Goal: Task Accomplishment & Management: Complete application form

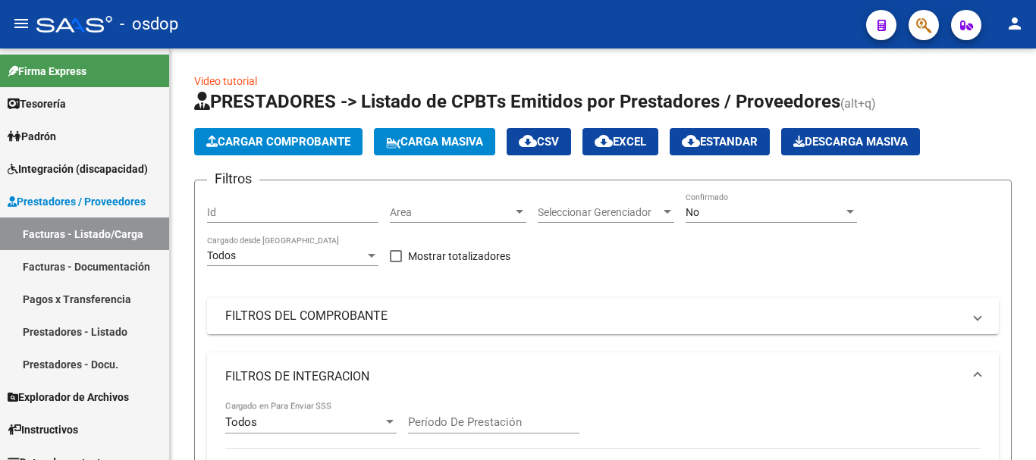
scroll to position [745, 0]
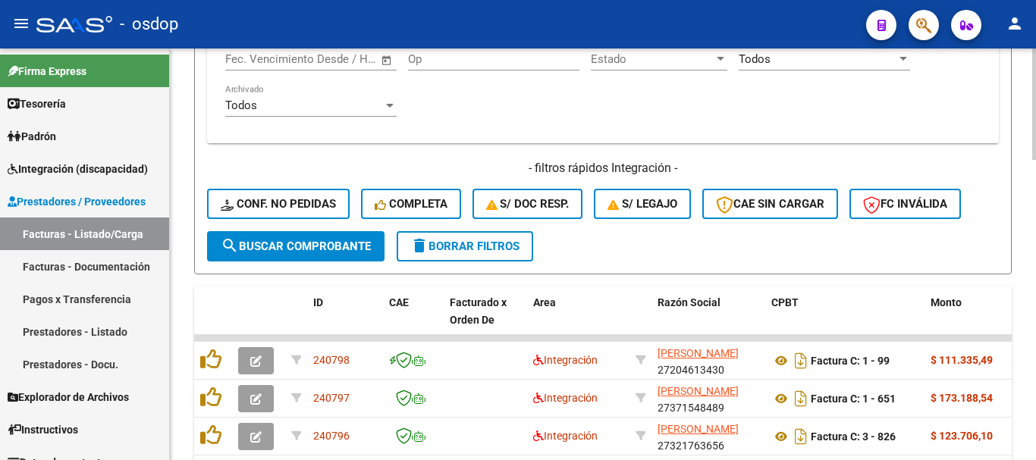
click at [425, 136] on div "Todos Con Doc. Respaldatoria Todos Con Trazabilidad Todos Asociado a Expediente…" at bounding box center [603, 43] width 792 height 199
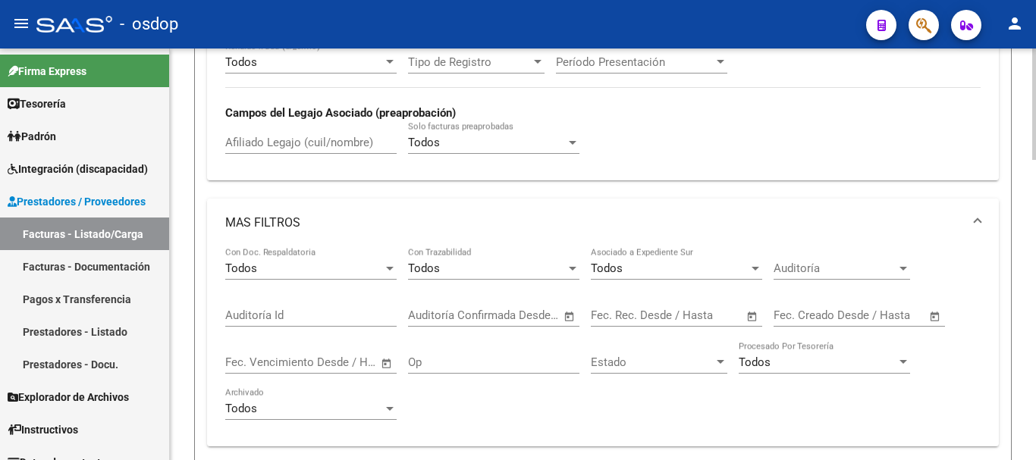
scroll to position [290, 0]
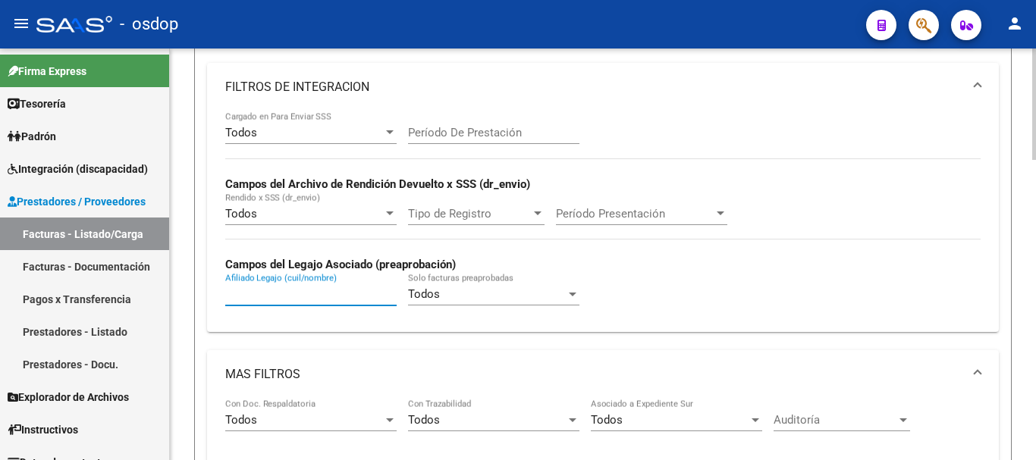
click at [333, 296] on input "Afiliado Legajo (cuil/nombre)" at bounding box center [310, 294] width 171 height 14
paste input "27421303814"
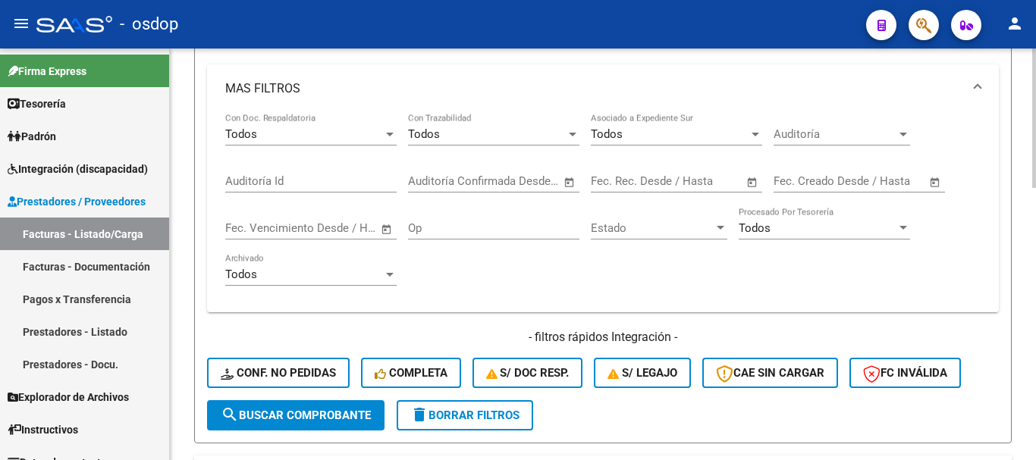
scroll to position [745, 0]
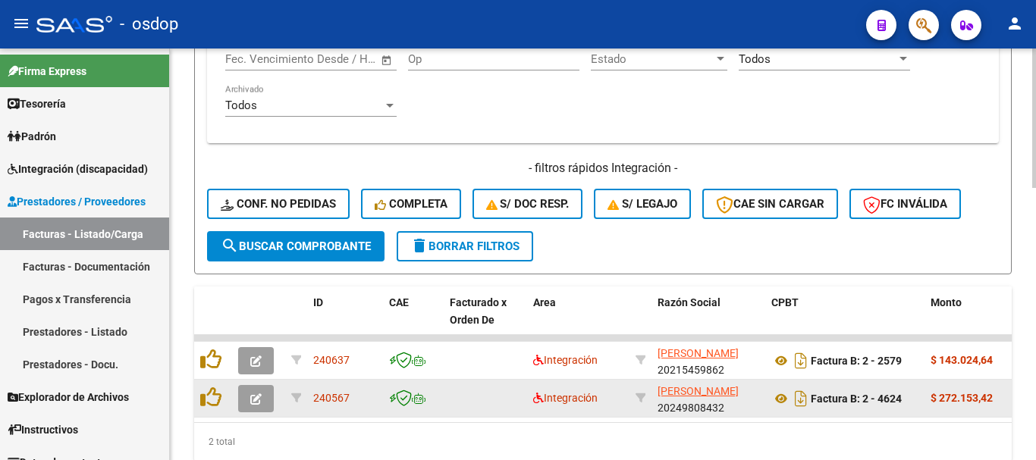
type input "27421303814"
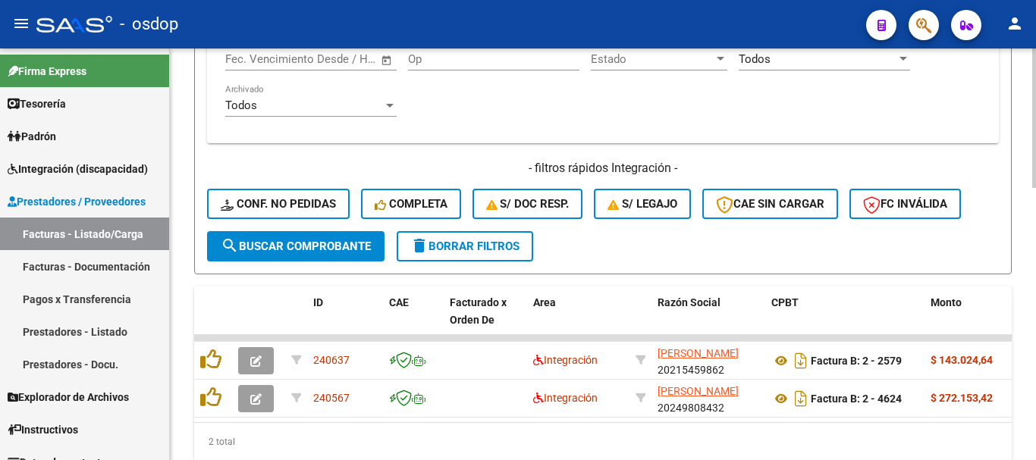
click at [558, 131] on div "Todos Con Doc. Respaldatoria Todos Con Trazabilidad Todos Asociado a Expediente…" at bounding box center [603, 37] width 756 height 187
click at [588, 140] on div "Todos Con Doc. Respaldatoria Todos Con Trazabilidad Todos Asociado a Expediente…" at bounding box center [603, 43] width 792 height 199
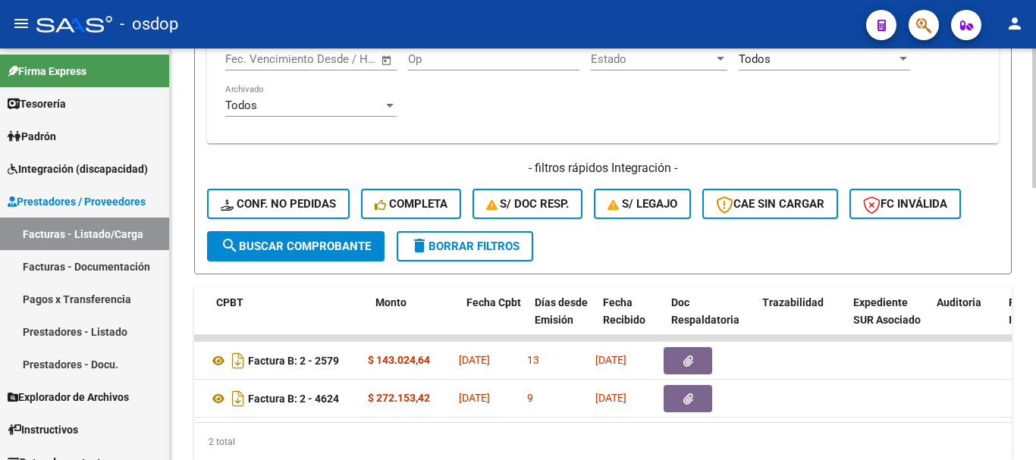
scroll to position [0, 432]
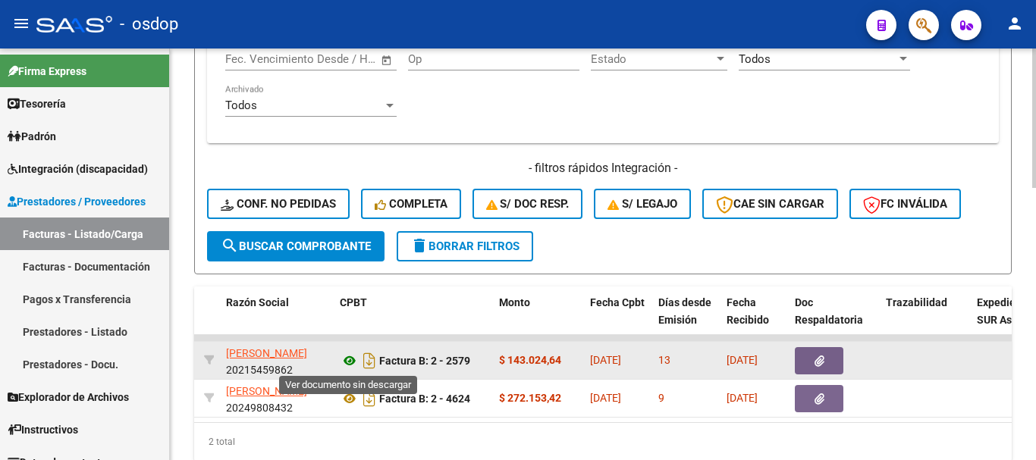
click at [340, 367] on icon at bounding box center [350, 361] width 20 height 18
click at [815, 364] on icon "button" at bounding box center [820, 361] width 10 height 11
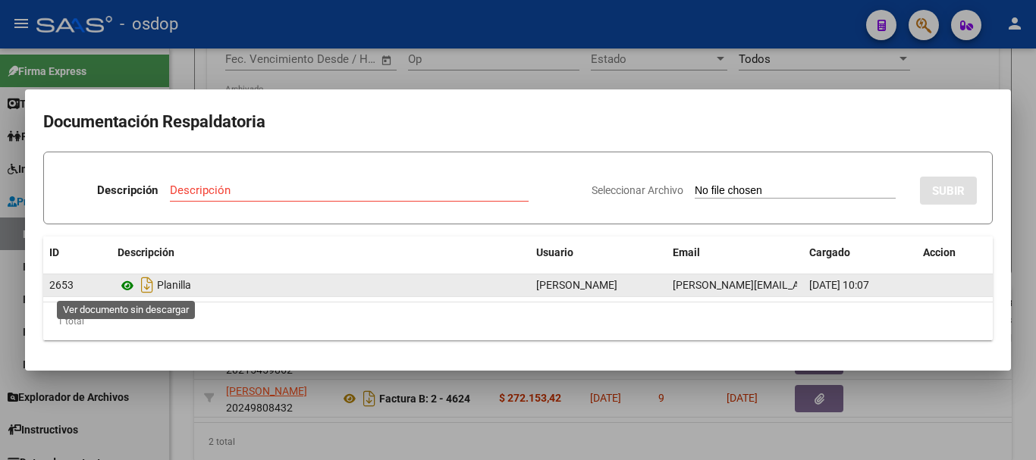
click at [118, 288] on icon at bounding box center [128, 286] width 20 height 18
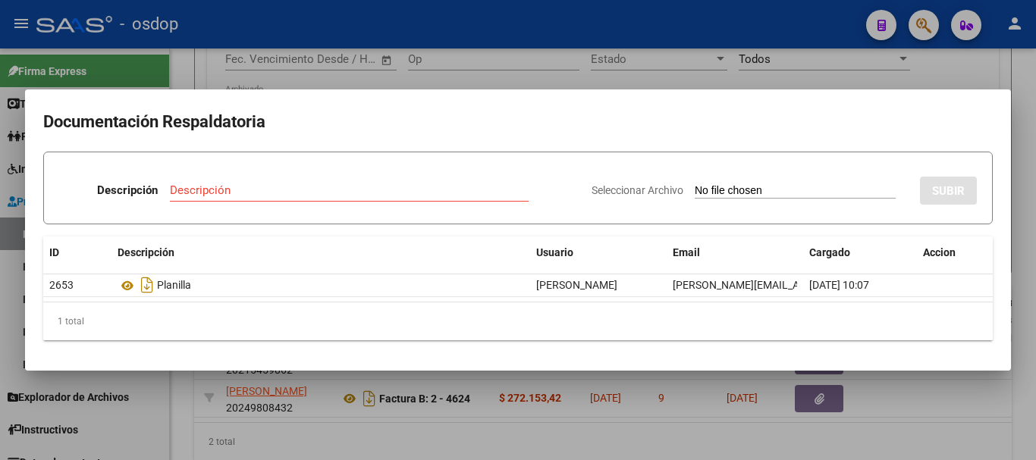
click at [199, 77] on div at bounding box center [518, 230] width 1036 height 460
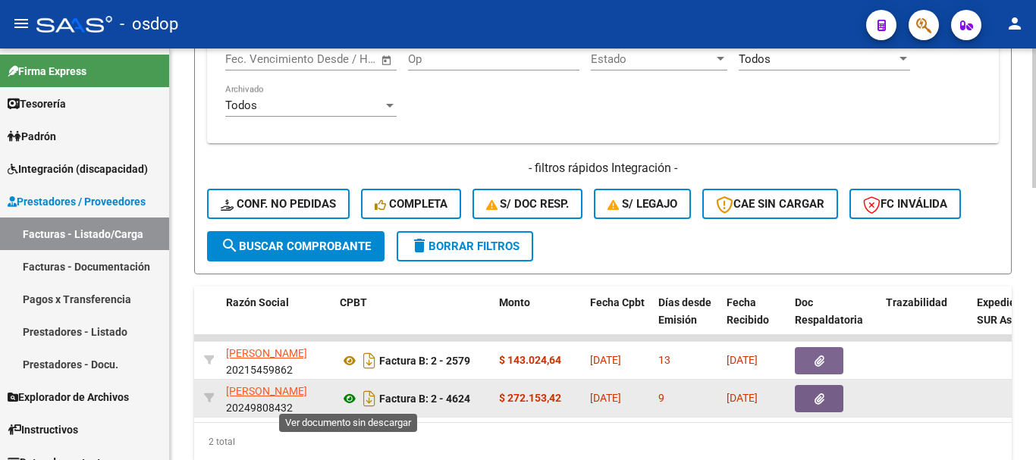
click at [348, 397] on icon at bounding box center [350, 399] width 20 height 18
click at [829, 397] on button "button" at bounding box center [819, 398] width 49 height 27
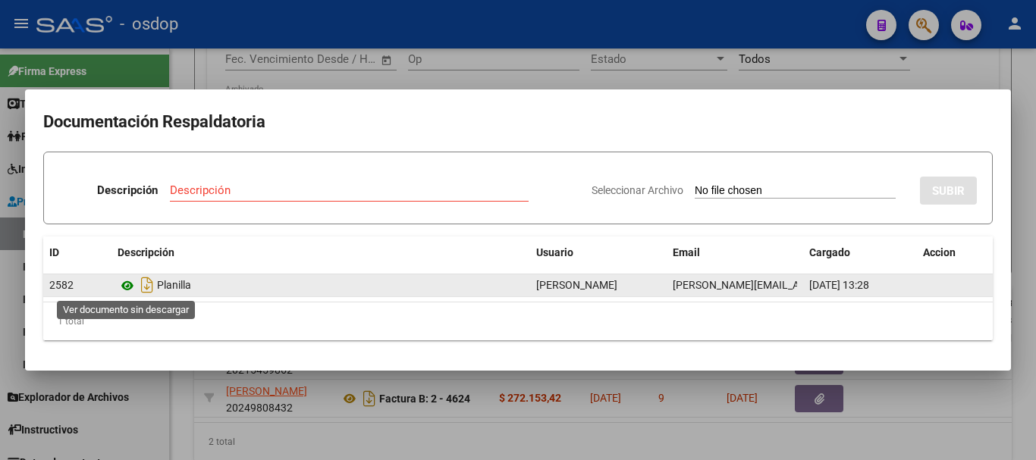
click at [124, 287] on icon at bounding box center [128, 286] width 20 height 18
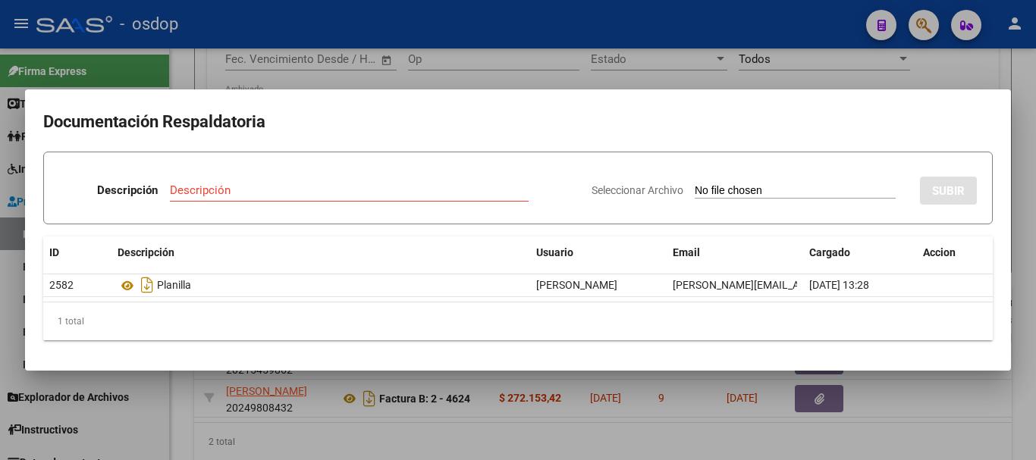
click at [204, 45] on div at bounding box center [518, 230] width 1036 height 460
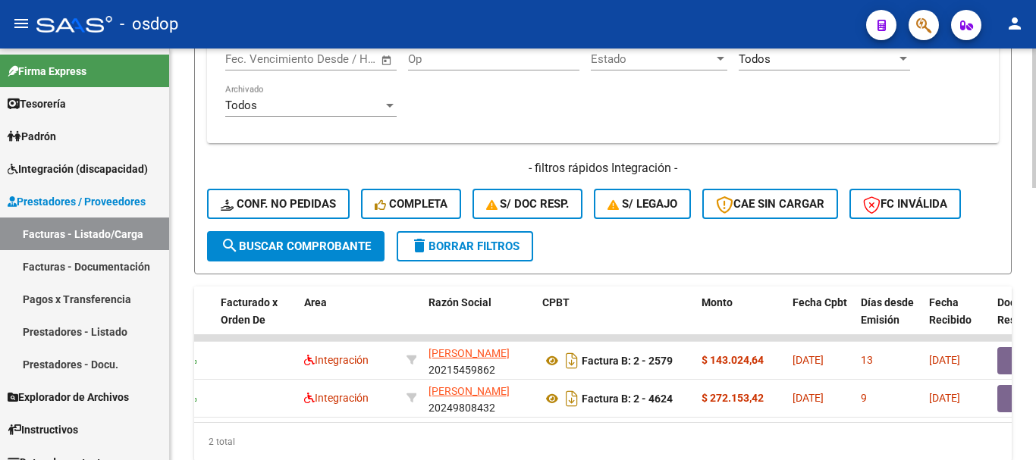
scroll to position [0, 0]
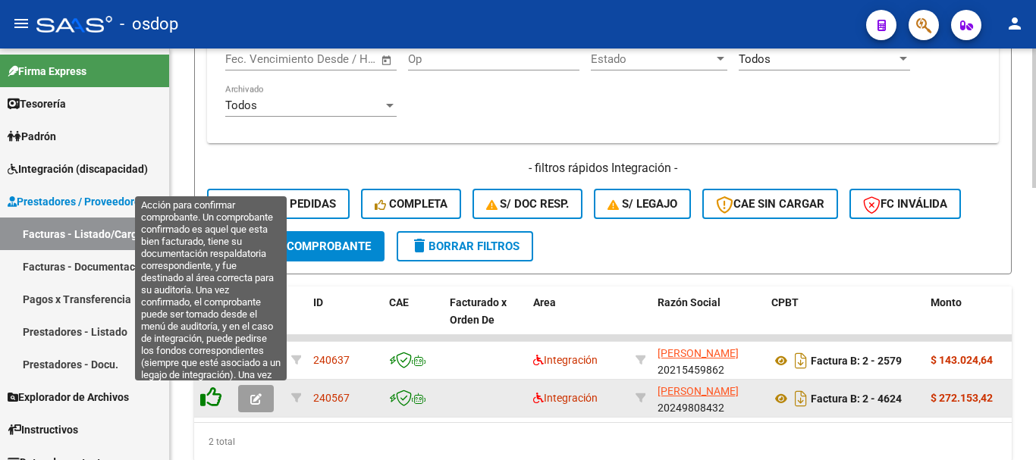
click at [215, 393] on icon at bounding box center [210, 397] width 21 height 21
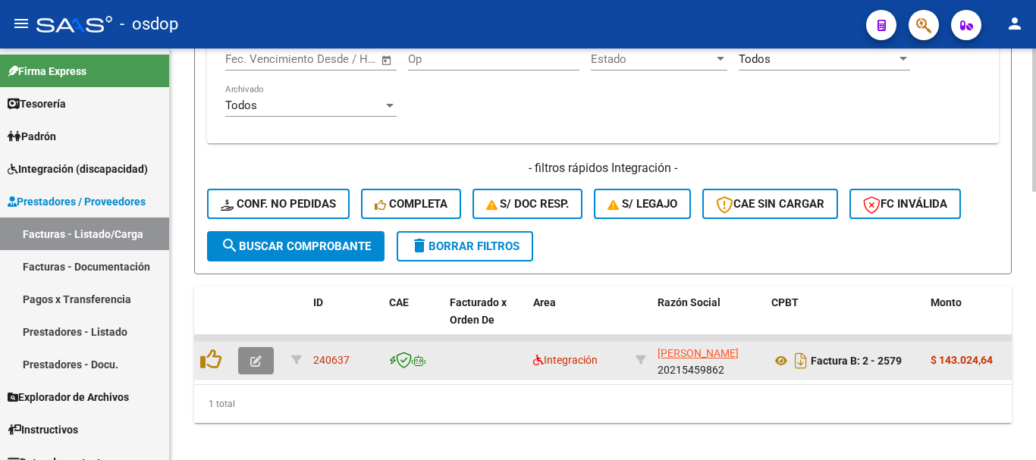
click at [256, 362] on icon "button" at bounding box center [255, 361] width 11 height 11
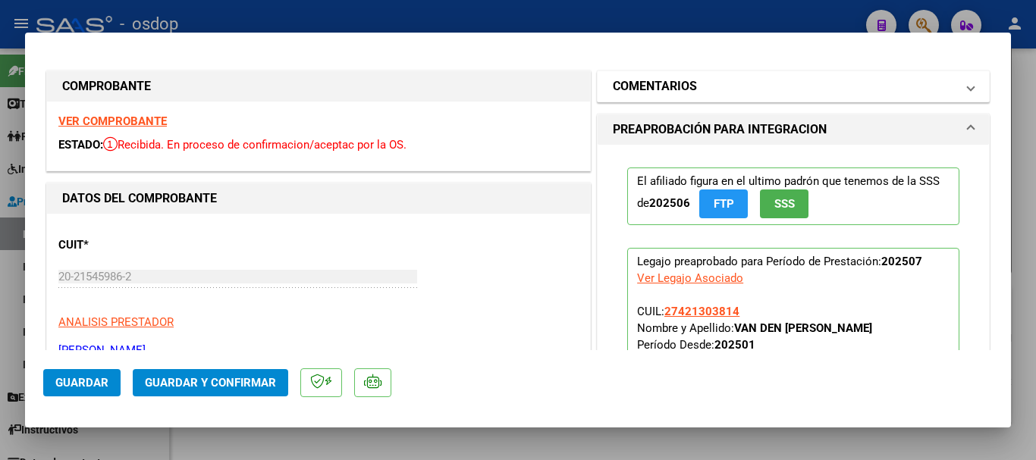
click at [689, 82] on h1 "COMENTARIOS" at bounding box center [655, 86] width 84 height 18
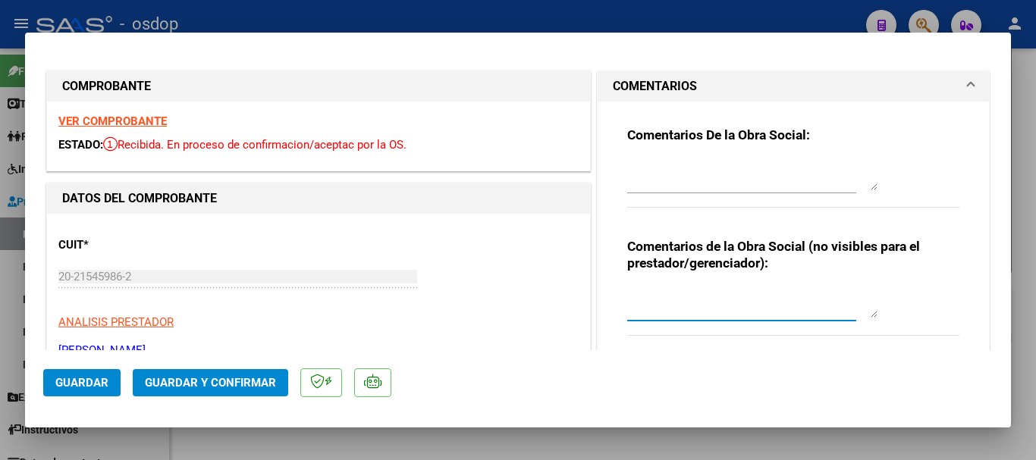
click at [708, 294] on textarea at bounding box center [752, 302] width 250 height 30
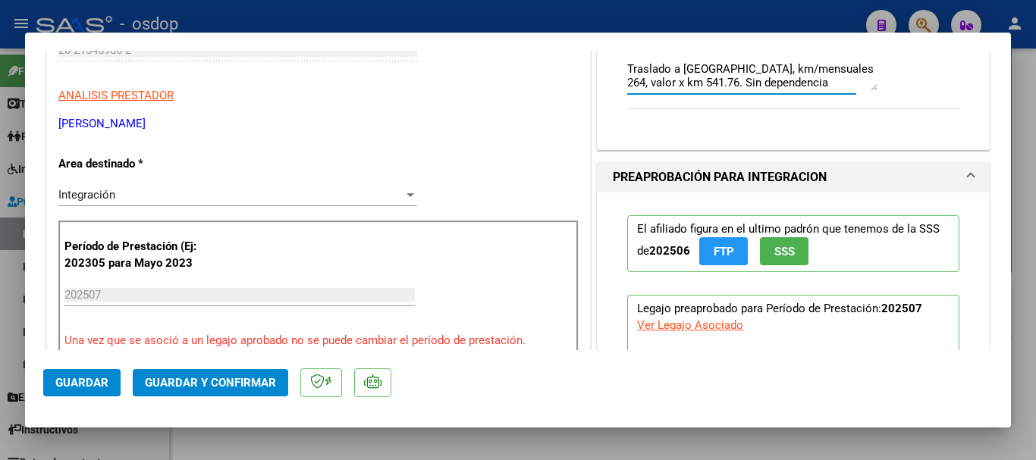
scroll to position [228, 0]
type textarea "Traslado a [GEOGRAPHIC_DATA], km/mensuales 264, valor x km 541.76. Sin dependen…"
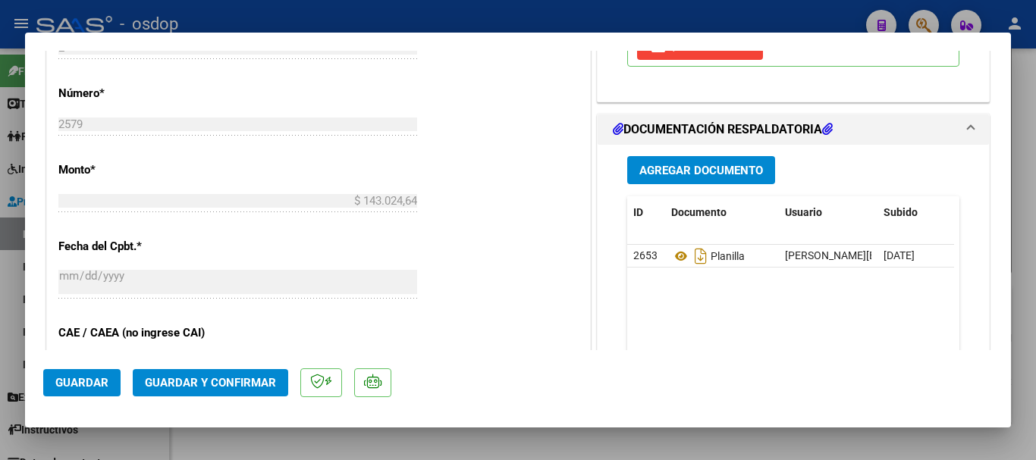
scroll to position [759, 0]
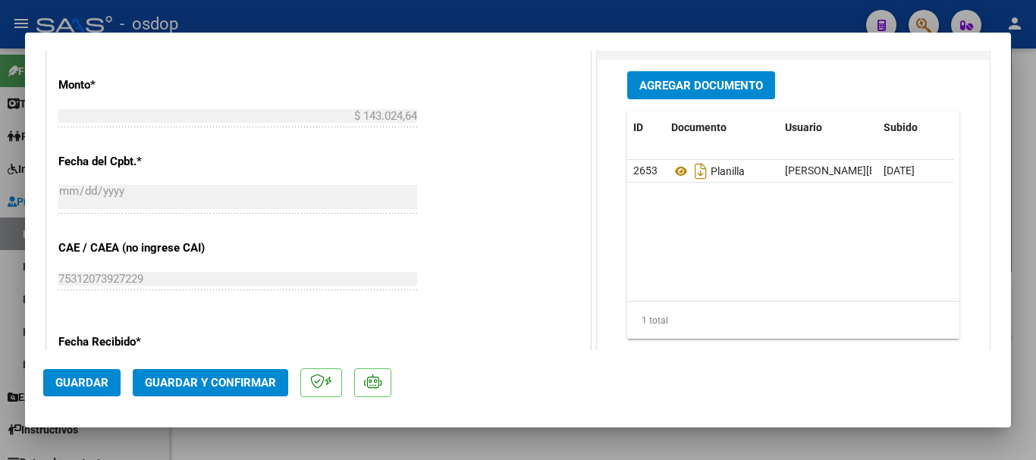
click at [456, 272] on div "CUIT * 20-21545986-2 Ingresar CUIT ANALISIS PRESTADOR SALIGOI MARIO GUSTAVO ARC…" at bounding box center [318, 65] width 543 height 1221
click at [231, 380] on span "Guardar y Confirmar" at bounding box center [210, 383] width 131 height 14
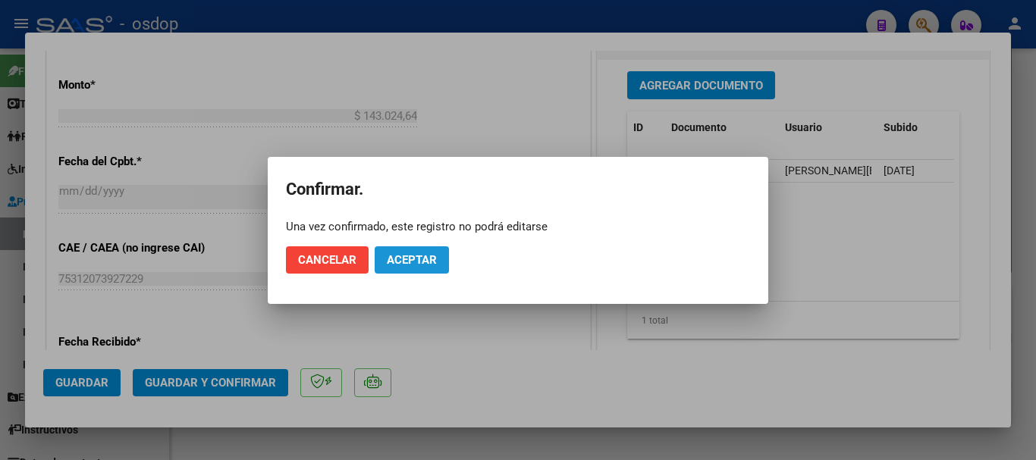
click at [426, 256] on span "Aceptar" at bounding box center [412, 260] width 50 height 14
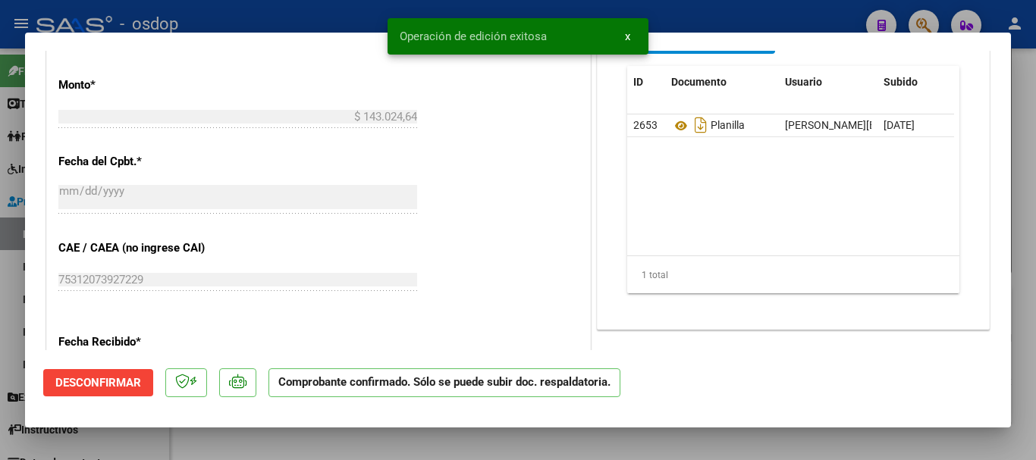
click at [0, 181] on div at bounding box center [518, 230] width 1036 height 460
type input "$ 0,00"
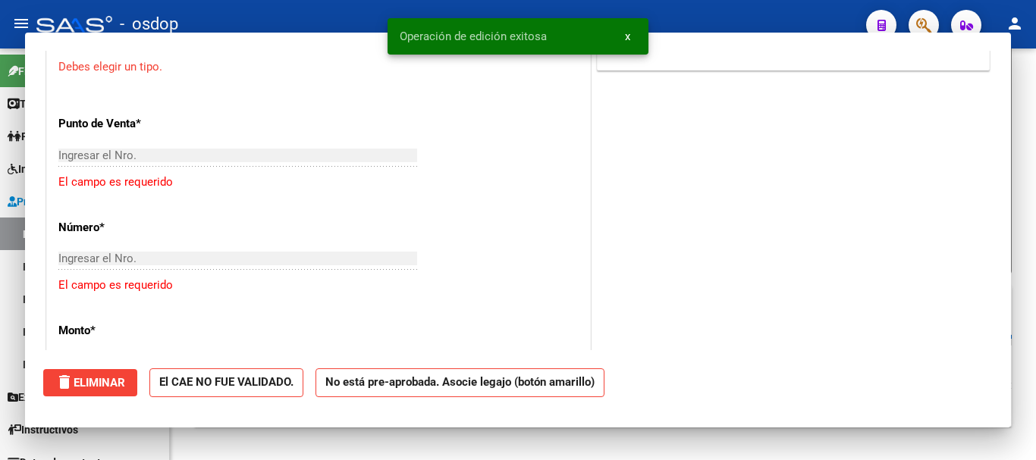
scroll to position [946, 0]
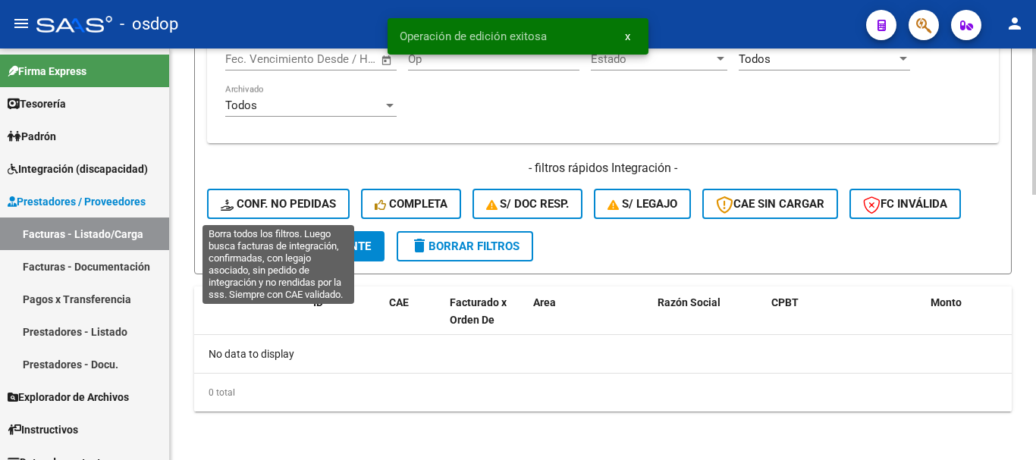
click at [284, 199] on span "Conf. no pedidas" at bounding box center [278, 204] width 115 height 14
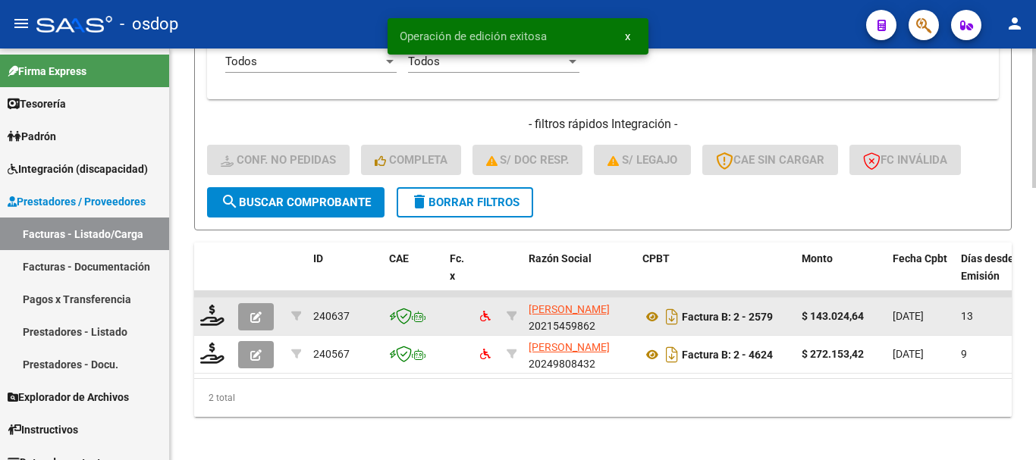
scroll to position [806, 0]
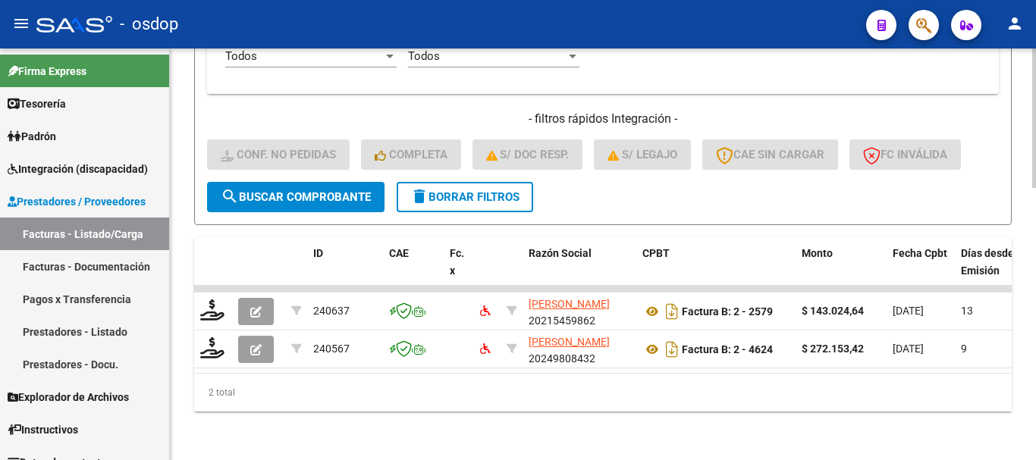
click at [322, 411] on div "2 total" at bounding box center [603, 393] width 818 height 38
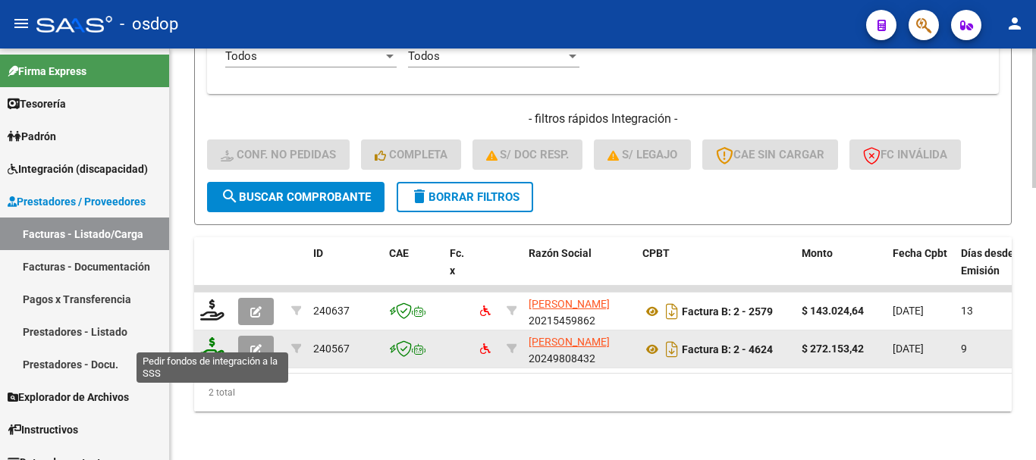
click at [215, 341] on icon at bounding box center [212, 348] width 24 height 21
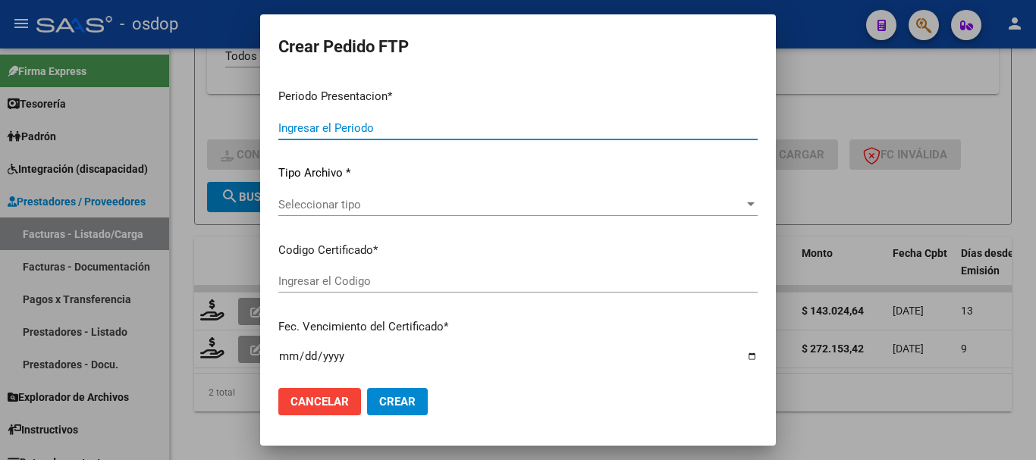
type input "202507"
type input "$ 272.153,42"
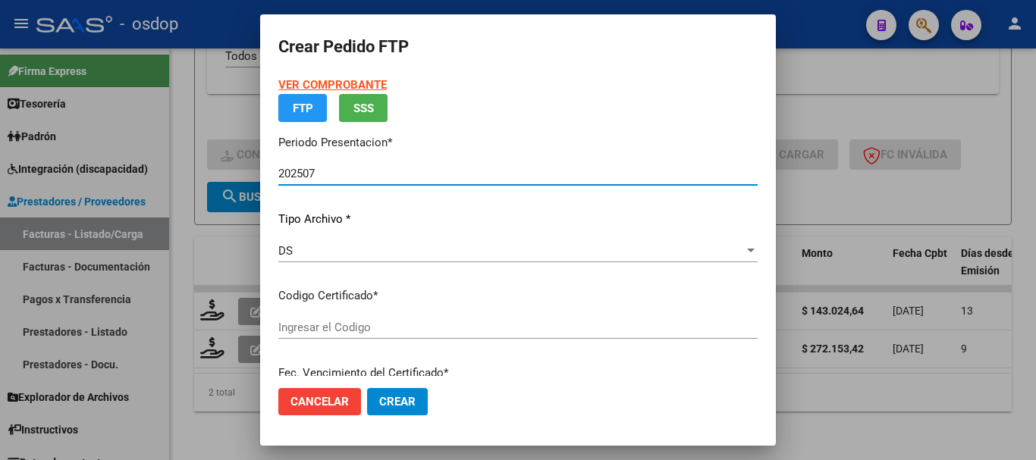
type input "2052268226"
type input "2033-02-17"
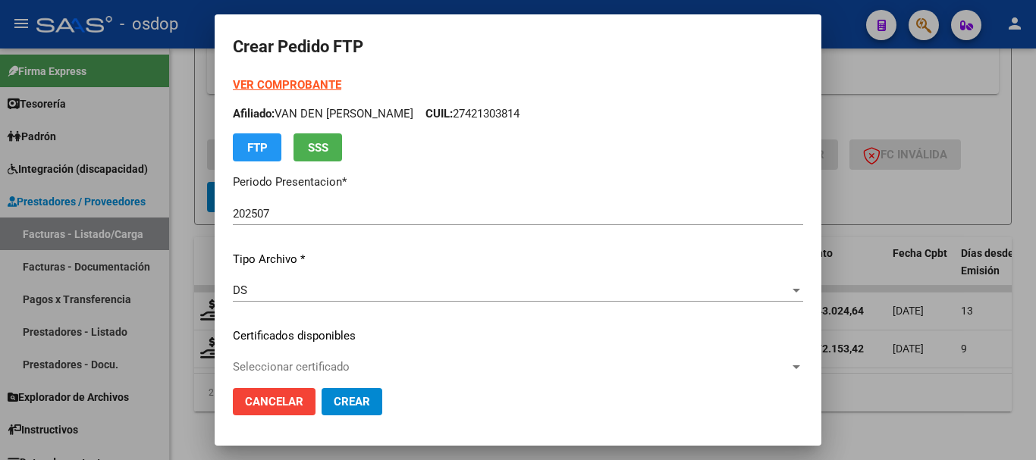
click at [344, 315] on div "DS Seleccionar tipo" at bounding box center [518, 297] width 570 height 37
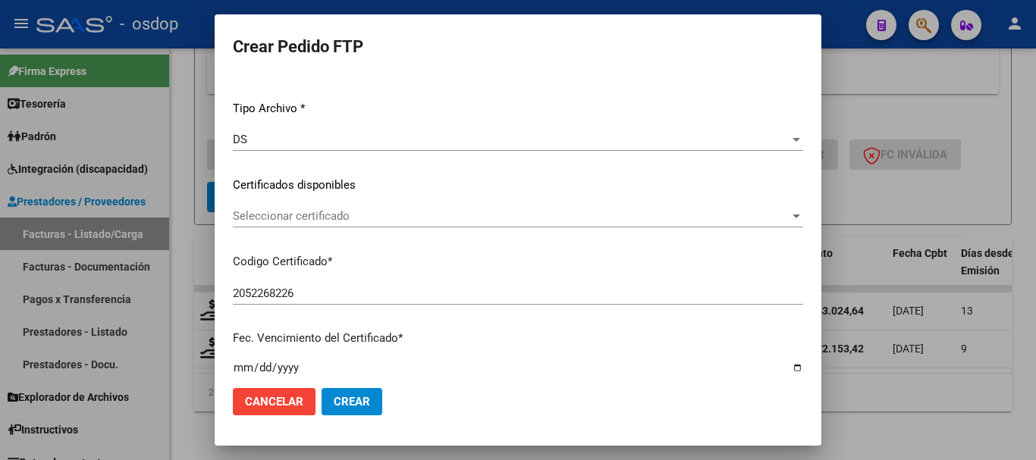
scroll to position [152, 0]
click at [343, 209] on span "Seleccionar certificado" at bounding box center [511, 216] width 557 height 14
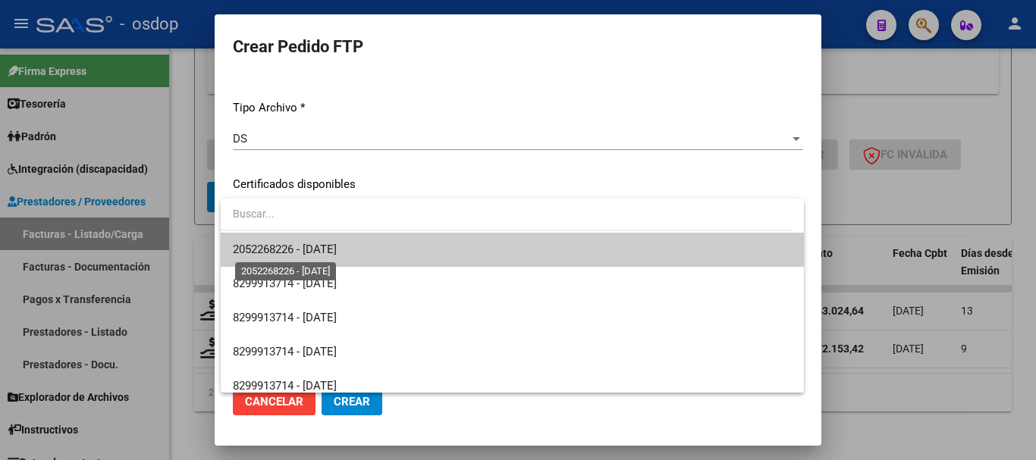
click at [337, 253] on span "2052268226 - 2033-02-17" at bounding box center [285, 250] width 104 height 14
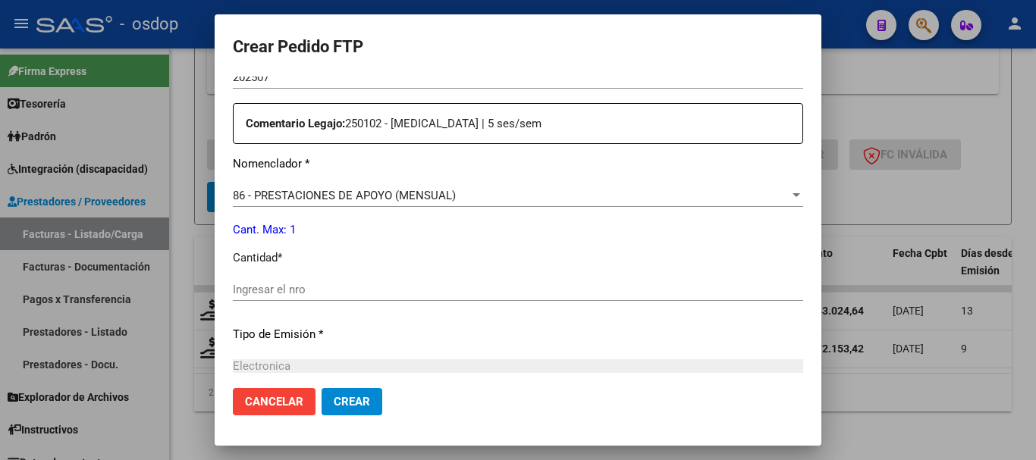
scroll to position [531, 0]
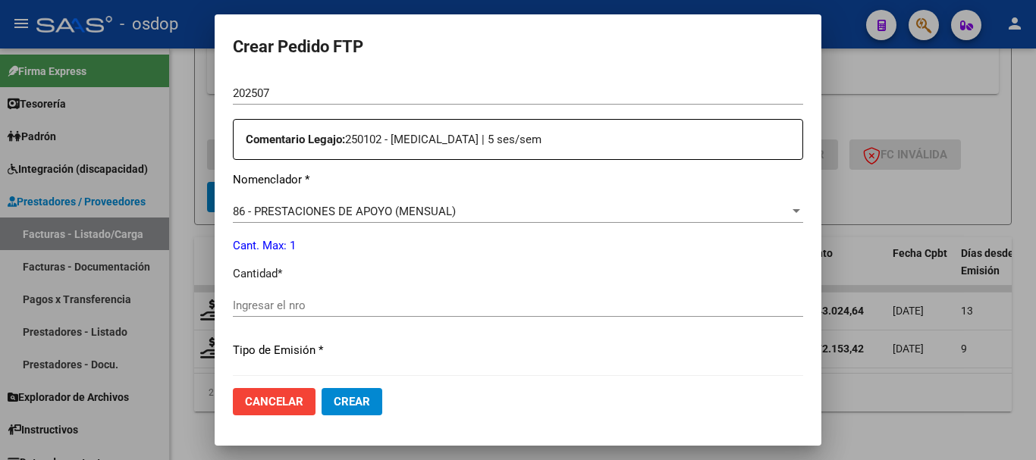
click at [306, 306] on input "Ingresar el nro" at bounding box center [518, 306] width 570 height 14
click at [293, 401] on span "Cancelar" at bounding box center [274, 402] width 58 height 14
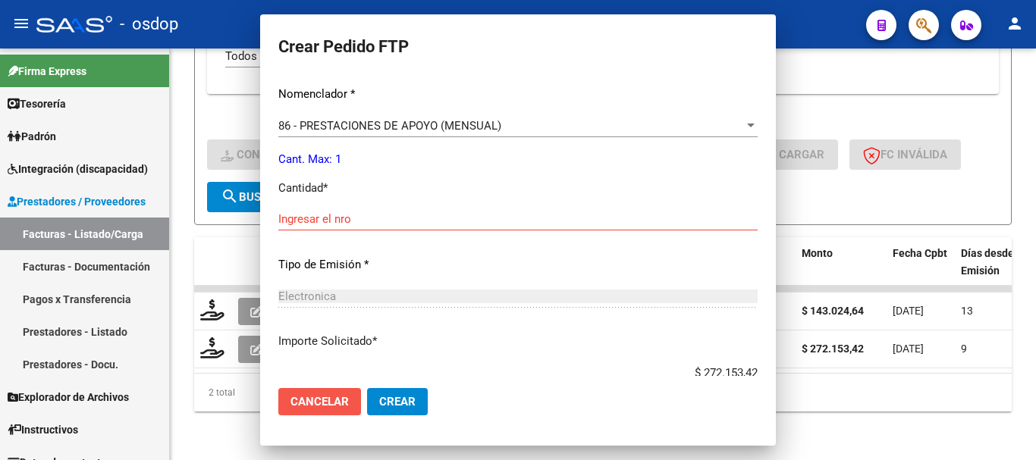
scroll to position [0, 0]
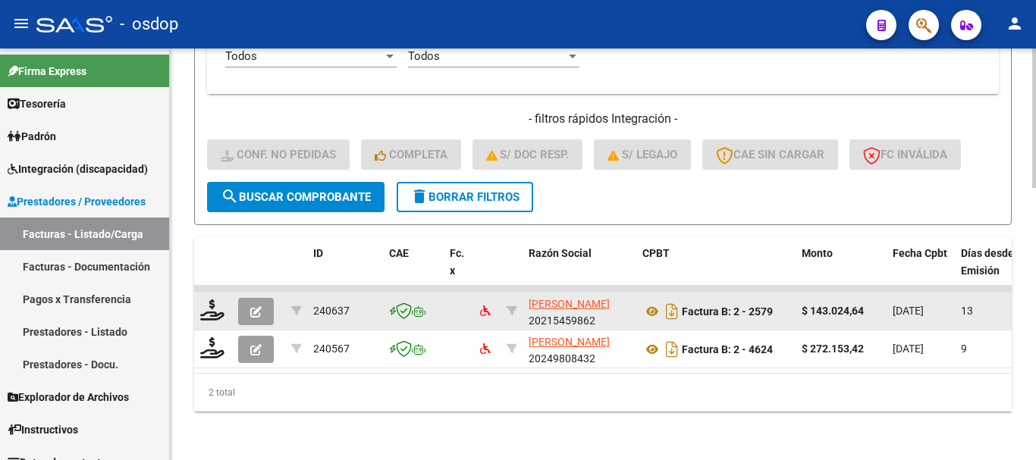
click at [263, 300] on button "button" at bounding box center [256, 311] width 36 height 27
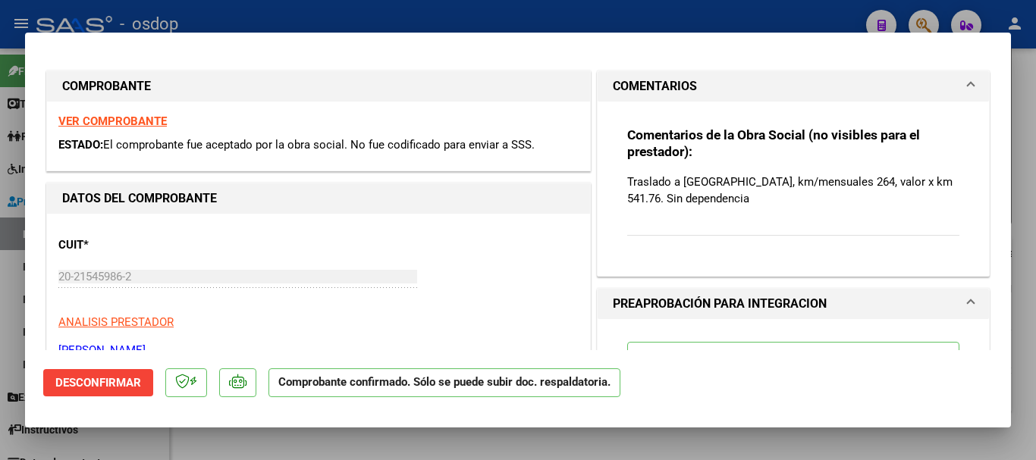
click at [882, 24] on div at bounding box center [518, 230] width 1036 height 460
type input "$ 0,00"
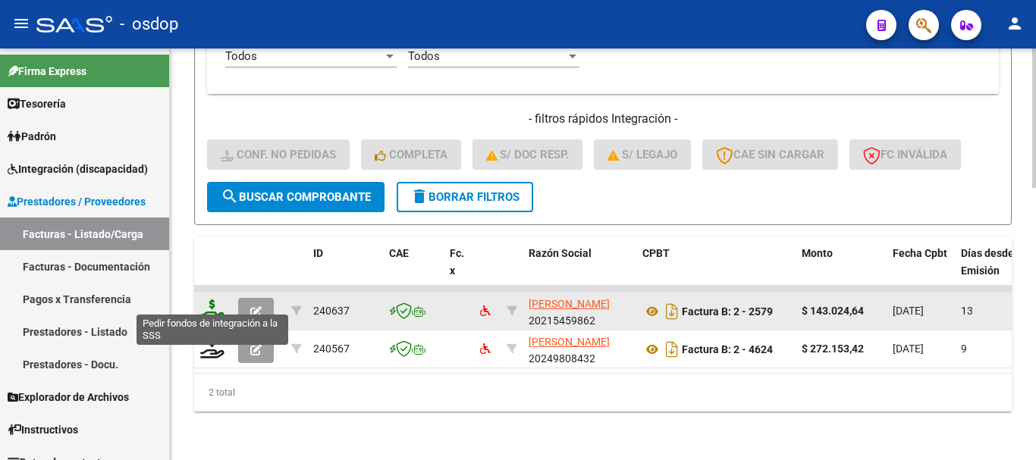
click at [219, 308] on icon at bounding box center [212, 310] width 24 height 21
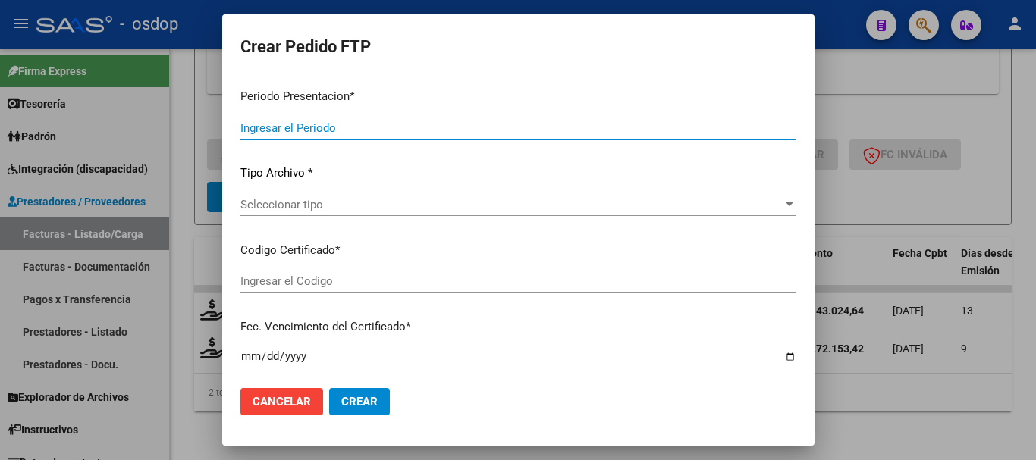
type input "202507"
type input "$ 143.024,64"
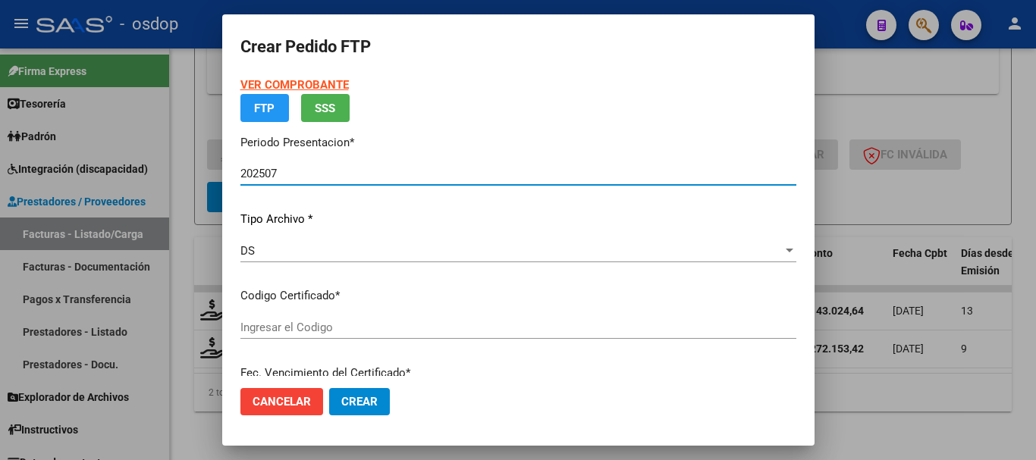
type input "2052268226"
type input "2033-02-17"
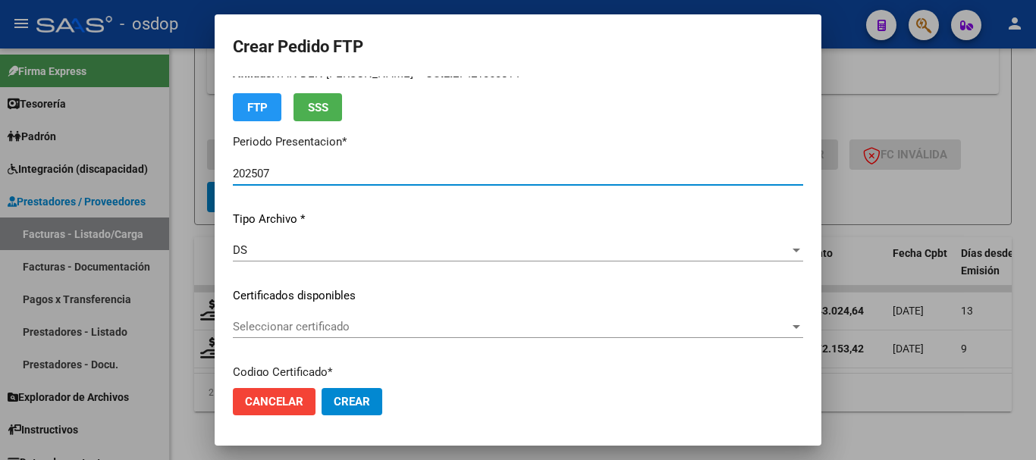
scroll to position [76, 0]
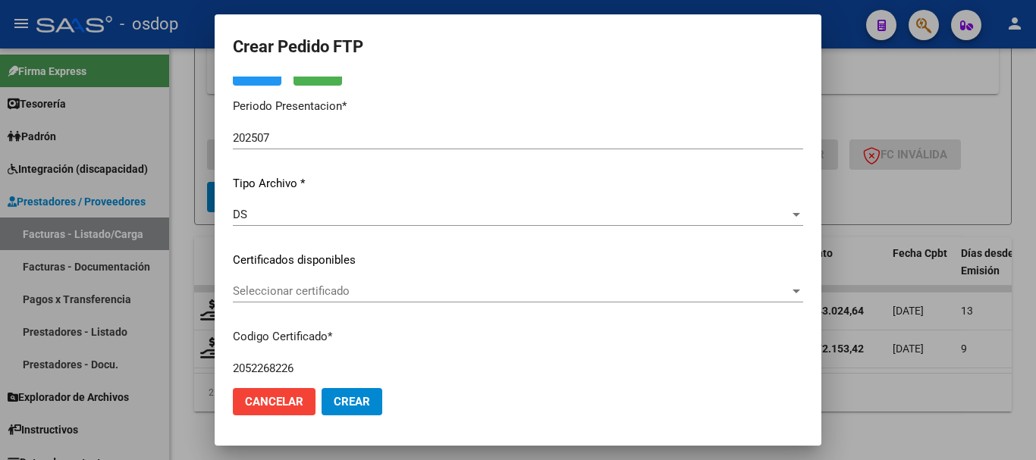
click at [289, 301] on div "Seleccionar certificado Seleccionar certificado" at bounding box center [518, 291] width 570 height 23
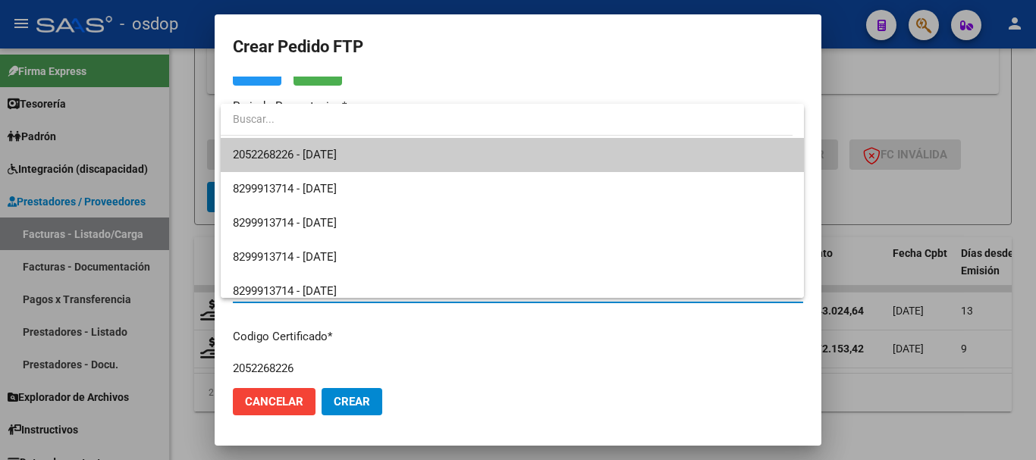
click at [331, 162] on span "2052268226 - 2033-02-17" at bounding box center [512, 155] width 559 height 34
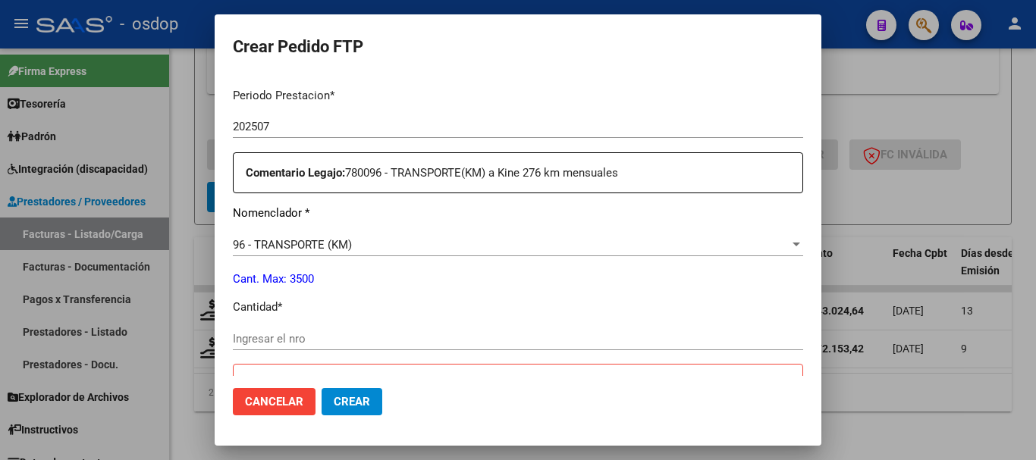
scroll to position [531, 0]
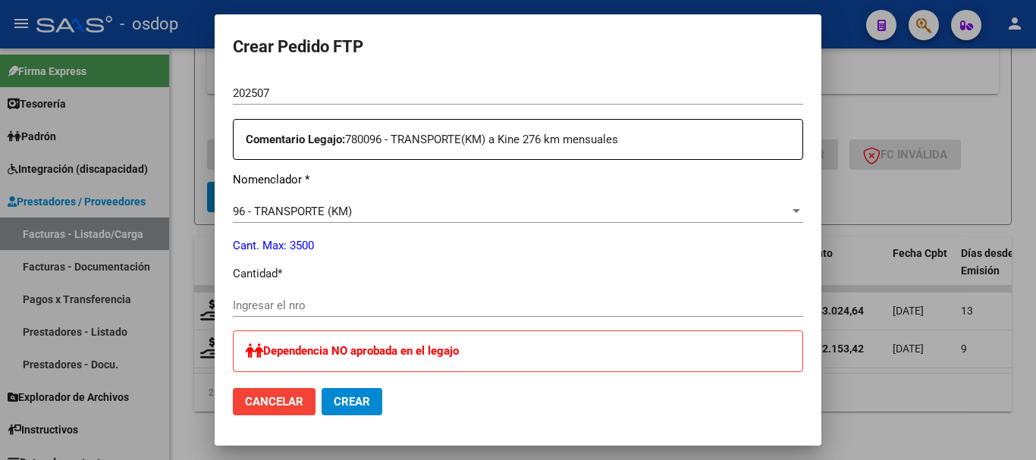
click at [337, 306] on input "Ingresar el nro" at bounding box center [518, 306] width 570 height 14
type input "264"
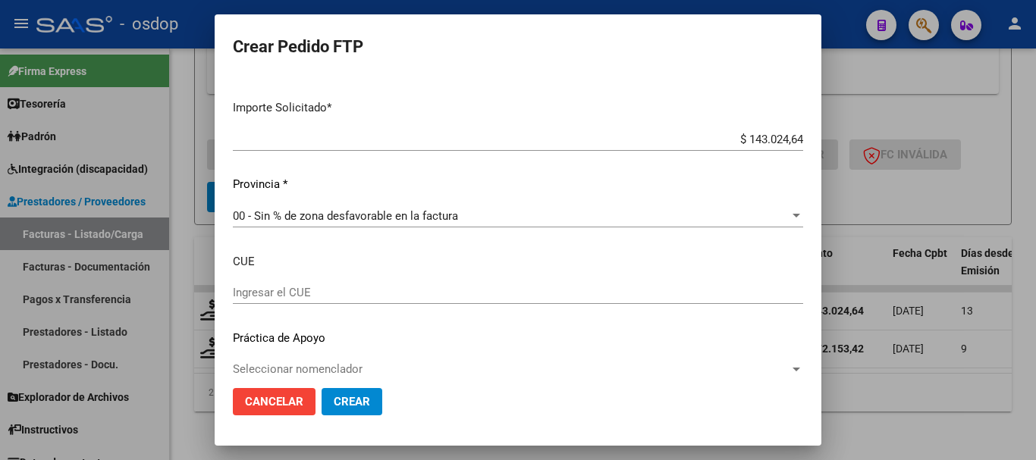
scroll to position [970, 0]
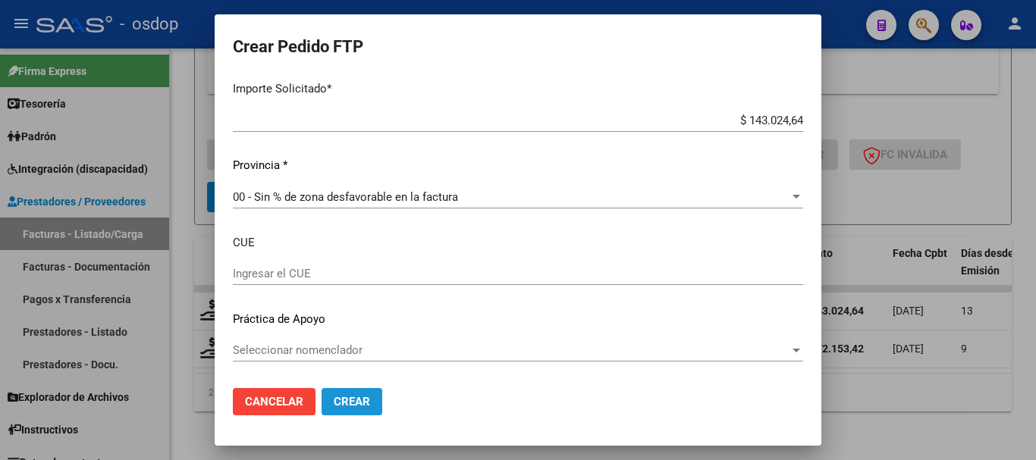
click at [363, 404] on span "Crear" at bounding box center [352, 402] width 36 height 14
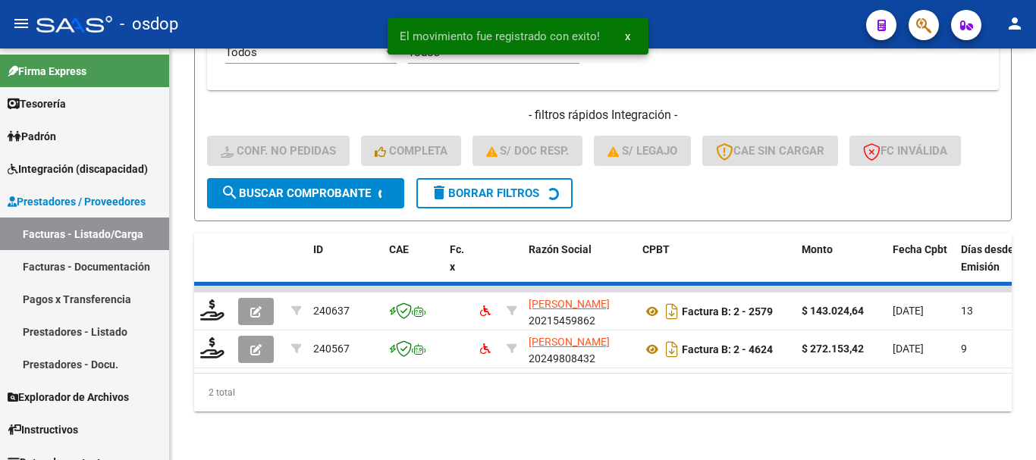
scroll to position [768, 0]
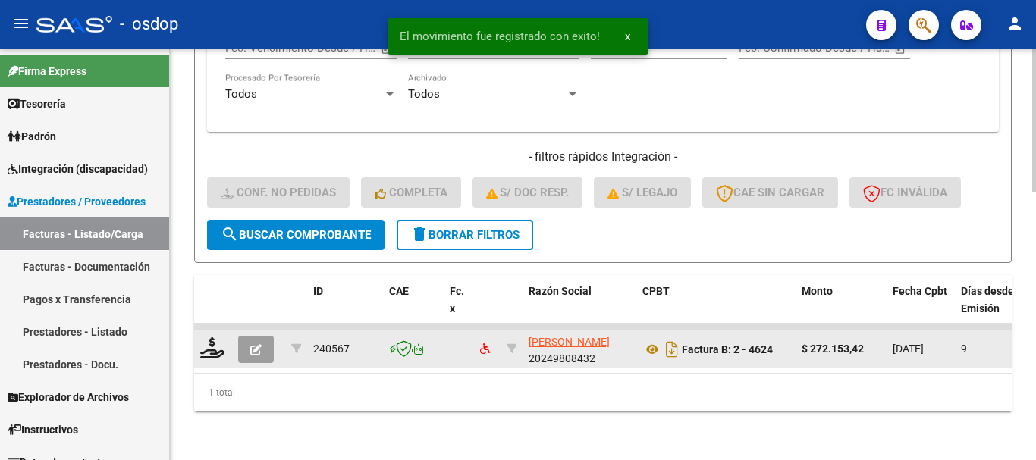
click at [251, 344] on icon "button" at bounding box center [255, 349] width 11 height 11
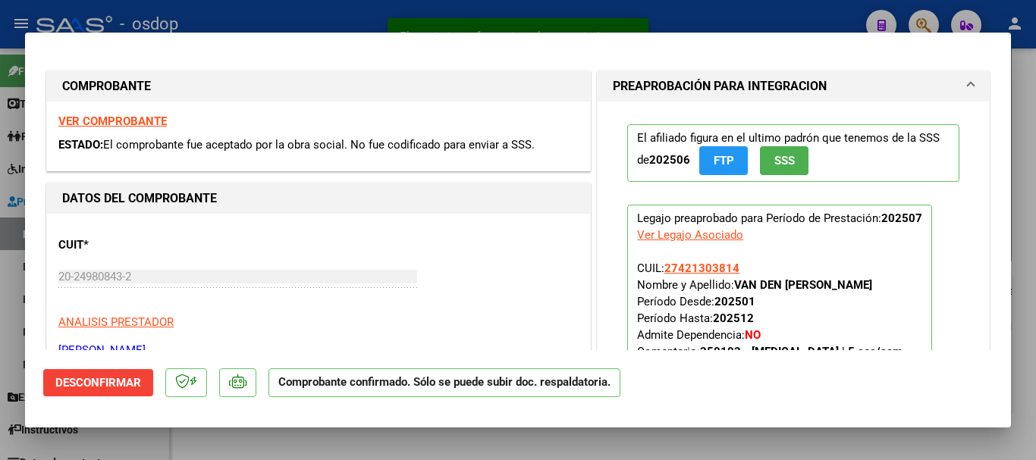
click at [102, 377] on span "Desconfirmar" at bounding box center [98, 383] width 86 height 14
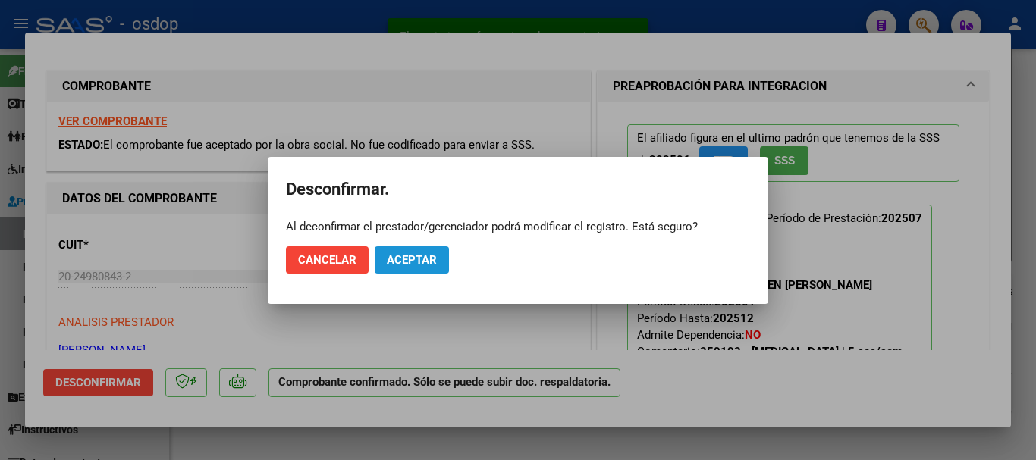
click at [419, 255] on span "Aceptar" at bounding box center [412, 260] width 50 height 14
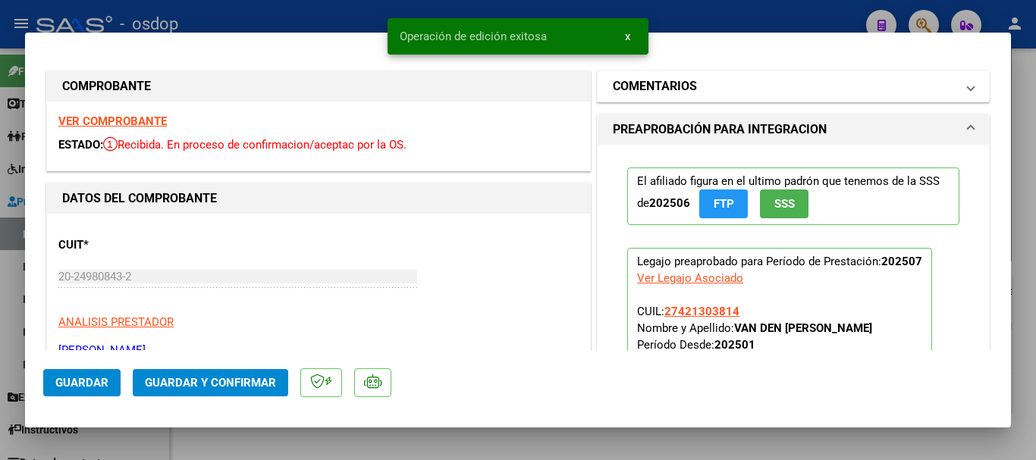
click at [683, 83] on h1 "COMENTARIOS" at bounding box center [655, 86] width 84 height 18
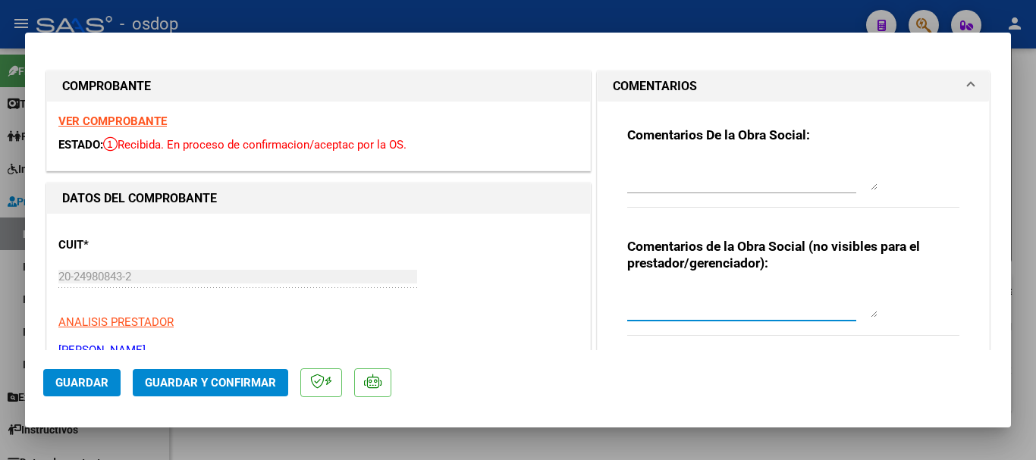
click at [661, 311] on textarea at bounding box center [752, 302] width 250 height 30
type textarea "A cargo de OSDOP"
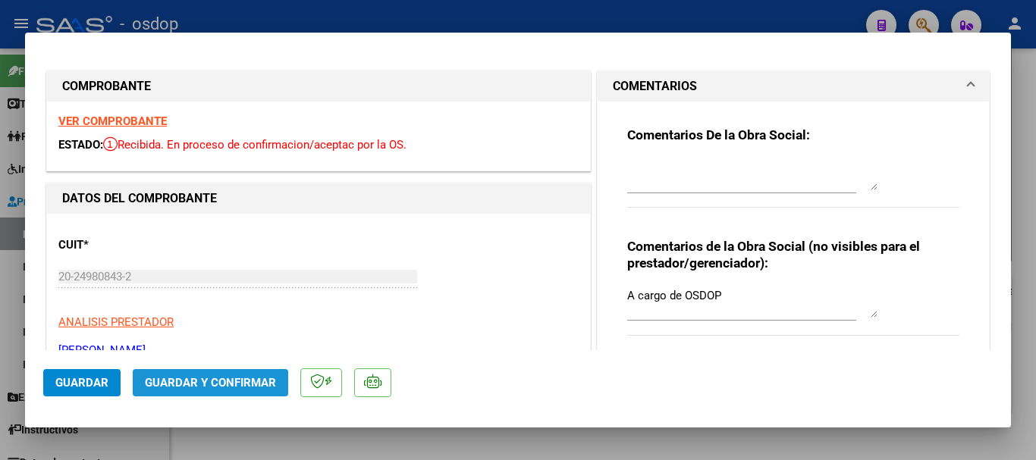
click at [217, 376] on span "Guardar y Confirmar" at bounding box center [210, 383] width 131 height 14
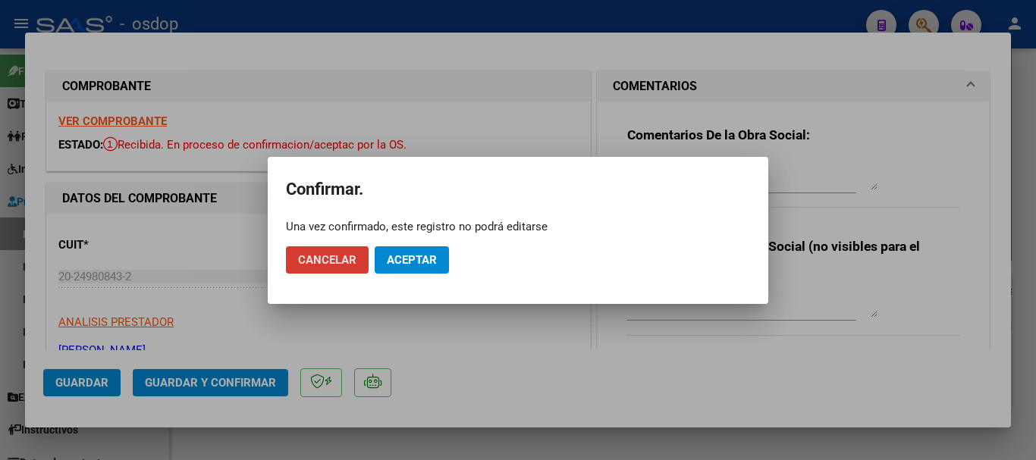
click at [426, 265] on span "Aceptar" at bounding box center [412, 260] width 50 height 14
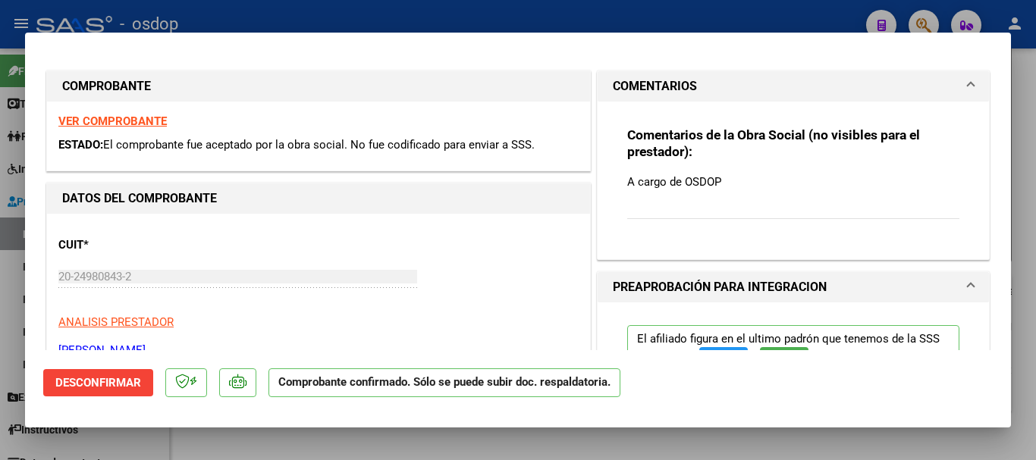
click at [426, 300] on div "CUIT * 20-24980843-2 Ingresar CUIT ANALISIS PRESTADOR MARTIN CARLOS PABLO ARCA …" at bounding box center [318, 292] width 520 height 134
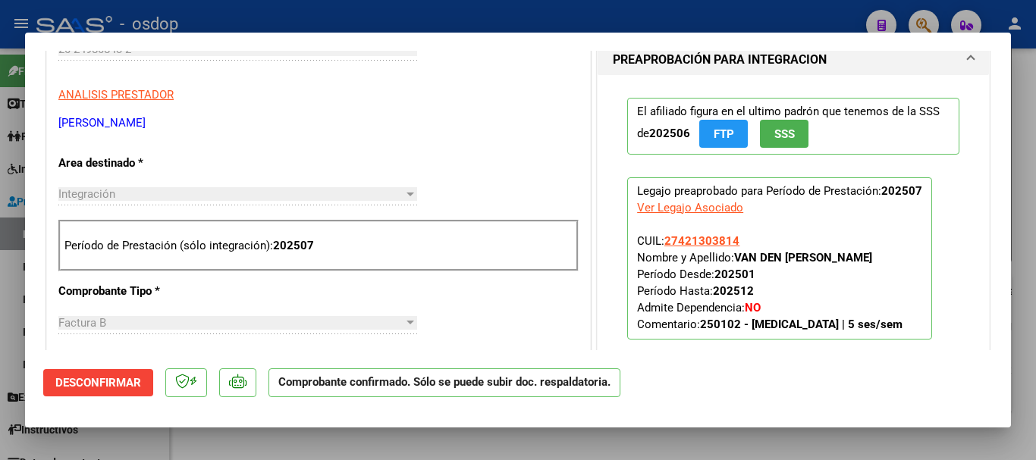
scroll to position [0, 0]
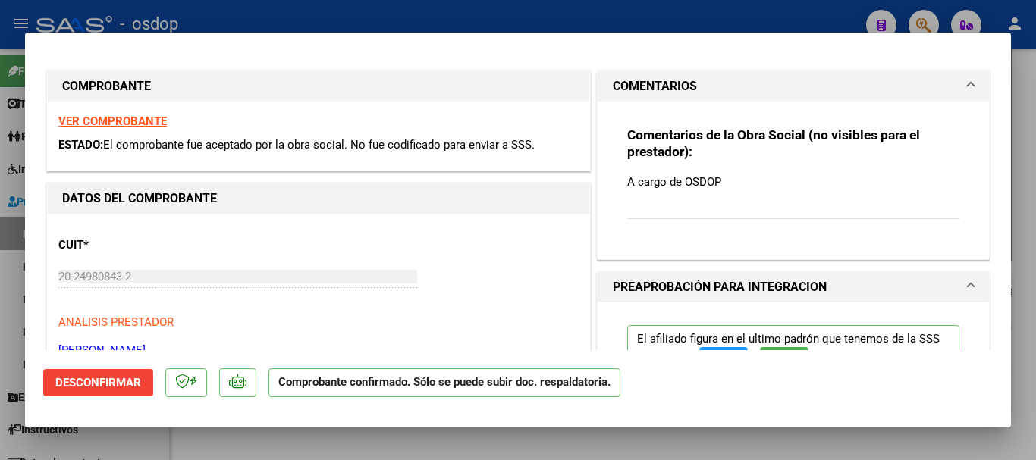
click at [502, 269] on div "CUIT * 20-24980843-2 Ingresar CUIT ANALISIS PRESTADOR MARTIN CARLOS PABLO ARCA …" at bounding box center [318, 292] width 520 height 134
click at [424, 24] on div at bounding box center [518, 230] width 1036 height 460
type input "$ 0,00"
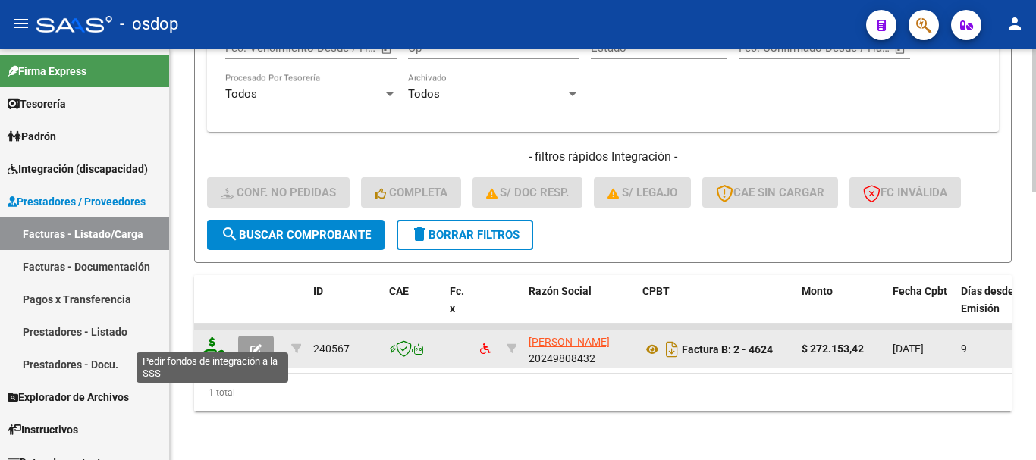
click at [209, 341] on icon at bounding box center [212, 348] width 24 height 21
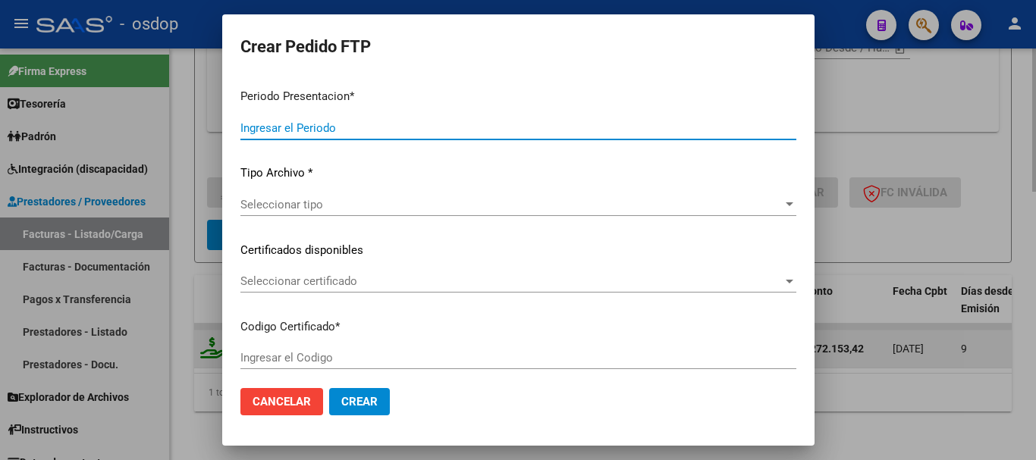
type input "202507"
type input "$ 272.153,42"
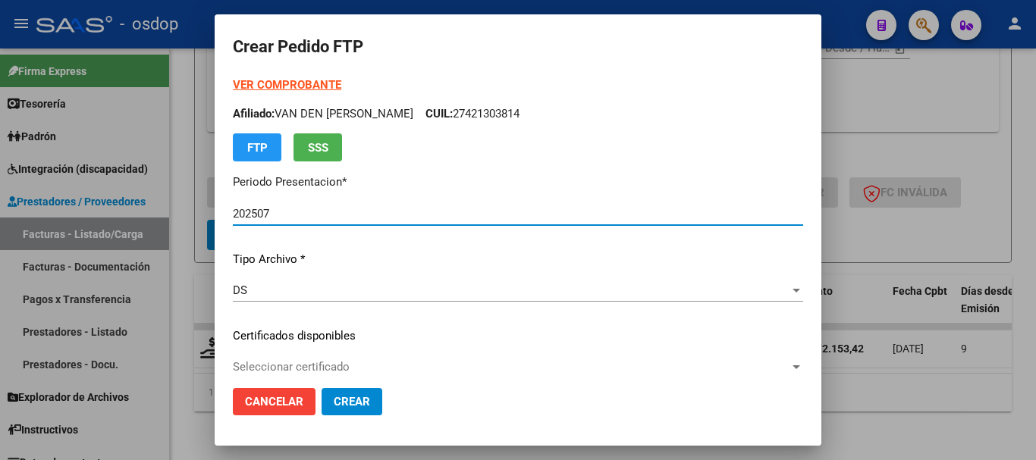
type input "2052268226"
type input "2033-02-17"
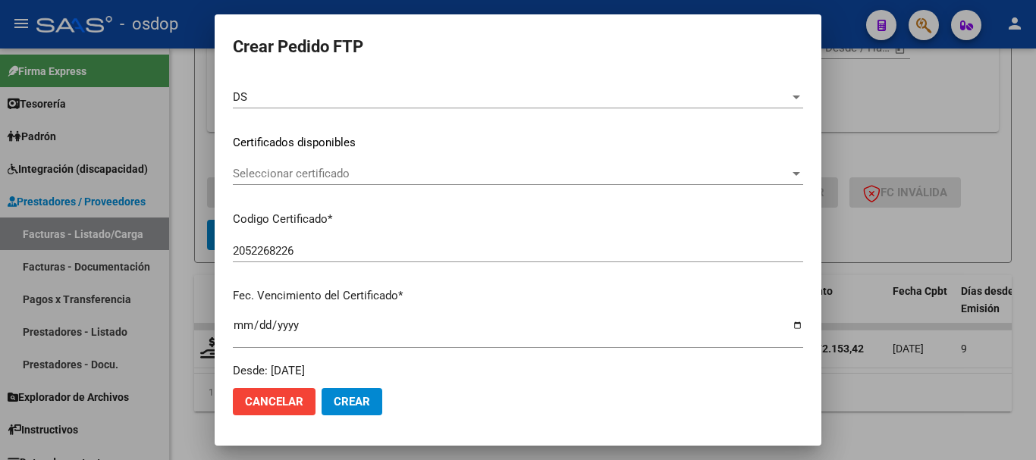
scroll to position [228, 0]
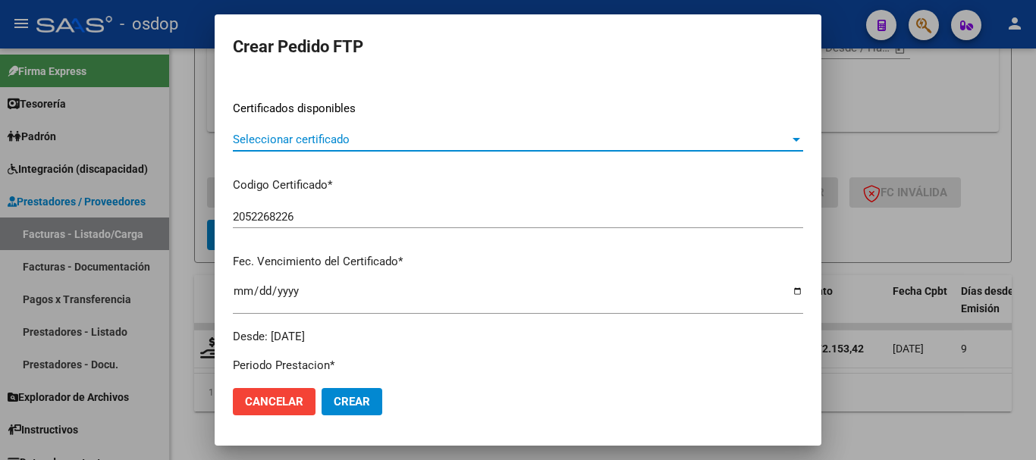
click at [369, 143] on span "Seleccionar certificado" at bounding box center [511, 140] width 557 height 14
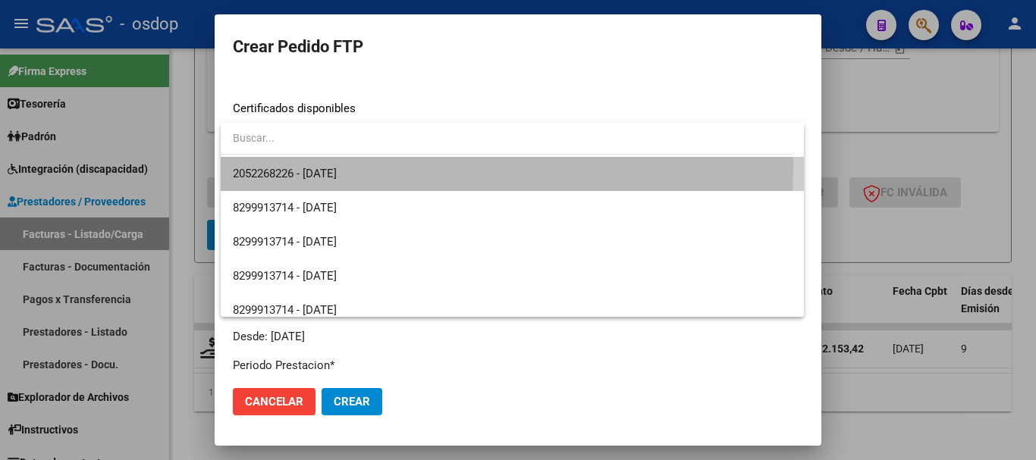
click at [363, 167] on span "2052268226 - 2033-02-17" at bounding box center [512, 174] width 559 height 34
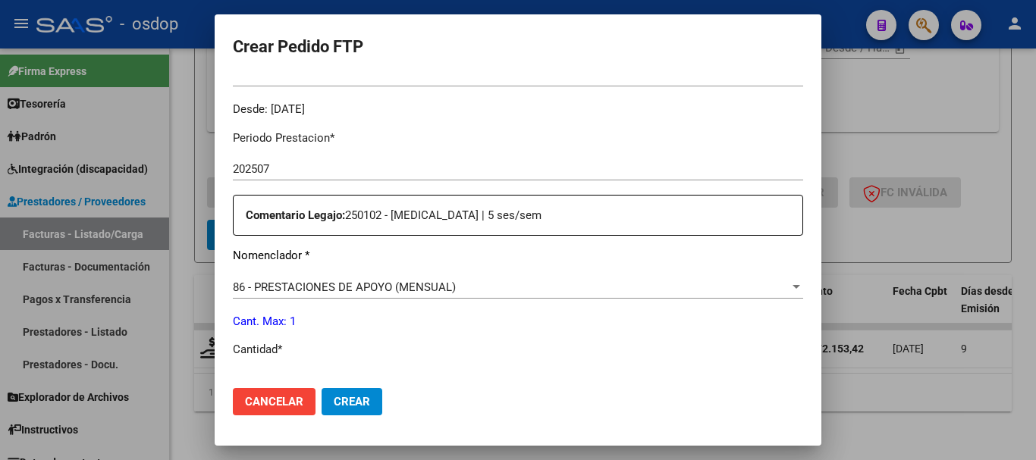
click at [318, 264] on p "Nomenclador *" at bounding box center [518, 255] width 570 height 17
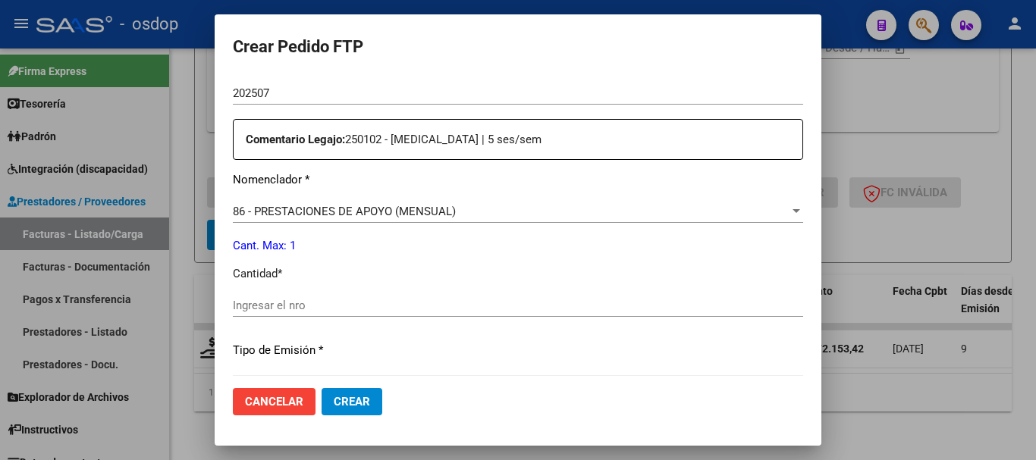
click at [311, 296] on div "Periodo Prestacion * 202507 Ingresar el Periodo Prestacion Comentario Legajo: 2…" at bounding box center [518, 378] width 570 height 673
click at [311, 296] on div "Ingresar el nro" at bounding box center [518, 305] width 570 height 23
type input "1"
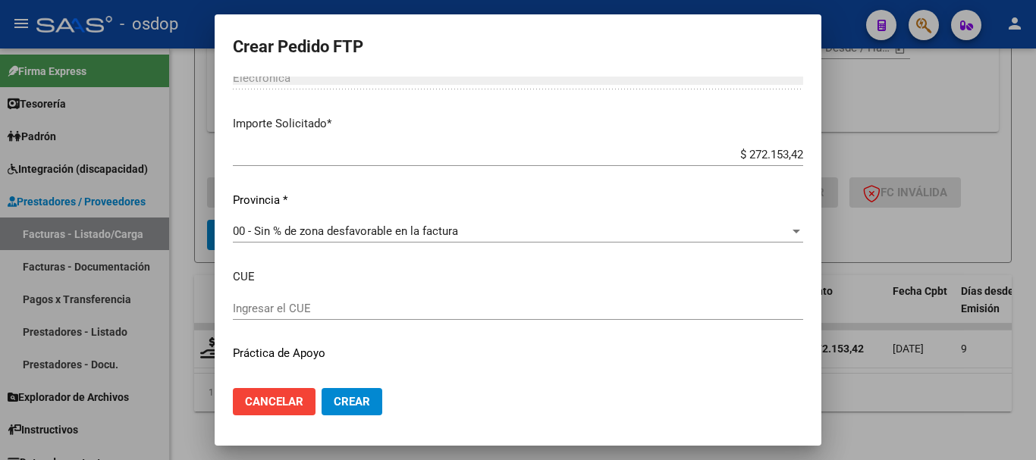
scroll to position [869, 0]
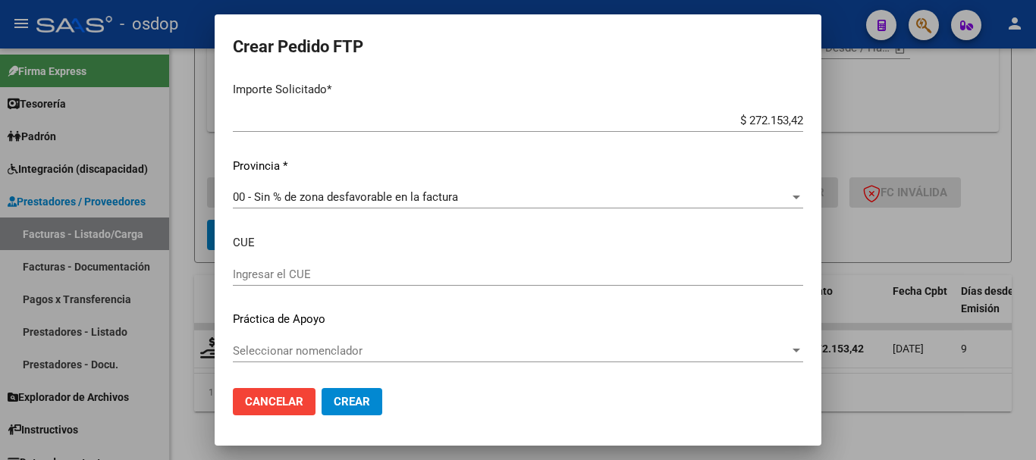
click at [289, 411] on button "Cancelar" at bounding box center [274, 401] width 83 height 27
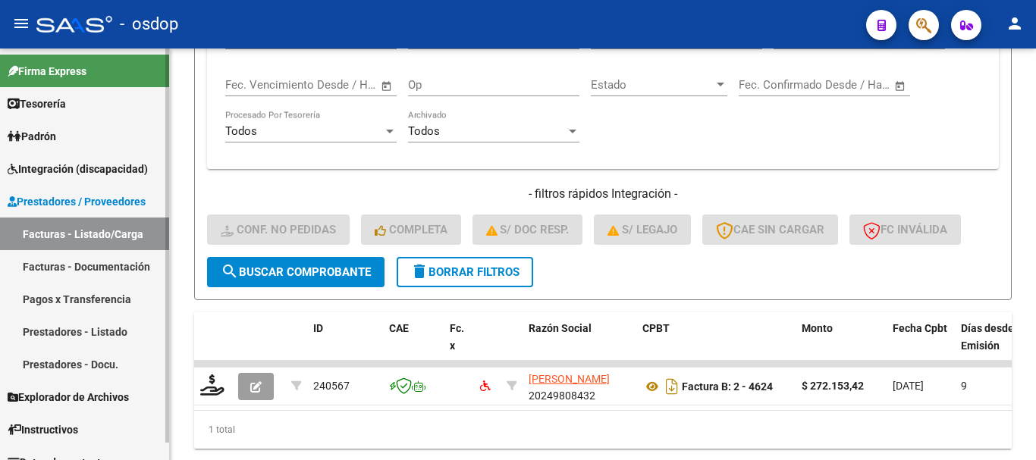
scroll to position [693, 0]
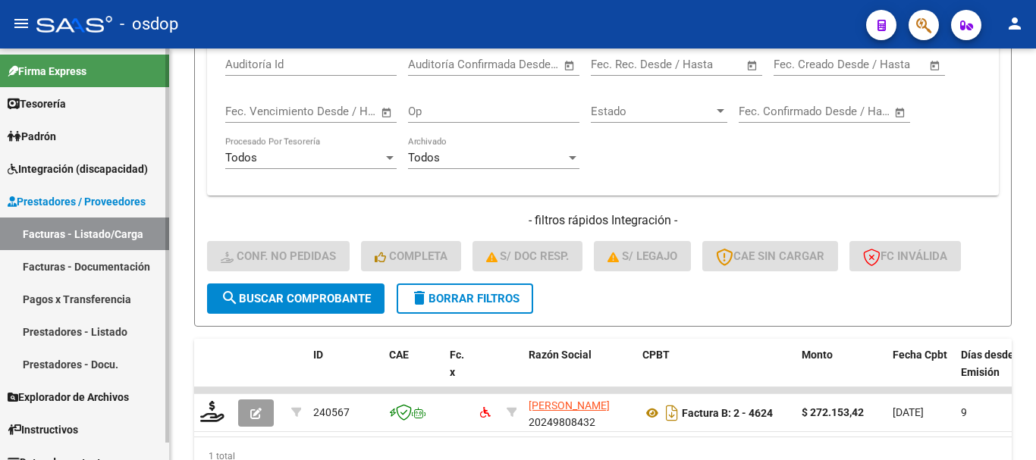
click at [93, 172] on span "Integración (discapacidad)" at bounding box center [78, 169] width 140 height 17
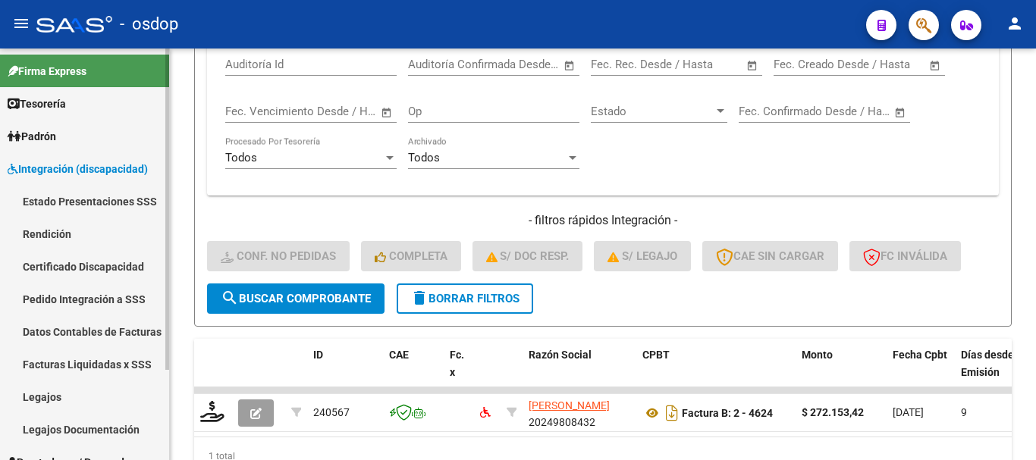
click at [103, 309] on link "Pedido Integración a SSS" at bounding box center [84, 299] width 169 height 33
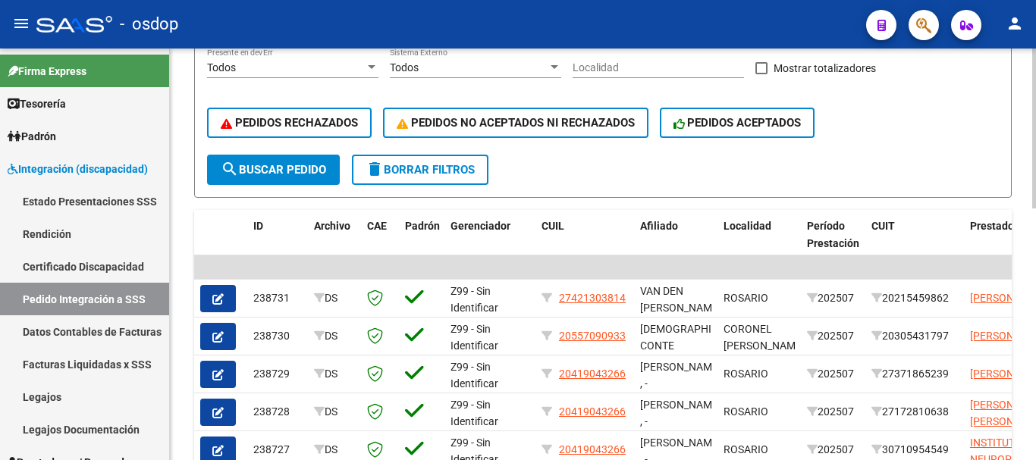
scroll to position [346, 0]
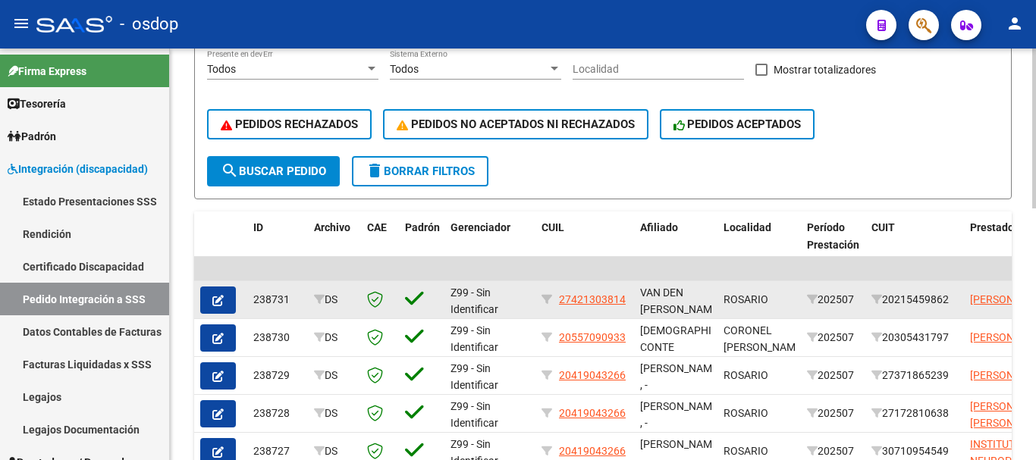
click at [221, 299] on icon "button" at bounding box center [217, 300] width 11 height 11
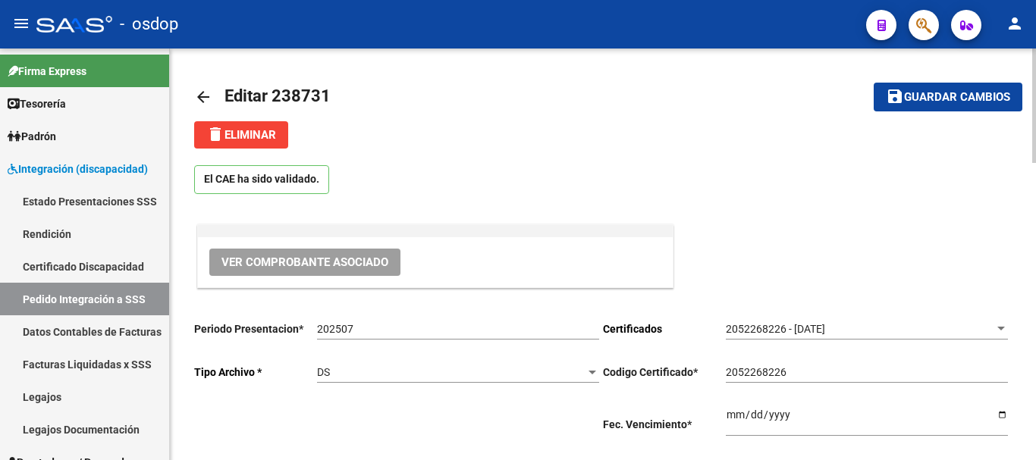
type input "27421303814"
click at [259, 144] on button "delete Eliminar" at bounding box center [241, 134] width 94 height 27
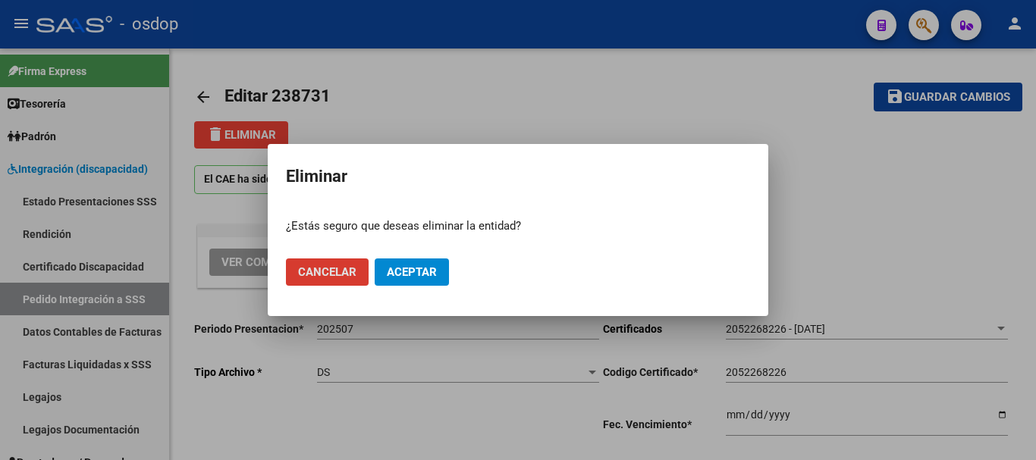
click at [332, 270] on span "Cancelar" at bounding box center [327, 272] width 58 height 14
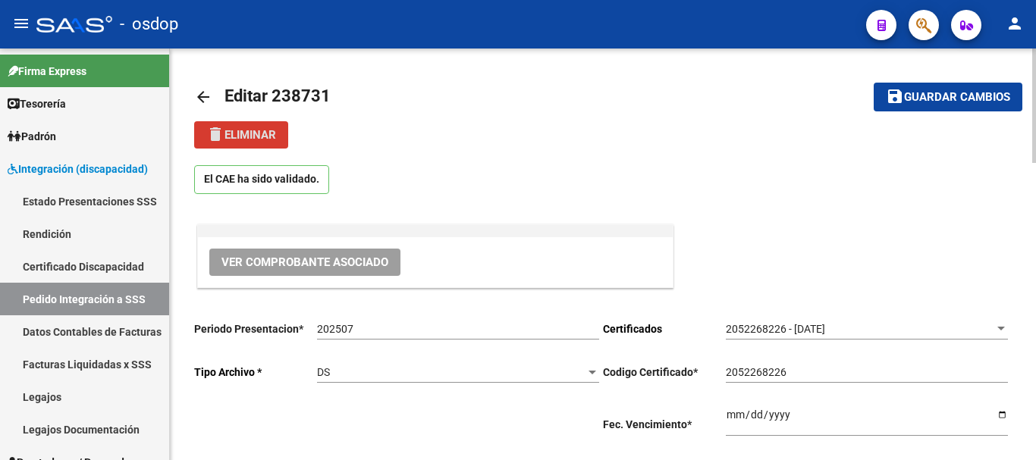
click at [199, 97] on mat-icon "arrow_back" at bounding box center [203, 97] width 18 height 18
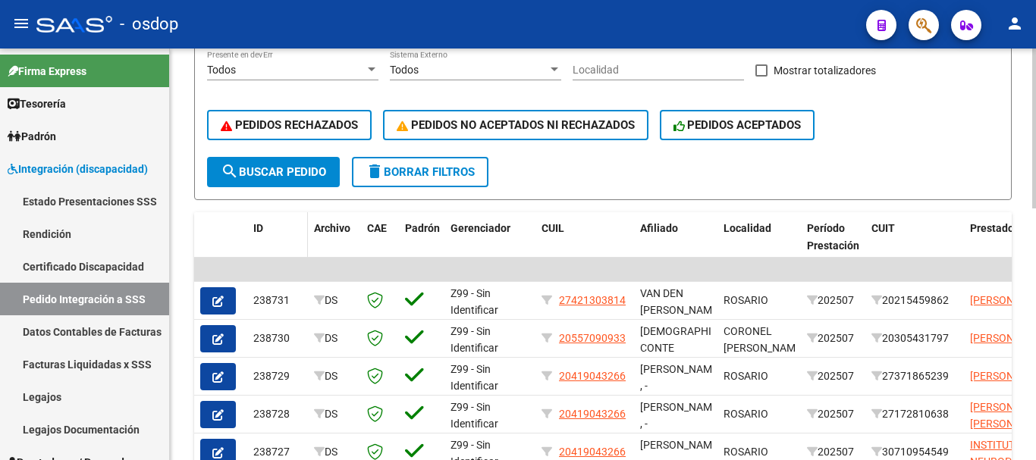
scroll to position [379, 0]
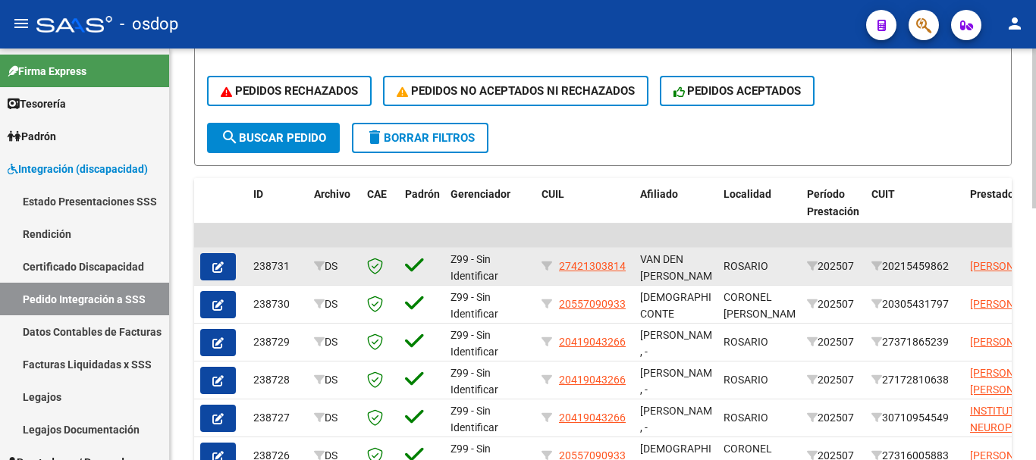
click at [240, 271] on div at bounding box center [220, 266] width 41 height 27
click at [226, 267] on button "button" at bounding box center [218, 266] width 36 height 27
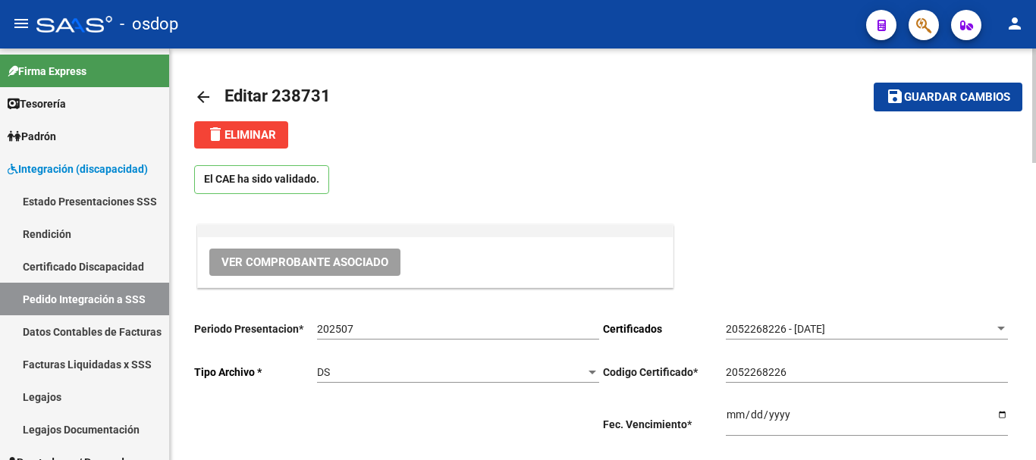
type input "27421303814"
click at [272, 136] on span "delete Eliminar" at bounding box center [241, 135] width 70 height 14
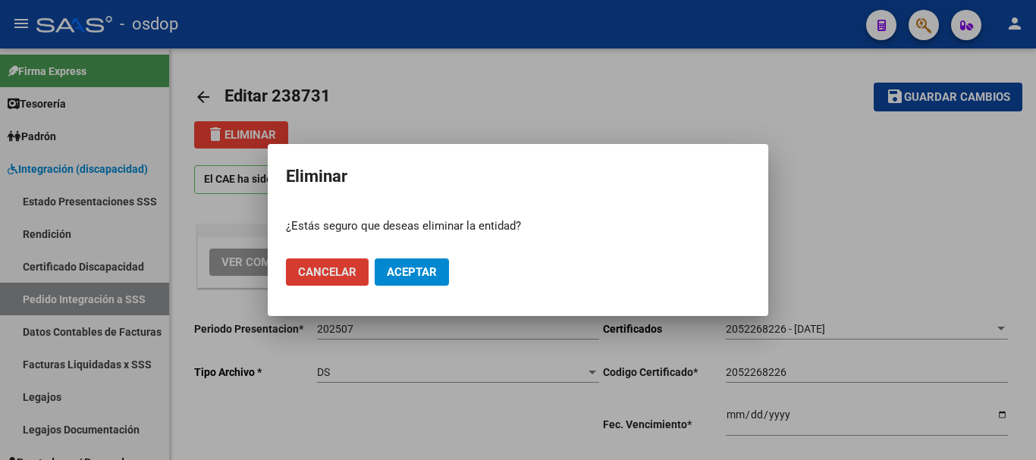
click at [419, 274] on span "Aceptar" at bounding box center [412, 272] width 50 height 14
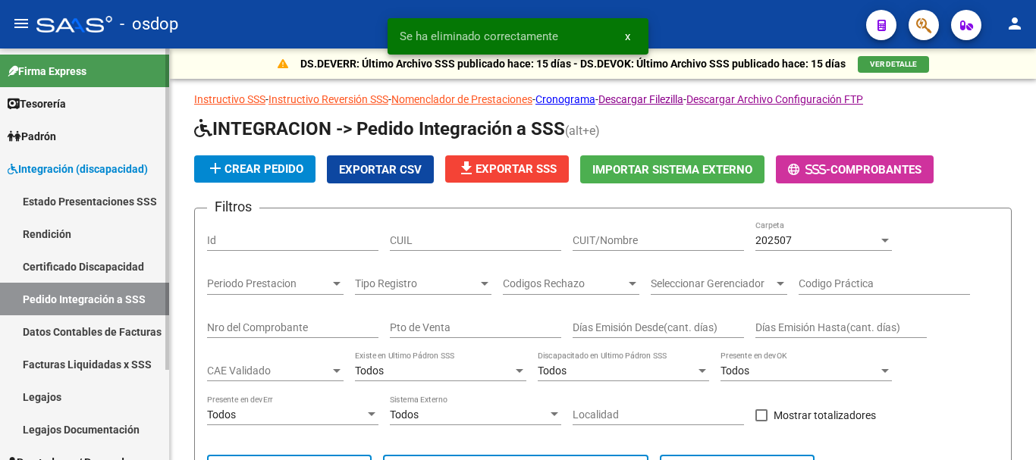
click at [122, 294] on link "Pedido Integración a SSS" at bounding box center [84, 299] width 169 height 33
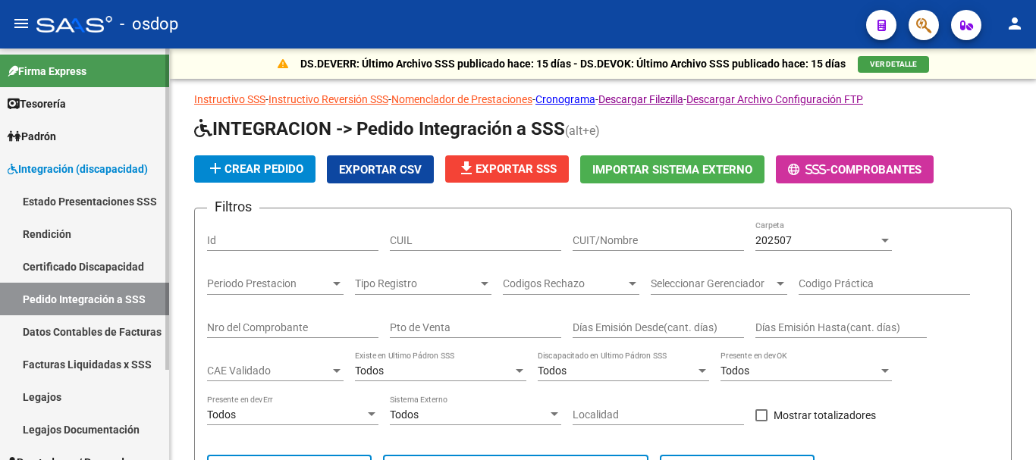
click at [93, 157] on link "Integración (discapacidad)" at bounding box center [84, 168] width 169 height 33
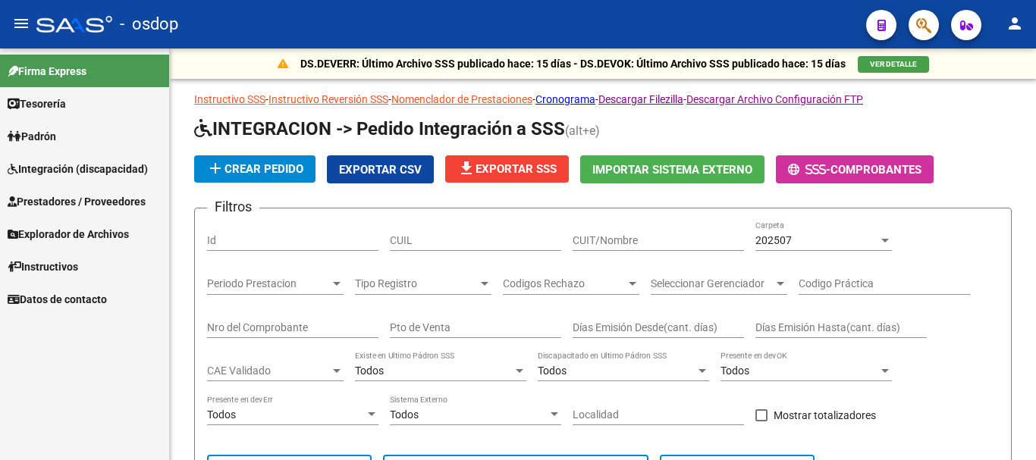
click at [85, 195] on span "Prestadores / Proveedores" at bounding box center [77, 201] width 138 height 17
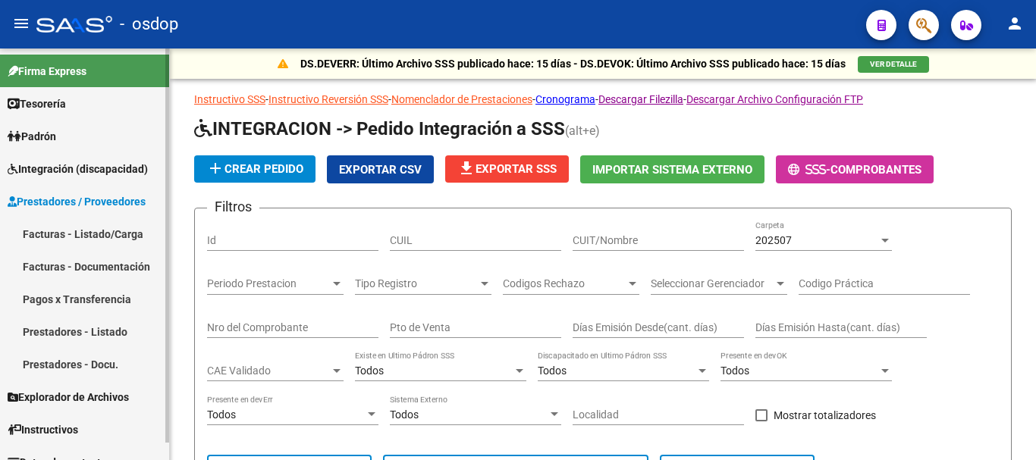
click at [91, 228] on link "Facturas - Listado/Carga" at bounding box center [84, 234] width 169 height 33
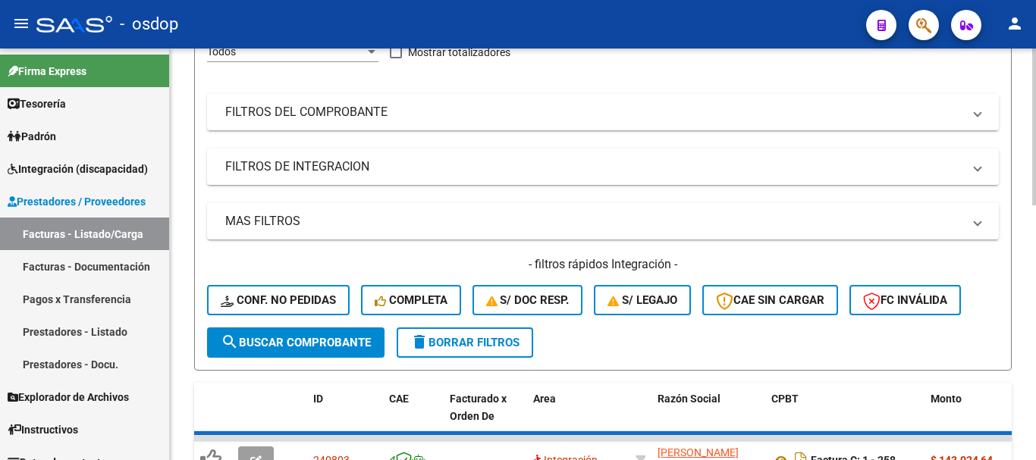
scroll to position [228, 0]
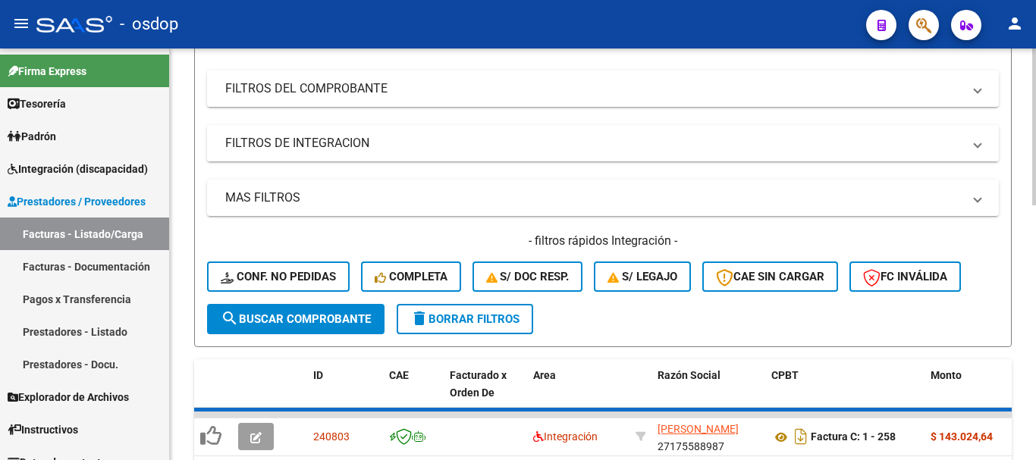
click at [309, 151] on mat-panel-title "FILTROS DE INTEGRACION" at bounding box center [593, 143] width 737 height 17
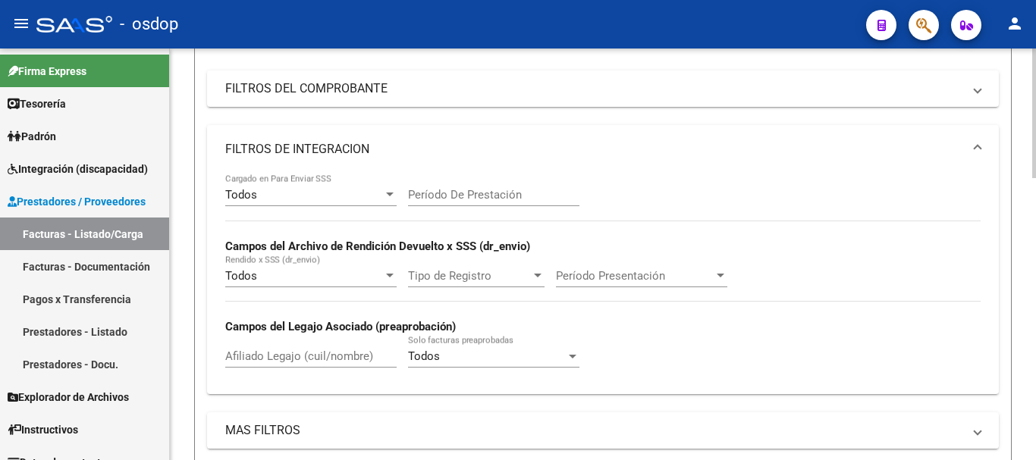
click at [290, 339] on div "Afiliado Legajo (cuil/nombre)" at bounding box center [310, 351] width 171 height 33
click at [290, 344] on div "Afiliado Legajo (cuil/nombre)" at bounding box center [310, 351] width 171 height 33
click at [329, 355] on input "Afiliado Legajo (cuil/nombre)" at bounding box center [310, 357] width 171 height 14
paste input "27421303814"
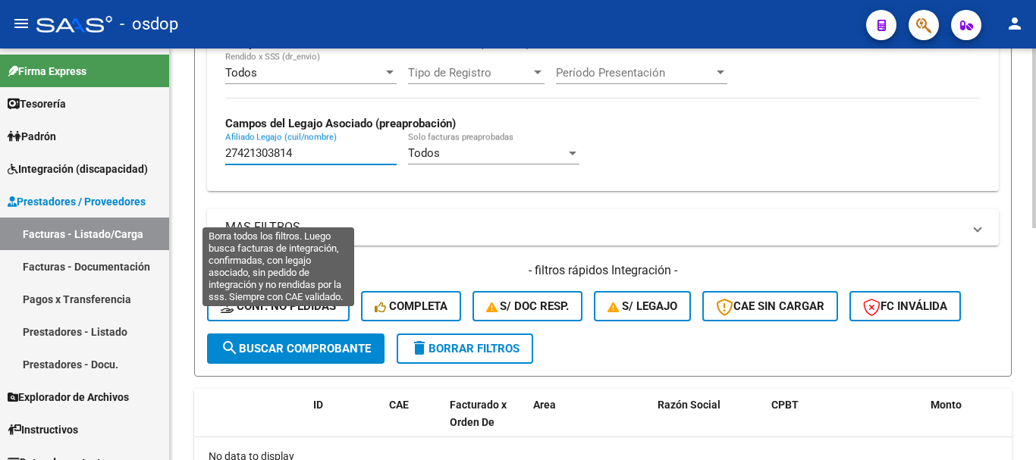
scroll to position [303, 0]
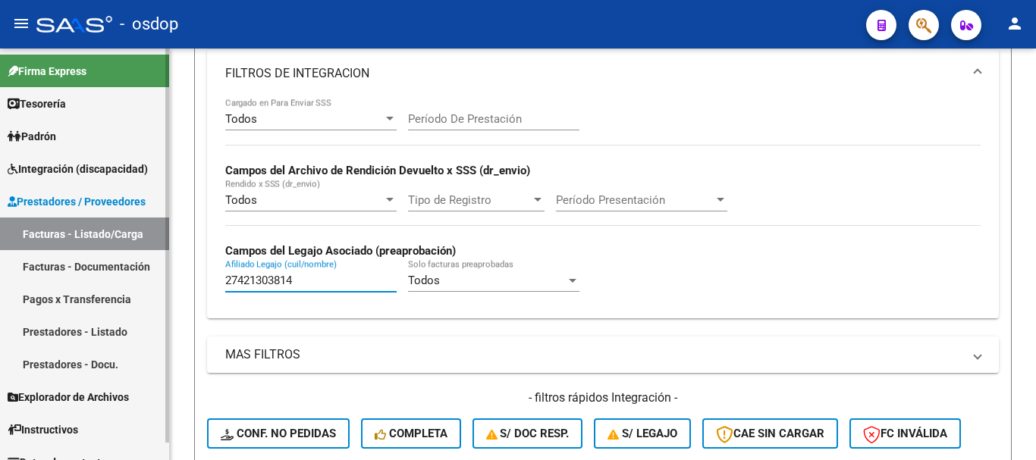
type input "27421303814"
click at [105, 171] on span "Integración (discapacidad)" at bounding box center [78, 169] width 140 height 17
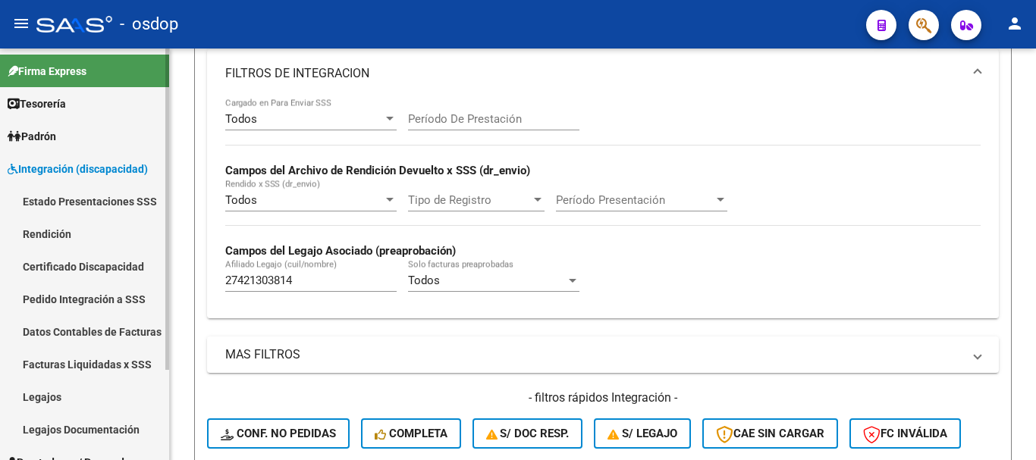
click at [114, 293] on link "Pedido Integración a SSS" at bounding box center [84, 299] width 169 height 33
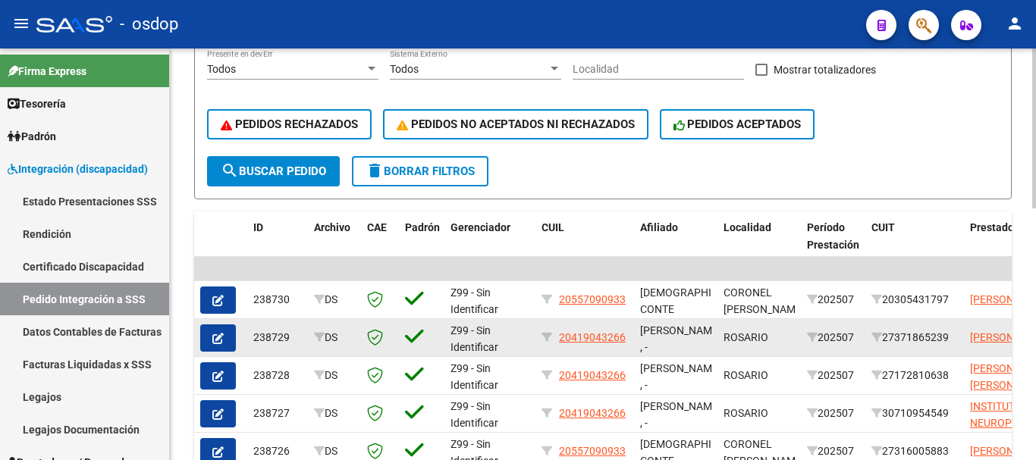
scroll to position [455, 0]
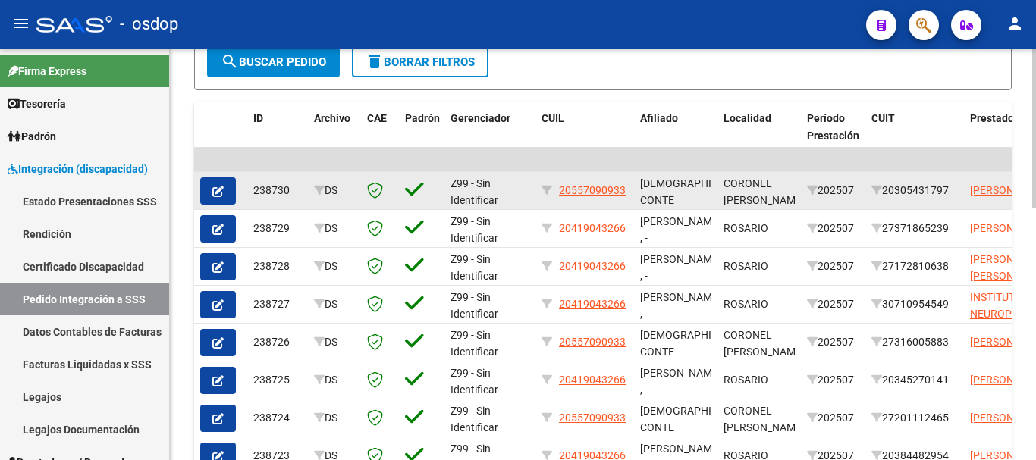
click at [270, 184] on div "238730" at bounding box center [277, 190] width 49 height 17
click at [218, 196] on icon "button" at bounding box center [217, 191] width 11 height 11
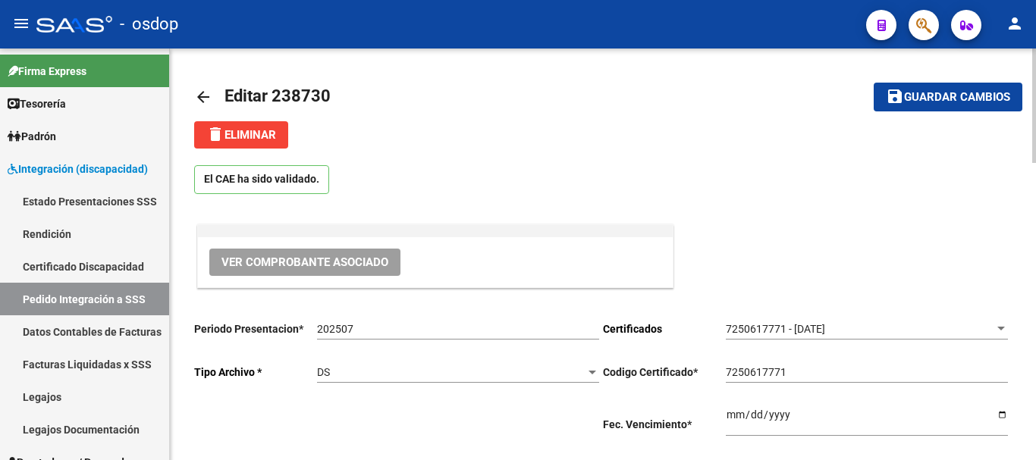
type input "20557090933"
click at [276, 139] on span "delete Eliminar" at bounding box center [241, 135] width 70 height 14
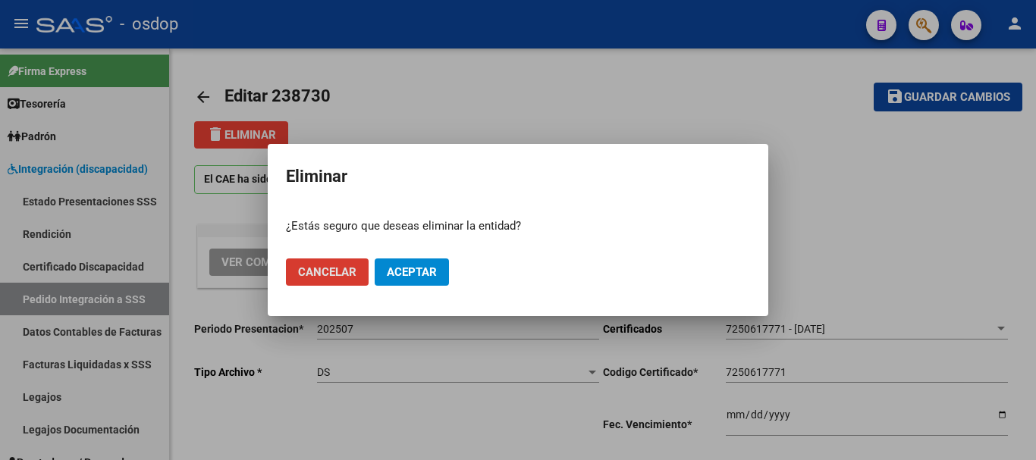
click at [337, 269] on span "Cancelar" at bounding box center [327, 272] width 58 height 14
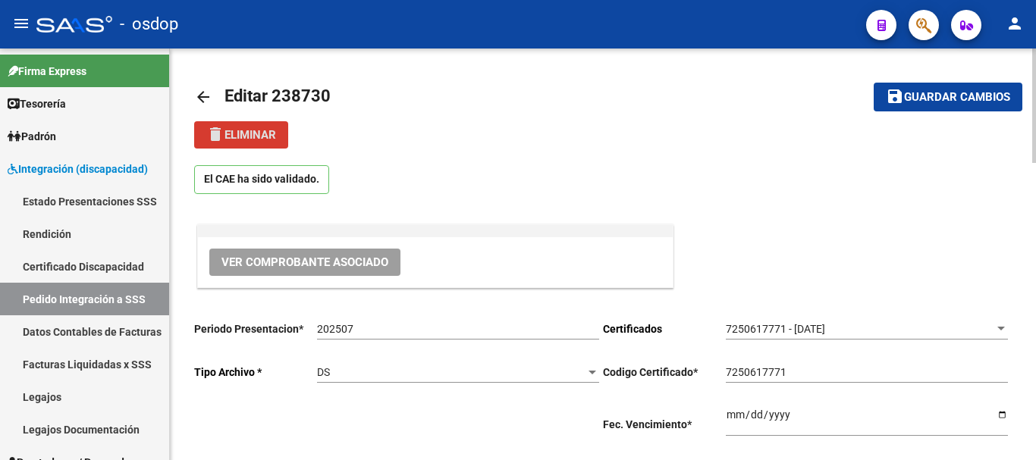
click at [315, 270] on button "Ver Comprobante Asociado" at bounding box center [304, 262] width 191 height 27
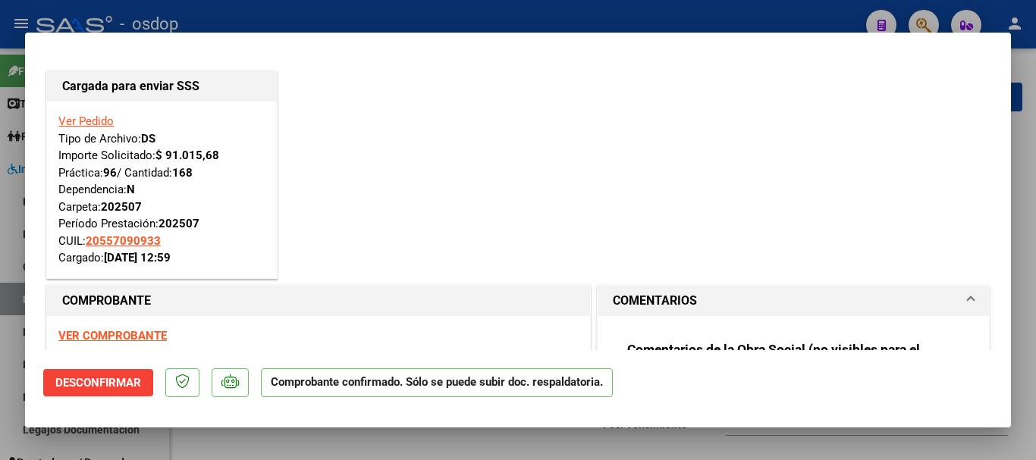
click at [9, 231] on div at bounding box center [518, 230] width 1036 height 460
type input "$ 0,00"
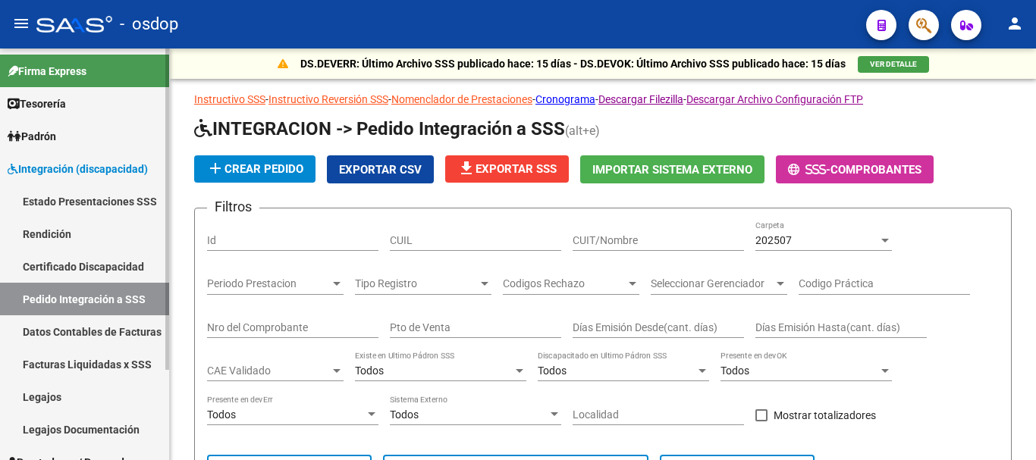
click at [83, 168] on span "Integración (discapacidad)" at bounding box center [78, 169] width 140 height 17
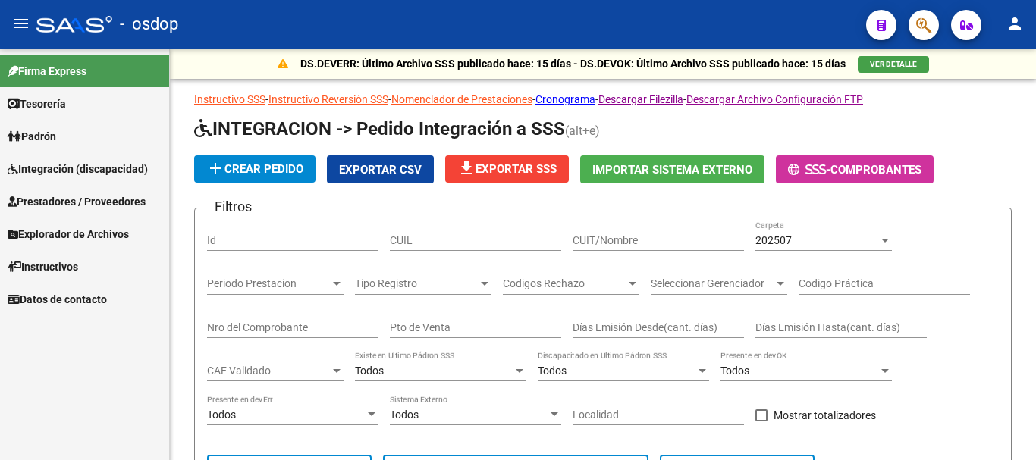
click at [76, 205] on span "Prestadores / Proveedores" at bounding box center [77, 201] width 138 height 17
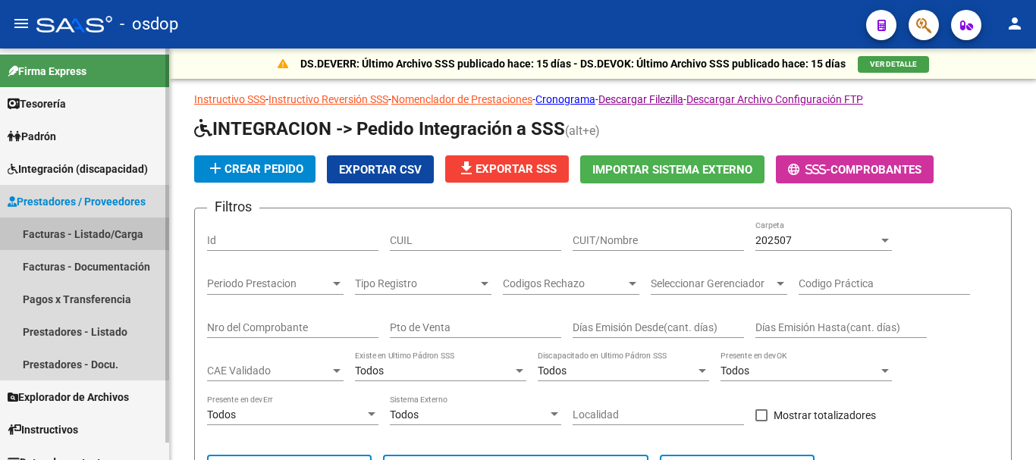
click at [96, 234] on link "Facturas - Listado/Carga" at bounding box center [84, 234] width 169 height 33
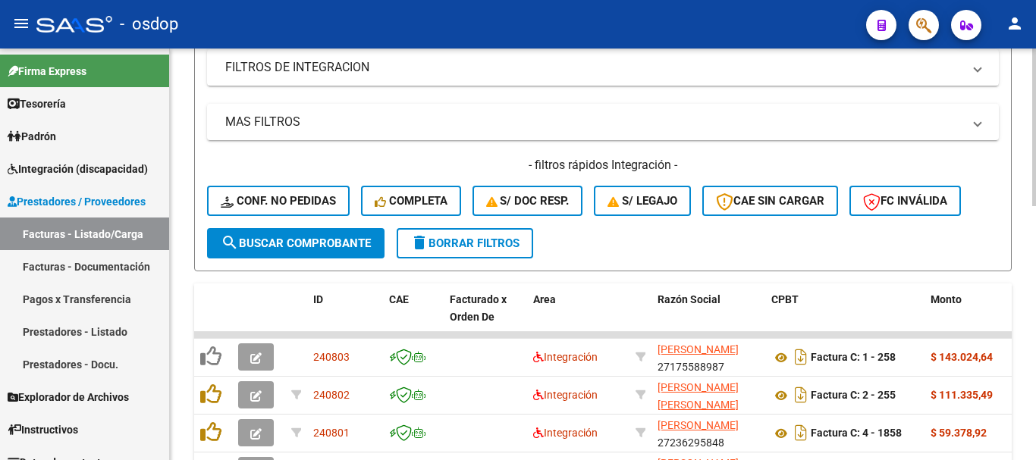
scroll to position [228, 0]
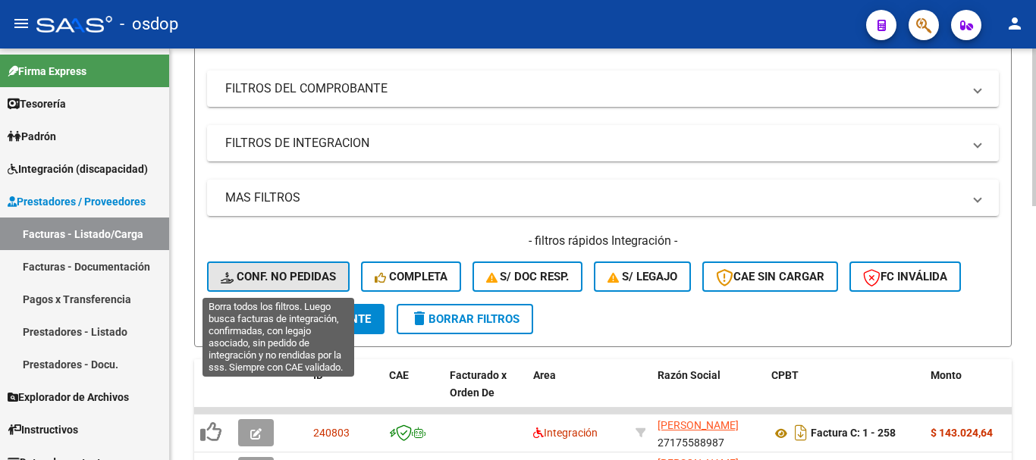
click at [278, 265] on button "Conf. no pedidas" at bounding box center [278, 277] width 143 height 30
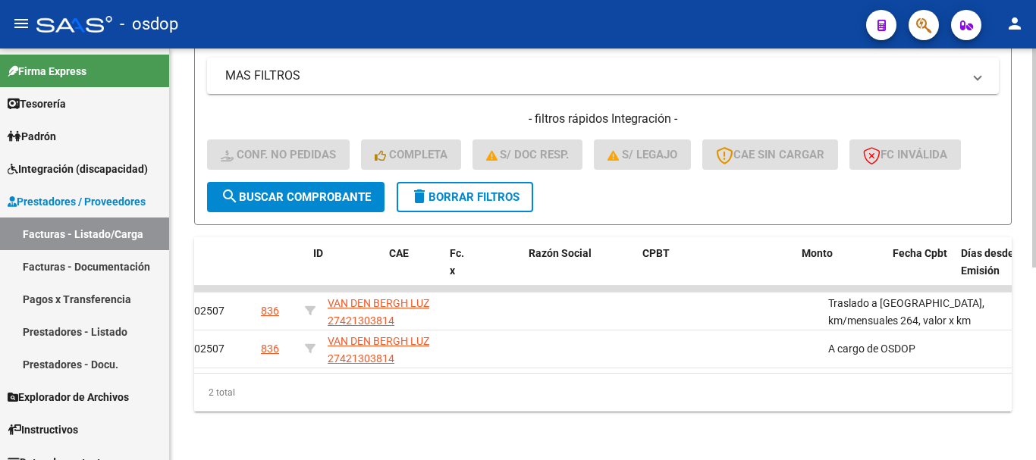
scroll to position [0, 0]
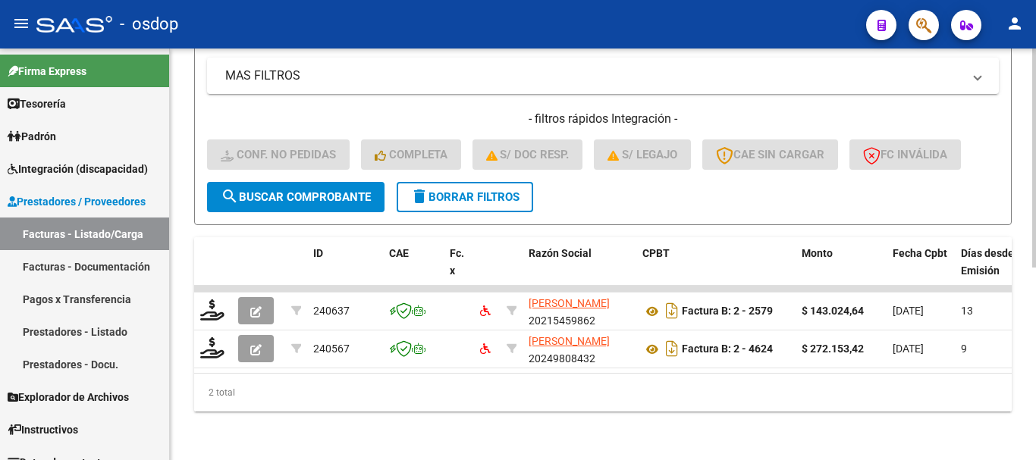
click at [468, 190] on span "delete Borrar Filtros" at bounding box center [464, 197] width 109 height 14
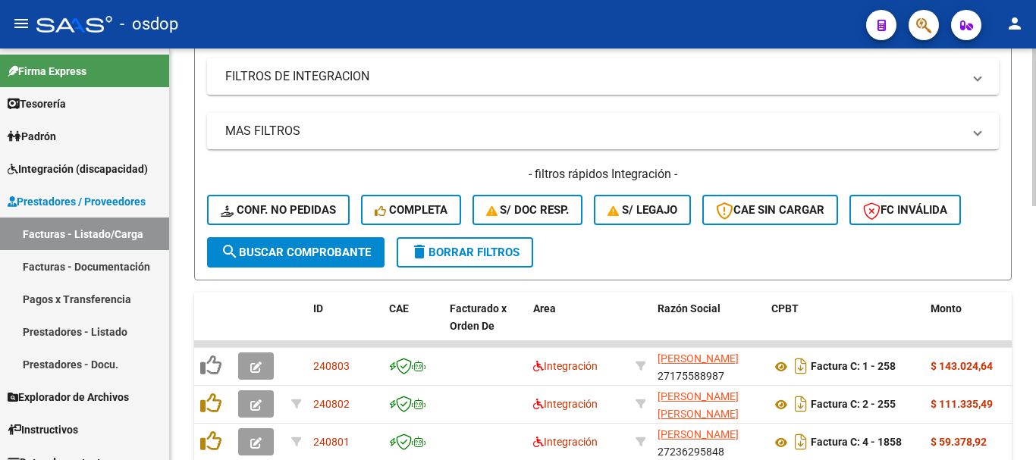
scroll to position [362, 0]
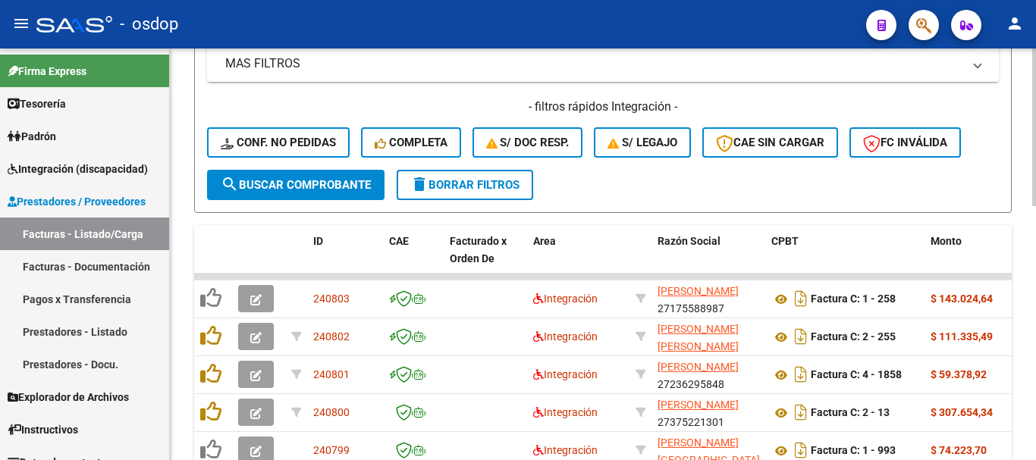
drag, startPoint x: 591, startPoint y: 217, endPoint x: 578, endPoint y: 217, distance: 12.9
click at [591, 217] on div "Video tutorial PRESTADORES -> Listado de CPBTs Emitidos por Prestadores / Prove…" at bounding box center [603, 207] width 818 height 992
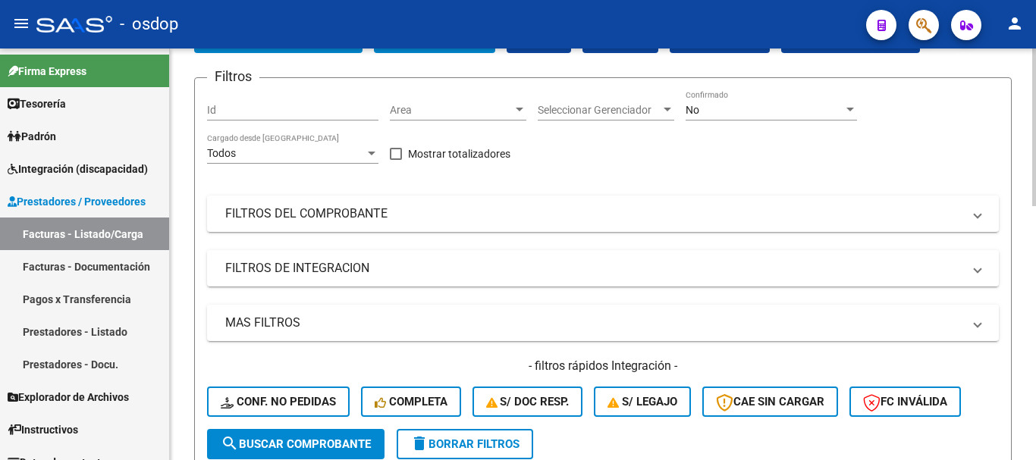
scroll to position [58, 0]
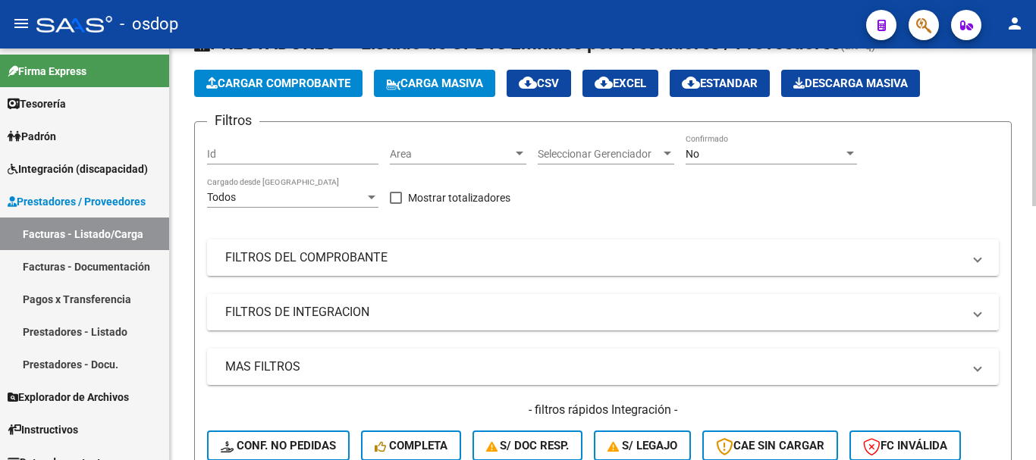
click at [309, 308] on mat-panel-title "FILTROS DE INTEGRACION" at bounding box center [593, 312] width 737 height 17
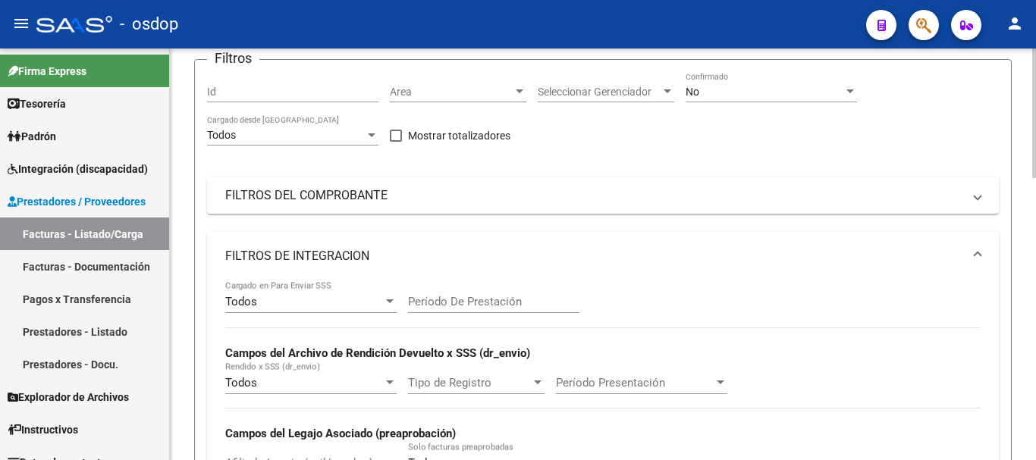
scroll to position [210, 0]
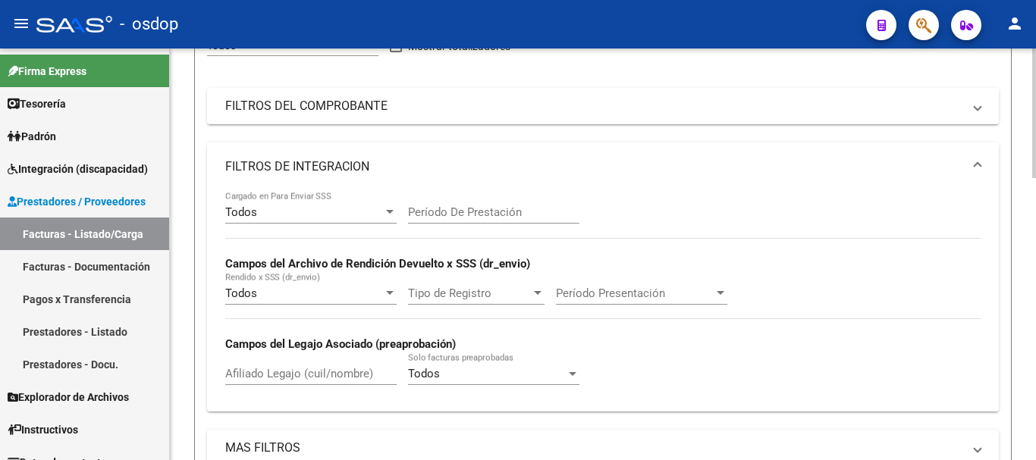
click at [303, 377] on input "Afiliado Legajo (cuil/nombre)" at bounding box center [310, 374] width 171 height 14
paste input "20416889946"
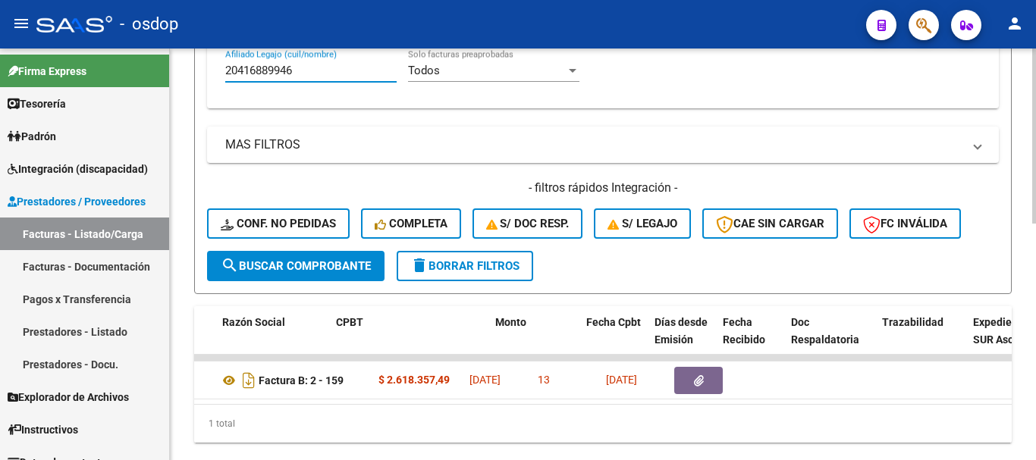
scroll to position [0, 435]
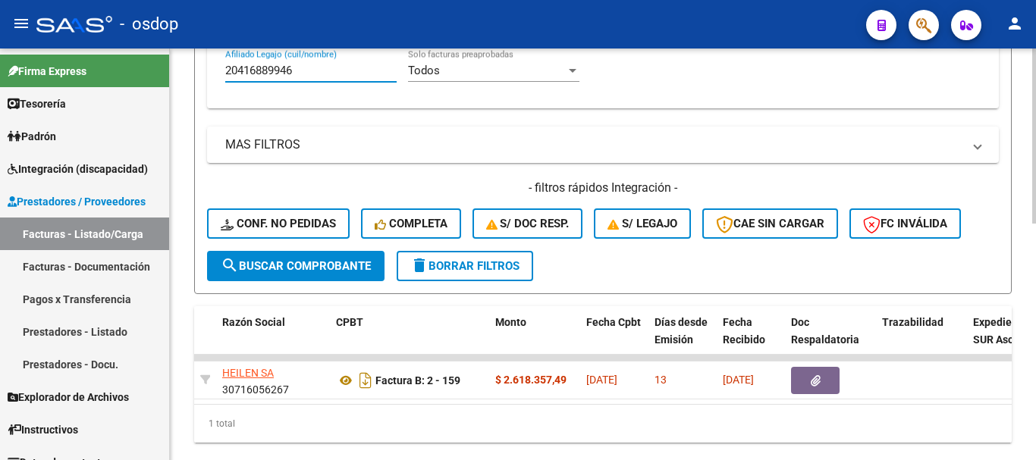
type input "20416889946"
click at [480, 417] on div "1 total" at bounding box center [603, 424] width 818 height 38
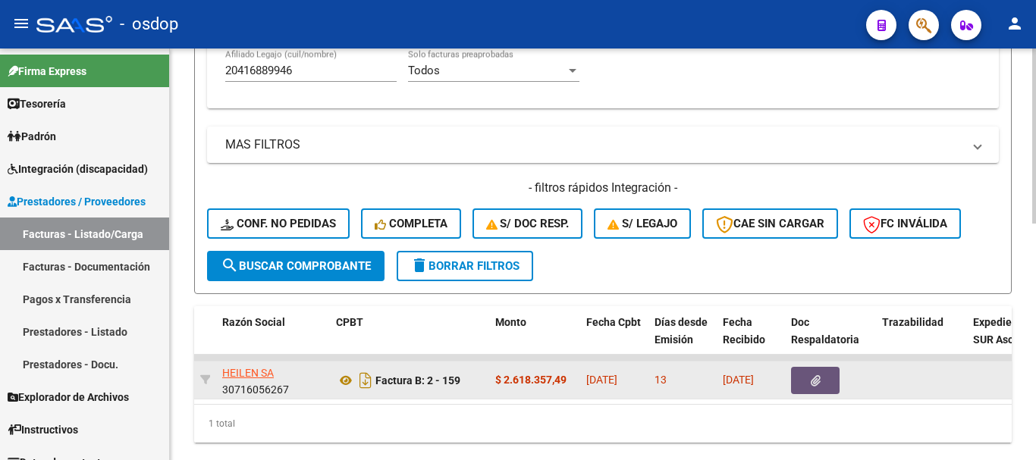
click at [822, 377] on button "button" at bounding box center [815, 380] width 49 height 27
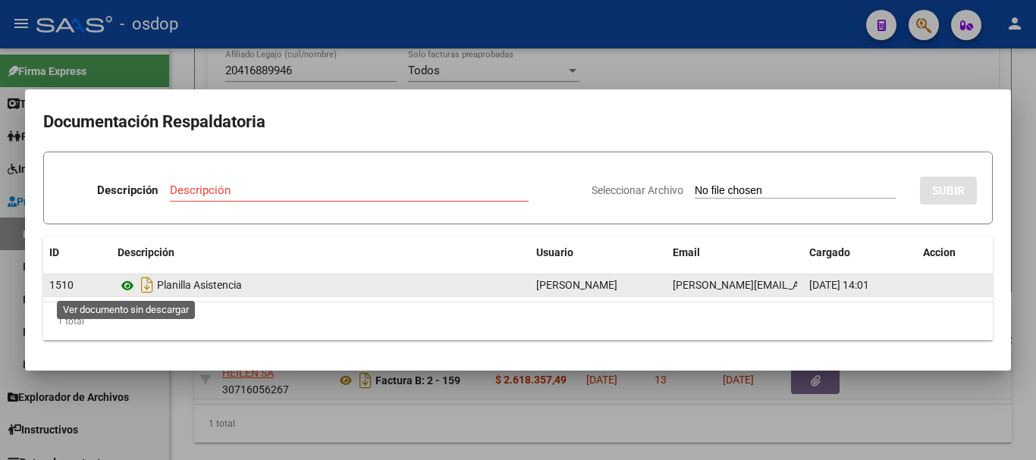
click at [132, 287] on icon at bounding box center [128, 286] width 20 height 18
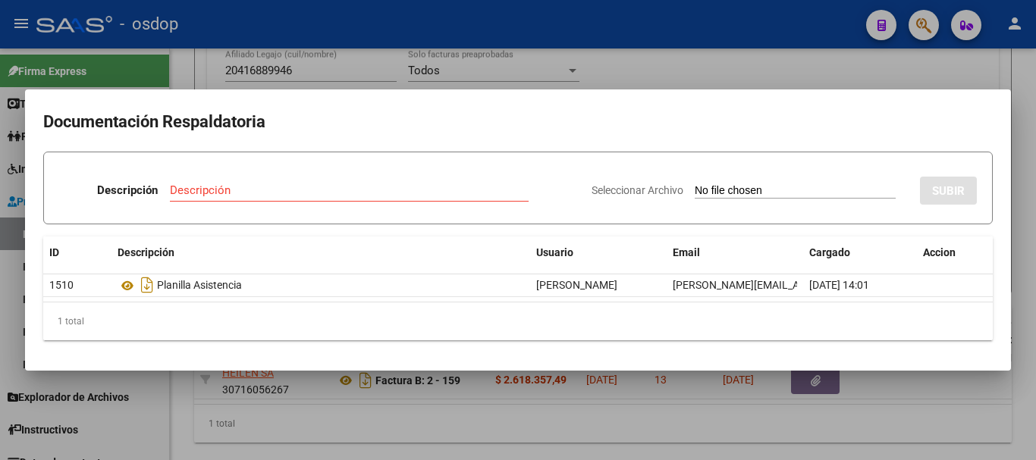
click at [367, 379] on div at bounding box center [518, 230] width 1036 height 460
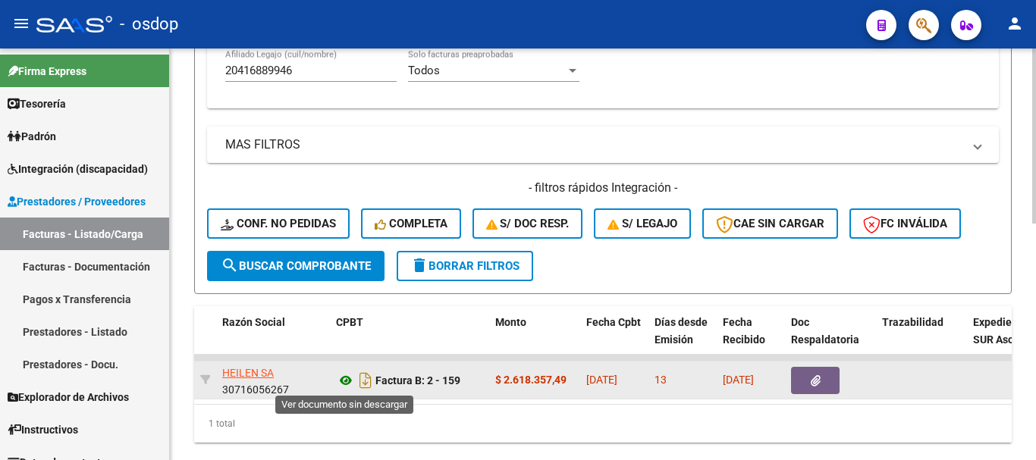
click at [338, 385] on icon at bounding box center [346, 381] width 20 height 18
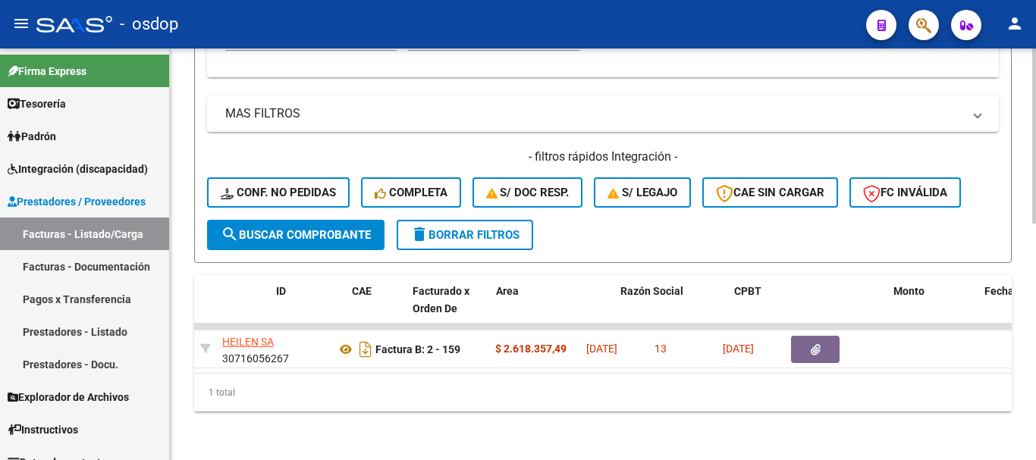
scroll to position [0, 0]
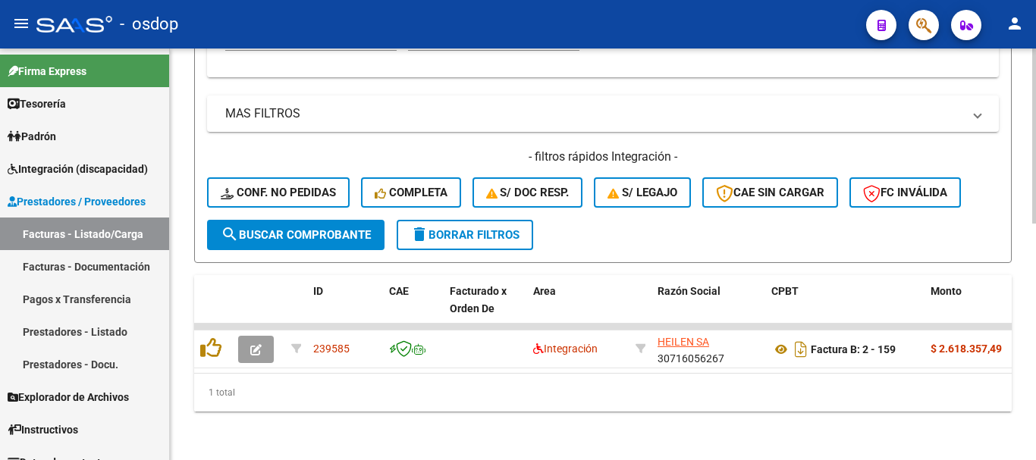
click at [275, 410] on div "1 total" at bounding box center [603, 393] width 818 height 38
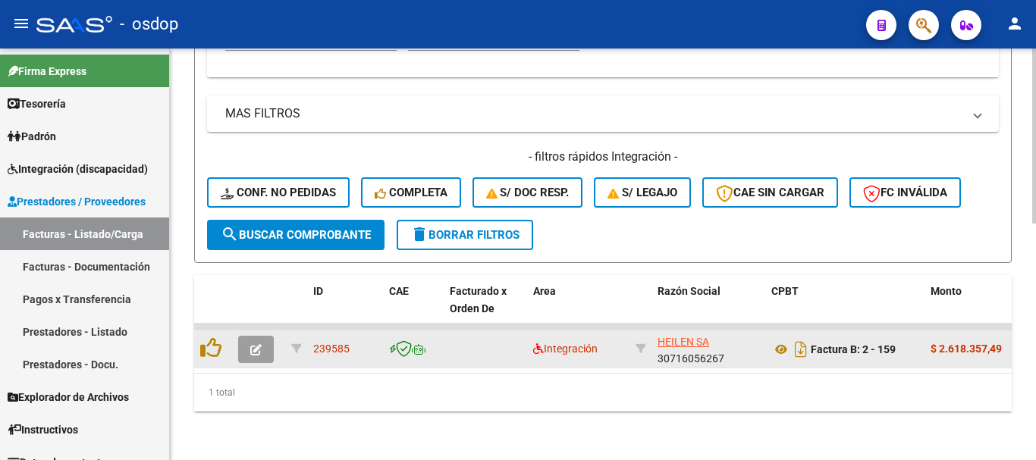
click at [203, 347] on div at bounding box center [213, 350] width 26 height 24
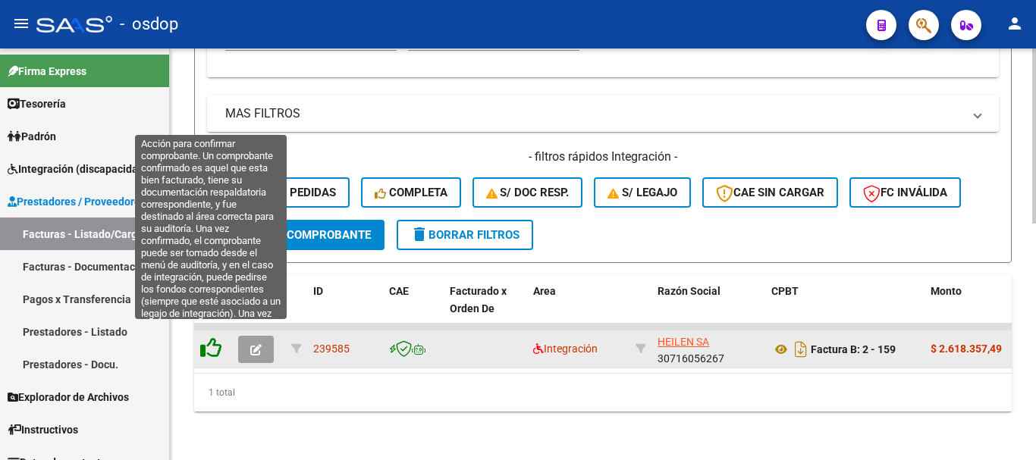
click at [203, 344] on icon at bounding box center [210, 348] width 21 height 21
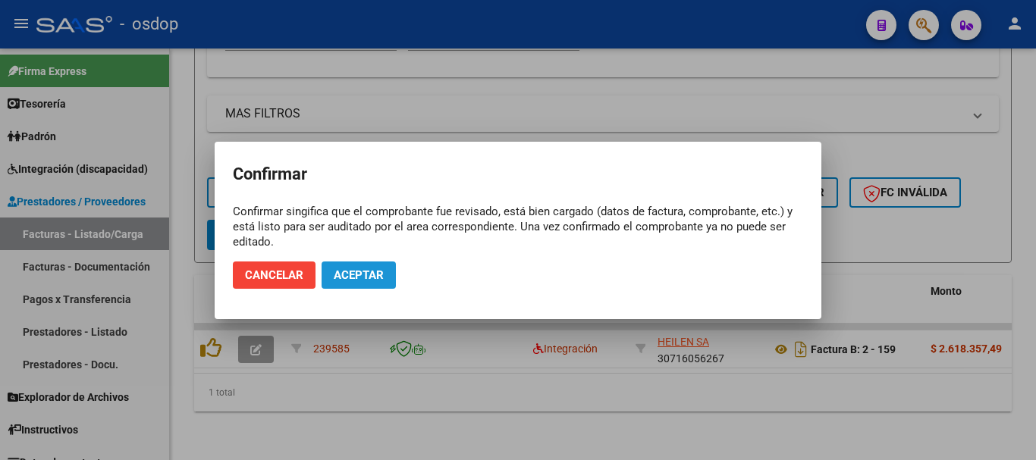
click at [372, 265] on button "Aceptar" at bounding box center [359, 275] width 74 height 27
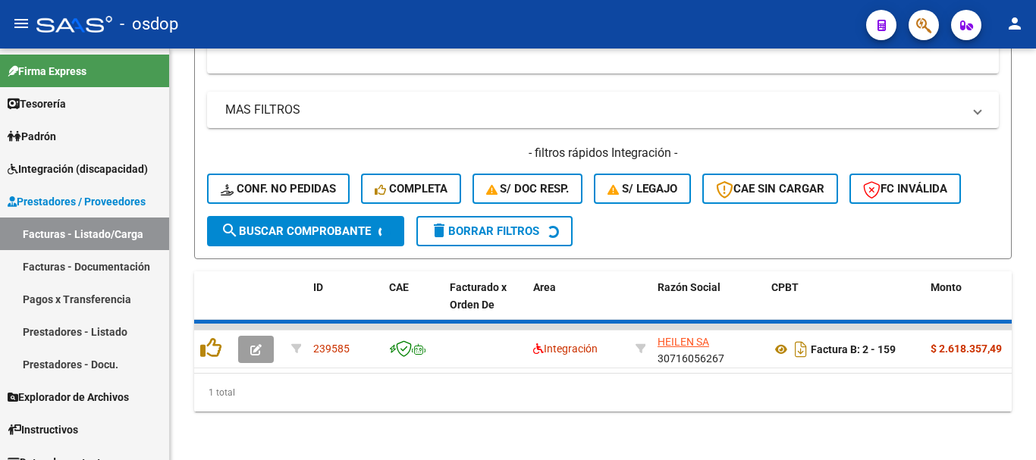
scroll to position [533, 0]
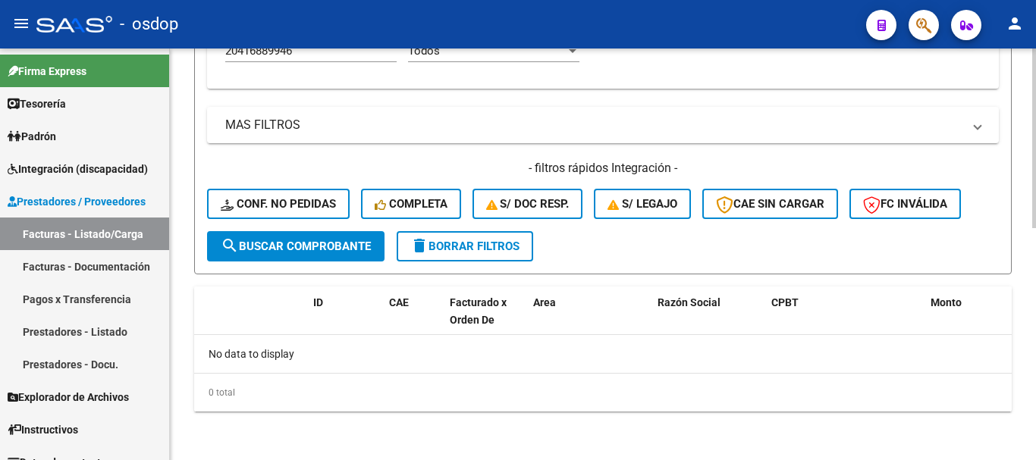
click at [303, 185] on div "- filtros rápidos Integración - Conf. no pedidas Completa S/ Doc Resp. S/ legaj…" at bounding box center [603, 195] width 792 height 71
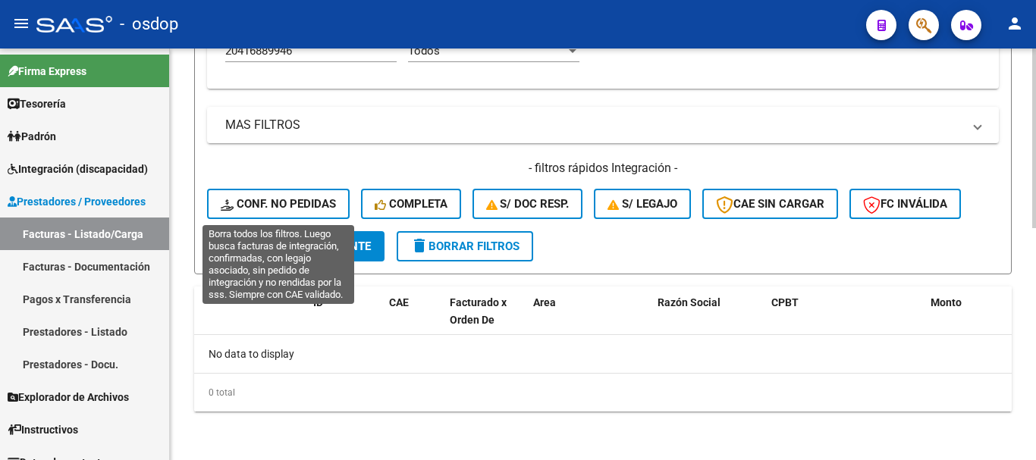
click at [313, 199] on span "Conf. no pedidas" at bounding box center [278, 204] width 115 height 14
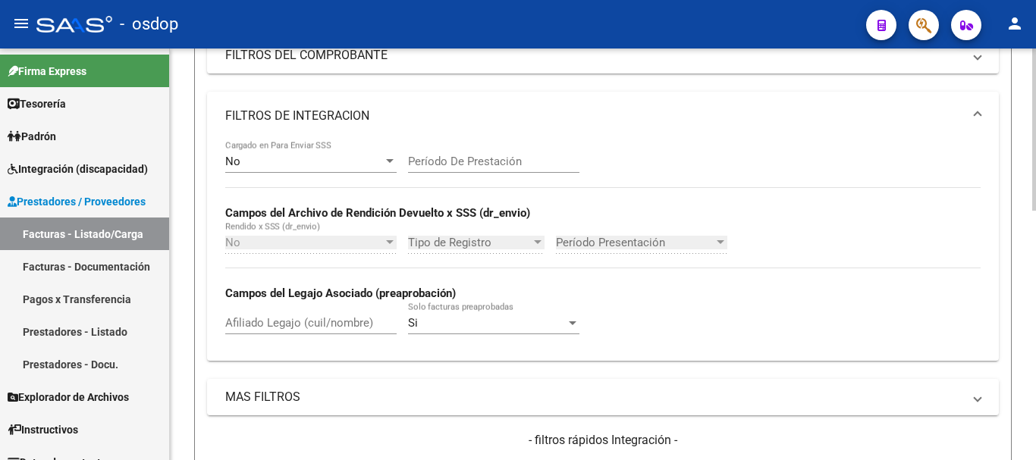
scroll to position [253, 0]
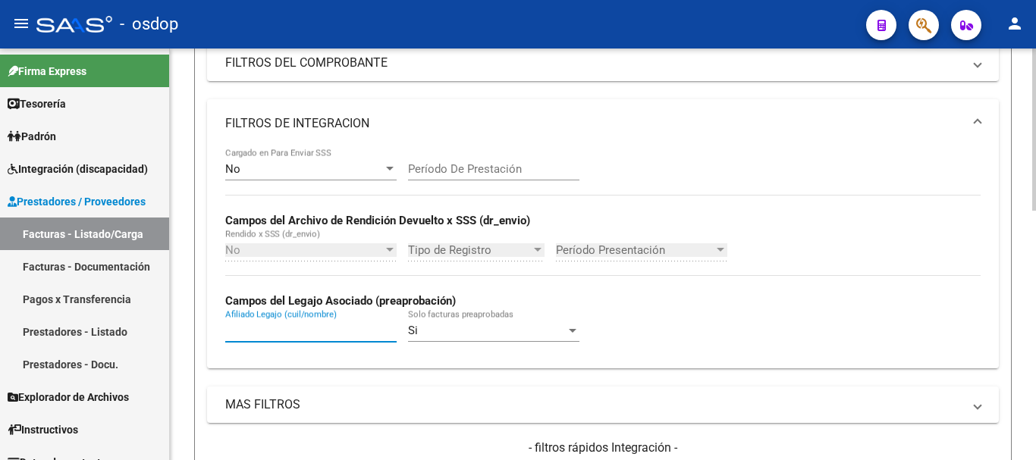
click at [302, 328] on input "Afiliado Legajo (cuil/nombre)" at bounding box center [310, 331] width 171 height 14
paste input "20416889946"
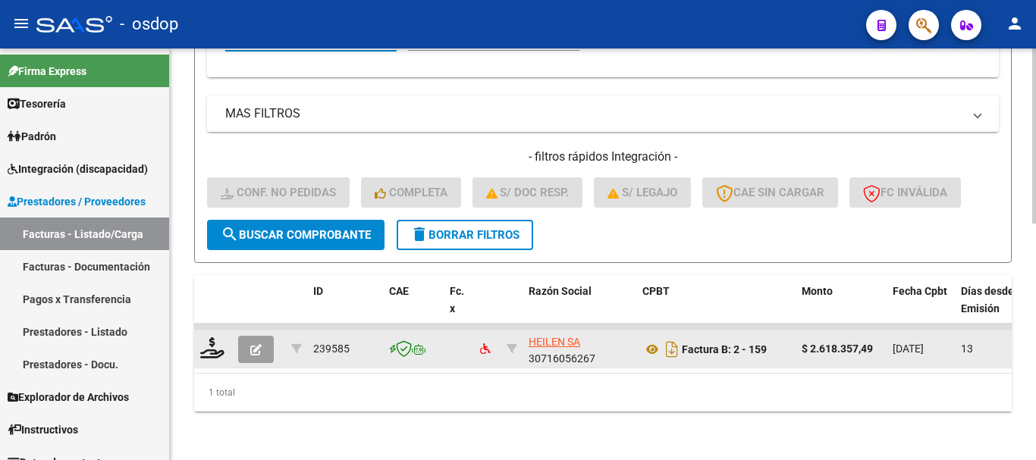
scroll to position [557, 0]
type input "20416889946"
click at [210, 340] on icon at bounding box center [212, 348] width 24 height 21
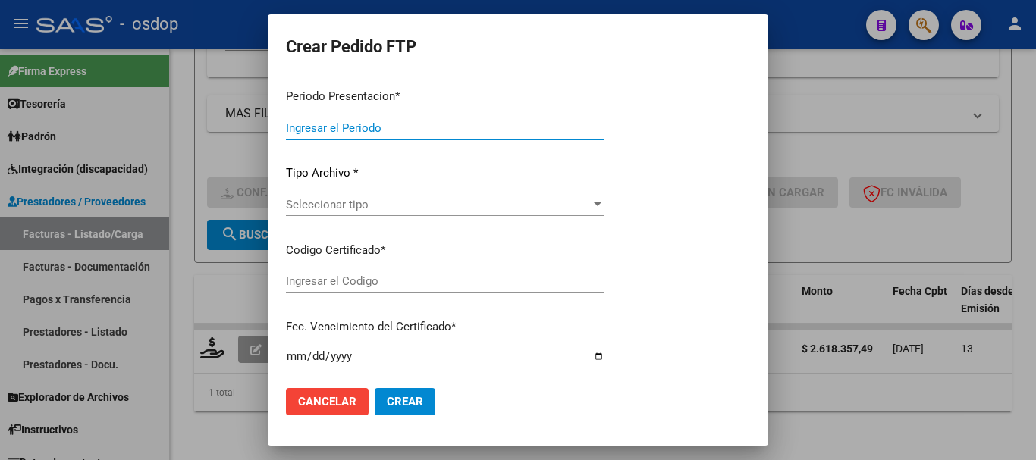
type input "202507"
type input "$ 2.618.357,49"
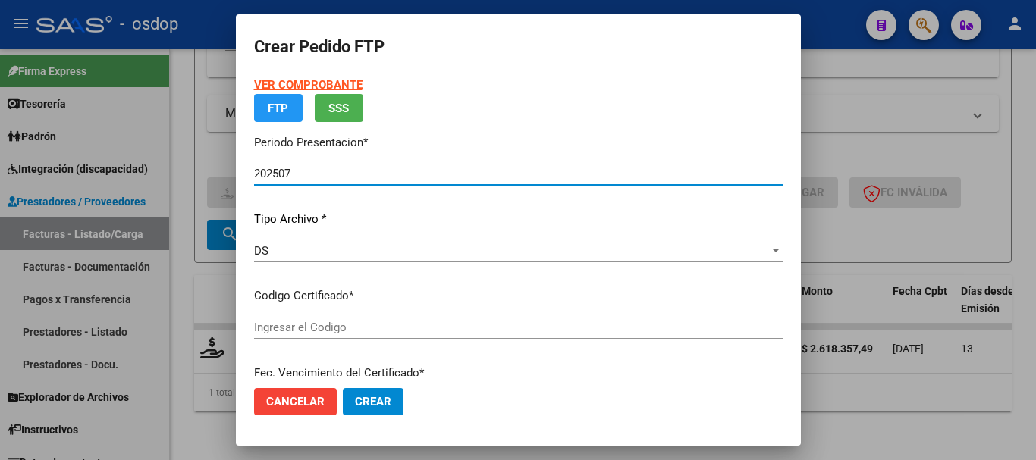
type input "5259752176"
type input "2031-12-17"
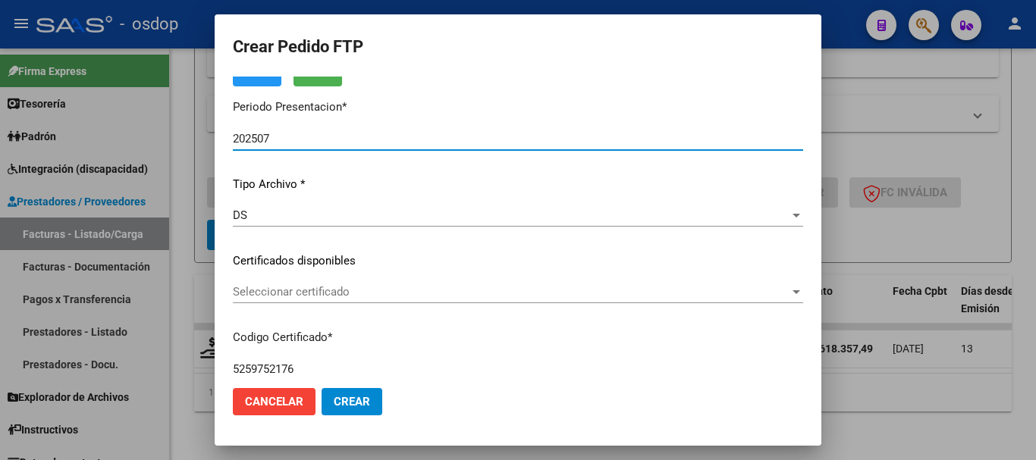
scroll to position [76, 0]
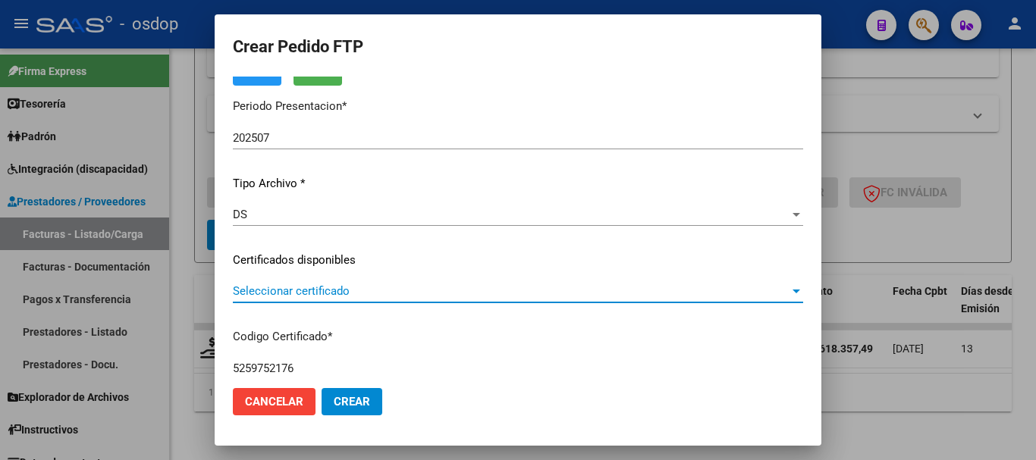
click at [318, 293] on span "Seleccionar certificado" at bounding box center [511, 291] width 557 height 14
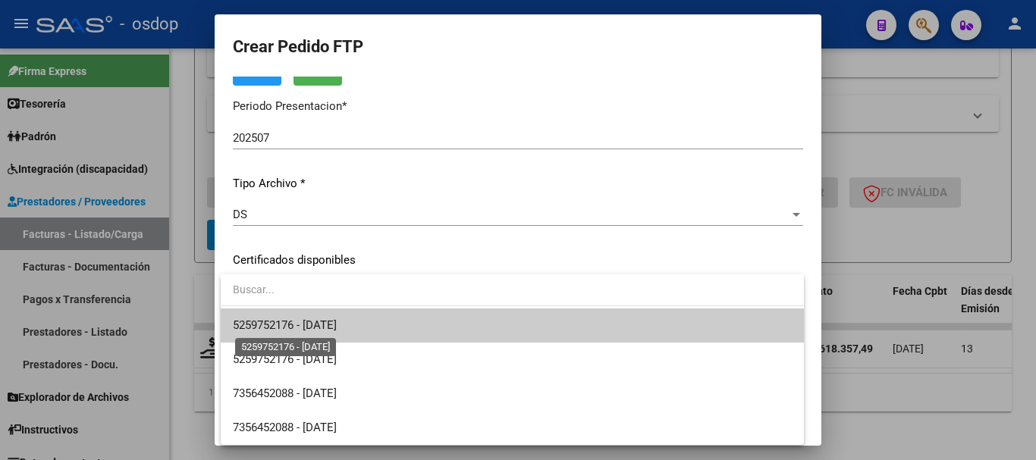
click at [319, 320] on span "5259752176 - 2031-12-17" at bounding box center [285, 326] width 104 height 14
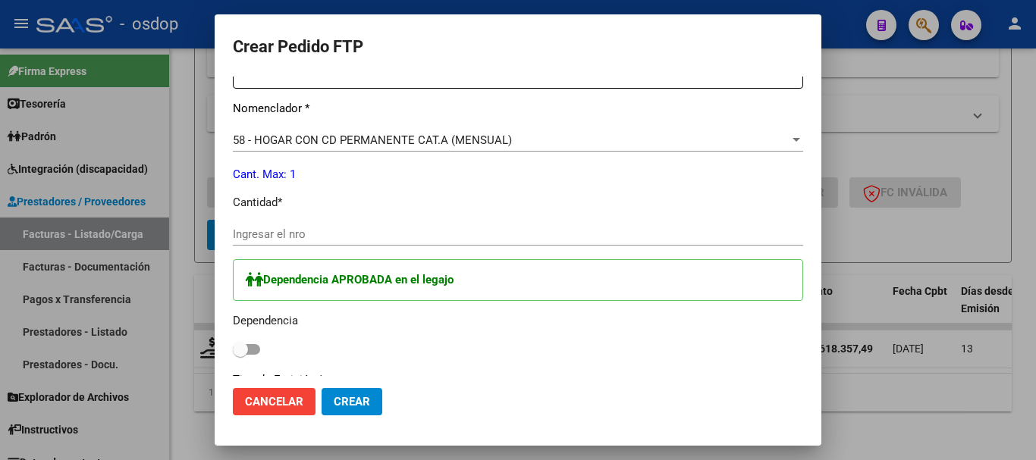
scroll to position [607, 0]
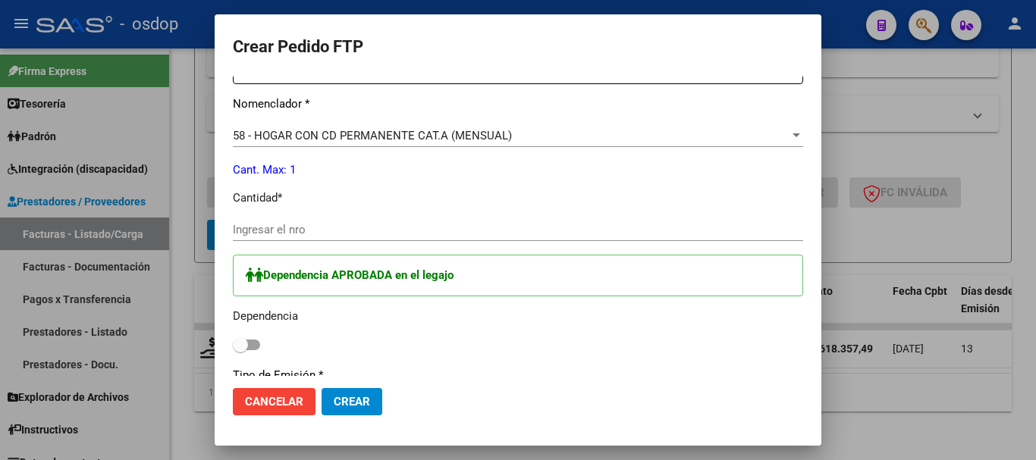
click at [338, 227] on input "Ingresar el nro" at bounding box center [518, 230] width 570 height 14
type input "1"
click at [261, 344] on div "Dependencia APROBADA en el legajo Dependencia" at bounding box center [518, 305] width 570 height 101
click at [247, 344] on span at bounding box center [240, 345] width 15 height 15
click at [240, 350] on input "checkbox" at bounding box center [240, 350] width 1 height 1
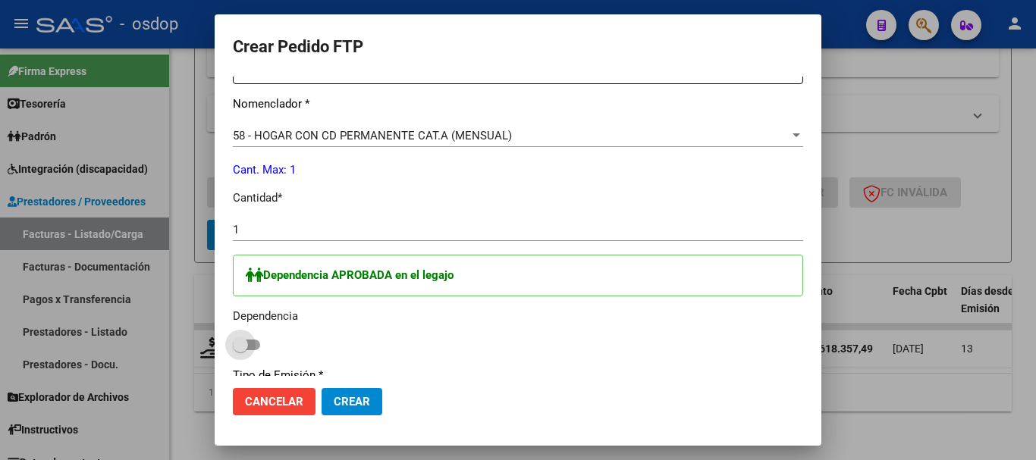
checkbox input "true"
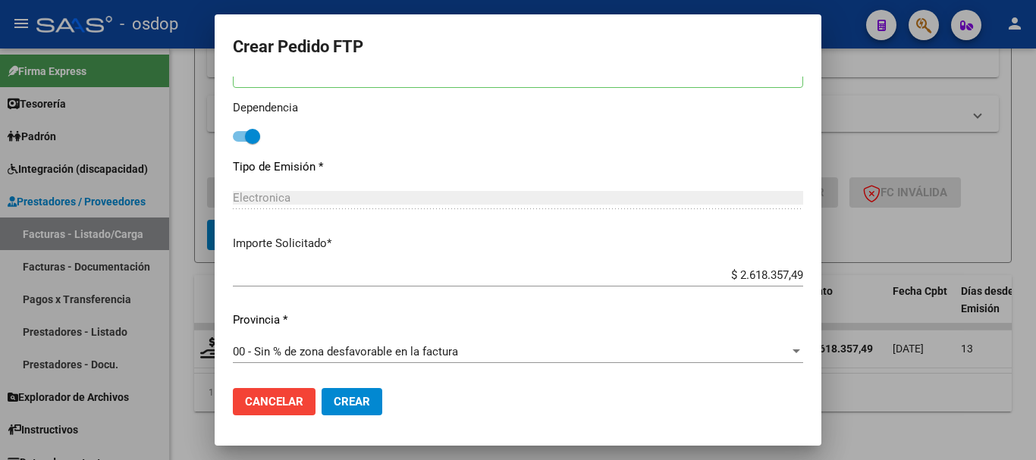
scroll to position [816, 0]
click at [357, 410] on button "Crear" at bounding box center [352, 401] width 61 height 27
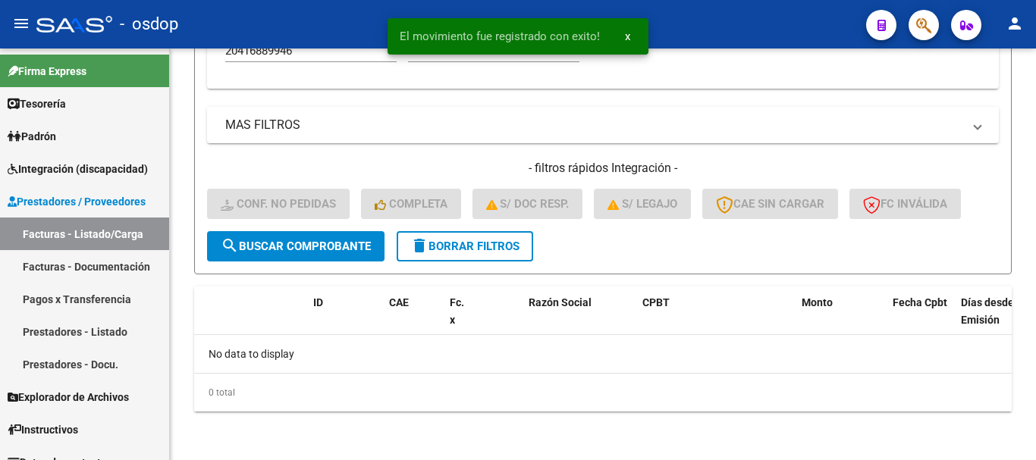
scroll to position [533, 0]
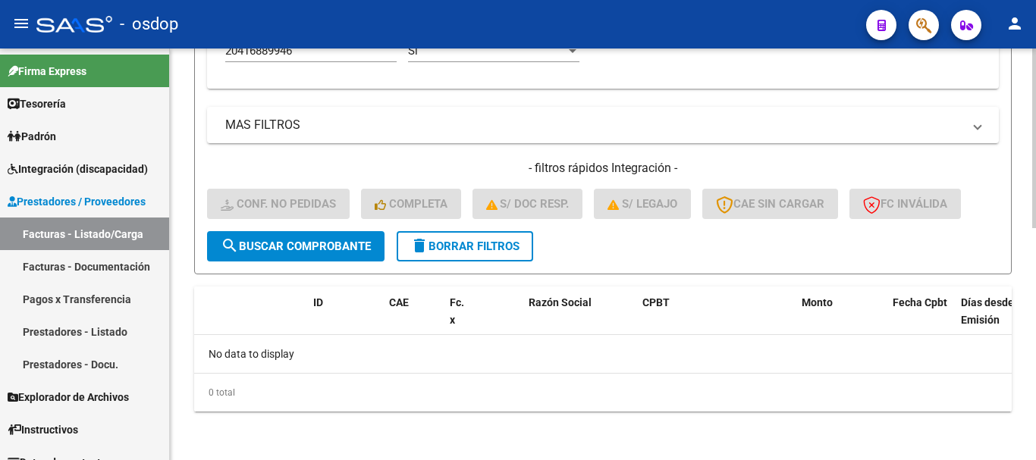
click at [460, 253] on span "delete Borrar Filtros" at bounding box center [464, 247] width 109 height 14
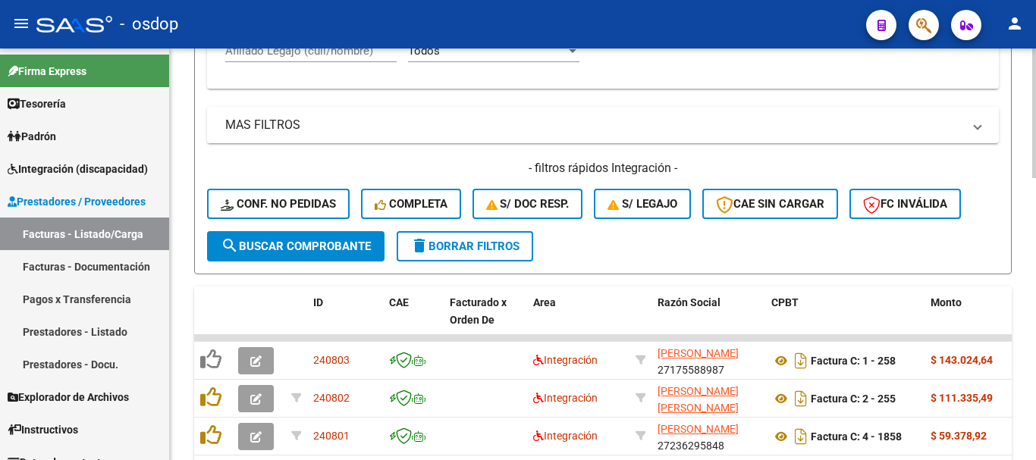
click at [280, 59] on div "Afiliado Legajo (cuil/nombre)" at bounding box center [310, 46] width 171 height 33
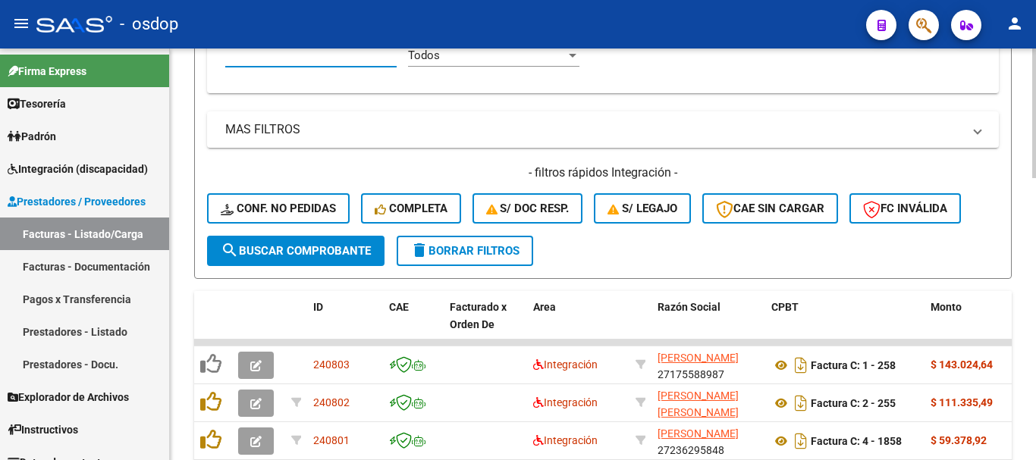
paste input "20416889946"
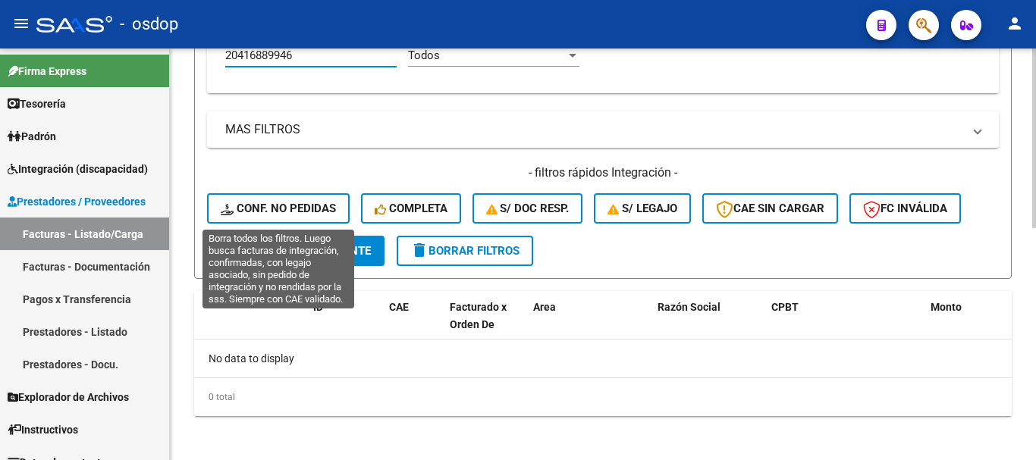
type input "20416889946"
click at [317, 203] on span "Conf. no pedidas" at bounding box center [278, 209] width 115 height 14
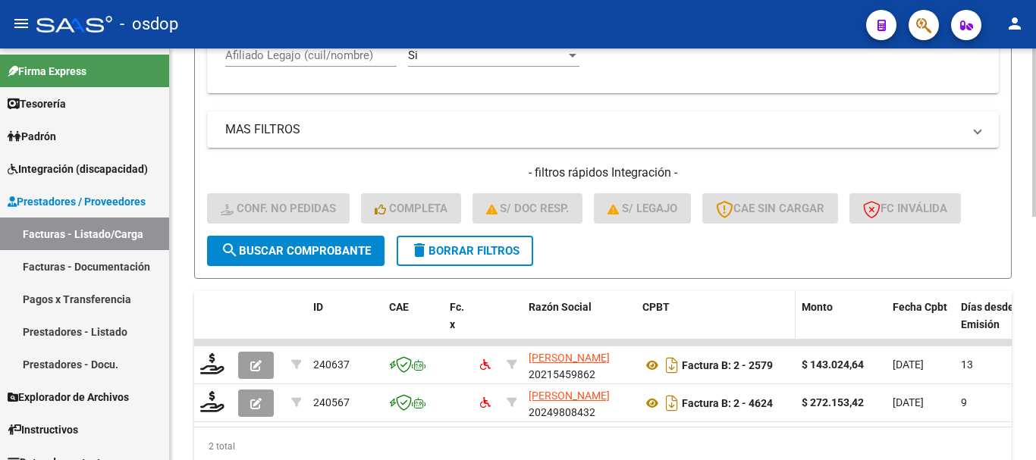
click at [681, 336] on datatable-header-cell "CPBT" at bounding box center [715, 324] width 159 height 67
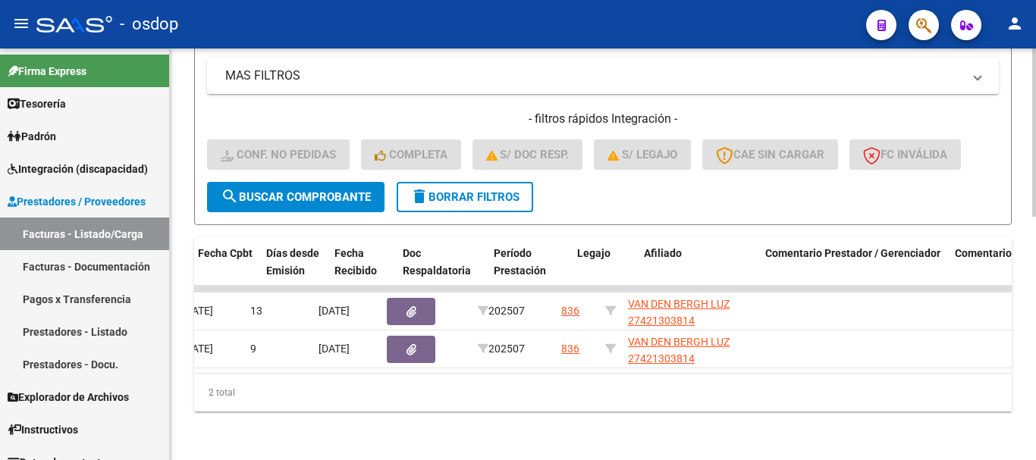
scroll to position [0, 0]
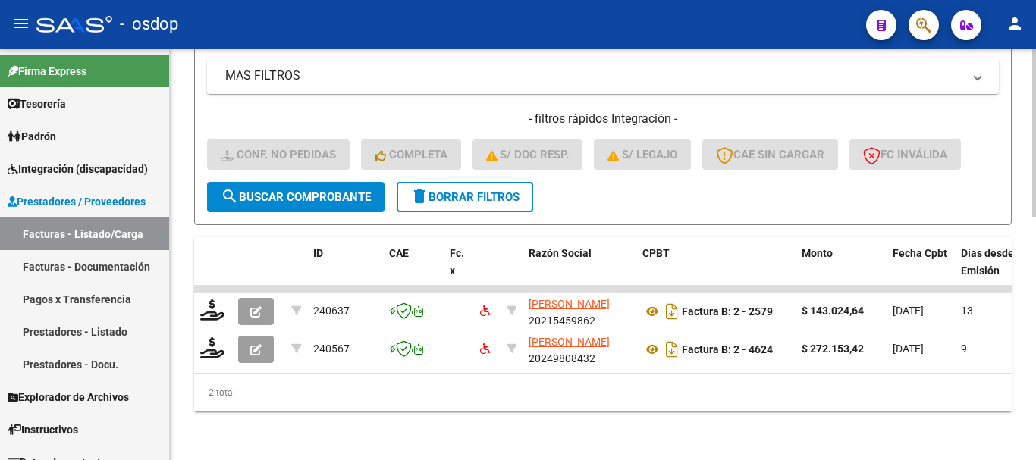
click at [451, 193] on button "delete Borrar Filtros" at bounding box center [465, 197] width 137 height 30
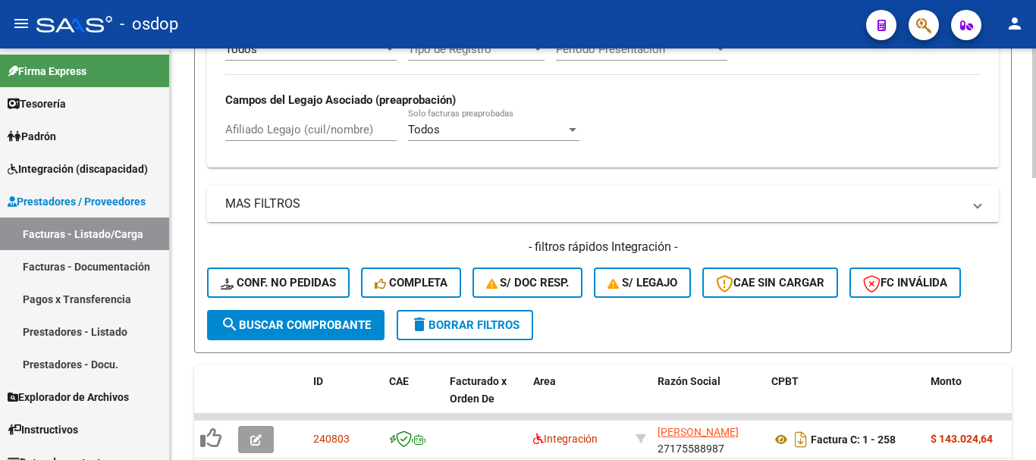
scroll to position [443, 0]
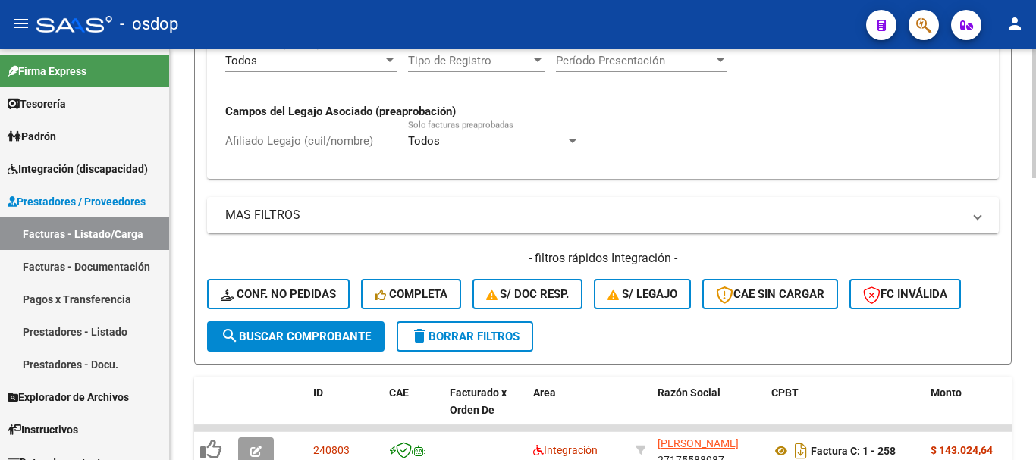
click at [330, 136] on input "Afiliado Legajo (cuil/nombre)" at bounding box center [310, 141] width 171 height 14
paste input "20416889946"
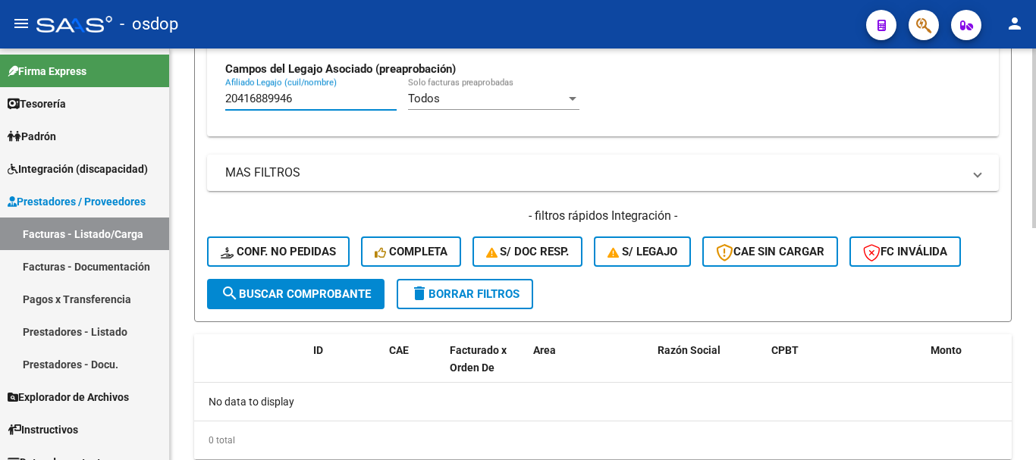
scroll to position [533, 0]
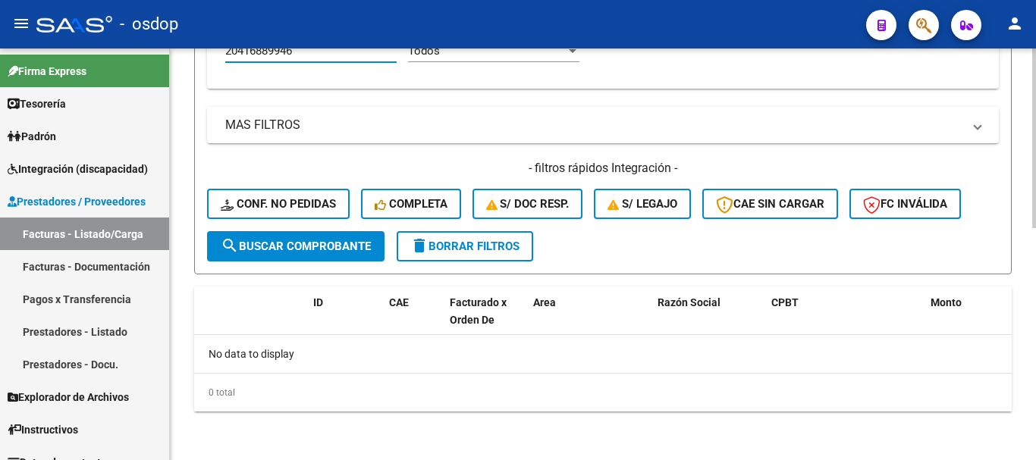
type input "20416889946"
click at [455, 240] on span "delete Borrar Filtros" at bounding box center [464, 247] width 109 height 14
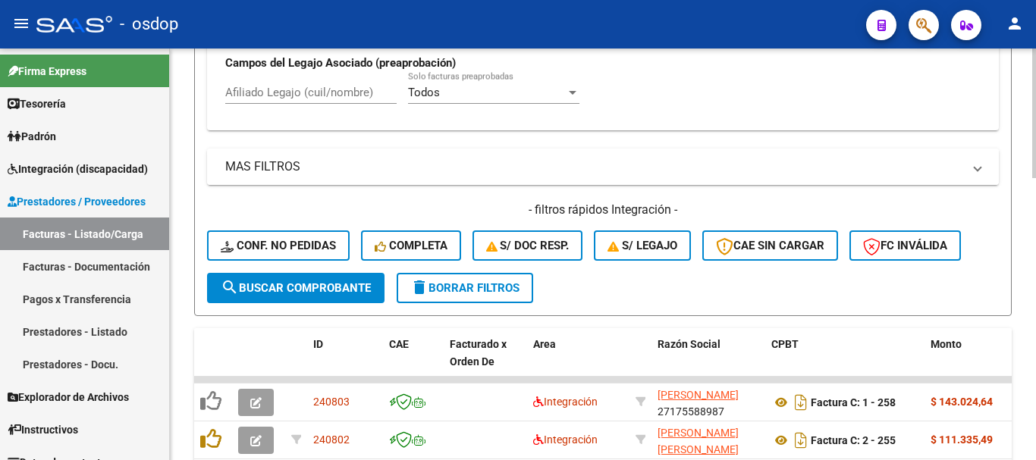
scroll to position [457, 0]
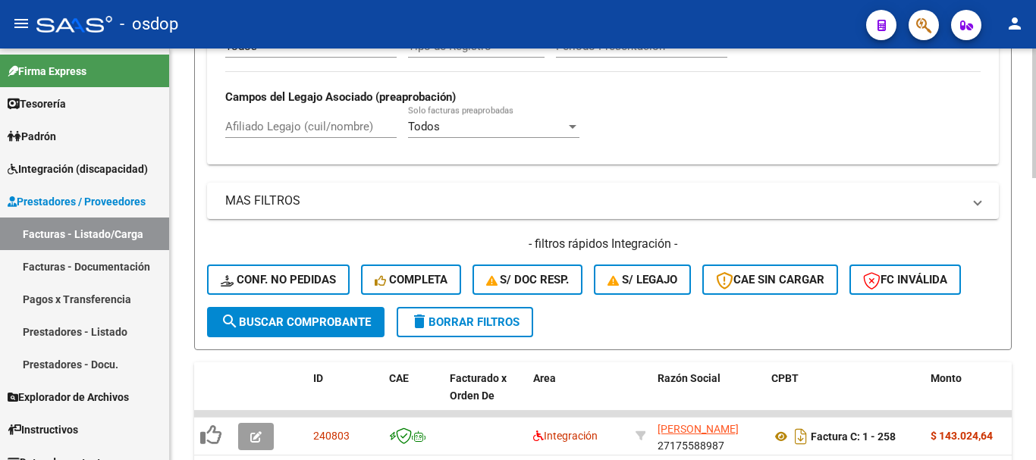
click at [318, 132] on input "Afiliado Legajo (cuil/nombre)" at bounding box center [310, 127] width 171 height 14
paste input "20208536479"
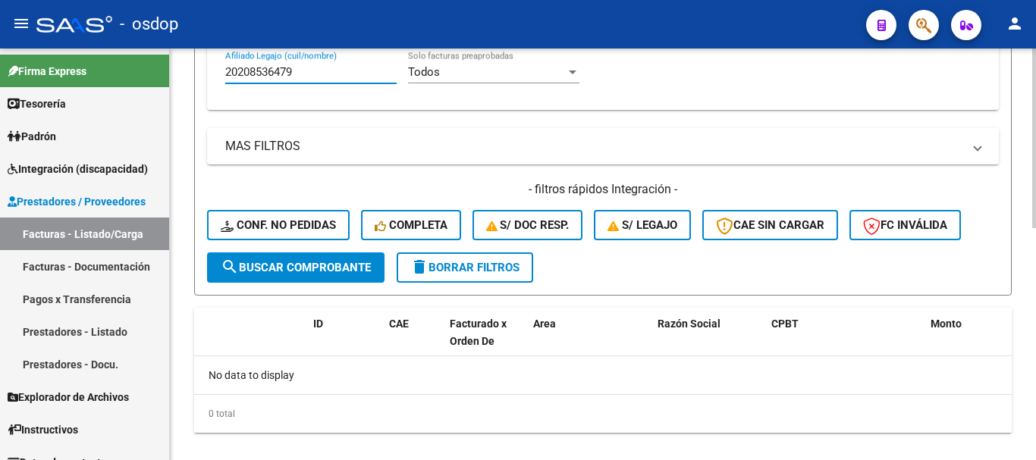
scroll to position [533, 0]
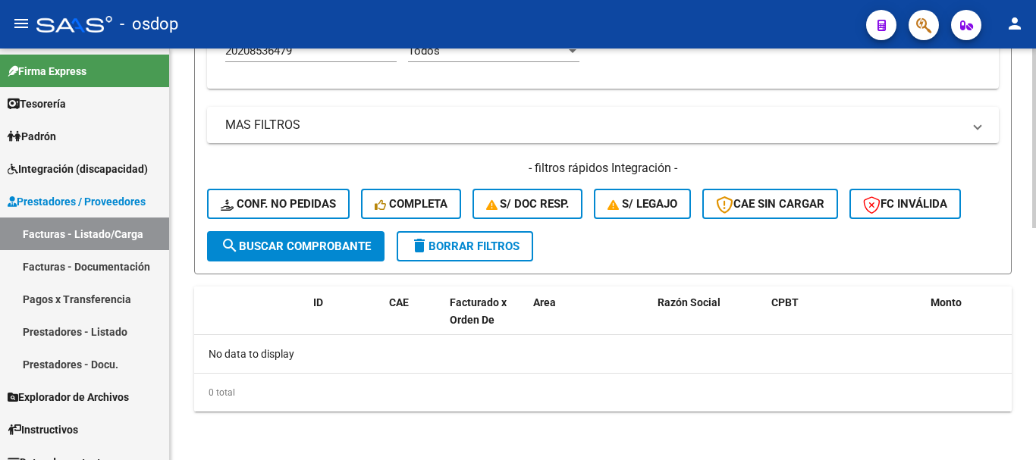
click at [357, 159] on div "MAS FILTROS Todos Con Doc. Respaldatoria Todos Con Trazabilidad Todos Asociado …" at bounding box center [603, 169] width 792 height 124
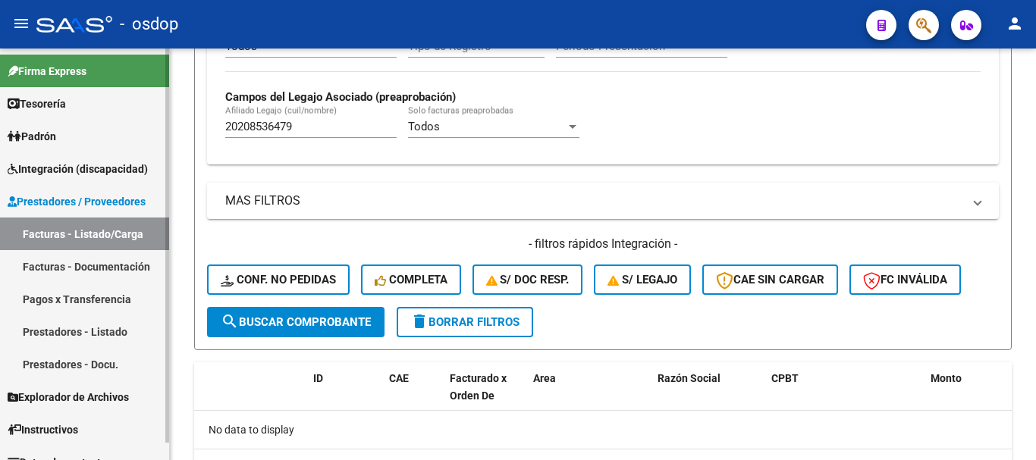
drag, startPoint x: 259, startPoint y: 140, endPoint x: 65, endPoint y: 169, distance: 196.3
click at [103, 162] on mat-sidenav-container "Firma Express Tesorería Extractos Procesados (csv) Extractos Originales (pdf) P…" at bounding box center [518, 255] width 1036 height 412
paste input "348322441"
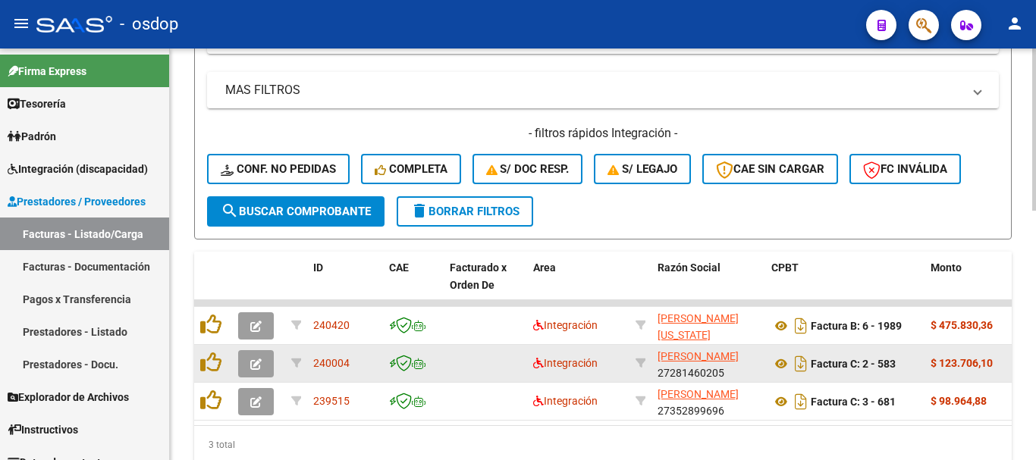
scroll to position [633, 0]
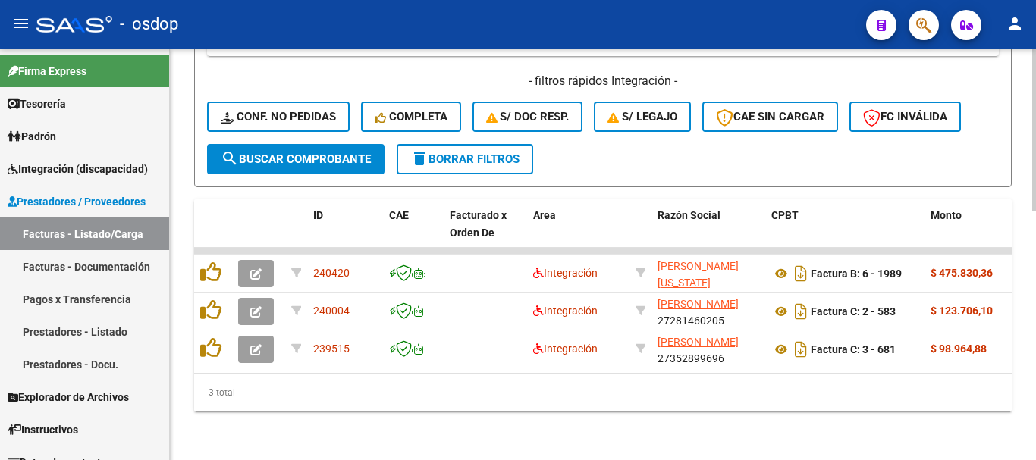
type input "23483224419"
click at [806, 400] on div "3 total" at bounding box center [603, 393] width 818 height 38
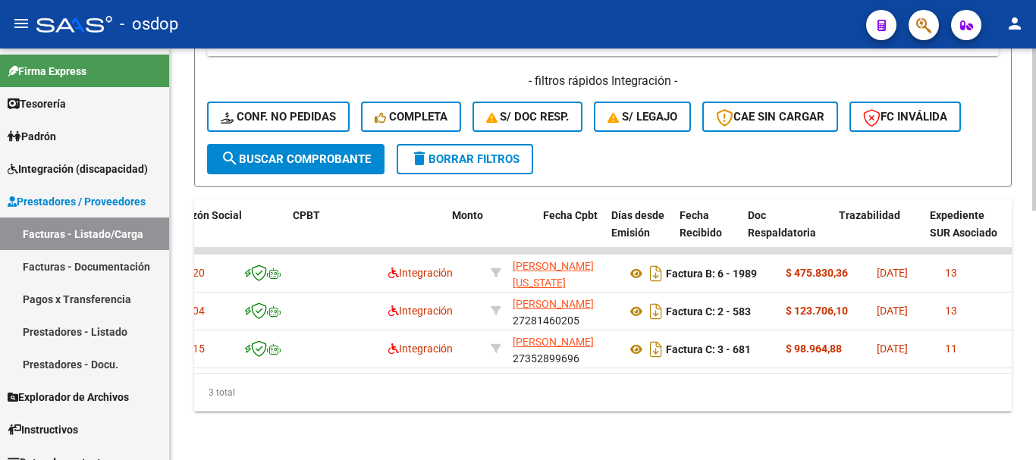
scroll to position [0, 479]
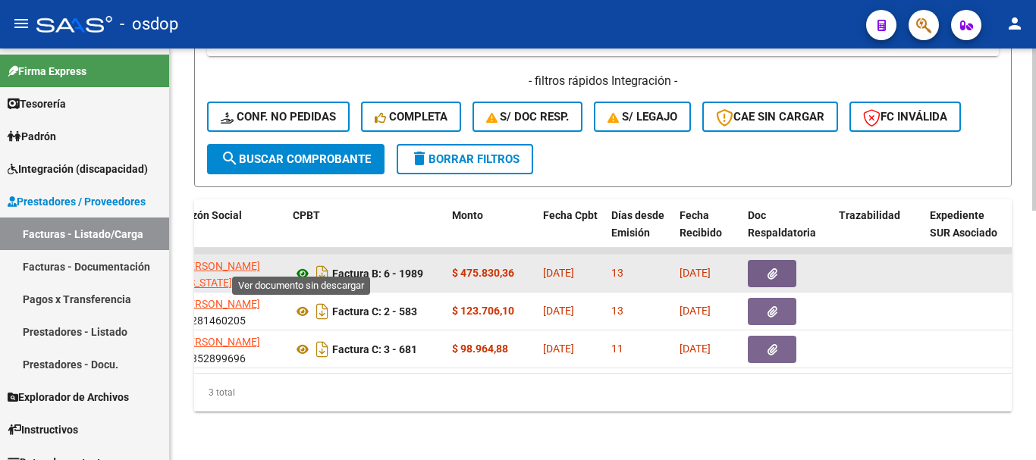
click at [294, 265] on icon at bounding box center [303, 274] width 20 height 18
click at [760, 260] on button "button" at bounding box center [772, 273] width 49 height 27
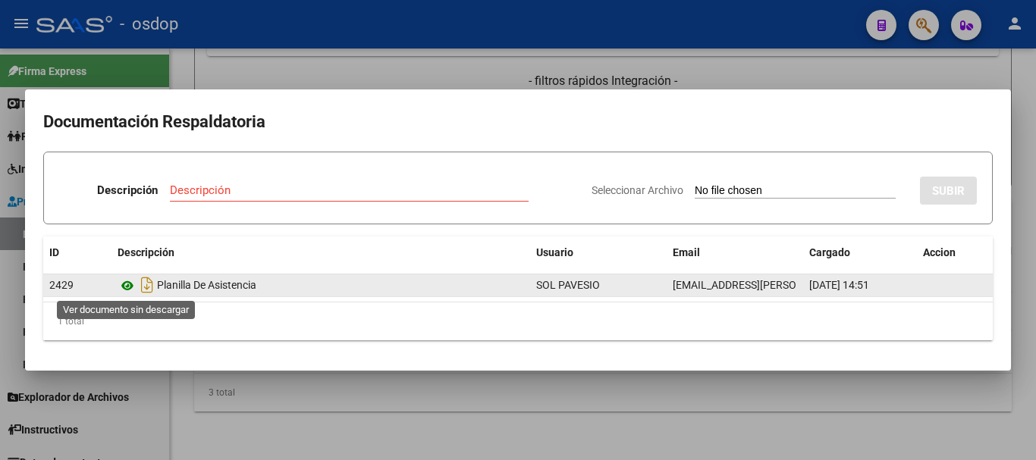
click at [126, 288] on icon at bounding box center [128, 286] width 20 height 18
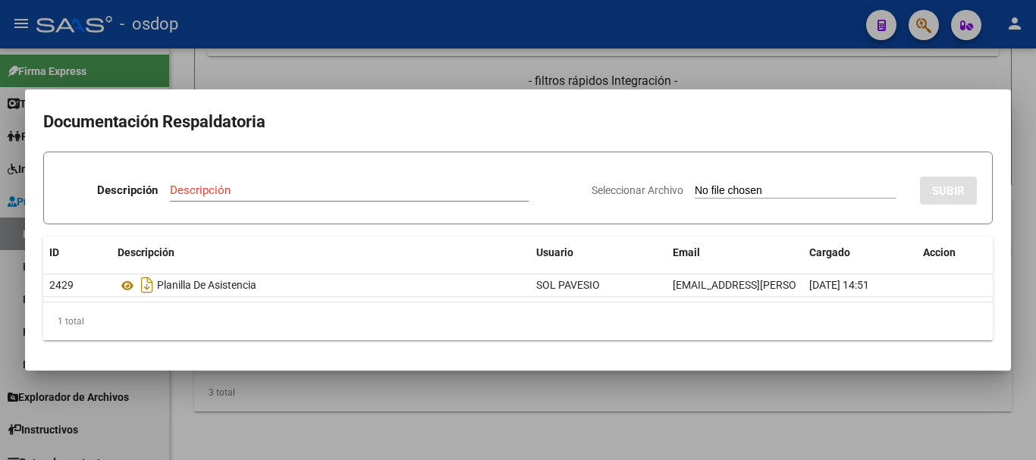
click at [306, 80] on div at bounding box center [518, 230] width 1036 height 460
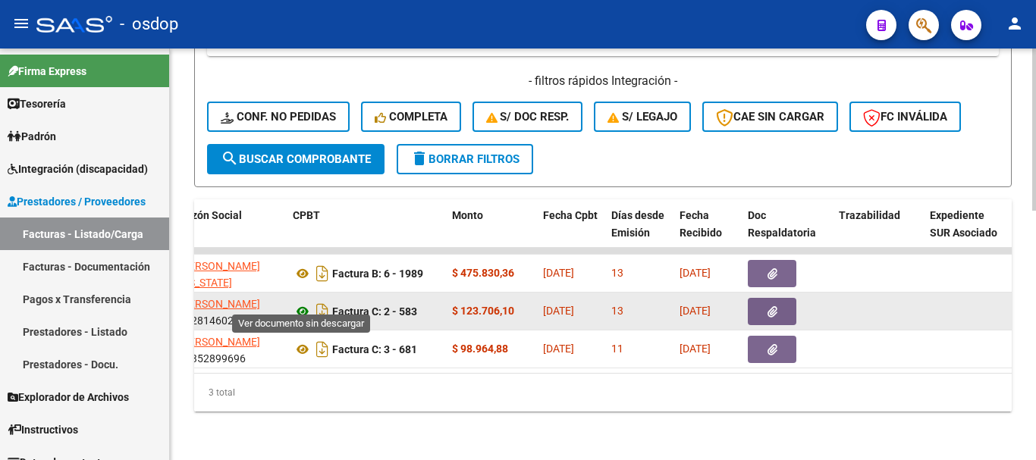
click at [306, 303] on icon at bounding box center [303, 312] width 20 height 18
click at [768, 306] on icon "button" at bounding box center [773, 311] width 10 height 11
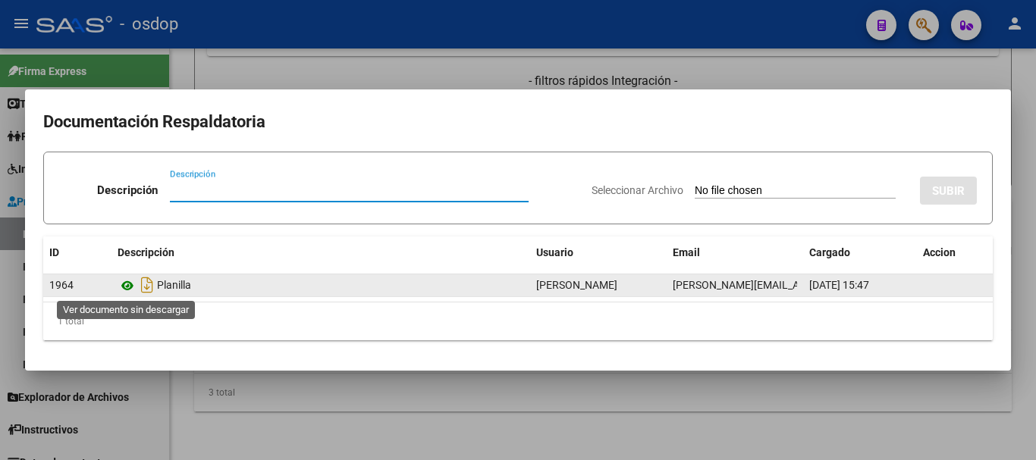
click at [125, 291] on icon at bounding box center [128, 286] width 20 height 18
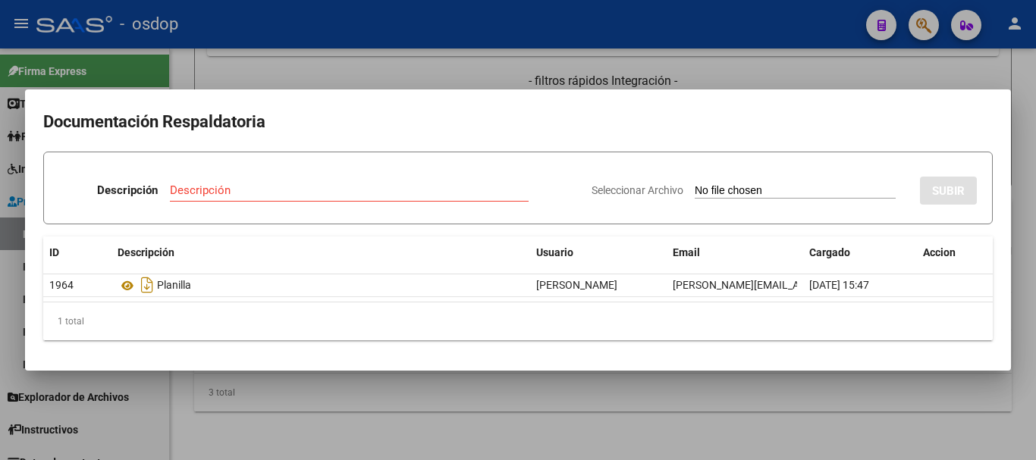
click at [235, 78] on div at bounding box center [518, 230] width 1036 height 460
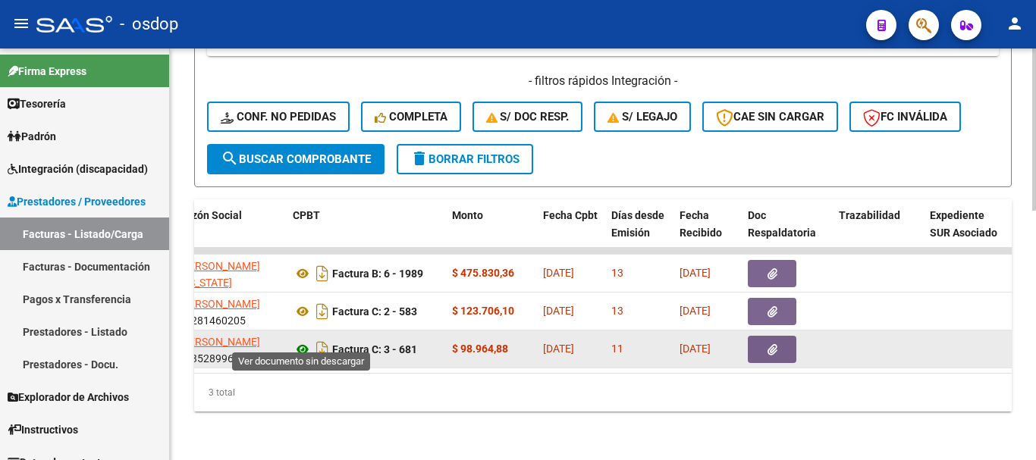
click at [300, 341] on icon at bounding box center [303, 350] width 20 height 18
click at [756, 340] on button "button" at bounding box center [772, 349] width 49 height 27
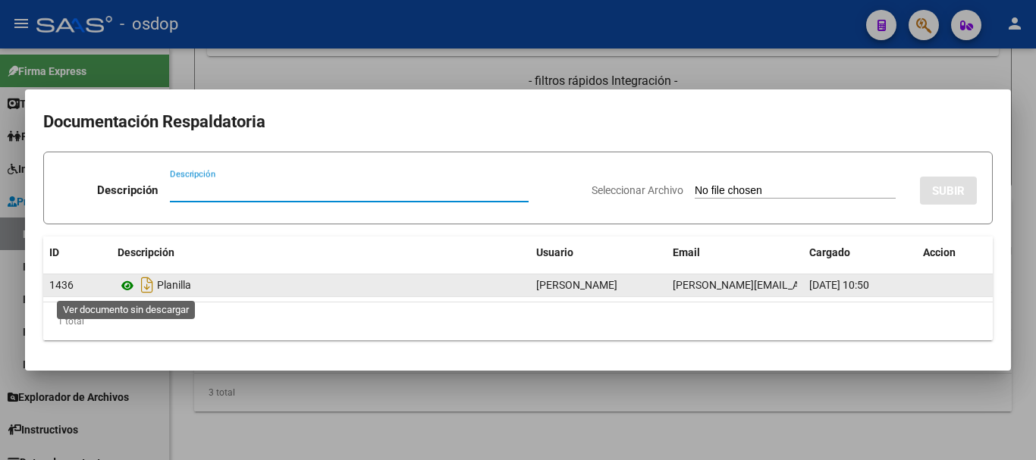
click at [125, 283] on icon at bounding box center [128, 286] width 20 height 18
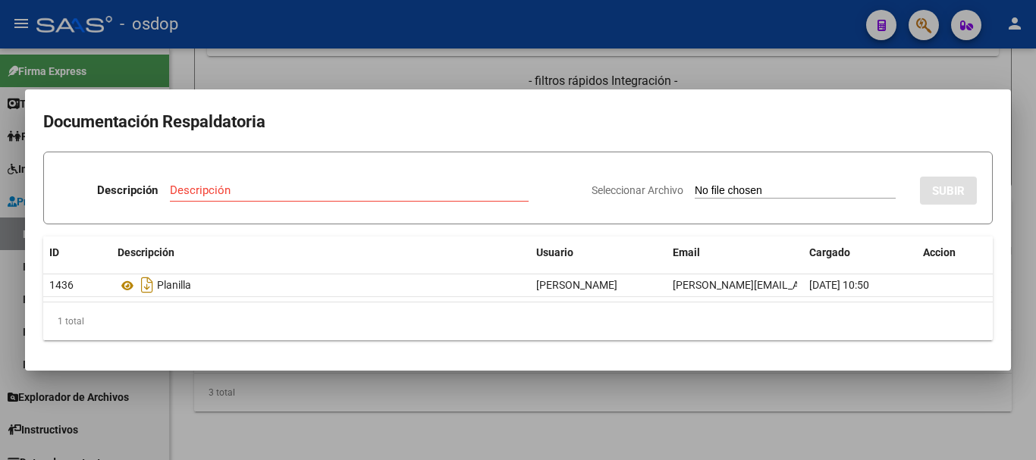
drag, startPoint x: 154, startPoint y: 72, endPoint x: 178, endPoint y: 134, distance: 66.8
click at [155, 73] on div at bounding box center [518, 230] width 1036 height 460
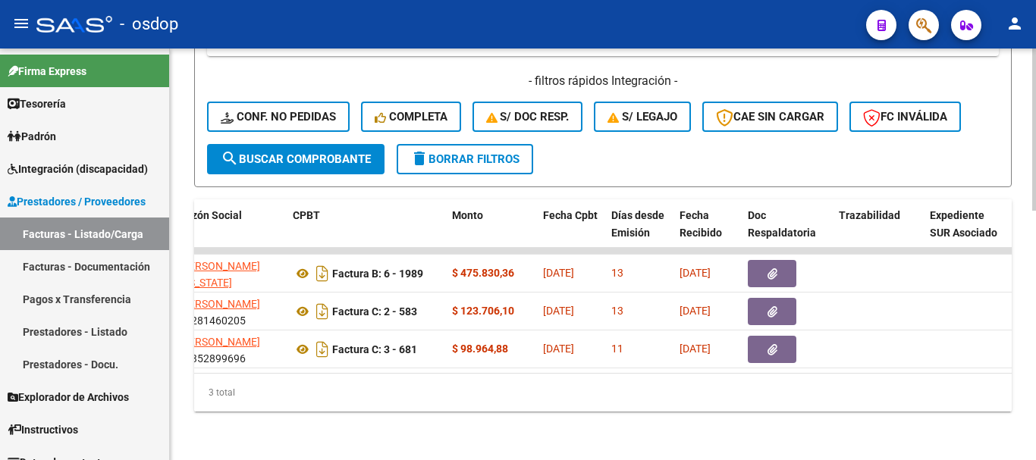
click at [388, 375] on div "3 total" at bounding box center [603, 393] width 818 height 38
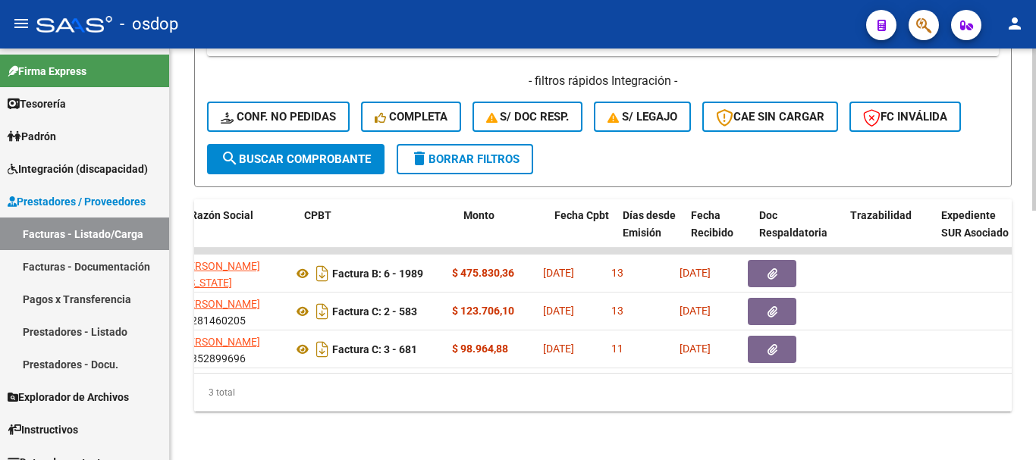
scroll to position [0, 0]
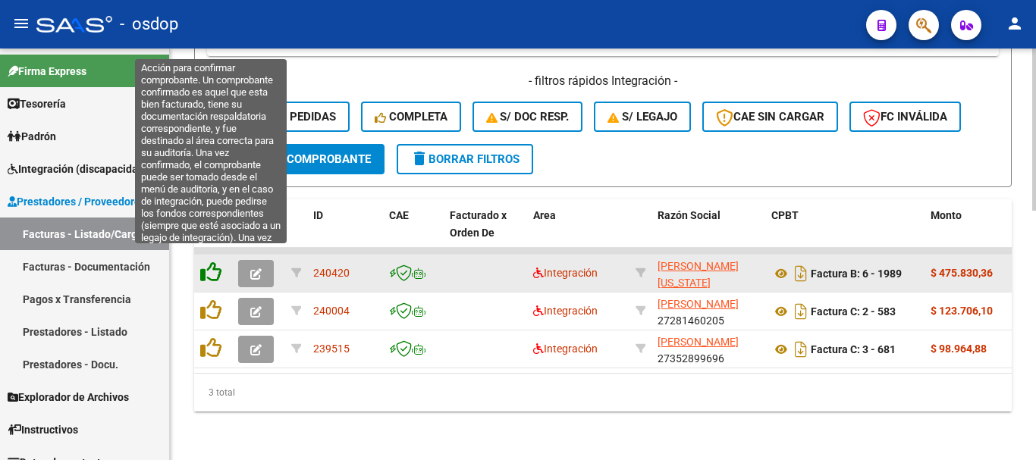
click at [215, 266] on icon at bounding box center [210, 272] width 21 height 21
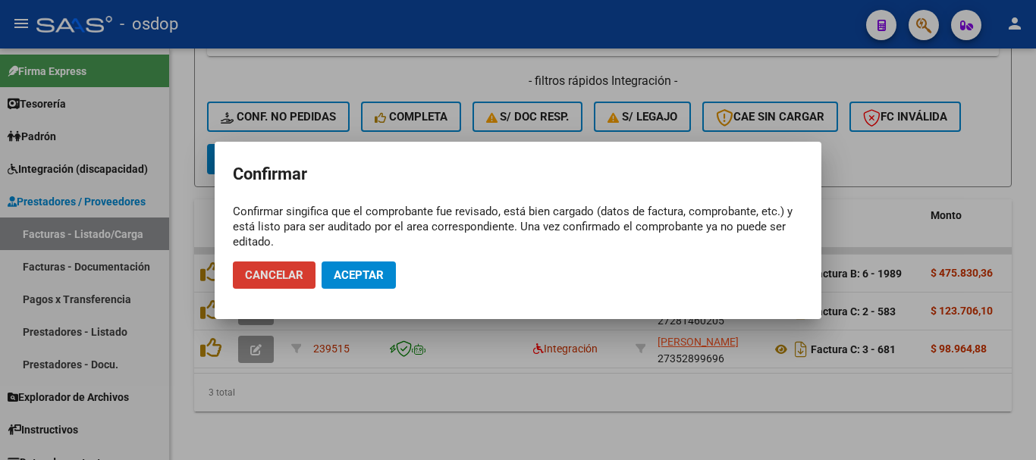
click at [351, 275] on span "Aceptar" at bounding box center [359, 276] width 50 height 14
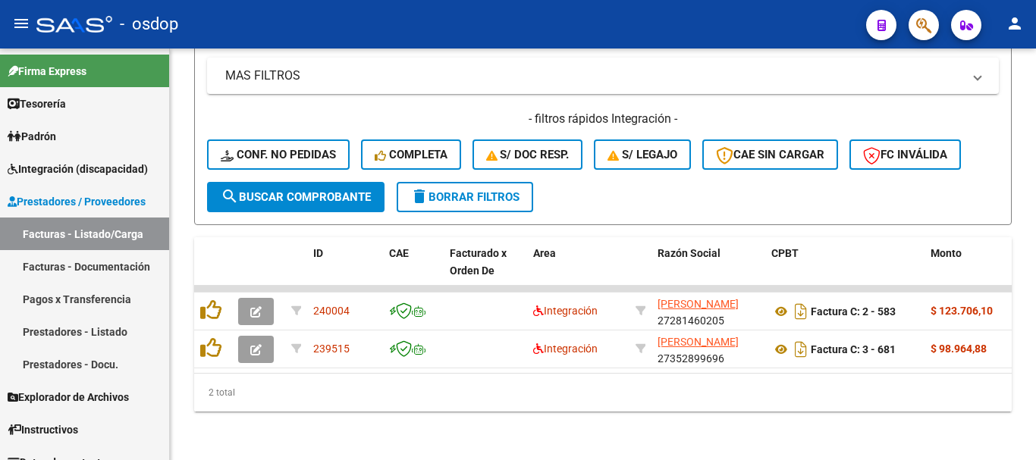
scroll to position [595, 0]
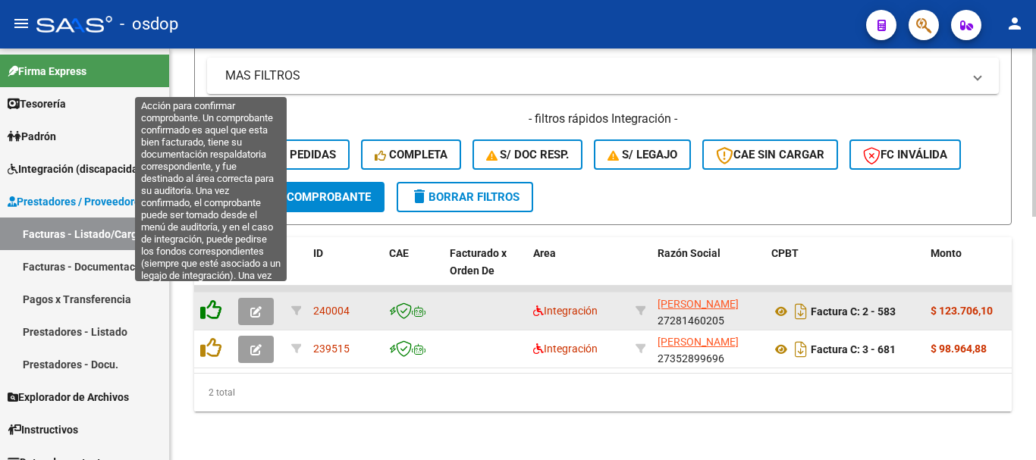
click at [206, 300] on icon at bounding box center [210, 310] width 21 height 21
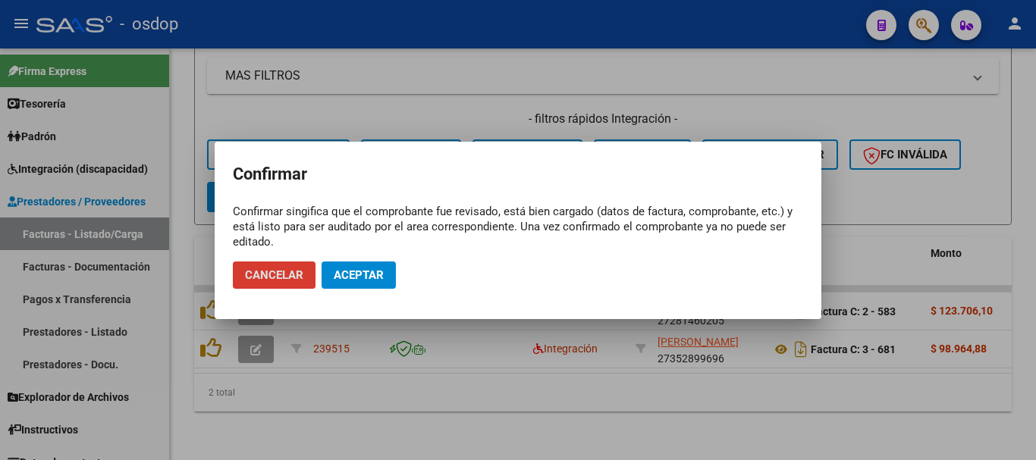
click at [350, 271] on span "Aceptar" at bounding box center [359, 276] width 50 height 14
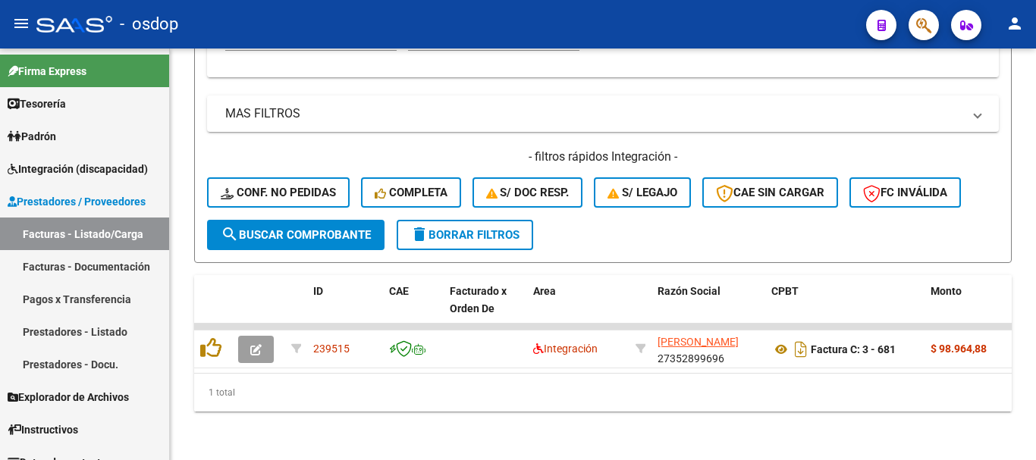
scroll to position [557, 0]
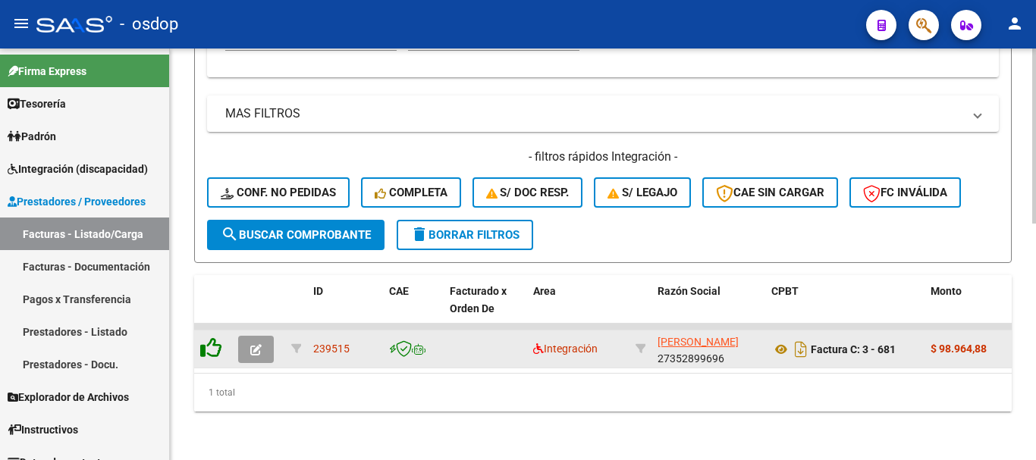
click at [215, 338] on icon at bounding box center [210, 348] width 21 height 21
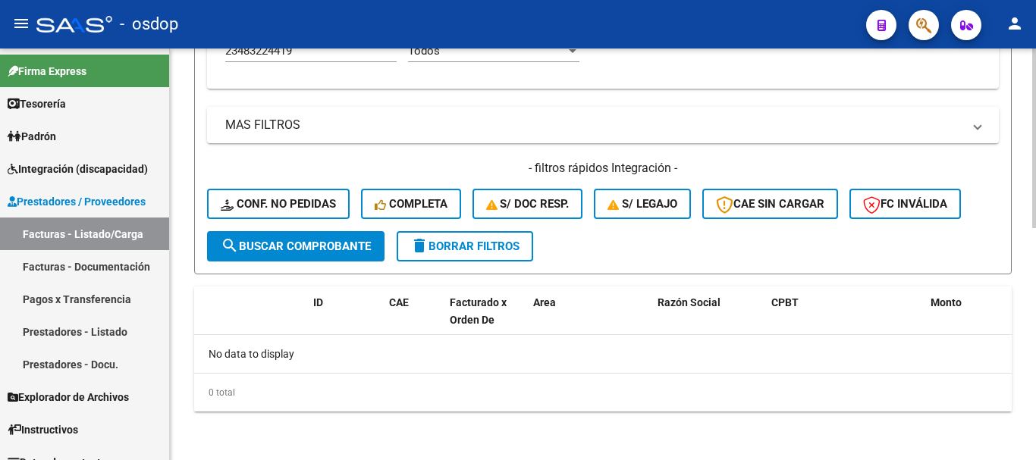
scroll to position [533, 0]
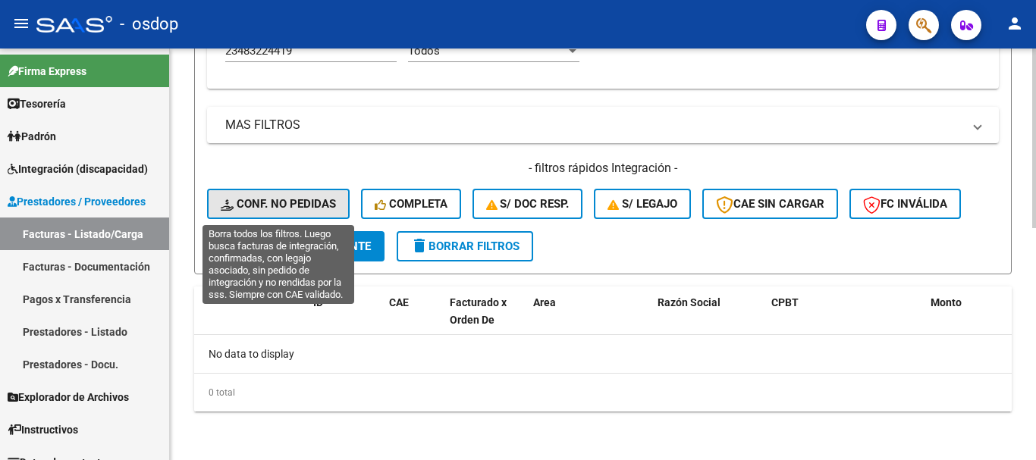
click at [287, 200] on span "Conf. no pedidas" at bounding box center [278, 204] width 115 height 14
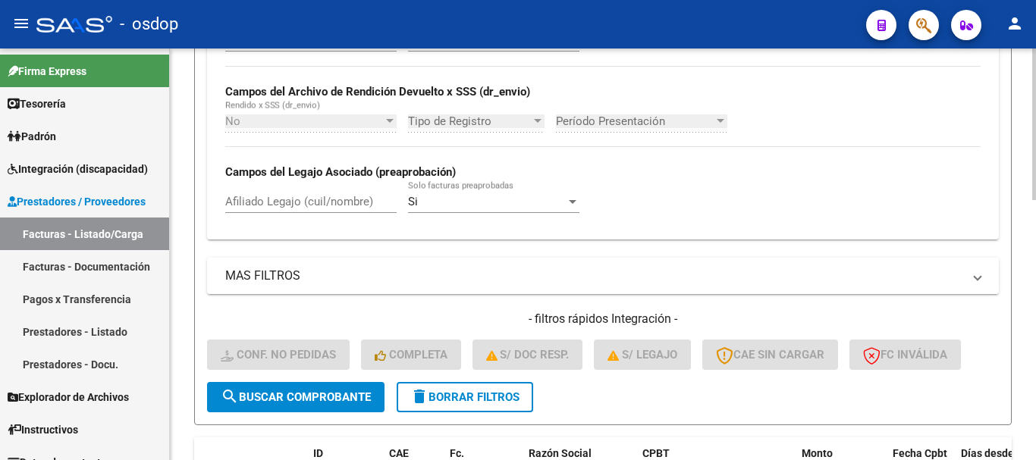
scroll to position [382, 0]
click at [293, 192] on div "Afiliado Legajo (cuil/nombre)" at bounding box center [310, 197] width 171 height 33
click at [291, 210] on div "Afiliado Legajo (cuil/nombre)" at bounding box center [310, 197] width 171 height 33
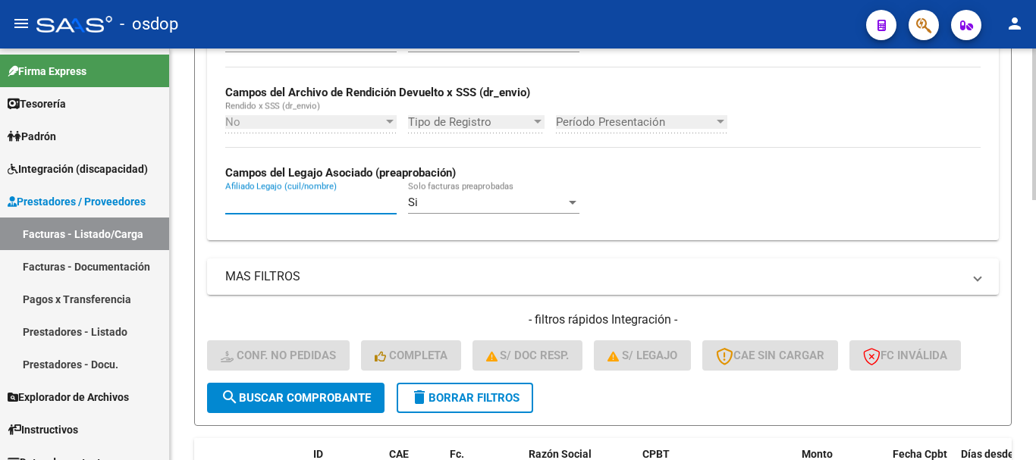
paste input "23483224419"
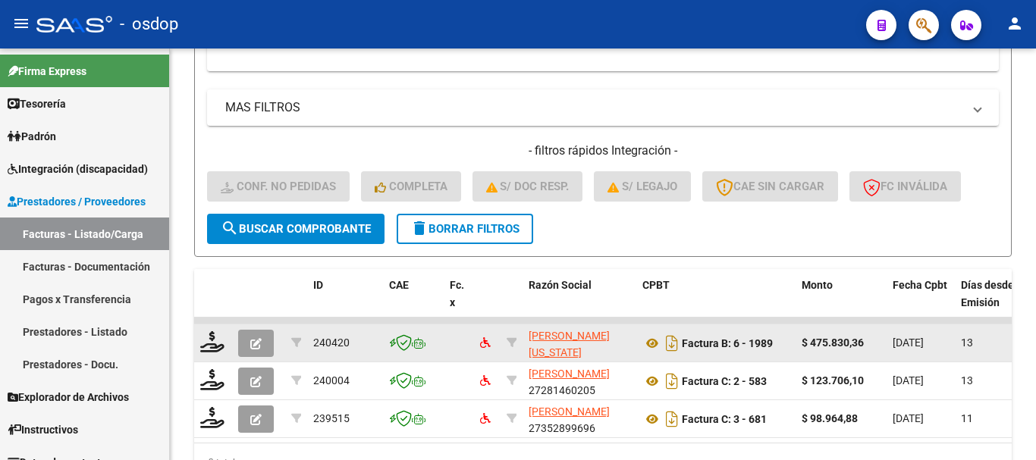
scroll to position [633, 0]
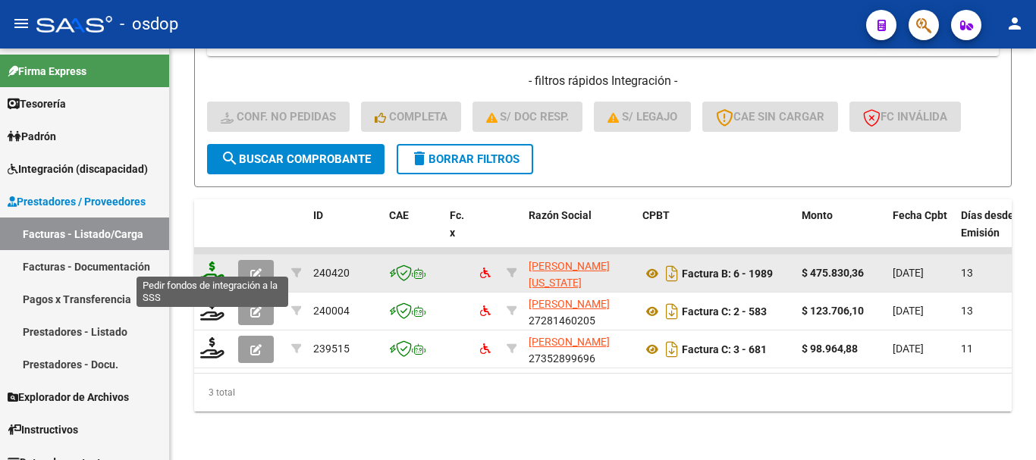
type input "23483224419"
click at [215, 262] on icon at bounding box center [212, 272] width 24 height 21
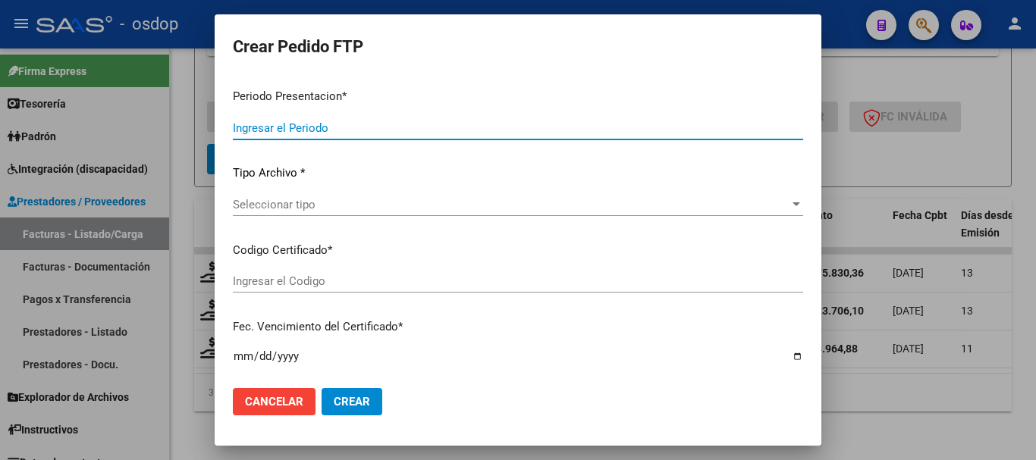
type input "202507"
type input "$ 475.830,36"
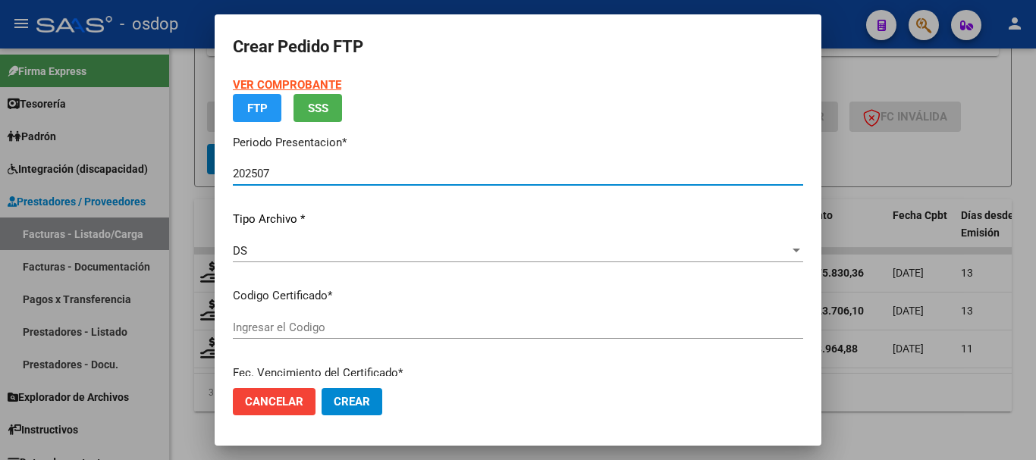
type input "4703182434"
type input "2025-09-19"
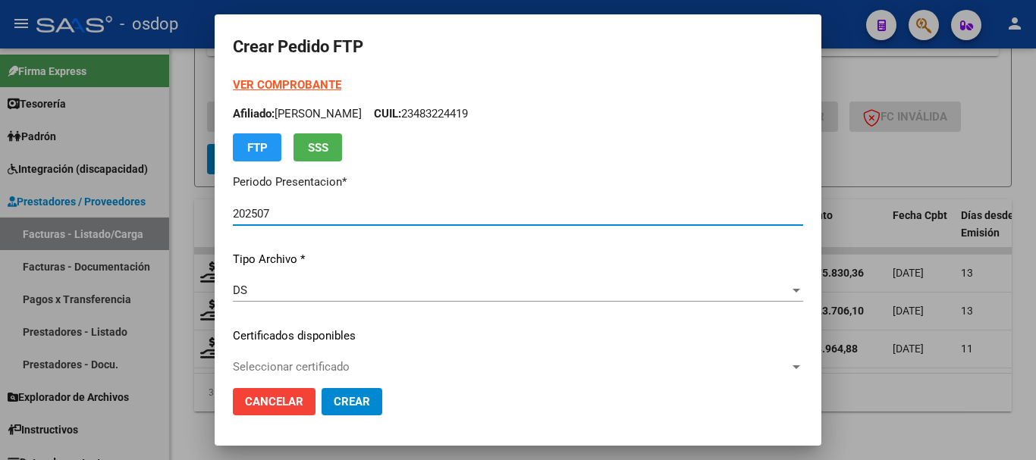
click at [321, 368] on span "Seleccionar certificado" at bounding box center [511, 367] width 557 height 14
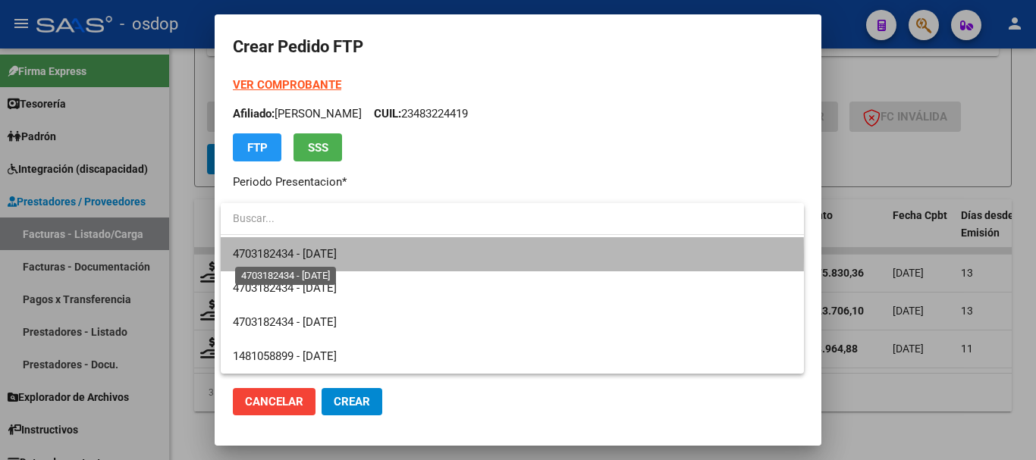
click at [328, 256] on span "4703182434 - 2025-09-19" at bounding box center [285, 254] width 104 height 14
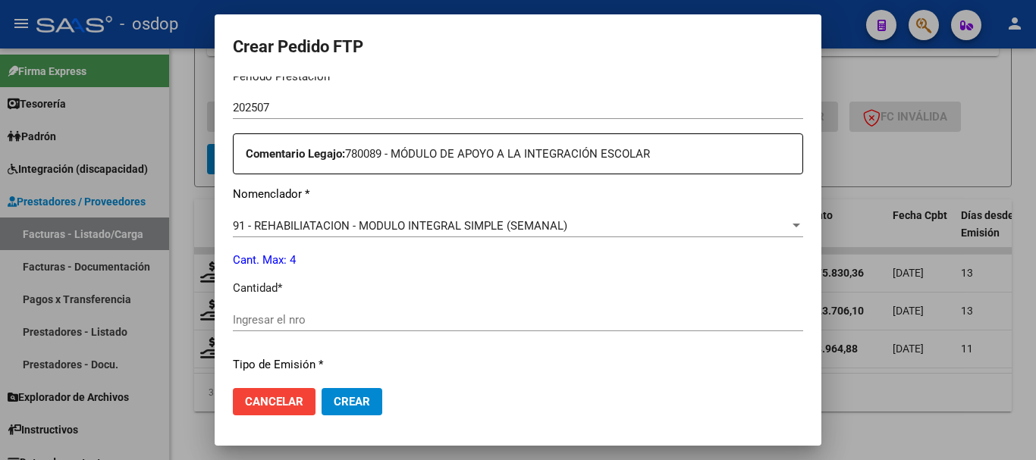
scroll to position [531, 0]
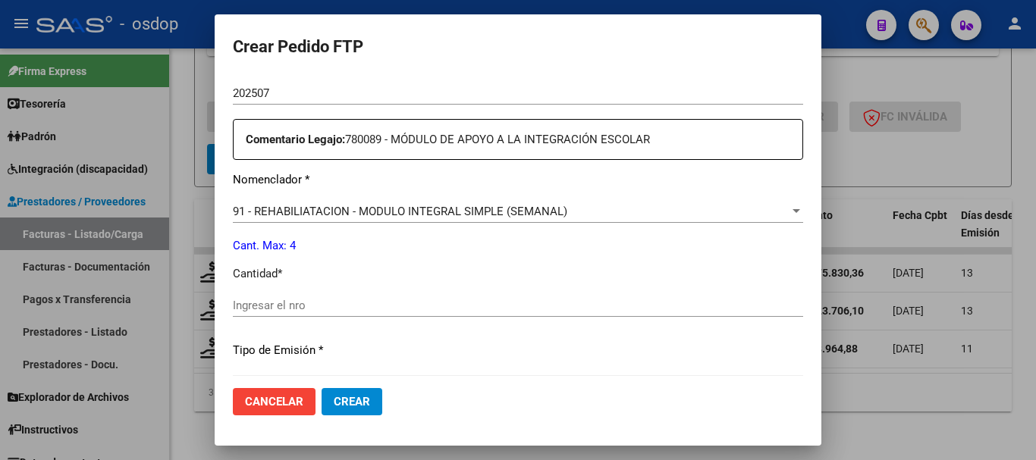
click at [429, 208] on span "91 - REHABILIATACION - MODULO INTEGRAL SIMPLE (SEMANAL)" at bounding box center [400, 212] width 335 height 14
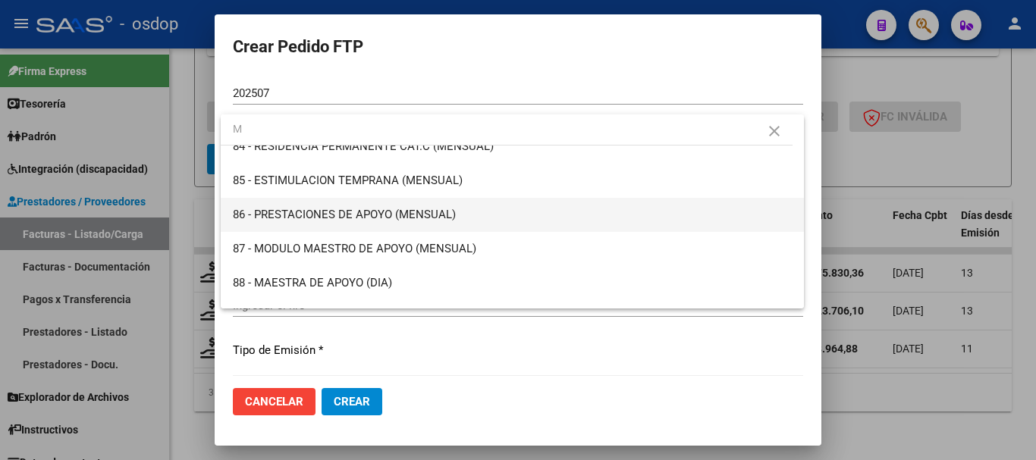
scroll to position [2875, 0]
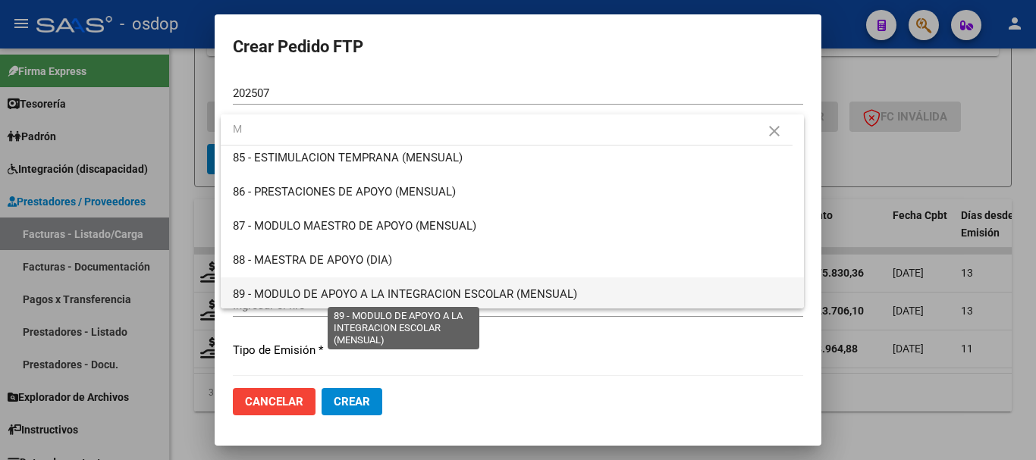
type input "M"
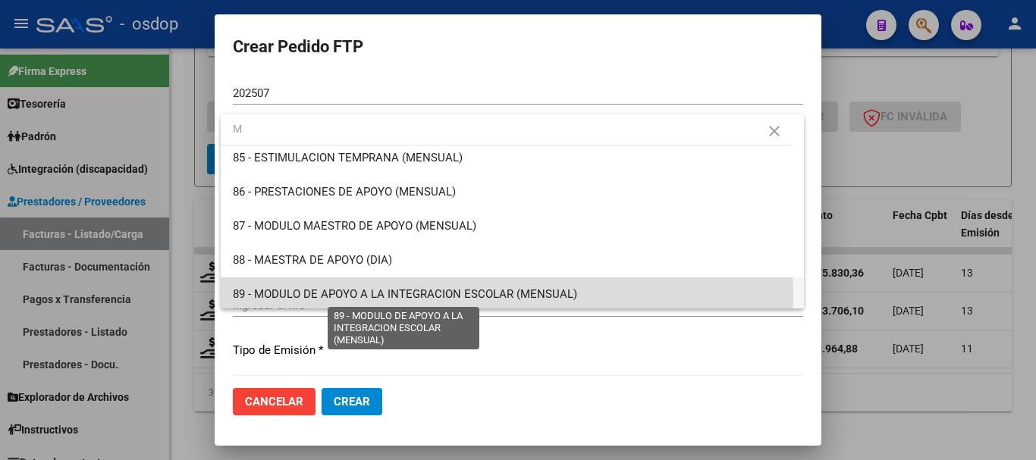
click at [485, 297] on span "89 - MODULO DE APOYO A LA INTEGRACION ESCOLAR (MENSUAL)" at bounding box center [405, 294] width 344 height 14
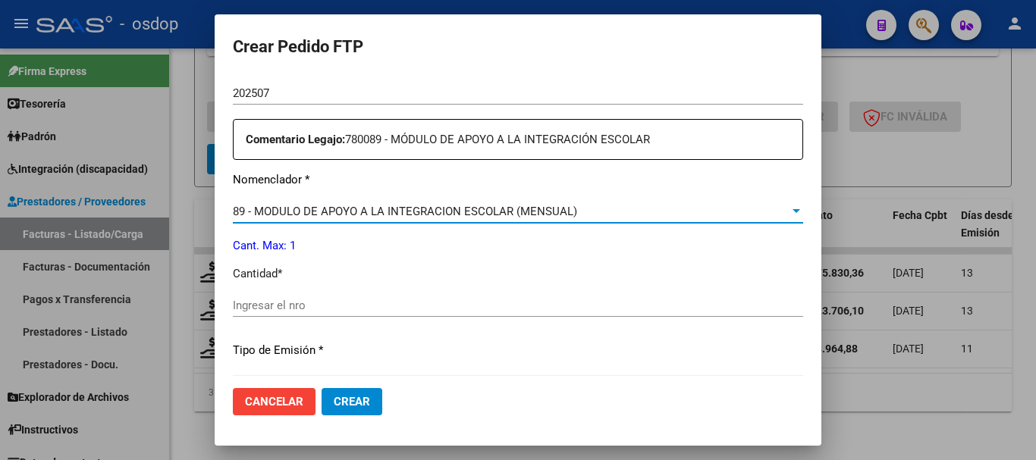
click at [350, 312] on input "Ingresar el nro" at bounding box center [518, 306] width 570 height 14
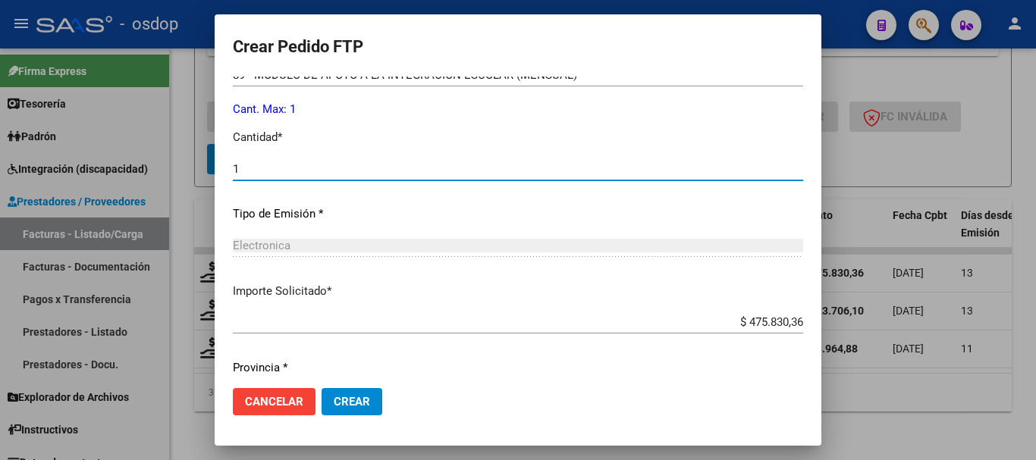
scroll to position [716, 0]
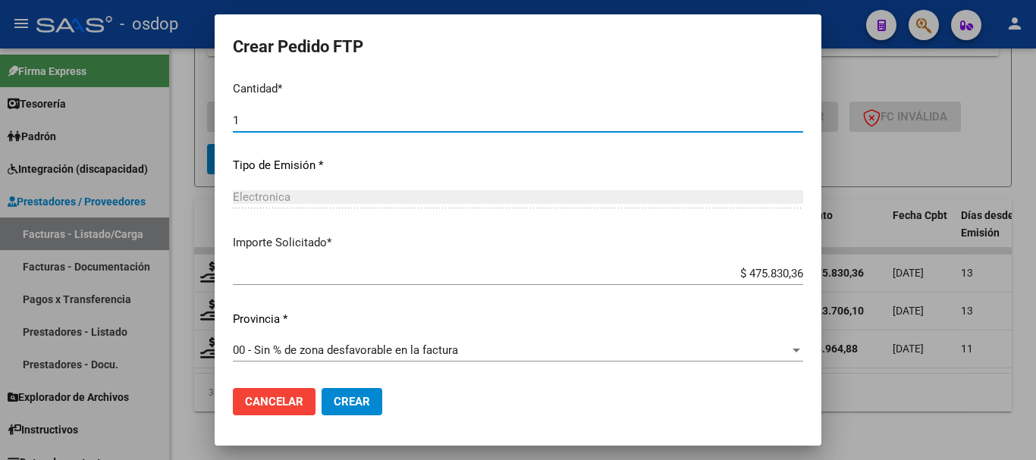
type input "1"
click at [370, 309] on div "Periodo Prestacion * 202507 Ingresar el Periodo Prestacion Comentario Legajo: 7…" at bounding box center [518, 117] width 570 height 520
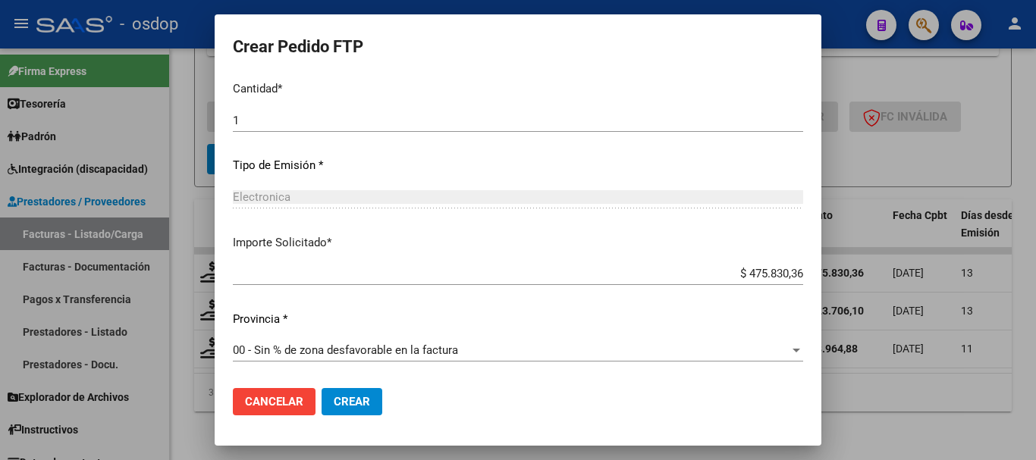
click at [348, 393] on button "Crear" at bounding box center [352, 401] width 61 height 27
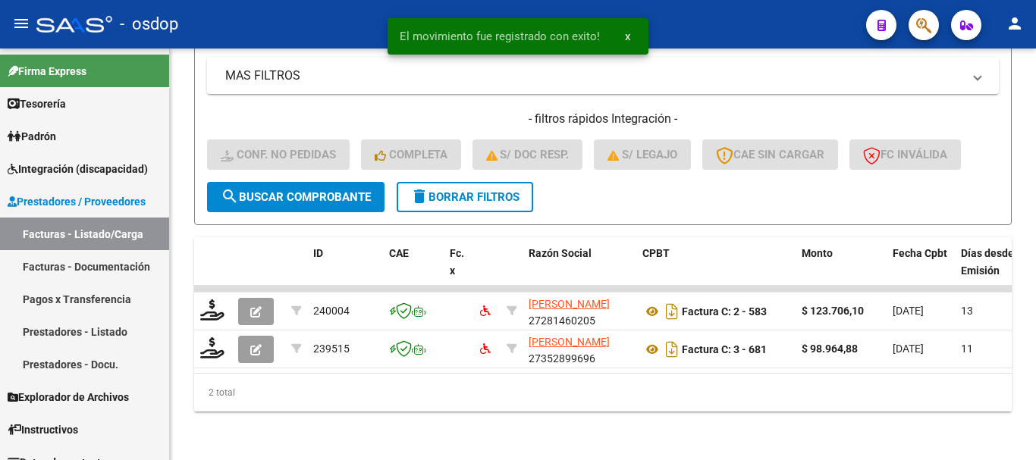
scroll to position [595, 0]
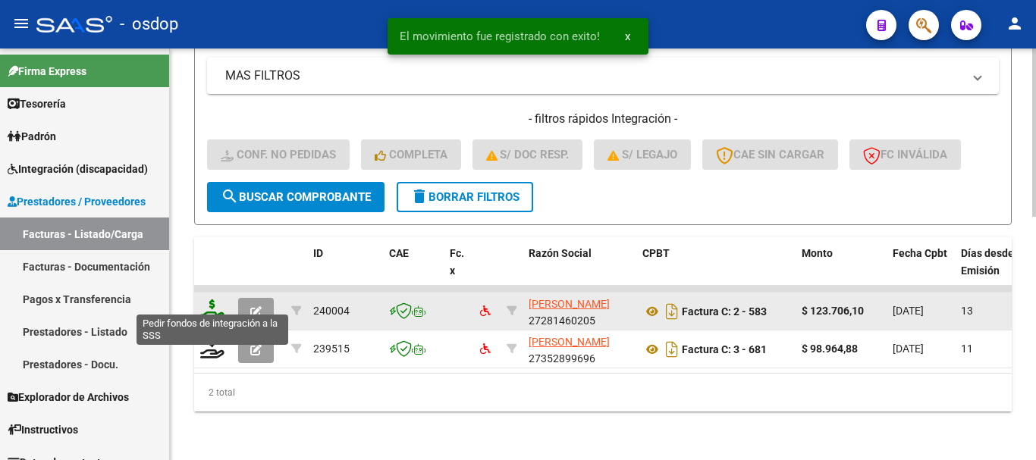
click at [212, 300] on icon at bounding box center [212, 310] width 24 height 21
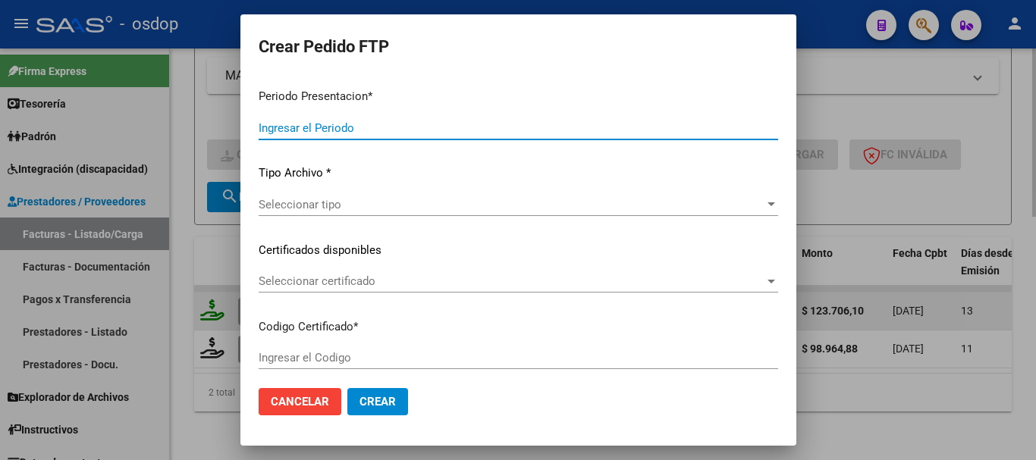
type input "202507"
type input "$ 123.706,10"
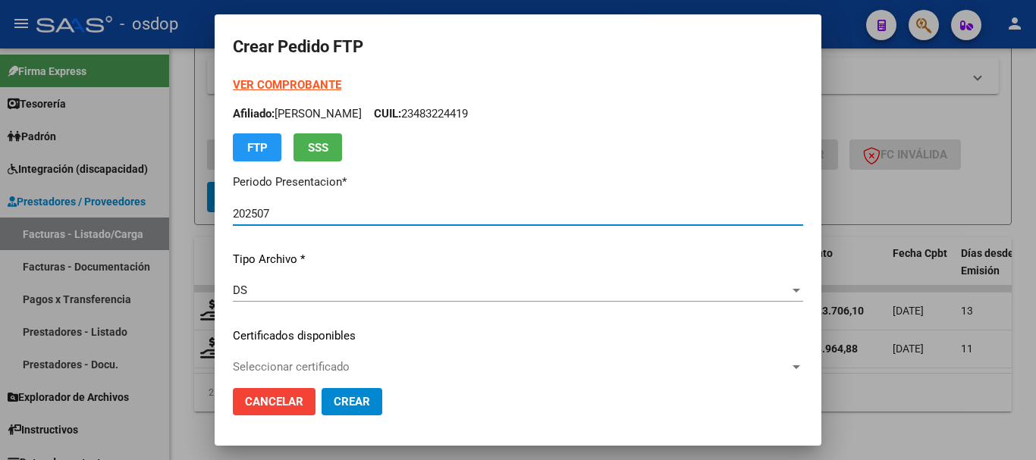
type input "4703182434"
type input "2025-09-19"
click at [303, 365] on span "Seleccionar certificado" at bounding box center [511, 367] width 557 height 14
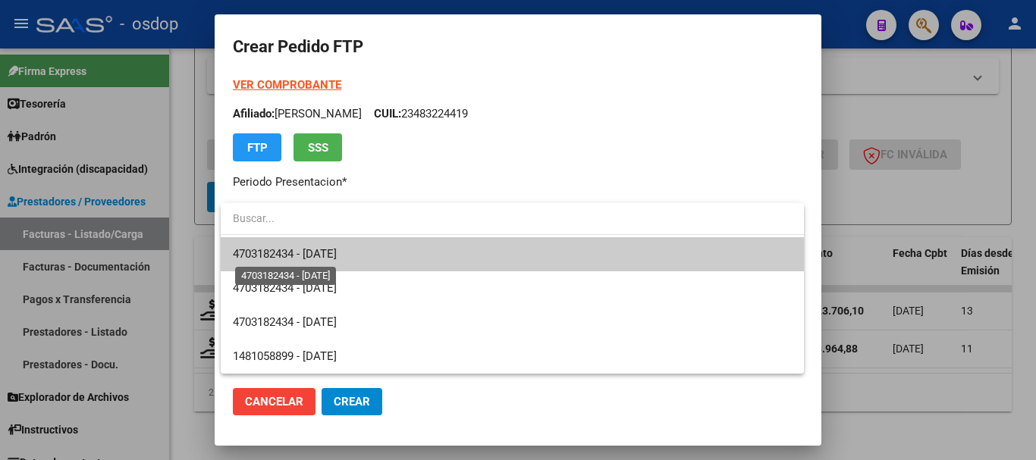
click at [296, 248] on span "4703182434 - 2025-09-19" at bounding box center [285, 254] width 104 height 14
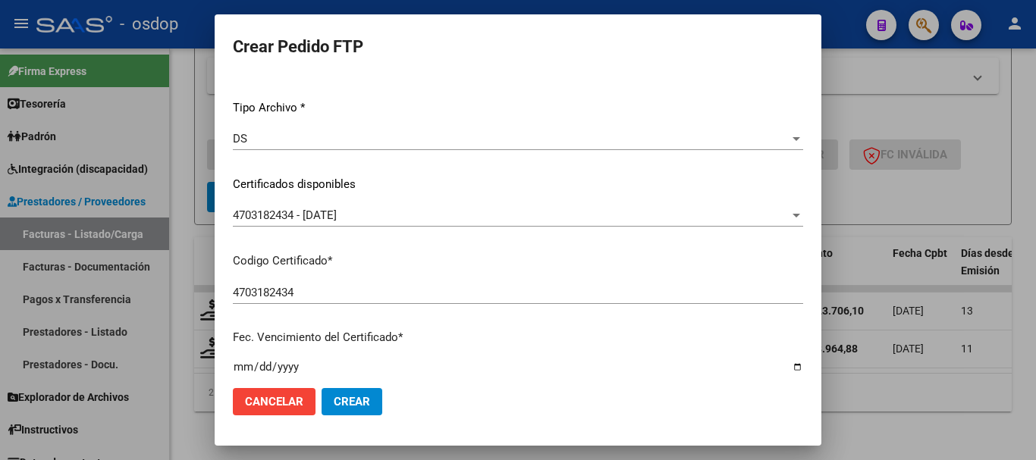
click at [228, 256] on mat-dialog-content "VER COMPROBANTE ARCA Padrón Afiliado: JANARIZ LEVANO IVAN CUIL: 23483224419 FTP…" at bounding box center [518, 227] width 607 height 300
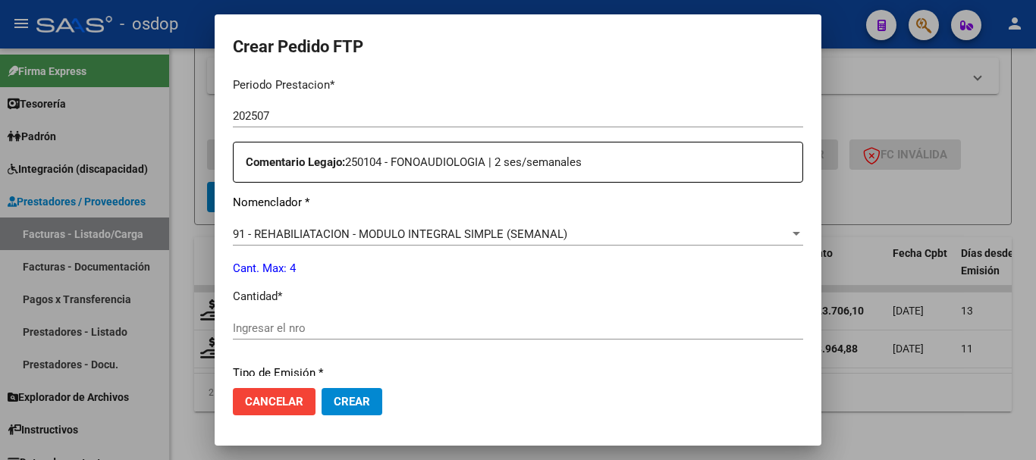
scroll to position [531, 0]
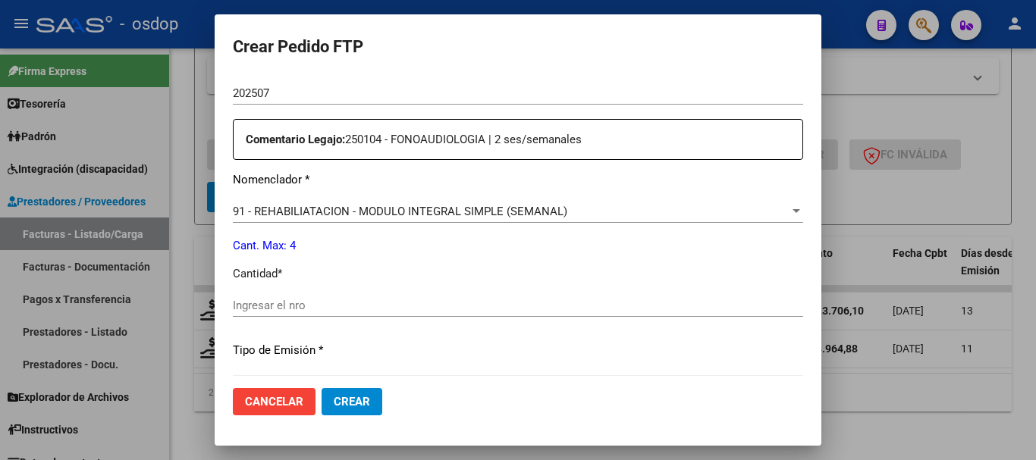
click at [395, 218] on div "91 - REHABILIATACION - MODULO INTEGRAL SIMPLE (SEMANAL) Seleccionar nomenclador" at bounding box center [518, 211] width 570 height 23
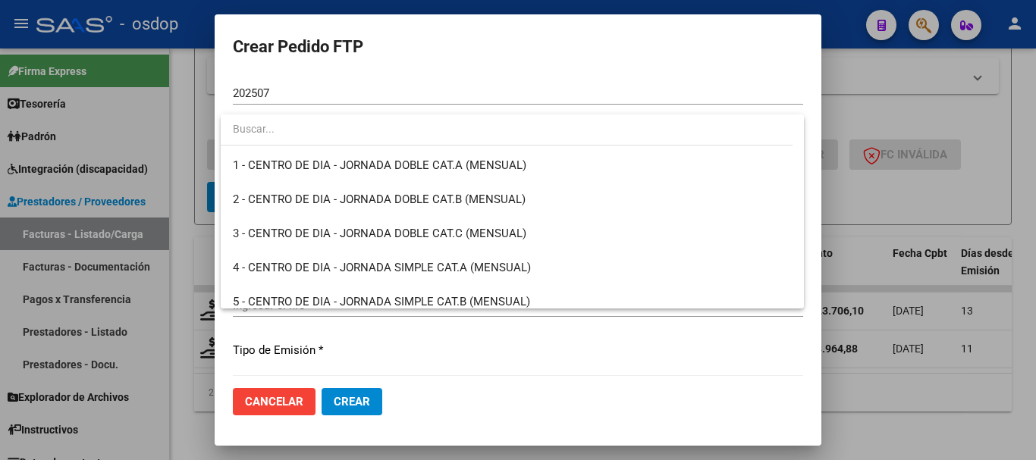
scroll to position [3027, 0]
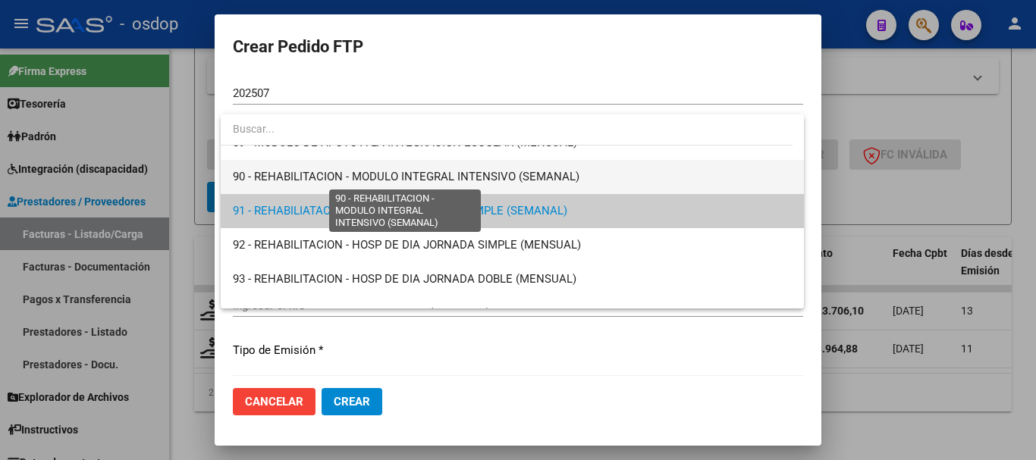
click at [403, 172] on span "90 - REHABILITACION - MODULO INTEGRAL INTENSIVO (SEMANAL)" at bounding box center [406, 177] width 347 height 14
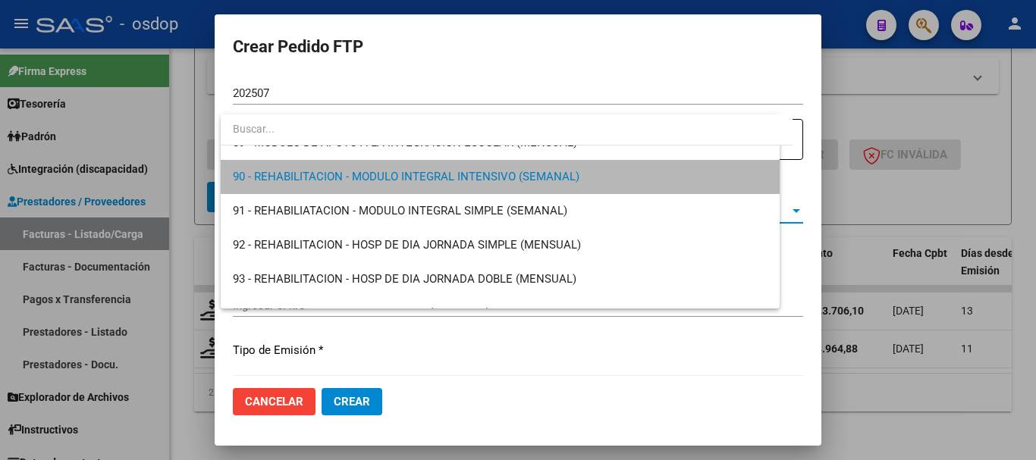
scroll to position [3038, 0]
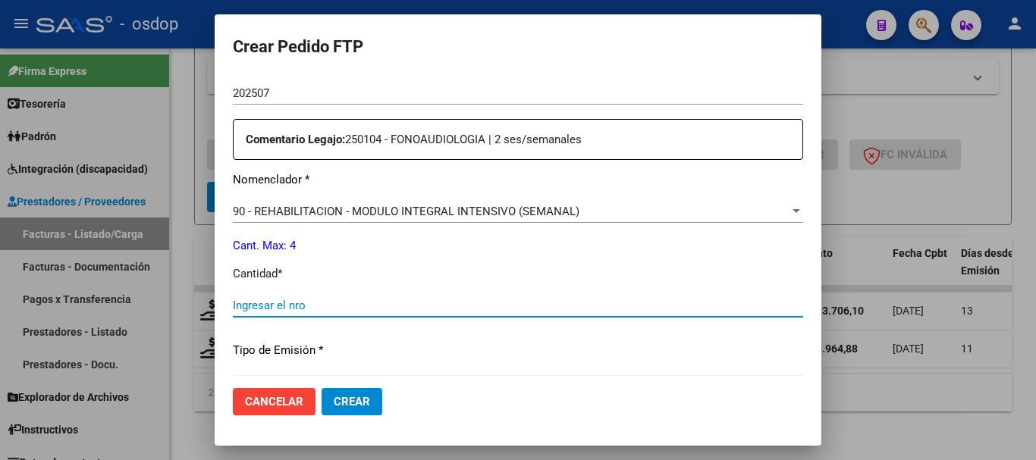
click at [331, 302] on input "Ingresar el nro" at bounding box center [518, 306] width 570 height 14
type input "4"
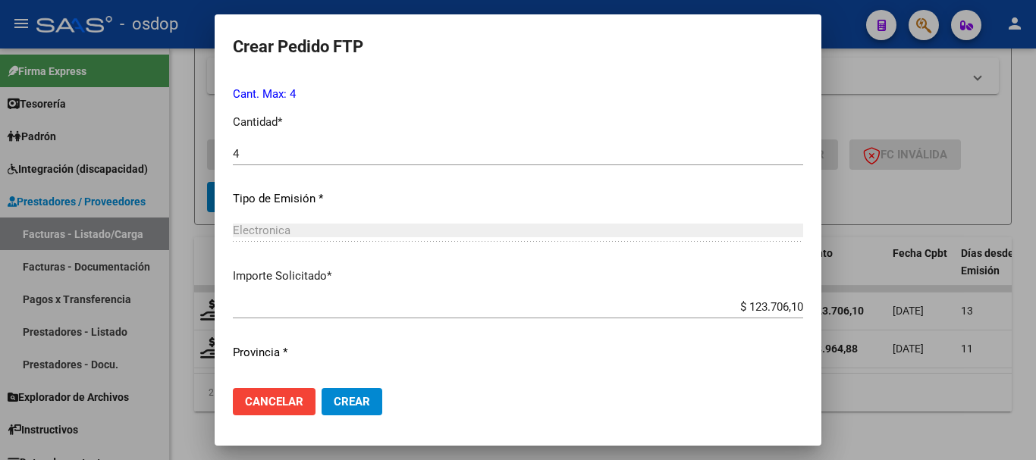
scroll to position [716, 0]
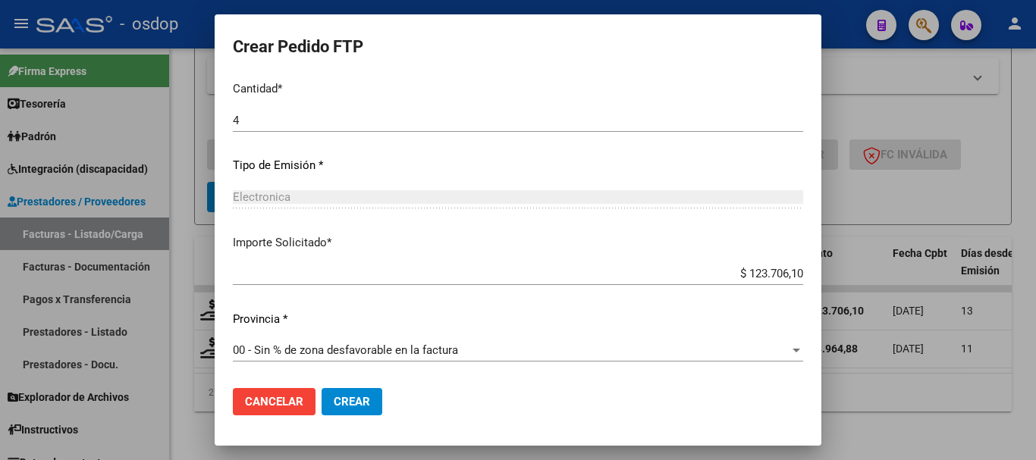
click at [363, 405] on span "Crear" at bounding box center [352, 402] width 36 height 14
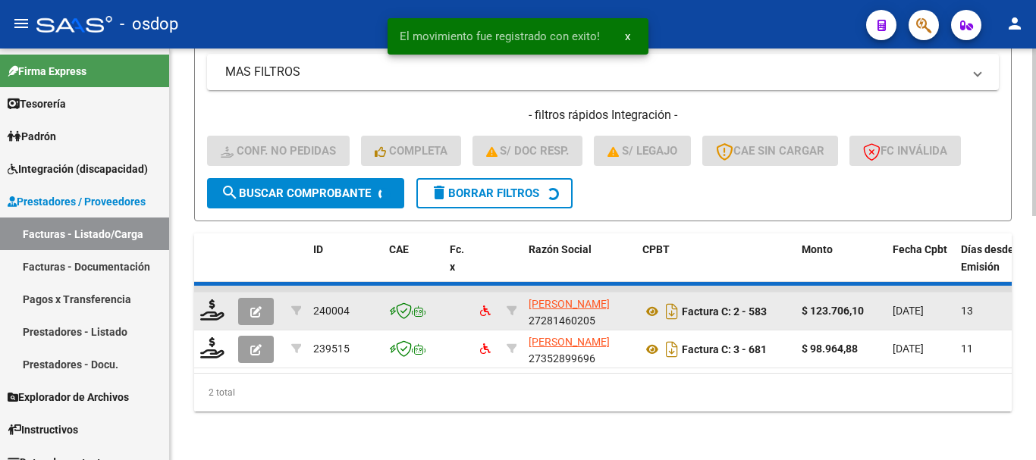
scroll to position [557, 0]
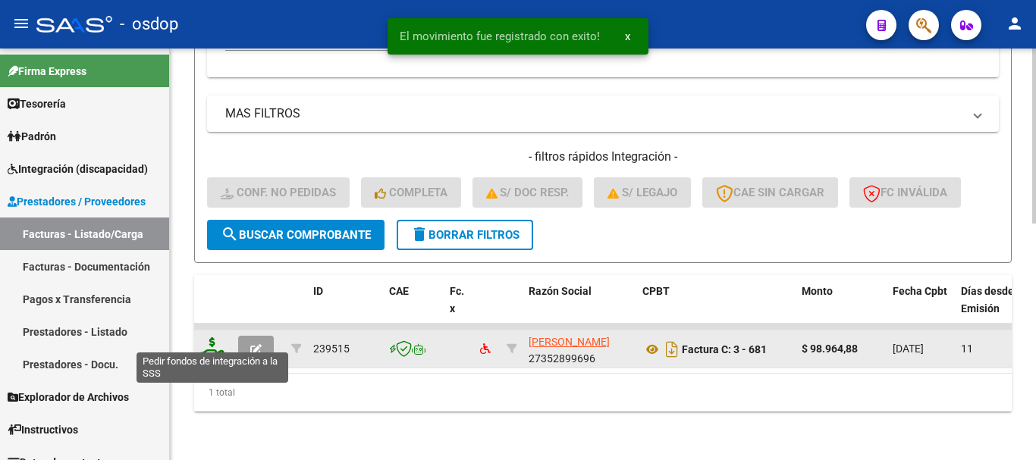
click at [208, 338] on icon at bounding box center [212, 348] width 24 height 21
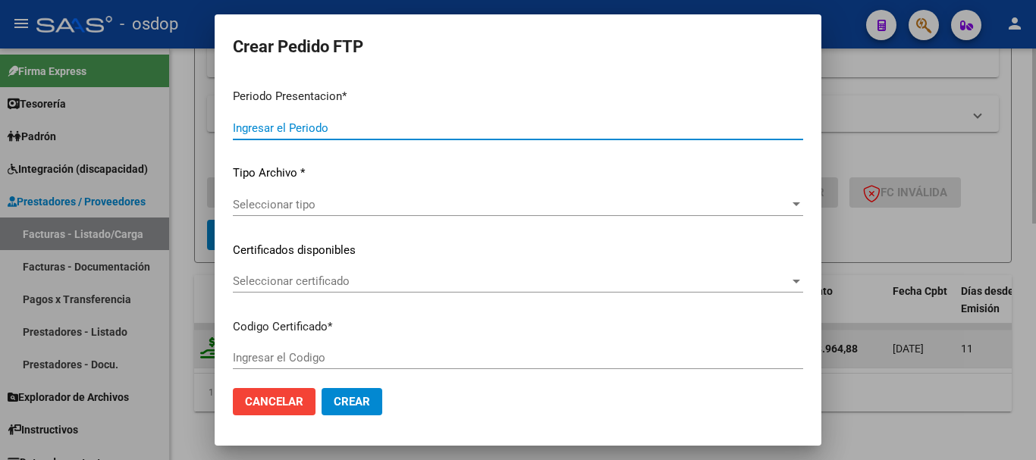
type input "202507"
type input "$ 98.964,88"
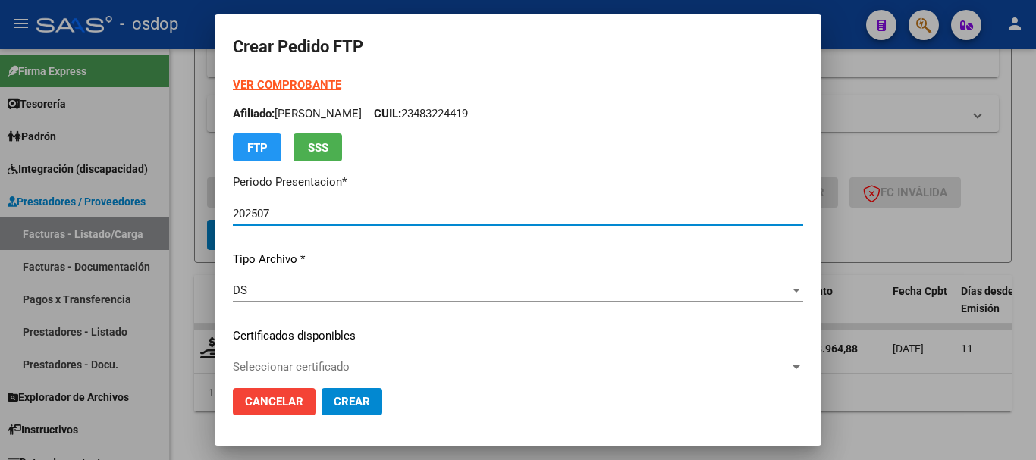
type input "4703182434"
type input "2025-09-19"
click at [301, 359] on div "Seleccionar certificado Seleccionar certificado" at bounding box center [518, 367] width 570 height 23
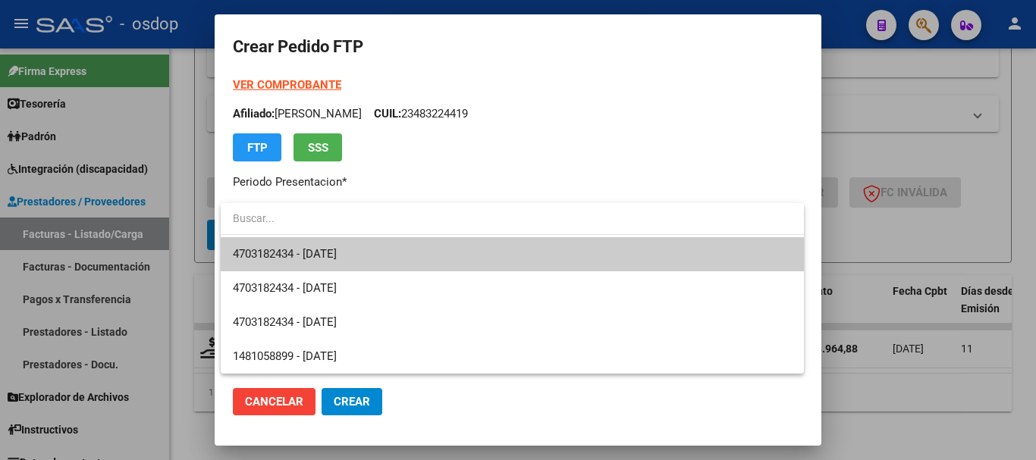
click at [261, 246] on span "4703182434 - 2025-09-19" at bounding box center [512, 254] width 559 height 34
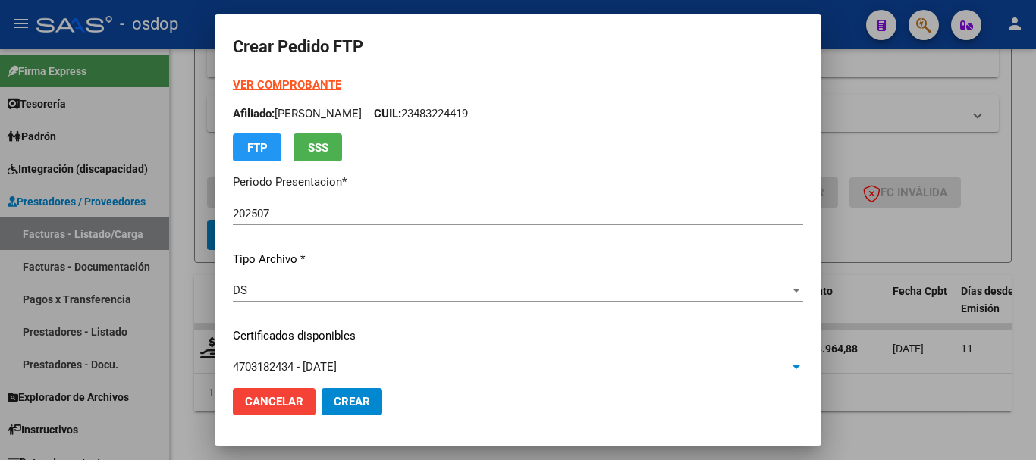
scroll to position [455, 0]
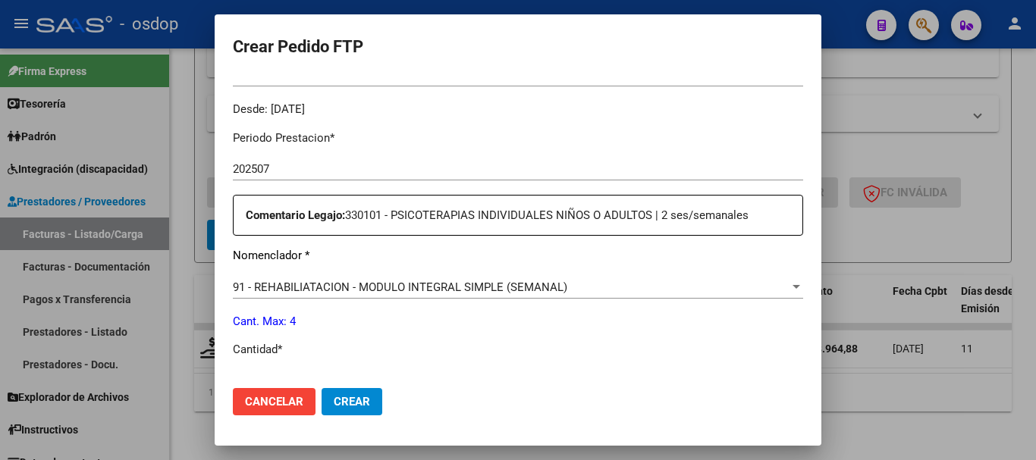
click at [325, 291] on span "91 - REHABILIATACION - MODULO INTEGRAL SIMPLE (SEMANAL)" at bounding box center [400, 288] width 335 height 14
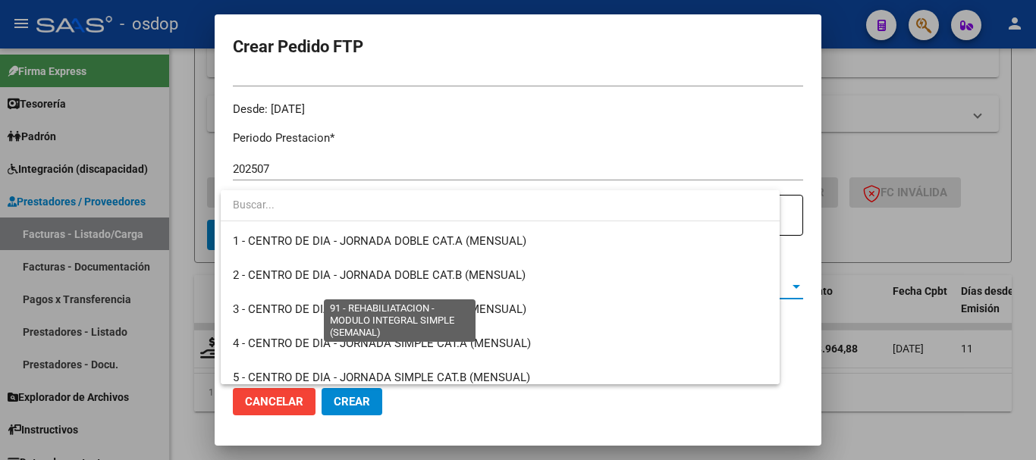
scroll to position [3027, 0]
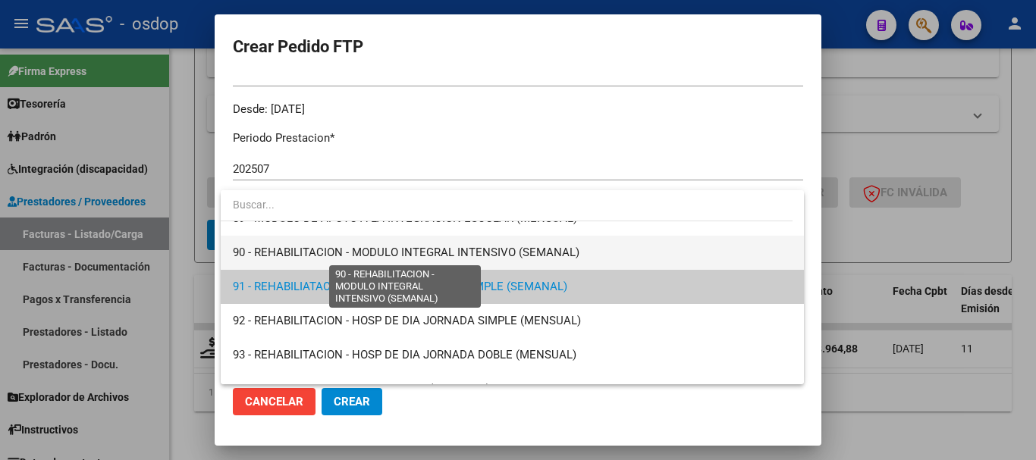
click at [358, 248] on span "90 - REHABILITACION - MODULO INTEGRAL INTENSIVO (SEMANAL)" at bounding box center [406, 253] width 347 height 14
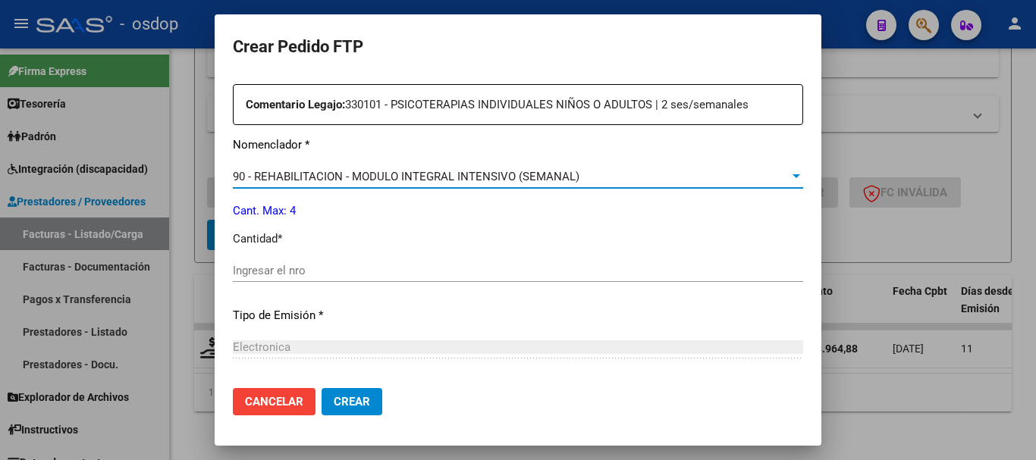
scroll to position [683, 0]
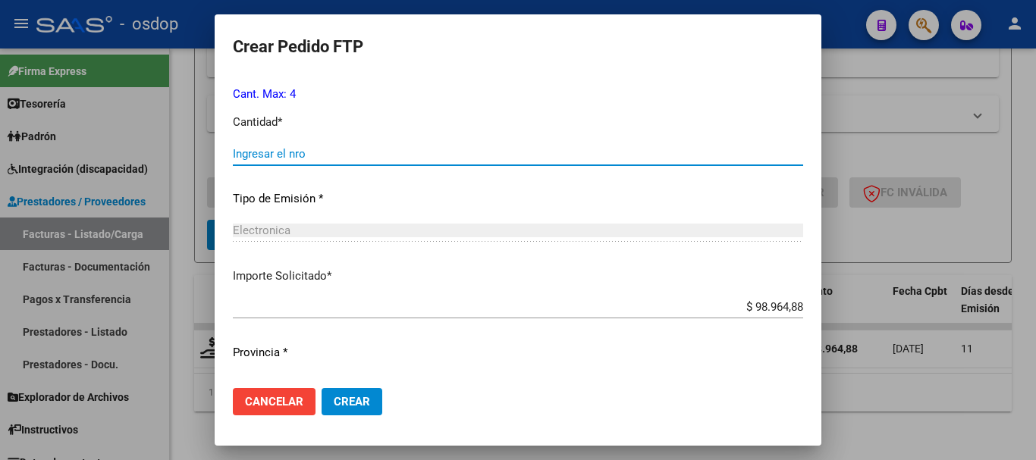
click at [309, 149] on input "Ingresar el nro" at bounding box center [518, 154] width 570 height 14
type input "4"
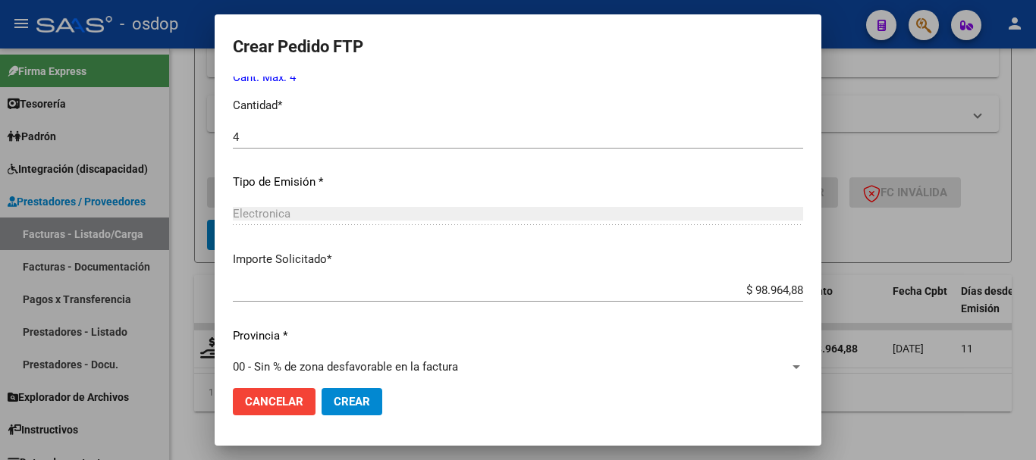
scroll to position [716, 0]
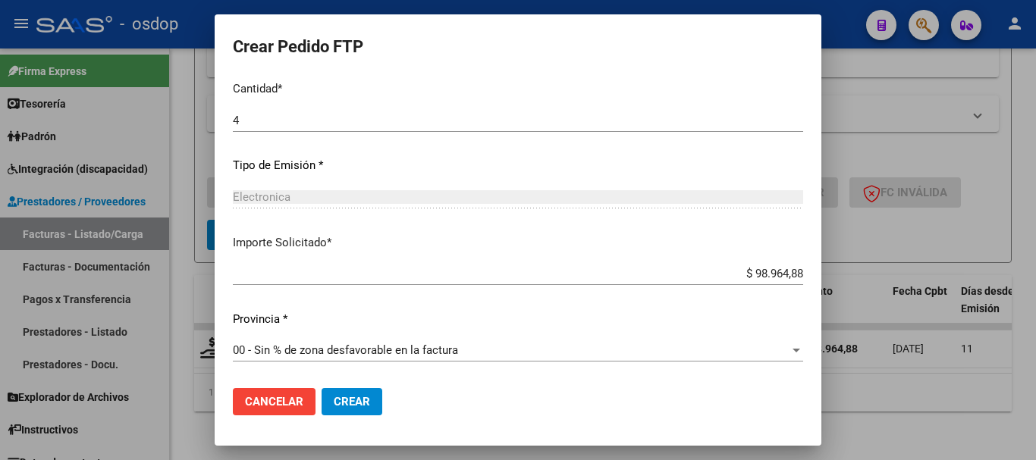
click at [357, 409] on button "Crear" at bounding box center [352, 401] width 61 height 27
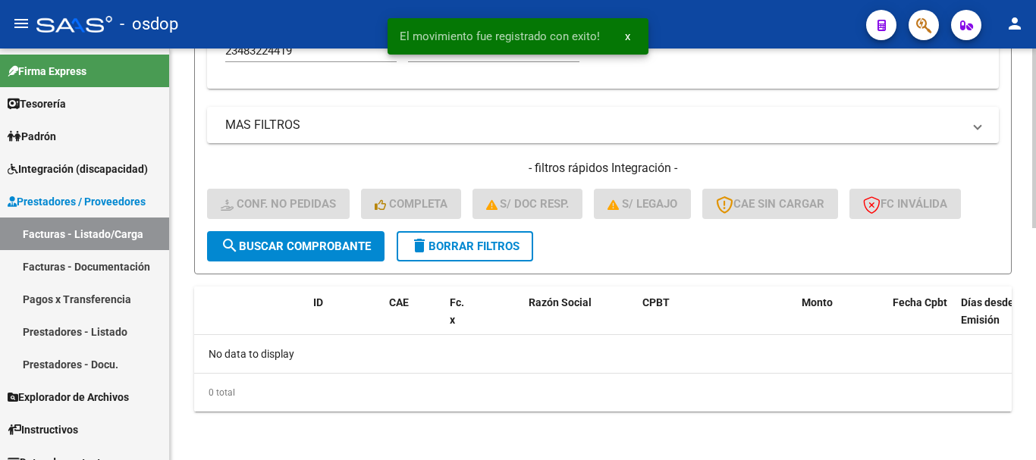
scroll to position [533, 0]
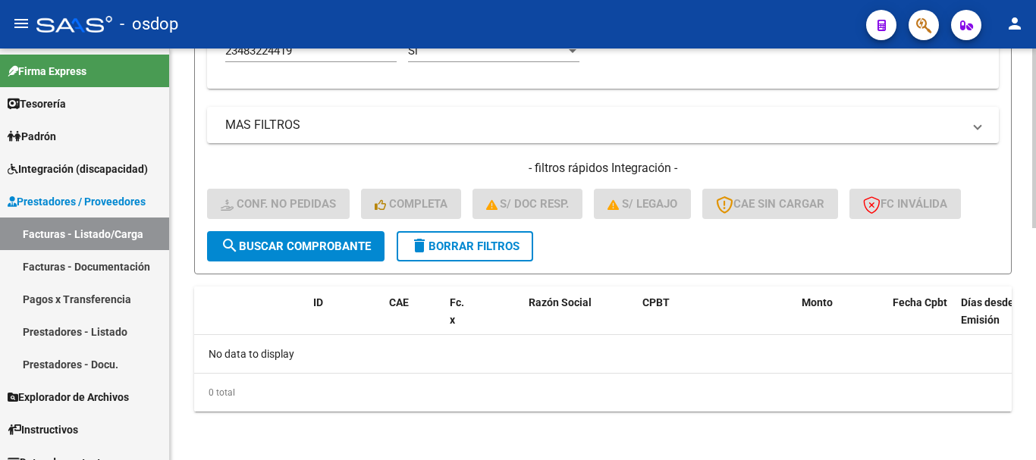
click at [573, 356] on div "No data to display" at bounding box center [603, 354] width 818 height 38
click at [473, 253] on span "delete Borrar Filtros" at bounding box center [464, 247] width 109 height 14
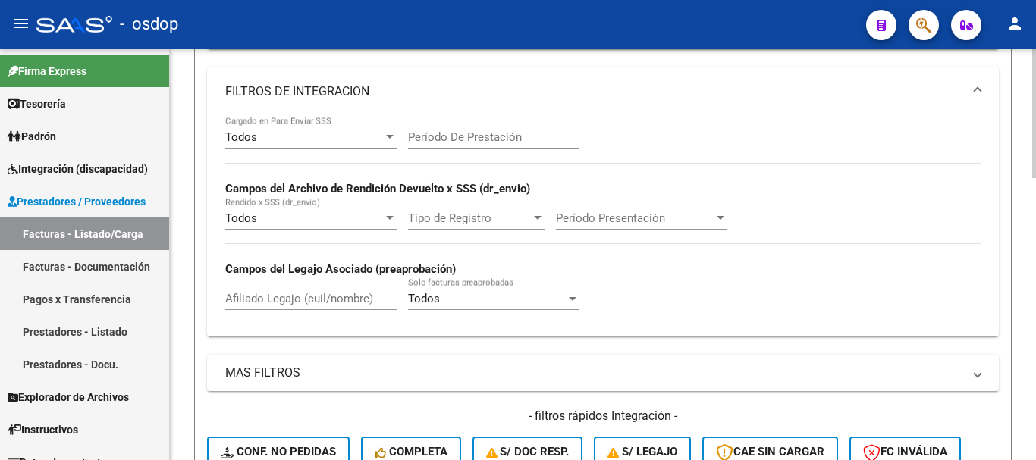
scroll to position [272, 0]
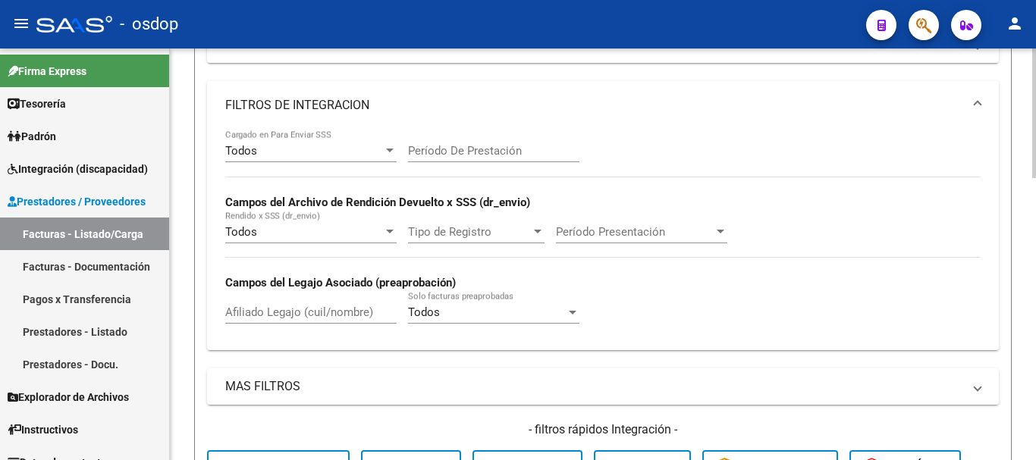
click at [327, 361] on div "Filtros Id Area Area Seleccionar Gerenciador Seleccionar Gerenciador No Confirm…" at bounding box center [603, 207] width 792 height 572
click at [305, 309] on input "Afiliado Legajo (cuil/nombre)" at bounding box center [310, 313] width 171 height 14
paste input "27420339130"
type input "27420339130"
click at [219, 284] on div "Todos Cargado en Para Enviar SSS Período De Prestación Campos del Archivo de Re…" at bounding box center [603, 240] width 792 height 221
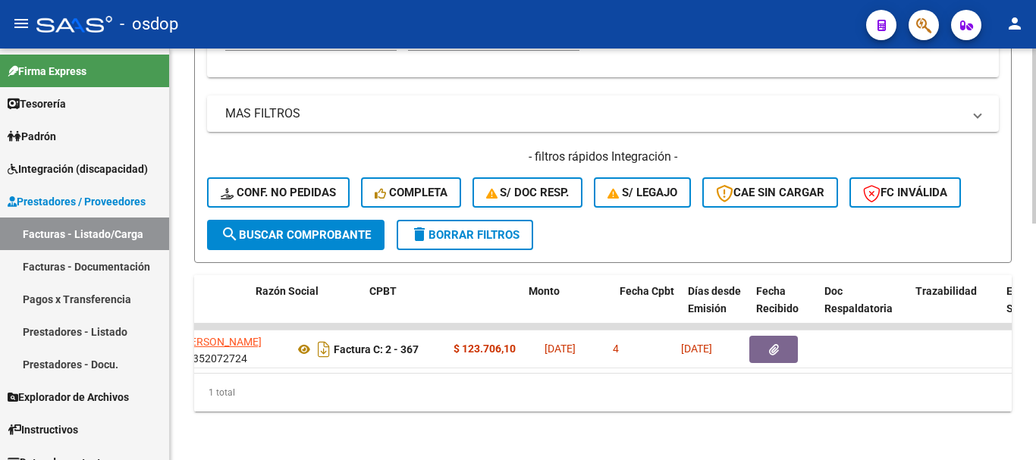
scroll to position [0, 402]
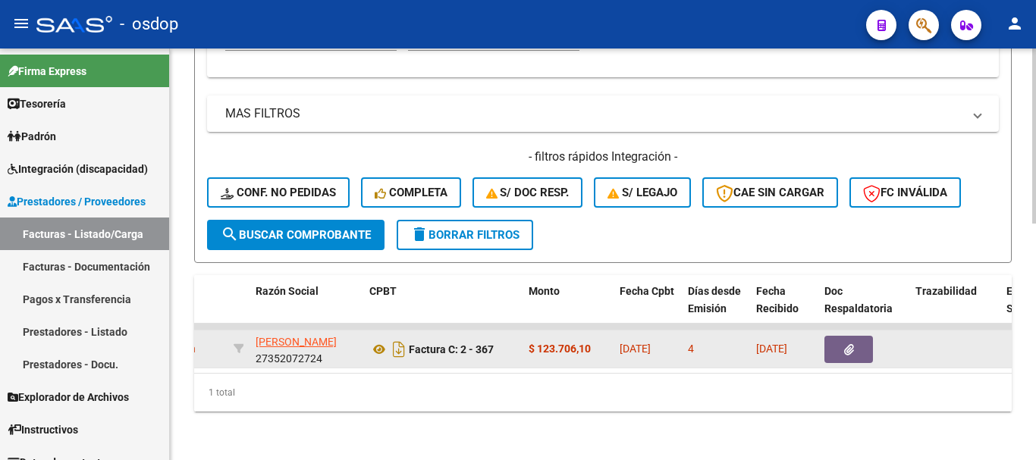
click at [369, 338] on datatable-body-cell "Factura C: 2 - 367" at bounding box center [442, 349] width 159 height 37
click at [373, 341] on icon at bounding box center [379, 350] width 20 height 18
click at [834, 339] on button "button" at bounding box center [849, 349] width 49 height 27
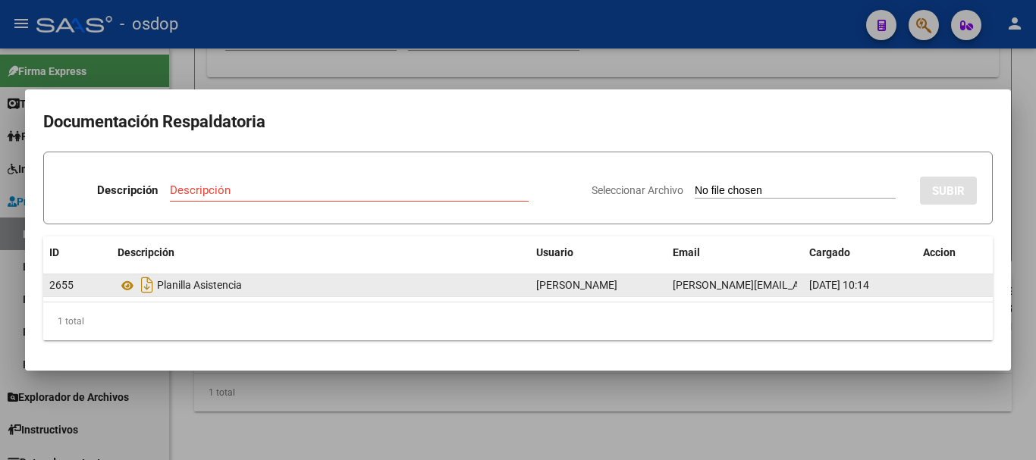
click at [132, 297] on div "2655 Planilla Asistencia MARIELA OCONELL mariela.oconell@osdop.org.ar 13/08/202…" at bounding box center [518, 286] width 950 height 23
click at [130, 296] on div "Planilla Asistencia" at bounding box center [321, 285] width 407 height 24
click at [129, 286] on icon at bounding box center [128, 286] width 20 height 18
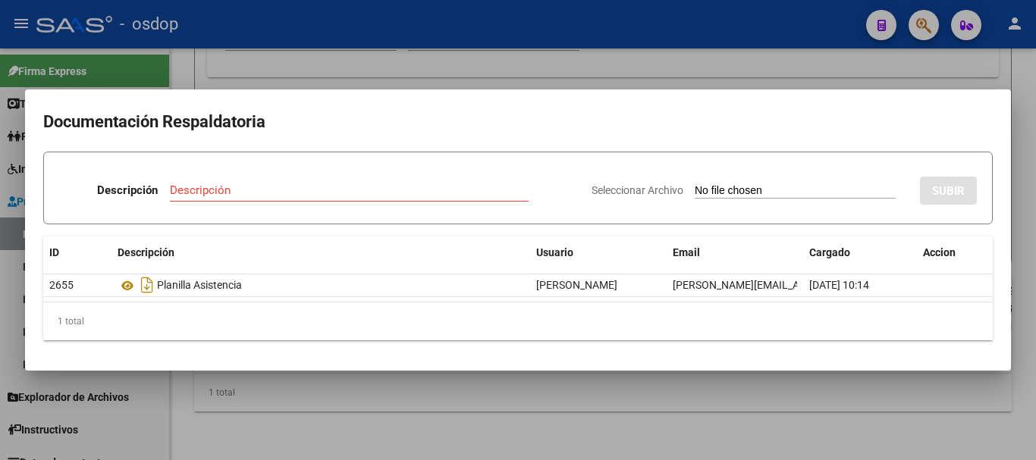
click at [222, 74] on div at bounding box center [518, 230] width 1036 height 460
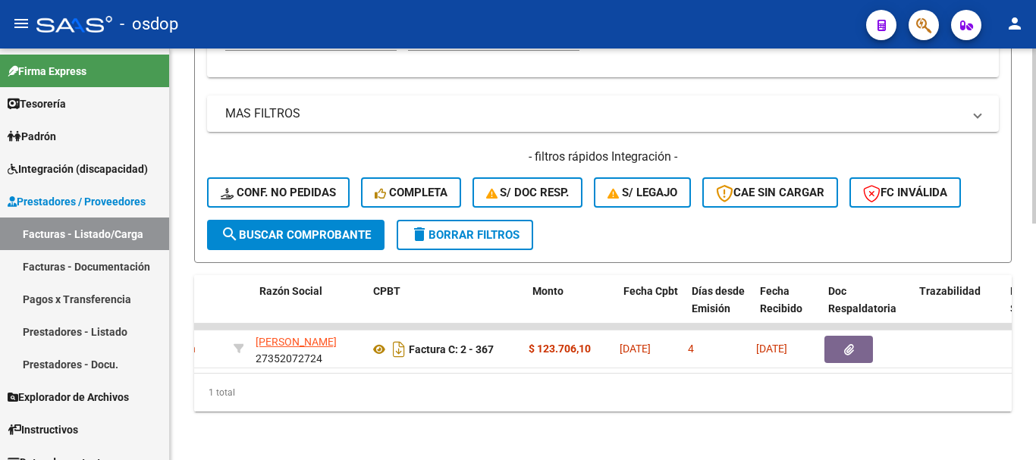
scroll to position [0, 0]
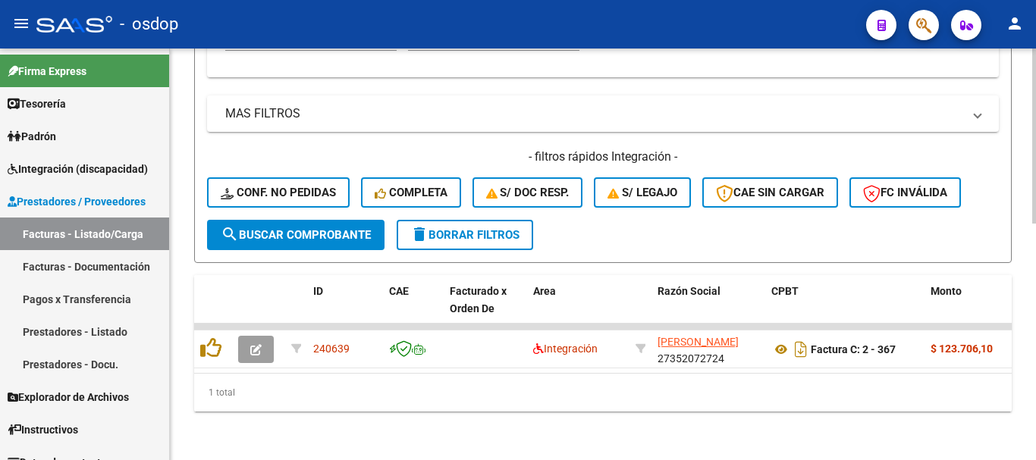
click at [452, 228] on span "delete Borrar Filtros" at bounding box center [464, 235] width 109 height 14
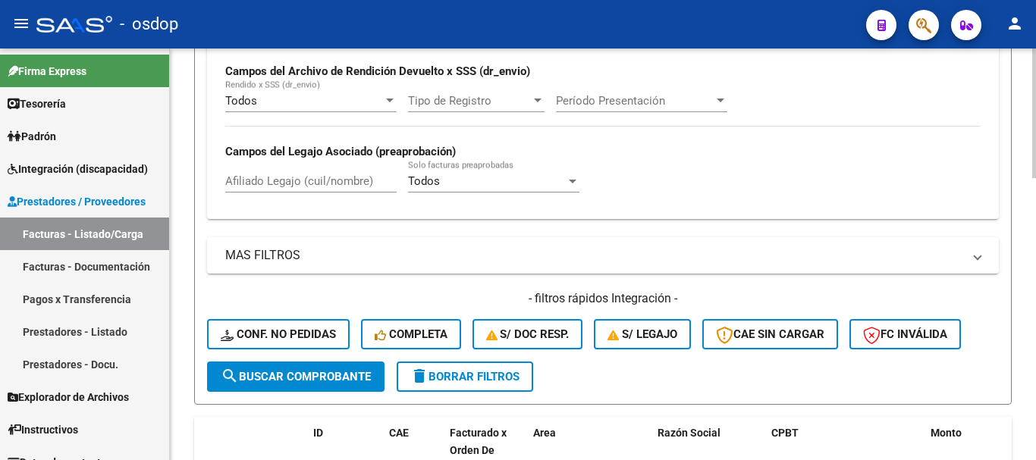
scroll to position [253, 0]
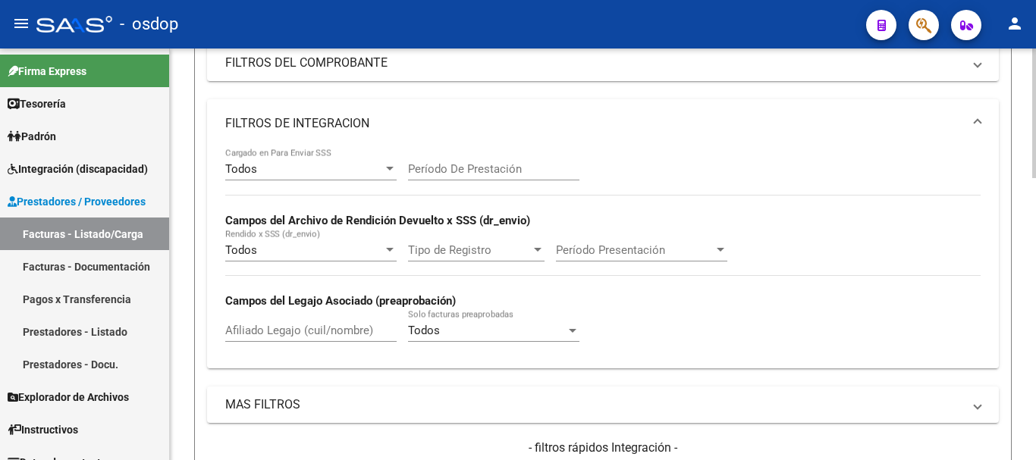
click at [287, 328] on input "Afiliado Legajo (cuil/nombre)" at bounding box center [310, 331] width 171 height 14
paste input "20515482378"
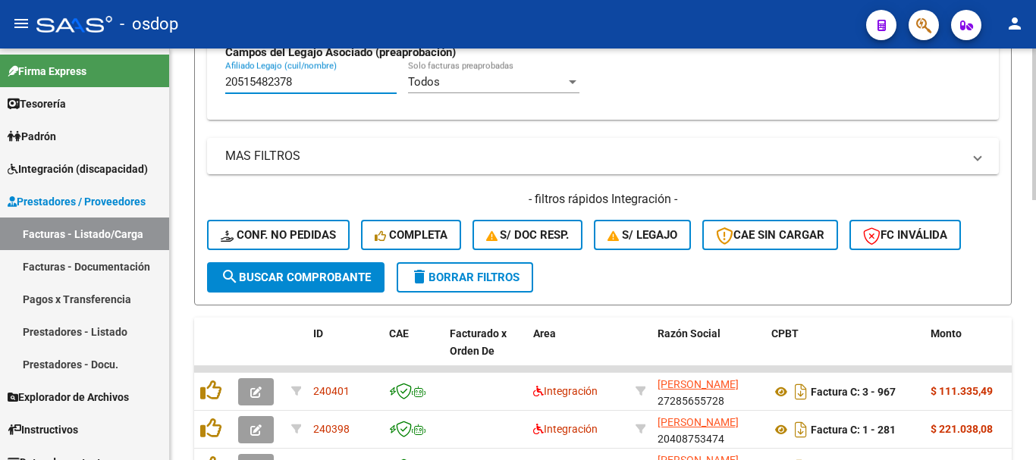
scroll to position [481, 0]
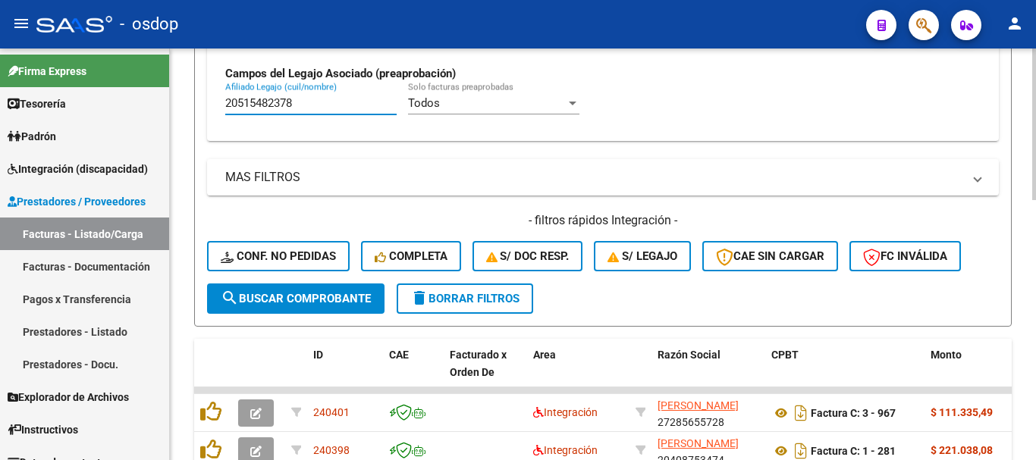
type input "20515482378"
click at [734, 338] on div "Video tutorial PRESTADORES -> Listado de CPBTs Emitidos por Prestadores / Prove…" at bounding box center [603, 109] width 818 height 1035
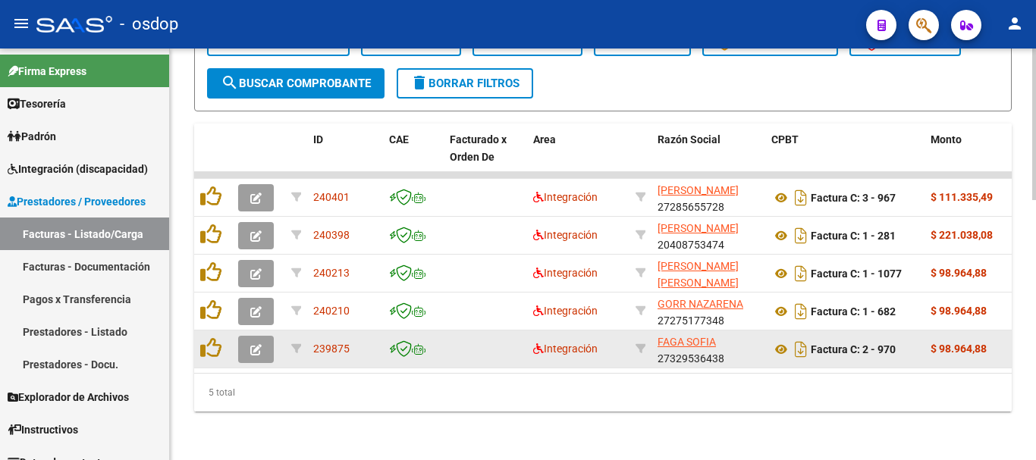
scroll to position [2, 0]
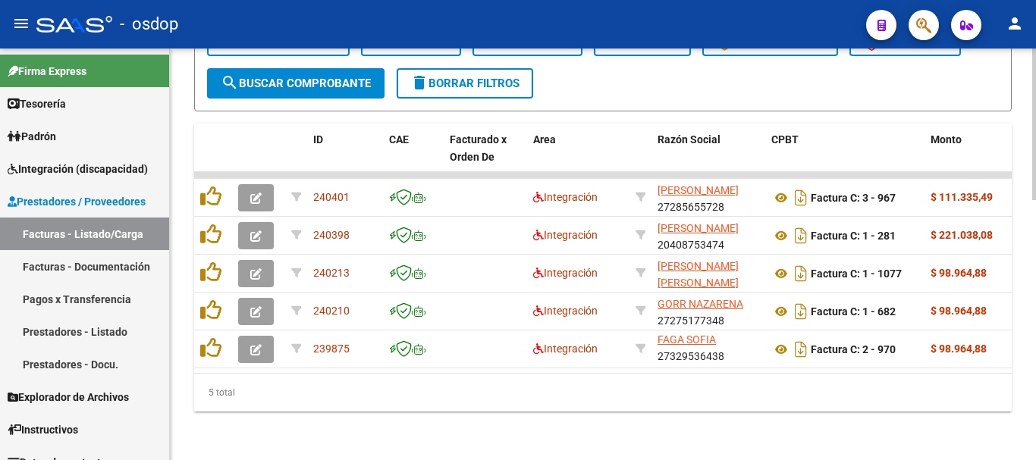
drag, startPoint x: 800, startPoint y: 423, endPoint x: 822, endPoint y: 410, distance: 25.1
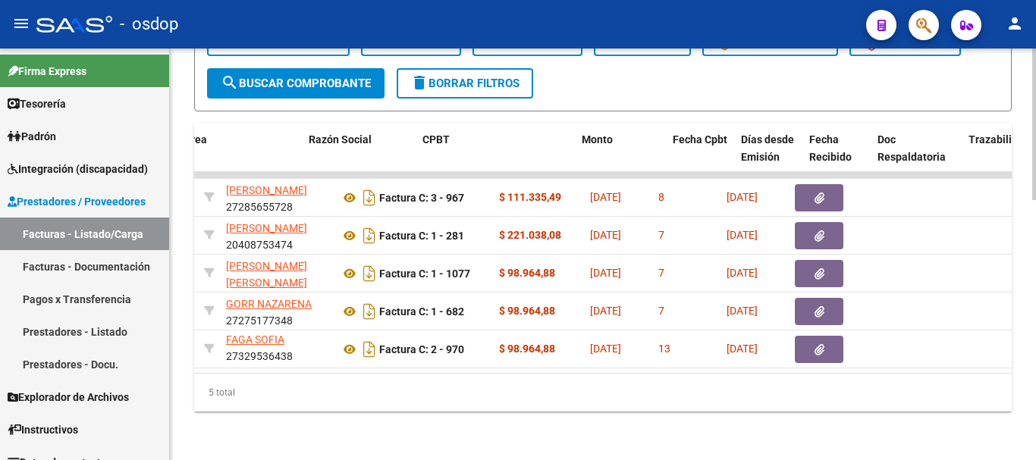
scroll to position [0, 338]
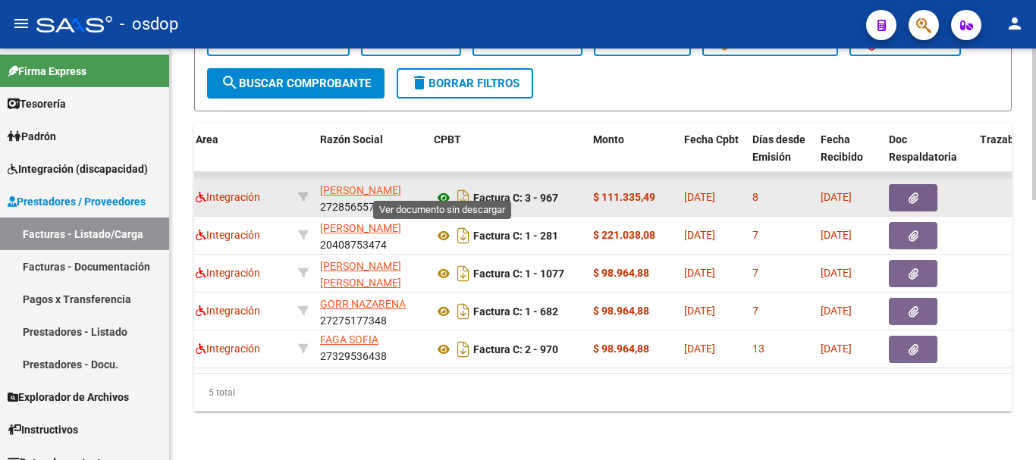
click at [439, 189] on icon at bounding box center [444, 198] width 20 height 18
click at [897, 184] on button "button" at bounding box center [913, 197] width 49 height 27
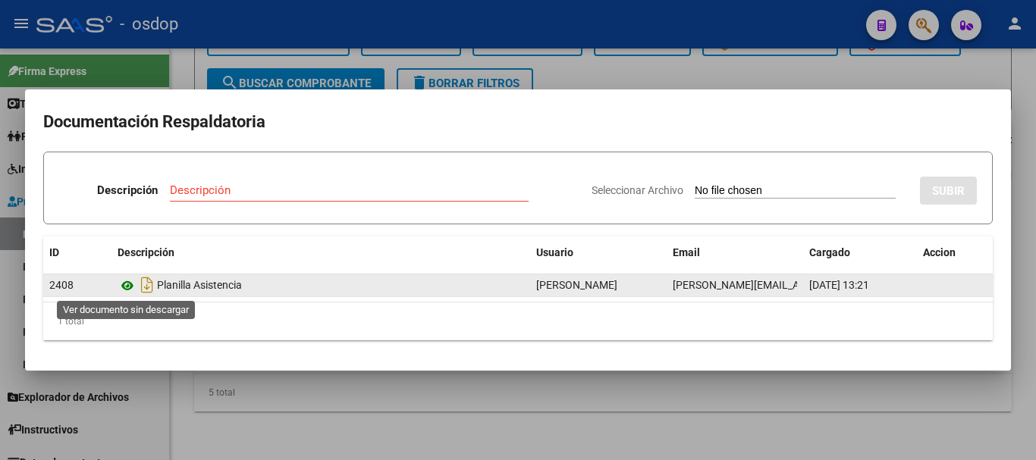
click at [131, 283] on icon at bounding box center [128, 286] width 20 height 18
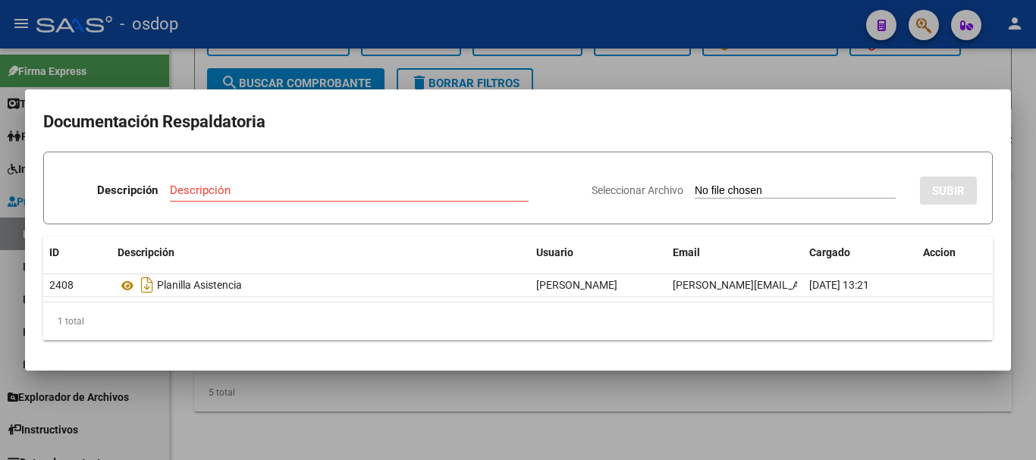
click at [316, 415] on div at bounding box center [518, 230] width 1036 height 460
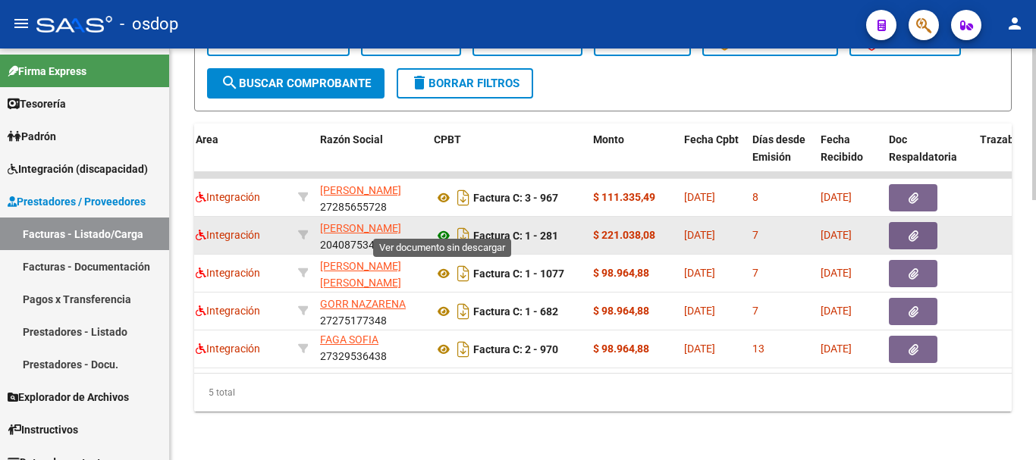
click at [445, 230] on icon at bounding box center [444, 236] width 20 height 18
click at [929, 222] on button "button" at bounding box center [913, 235] width 49 height 27
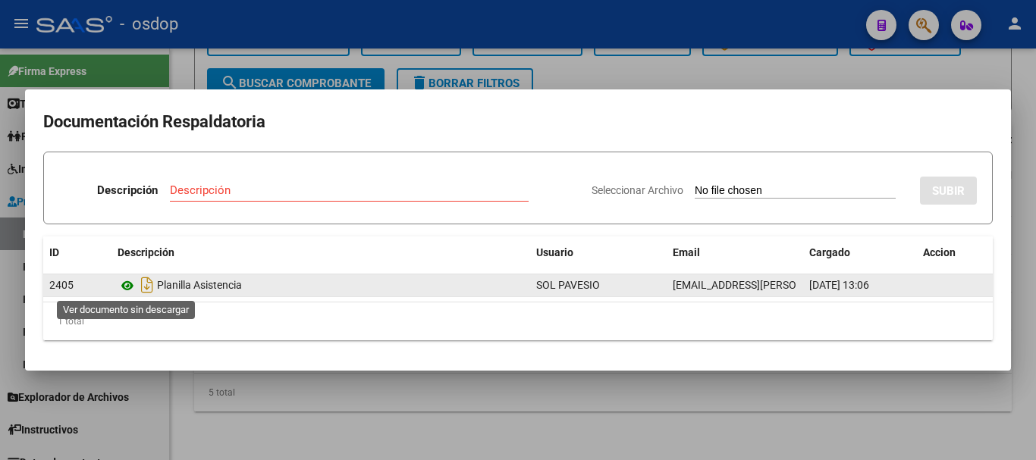
click at [124, 286] on icon at bounding box center [128, 286] width 20 height 18
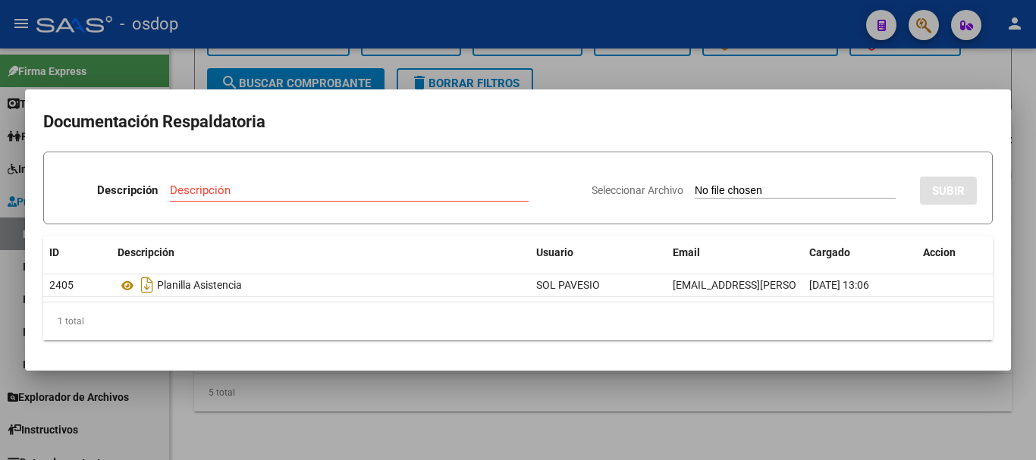
click at [363, 443] on div at bounding box center [518, 230] width 1036 height 460
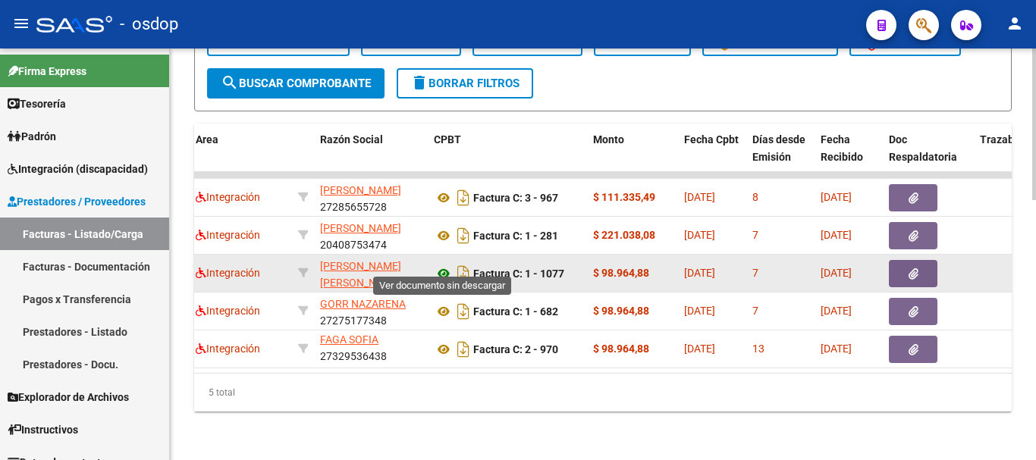
click at [437, 265] on icon at bounding box center [444, 274] width 20 height 18
click at [912, 269] on icon "button" at bounding box center [914, 274] width 10 height 11
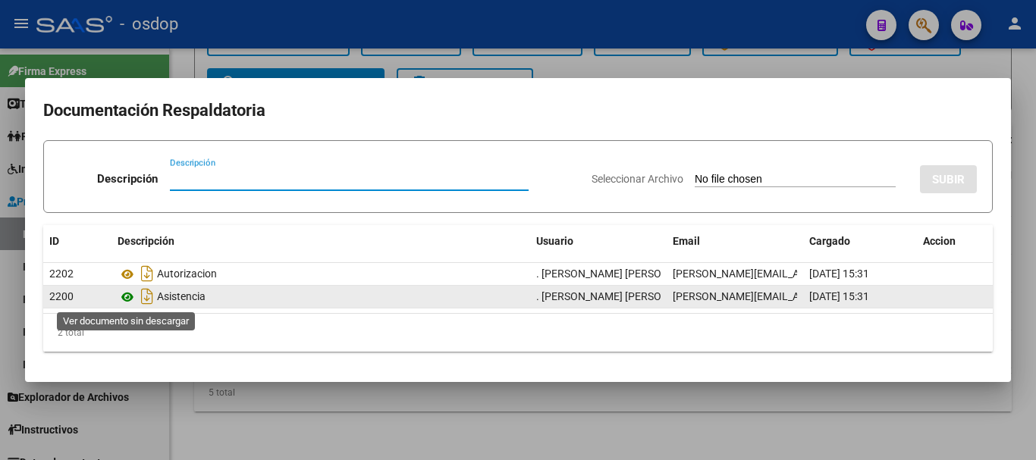
click at [128, 291] on icon at bounding box center [128, 297] width 20 height 18
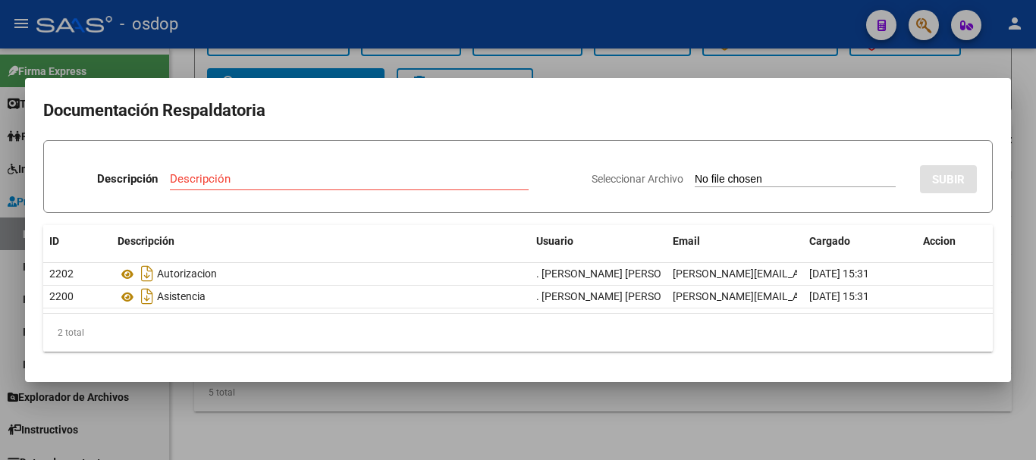
click at [311, 419] on div at bounding box center [518, 230] width 1036 height 460
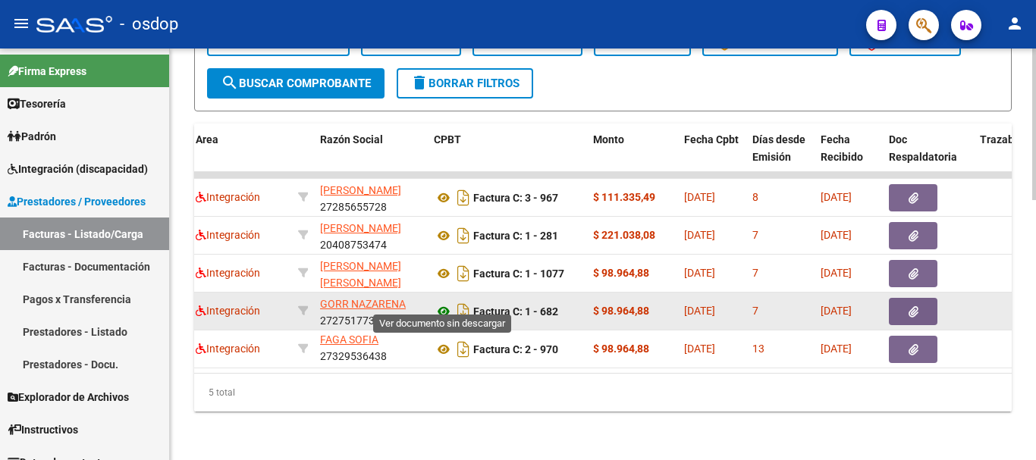
click at [446, 303] on icon at bounding box center [444, 312] width 20 height 18
click at [900, 298] on button "button" at bounding box center [913, 311] width 49 height 27
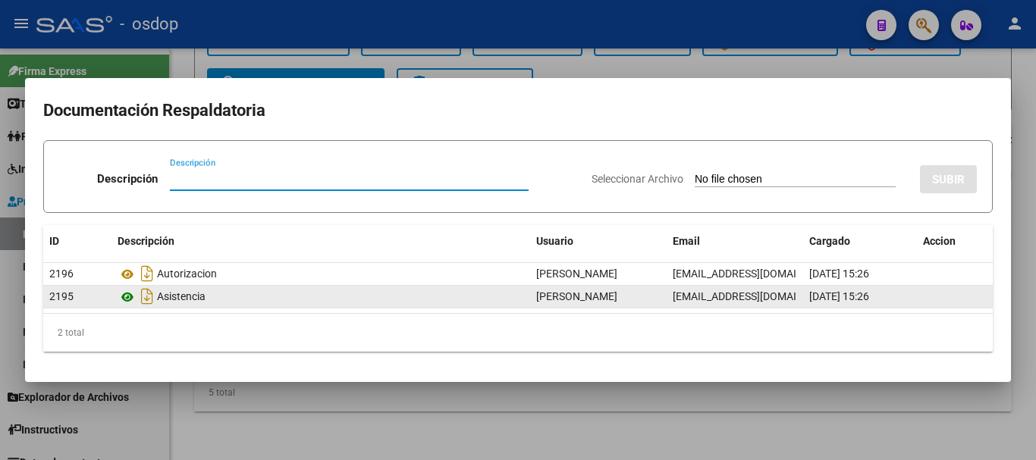
click at [134, 288] on icon at bounding box center [128, 297] width 20 height 18
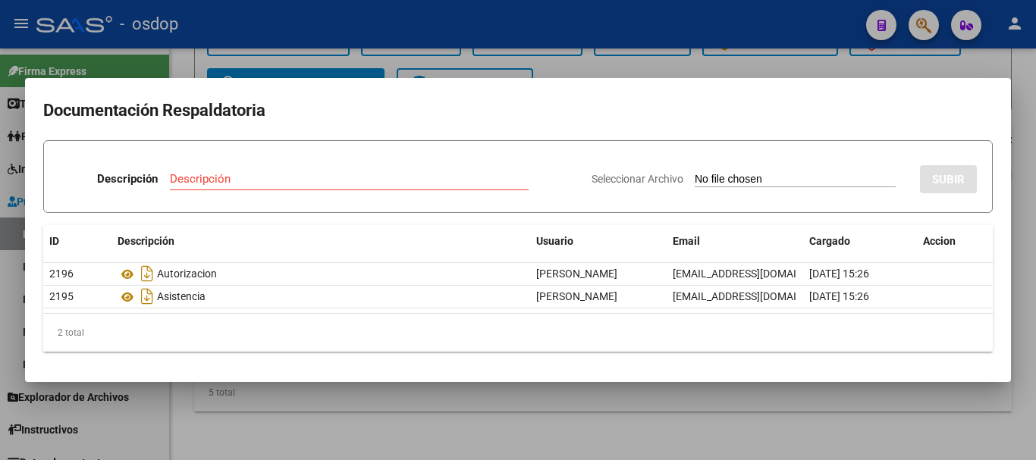
click at [378, 398] on div at bounding box center [518, 230] width 1036 height 460
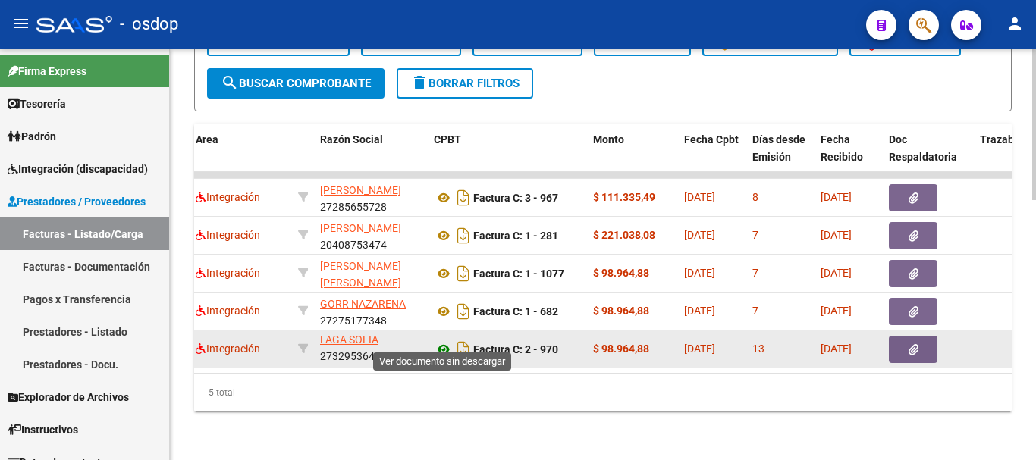
click at [448, 341] on icon at bounding box center [444, 350] width 20 height 18
click at [905, 344] on button "button" at bounding box center [913, 349] width 49 height 27
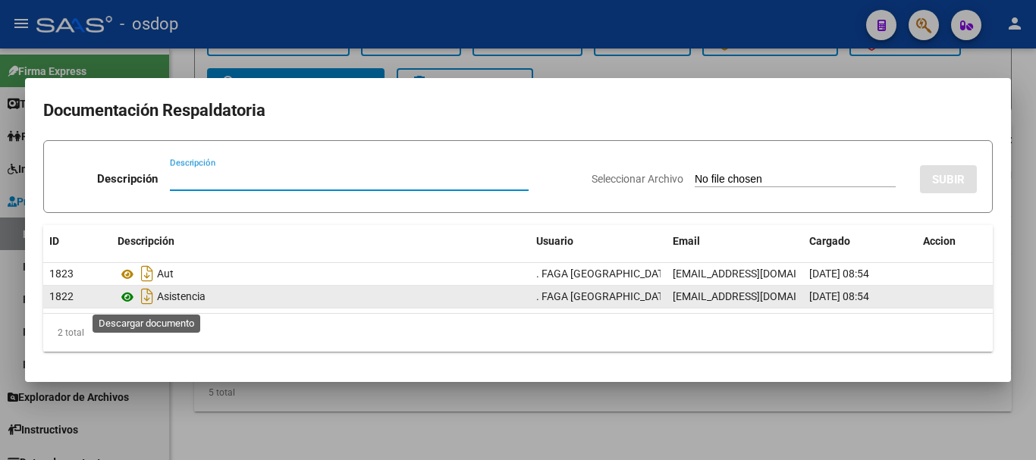
click at [127, 299] on icon at bounding box center [128, 297] width 20 height 18
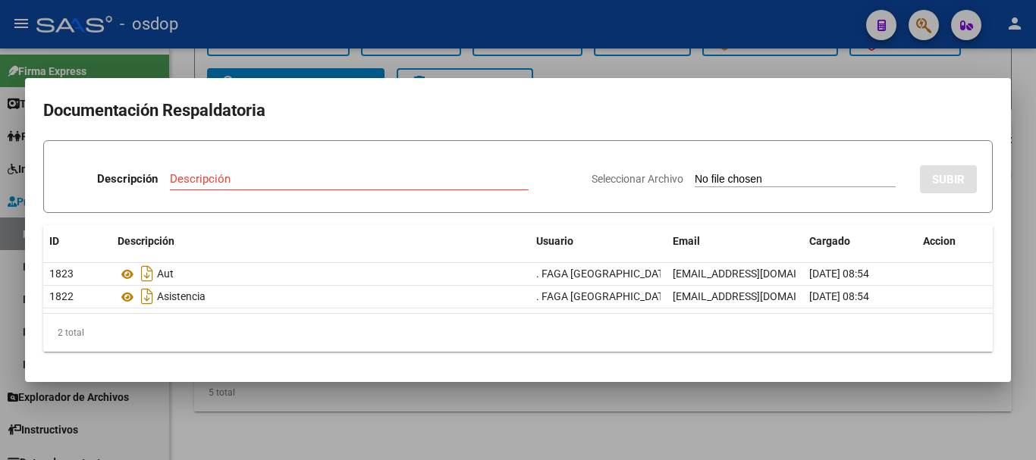
click at [309, 403] on div at bounding box center [518, 230] width 1036 height 460
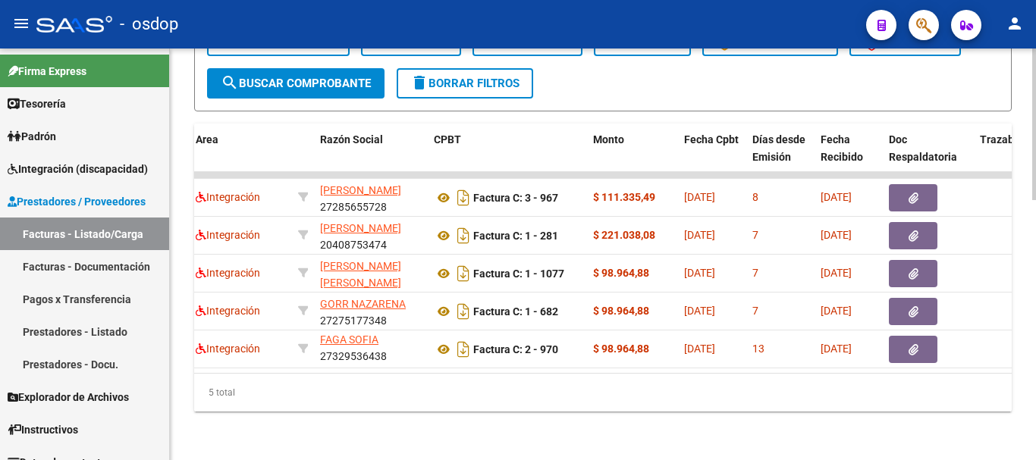
click at [322, 407] on div "5 total" at bounding box center [603, 393] width 818 height 38
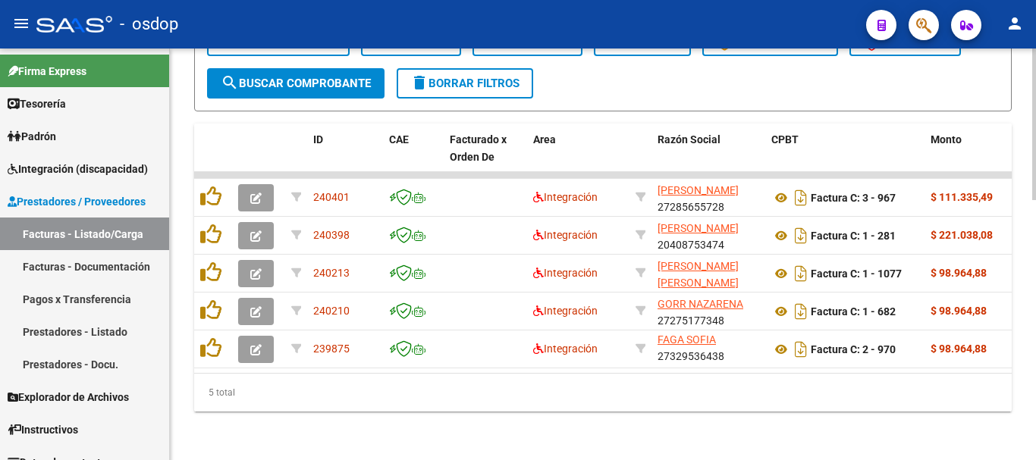
click at [292, 393] on div "5 total" at bounding box center [603, 393] width 818 height 38
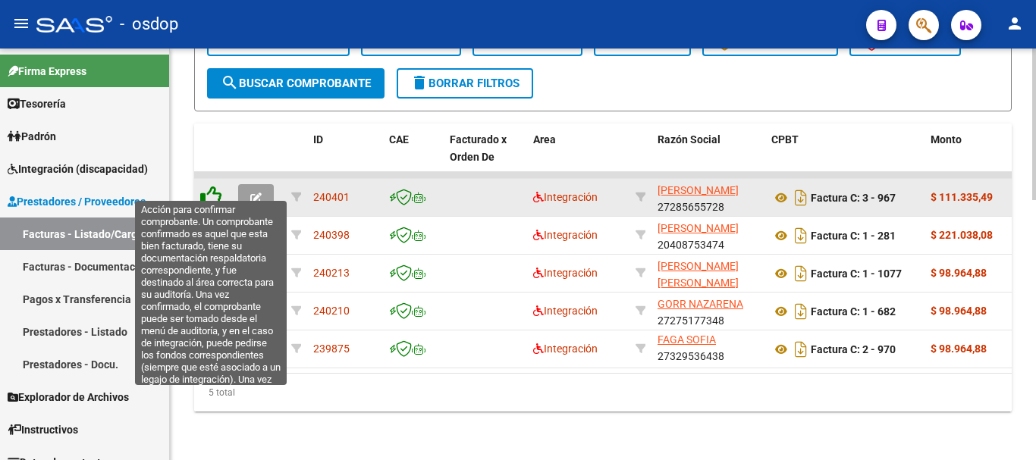
click at [211, 186] on icon at bounding box center [210, 196] width 21 height 21
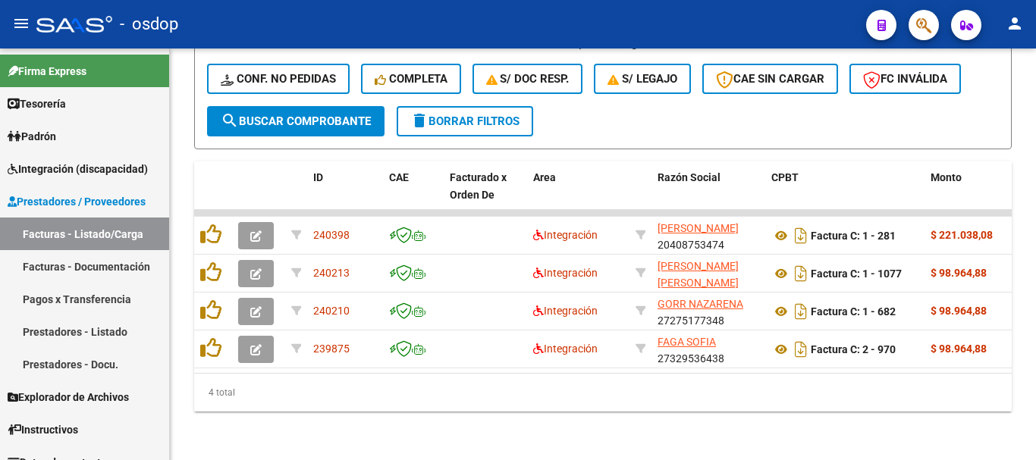
scroll to position [671, 0]
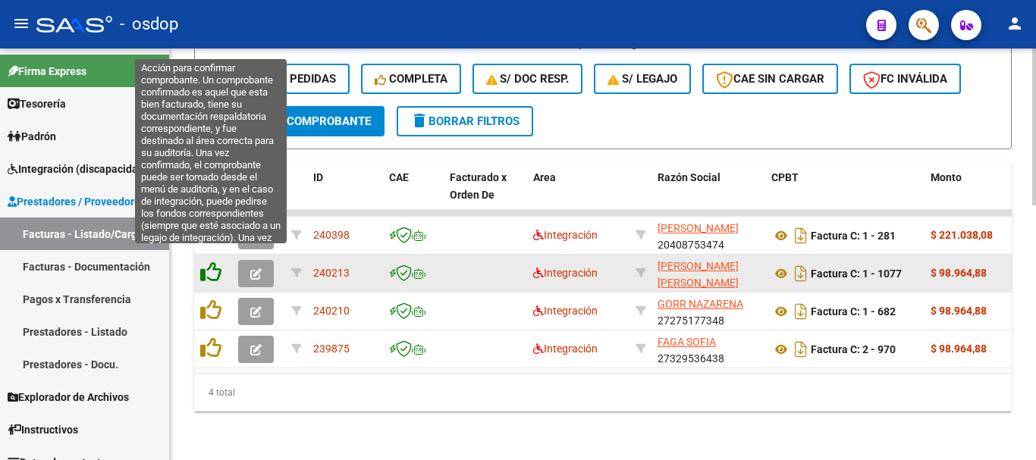
click at [208, 262] on icon at bounding box center [210, 272] width 21 height 21
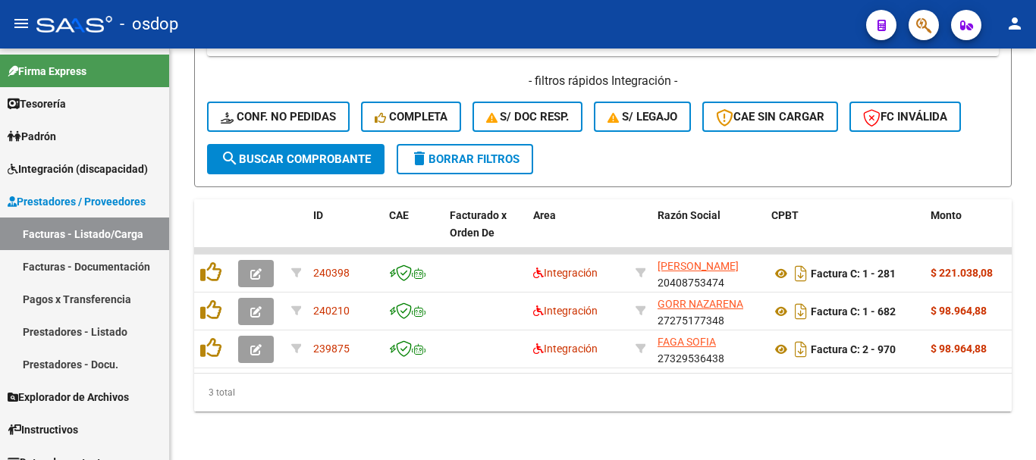
scroll to position [633, 0]
click at [413, 399] on div "3 total" at bounding box center [603, 393] width 818 height 38
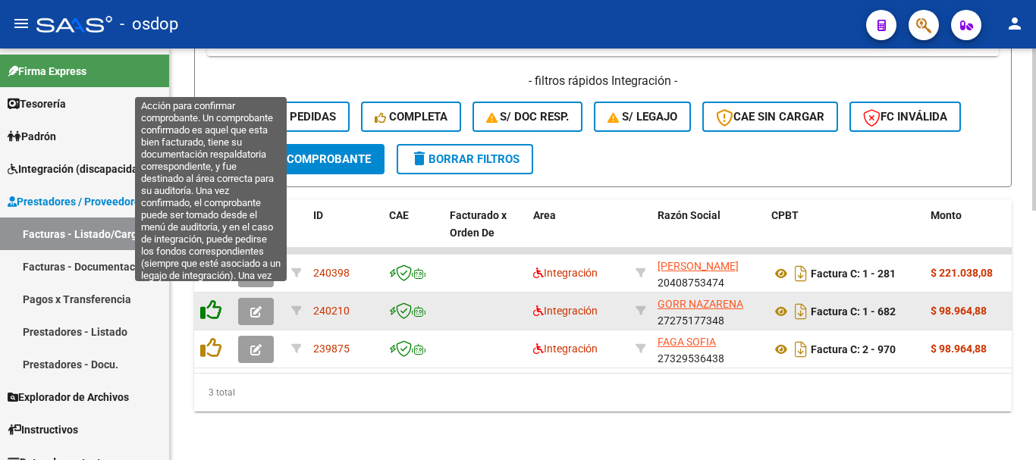
click at [209, 303] on icon at bounding box center [210, 310] width 21 height 21
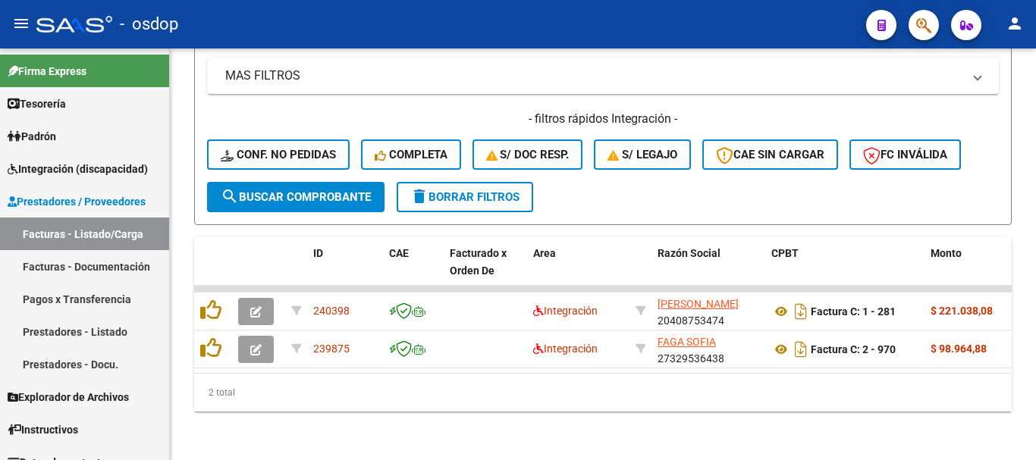
scroll to position [595, 0]
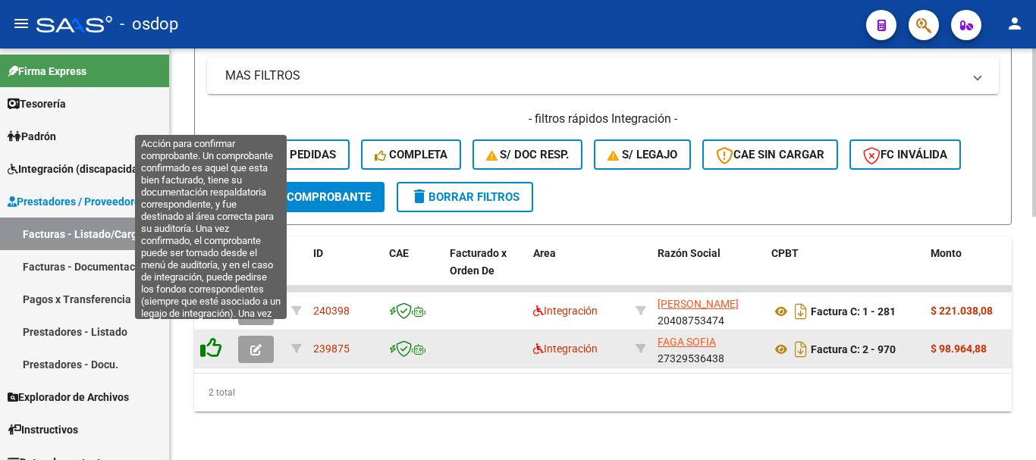
click at [209, 338] on icon at bounding box center [210, 348] width 21 height 21
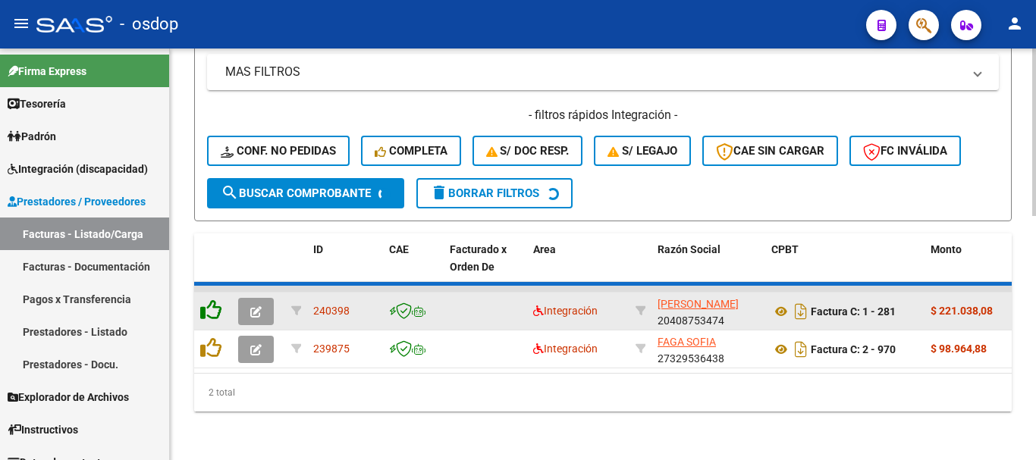
scroll to position [557, 0]
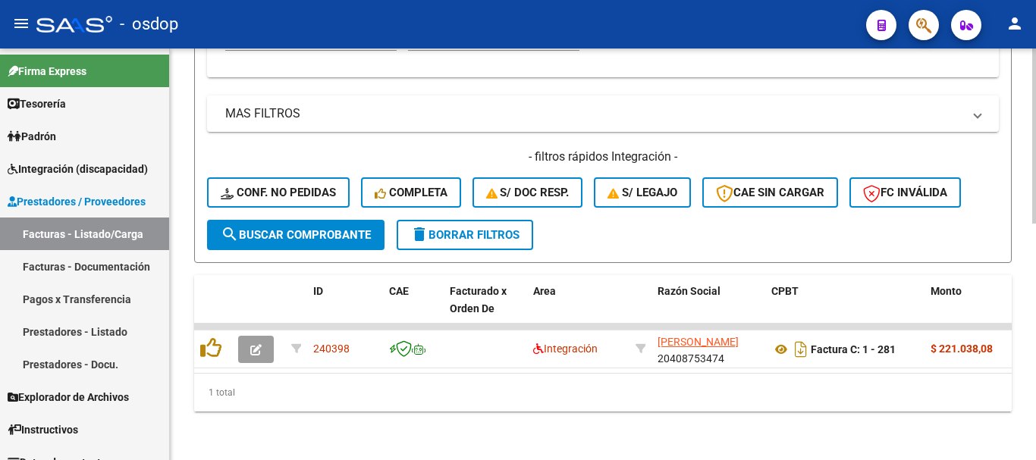
click at [325, 402] on div "1 total" at bounding box center [603, 393] width 818 height 38
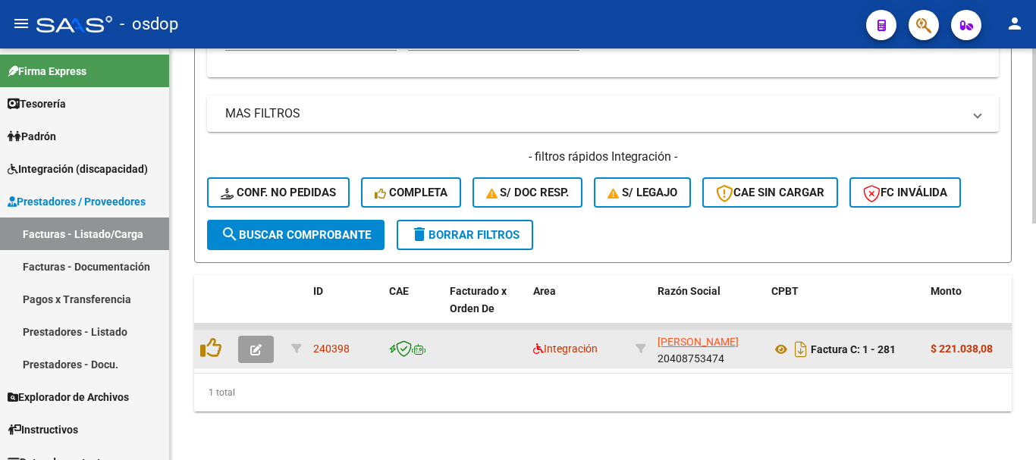
click at [275, 349] on div at bounding box center [258, 349] width 41 height 27
click at [261, 345] on button "button" at bounding box center [256, 349] width 36 height 27
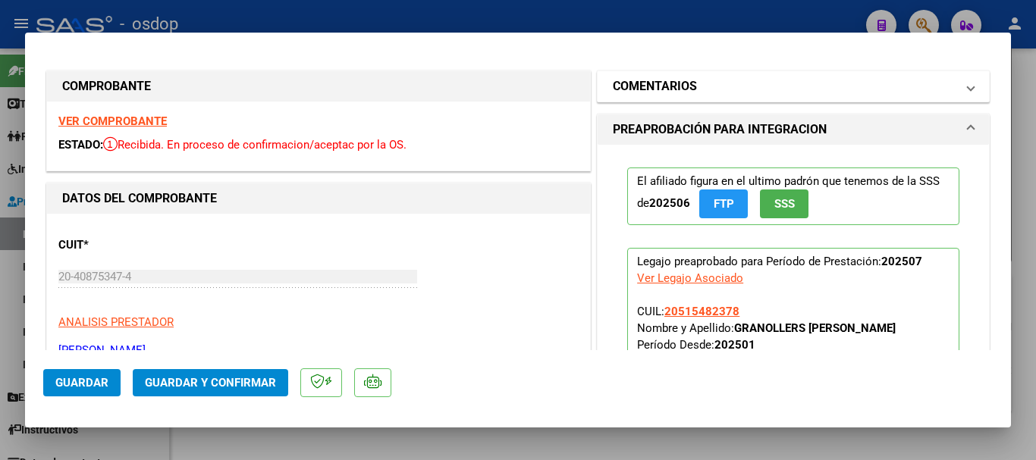
click at [693, 96] on mat-expansion-panel-header "COMENTARIOS" at bounding box center [793, 86] width 391 height 30
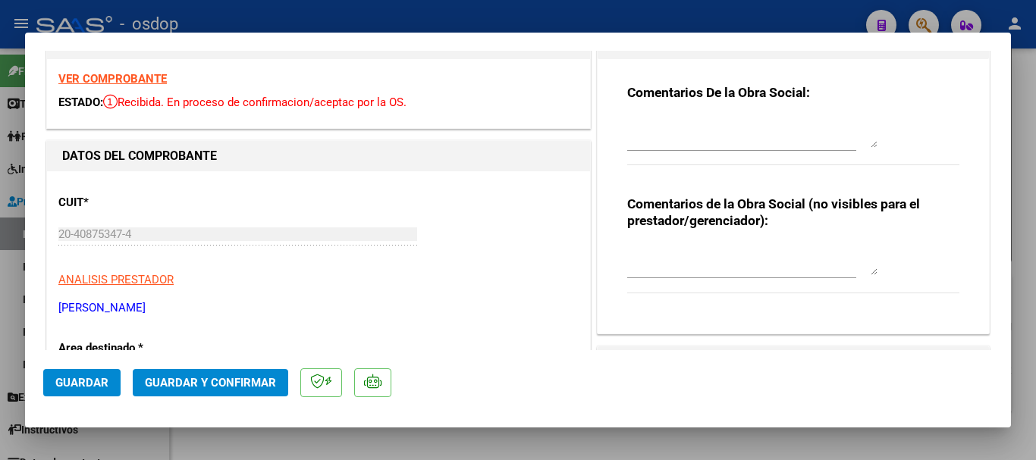
scroll to position [76, 0]
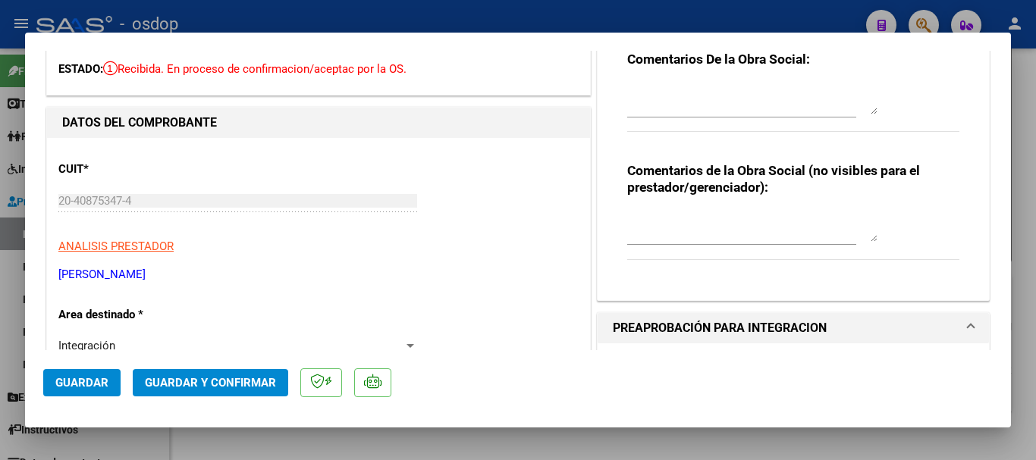
click at [690, 240] on textarea at bounding box center [752, 227] width 250 height 30
type textarea "t"
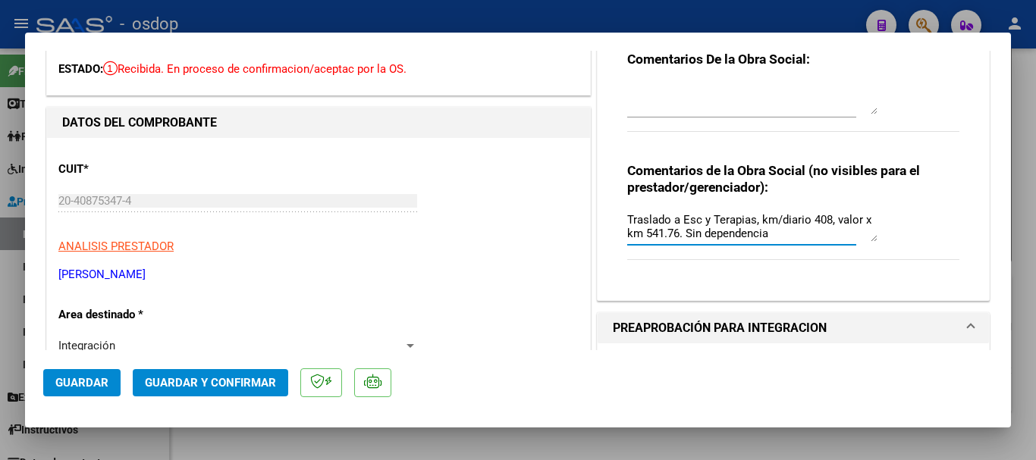
type textarea "Traslado a Esc y Terapias, km/diario 408, valor x km 541.76. Sin dependencia"
click at [815, 243] on div "Traslado a Esc y Terapias, km/diario 408, valor x km 541.76. Sin dependencia" at bounding box center [752, 227] width 250 height 36
click at [784, 226] on textarea "Traslado a Esc y Terapias, km/diario 408, valor x km 541.76. Sin dependencia" at bounding box center [752, 227] width 250 height 30
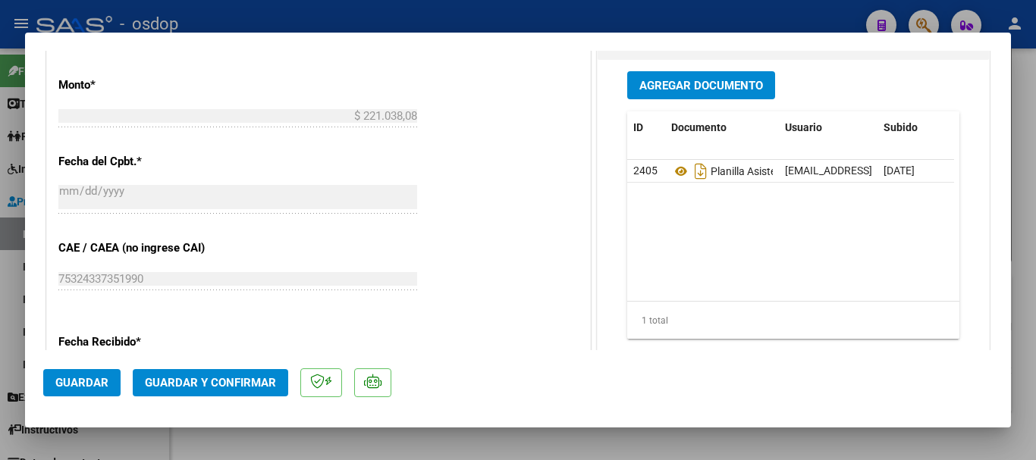
click at [501, 305] on div "CUIT * 20-40875347-4 Ingresar CUIT ANALISIS PRESTADOR AYALA MILTON IVAN ARCA Pa…" at bounding box center [318, 65] width 543 height 1221
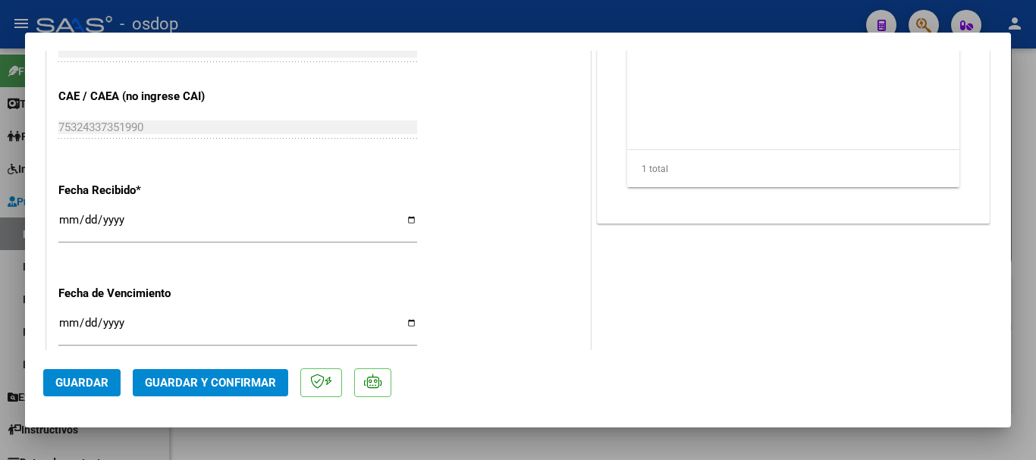
click at [256, 378] on span "Guardar y Confirmar" at bounding box center [210, 383] width 131 height 14
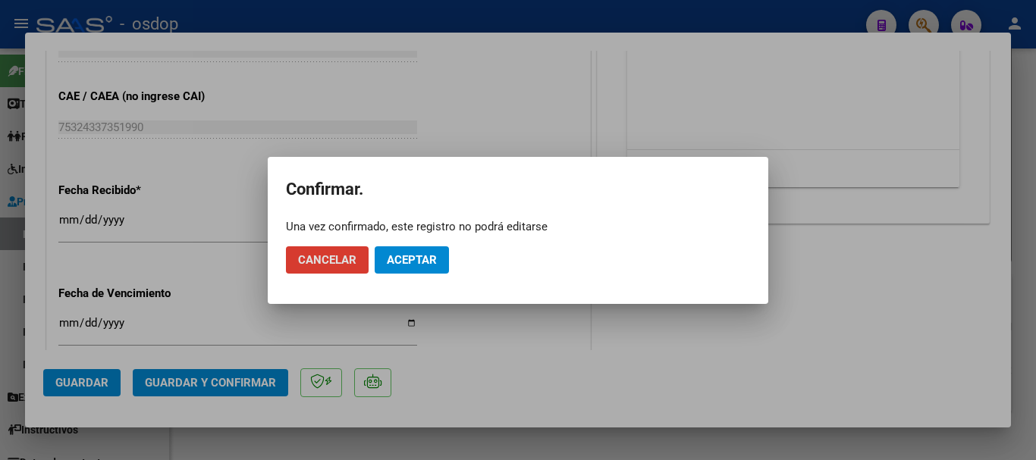
click at [419, 253] on span "Aceptar" at bounding box center [412, 260] width 50 height 14
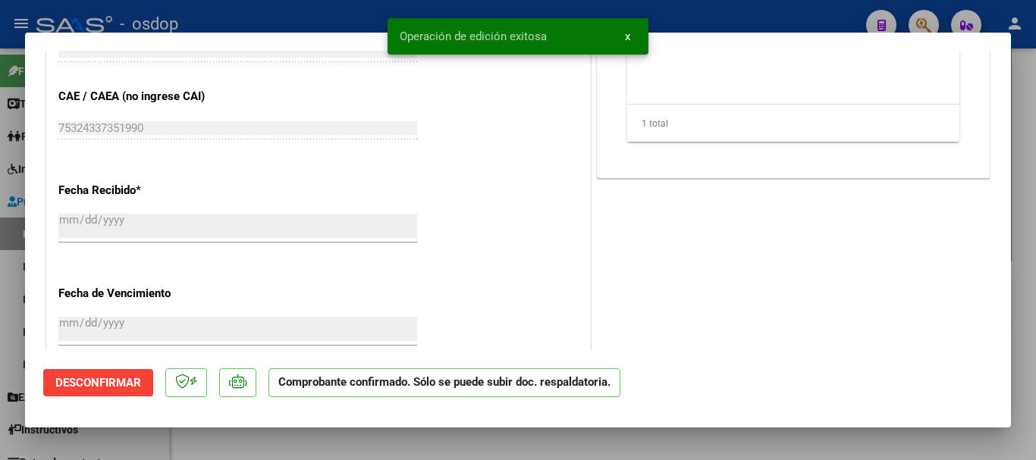
click at [923, 19] on div at bounding box center [518, 230] width 1036 height 460
type input "$ 0,00"
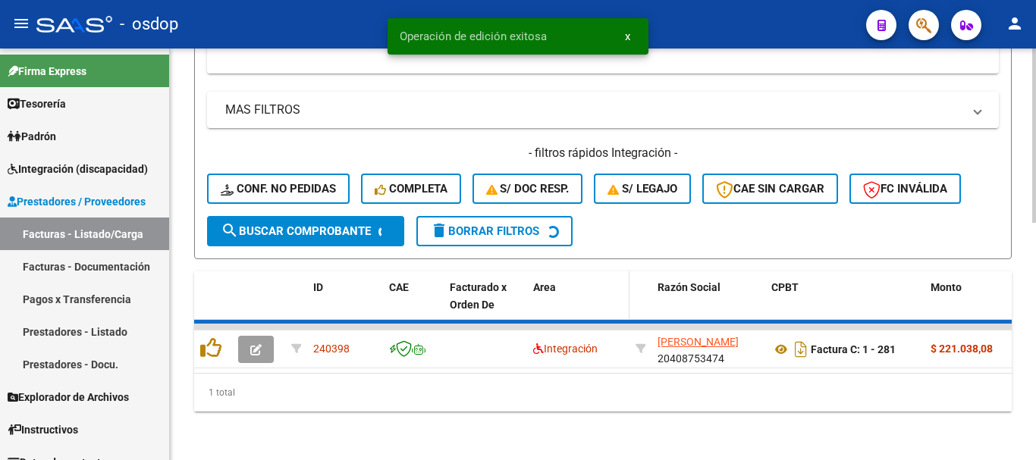
scroll to position [533, 0]
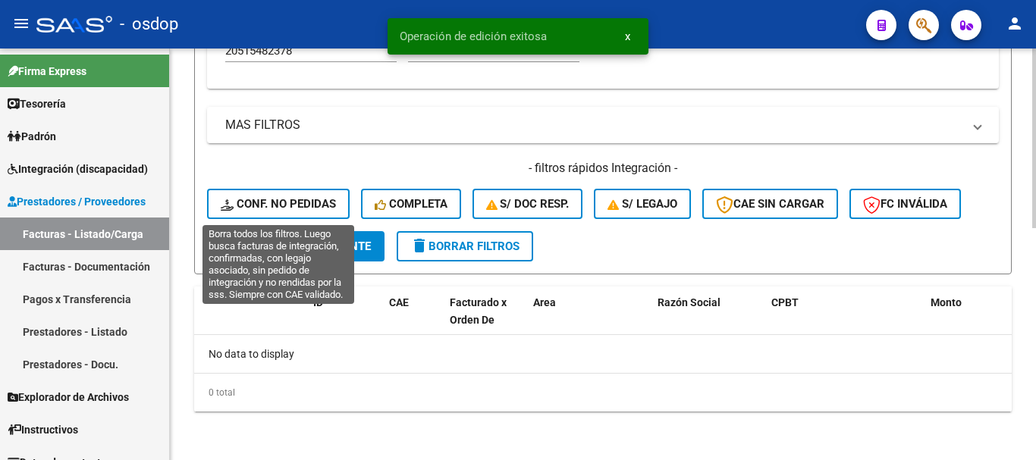
click at [281, 194] on button "Conf. no pedidas" at bounding box center [278, 204] width 143 height 30
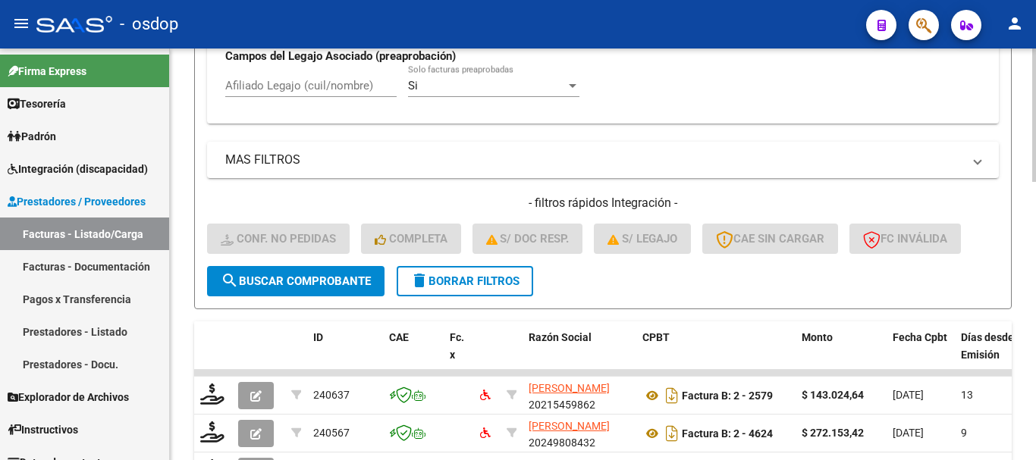
scroll to position [457, 0]
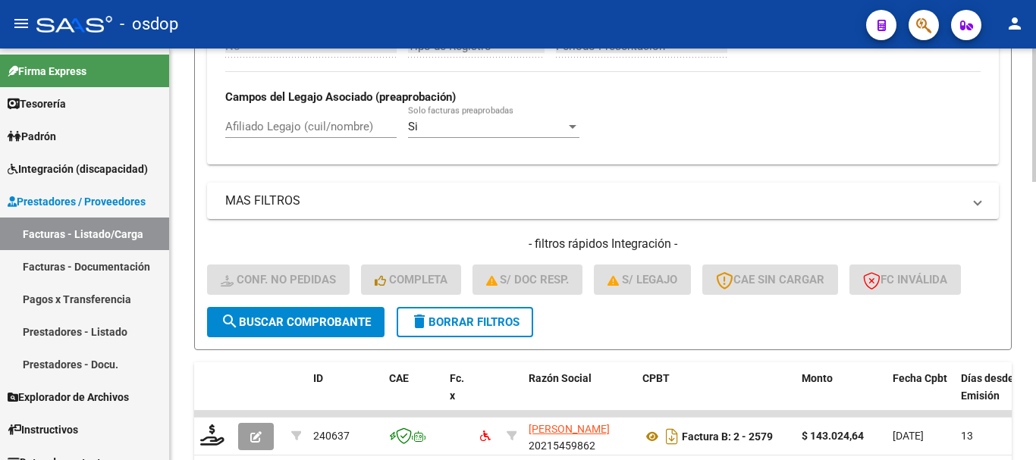
click at [323, 113] on div "Afiliado Legajo (cuil/nombre)" at bounding box center [310, 121] width 171 height 33
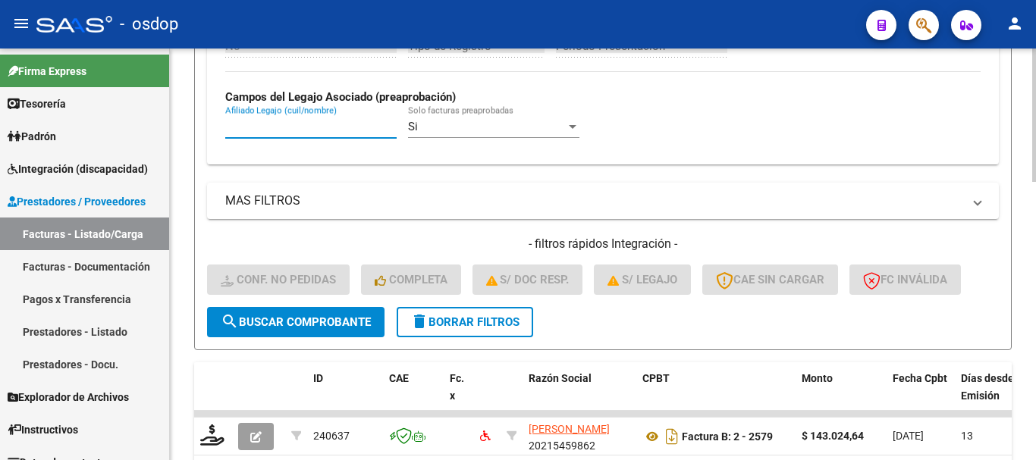
click at [332, 119] on div "Afiliado Legajo (cuil/nombre)" at bounding box center [310, 121] width 171 height 33
type input "v"
paste input "20515482378"
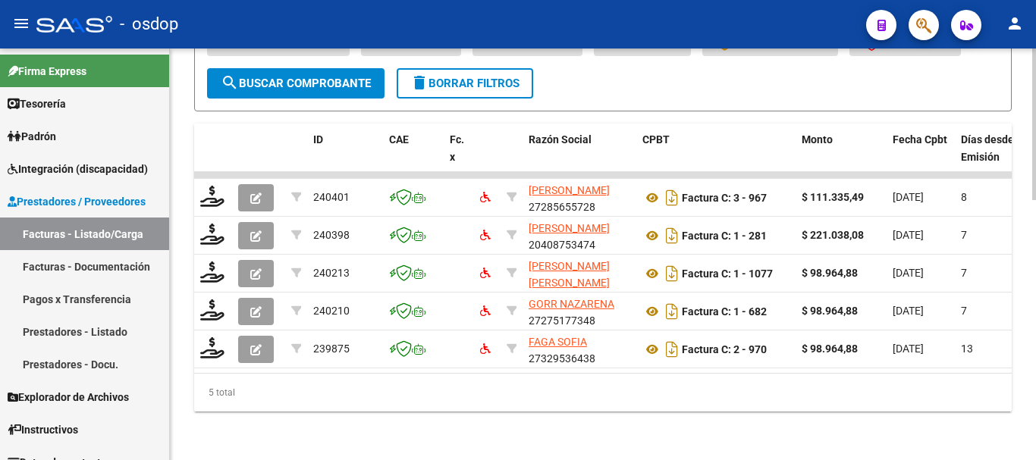
scroll to position [708, 0]
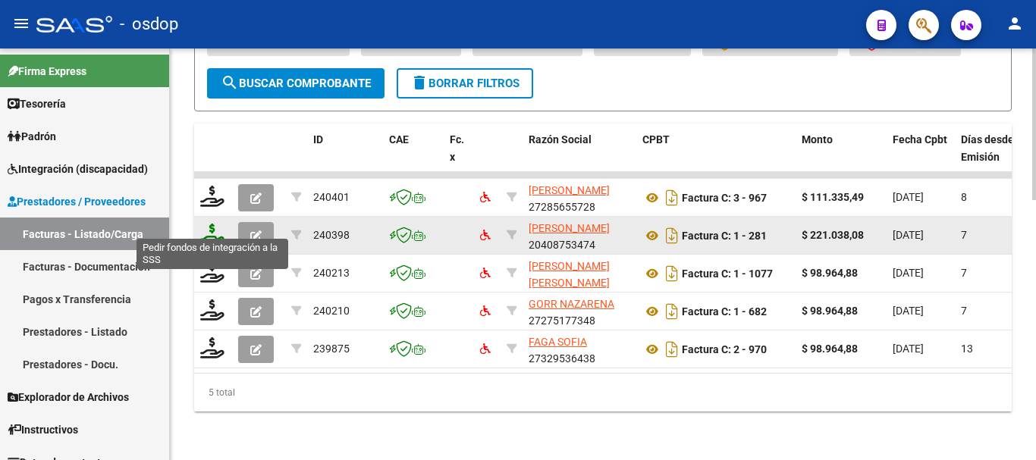
type input "20515482378"
click at [217, 224] on icon at bounding box center [212, 234] width 24 height 21
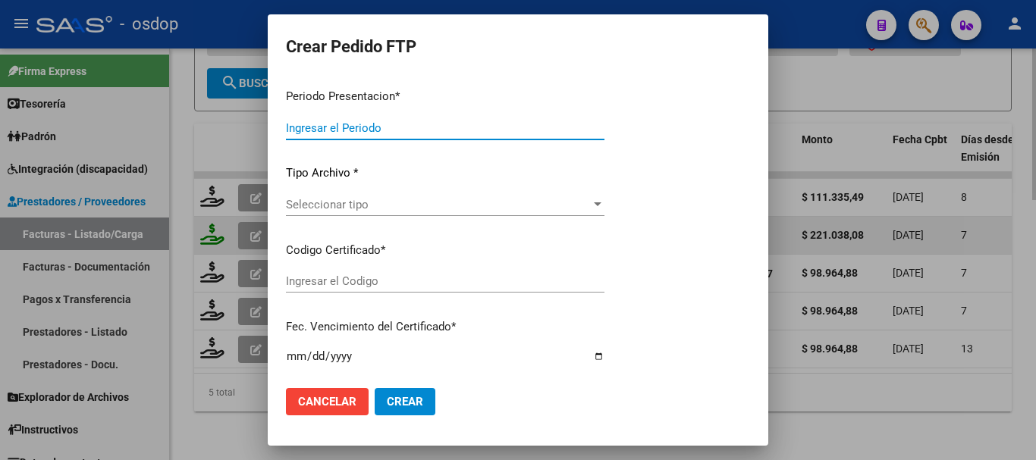
type input "202507"
type input "$ 221.038,08"
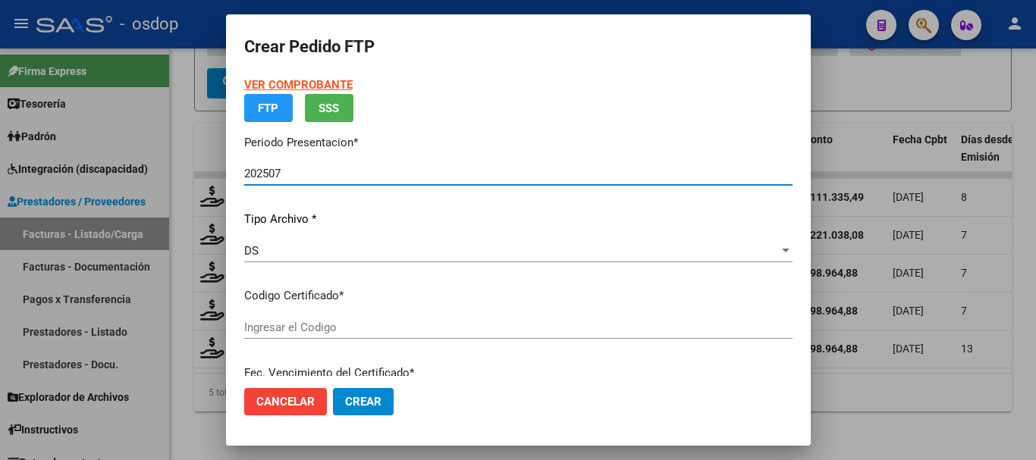
type input "6109167938"
type input "2030-09-05"
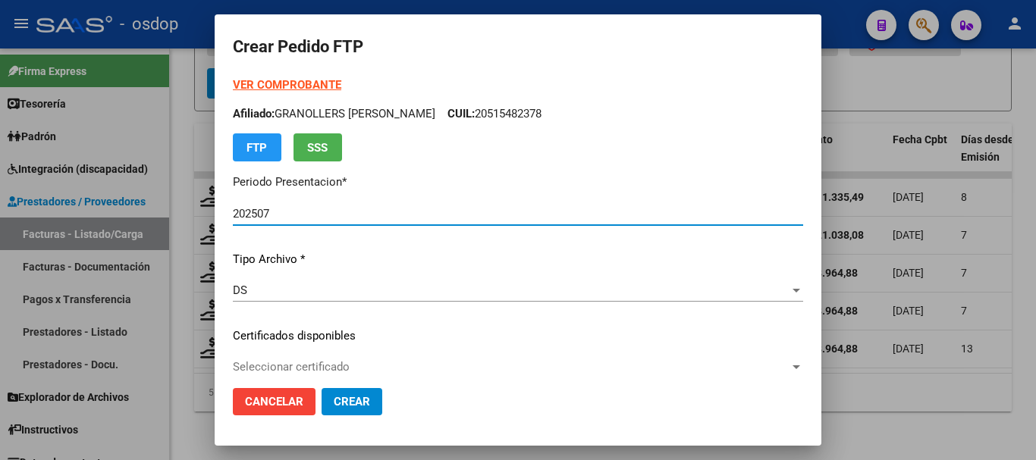
click at [349, 357] on div "Seleccionar certificado Seleccionar certificado" at bounding box center [518, 367] width 570 height 23
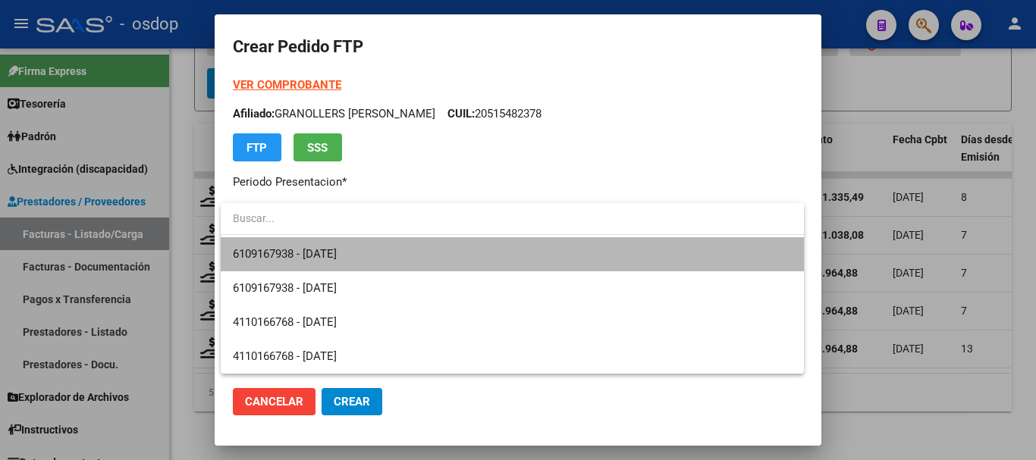
click at [290, 264] on span "6109167938 - 2030-09-05" at bounding box center [512, 254] width 559 height 34
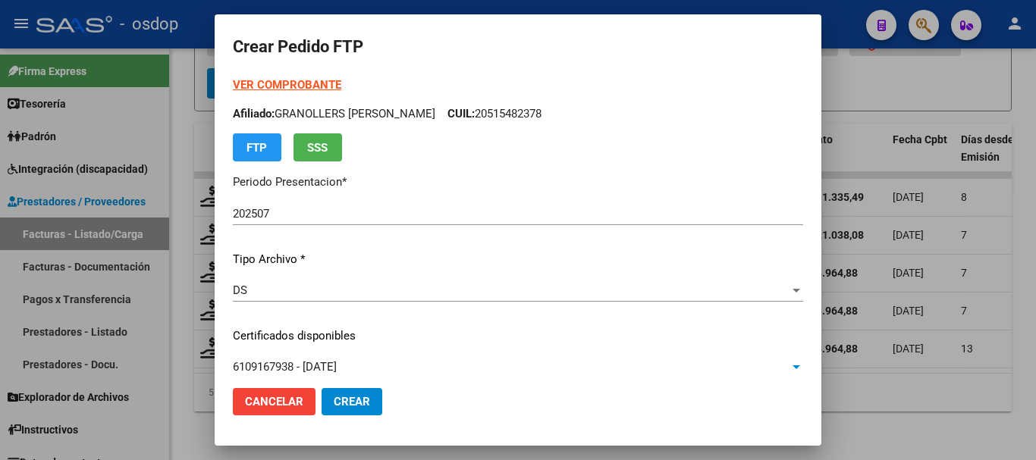
scroll to position [531, 0]
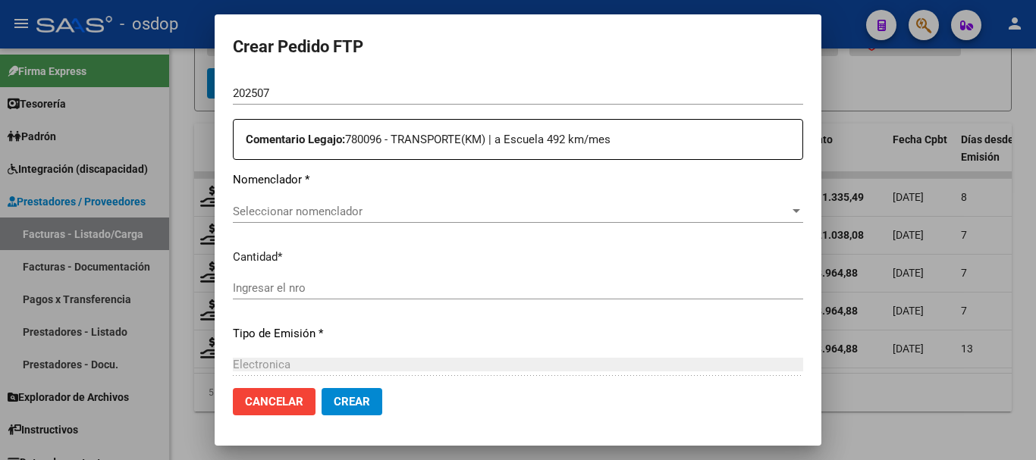
click at [328, 205] on span "Seleccionar nomenclador" at bounding box center [511, 212] width 557 height 14
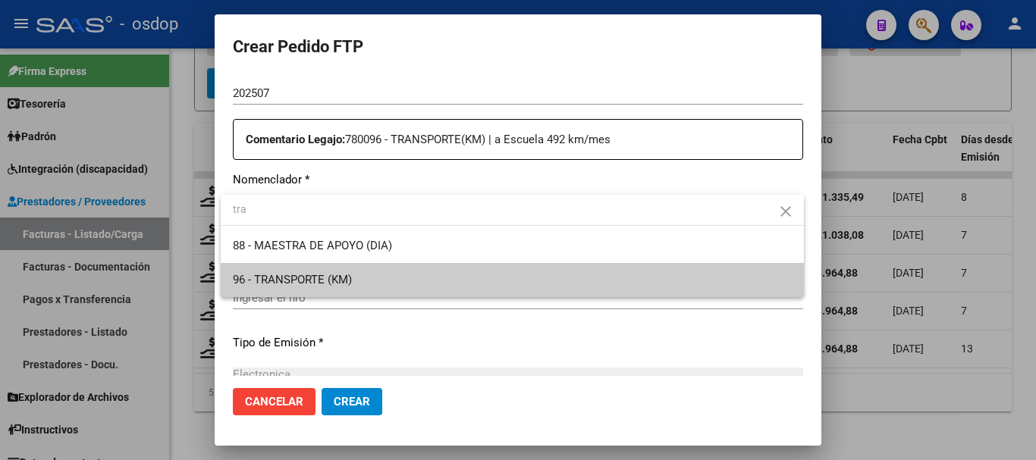
type input "tra"
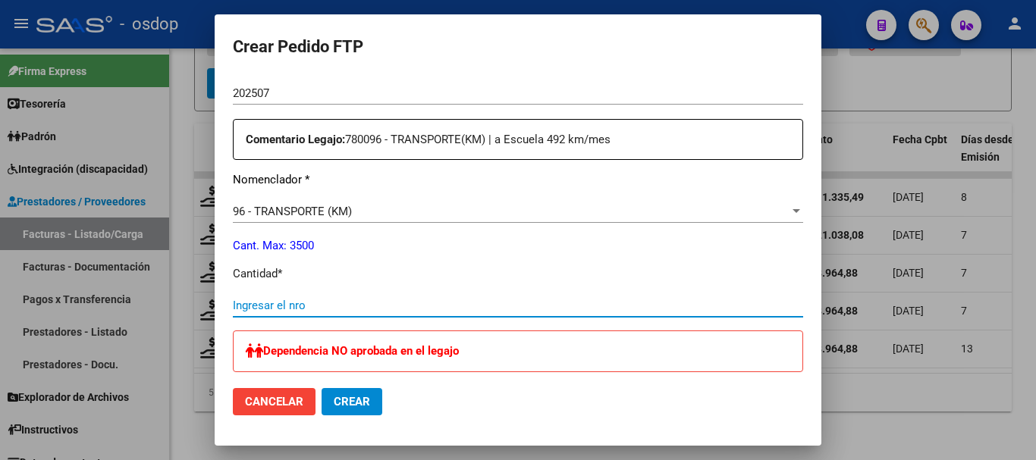
click at [326, 307] on input "Ingresar el nro" at bounding box center [518, 306] width 570 height 14
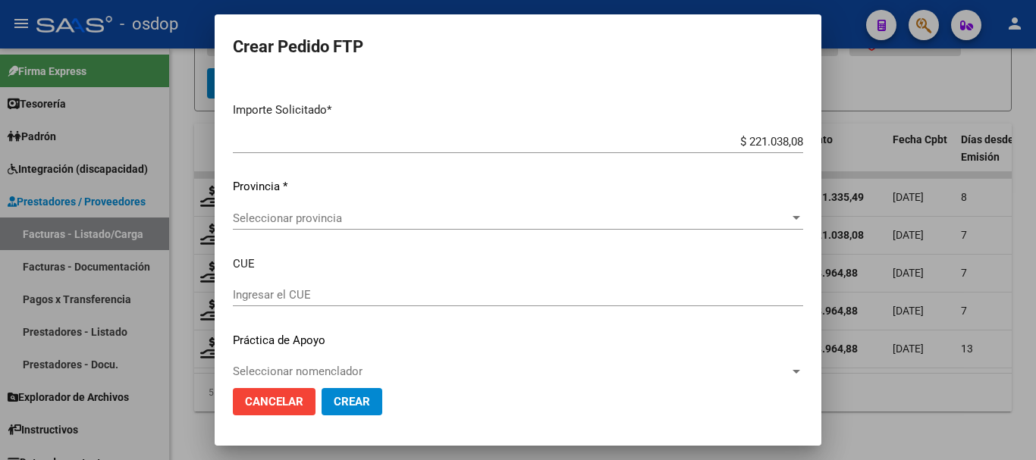
scroll to position [970, 0]
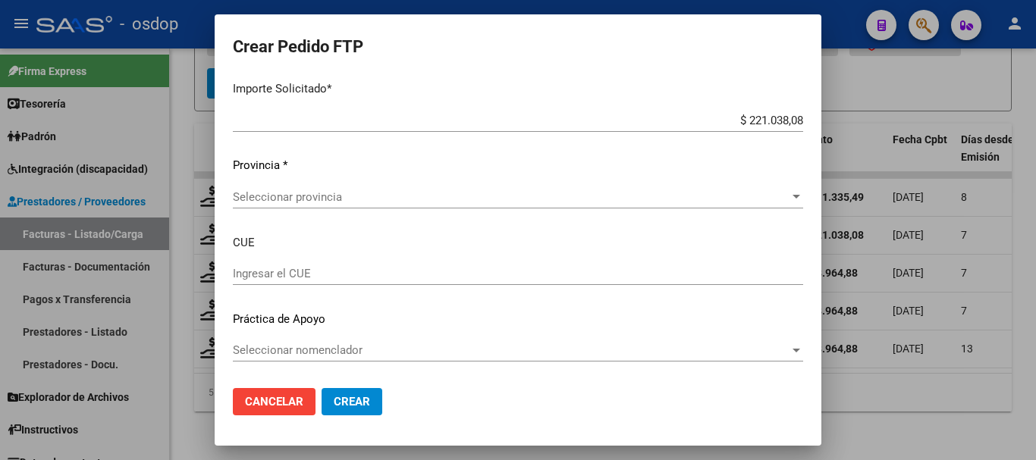
type input "408"
click at [353, 391] on button "Crear" at bounding box center [352, 401] width 61 height 27
click at [391, 221] on div "Seleccionar provincia Seleccionar provincia" at bounding box center [518, 204] width 570 height 37
click at [388, 204] on div "Seleccionar provincia Seleccionar provincia" at bounding box center [518, 197] width 570 height 23
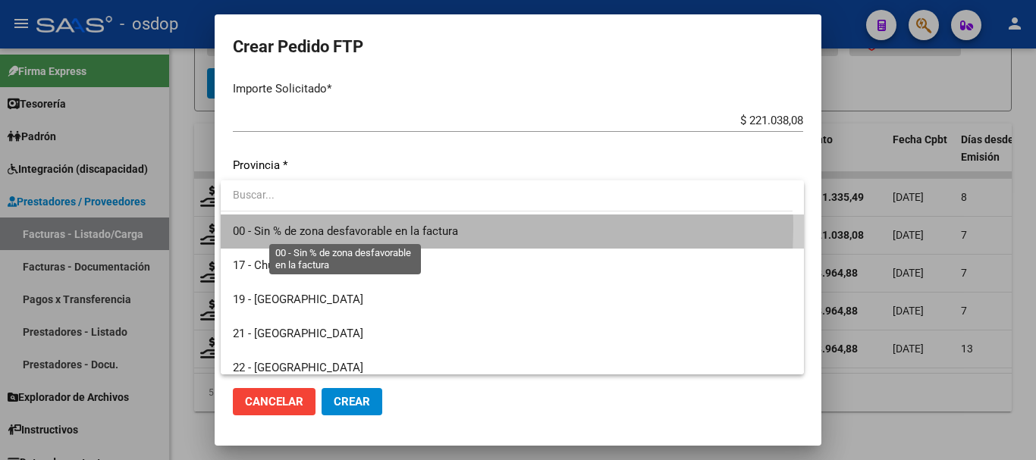
click at [388, 228] on span "00 - Sin % de zona desfavorable en la factura" at bounding box center [345, 232] width 225 height 14
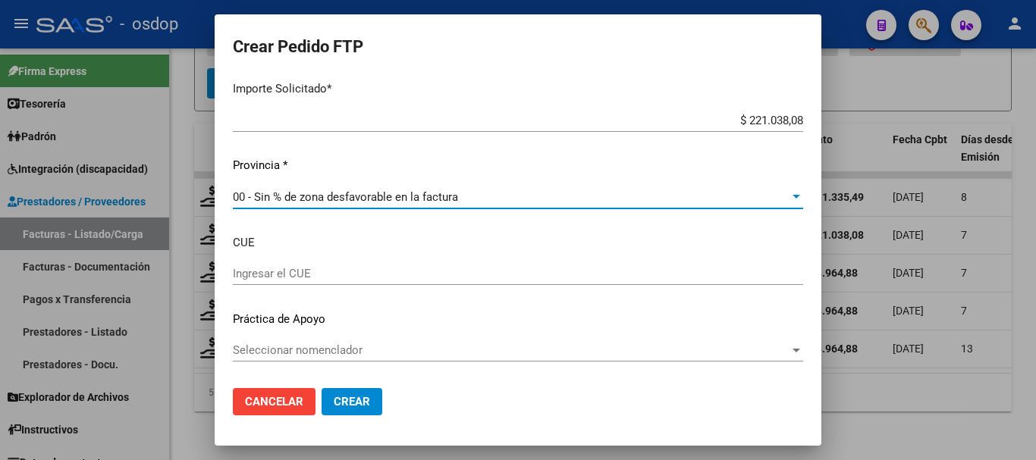
click at [359, 403] on span "Crear" at bounding box center [352, 402] width 36 height 14
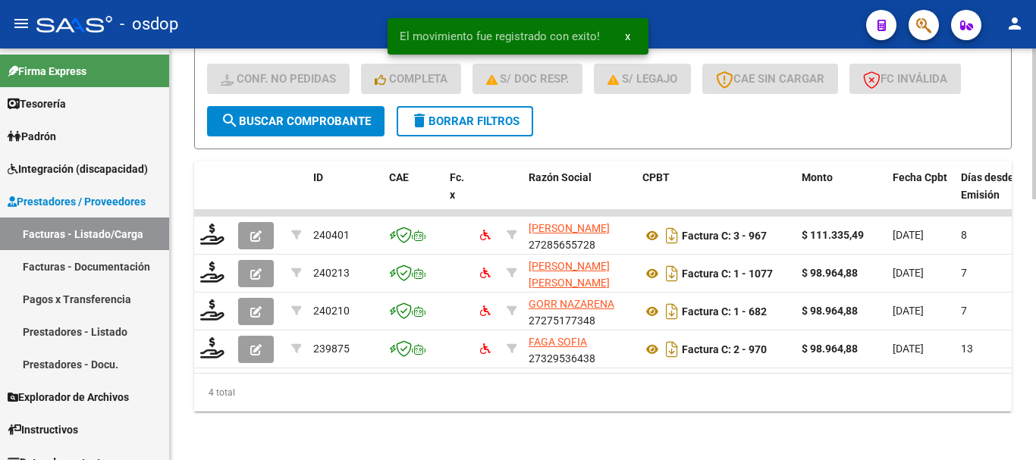
scroll to position [671, 0]
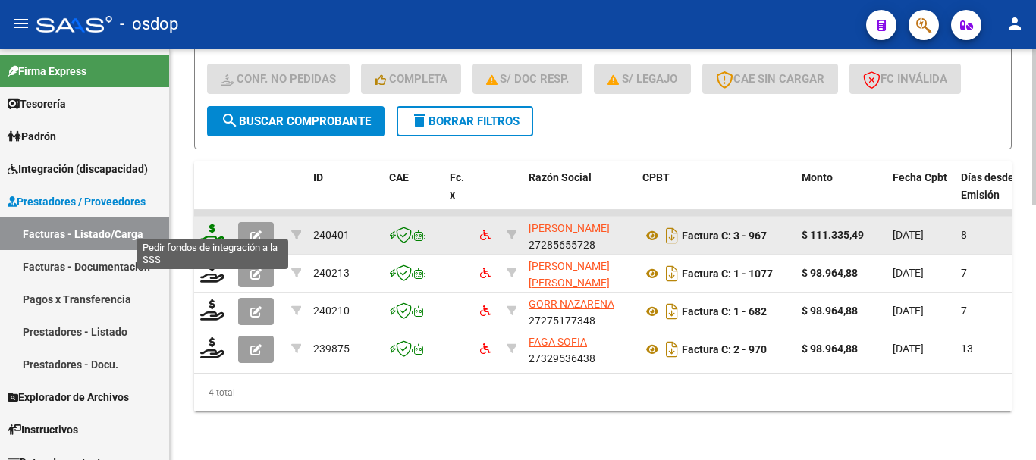
click at [213, 225] on icon at bounding box center [212, 234] width 24 height 21
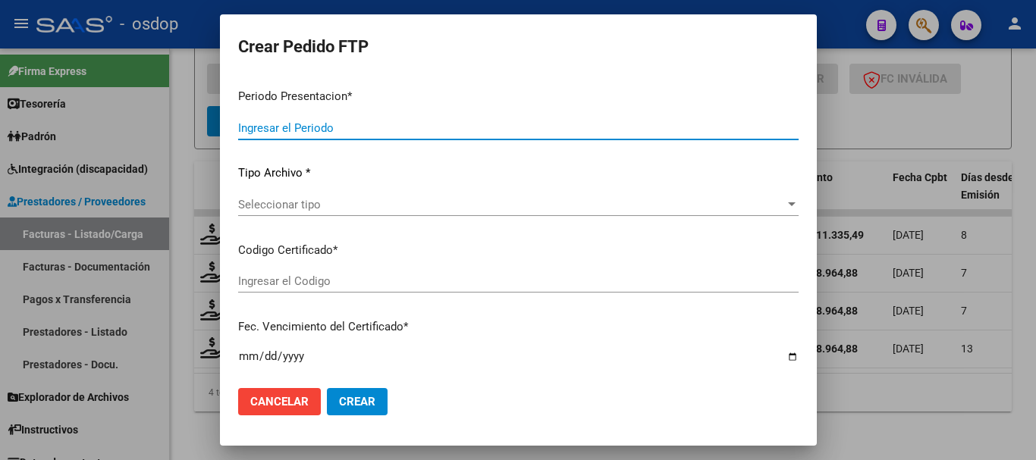
type input "202507"
type input "$ 111.335,49"
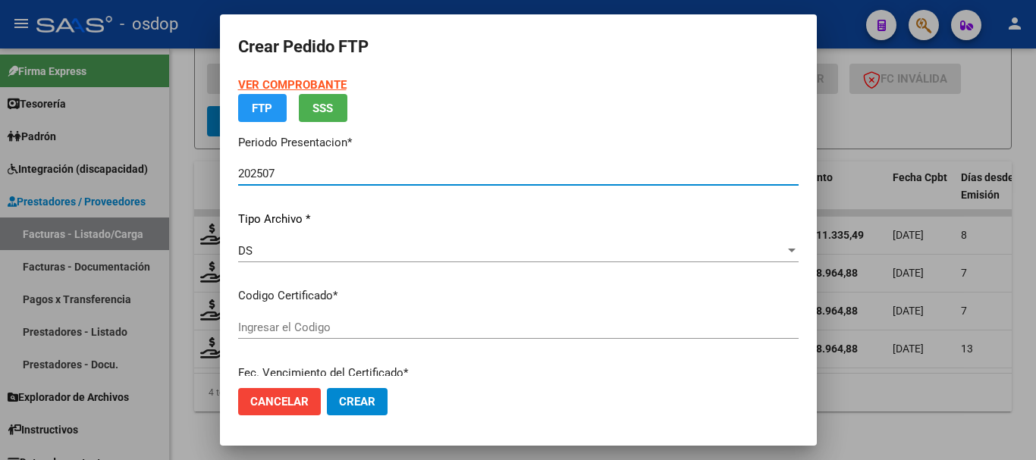
type input "6109167938"
type input "2030-09-05"
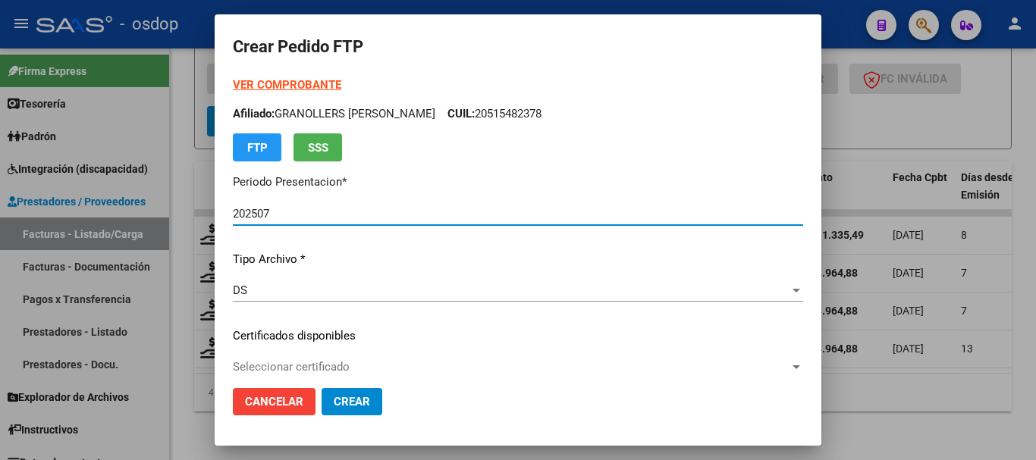
scroll to position [228, 0]
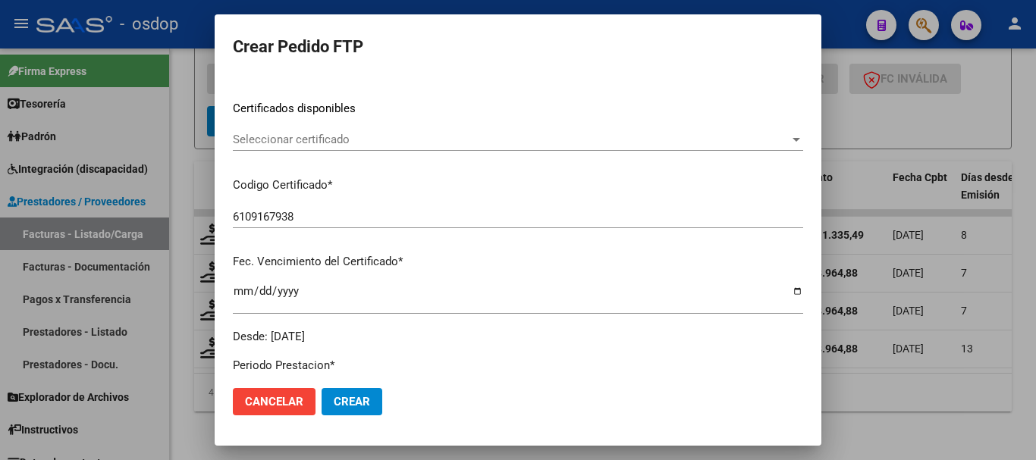
click at [360, 141] on span "Seleccionar certificado" at bounding box center [511, 140] width 557 height 14
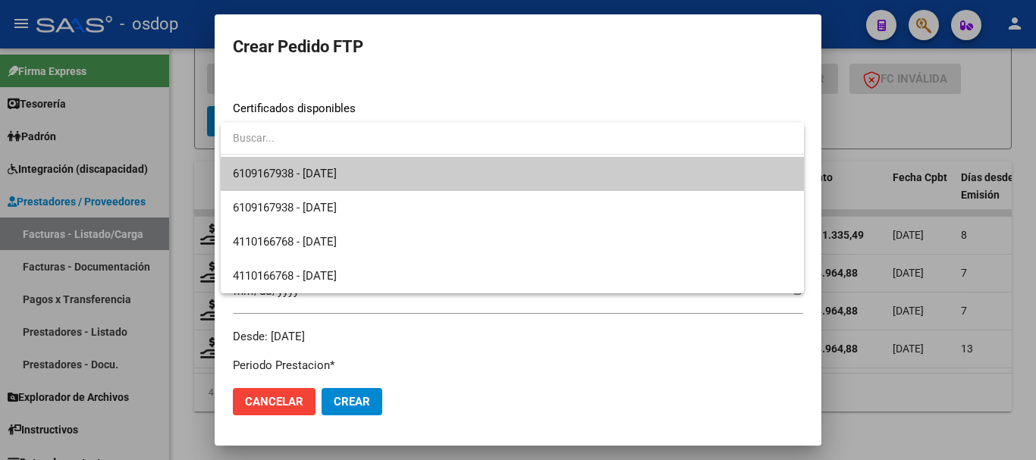
click at [372, 171] on span "6109167938 - 2030-09-05" at bounding box center [512, 174] width 559 height 34
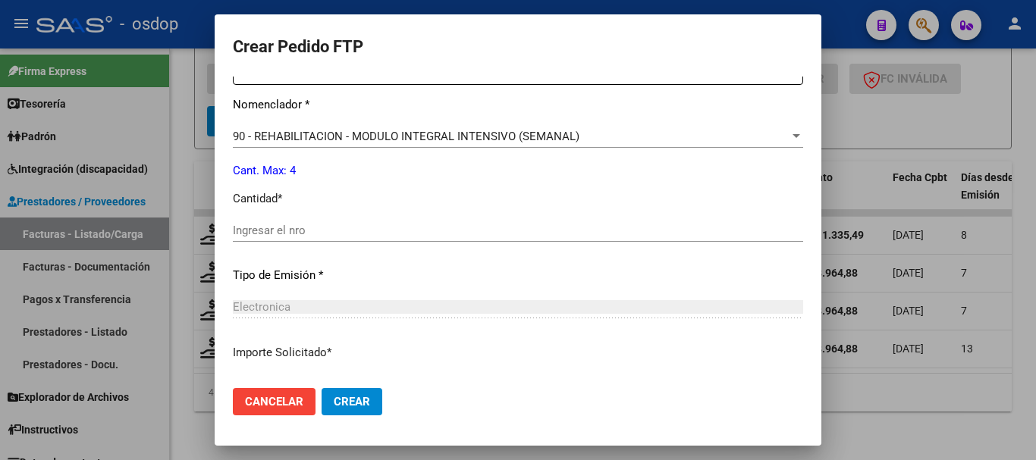
scroll to position [607, 0]
click at [298, 231] on input "Ingresar el nro" at bounding box center [518, 230] width 570 height 14
type input "4"
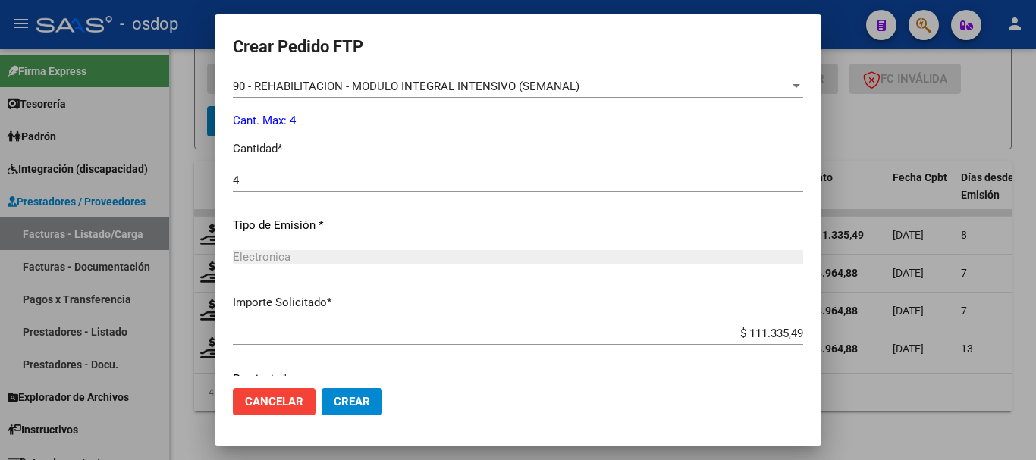
scroll to position [716, 0]
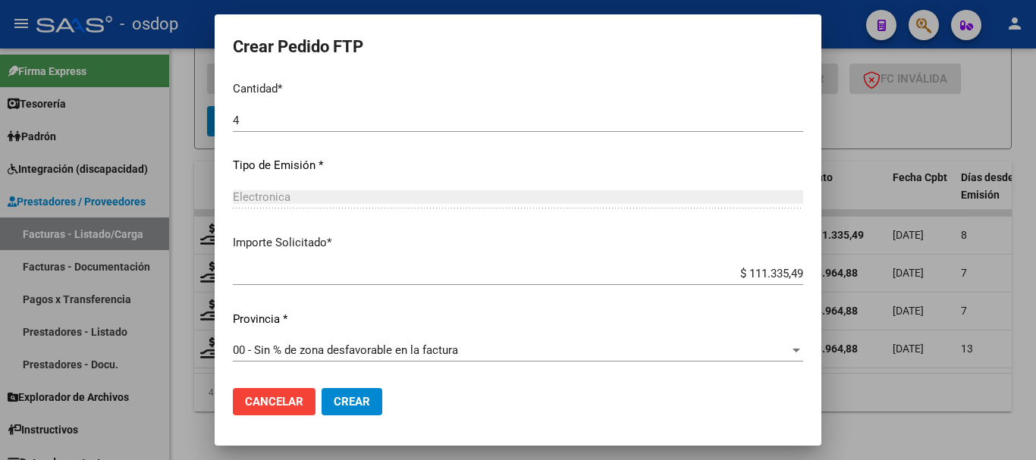
click at [350, 394] on button "Crear" at bounding box center [352, 401] width 61 height 27
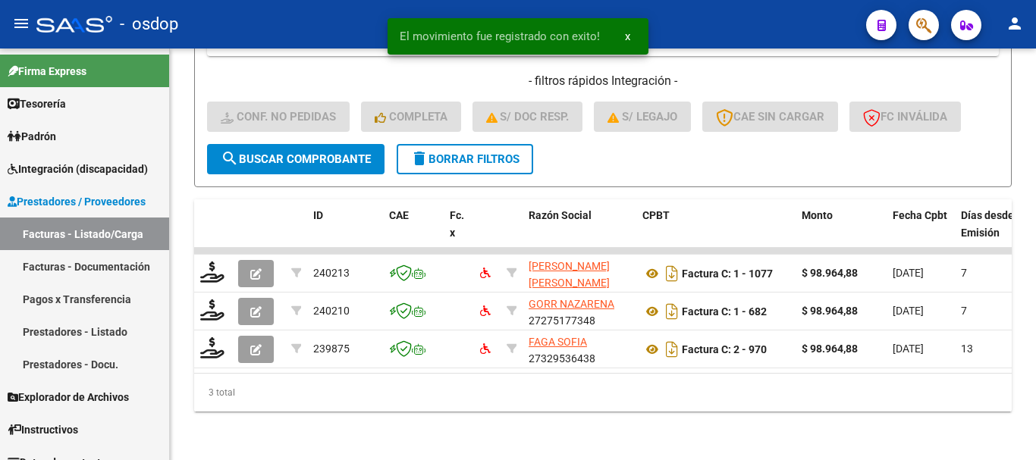
scroll to position [633, 0]
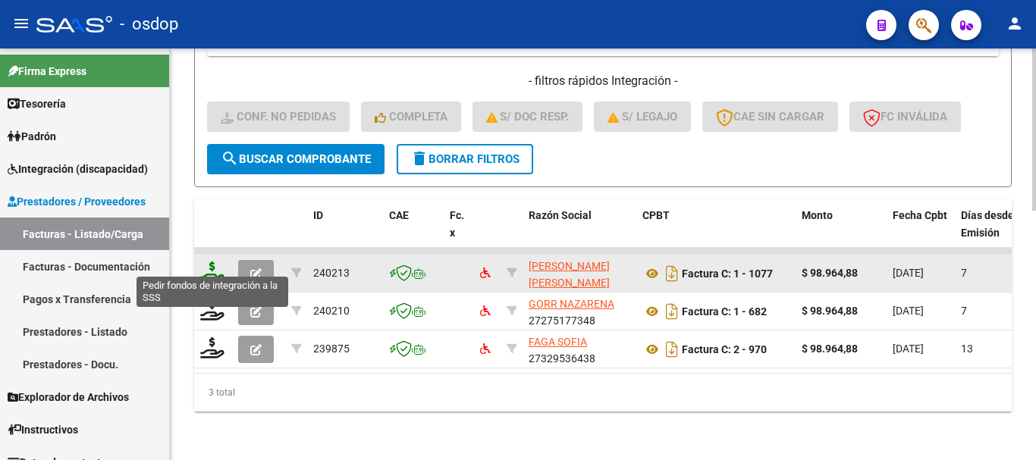
click at [206, 265] on icon at bounding box center [212, 272] width 24 height 21
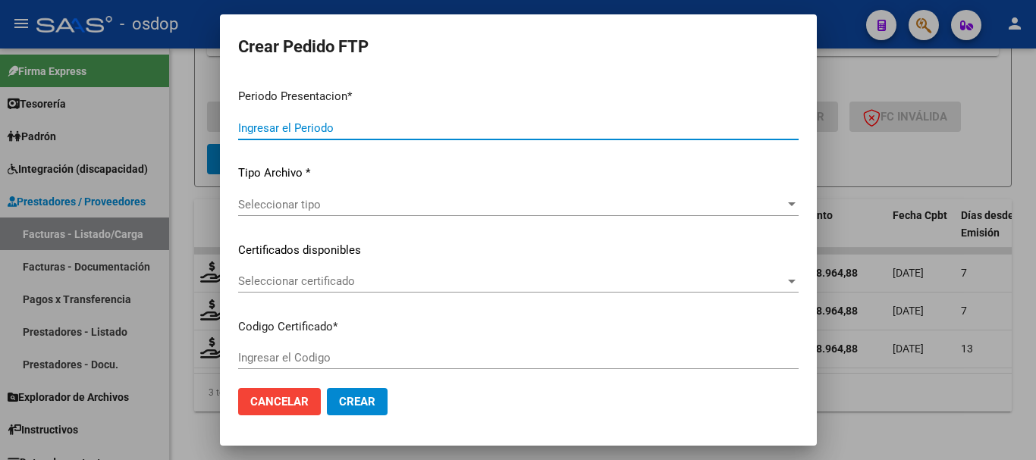
type input "202507"
type input "$ 98.964,88"
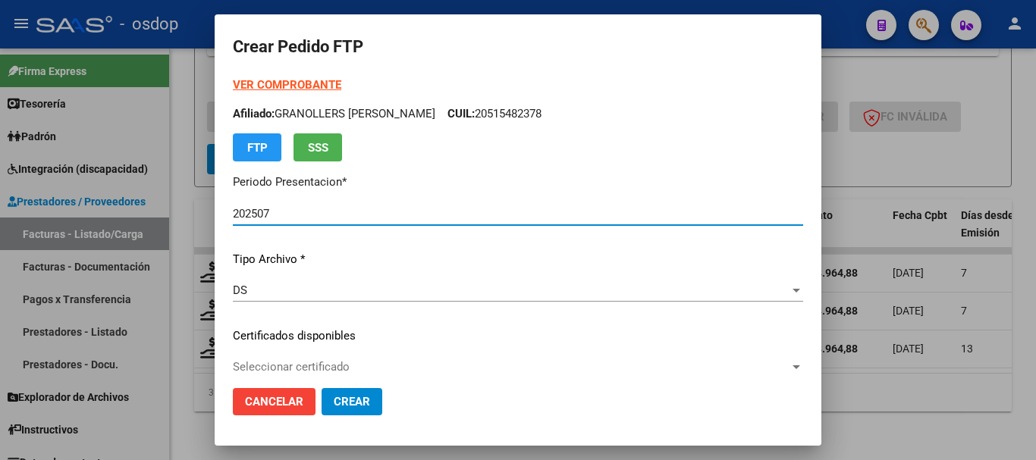
type input "6109167938"
type input "2030-09-05"
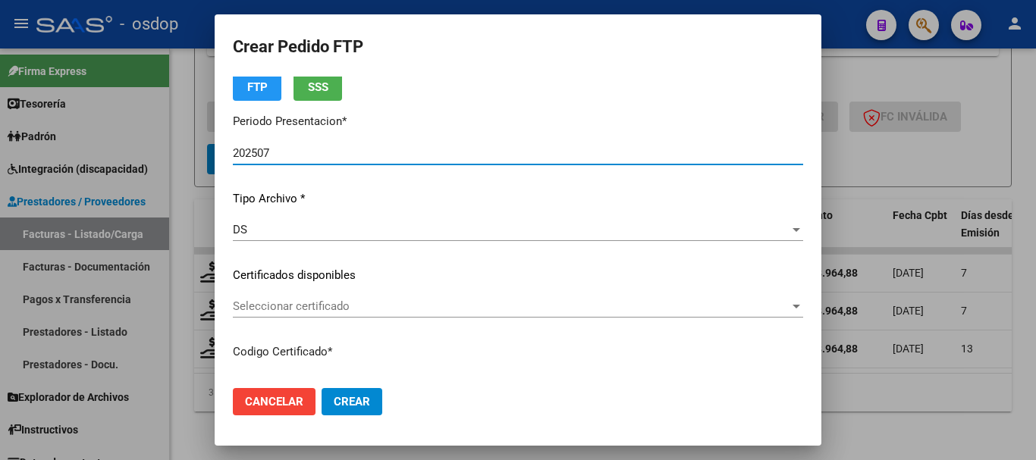
scroll to position [152, 0]
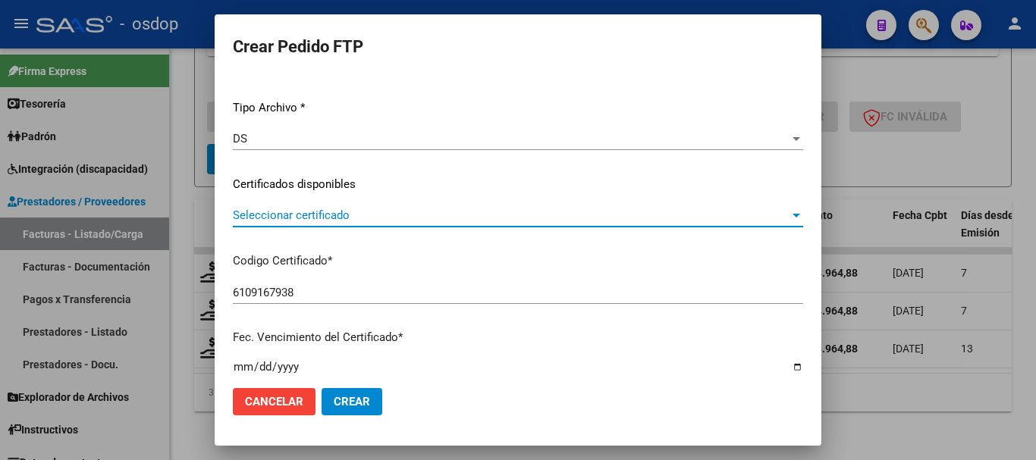
click at [349, 221] on span "Seleccionar certificado" at bounding box center [511, 216] width 557 height 14
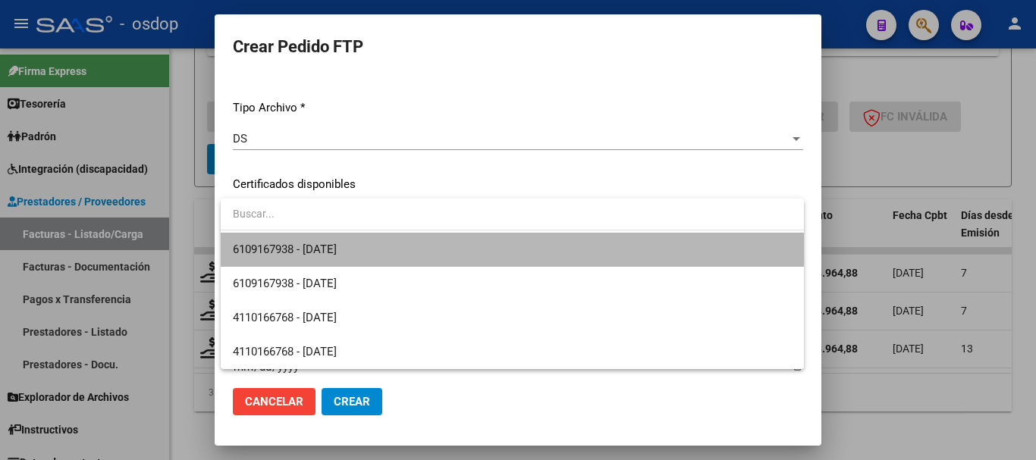
click at [379, 239] on span "6109167938 - 2030-09-05" at bounding box center [512, 250] width 559 height 34
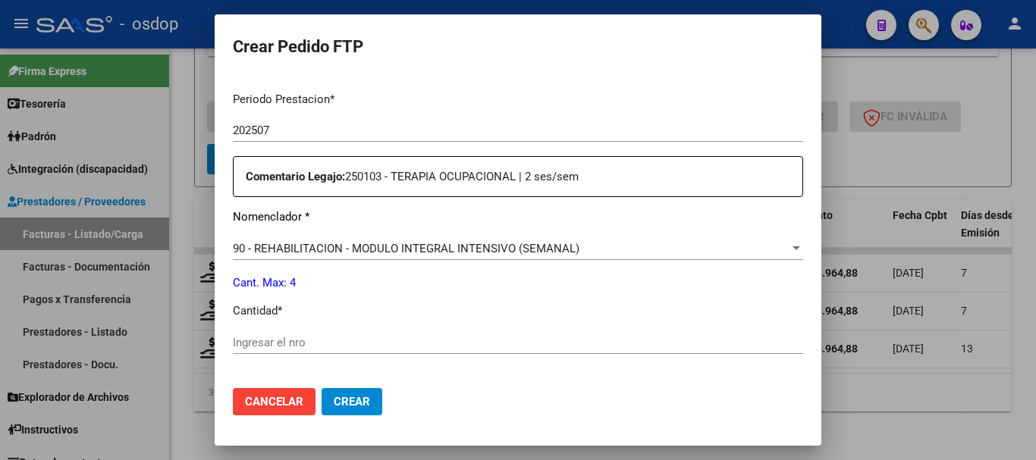
scroll to position [531, 0]
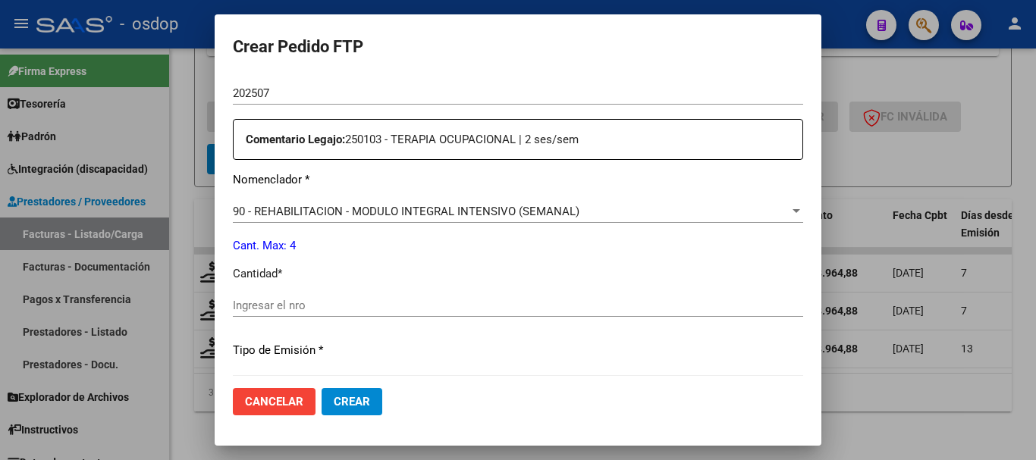
click at [372, 303] on input "Ingresar el nro" at bounding box center [518, 306] width 570 height 14
type input "4"
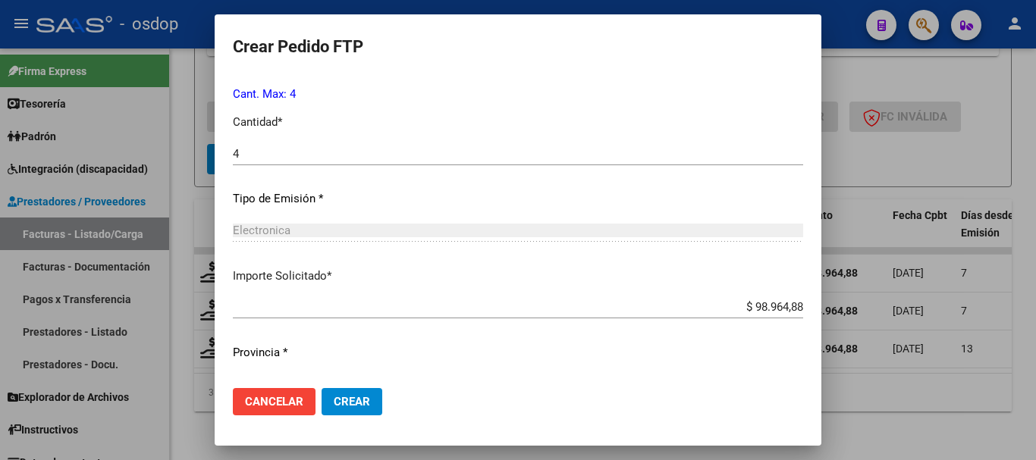
scroll to position [716, 0]
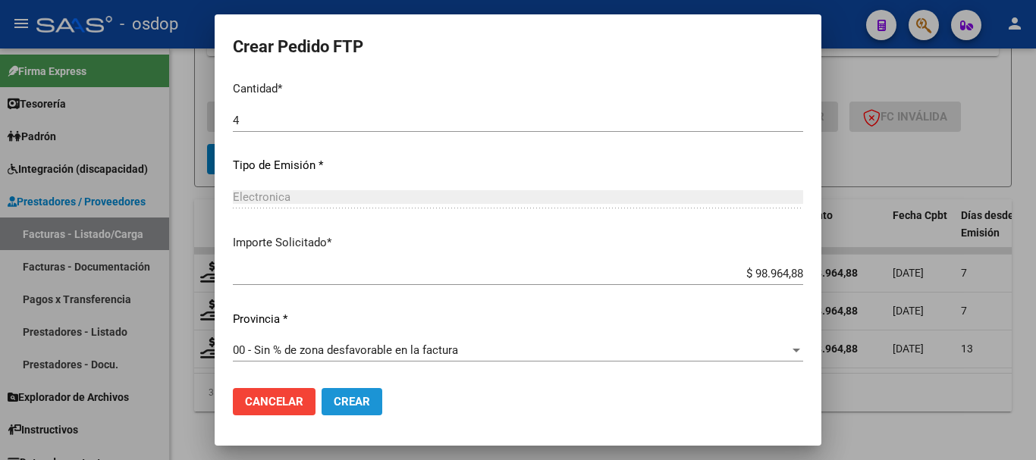
click at [353, 394] on button "Crear" at bounding box center [352, 401] width 61 height 27
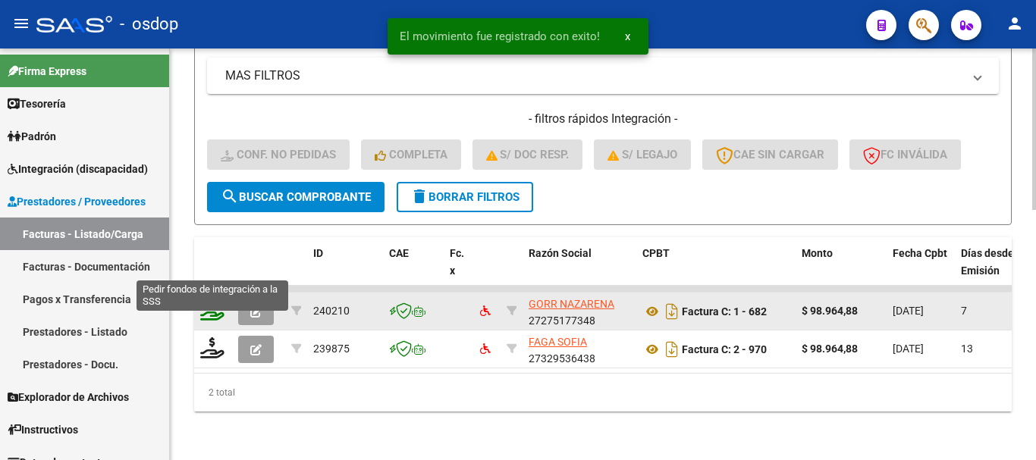
scroll to position [595, 0]
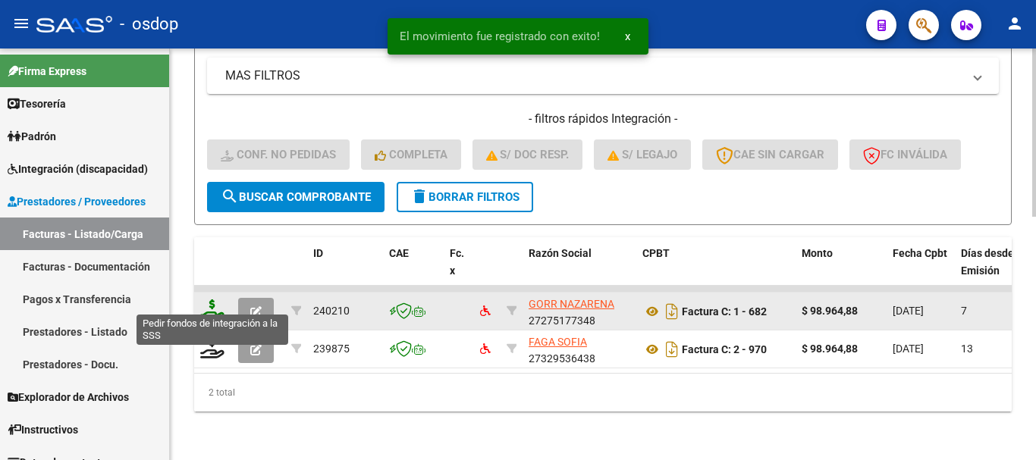
click at [215, 300] on icon at bounding box center [212, 310] width 24 height 21
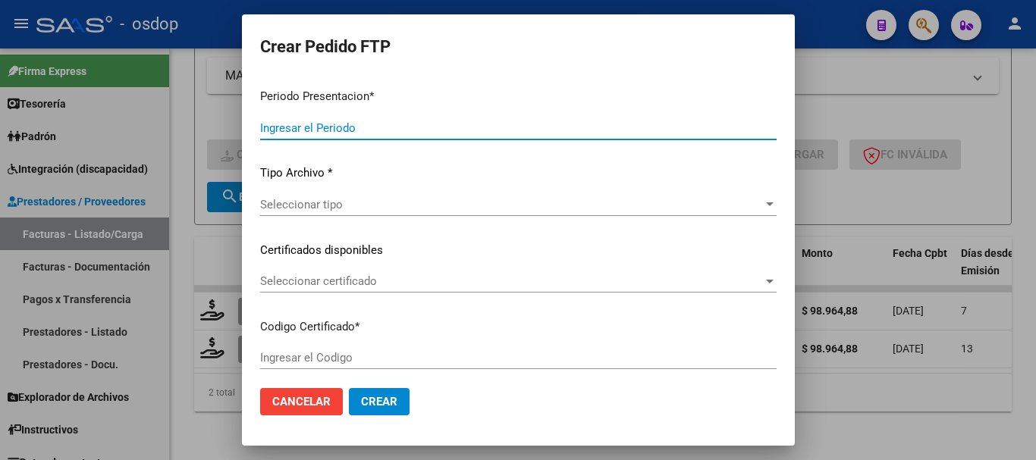
type input "202507"
type input "$ 98.964,88"
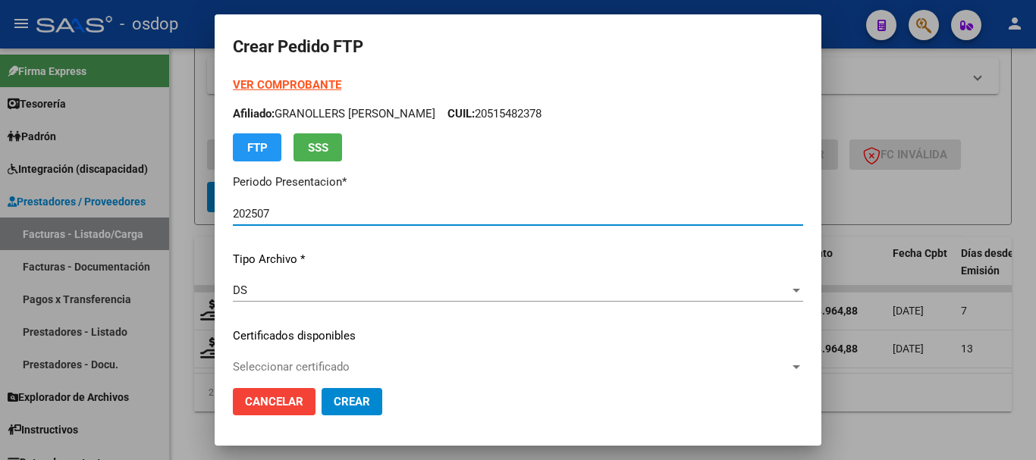
type input "6109167938"
type input "2030-09-05"
click at [297, 364] on span "Seleccionar certificado" at bounding box center [511, 367] width 557 height 14
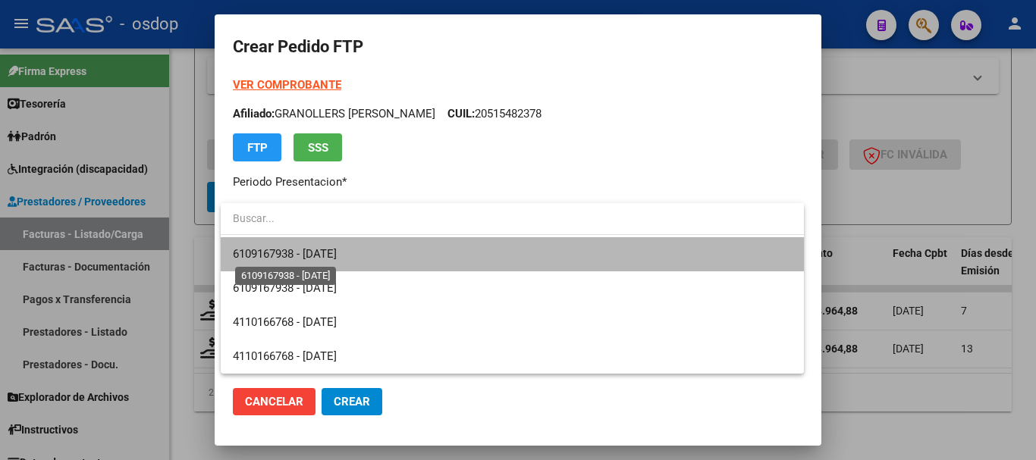
click at [337, 251] on span "6109167938 - 2030-09-05" at bounding box center [285, 254] width 104 height 14
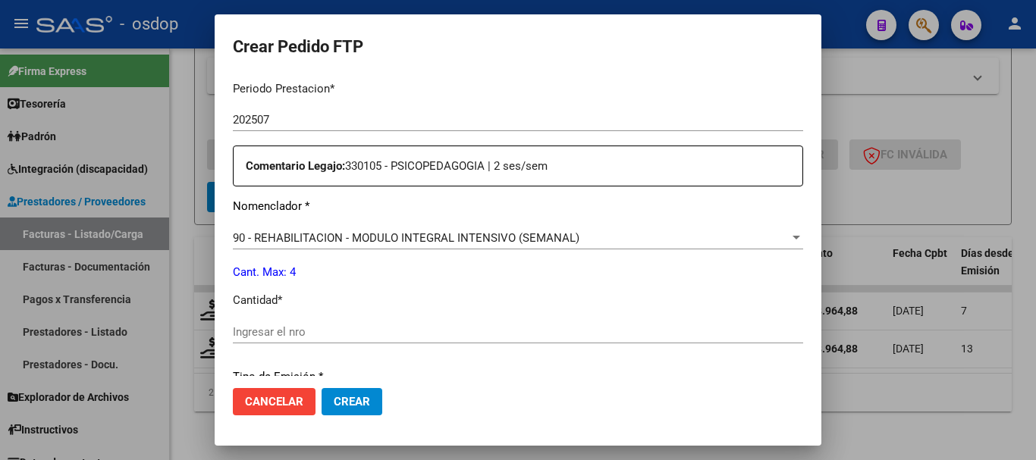
scroll to position [531, 0]
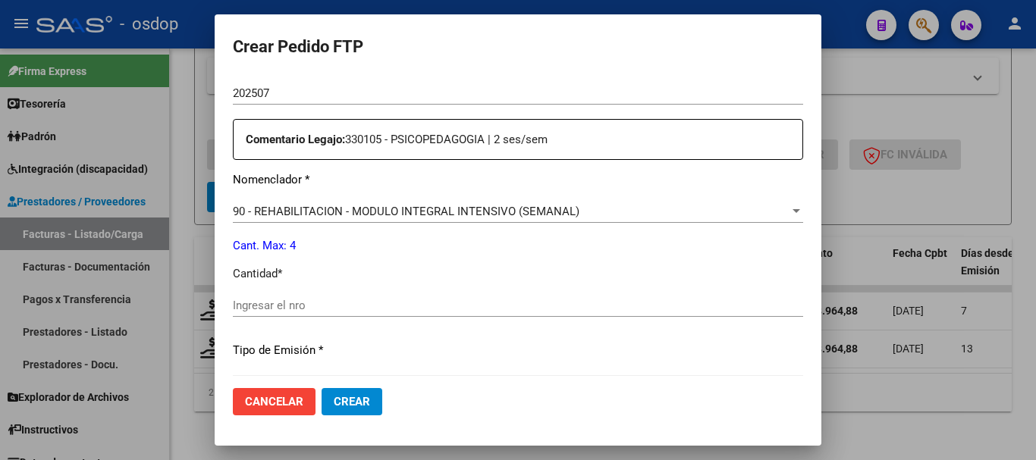
click at [306, 309] on input "Ingresar el nro" at bounding box center [518, 306] width 570 height 14
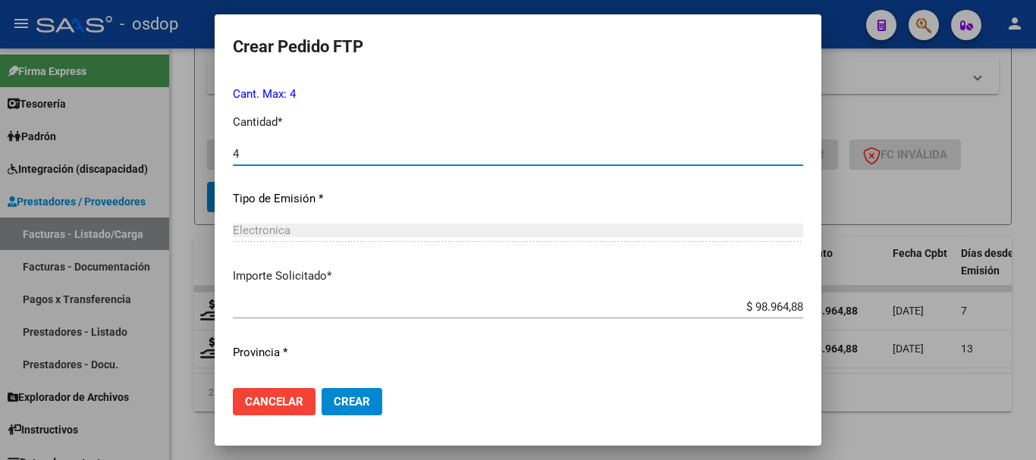
scroll to position [716, 0]
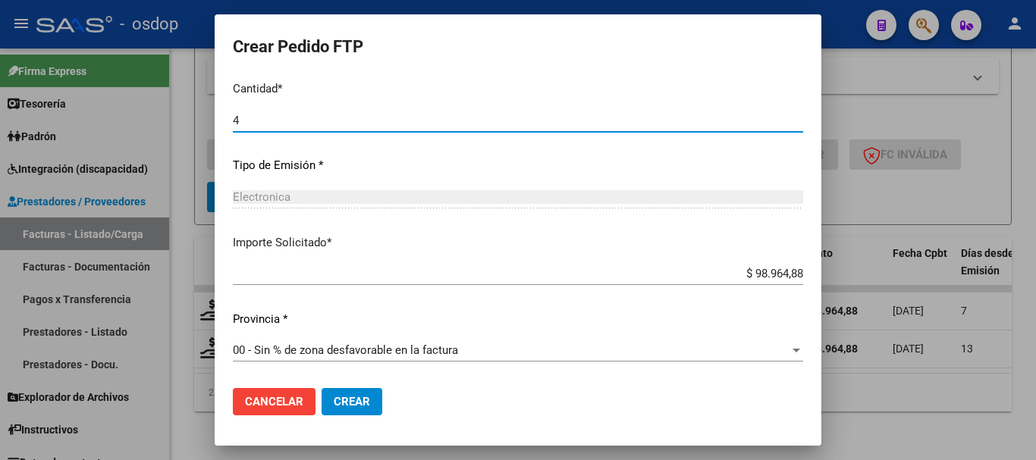
type input "4"
click at [336, 414] on button "Crear" at bounding box center [352, 401] width 61 height 27
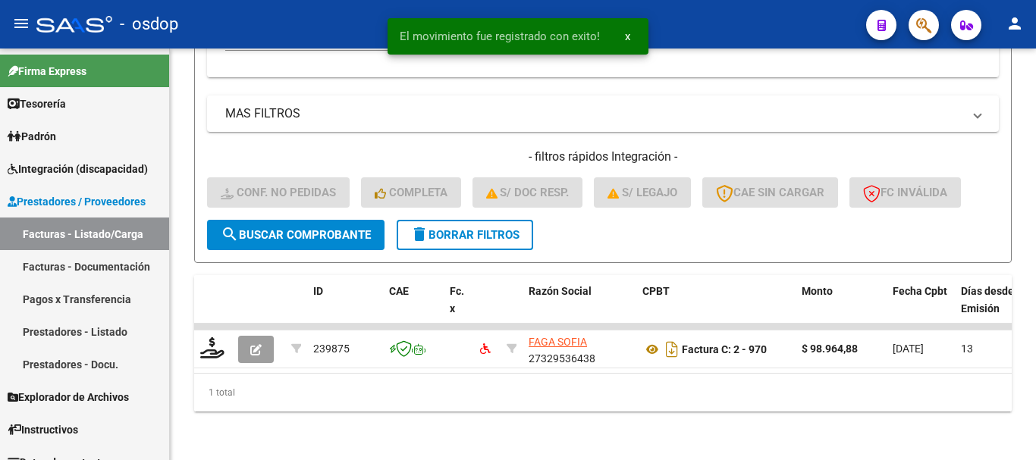
scroll to position [557, 0]
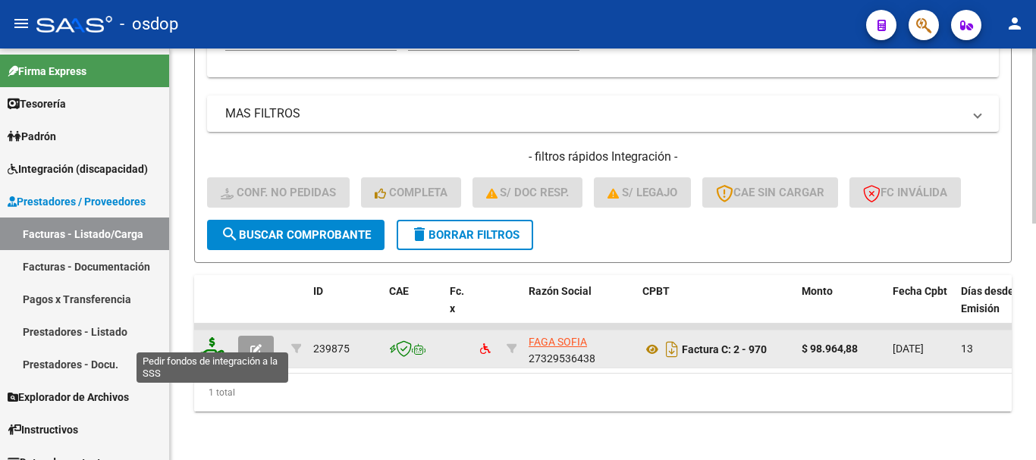
click at [214, 346] on icon at bounding box center [212, 348] width 24 height 21
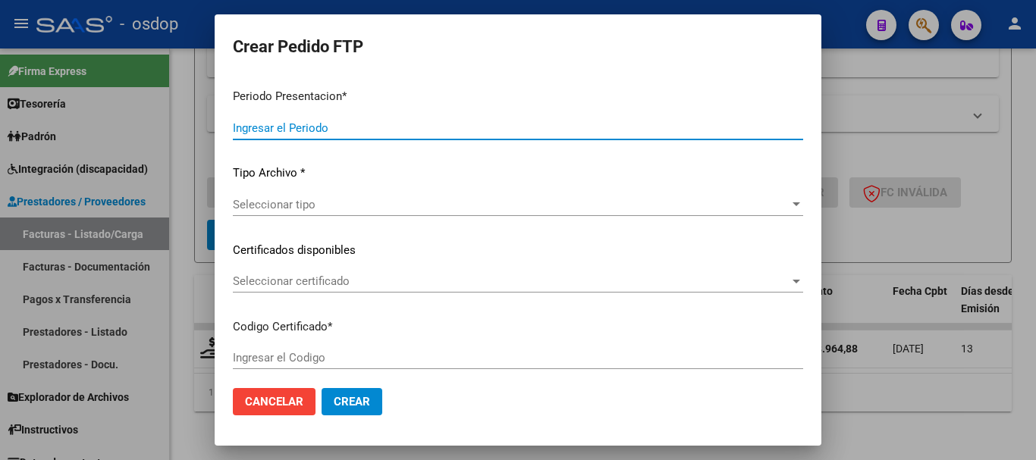
type input "202507"
type input "$ 98.964,88"
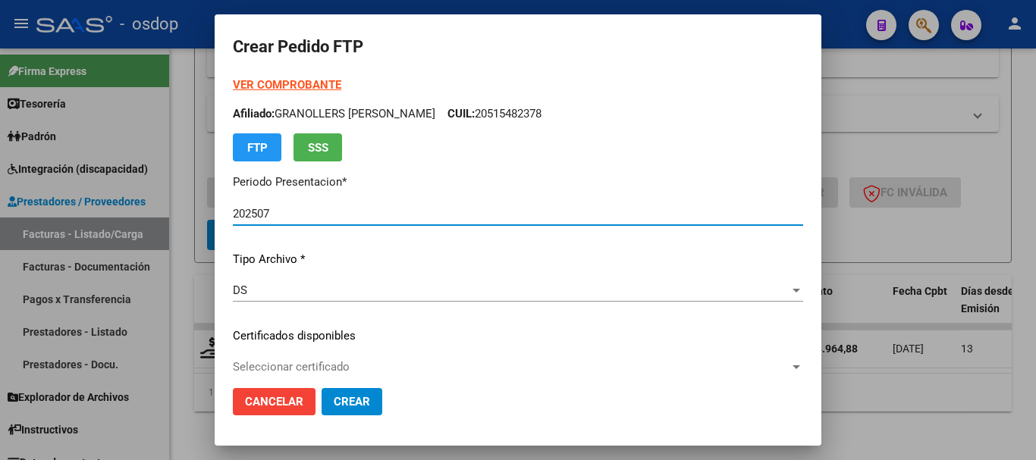
type input "6109167938"
type input "2030-09-05"
click at [307, 364] on span "Seleccionar certificado" at bounding box center [511, 367] width 557 height 14
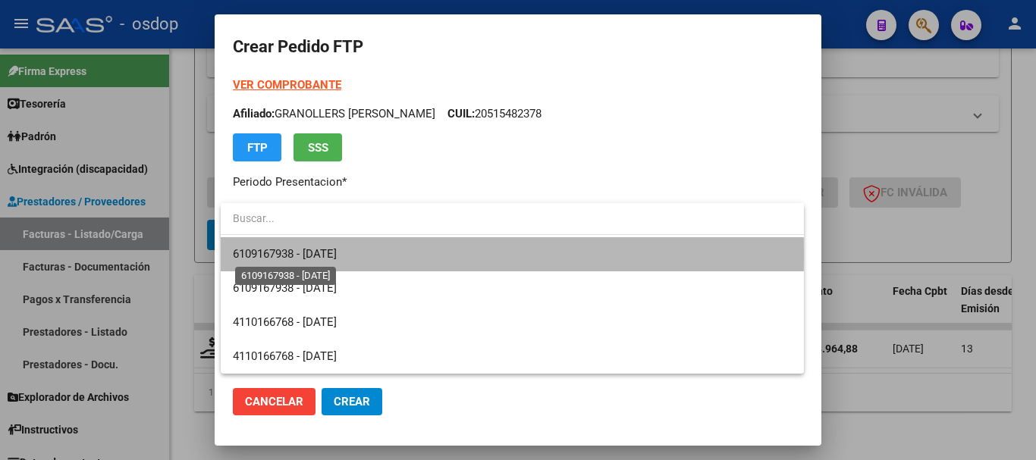
click at [337, 255] on span "6109167938 - 2030-09-05" at bounding box center [285, 254] width 104 height 14
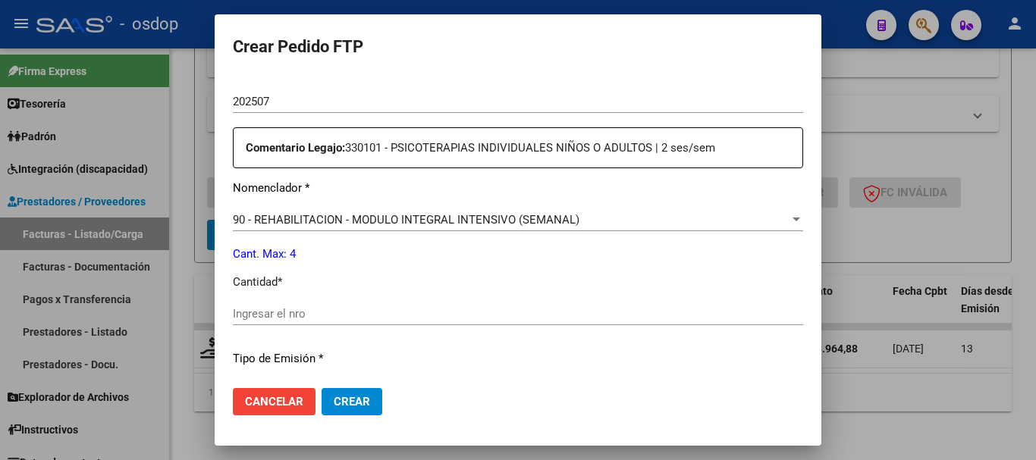
scroll to position [531, 0]
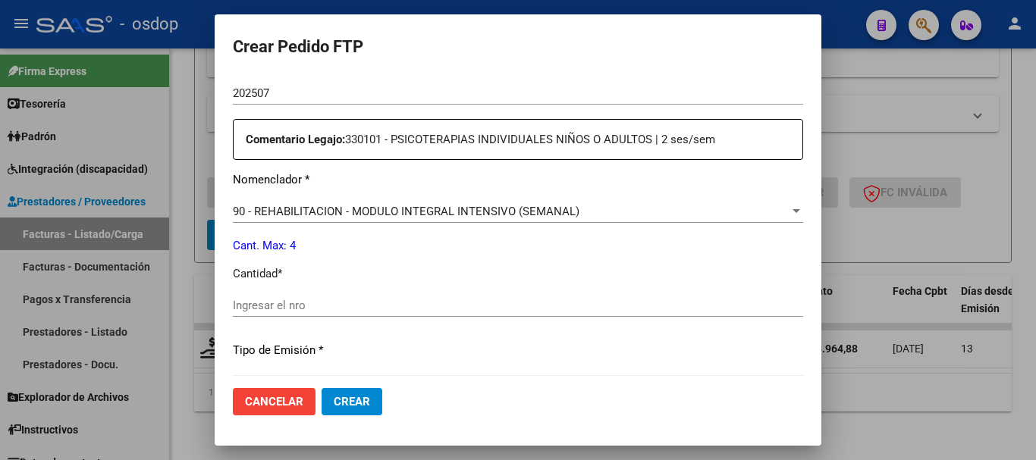
click at [333, 306] on input "Ingresar el nro" at bounding box center [518, 306] width 570 height 14
type input "4"
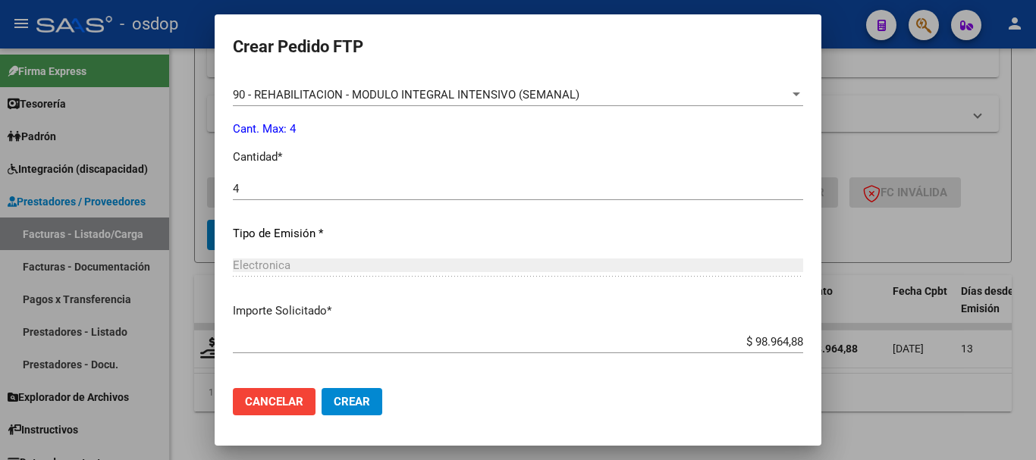
scroll to position [716, 0]
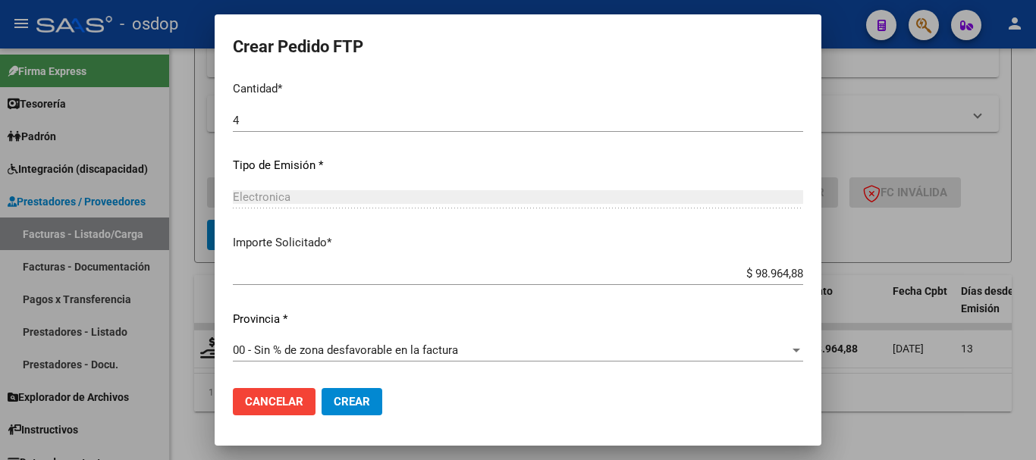
click at [354, 404] on span "Crear" at bounding box center [352, 402] width 36 height 14
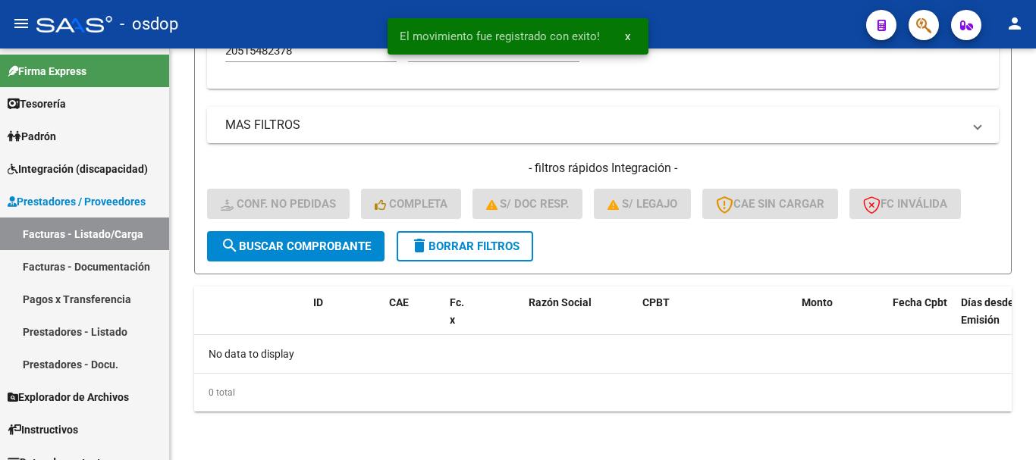
scroll to position [533, 0]
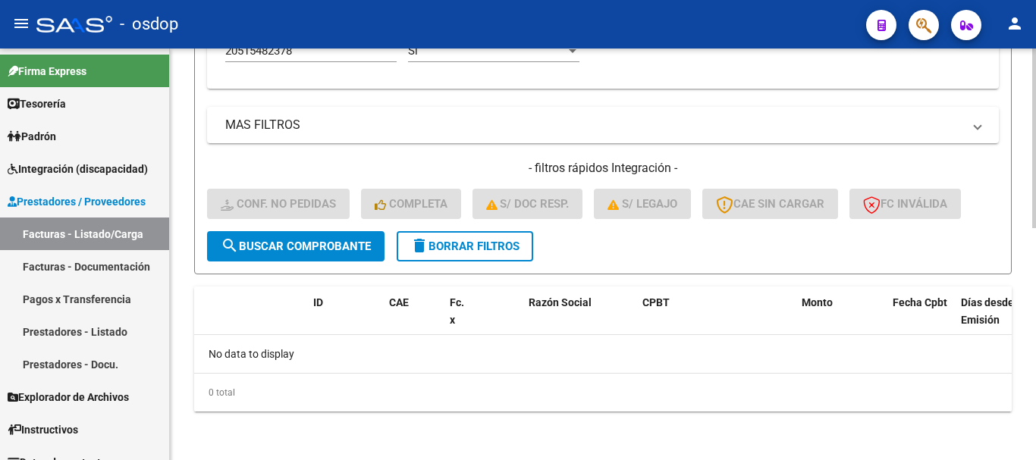
click at [432, 244] on span "delete Borrar Filtros" at bounding box center [464, 247] width 109 height 14
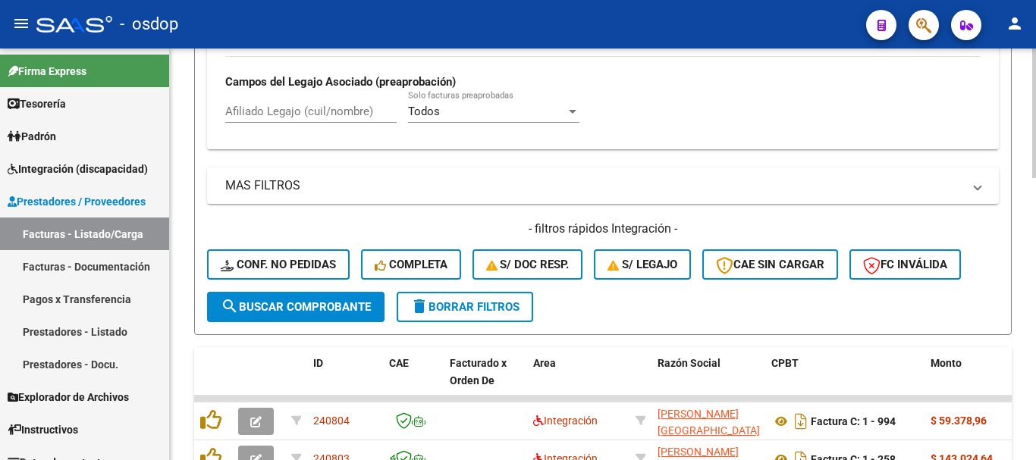
scroll to position [457, 0]
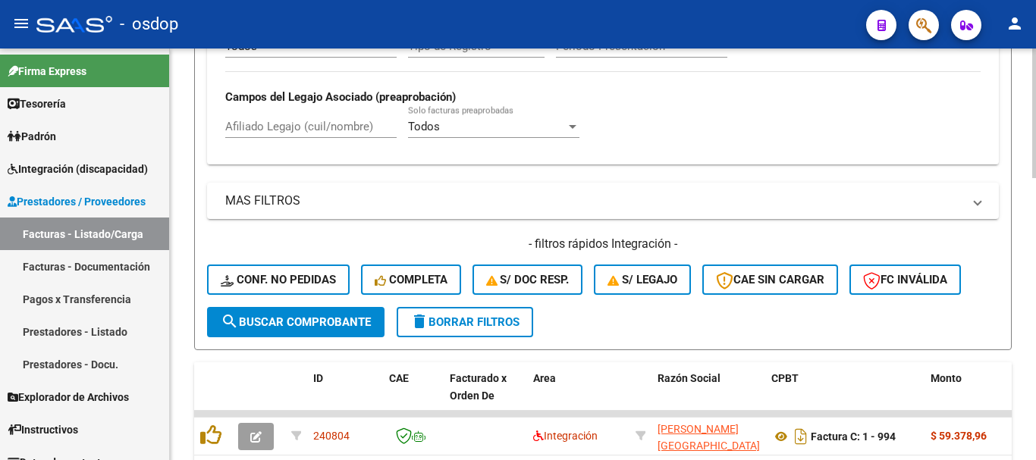
click at [317, 140] on div "Afiliado Legajo (cuil/nombre)" at bounding box center [310, 128] width 171 height 47
click at [308, 131] on input "Afiliado Legajo (cuil/nombre)" at bounding box center [310, 127] width 171 height 14
paste input "20506979774"
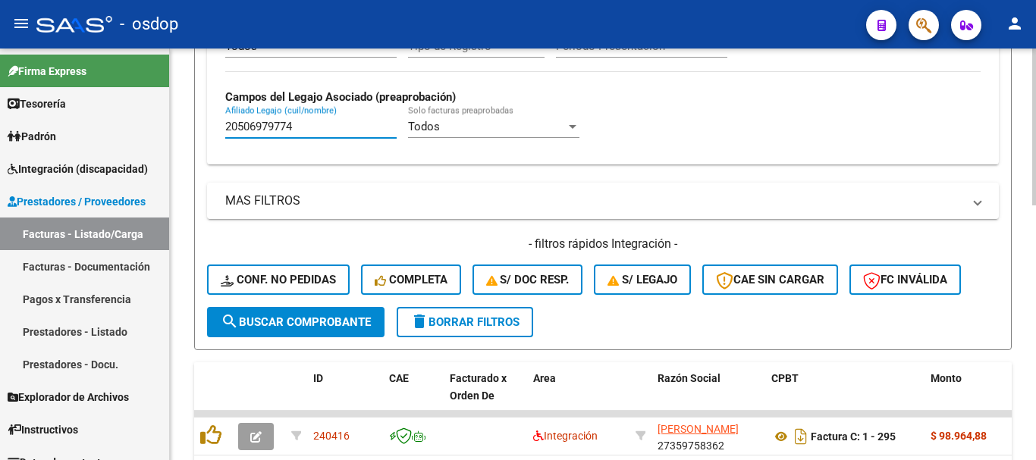
type input "20506979774"
click at [226, 176] on div "Filtros Id Area Area Seleccionar Gerenciador Seleccionar Gerenciador No Confirm…" at bounding box center [603, 21] width 792 height 572
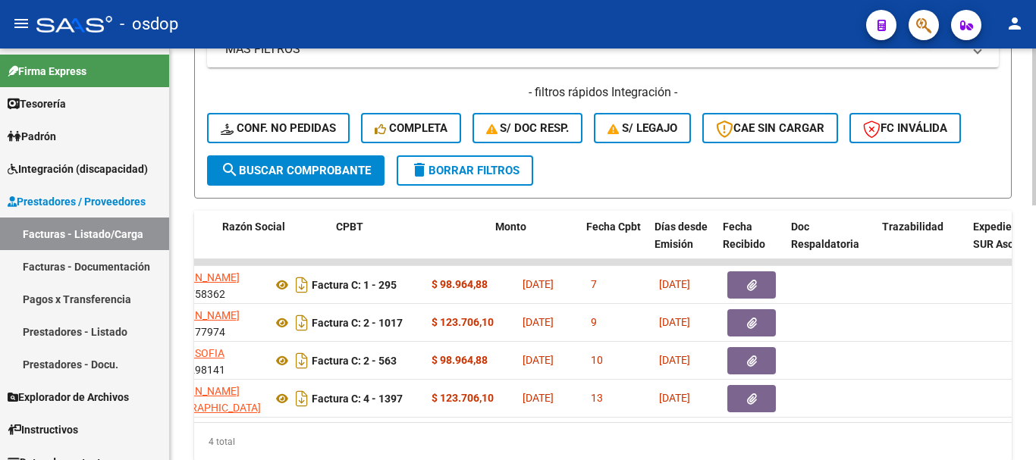
scroll to position [0, 405]
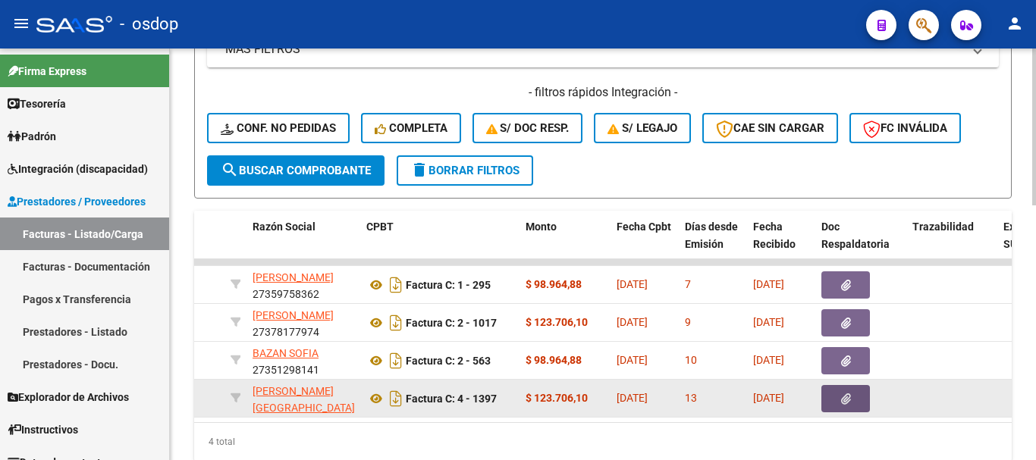
click at [861, 393] on button "button" at bounding box center [846, 398] width 49 height 27
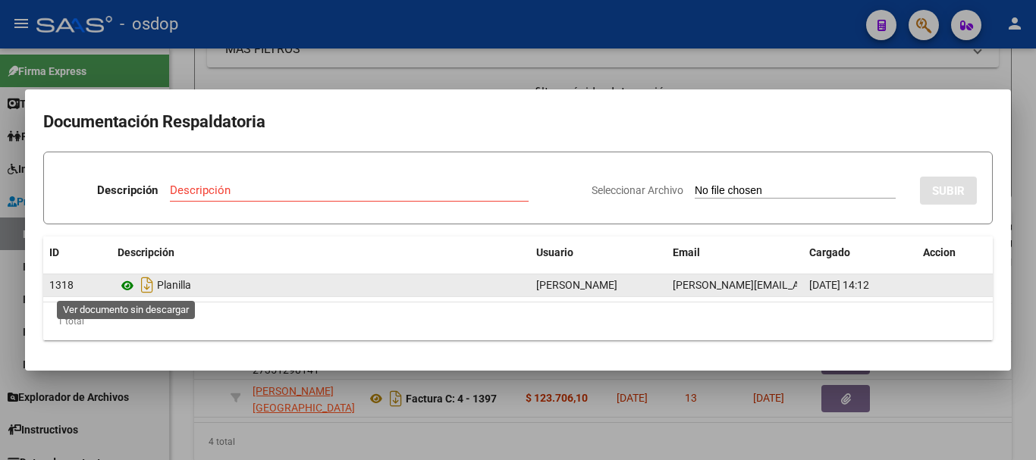
click at [118, 284] on icon at bounding box center [128, 286] width 20 height 18
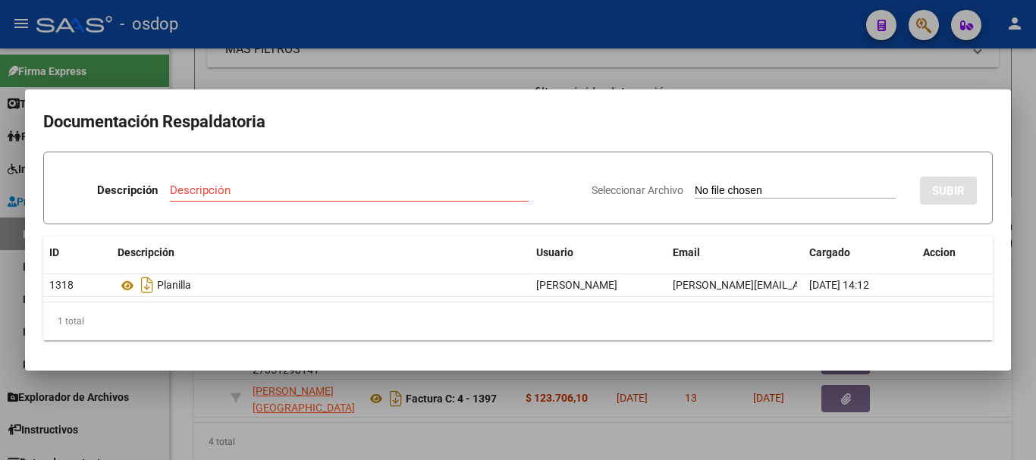
click at [316, 413] on div at bounding box center [518, 230] width 1036 height 460
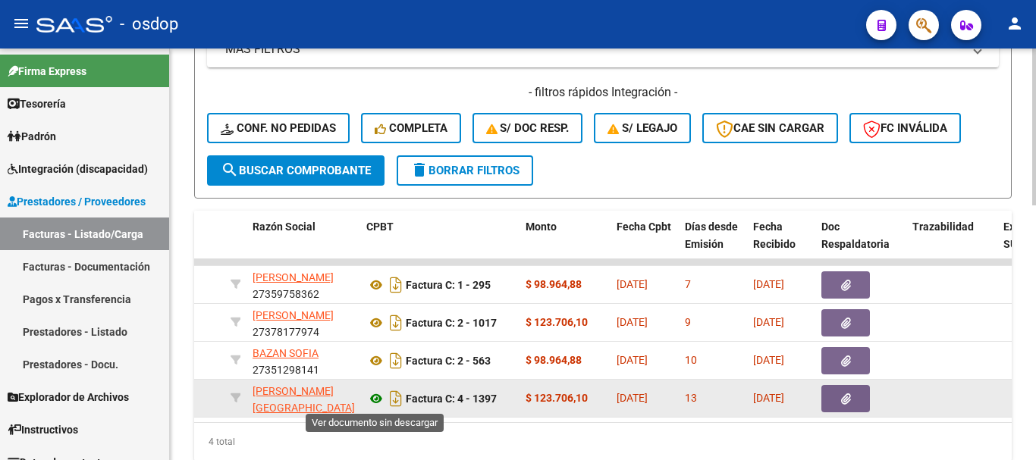
click at [384, 397] on icon at bounding box center [376, 399] width 20 height 18
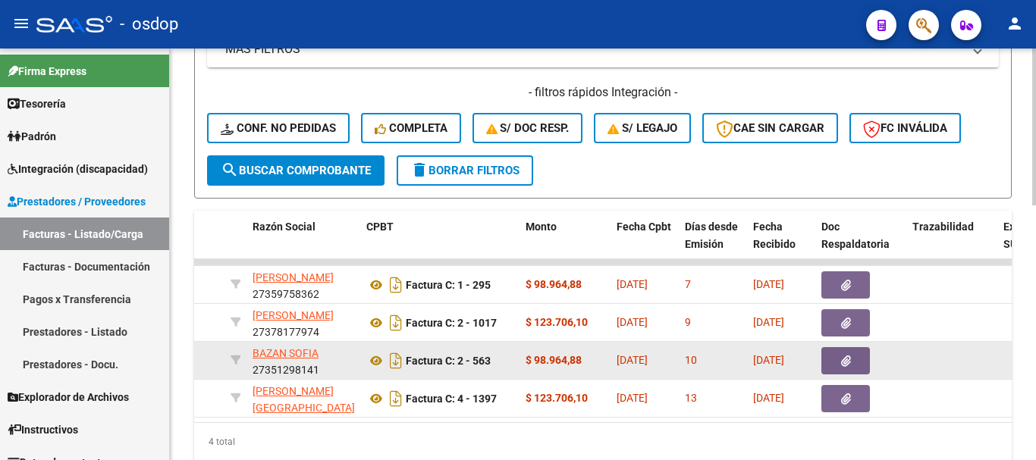
click at [843, 359] on icon "button" at bounding box center [846, 361] width 10 height 11
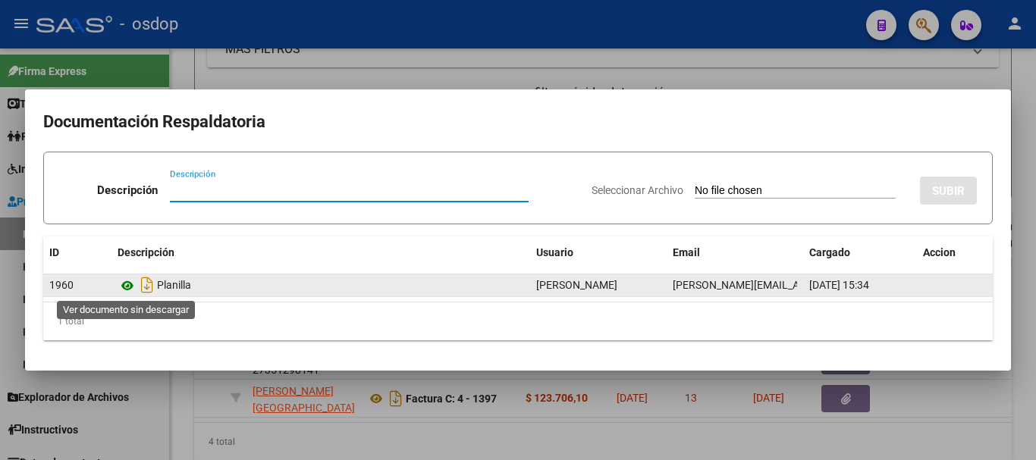
click at [127, 284] on icon at bounding box center [128, 286] width 20 height 18
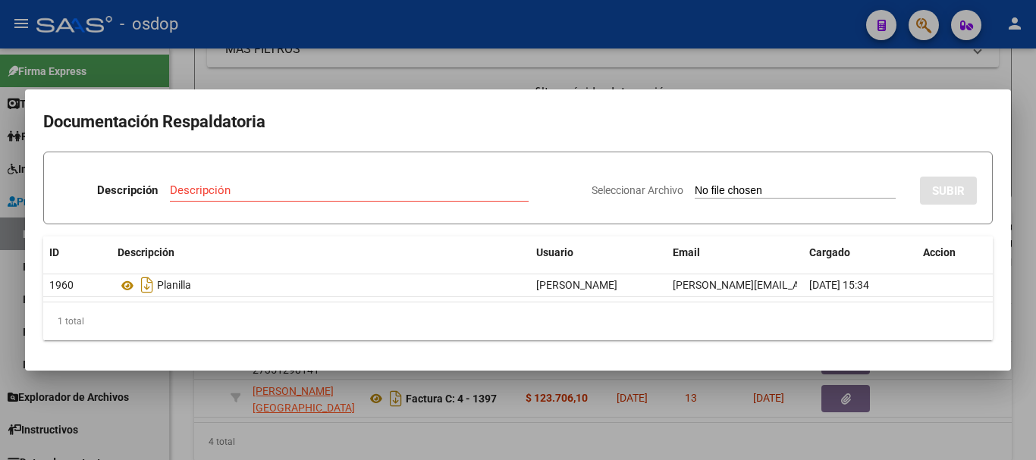
click at [341, 408] on div at bounding box center [518, 230] width 1036 height 460
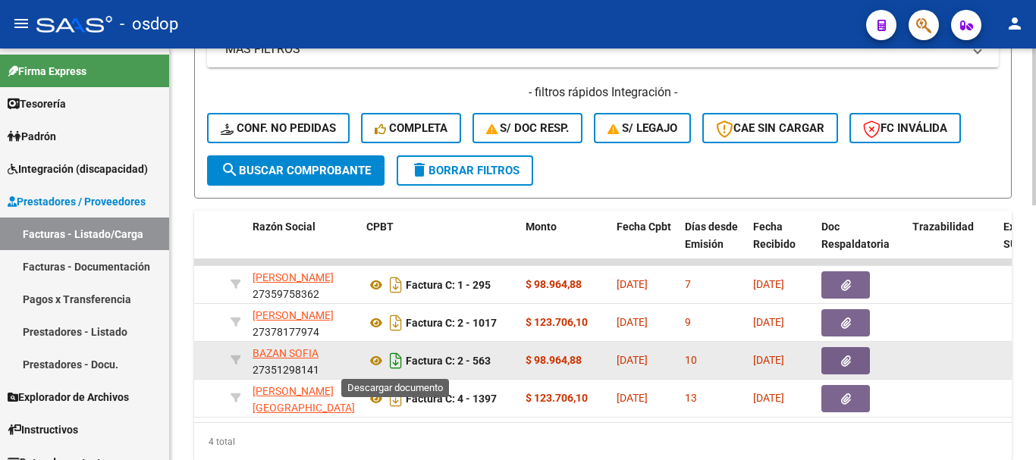
click at [391, 361] on icon "Descargar documento" at bounding box center [396, 361] width 20 height 24
click at [371, 356] on icon at bounding box center [376, 361] width 20 height 18
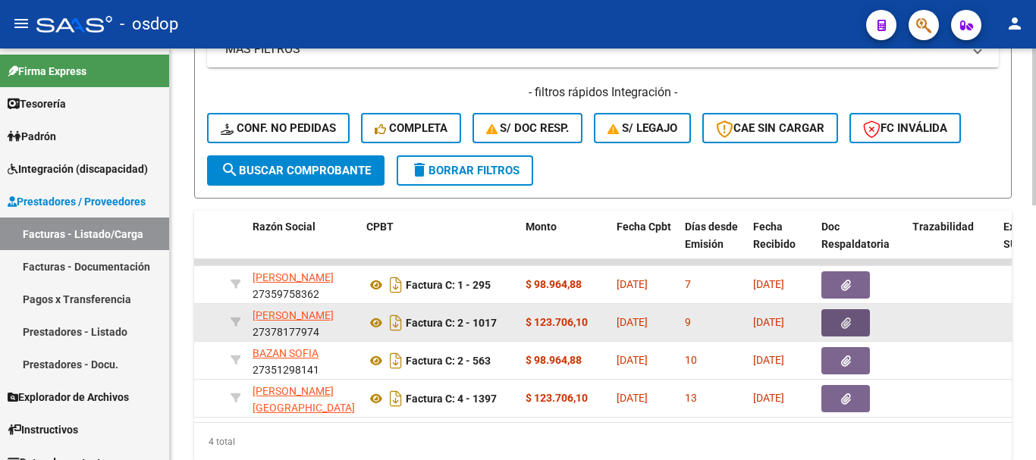
click at [842, 316] on span "button" at bounding box center [846, 323] width 10 height 14
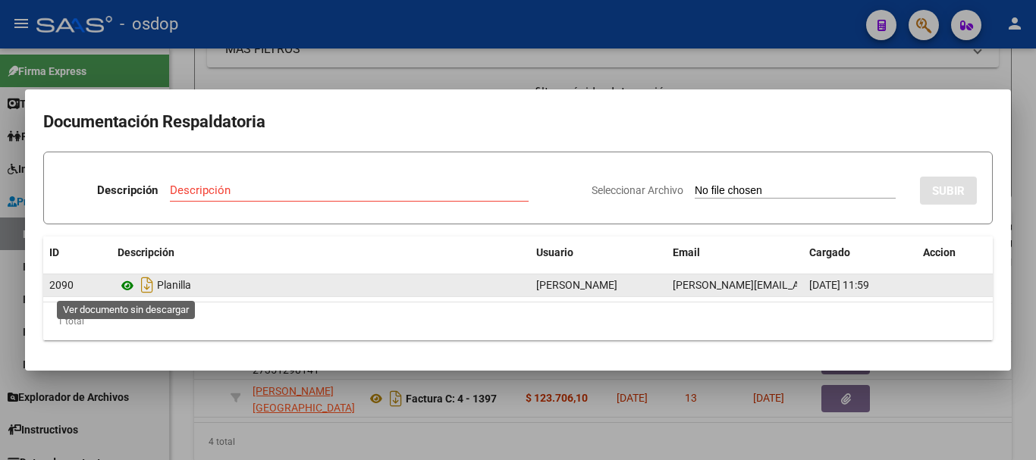
click at [126, 288] on icon at bounding box center [128, 286] width 20 height 18
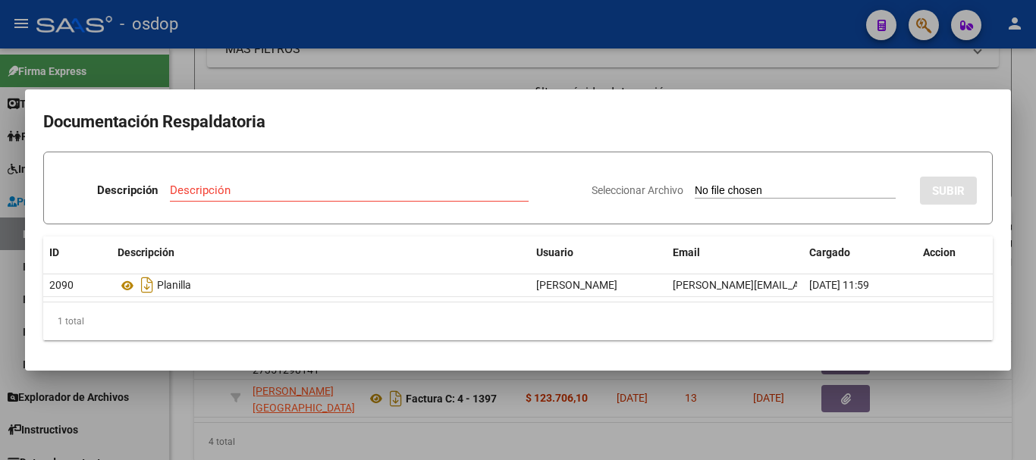
click at [308, 395] on div at bounding box center [518, 230] width 1036 height 460
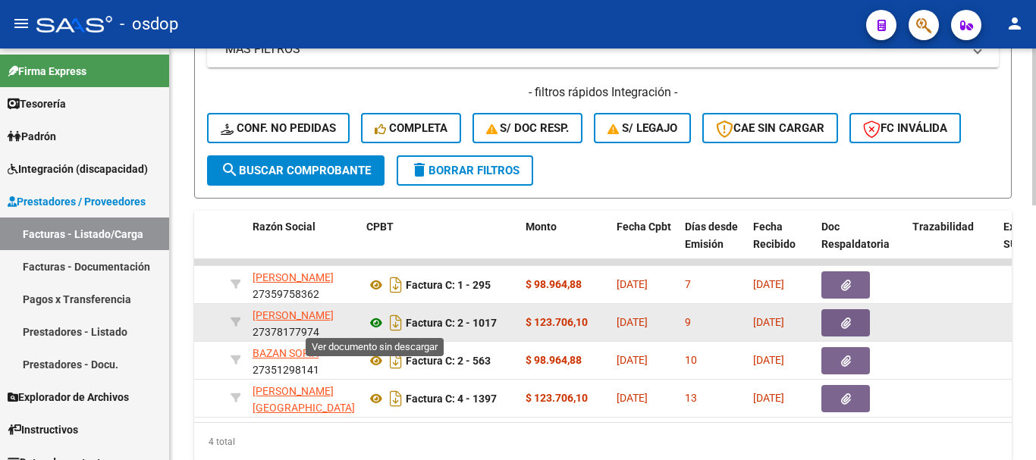
click at [368, 325] on icon at bounding box center [376, 323] width 20 height 18
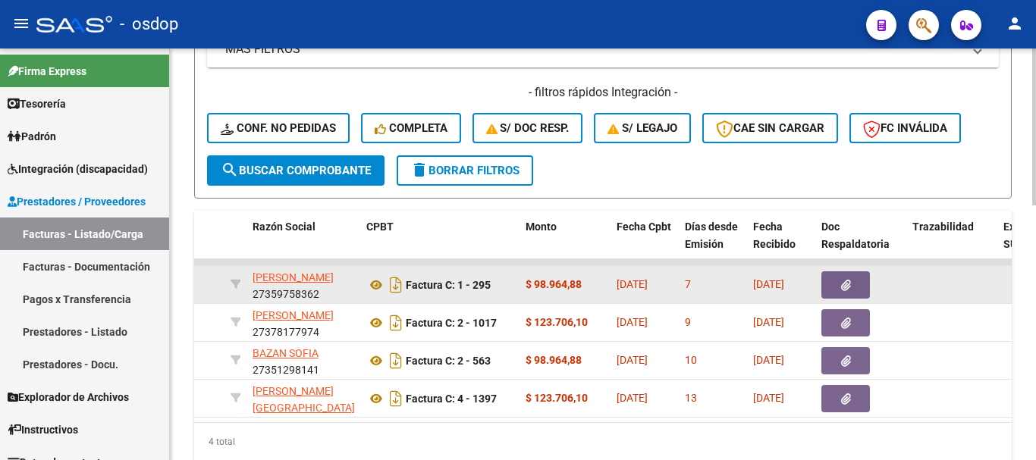
click at [847, 287] on icon "button" at bounding box center [846, 285] width 10 height 11
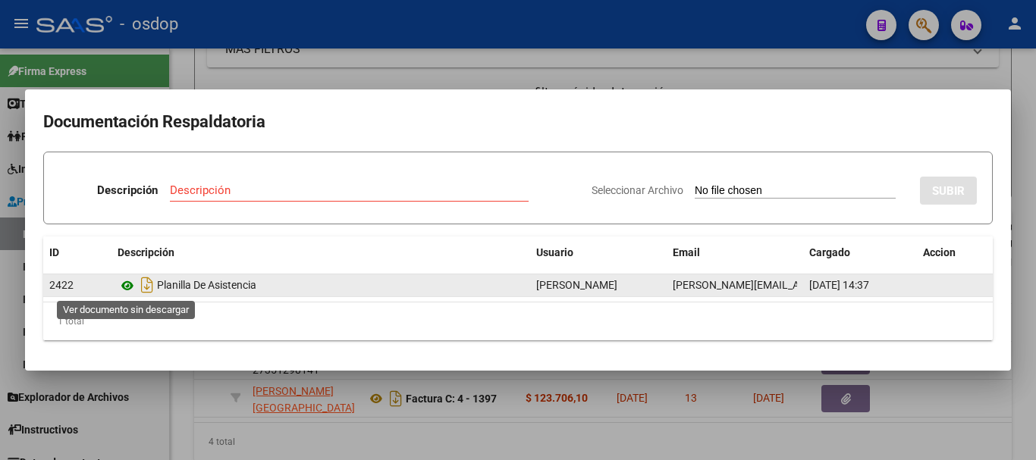
click at [127, 279] on icon at bounding box center [128, 286] width 20 height 18
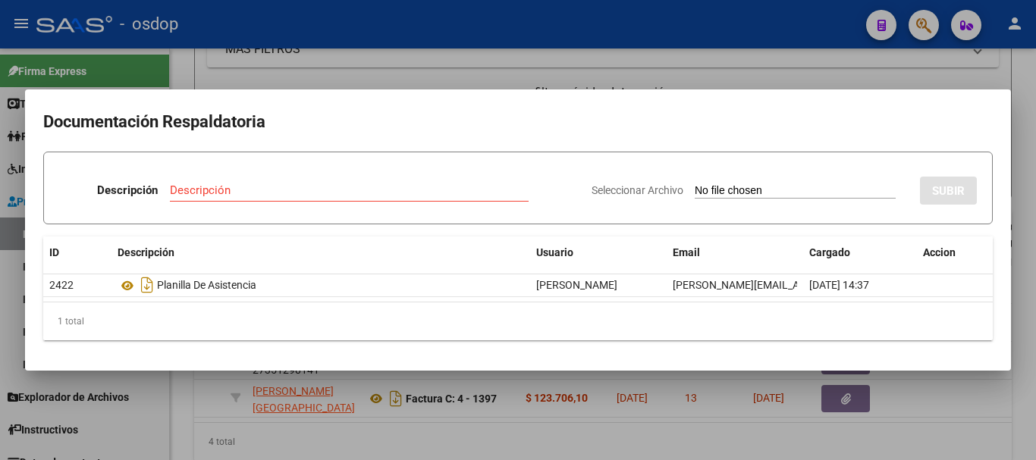
click at [415, 396] on div at bounding box center [518, 230] width 1036 height 460
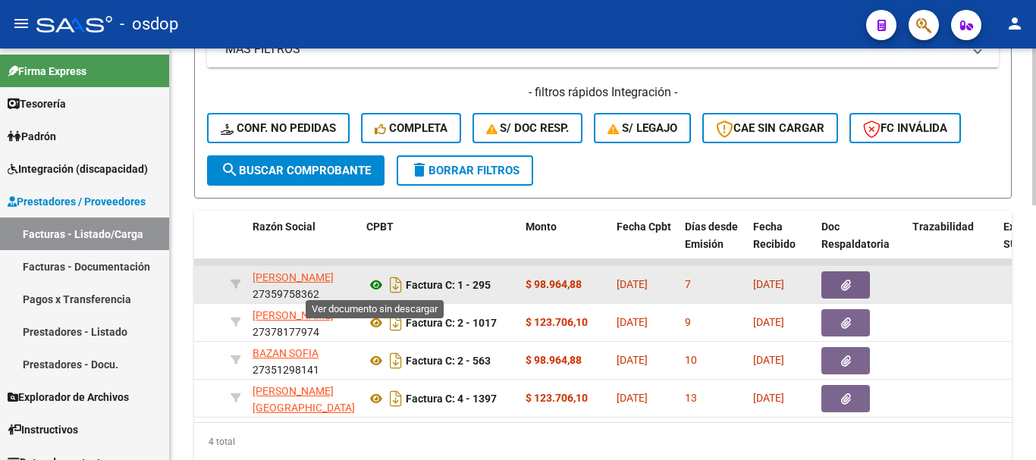
click at [378, 284] on icon at bounding box center [376, 285] width 20 height 18
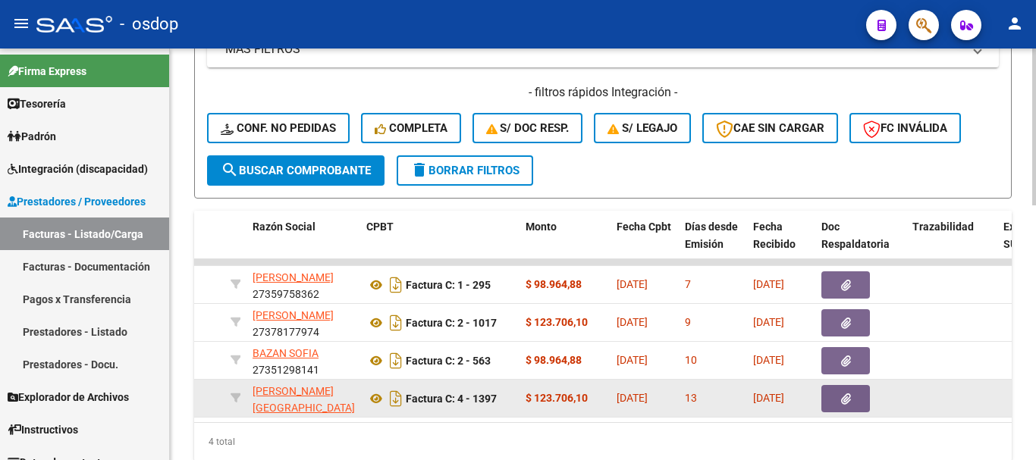
click at [366, 423] on datatable-body "240416 Integración BELIZAN YANET ANAHI 27359758362 Factura C: 1 - 295 $ 98.964,…" at bounding box center [603, 340] width 818 height 163
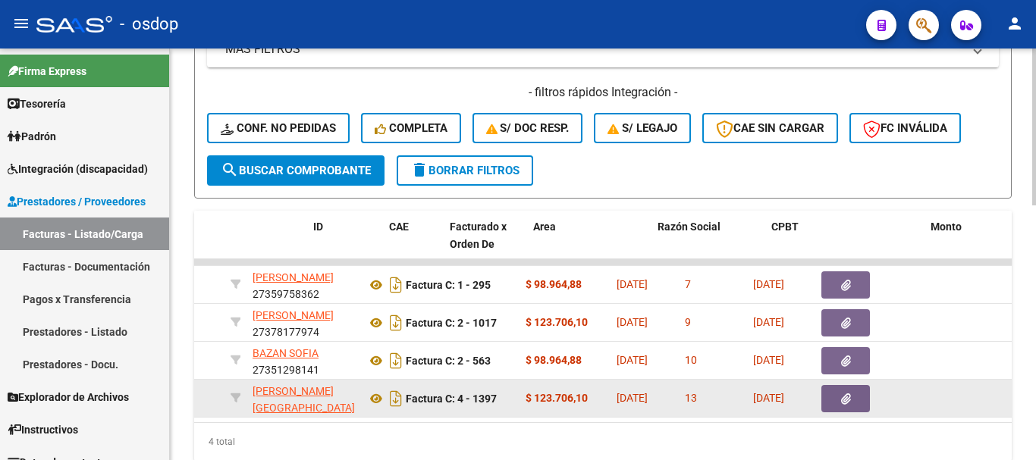
scroll to position [0, 0]
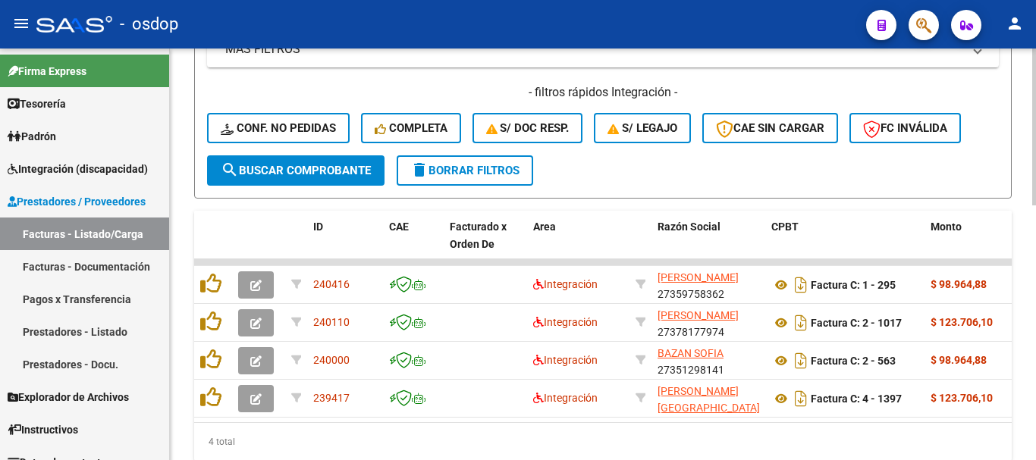
click at [259, 441] on div "4 total" at bounding box center [603, 442] width 818 height 38
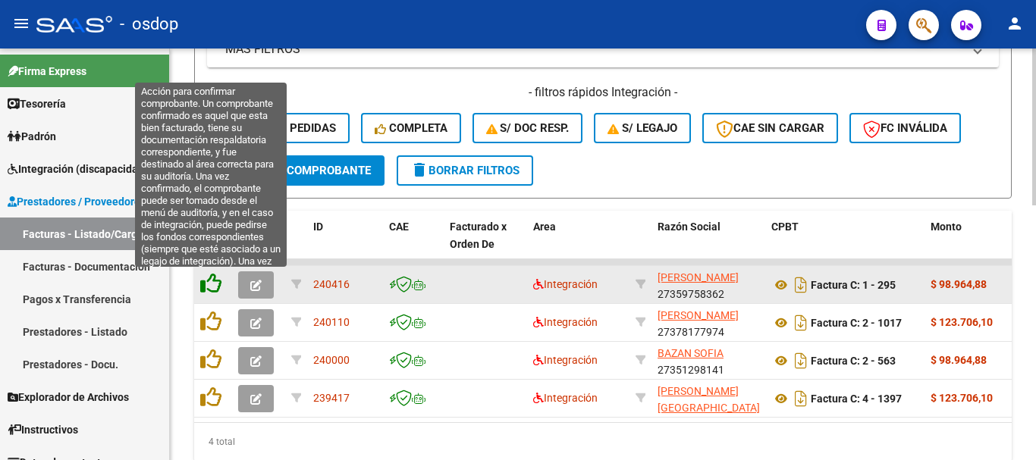
click at [217, 284] on icon at bounding box center [210, 283] width 21 height 21
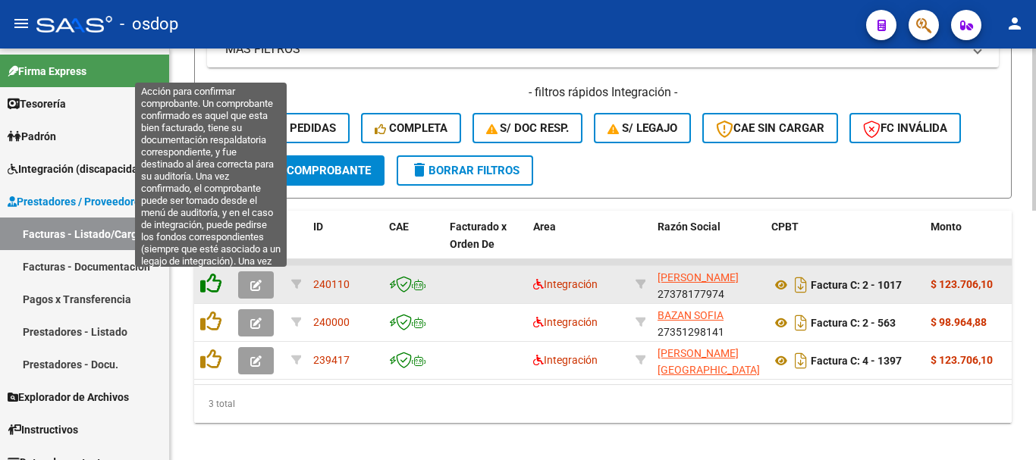
click at [203, 281] on icon at bounding box center [210, 283] width 21 height 21
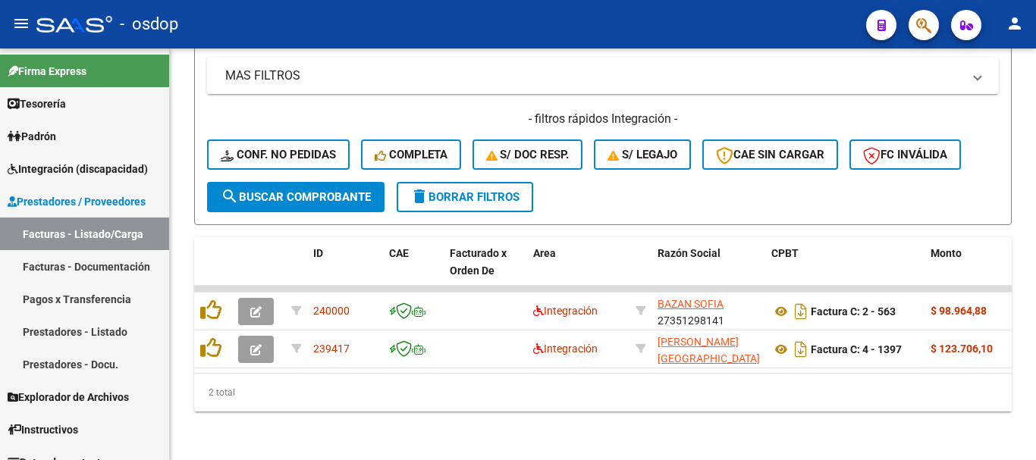
scroll to position [595, 0]
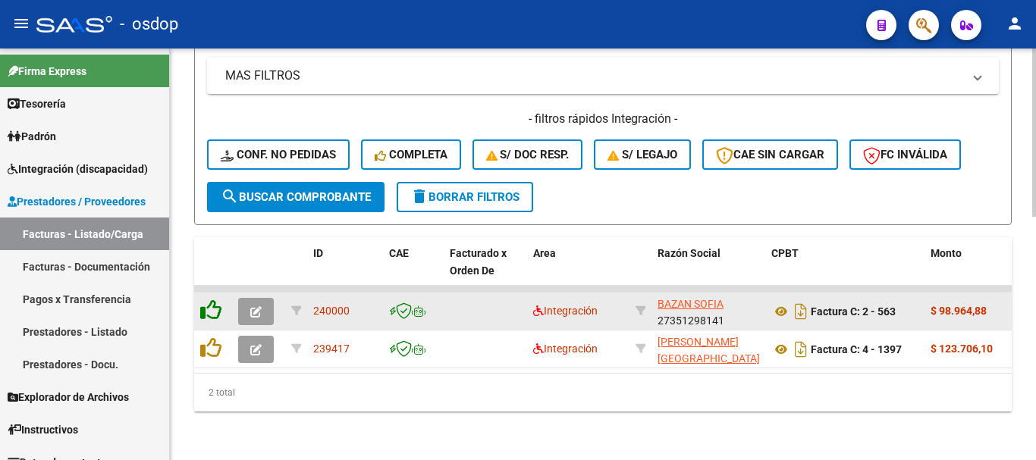
click at [215, 300] on icon at bounding box center [210, 310] width 21 height 21
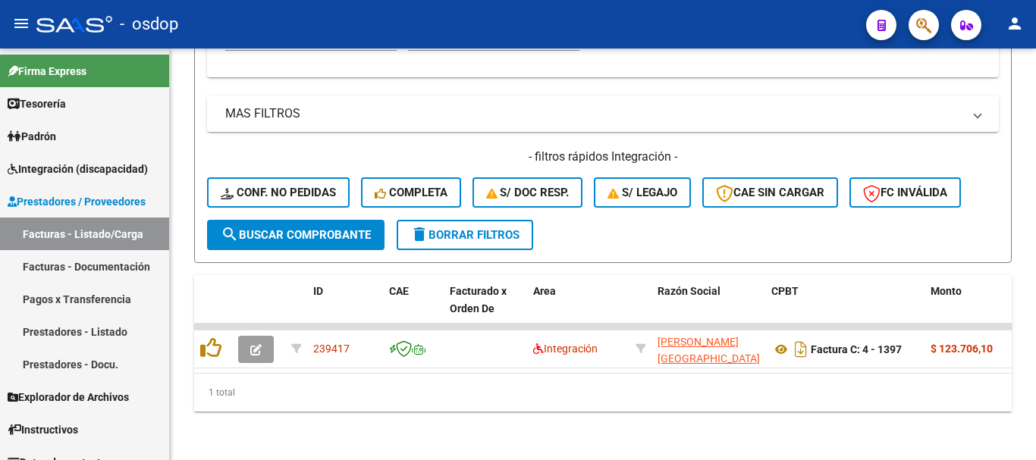
scroll to position [557, 0]
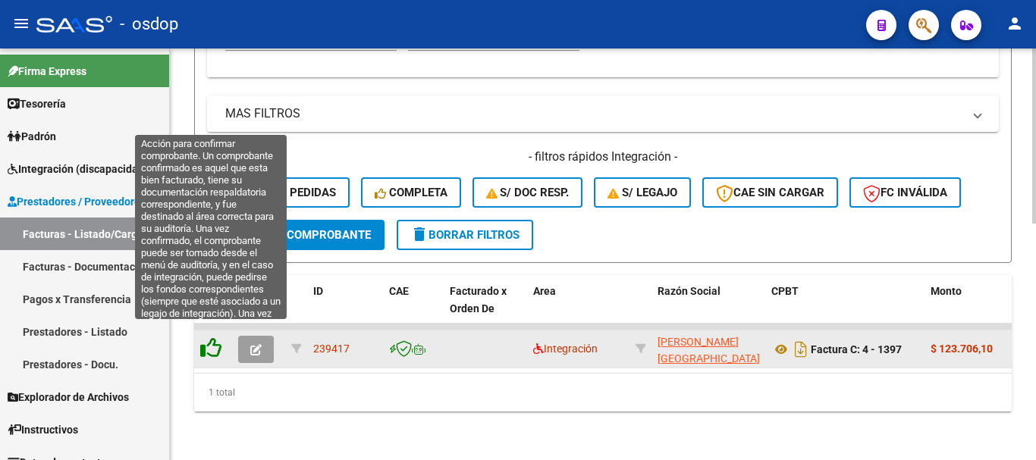
click at [213, 338] on icon at bounding box center [210, 348] width 21 height 21
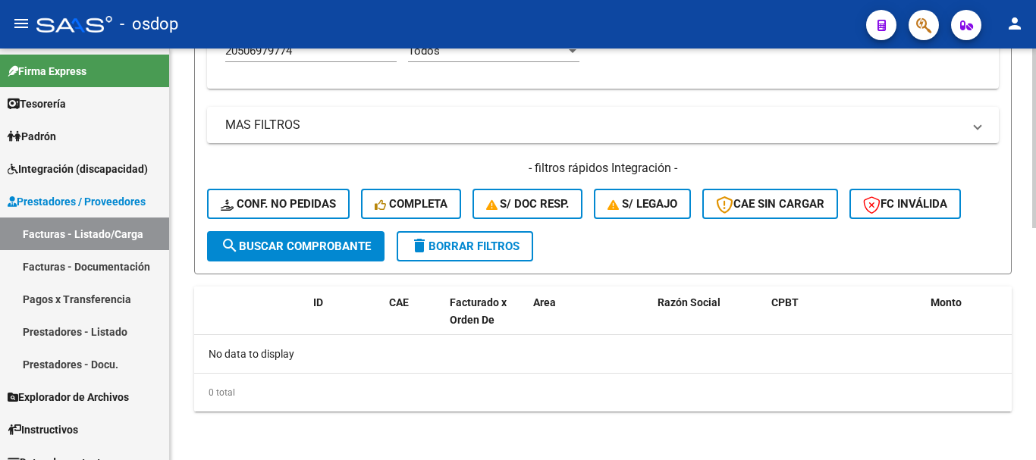
scroll to position [533, 0]
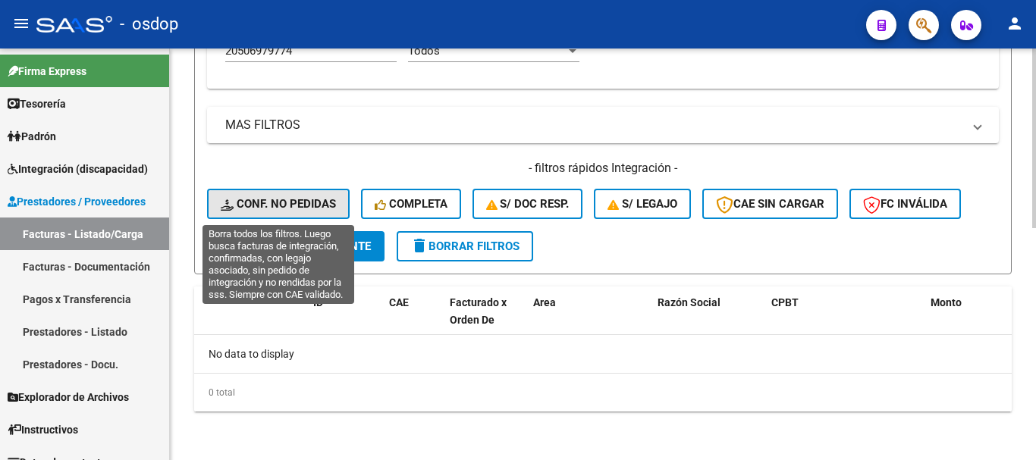
click at [310, 191] on button "Conf. no pedidas" at bounding box center [278, 204] width 143 height 30
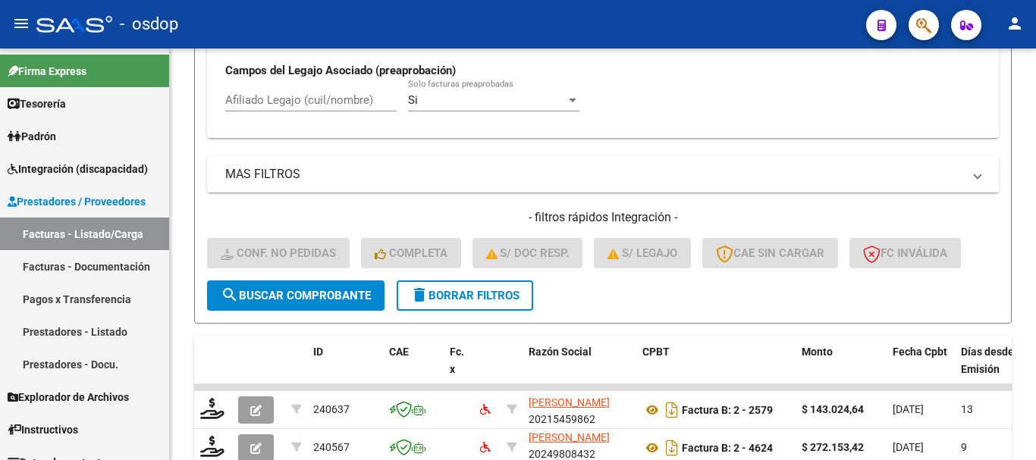
scroll to position [457, 0]
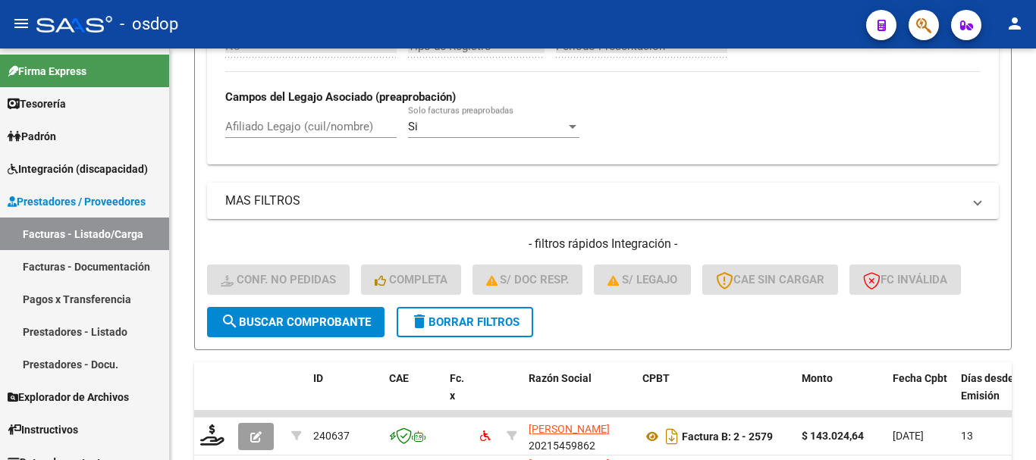
click at [300, 135] on div "Afiliado Legajo (cuil/nombre)" at bounding box center [310, 121] width 171 height 33
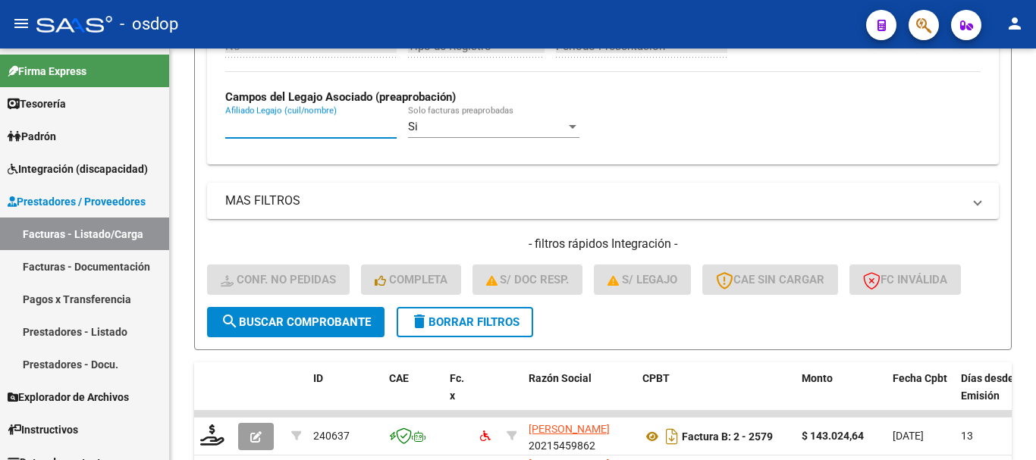
click at [302, 130] on input "Afiliado Legajo (cuil/nombre)" at bounding box center [310, 127] width 171 height 14
paste input "+"
drag, startPoint x: 293, startPoint y: 119, endPoint x: 267, endPoint y: 124, distance: 26.3
click at [267, 124] on div "+ Afiliado Legajo (cuil/nombre)" at bounding box center [310, 121] width 171 height 33
drag, startPoint x: 283, startPoint y: 131, endPoint x: 112, endPoint y: 134, distance: 171.4
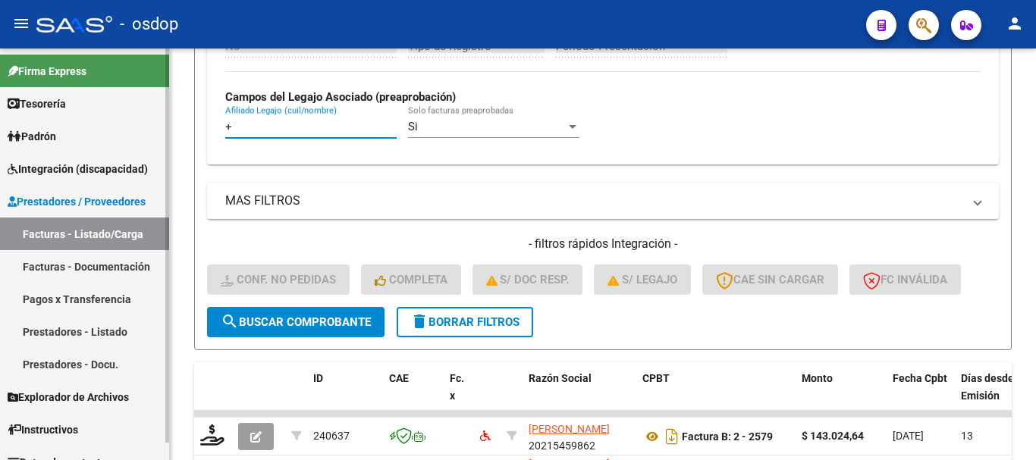
click at [112, 134] on mat-sidenav-container "Firma Express Tesorería Extractos Procesados (csv) Extractos Originales (pdf) P…" at bounding box center [518, 255] width 1036 height 412
paste input "20506979774"
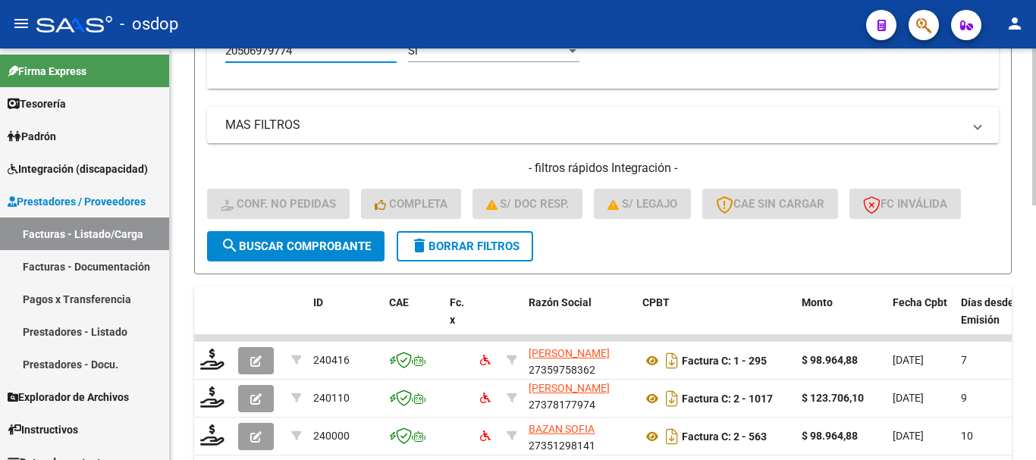
scroll to position [609, 0]
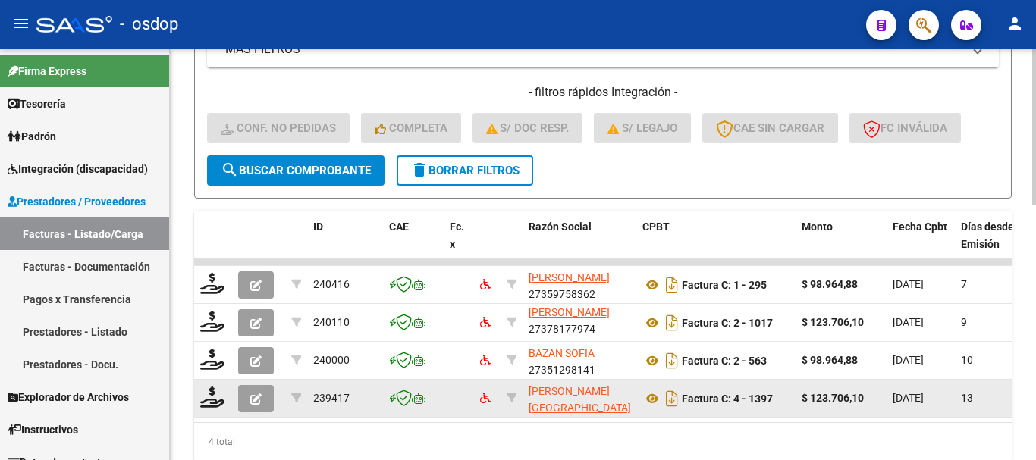
type input "20506979774"
click at [251, 393] on span "button" at bounding box center [255, 399] width 11 height 14
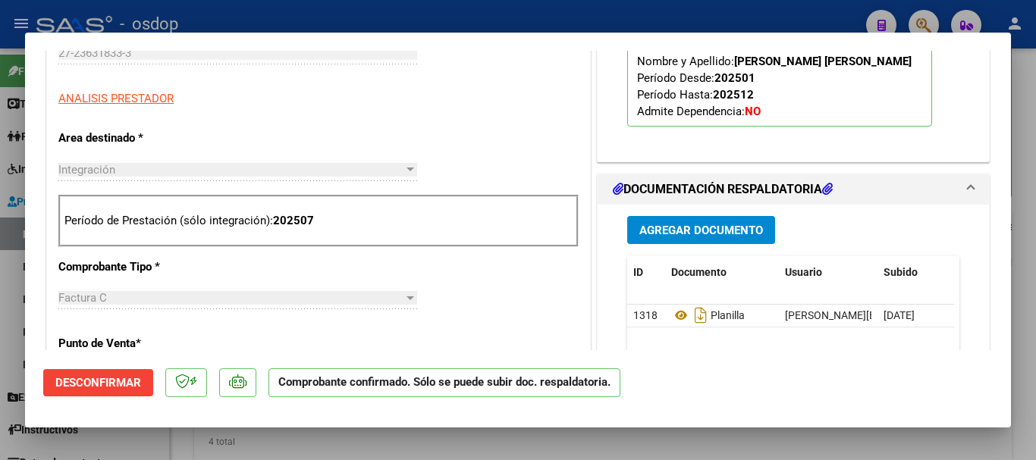
scroll to position [228, 0]
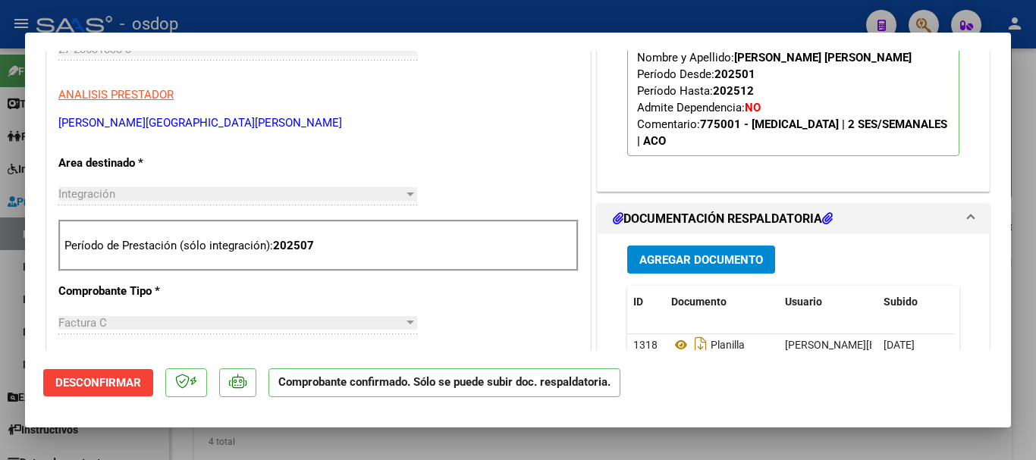
click at [132, 389] on span "Desconfirmar" at bounding box center [98, 383] width 86 height 14
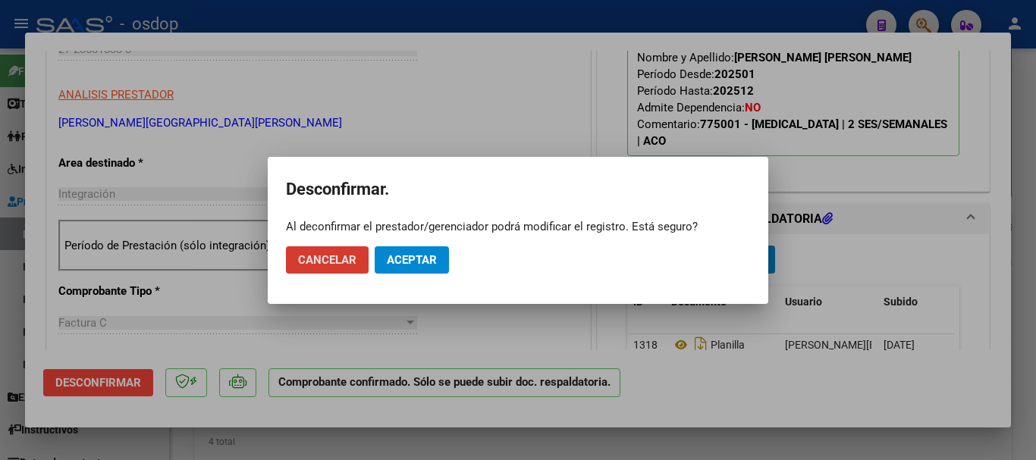
click at [392, 255] on span "Aceptar" at bounding box center [412, 260] width 50 height 14
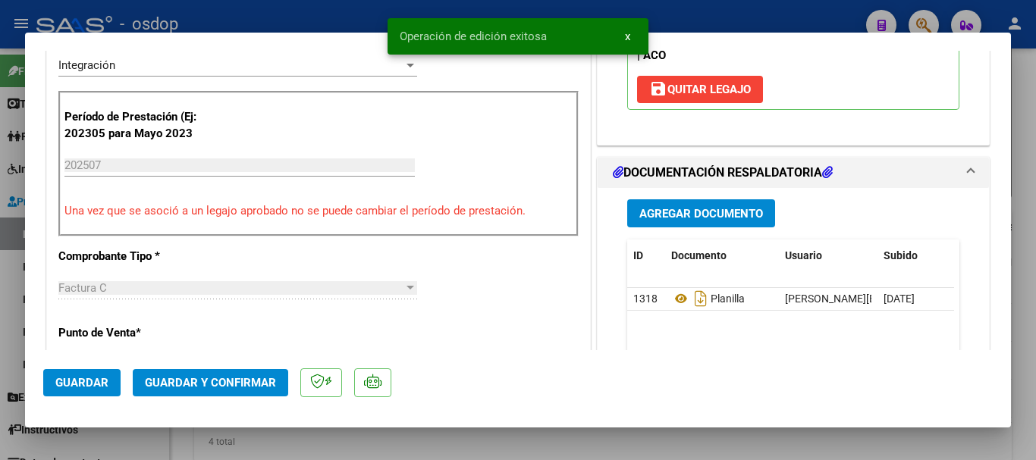
scroll to position [379, 0]
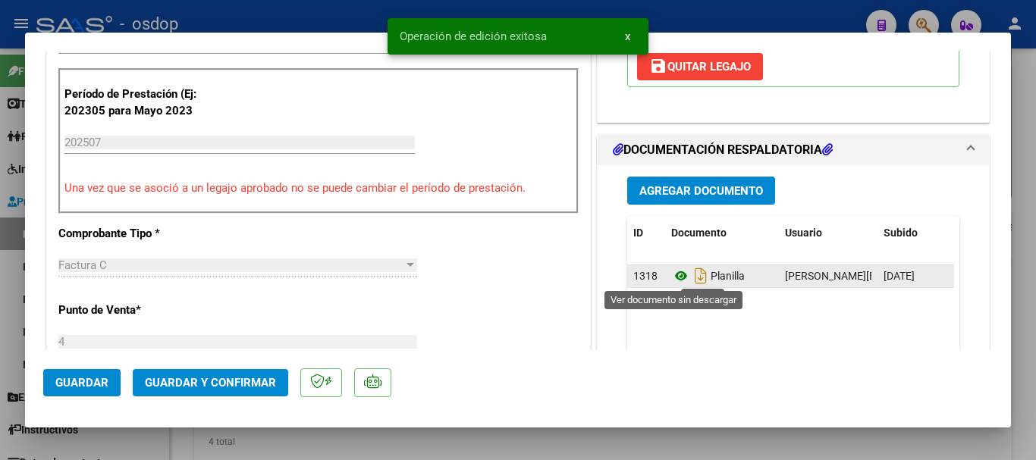
click at [676, 274] on icon at bounding box center [681, 276] width 20 height 18
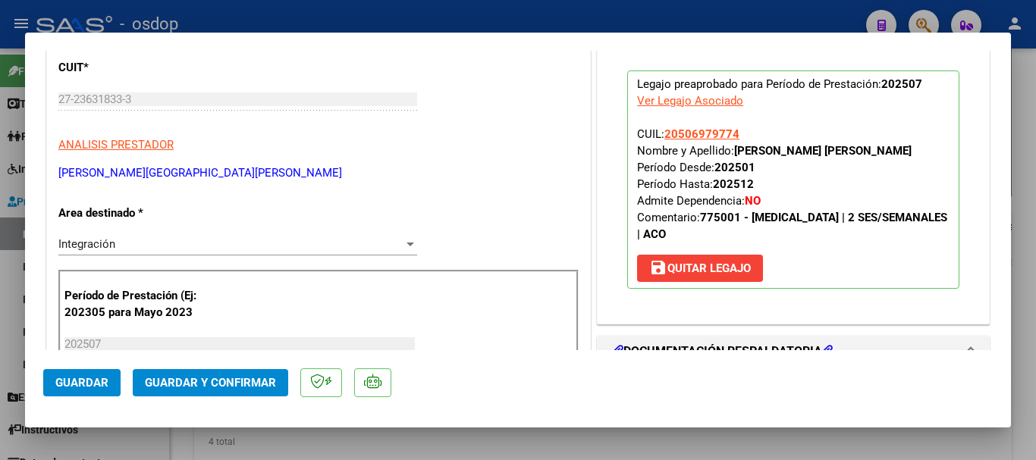
scroll to position [0, 0]
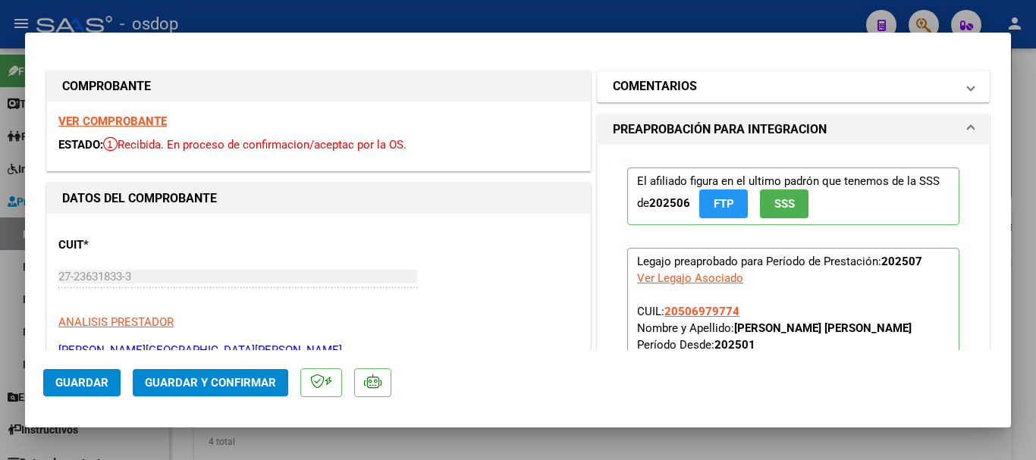
click at [702, 82] on mat-panel-title "COMENTARIOS" at bounding box center [784, 86] width 343 height 18
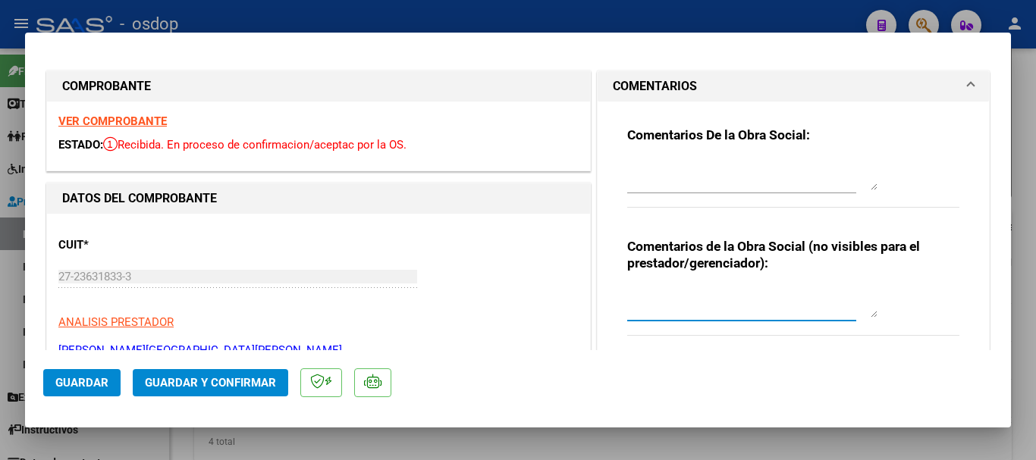
click at [712, 304] on textarea at bounding box center [752, 302] width 250 height 30
type textarea "a"
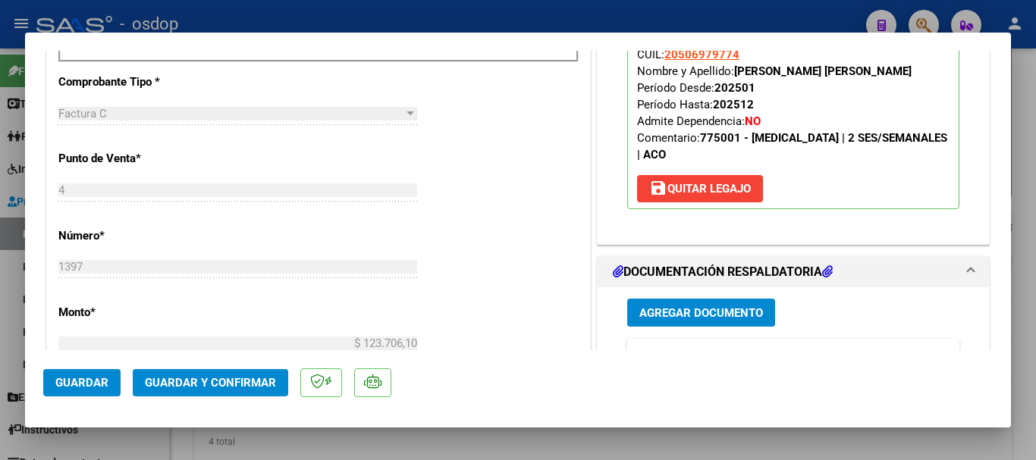
type textarea "A cargo de OSDOP"
click at [240, 376] on span "Guardar y Confirmar" at bounding box center [210, 383] width 131 height 14
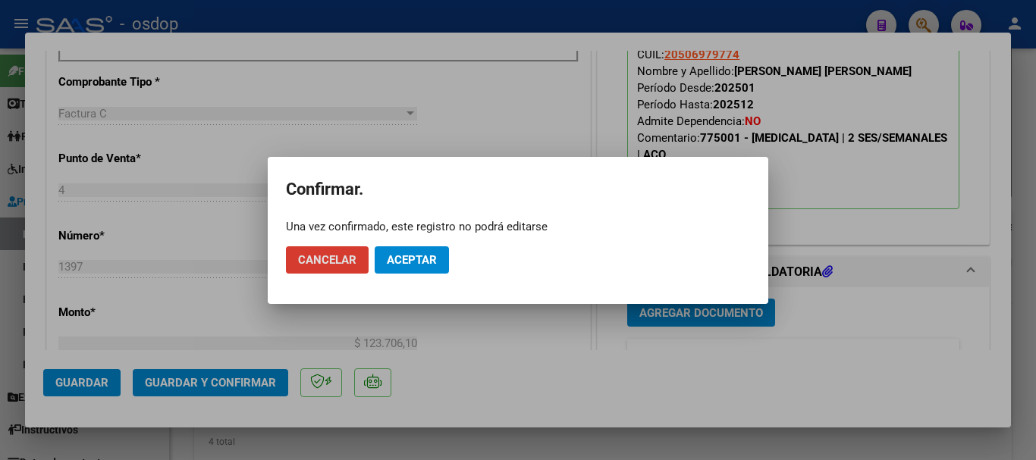
click at [404, 259] on span "Aceptar" at bounding box center [412, 260] width 50 height 14
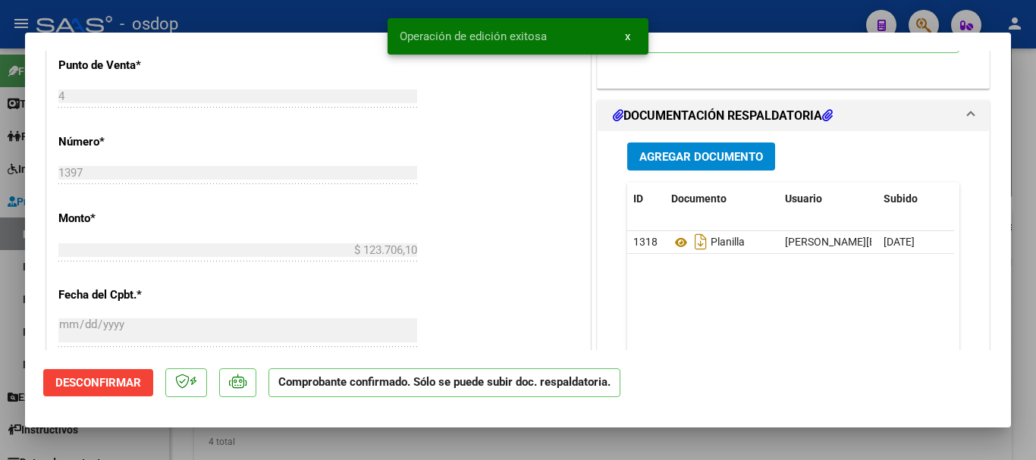
click at [843, 28] on div at bounding box center [518, 230] width 1036 height 460
type input "$ 0,00"
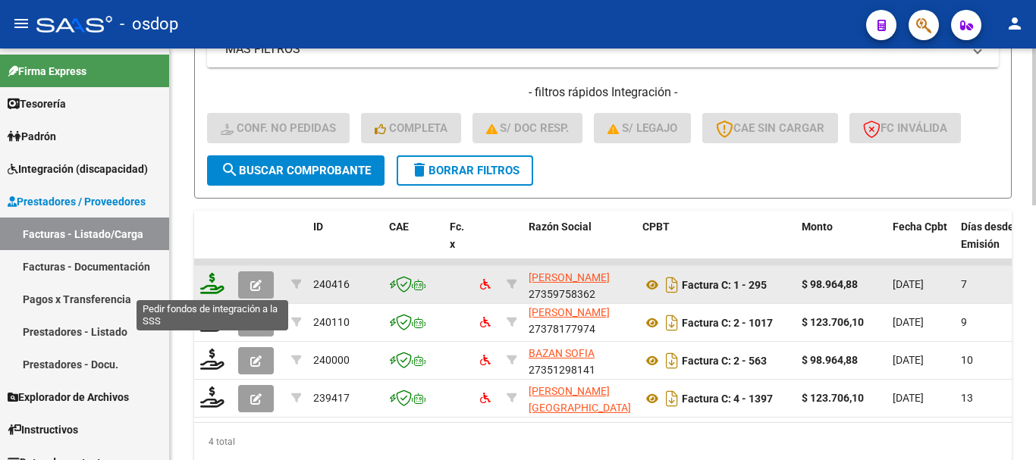
click at [218, 287] on icon at bounding box center [212, 283] width 24 height 21
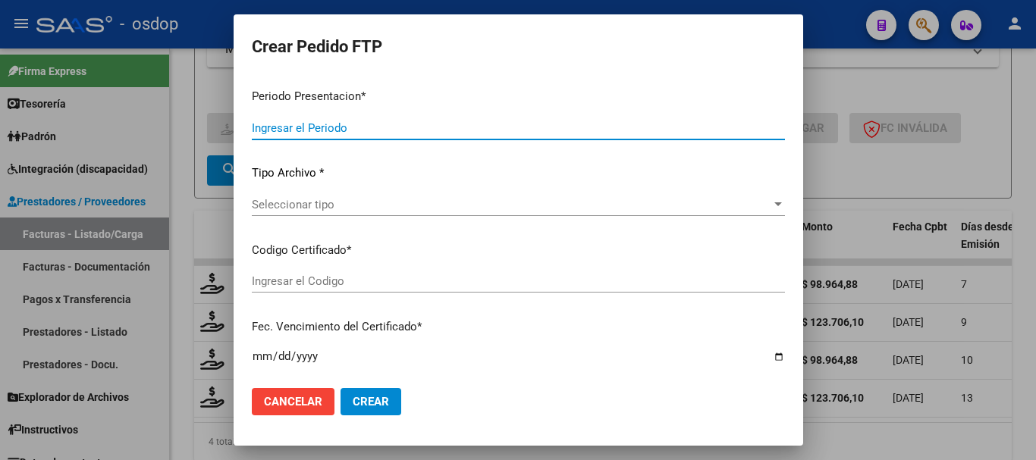
type input "202507"
type input "$ 98.964,88"
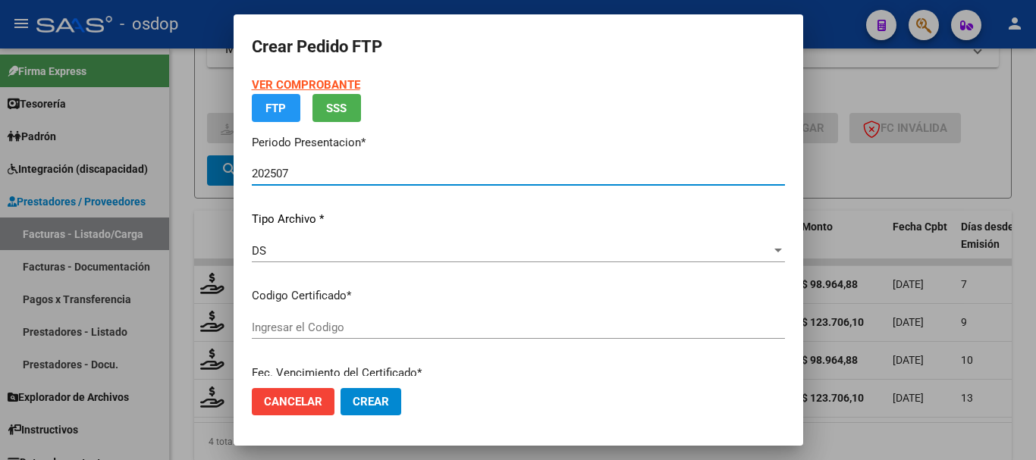
type input "2530221172"
type input "2029-01-26"
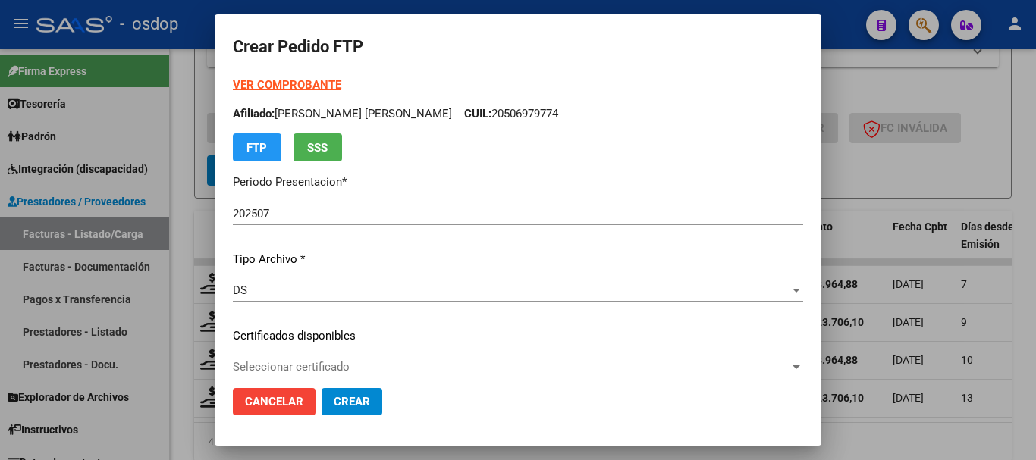
click at [318, 358] on div "Seleccionar certificado Seleccionar certificado" at bounding box center [518, 367] width 570 height 23
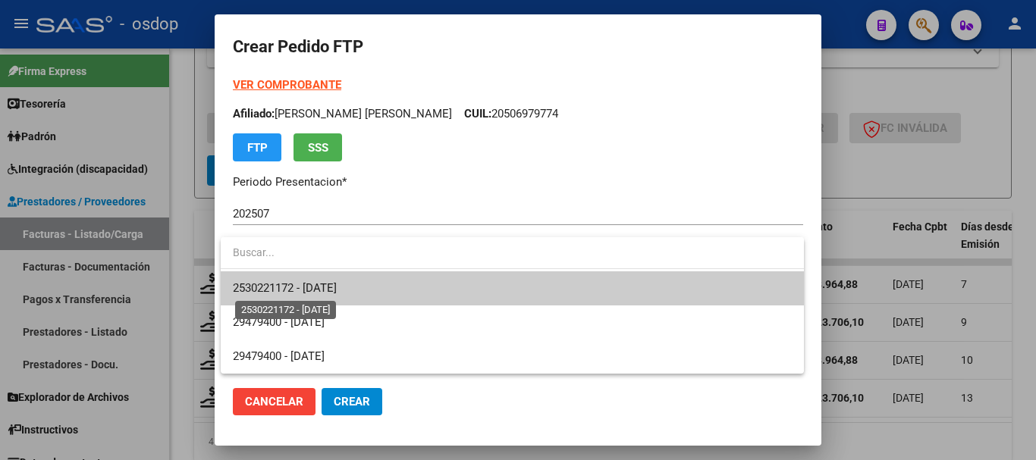
click at [303, 286] on span "2530221172 - 2029-01-26" at bounding box center [285, 288] width 104 height 14
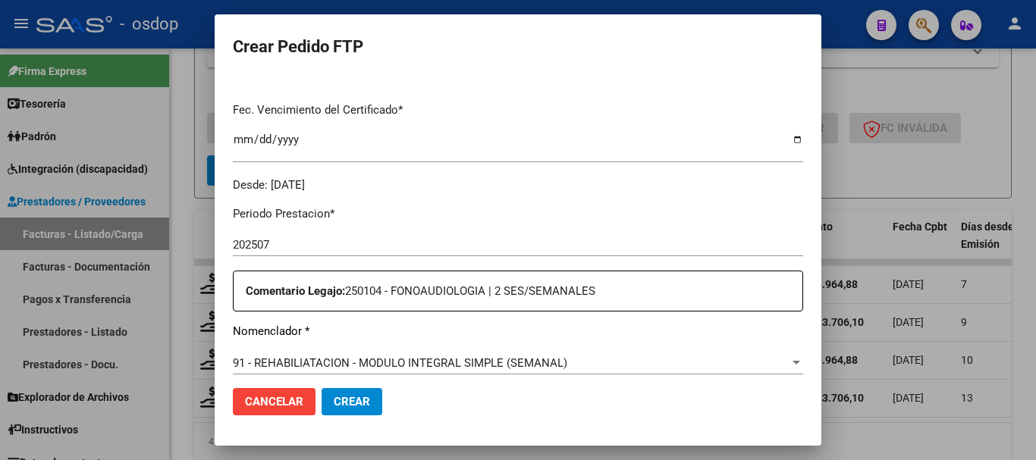
scroll to position [607, 0]
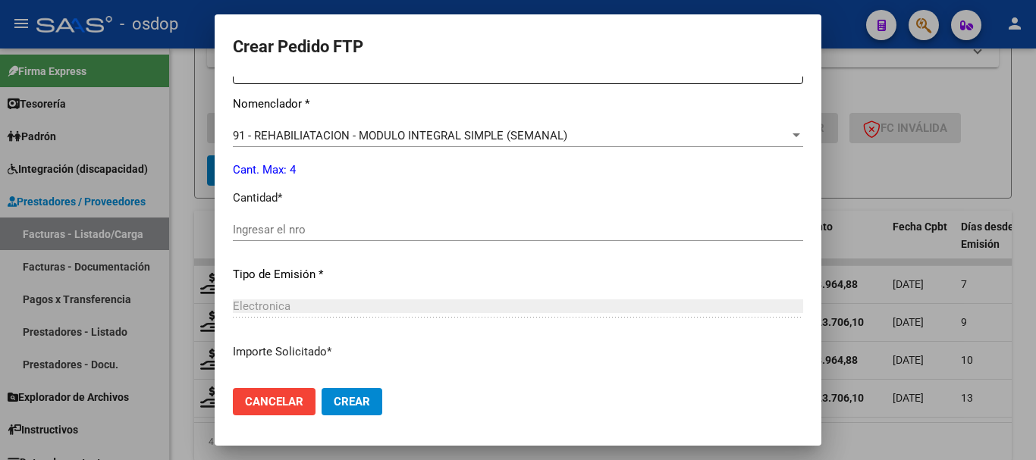
click at [425, 140] on span "91 - REHABILIATACION - MODULO INTEGRAL SIMPLE (SEMANAL)" at bounding box center [400, 136] width 335 height 14
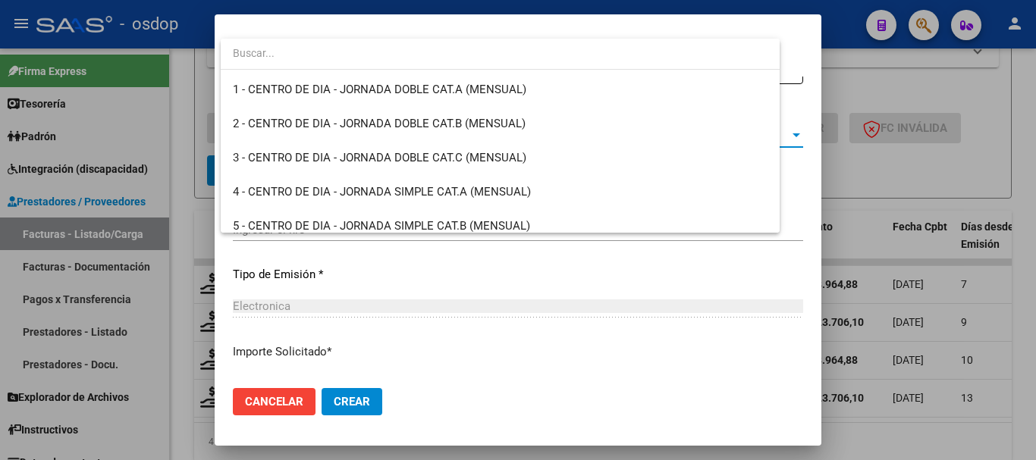
scroll to position [3027, 0]
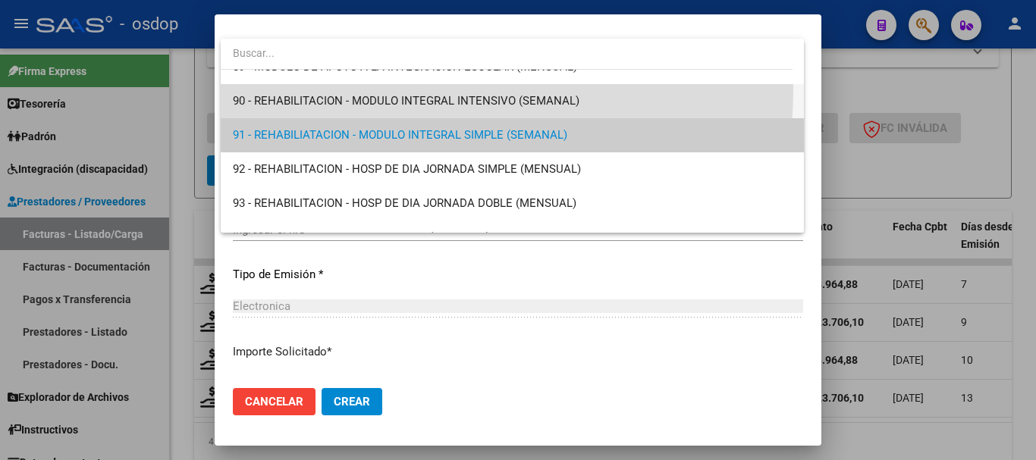
click at [404, 90] on span "90 - REHABILITACION - MODULO INTEGRAL INTENSIVO (SEMANAL)" at bounding box center [512, 101] width 559 height 34
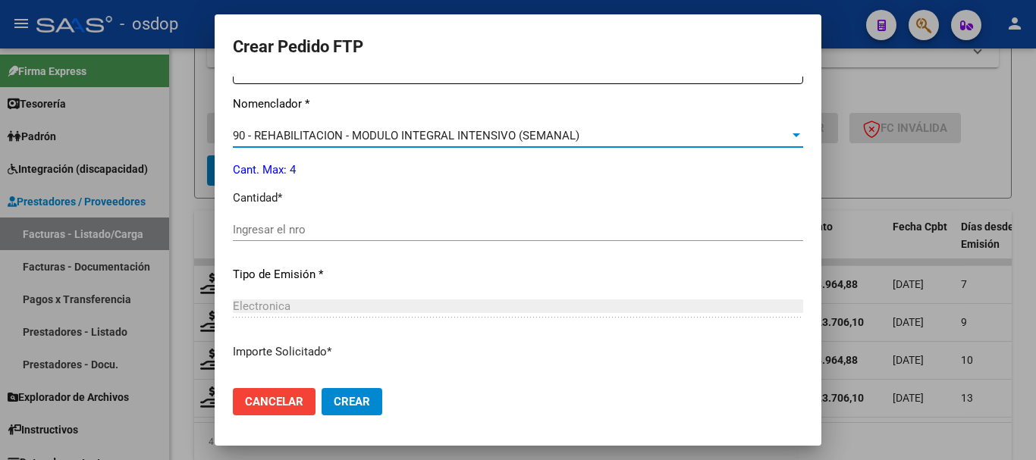
click at [329, 234] on input "Ingresar el nro" at bounding box center [518, 230] width 570 height 14
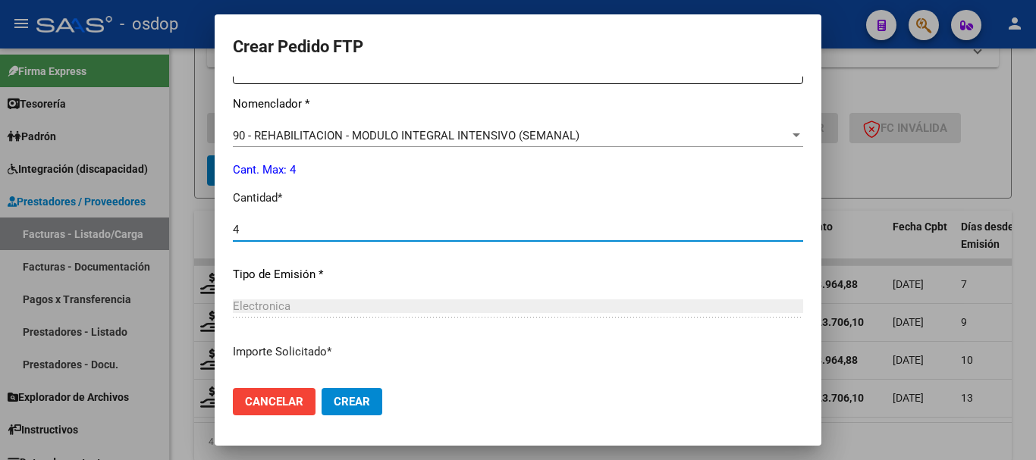
type input "4"
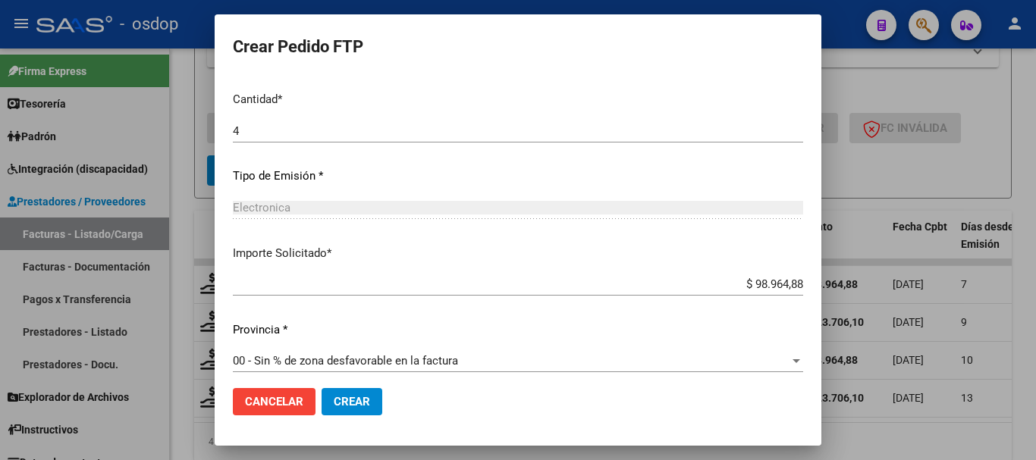
scroll to position [716, 0]
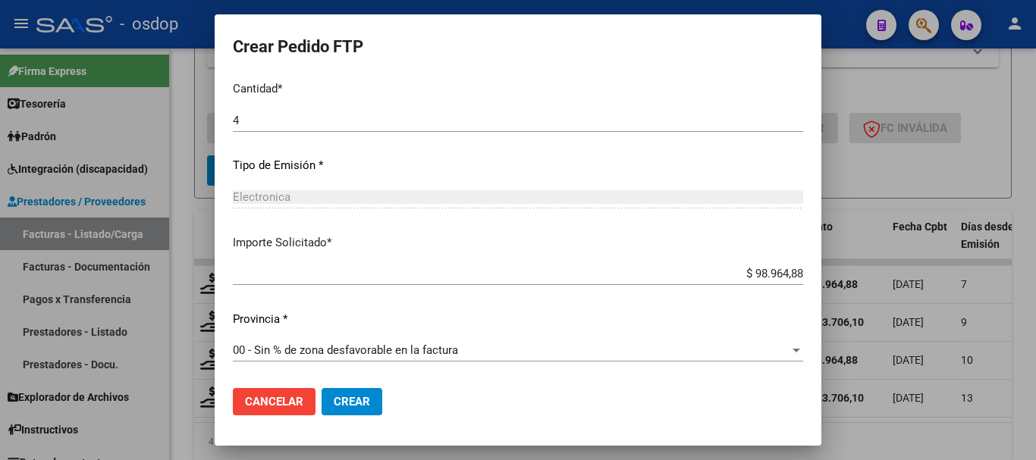
click at [347, 392] on button "Crear" at bounding box center [352, 401] width 61 height 27
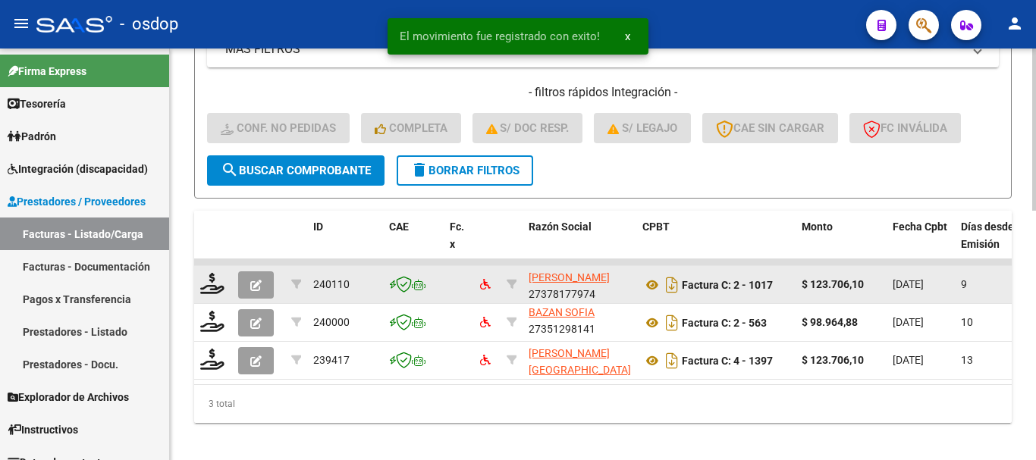
scroll to position [3, 0]
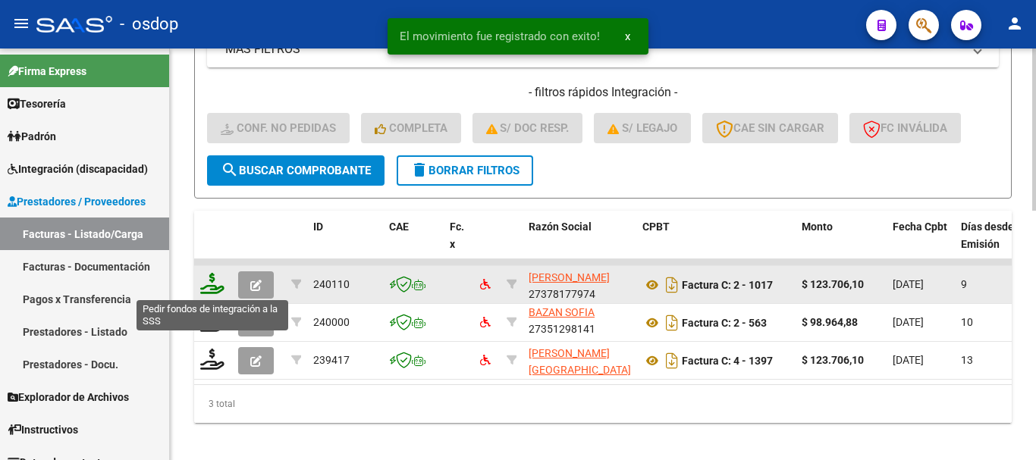
click at [214, 289] on icon at bounding box center [212, 283] width 24 height 21
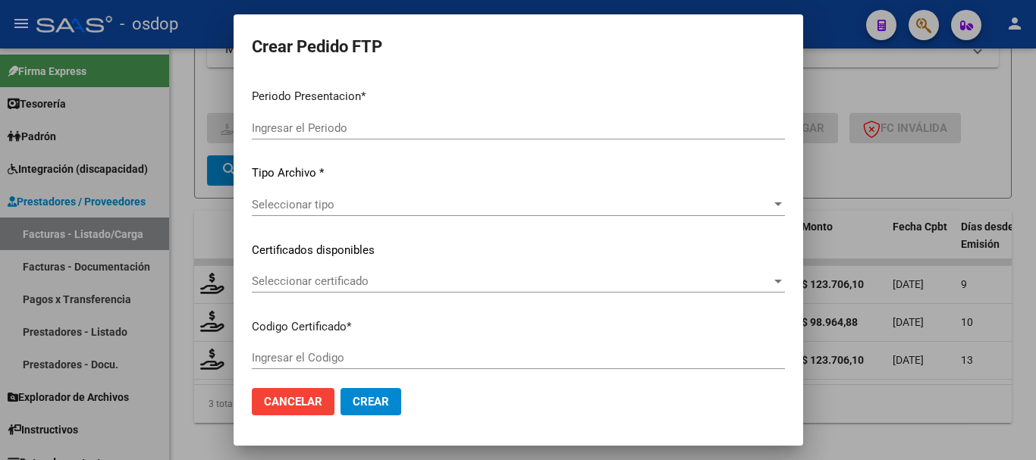
type input "202507"
type input "$ 123.706,10"
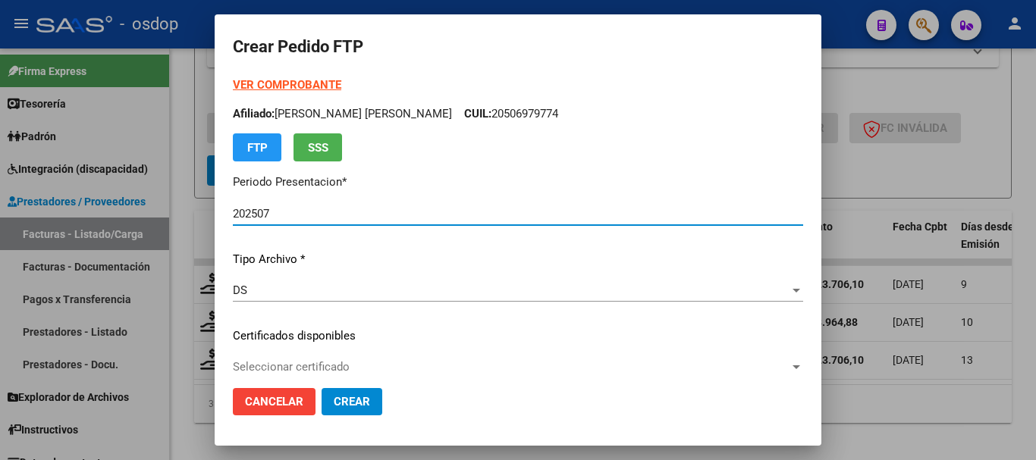
type input "2530221172"
type input "2029-01-26"
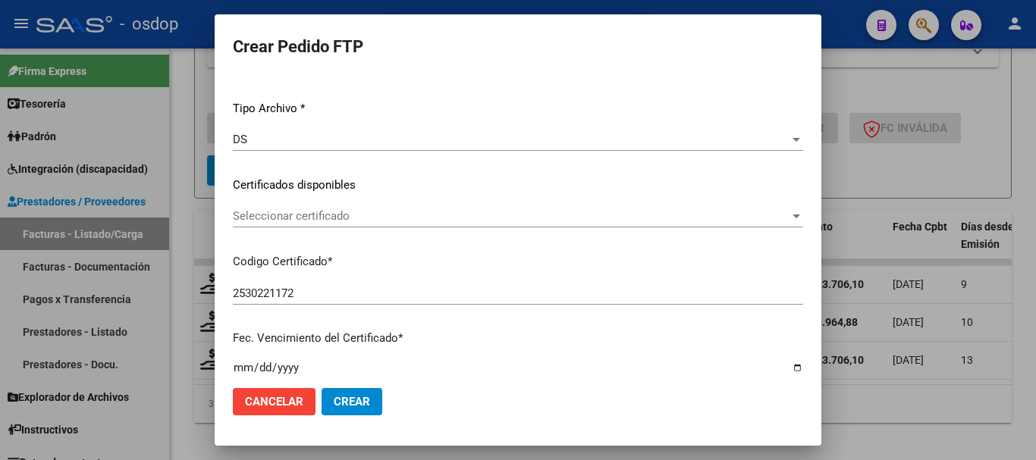
scroll to position [152, 0]
click at [357, 227] on div "Seleccionar certificado Seleccionar certificado" at bounding box center [518, 215] width 570 height 23
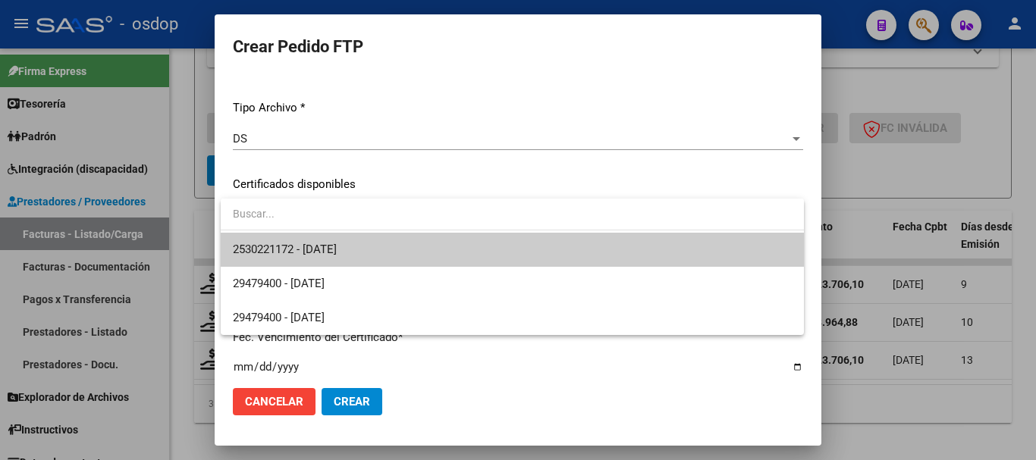
click at [369, 241] on span "2530221172 - 2029-01-26" at bounding box center [512, 250] width 559 height 34
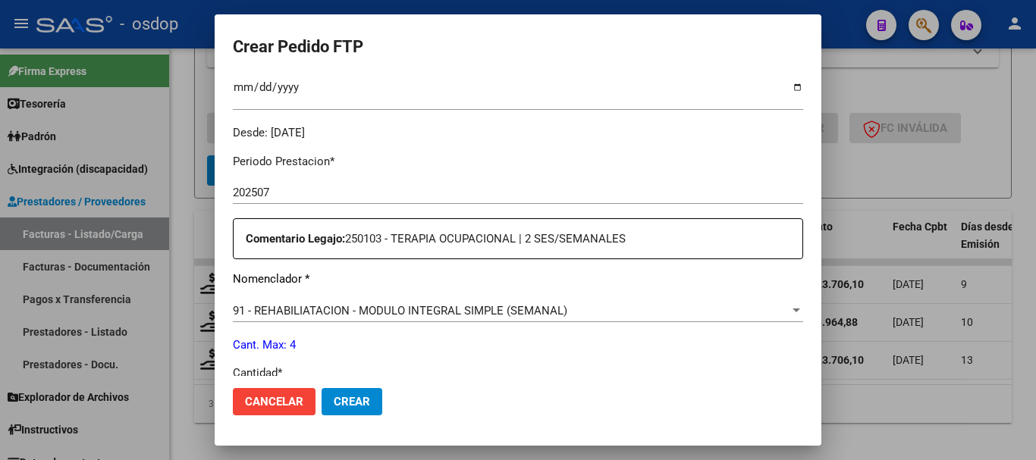
scroll to position [455, 0]
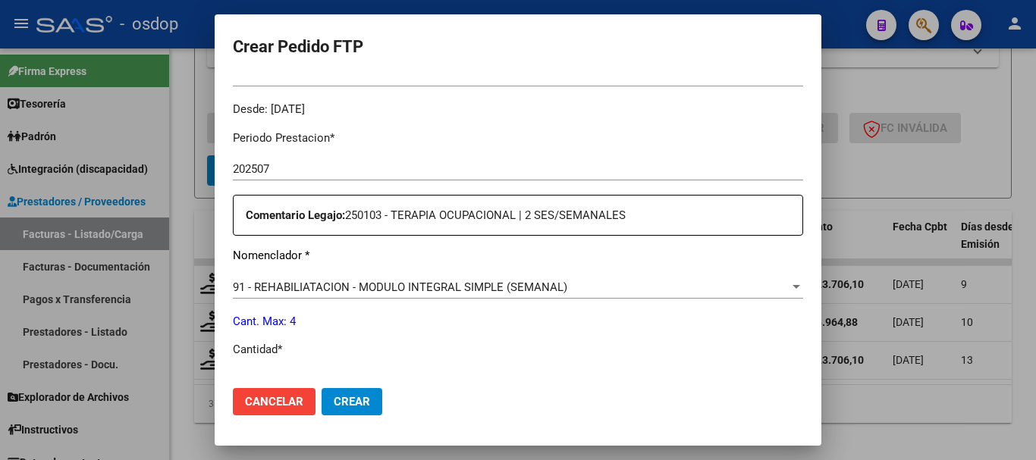
click at [395, 284] on span "91 - REHABILIATACION - MODULO INTEGRAL SIMPLE (SEMANAL)" at bounding box center [400, 288] width 335 height 14
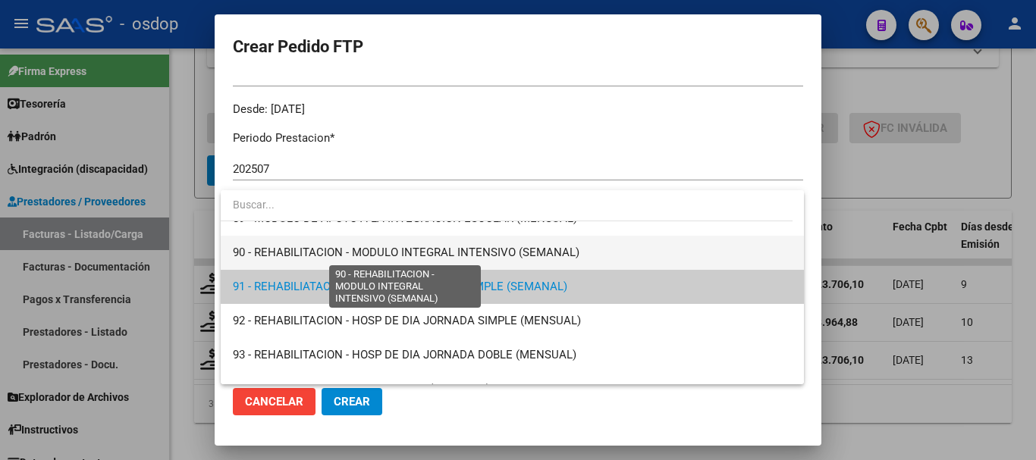
click at [391, 253] on span "90 - REHABILITACION - MODULO INTEGRAL INTENSIVO (SEMANAL)" at bounding box center [406, 253] width 347 height 14
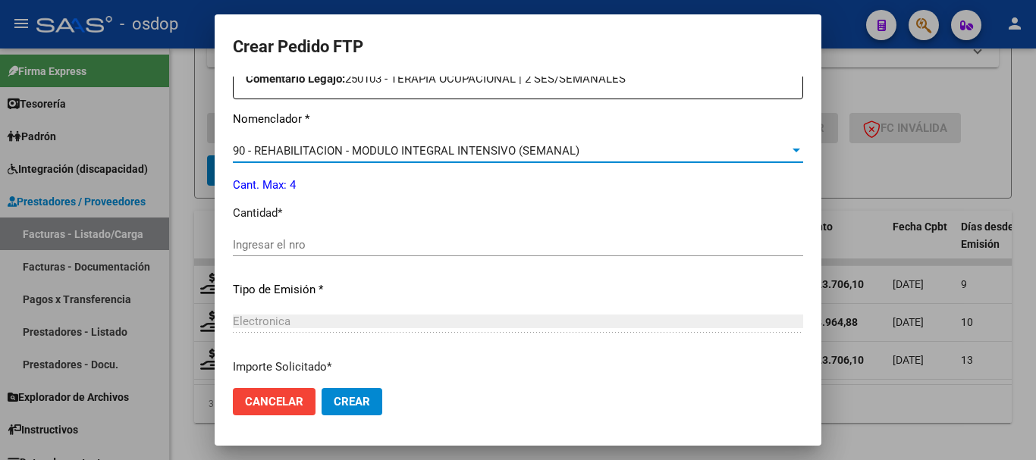
scroll to position [607, 0]
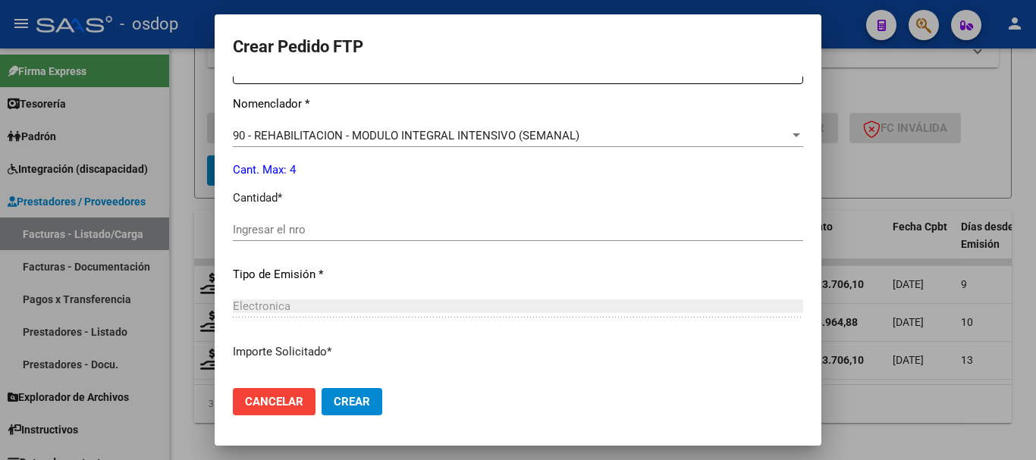
click at [345, 220] on div "Ingresar el nro" at bounding box center [518, 229] width 570 height 23
type input "4"
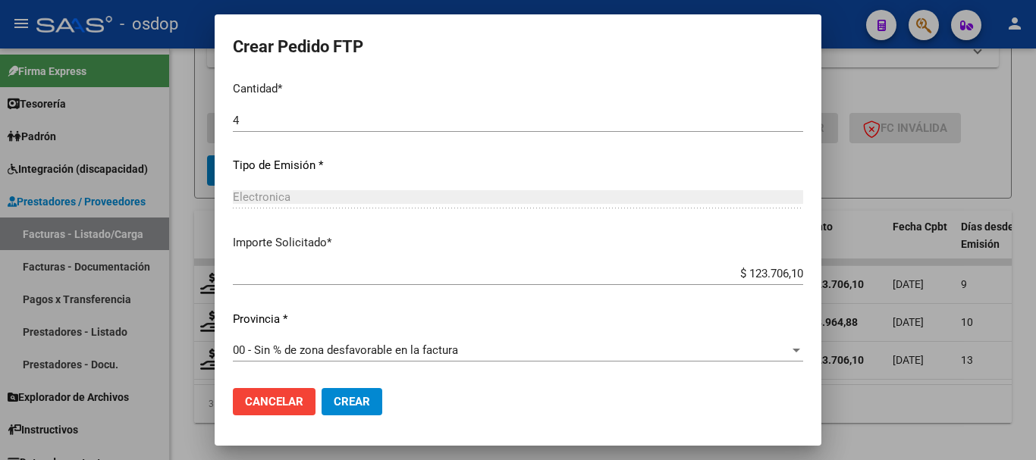
click at [363, 393] on button "Crear" at bounding box center [352, 401] width 61 height 27
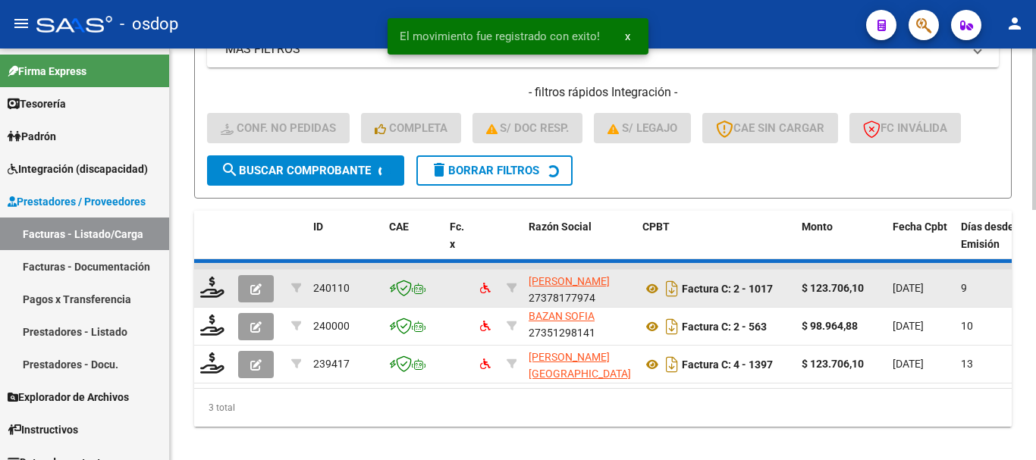
scroll to position [20, 0]
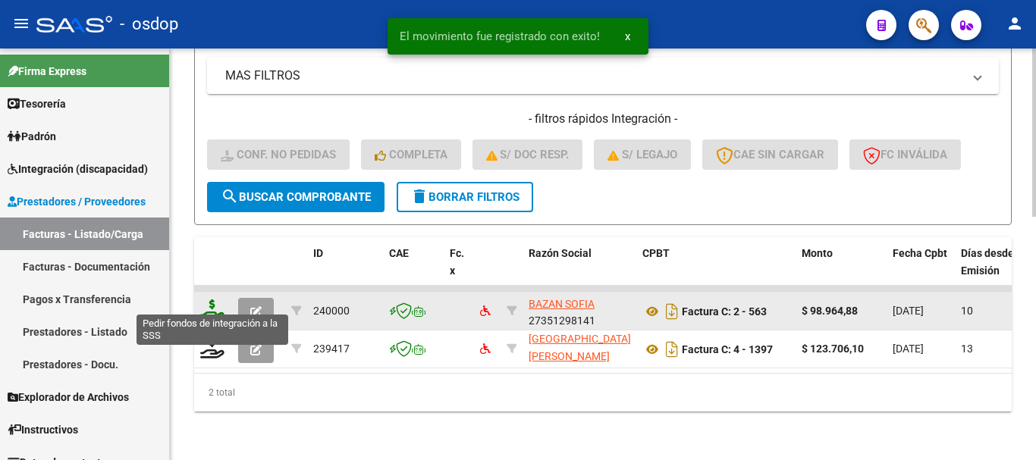
click at [215, 300] on icon at bounding box center [212, 310] width 24 height 21
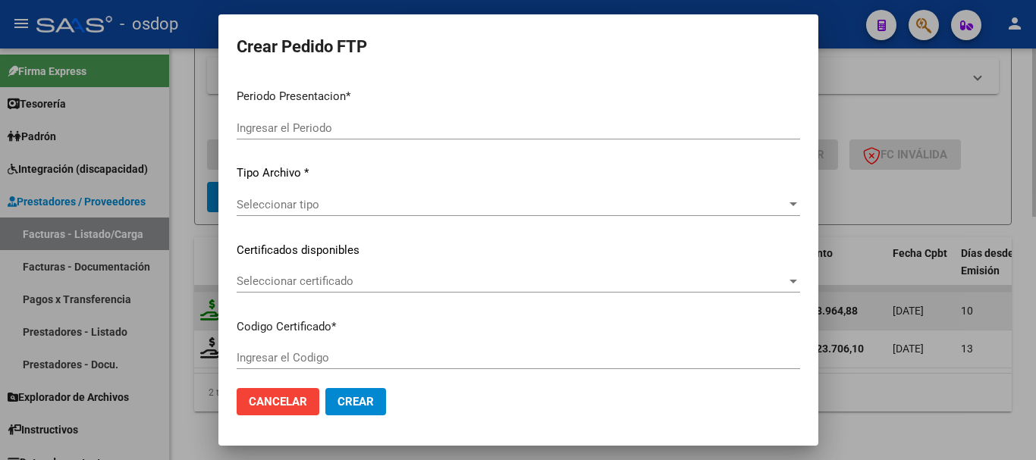
type input "202507"
type input "$ 98.964,88"
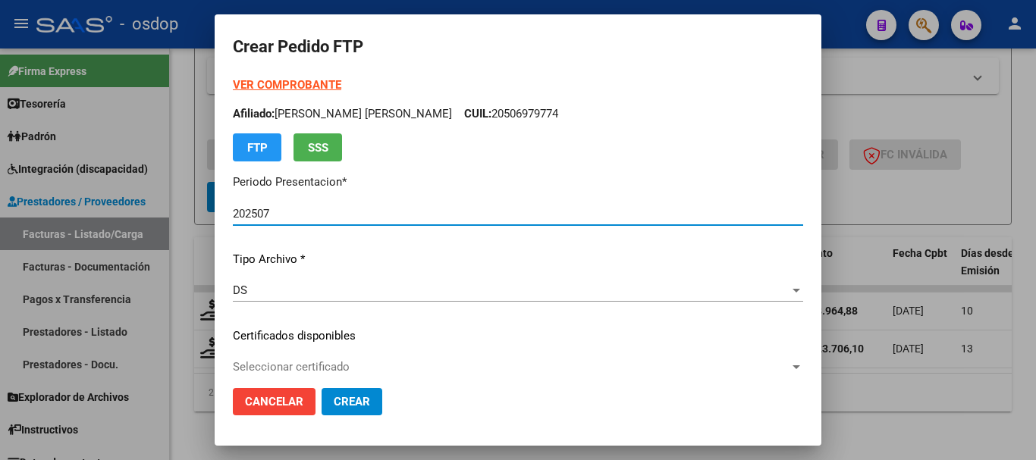
type input "2530221172"
type input "2029-01-26"
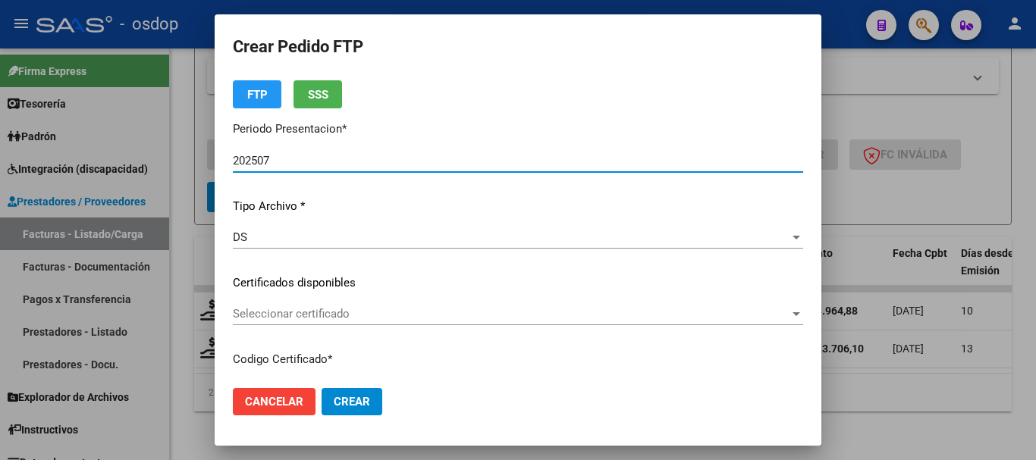
scroll to position [152, 0]
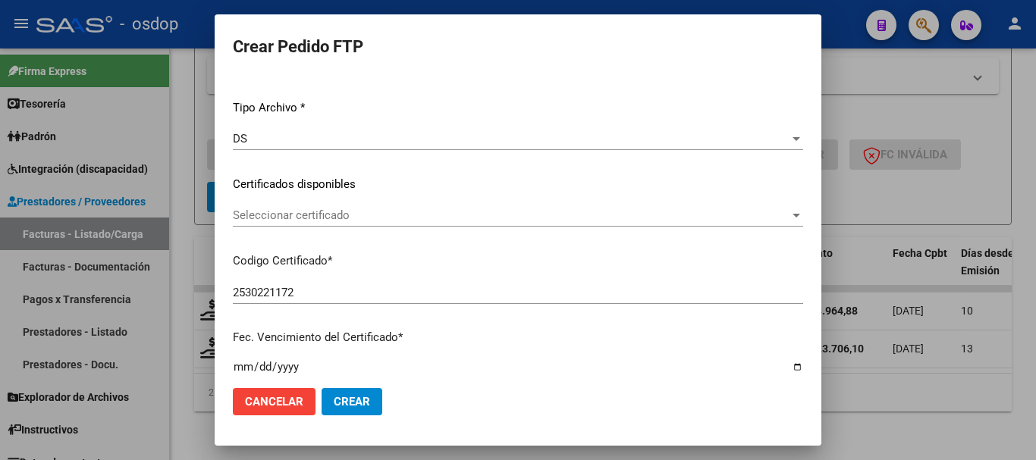
click at [327, 232] on div "Seleccionar certificado Seleccionar certificado" at bounding box center [518, 222] width 570 height 37
click at [319, 223] on div "Seleccionar certificado Seleccionar certificado" at bounding box center [518, 215] width 570 height 23
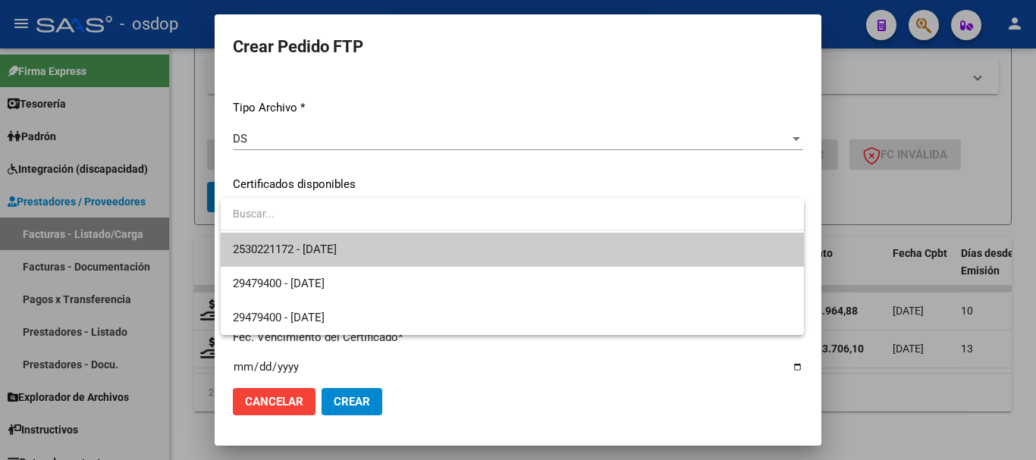
click at [338, 238] on span "2530221172 - 2029-01-26" at bounding box center [512, 250] width 559 height 34
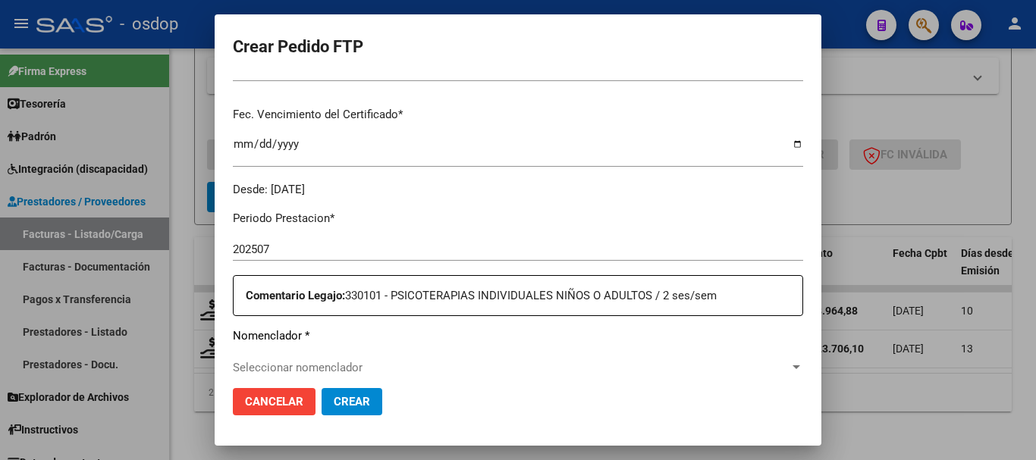
scroll to position [455, 0]
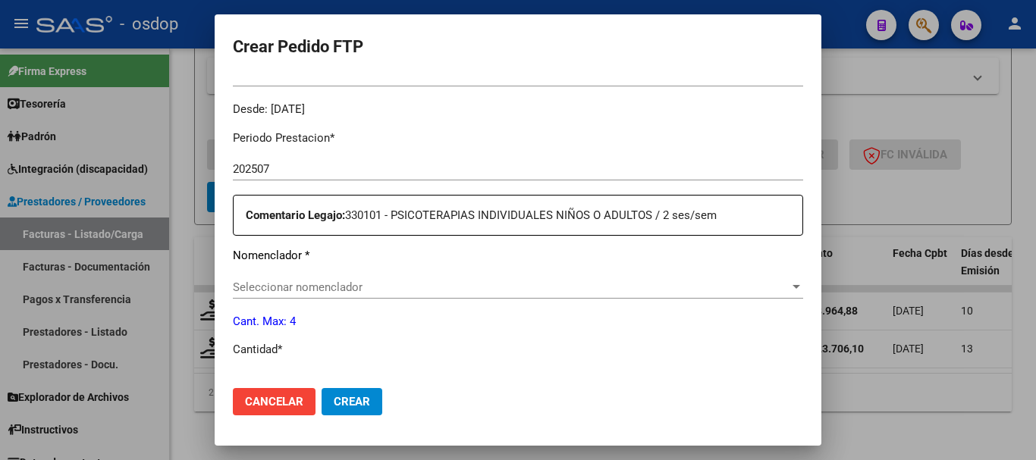
click at [294, 281] on span "Seleccionar nomenclador" at bounding box center [511, 288] width 557 height 14
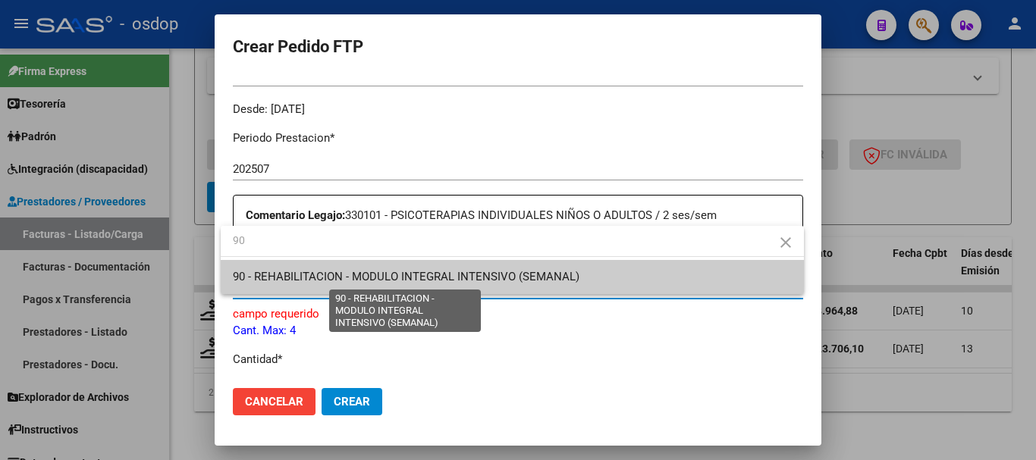
type input "90"
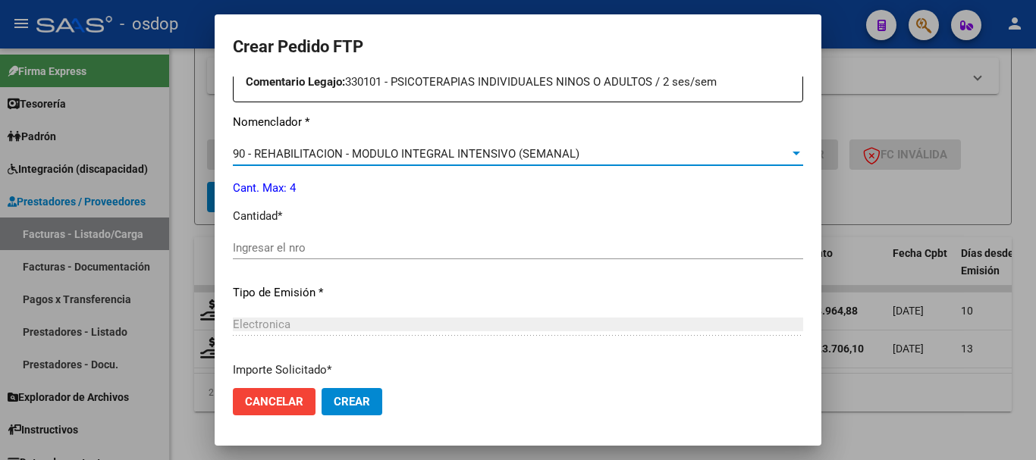
scroll to position [531, 0]
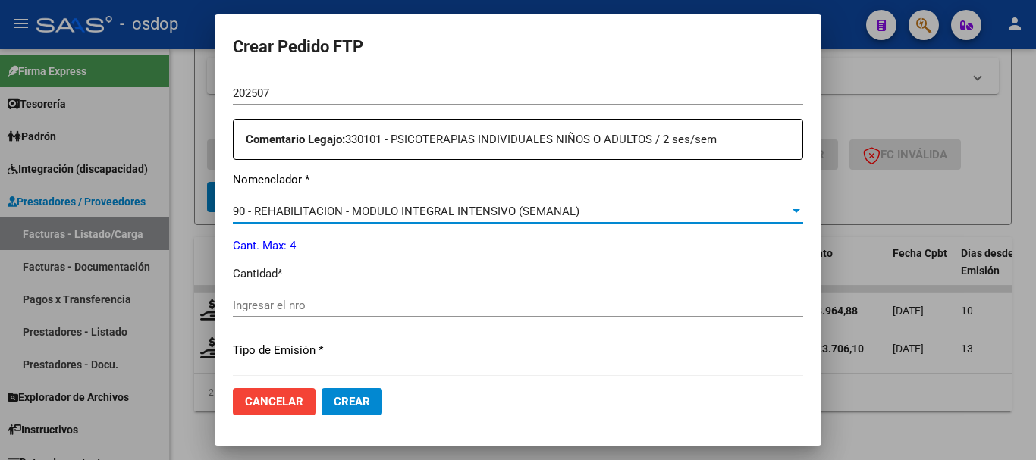
click at [297, 303] on input "Ingresar el nro" at bounding box center [518, 306] width 570 height 14
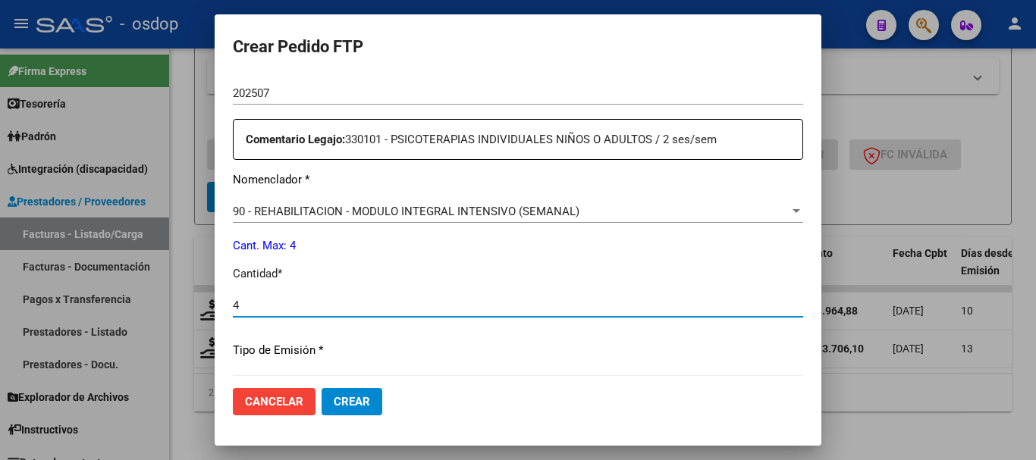
type input "4"
click at [322, 388] on button "Crear" at bounding box center [352, 401] width 61 height 27
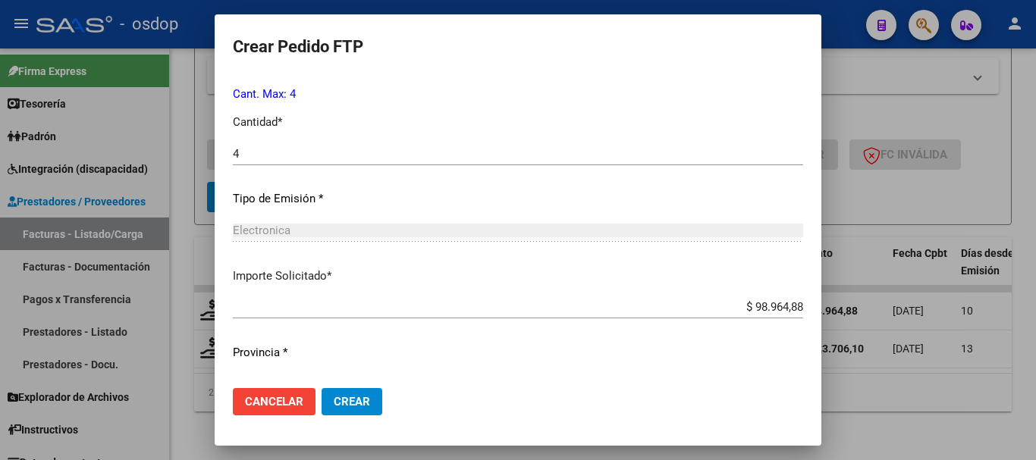
scroll to position [716, 0]
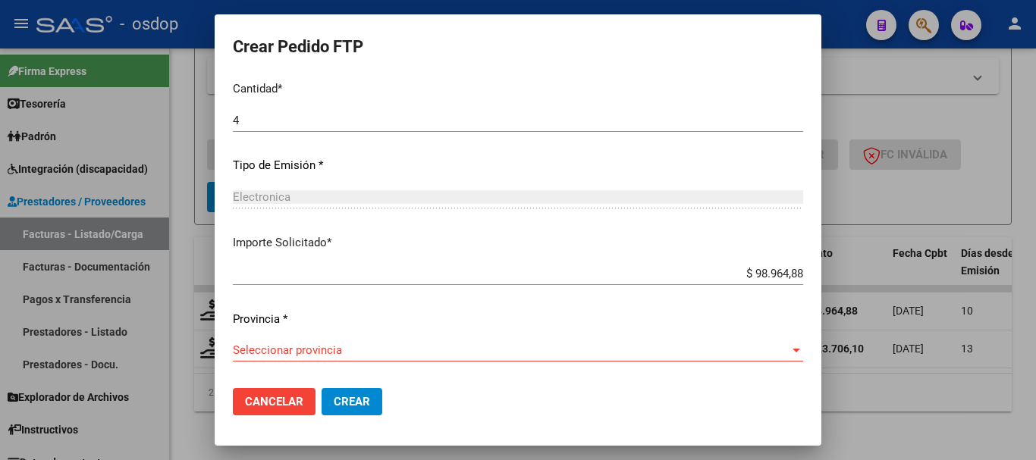
click at [321, 357] on span "Seleccionar provincia" at bounding box center [511, 351] width 557 height 14
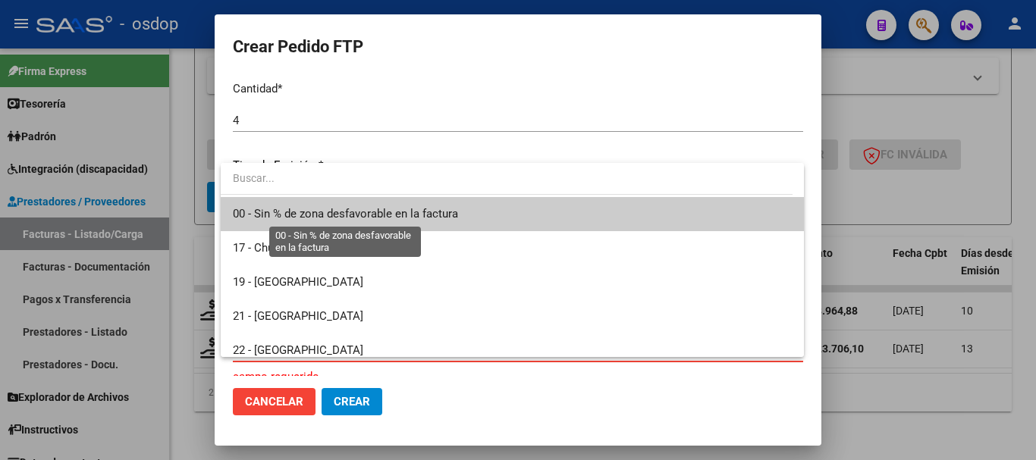
click at [309, 212] on span "00 - Sin % de zona desfavorable en la factura" at bounding box center [345, 214] width 225 height 14
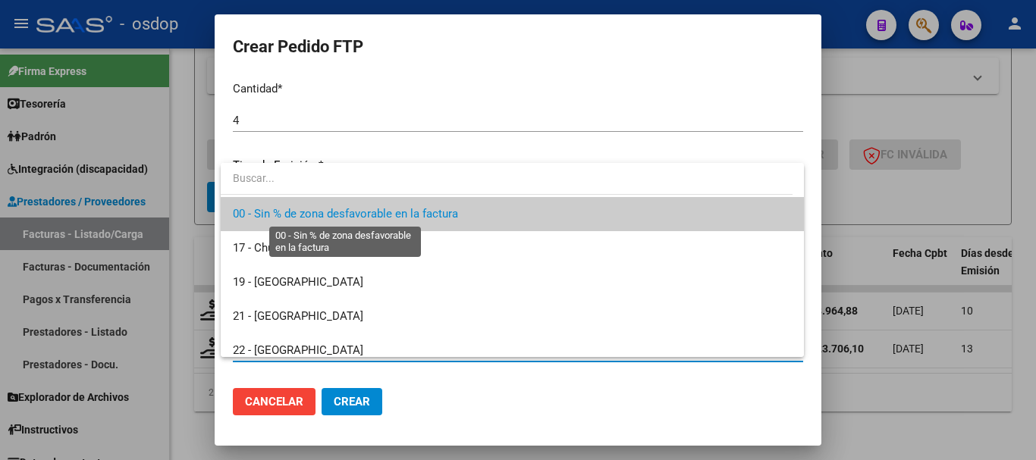
click at [328, 212] on span "00 - Sin % de zona desfavorable en la factura" at bounding box center [345, 214] width 225 height 14
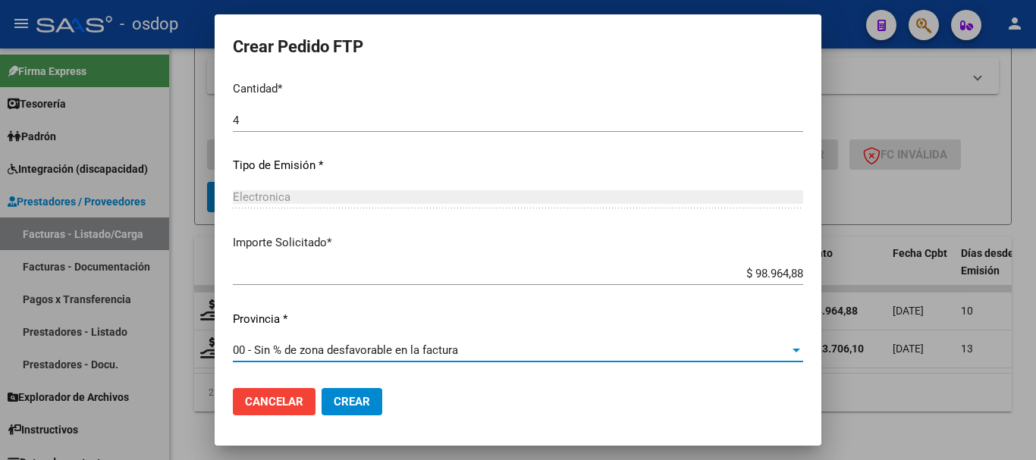
click at [363, 391] on button "Crear" at bounding box center [352, 401] width 61 height 27
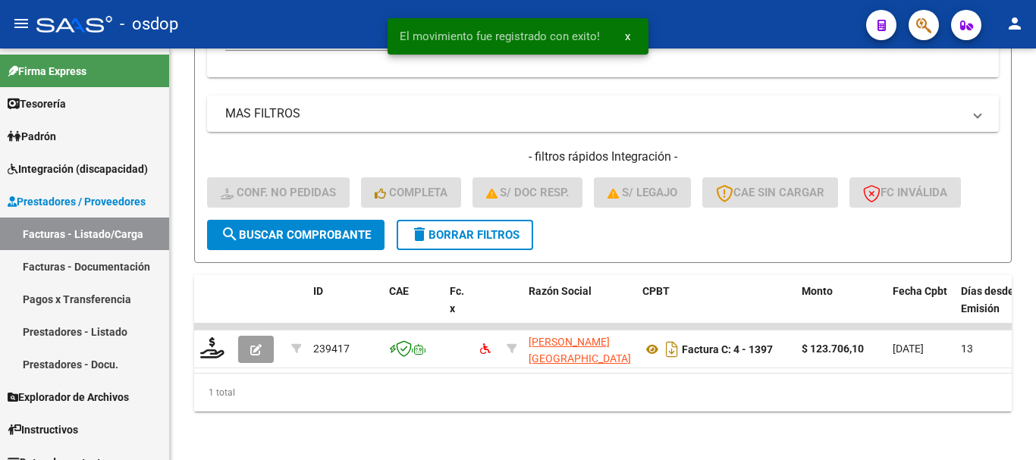
scroll to position [557, 0]
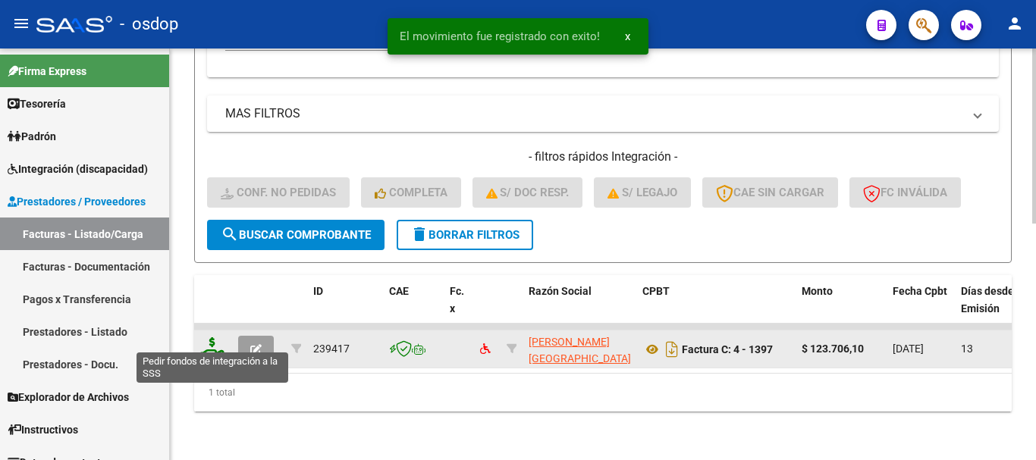
click at [216, 338] on icon at bounding box center [212, 348] width 24 height 21
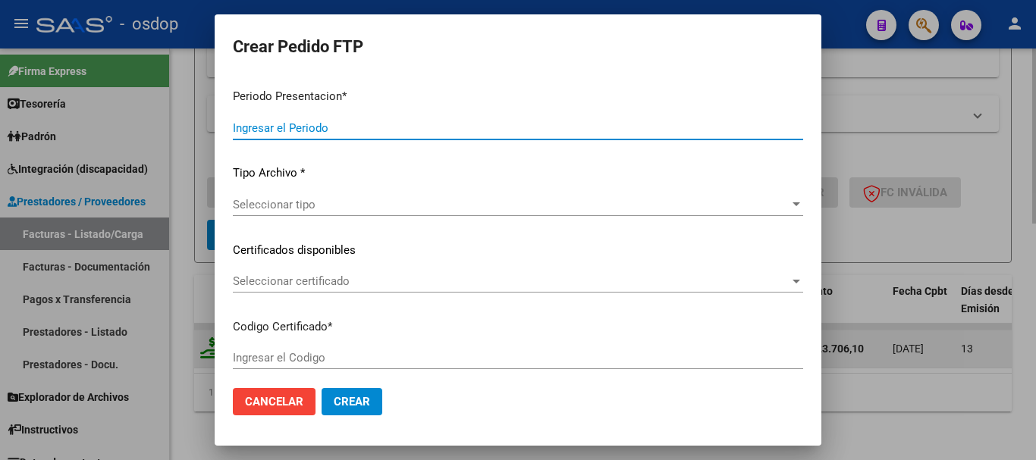
type input "202507"
type input "$ 123.706,10"
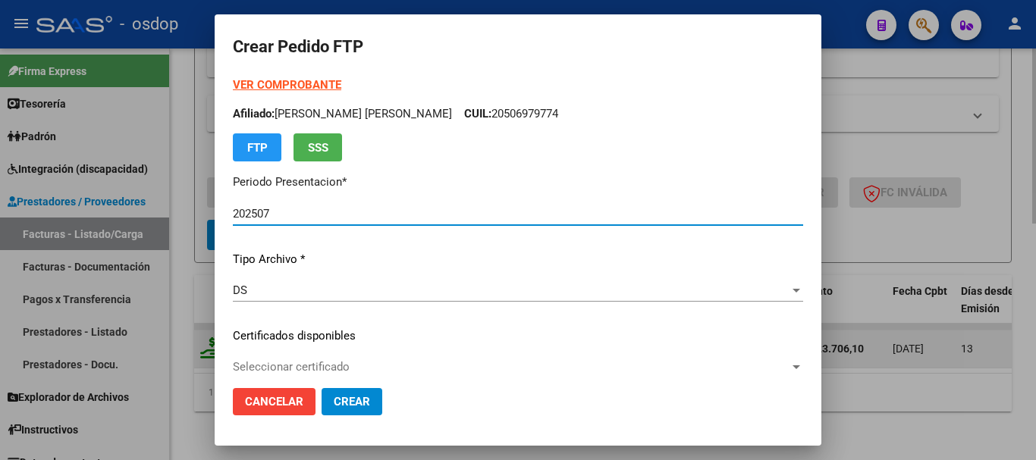
type input "2530221172"
type input "2029-01-26"
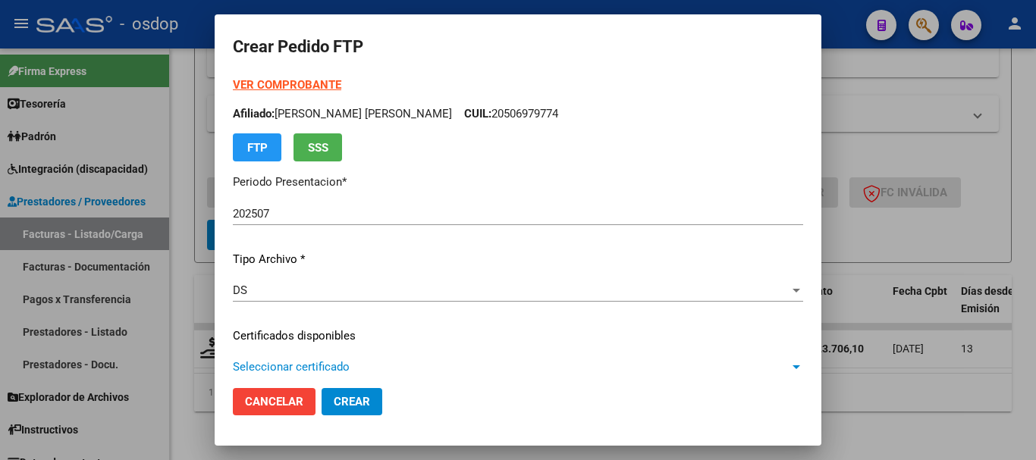
click at [281, 362] on span "Seleccionar certificado" at bounding box center [511, 367] width 557 height 14
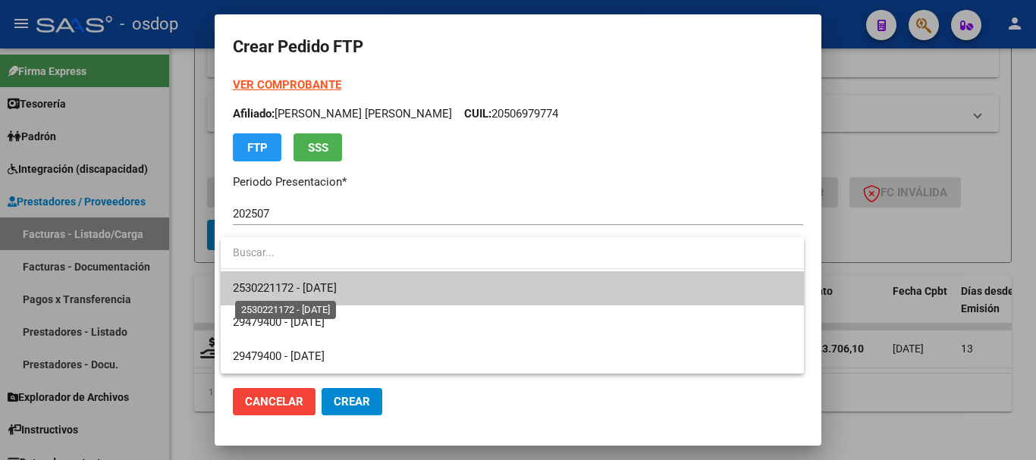
click at [257, 284] on span "2530221172 - 2029-01-26" at bounding box center [285, 288] width 104 height 14
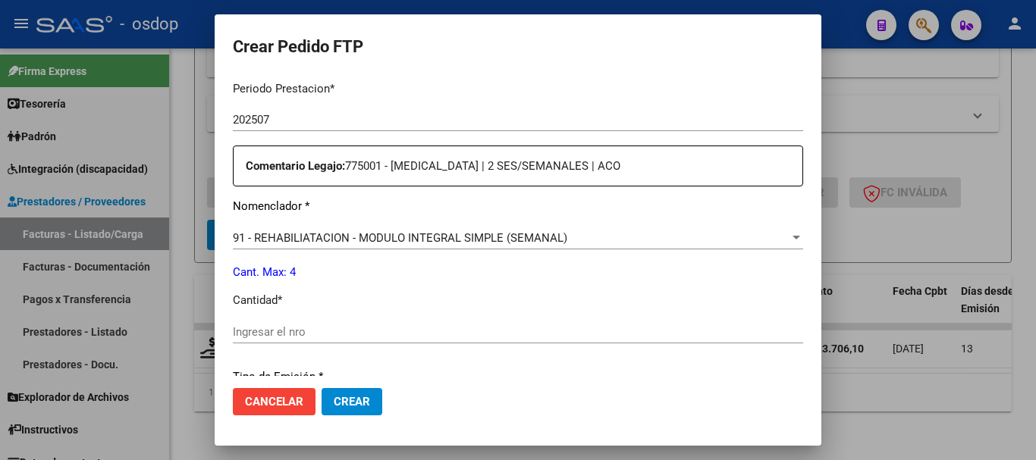
scroll to position [531, 0]
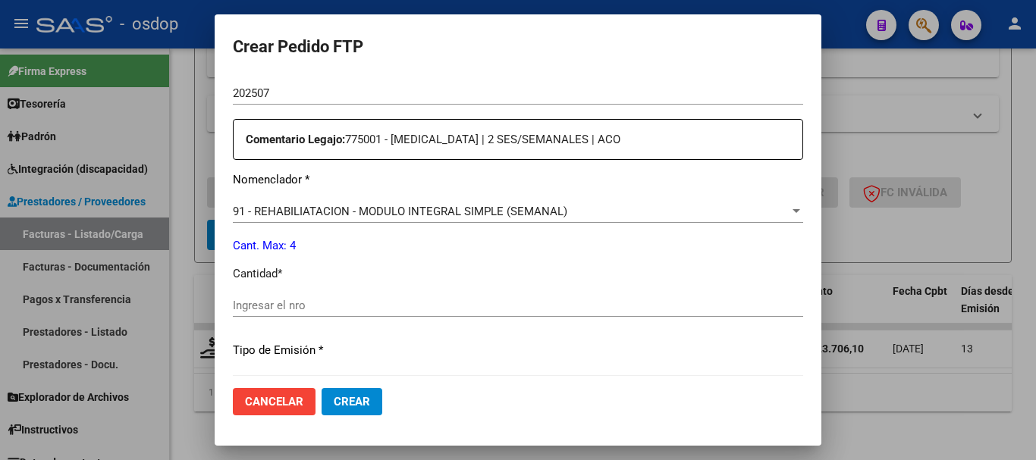
click at [338, 214] on span "91 - REHABILIATACION - MODULO INTEGRAL SIMPLE (SEMANAL)" at bounding box center [400, 212] width 335 height 14
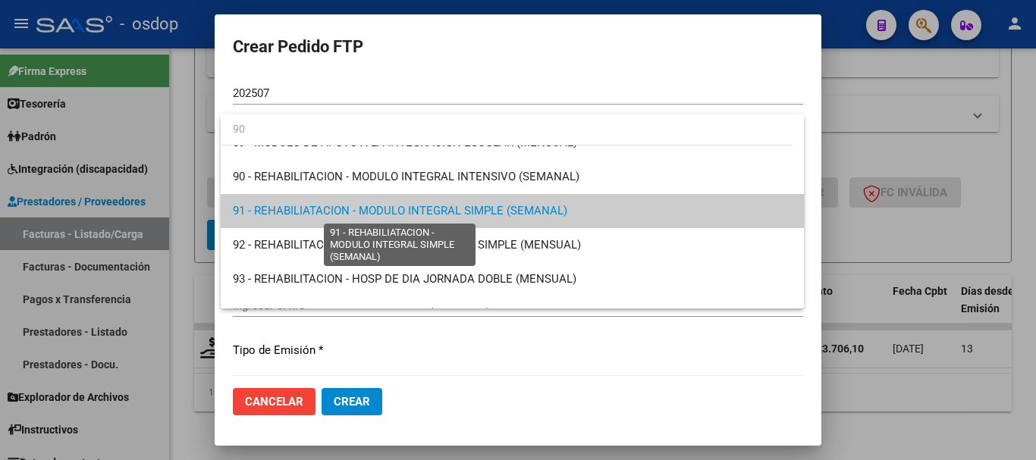
scroll to position [0, 0]
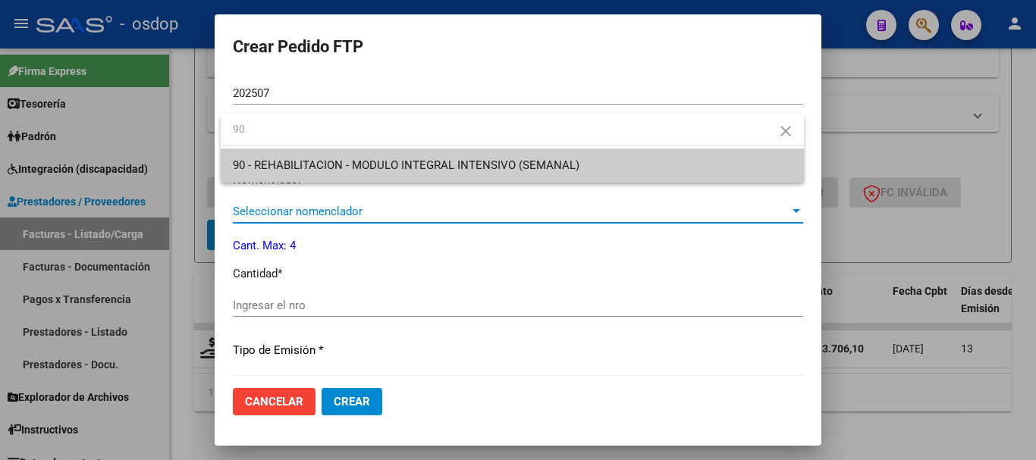
type input "90"
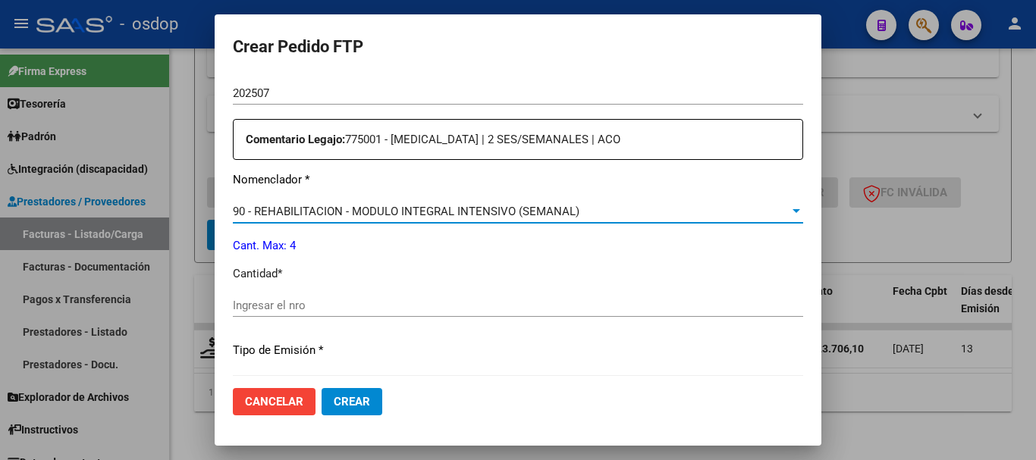
click at [331, 303] on input "Ingresar el nro" at bounding box center [518, 306] width 570 height 14
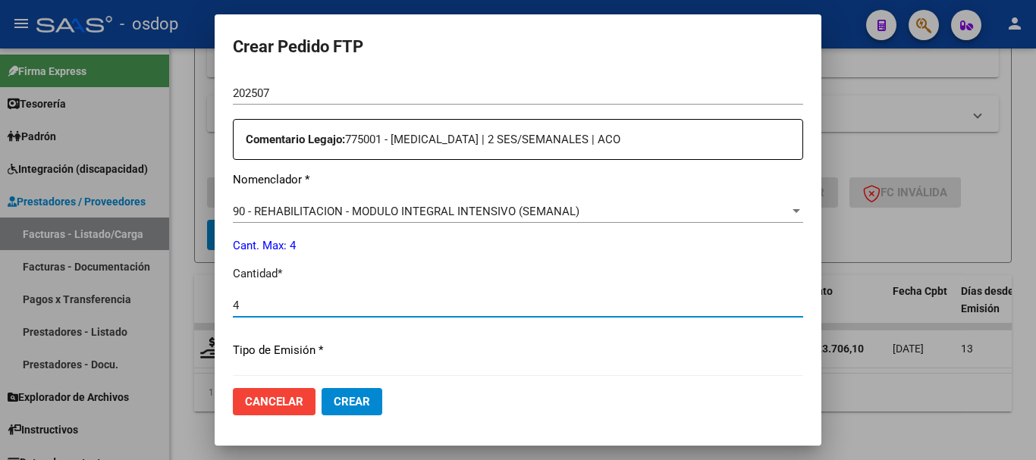
type input "4"
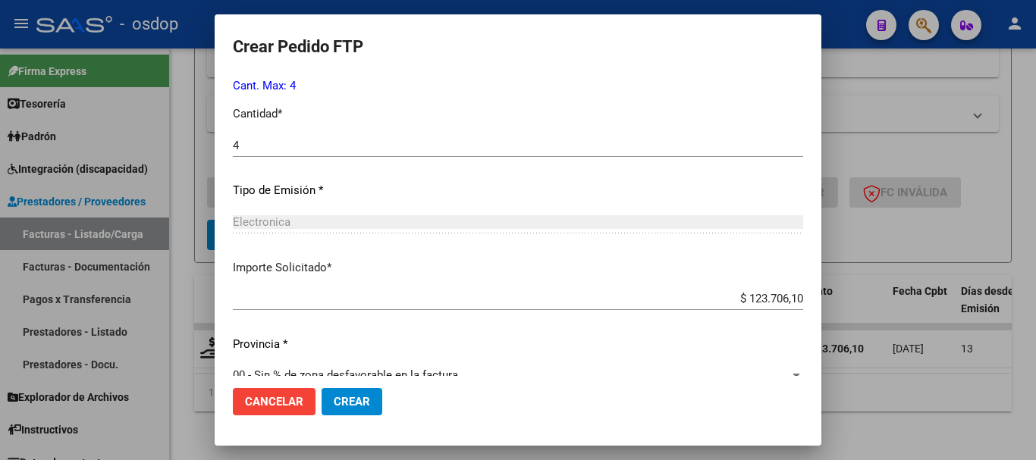
scroll to position [716, 0]
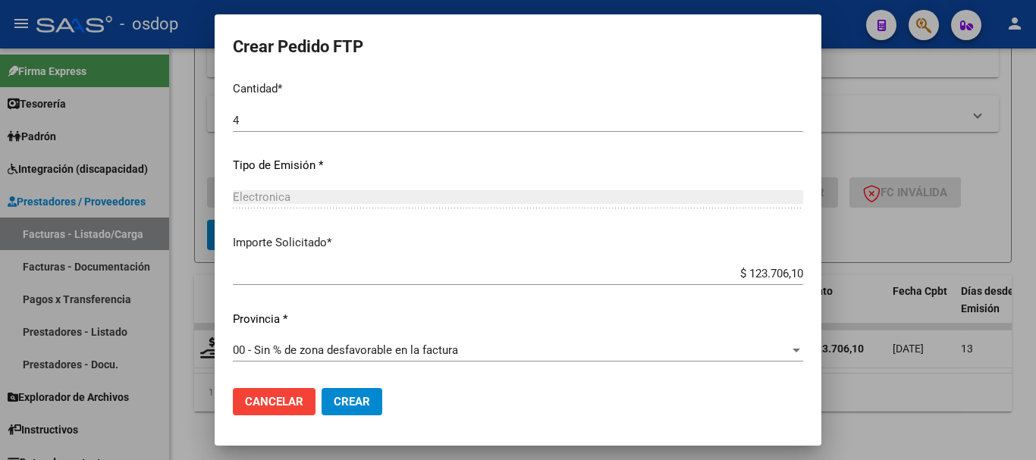
click at [350, 392] on button "Crear" at bounding box center [352, 401] width 61 height 27
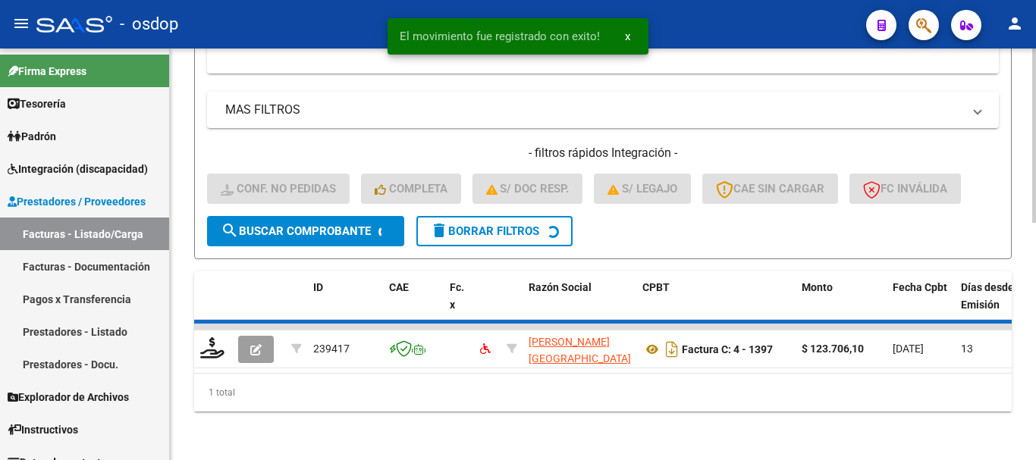
scroll to position [533, 0]
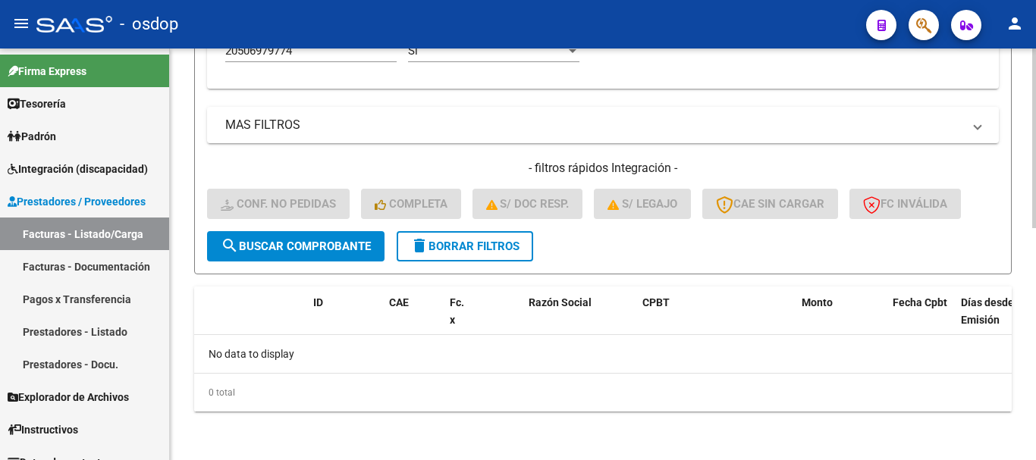
click at [431, 243] on span "delete Borrar Filtros" at bounding box center [464, 247] width 109 height 14
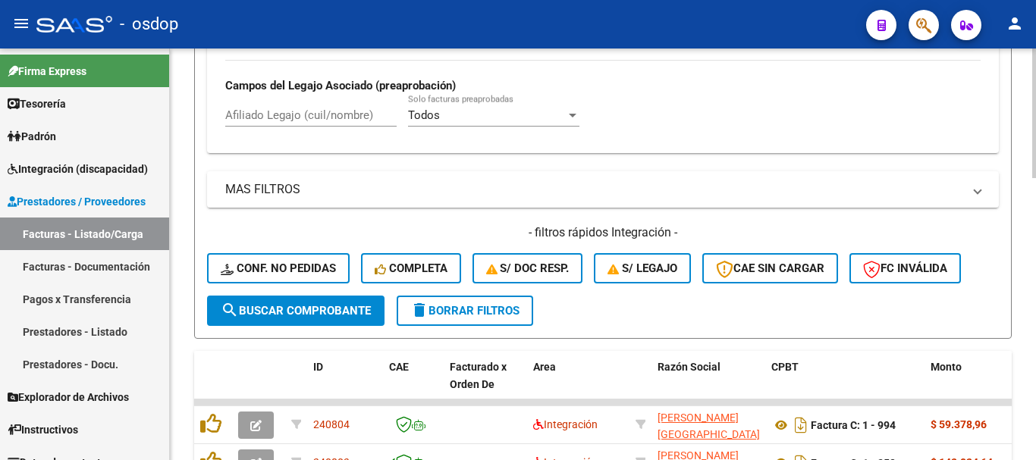
scroll to position [382, 0]
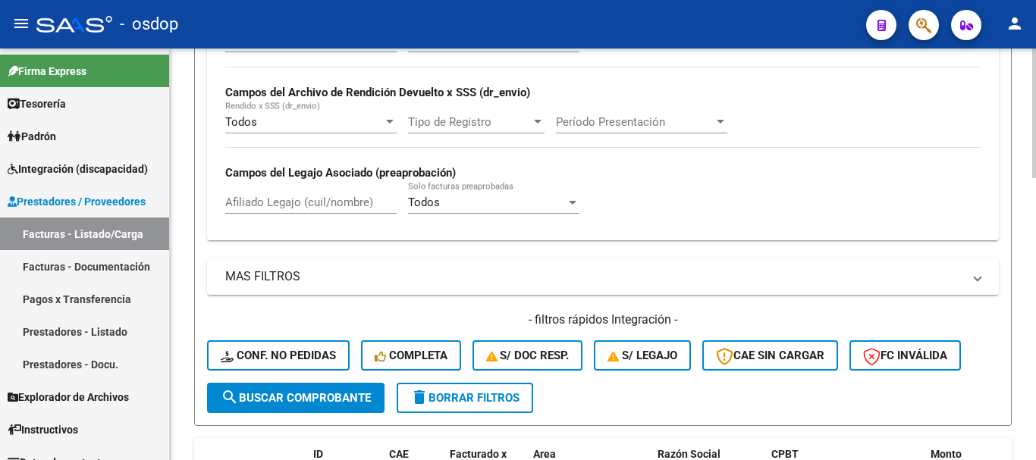
click at [333, 202] on input "Afiliado Legajo (cuil/nombre)" at bounding box center [310, 203] width 171 height 14
paste input "27395064571"
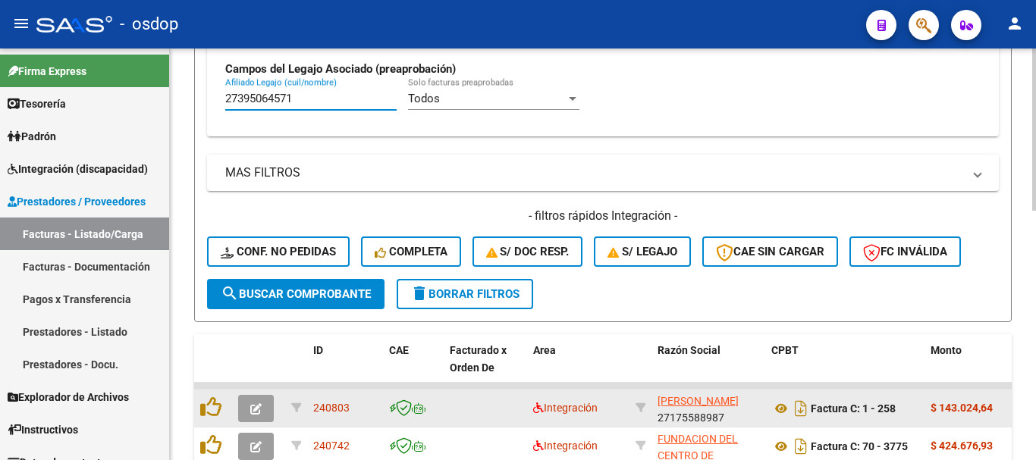
scroll to position [633, 0]
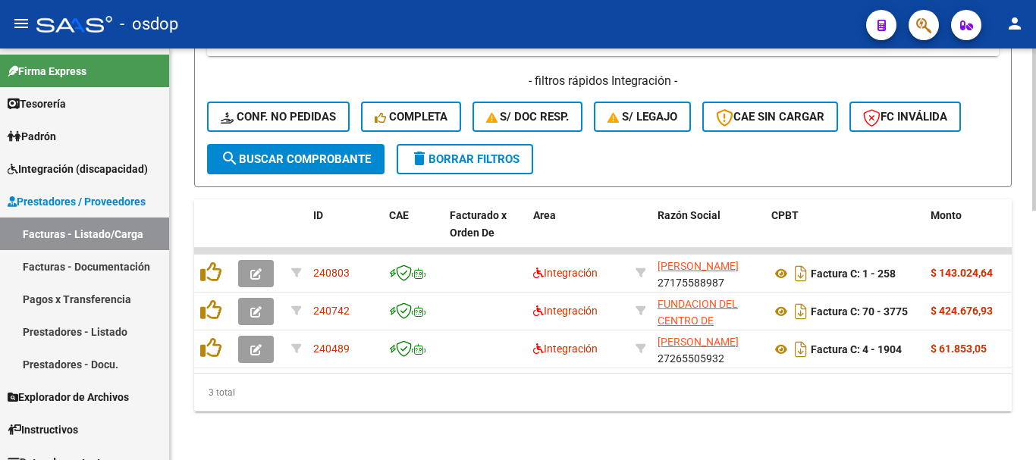
type input "27395064571"
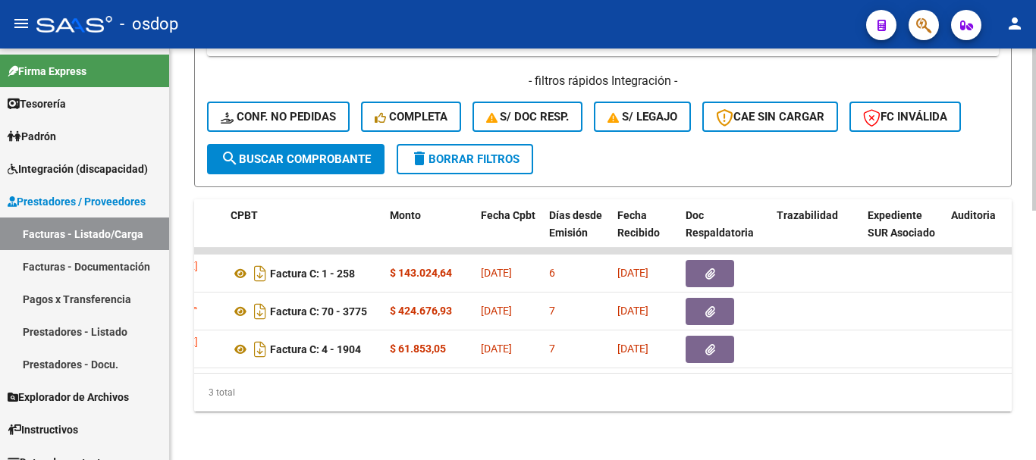
scroll to position [0, 428]
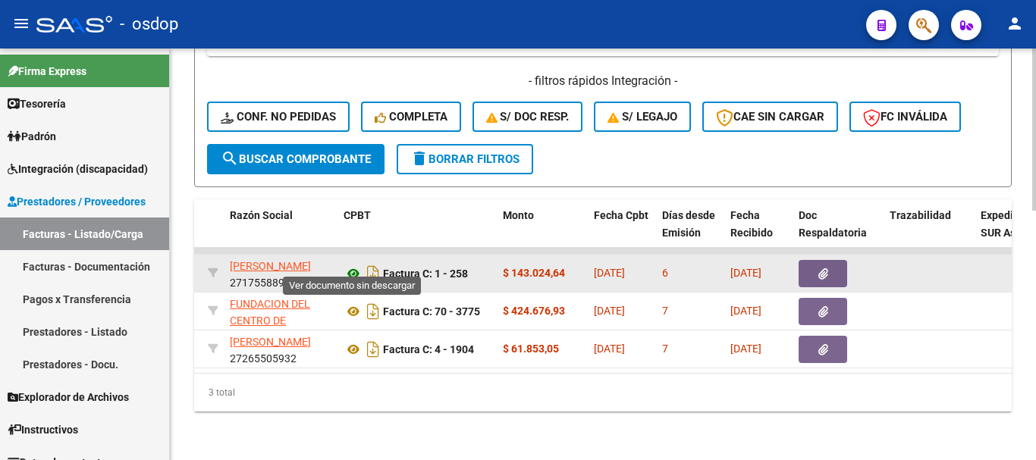
click at [360, 265] on icon at bounding box center [354, 274] width 20 height 18
click at [828, 260] on button "button" at bounding box center [823, 273] width 49 height 27
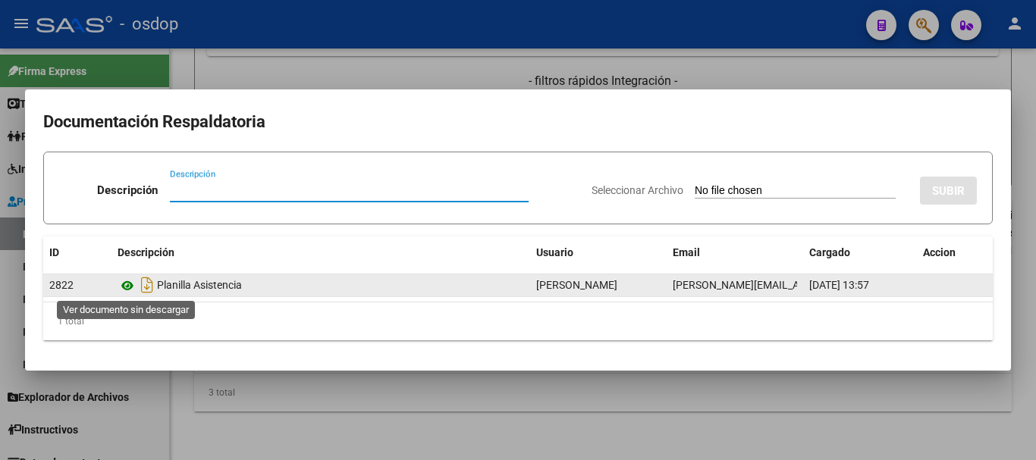
click at [130, 288] on icon at bounding box center [128, 286] width 20 height 18
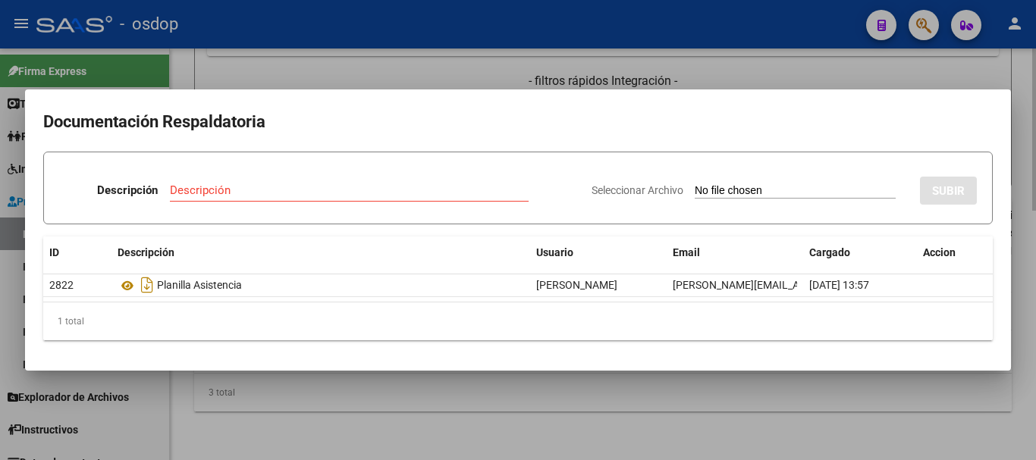
click at [490, 392] on div at bounding box center [518, 230] width 1036 height 460
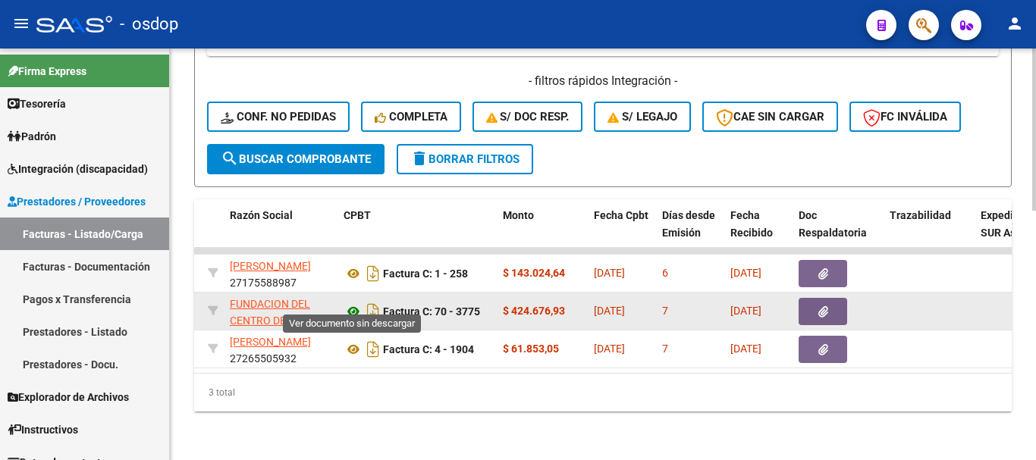
click at [349, 304] on icon at bounding box center [354, 312] width 20 height 18
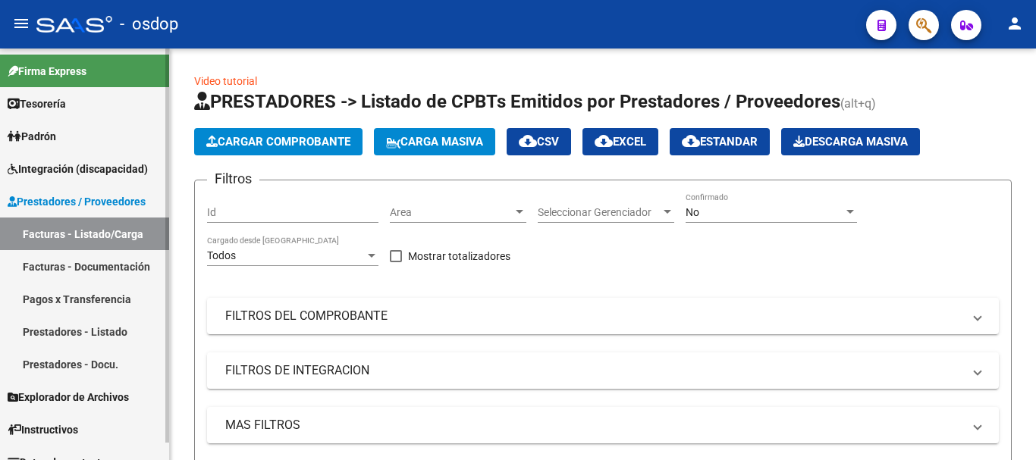
click at [109, 169] on span "Integración (discapacidad)" at bounding box center [78, 169] width 140 height 17
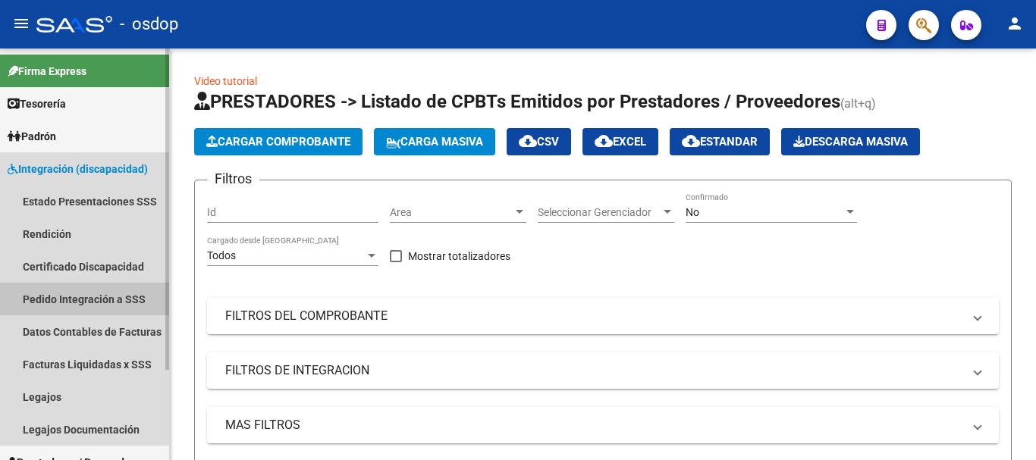
click at [75, 307] on link "Pedido Integración a SSS" at bounding box center [84, 299] width 169 height 33
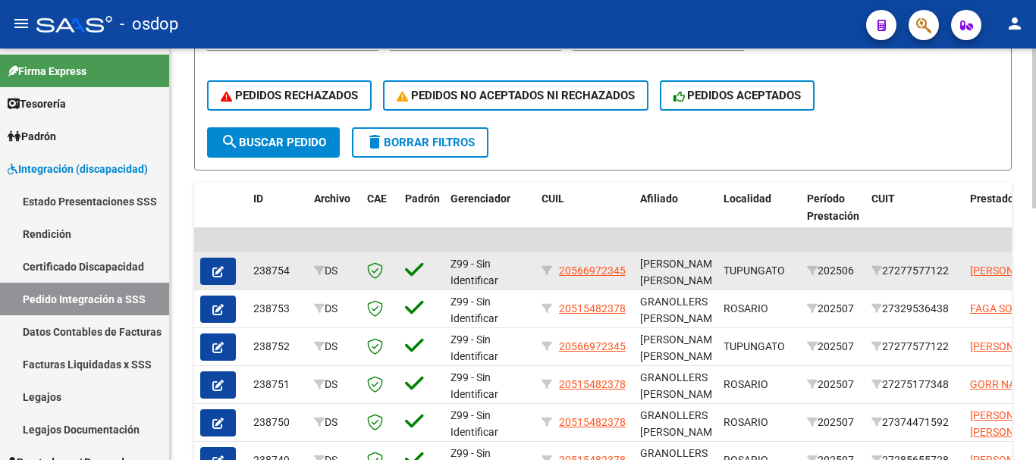
scroll to position [379, 0]
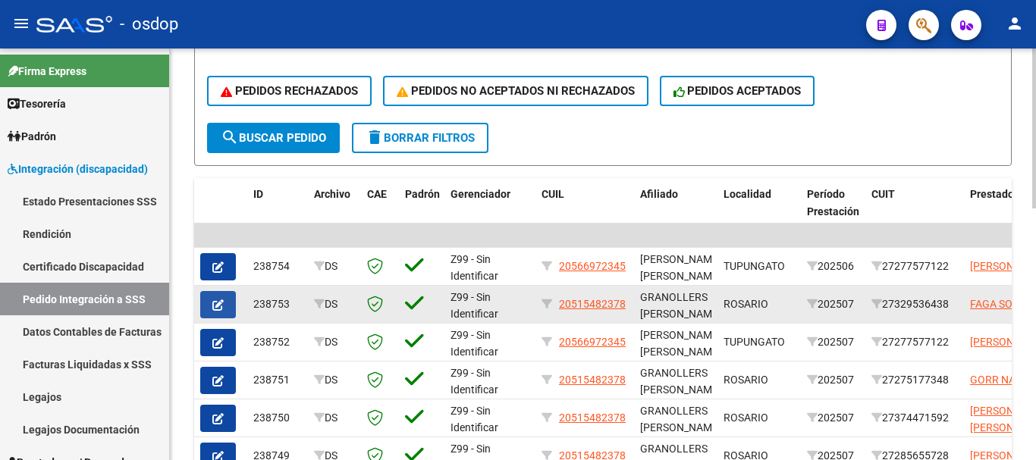
click at [215, 310] on icon "button" at bounding box center [217, 305] width 11 height 11
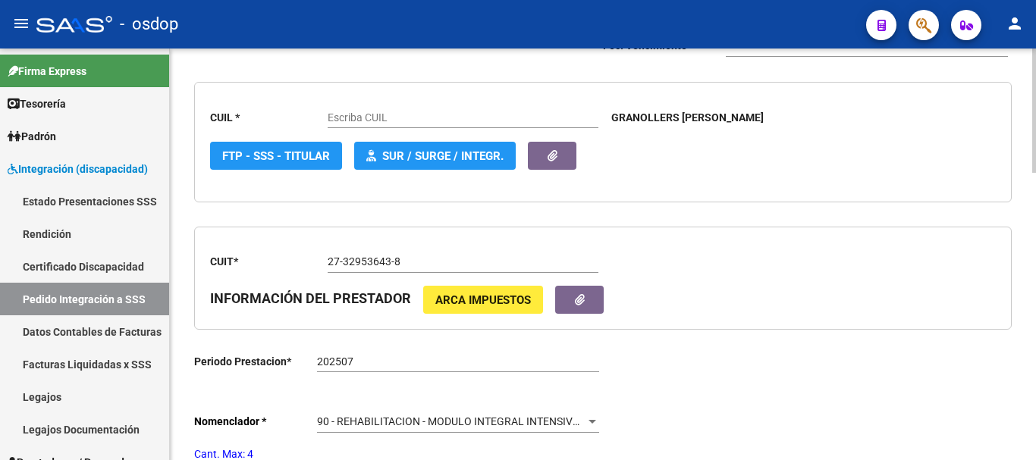
scroll to position [683, 0]
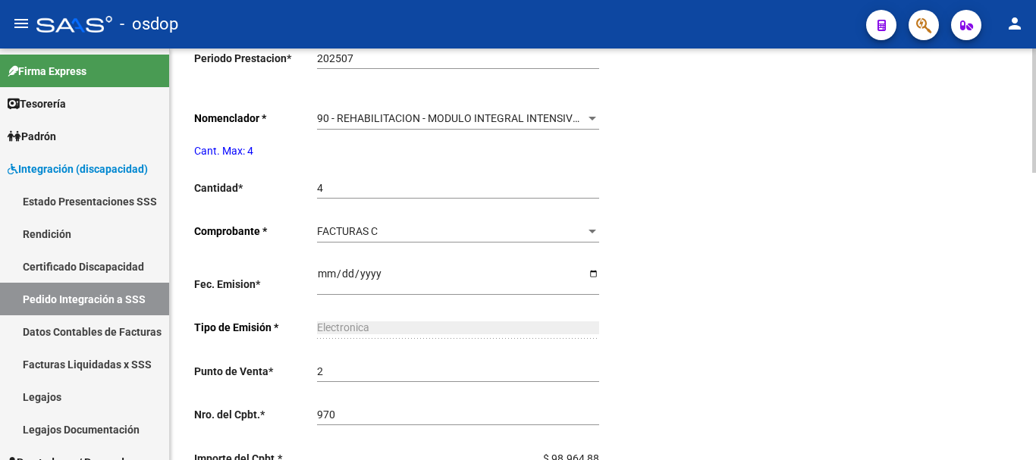
type input "20515482378"
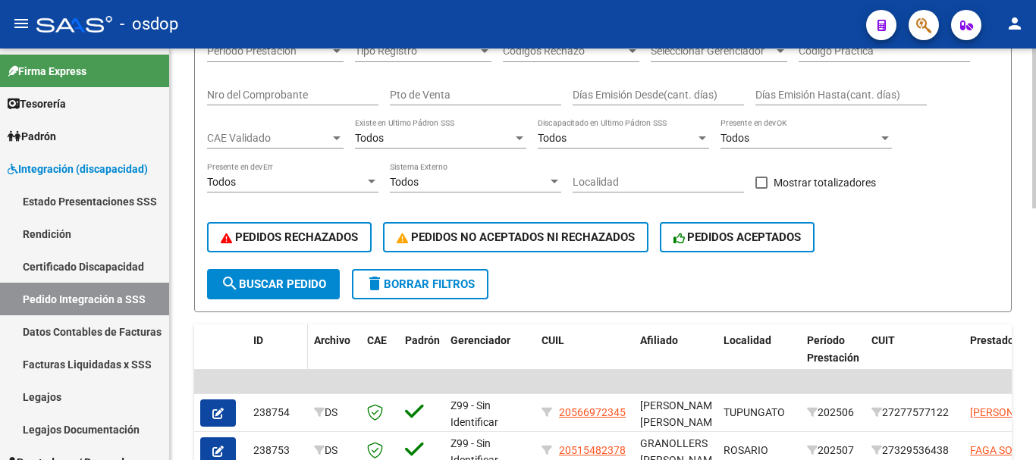
scroll to position [649, 0]
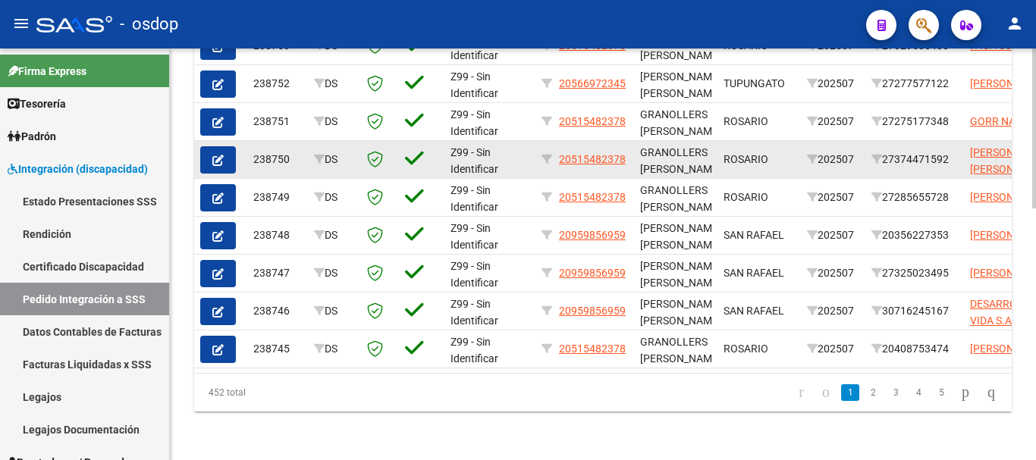
click at [219, 155] on icon "button" at bounding box center [217, 160] width 11 height 11
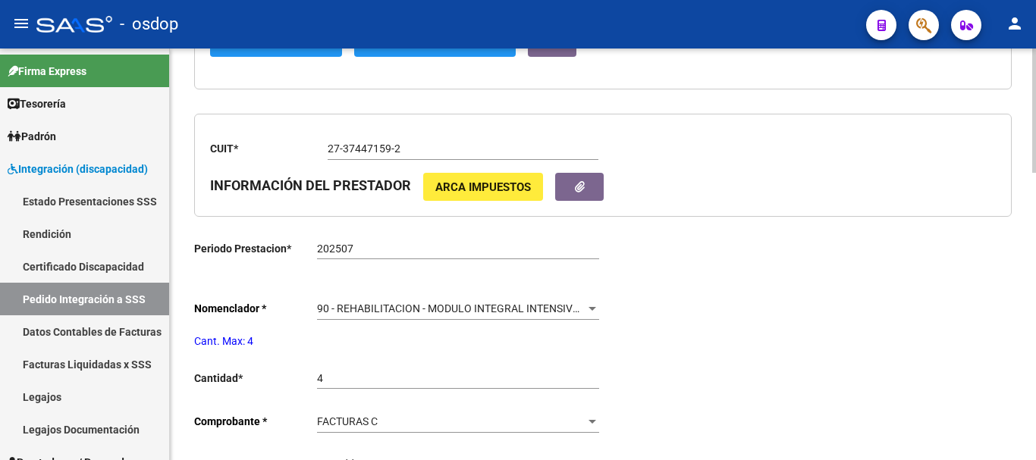
scroll to position [607, 0]
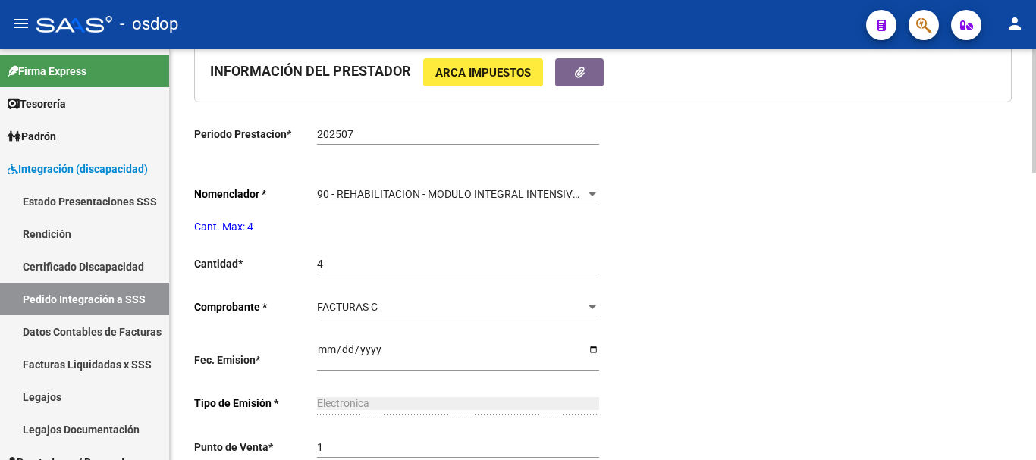
type input "20515482378"
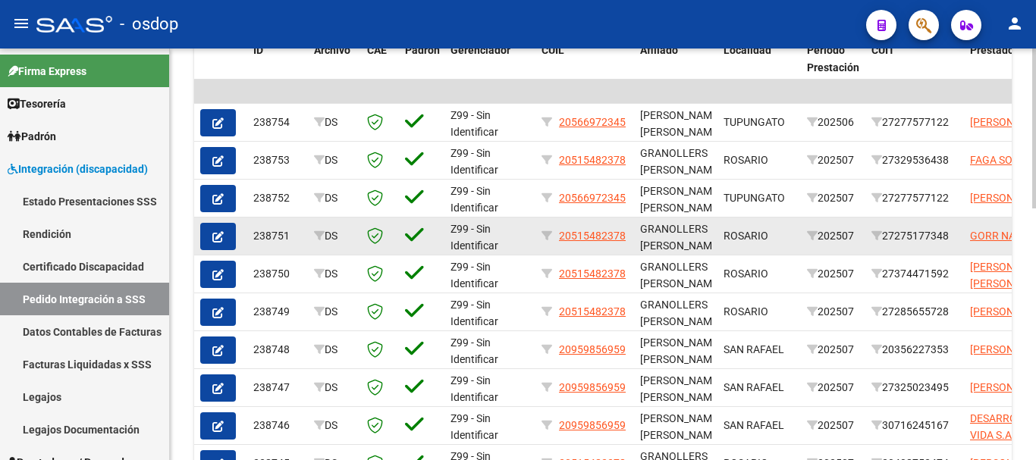
scroll to position [455, 0]
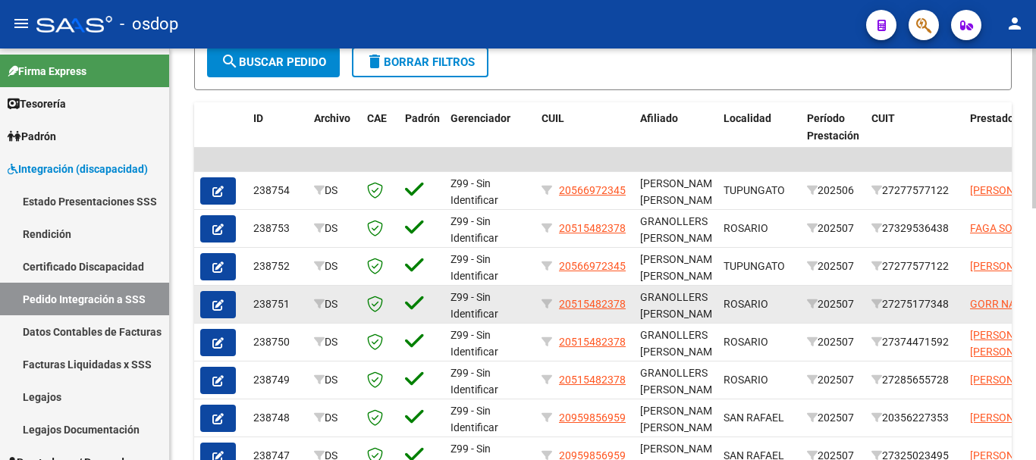
click at [216, 313] on button "button" at bounding box center [218, 304] width 36 height 27
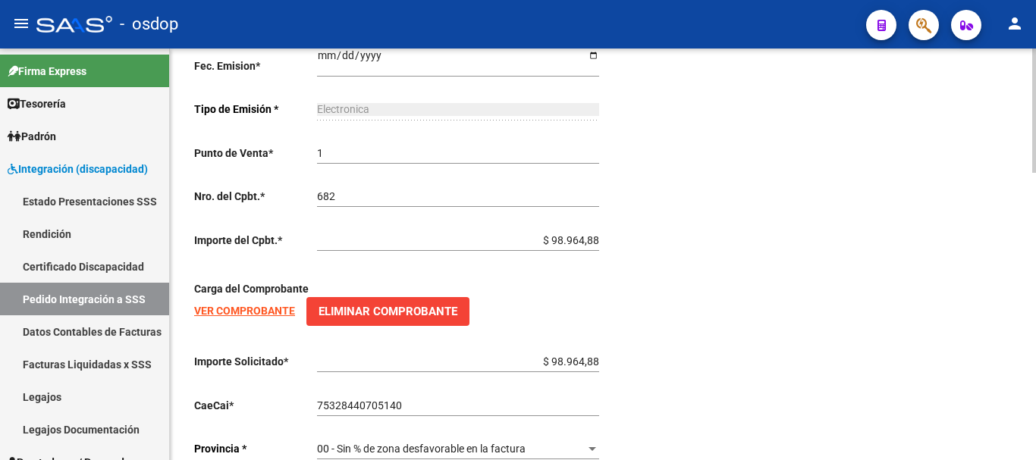
type input "20515482378"
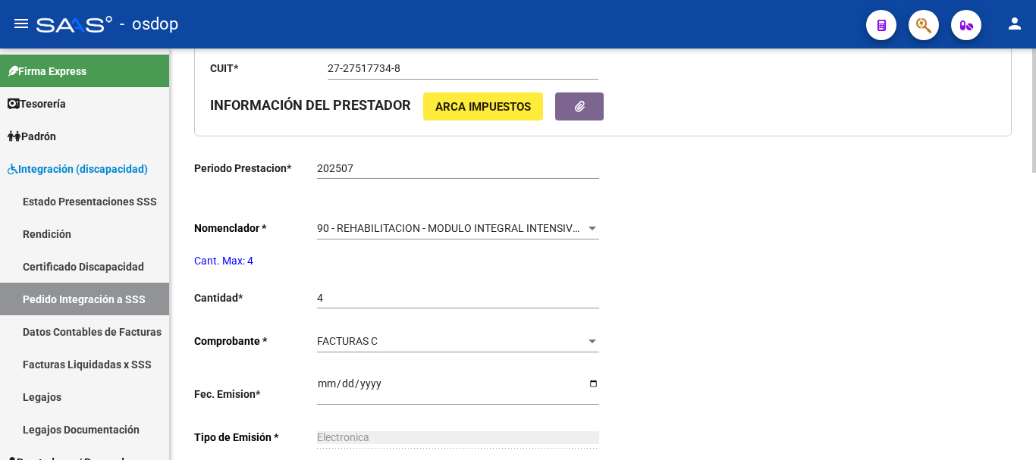
scroll to position [571, 0]
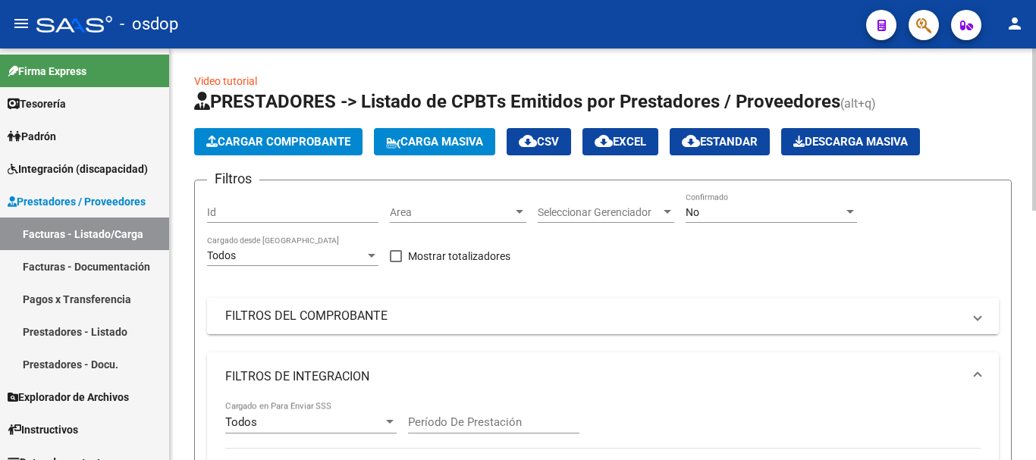
scroll to position [0, 428]
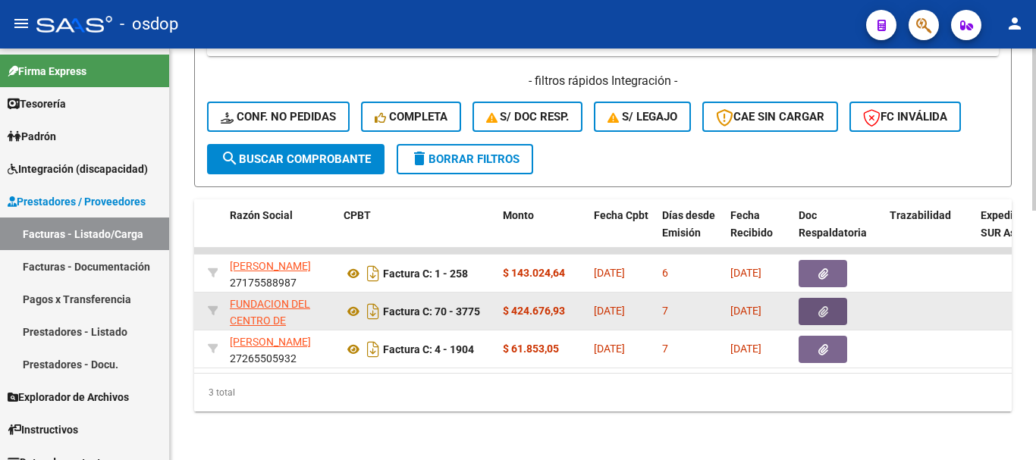
click at [811, 309] on button "button" at bounding box center [823, 311] width 49 height 27
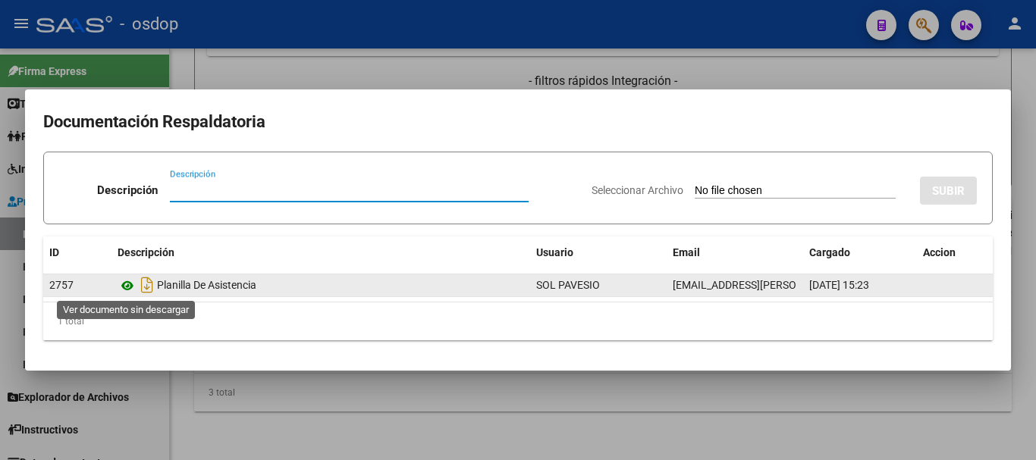
click at [124, 283] on icon at bounding box center [128, 286] width 20 height 18
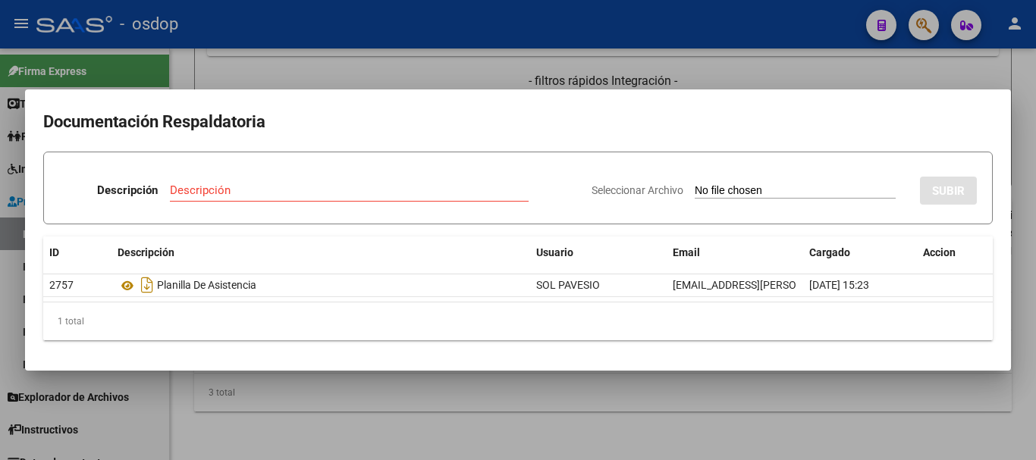
click at [309, 438] on div at bounding box center [518, 230] width 1036 height 460
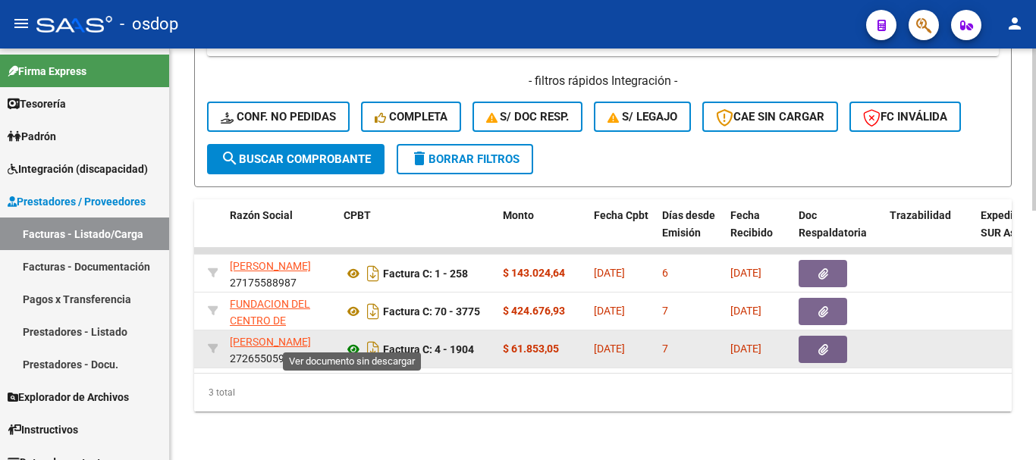
click at [349, 341] on icon at bounding box center [354, 350] width 20 height 18
click at [792, 344] on datatable-body-cell "12/08/2025" at bounding box center [758, 349] width 68 height 37
click at [813, 345] on button "button" at bounding box center [823, 349] width 49 height 27
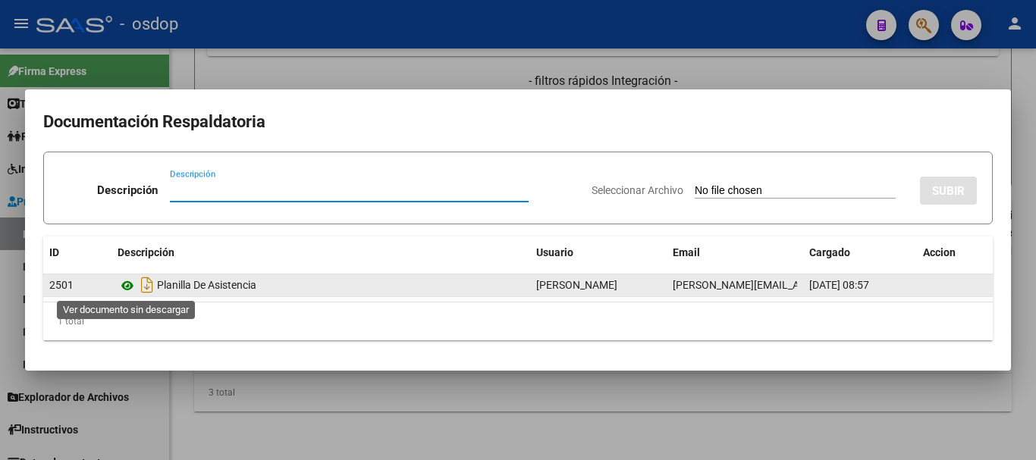
click at [124, 284] on icon at bounding box center [128, 286] width 20 height 18
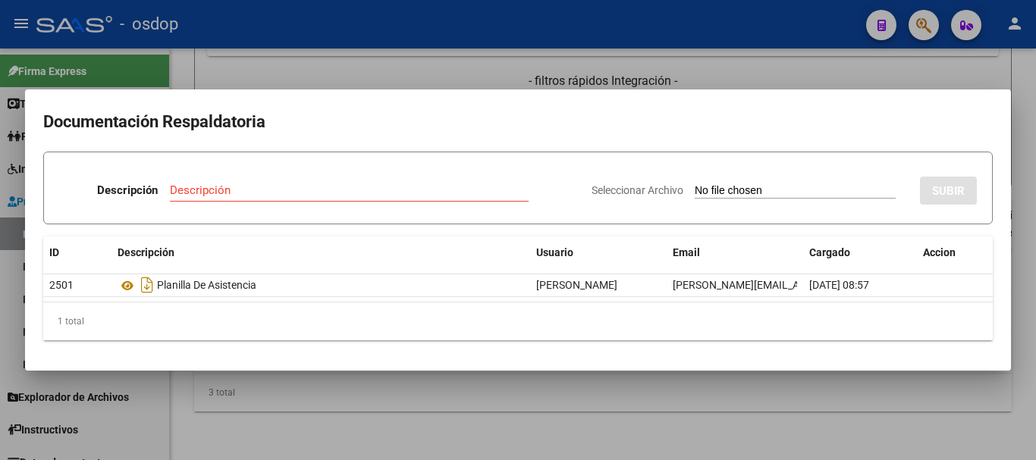
click at [254, 411] on div at bounding box center [518, 230] width 1036 height 460
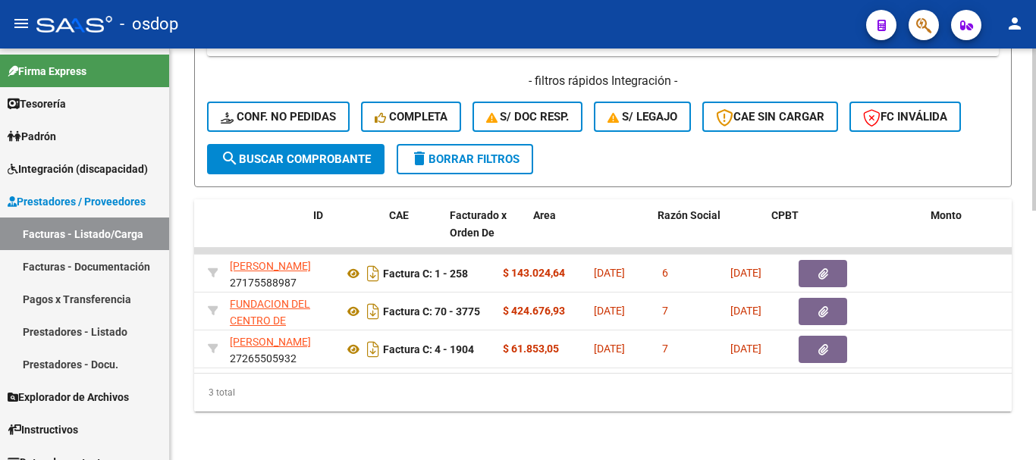
scroll to position [0, 0]
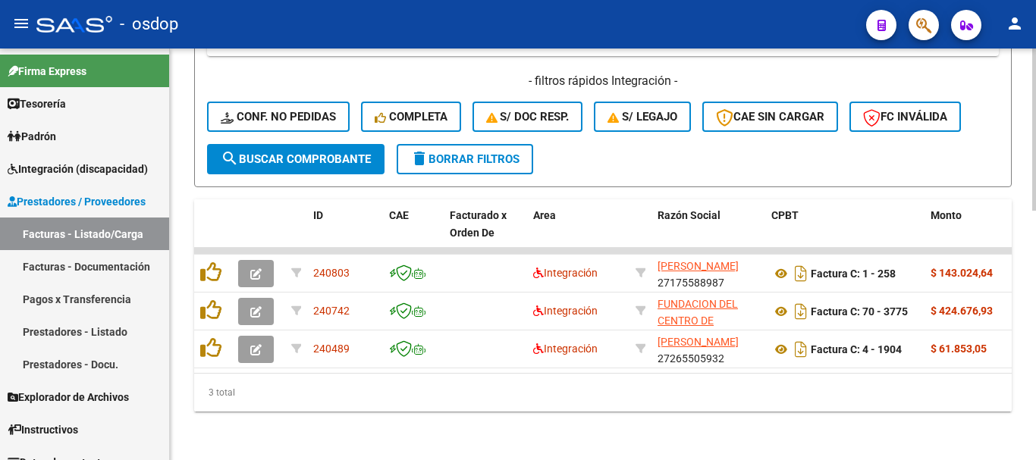
click at [504, 397] on div "3 total" at bounding box center [603, 393] width 818 height 38
click at [555, 385] on div "3 total" at bounding box center [603, 393] width 818 height 38
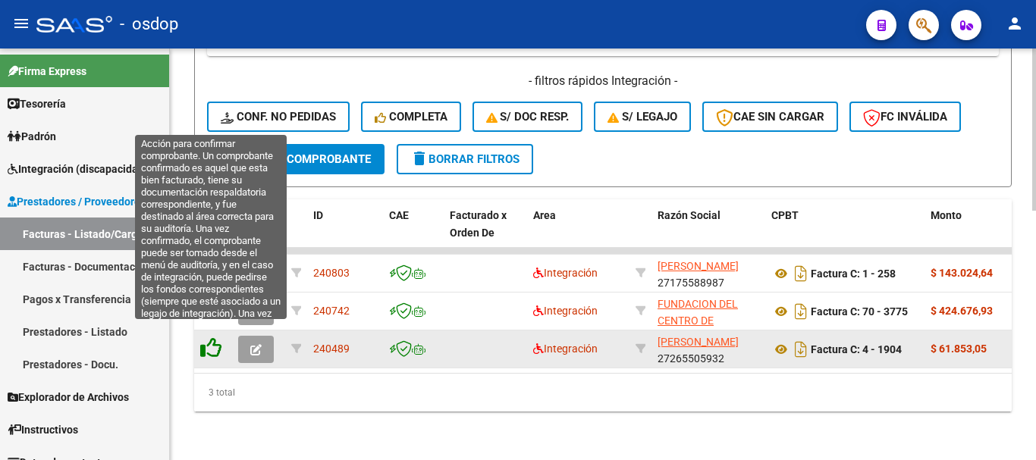
click at [206, 344] on icon at bounding box center [210, 348] width 21 height 21
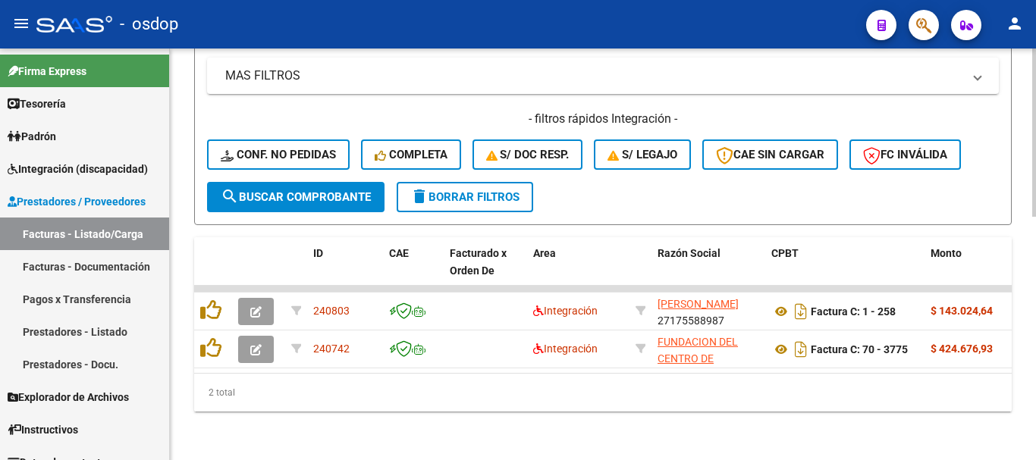
scroll to position [595, 0]
click at [762, 407] on div "2 total" at bounding box center [603, 393] width 818 height 38
drag, startPoint x: 370, startPoint y: 409, endPoint x: 340, endPoint y: 405, distance: 30.6
click at [370, 410] on div "2 total" at bounding box center [603, 393] width 818 height 38
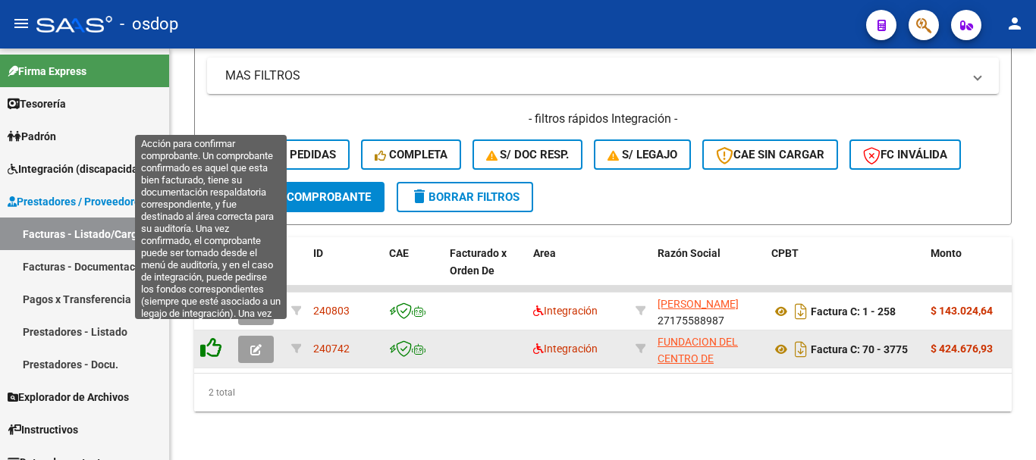
click at [216, 345] on icon at bounding box center [210, 348] width 21 height 21
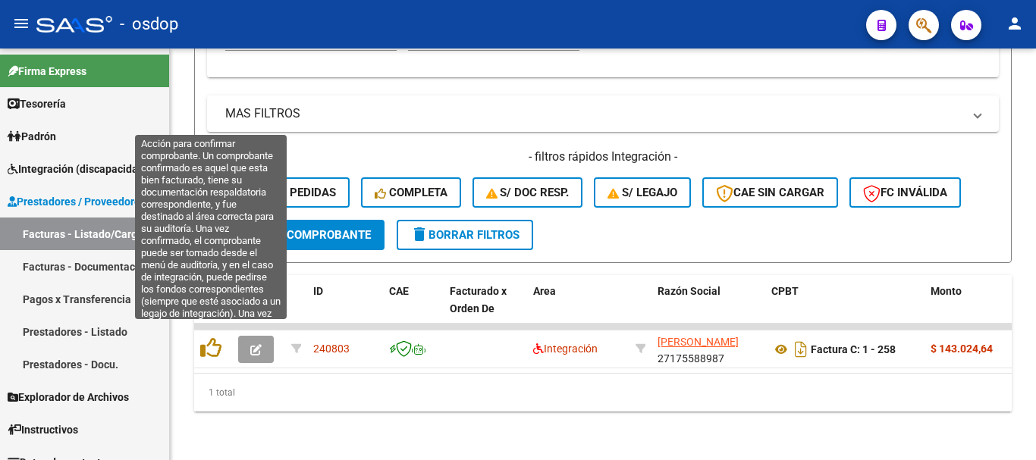
scroll to position [557, 0]
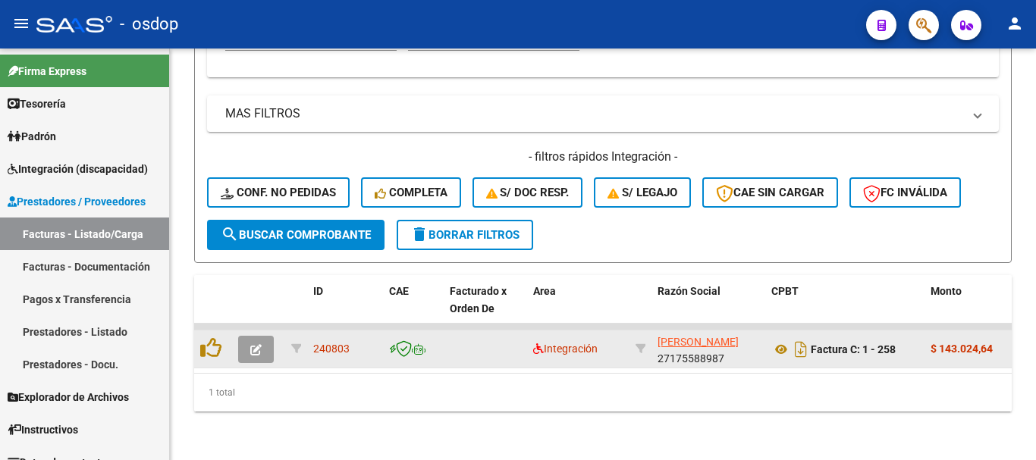
click at [251, 347] on button "button" at bounding box center [256, 349] width 36 height 27
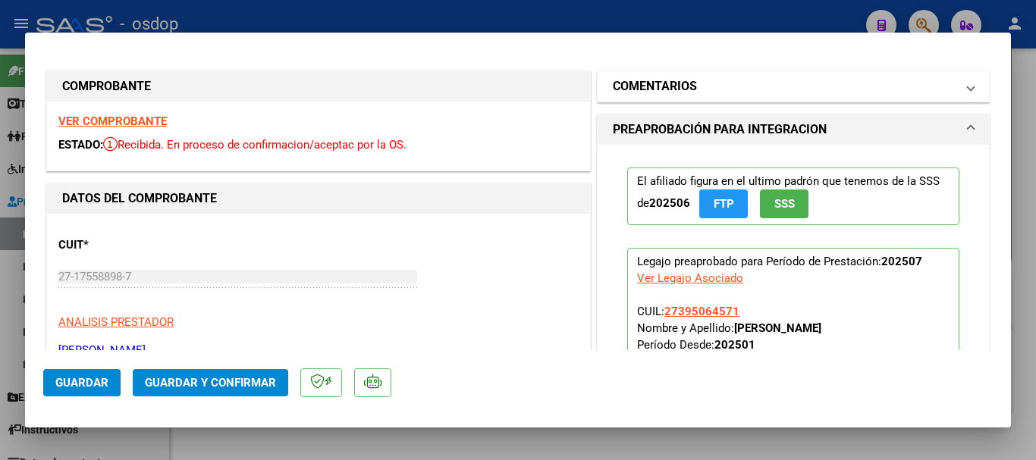
click at [713, 84] on mat-panel-title "COMENTARIOS" at bounding box center [784, 86] width 343 height 18
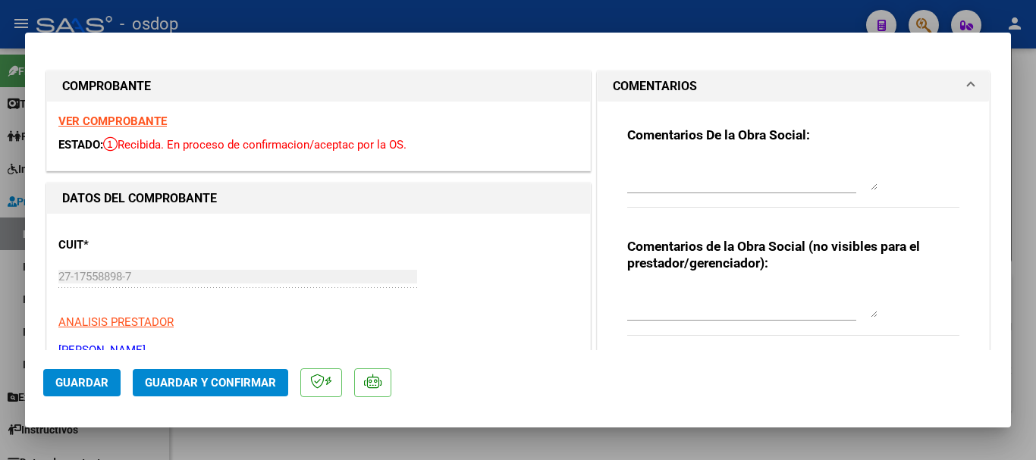
click at [651, 314] on textarea at bounding box center [752, 302] width 250 height 30
type textarea "t"
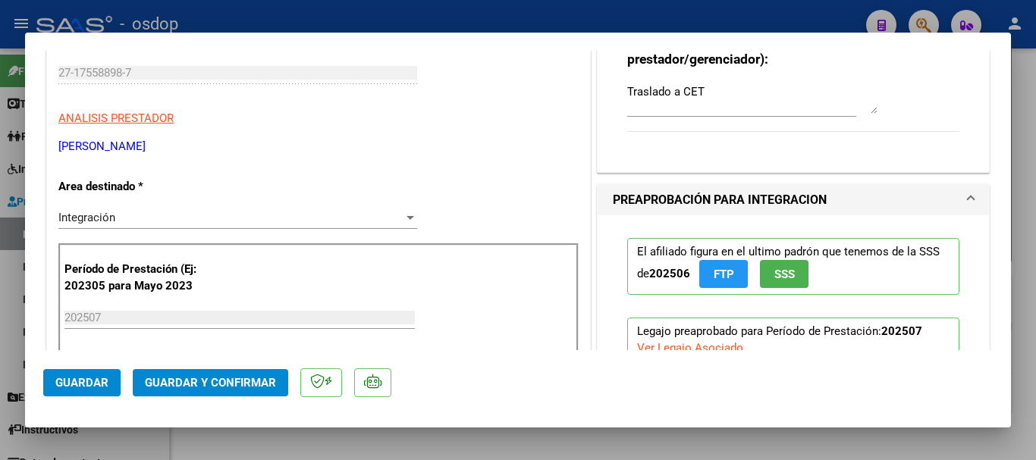
click at [727, 87] on textarea "Traslado a CET" at bounding box center [752, 98] width 250 height 30
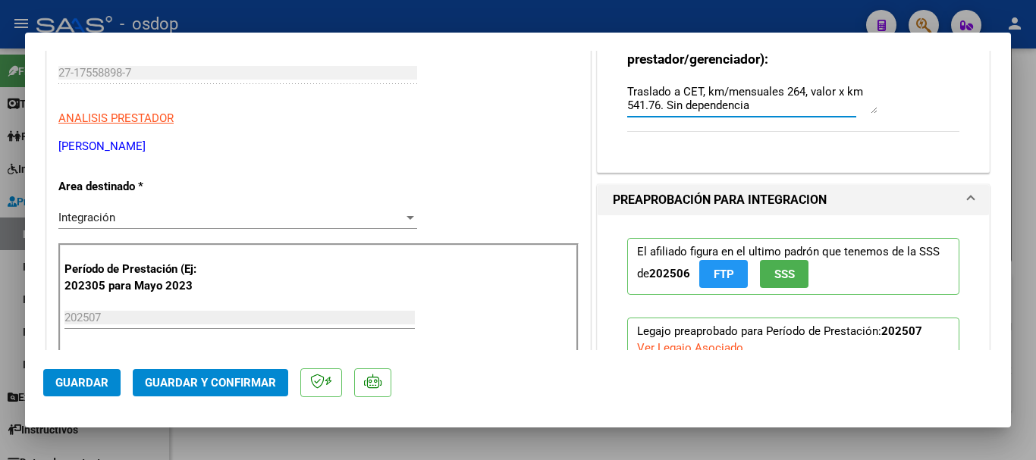
type textarea "Traslado a CET, km/mensuales 264, valor x km 541.76. Sin dependencia"
click at [423, 81] on div "CUIT * 27-17558898-7 Ingresar CUIT ANALISIS PRESTADOR LOPEZ MARIEL ANALIA ARCA …" at bounding box center [318, 88] width 520 height 134
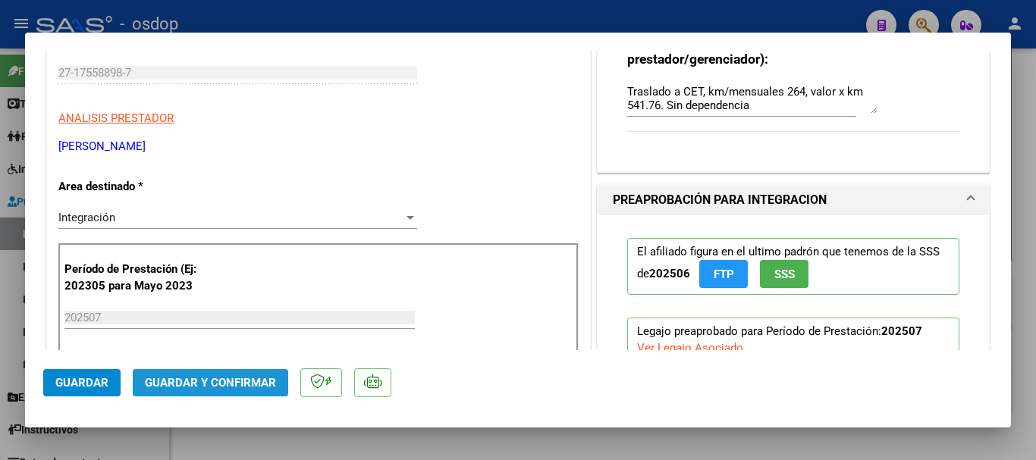
click at [225, 379] on span "Guardar y Confirmar" at bounding box center [210, 383] width 131 height 14
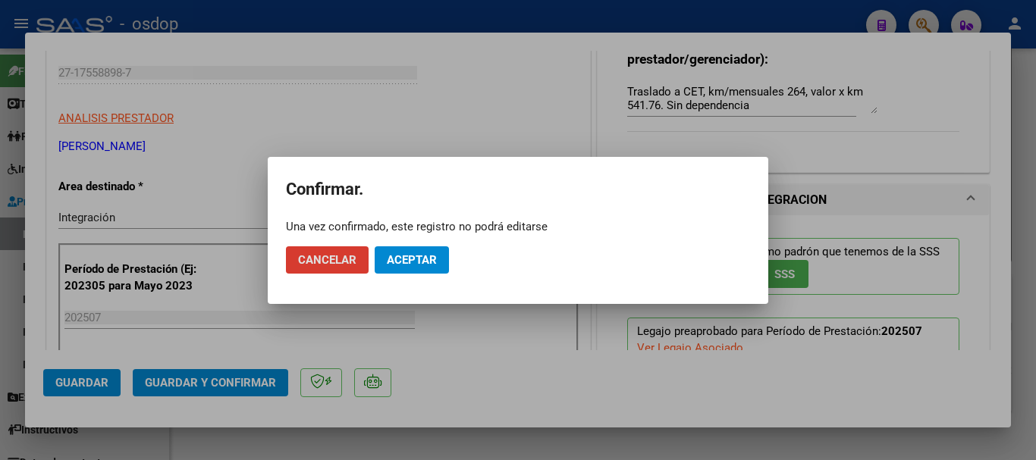
click at [410, 272] on button "Aceptar" at bounding box center [412, 260] width 74 height 27
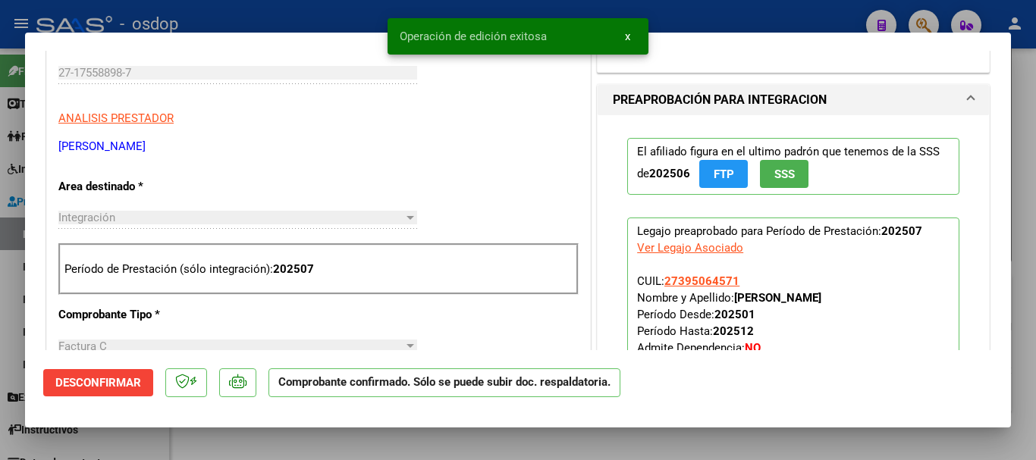
click at [142, 5] on div at bounding box center [518, 230] width 1036 height 460
type input "$ 0,00"
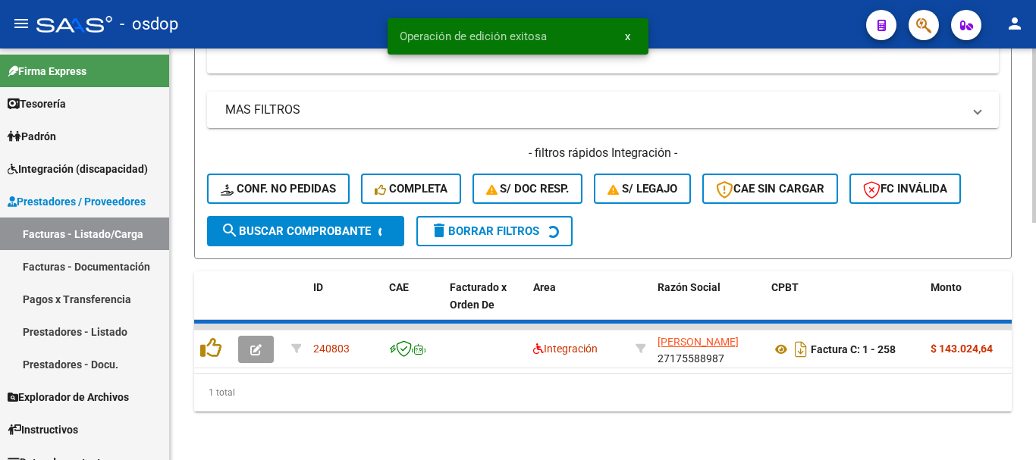
scroll to position [533, 0]
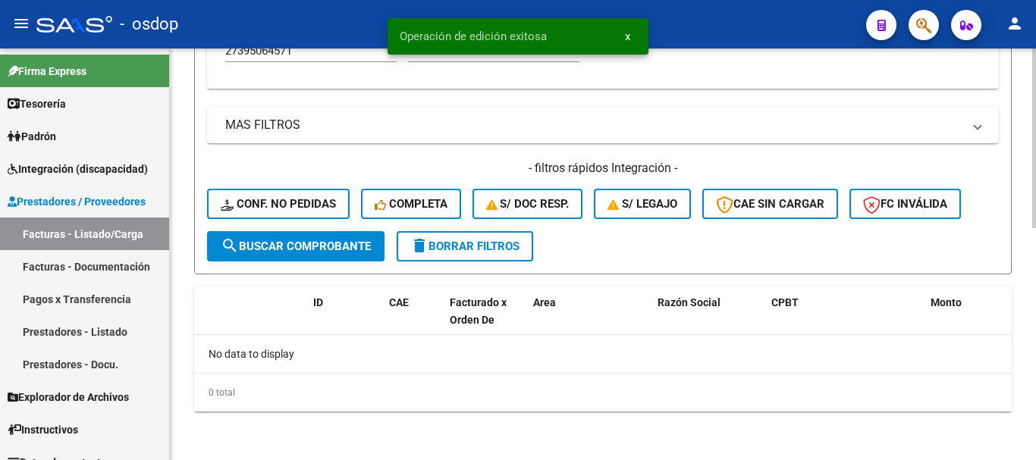
click at [488, 397] on div "0 total" at bounding box center [603, 393] width 818 height 38
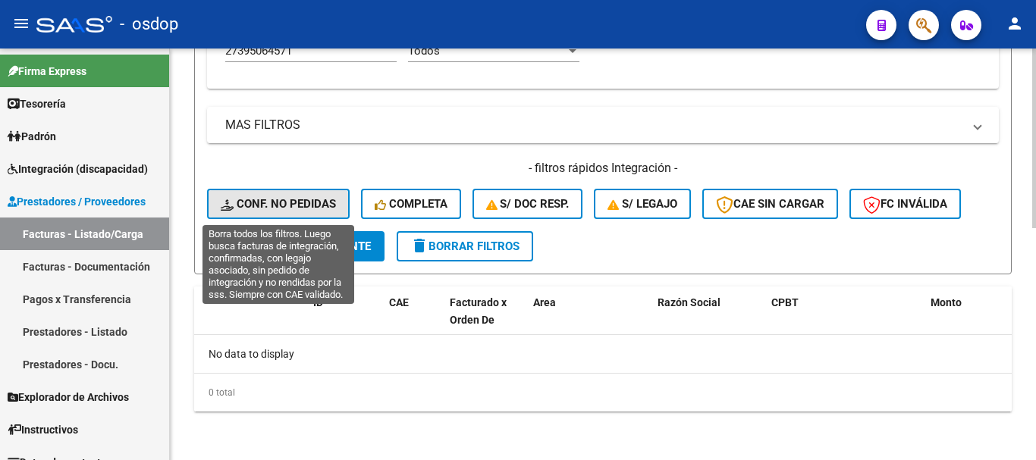
click at [304, 209] on span "Conf. no pedidas" at bounding box center [278, 204] width 115 height 14
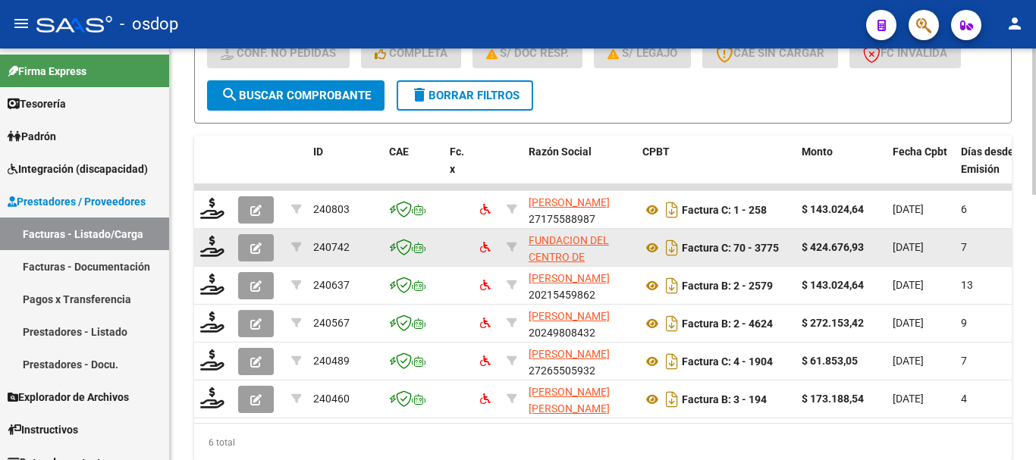
scroll to position [685, 0]
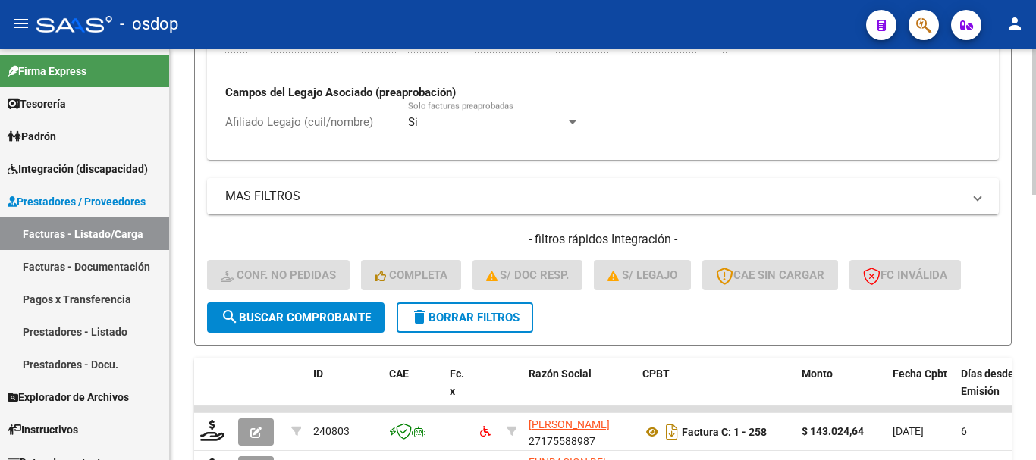
scroll to position [457, 0]
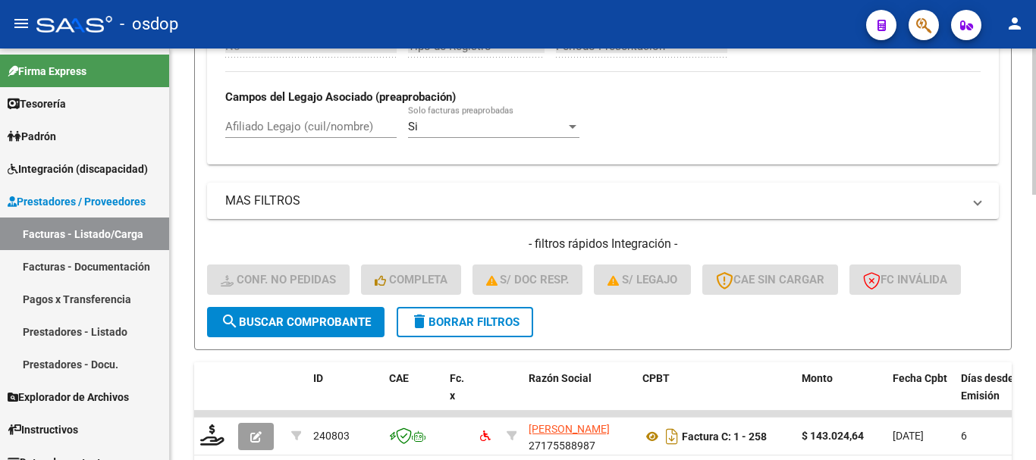
click at [294, 135] on div "Afiliado Legajo (cuil/nombre)" at bounding box center [310, 121] width 171 height 33
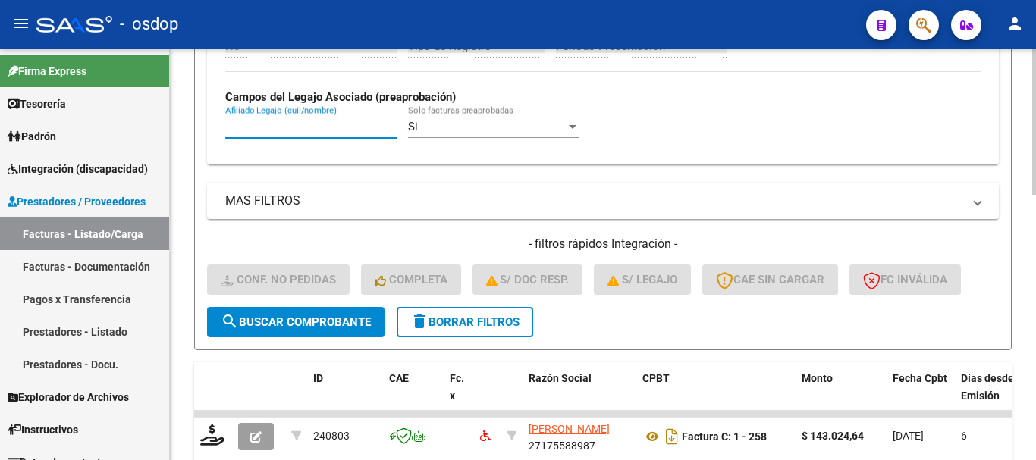
paste input "27395064571"
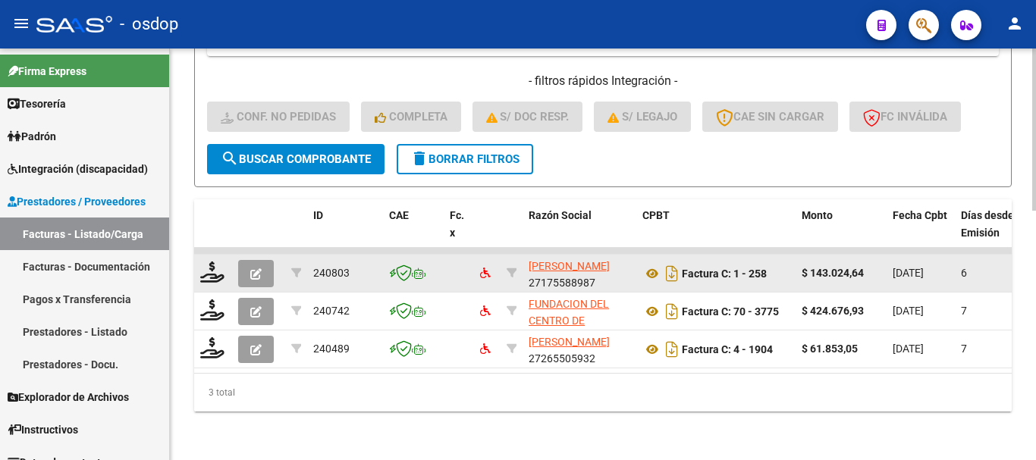
scroll to position [633, 0]
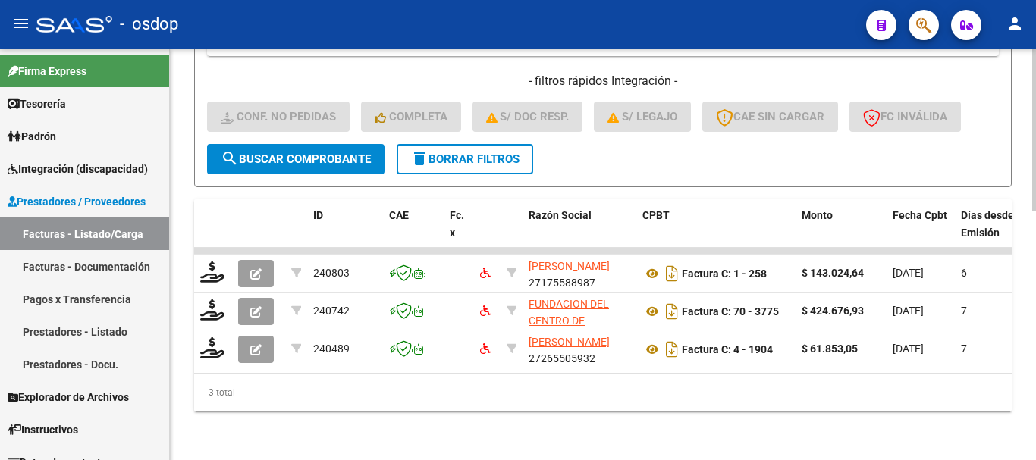
type input "27395064571"
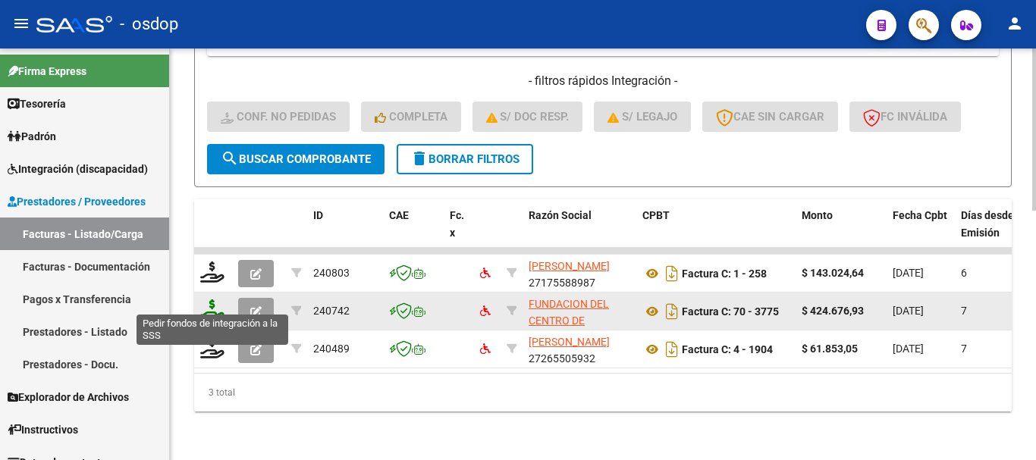
click at [201, 300] on icon at bounding box center [212, 310] width 24 height 21
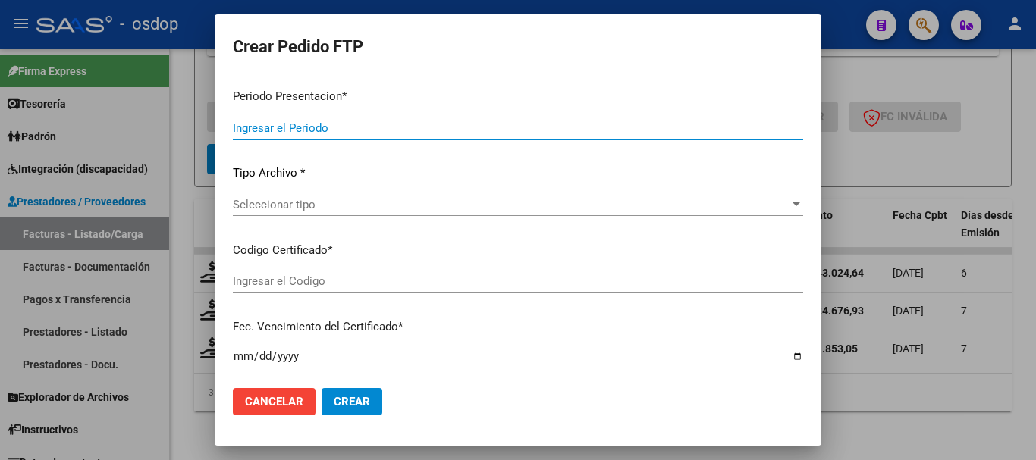
type input "202507"
type input "$ 424.676,93"
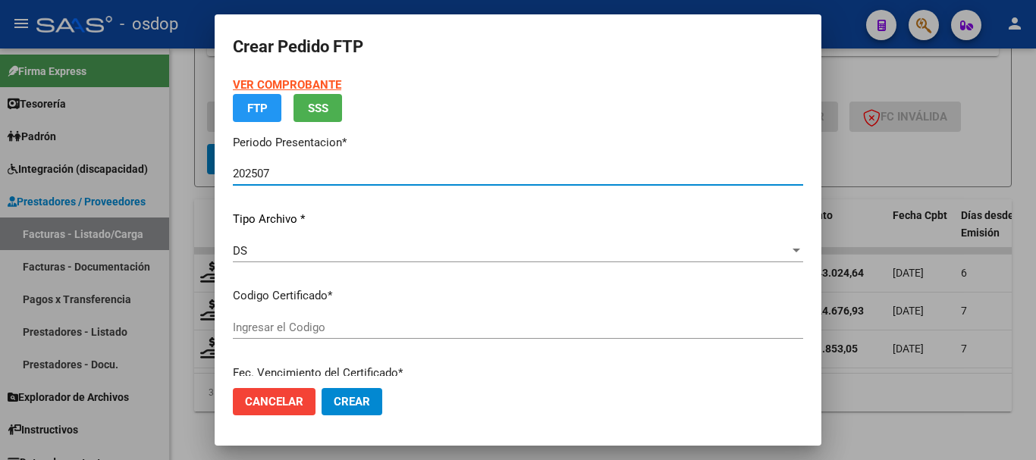
type input "4513378126"
type input "2032-12-01"
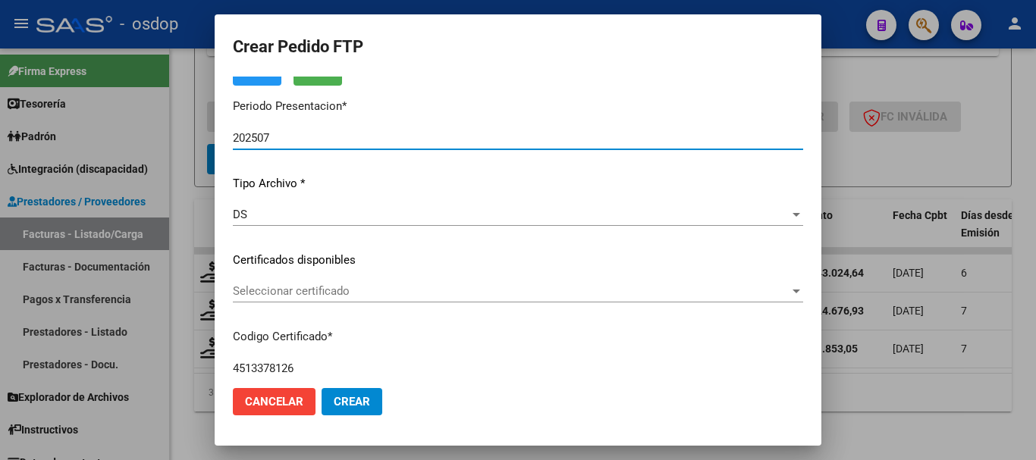
click at [363, 285] on span "Seleccionar certificado" at bounding box center [511, 291] width 557 height 14
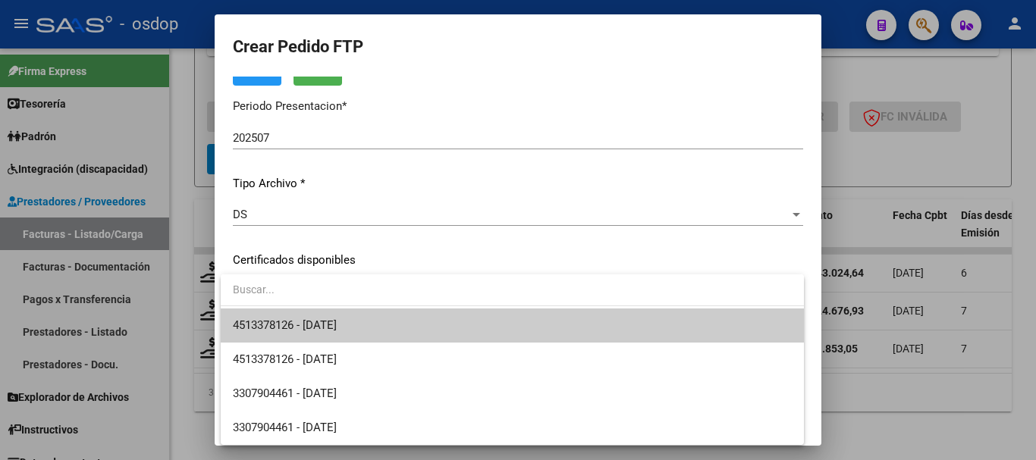
click at [370, 316] on span "4513378126 - 2032-12-01" at bounding box center [512, 326] width 559 height 34
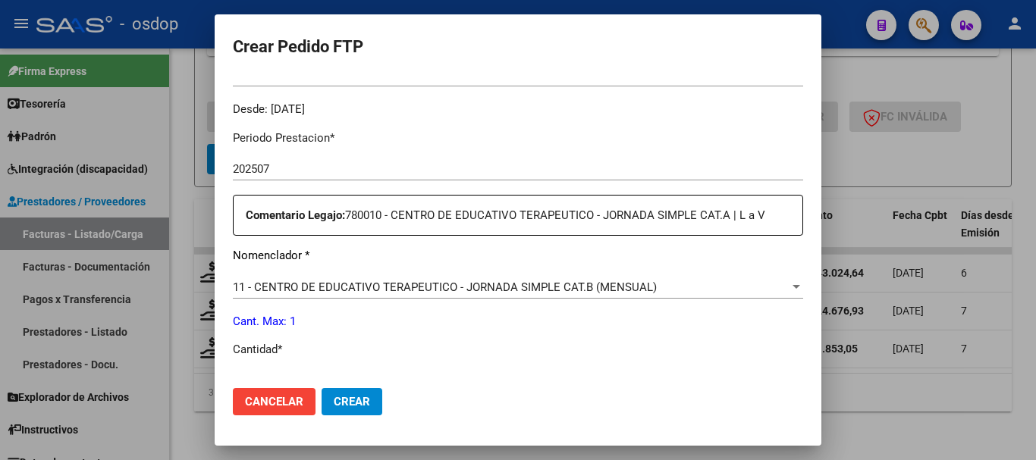
scroll to position [531, 0]
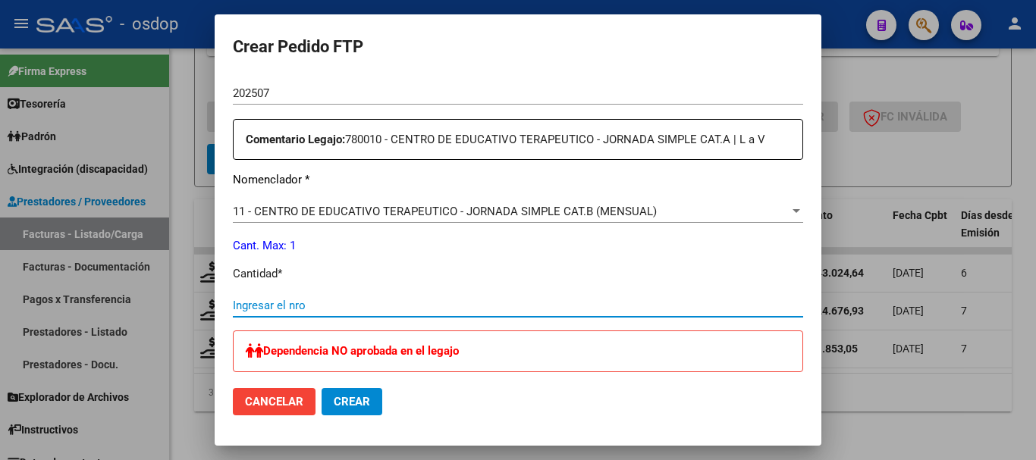
click at [369, 306] on input "Ingresar el nro" at bounding box center [518, 306] width 570 height 14
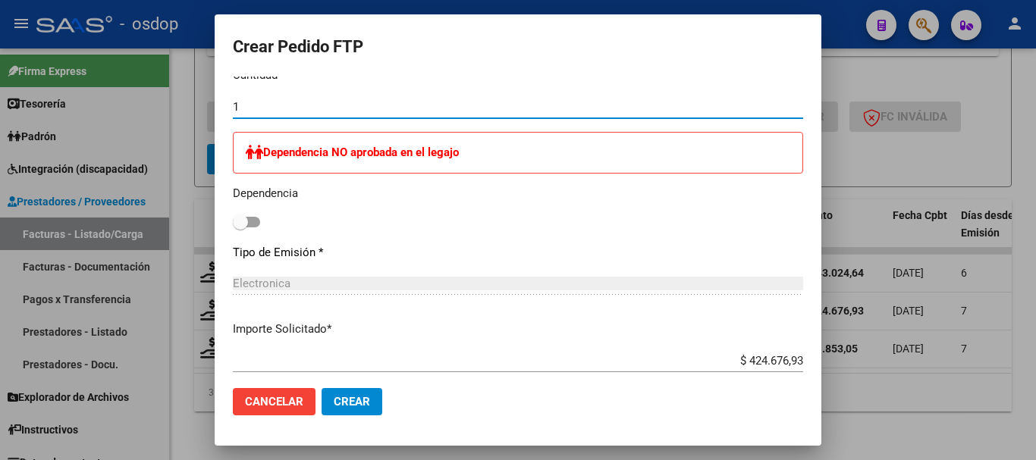
scroll to position [816, 0]
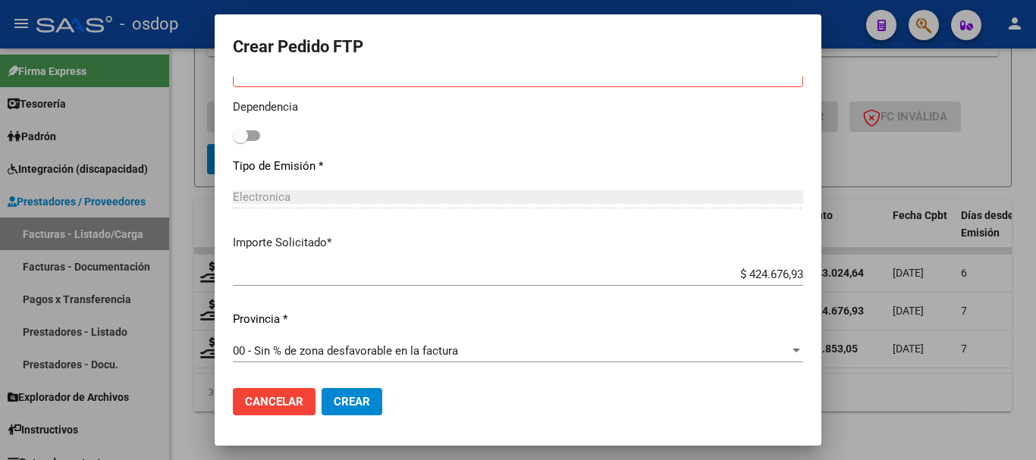
type input "1"
click at [335, 399] on span "Crear" at bounding box center [352, 402] width 36 height 14
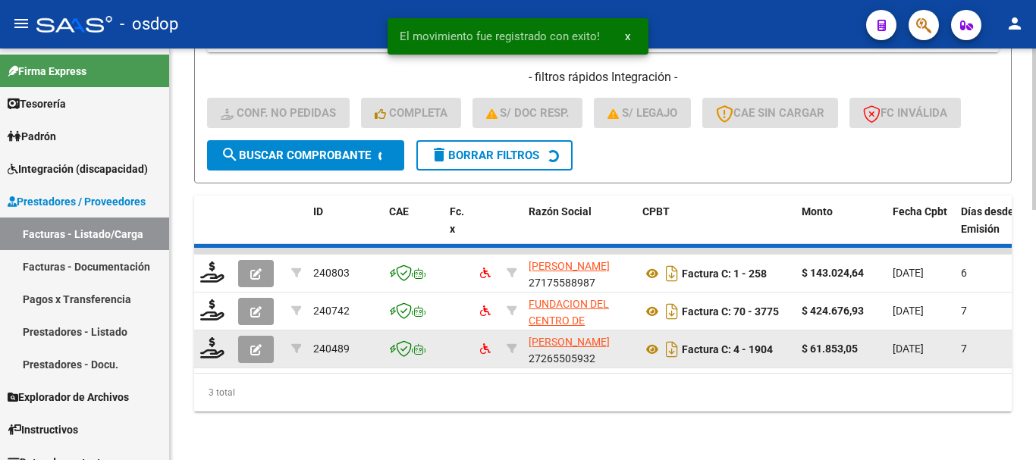
scroll to position [595, 0]
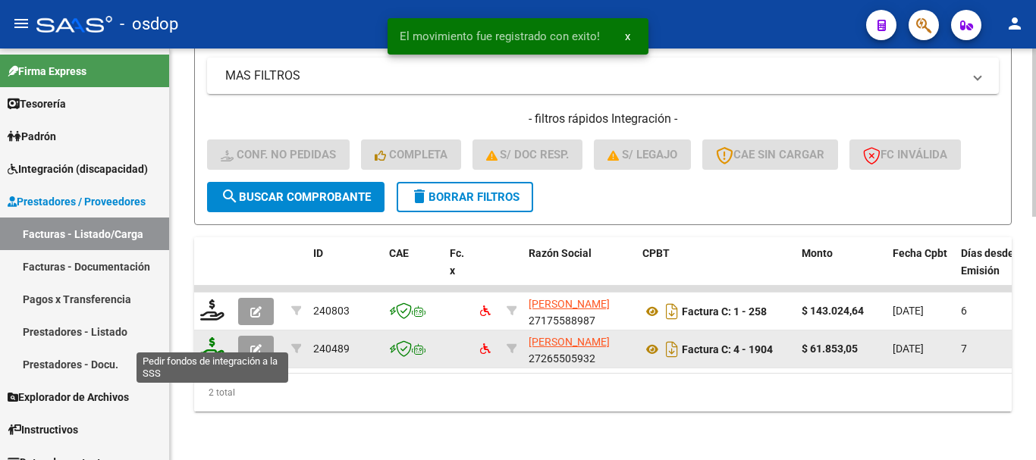
click at [217, 341] on icon at bounding box center [212, 348] width 24 height 21
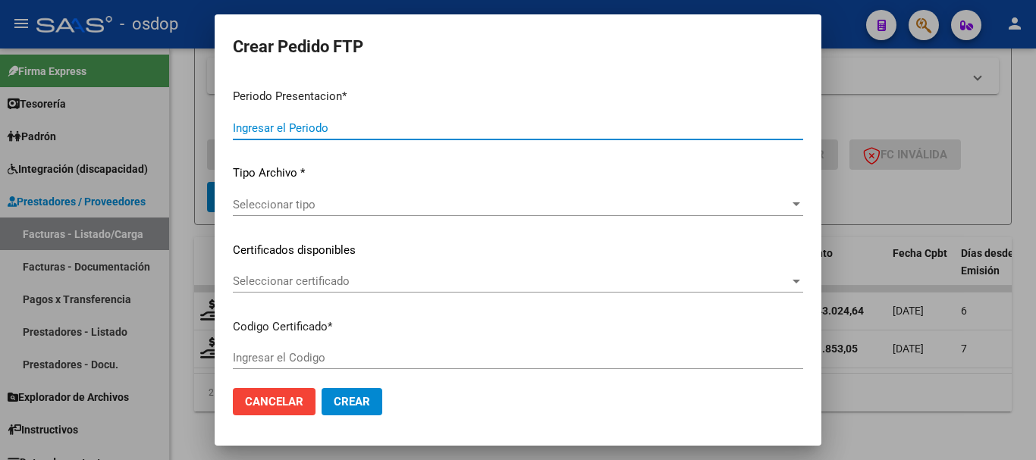
type input "202507"
type input "$ 61.853,05"
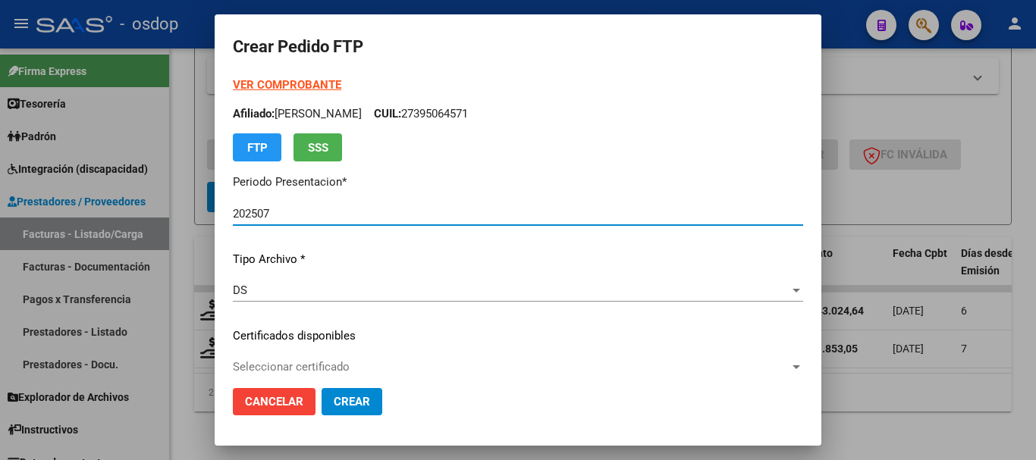
type input "4513378126"
type input "2032-12-01"
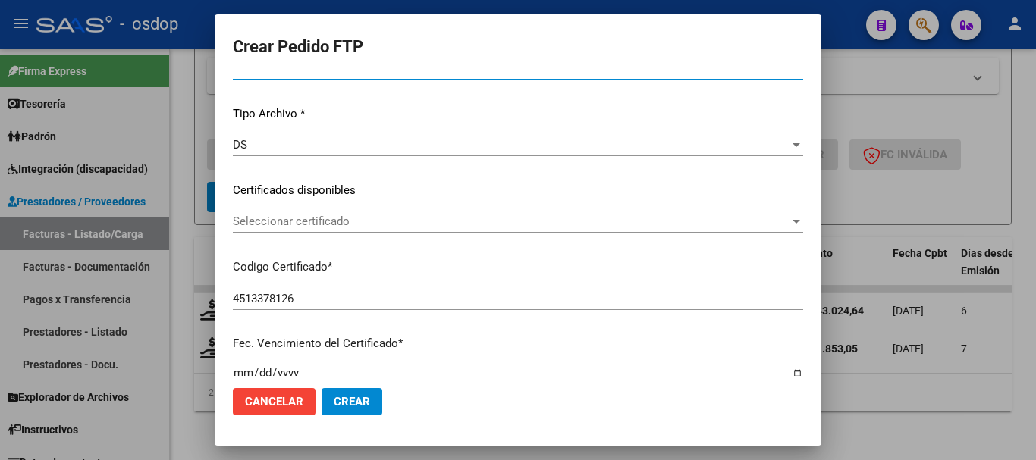
scroll to position [152, 0]
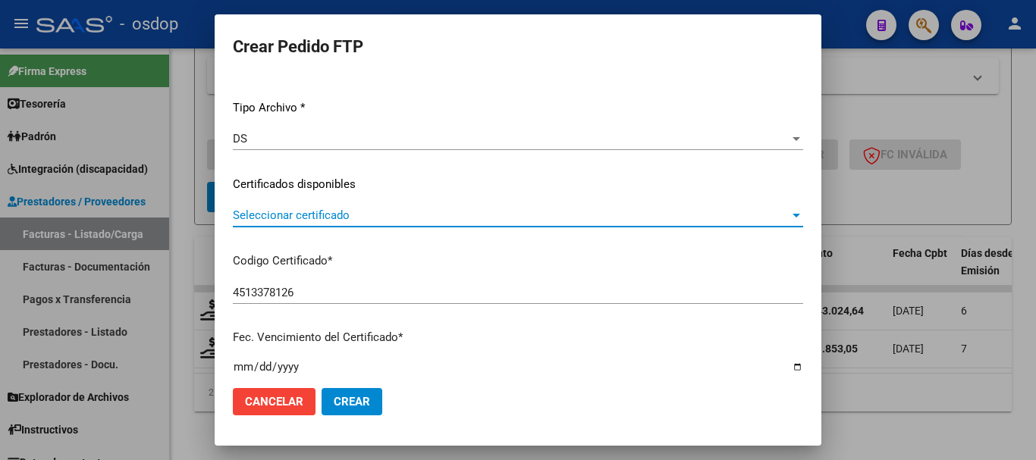
click at [323, 220] on span "Seleccionar certificado" at bounding box center [511, 216] width 557 height 14
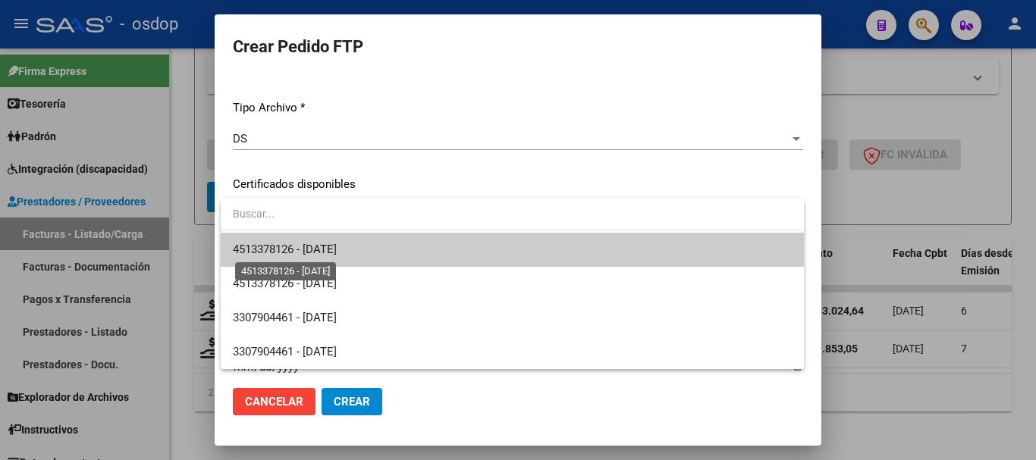
click at [337, 253] on span "4513378126 - 2032-12-01" at bounding box center [285, 250] width 104 height 14
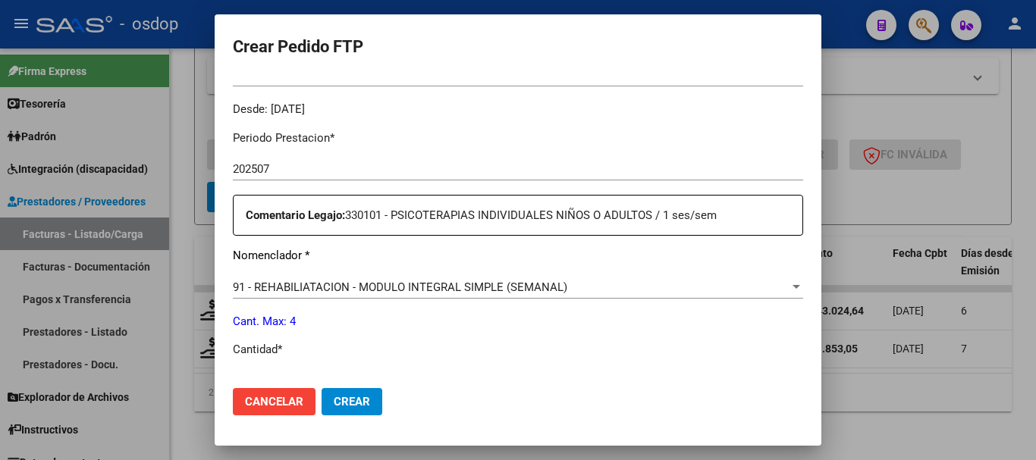
scroll to position [531, 0]
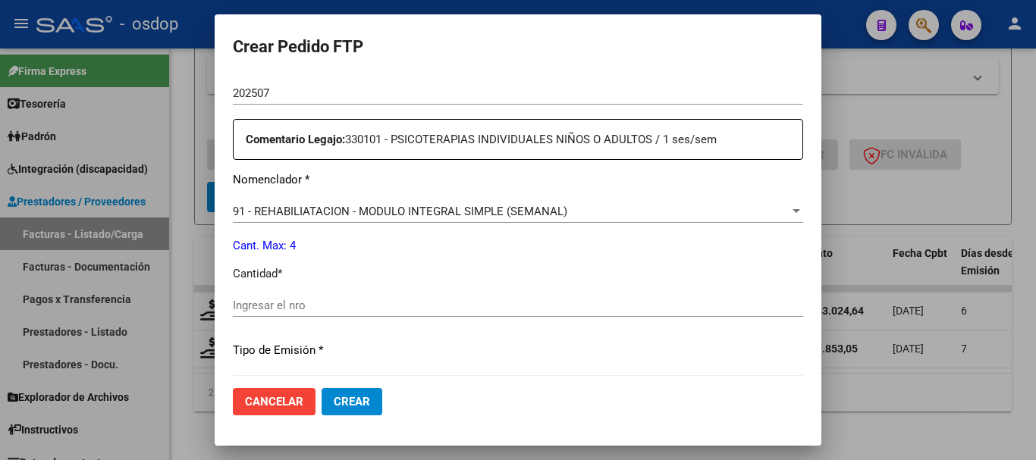
click at [341, 299] on input "Ingresar el nro" at bounding box center [518, 306] width 570 height 14
type input "4"
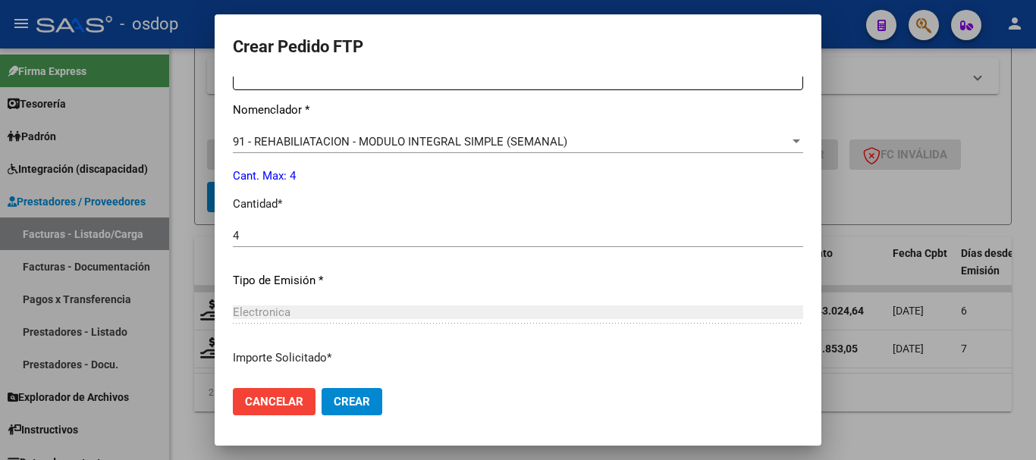
scroll to position [716, 0]
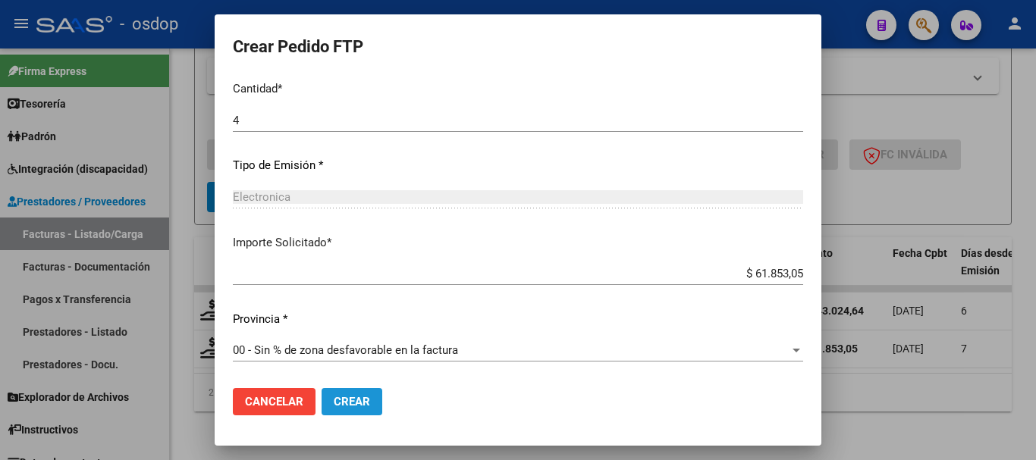
click at [366, 414] on button "Crear" at bounding box center [352, 401] width 61 height 27
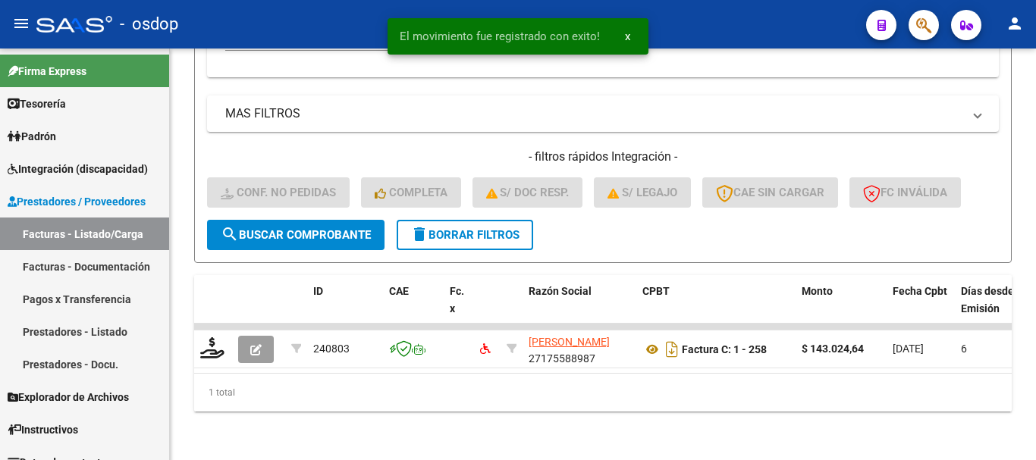
scroll to position [557, 0]
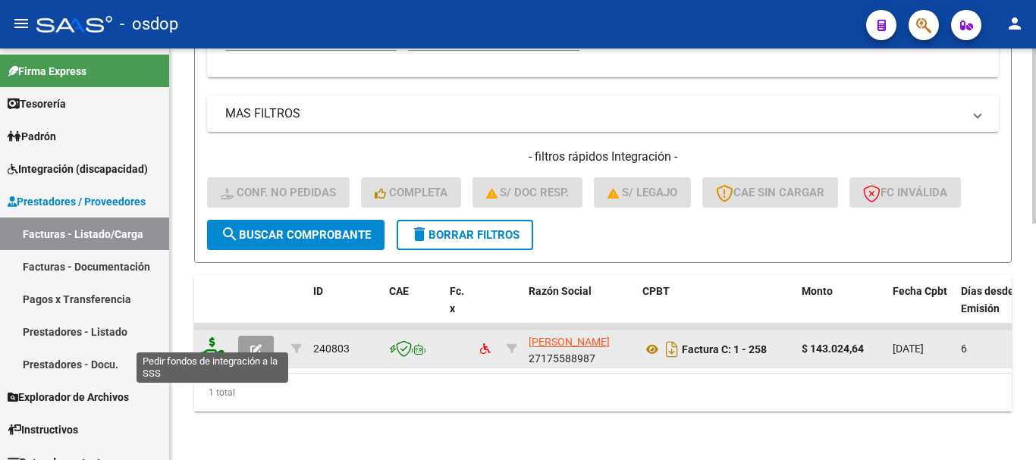
click at [205, 338] on icon at bounding box center [212, 348] width 24 height 21
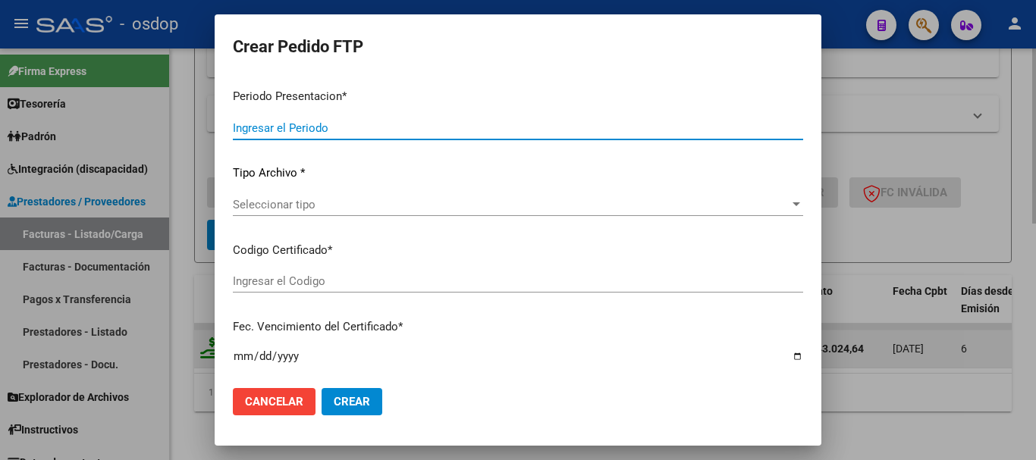
type input "202507"
type input "$ 143.024,64"
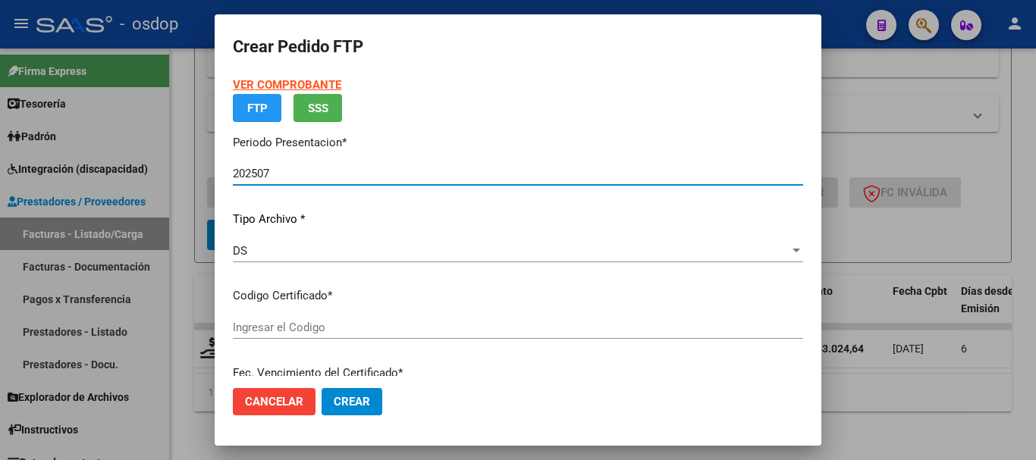
type input "4513378126"
type input "2032-12-01"
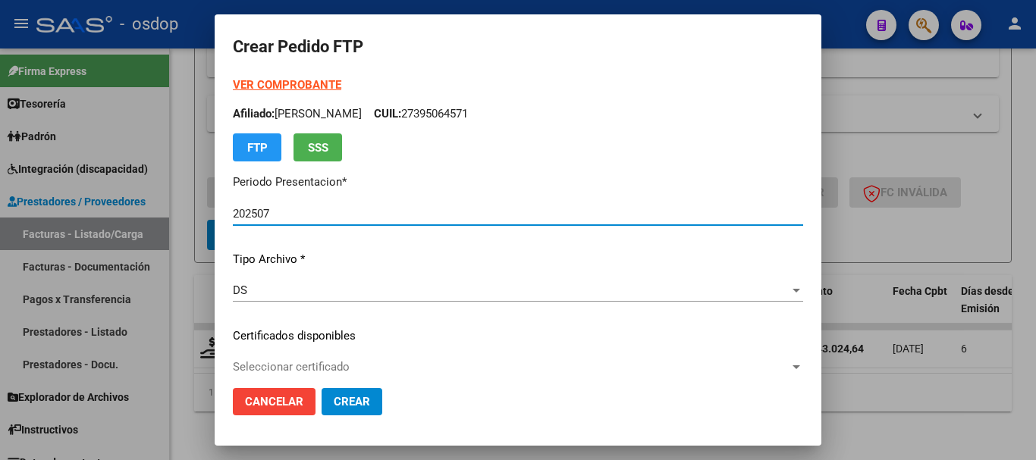
click at [379, 355] on div "VER COMPROBANTE ARCA Padrón Afiliado: MALIANDI MARTINA CUIL: 27395064571 FTP SS…" at bounding box center [518, 325] width 570 height 496
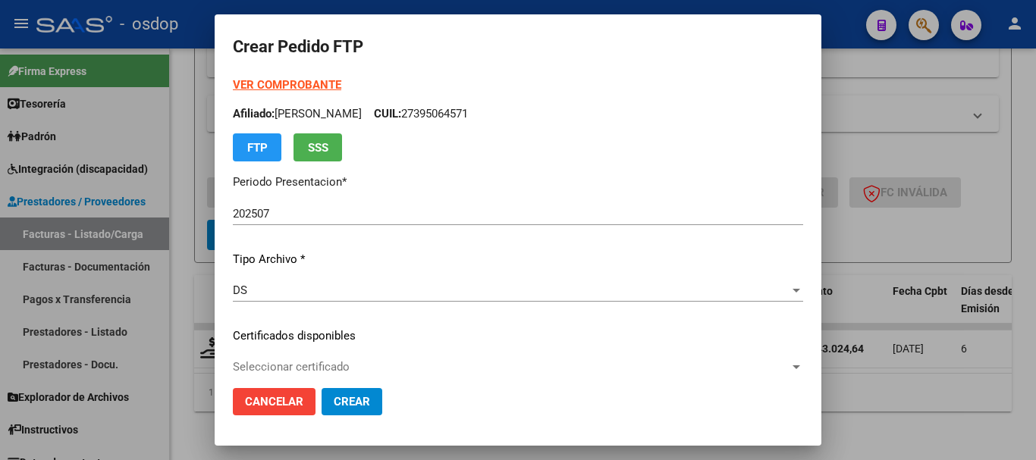
click at [397, 363] on span "Seleccionar certificado" at bounding box center [511, 367] width 557 height 14
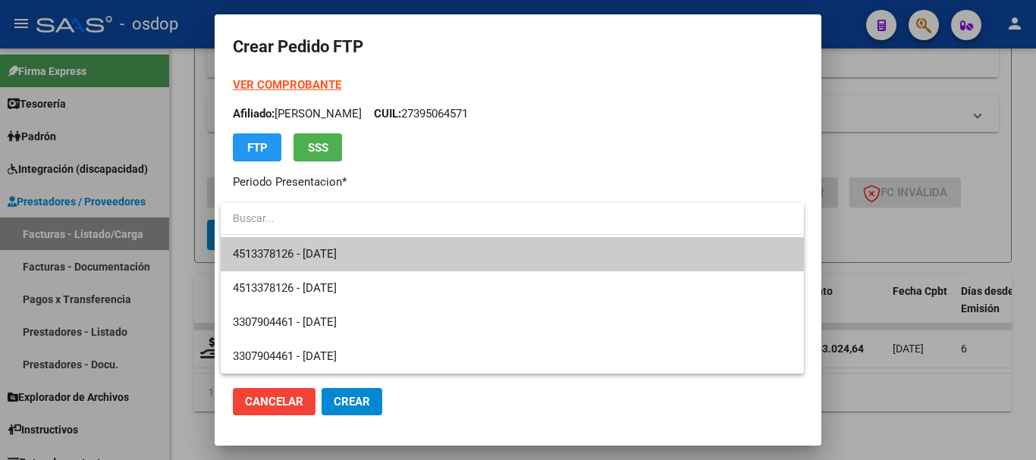
click at [426, 239] on span "4513378126 - 2032-12-01" at bounding box center [512, 254] width 559 height 34
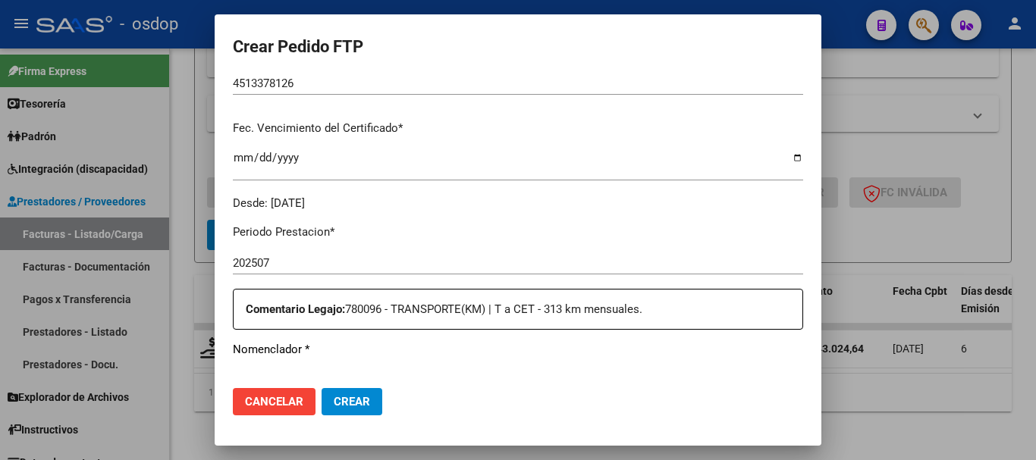
scroll to position [531, 0]
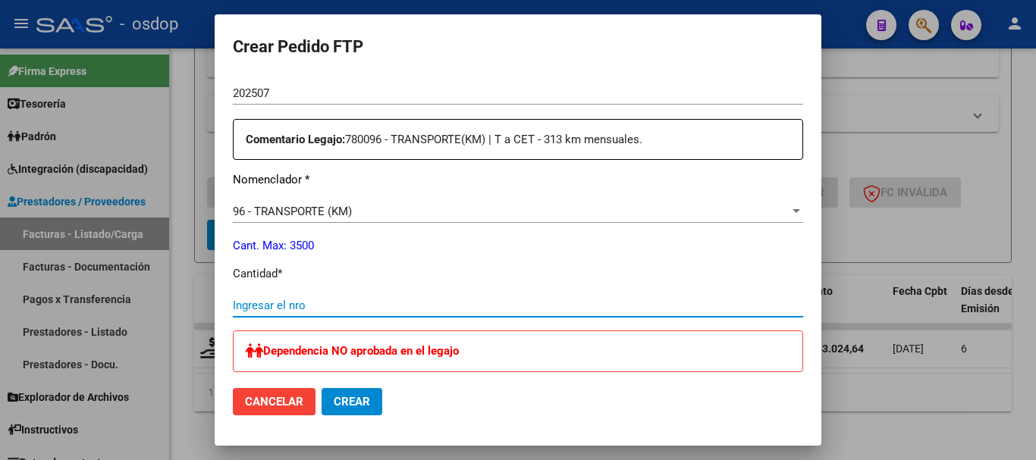
click at [407, 302] on input "Ingresar el nro" at bounding box center [518, 306] width 570 height 14
type input "264"
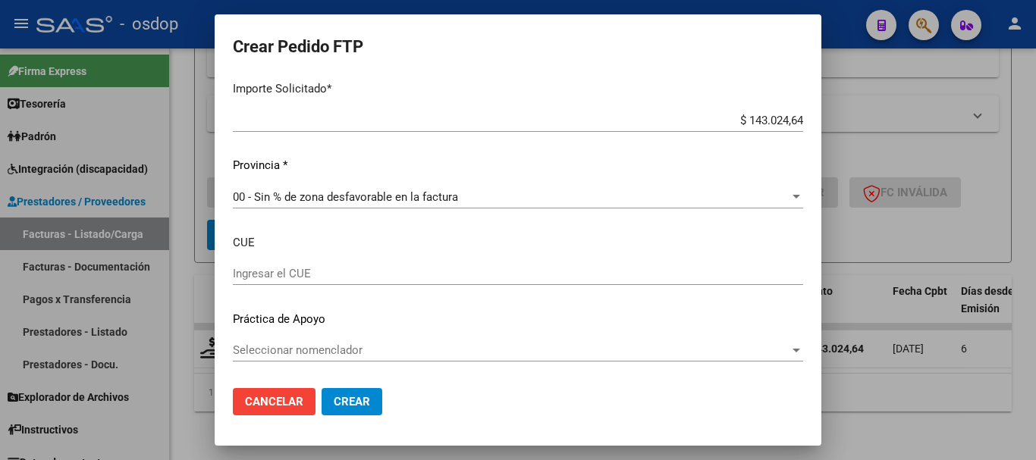
scroll to position [894, 0]
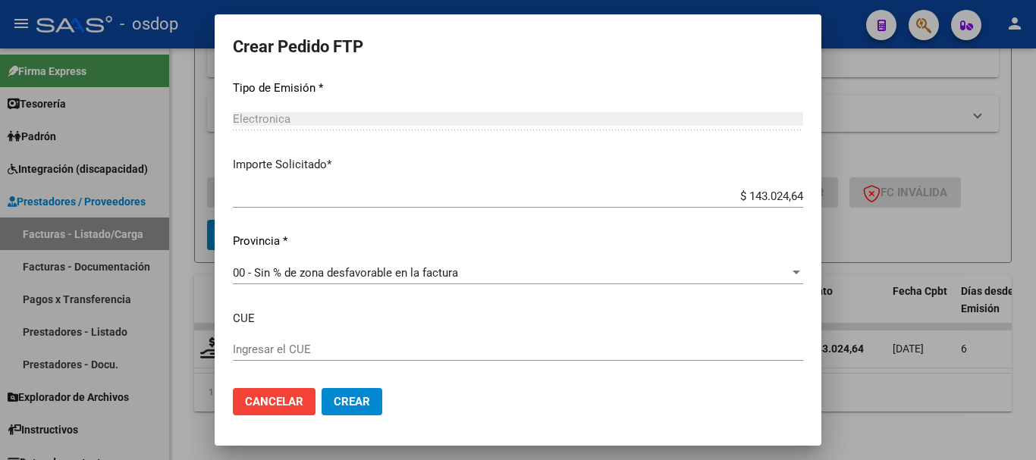
click at [342, 395] on span "Crear" at bounding box center [352, 402] width 36 height 14
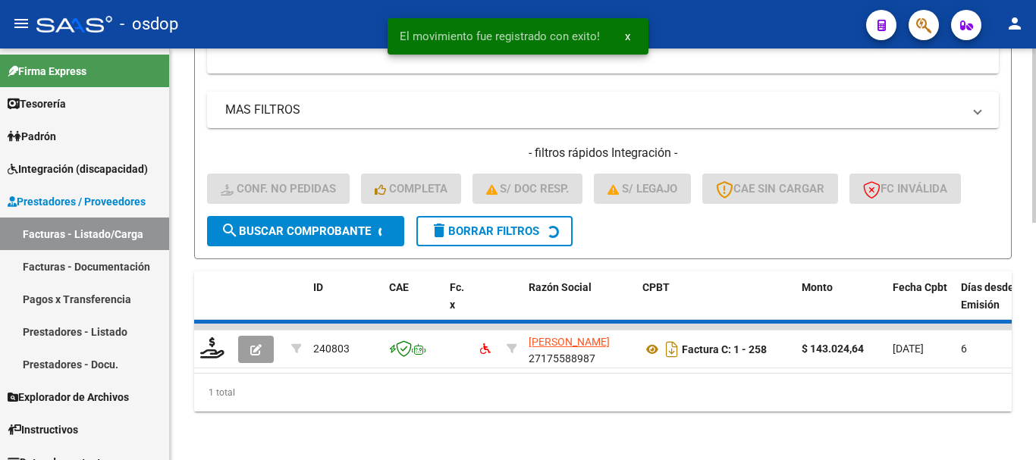
click at [354, 391] on div "1 total" at bounding box center [603, 393] width 818 height 38
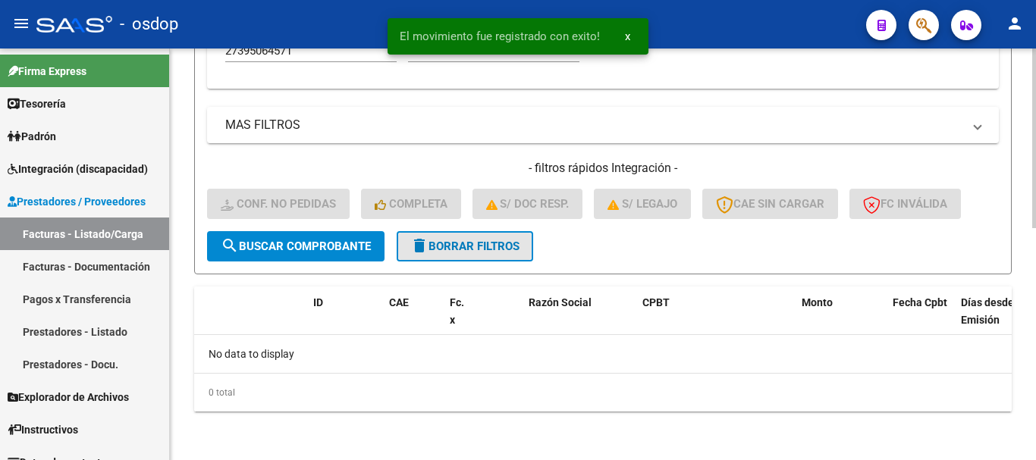
click at [464, 244] on span "delete Borrar Filtros" at bounding box center [464, 247] width 109 height 14
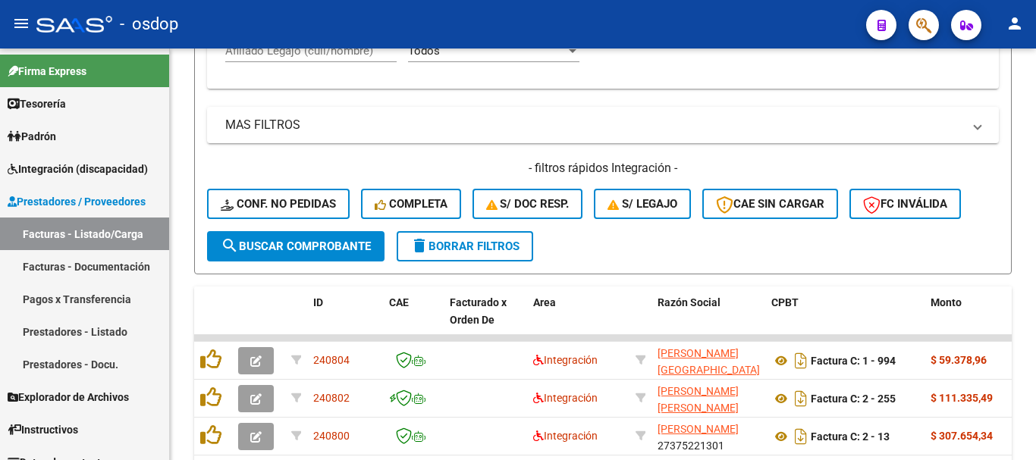
click at [323, 46] on mat-toolbar "menu - osdop person" at bounding box center [518, 24] width 1036 height 49
click at [340, 64] on div "Afiliado Legajo (cuil/nombre)" at bounding box center [310, 53] width 171 height 47
click at [328, 52] on input "Afiliado Legajo (cuil/nombre)" at bounding box center [310, 51] width 171 height 14
paste input "27395064571"
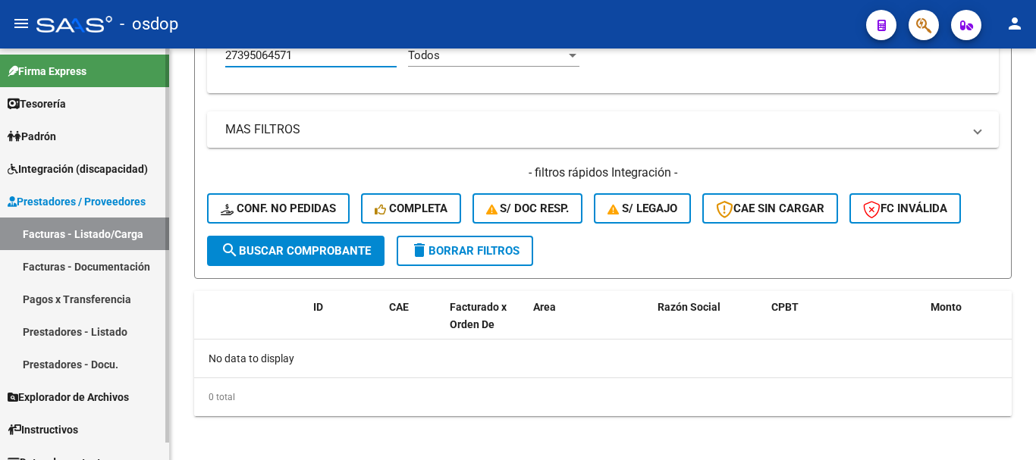
type input "27395064571"
click at [64, 154] on link "Integración (discapacidad)" at bounding box center [84, 168] width 169 height 33
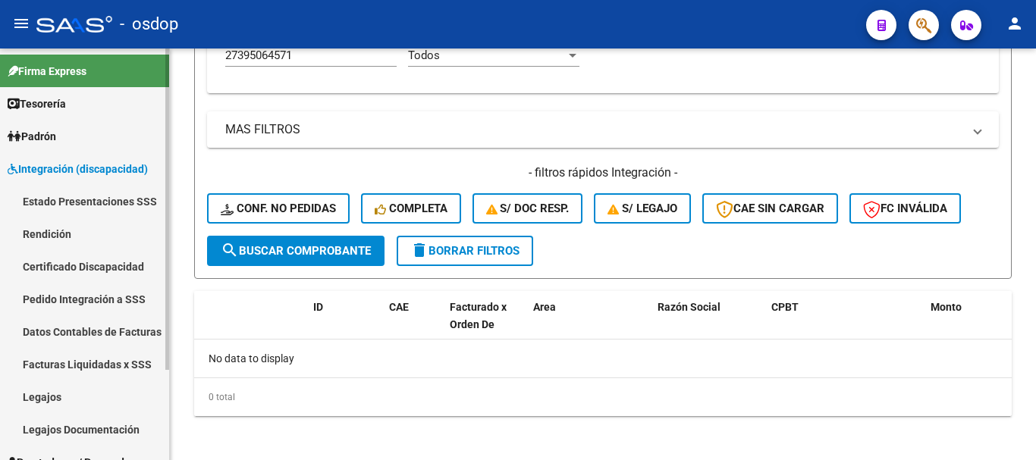
click at [113, 294] on link "Pedido Integración a SSS" at bounding box center [84, 299] width 169 height 33
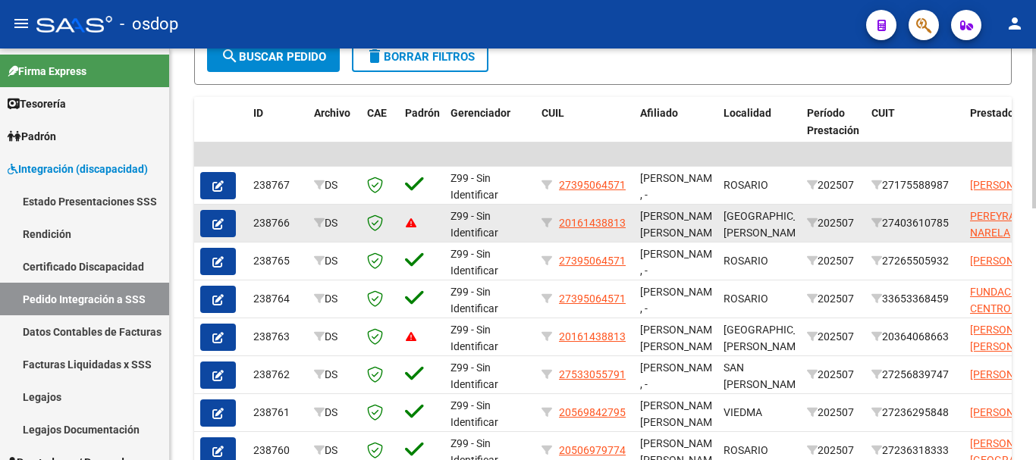
scroll to position [309, 0]
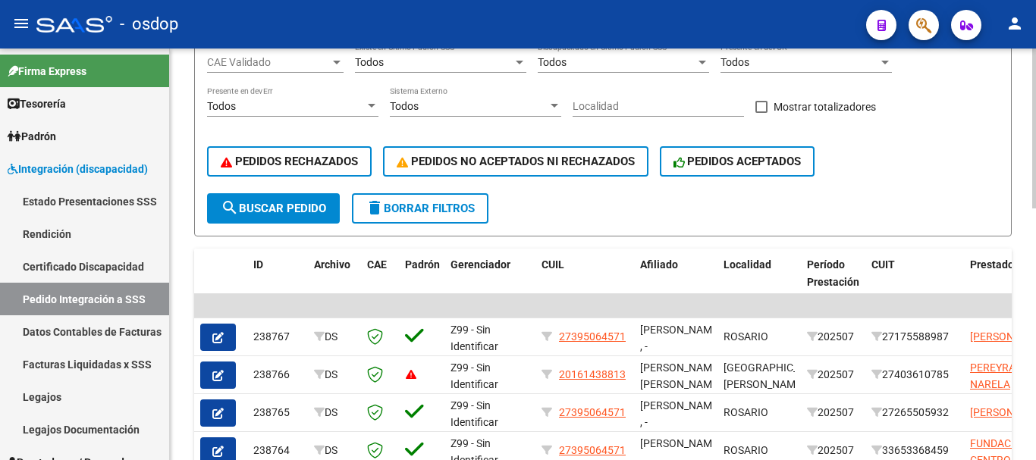
click at [273, 218] on button "search Buscar Pedido" at bounding box center [273, 208] width 133 height 30
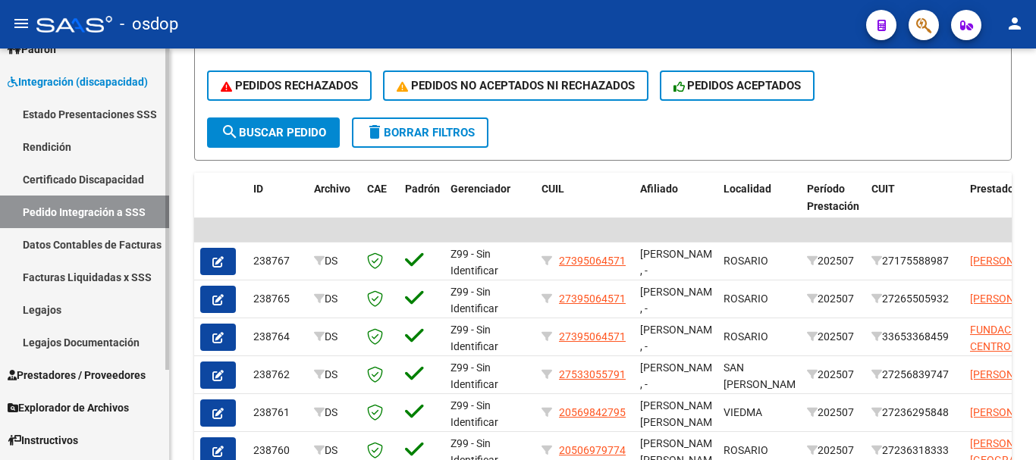
scroll to position [116, 0]
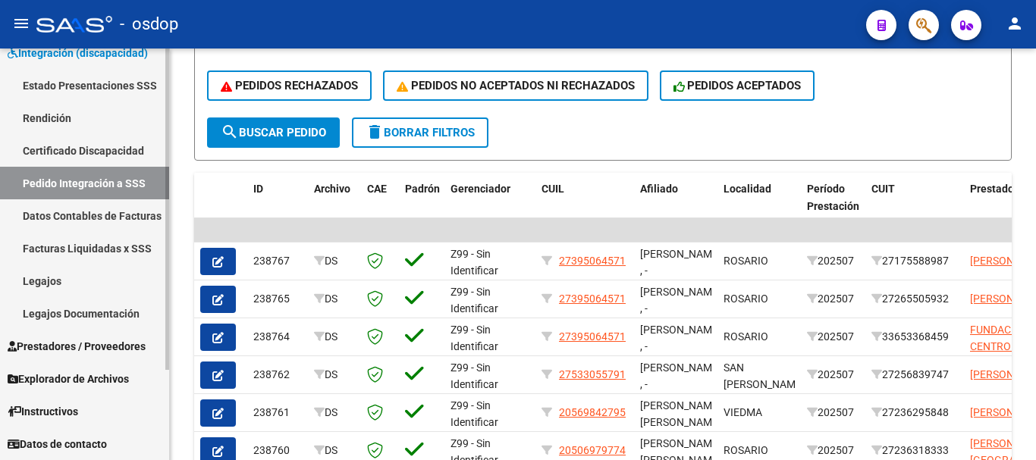
click at [93, 347] on span "Prestadores / Proveedores" at bounding box center [77, 346] width 138 height 17
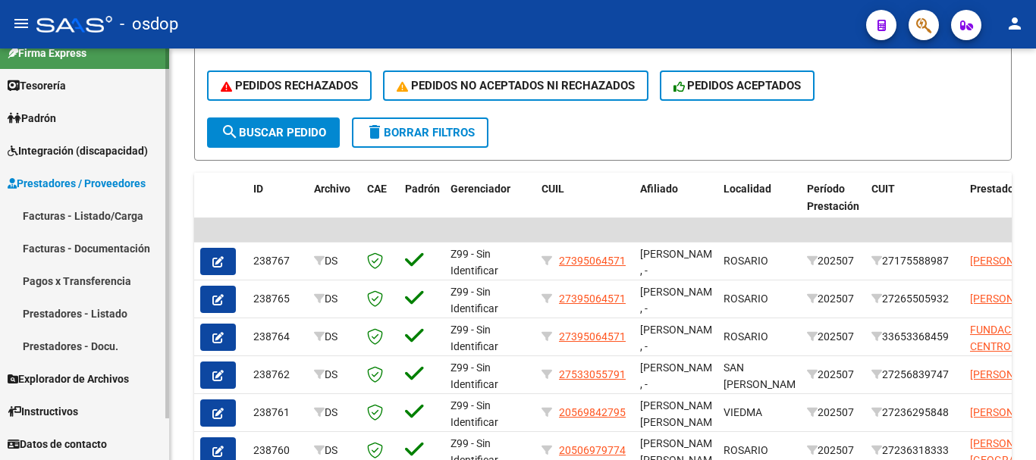
scroll to position [18, 0]
click at [108, 222] on link "Facturas - Listado/Carga" at bounding box center [84, 215] width 169 height 33
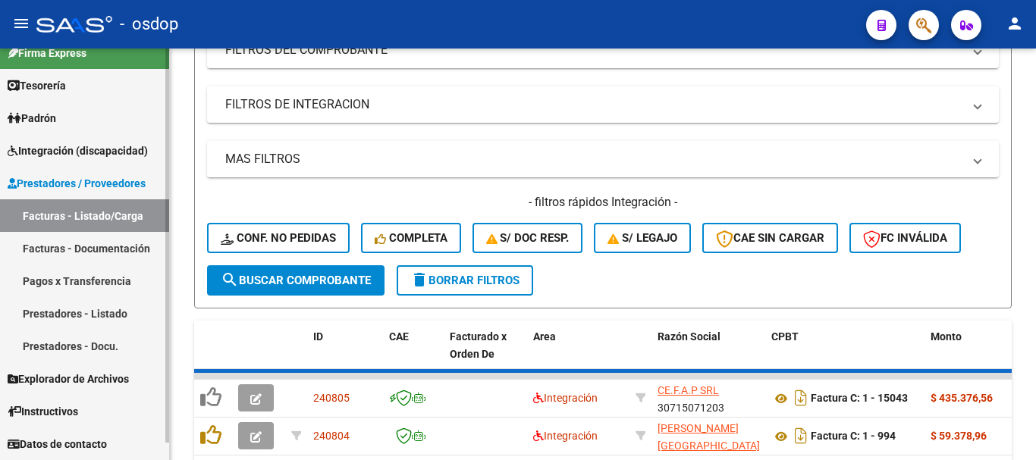
scroll to position [385, 0]
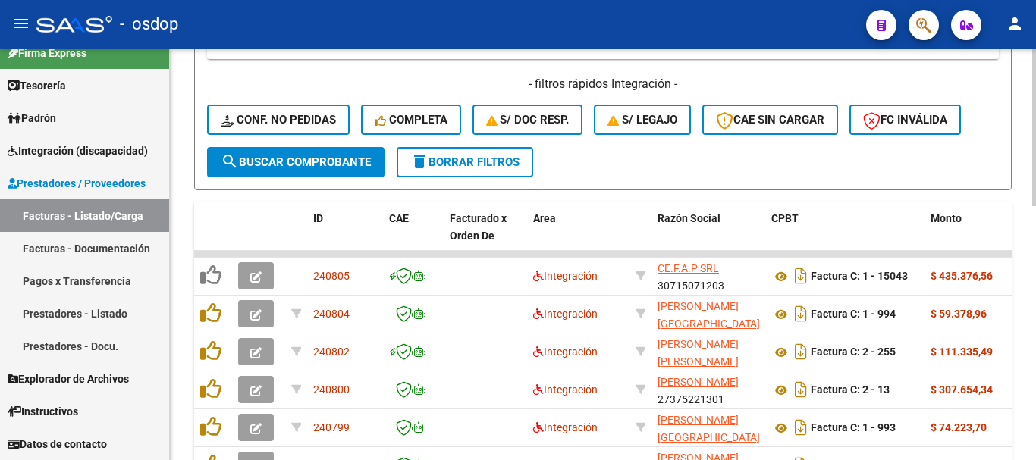
click at [188, 172] on div "Video tutorial PRESTADORES -> Listado de CPBTs Emitidos por Prestadores / Prove…" at bounding box center [603, 196] width 866 height 1065
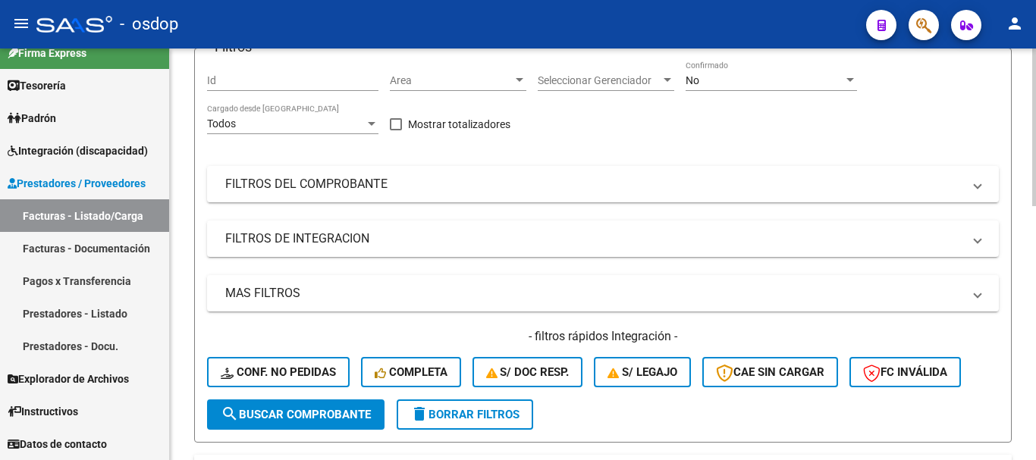
scroll to position [157, 0]
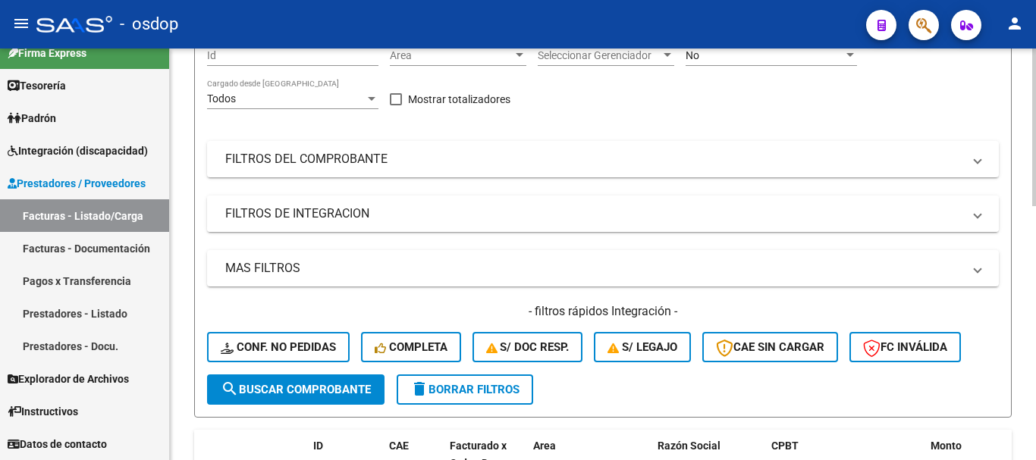
click at [300, 215] on mat-panel-title "FILTROS DE INTEGRACION" at bounding box center [593, 214] width 737 height 17
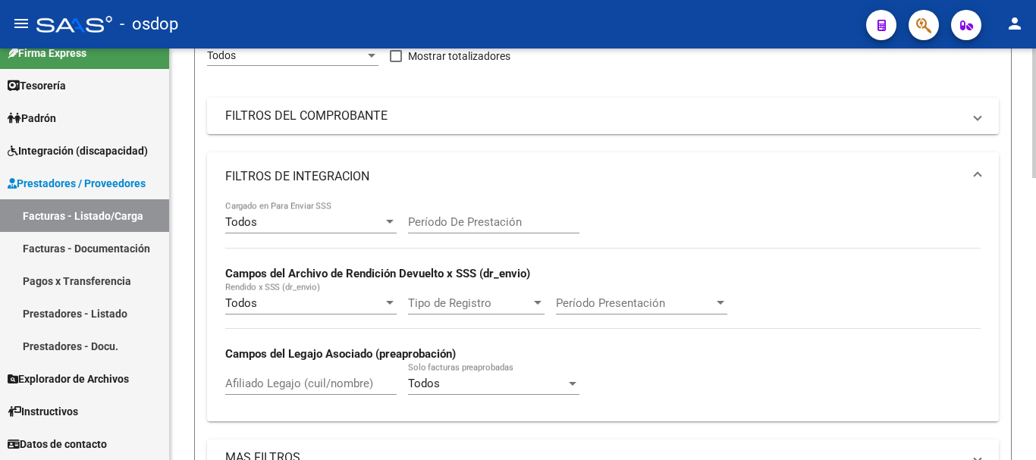
scroll to position [233, 0]
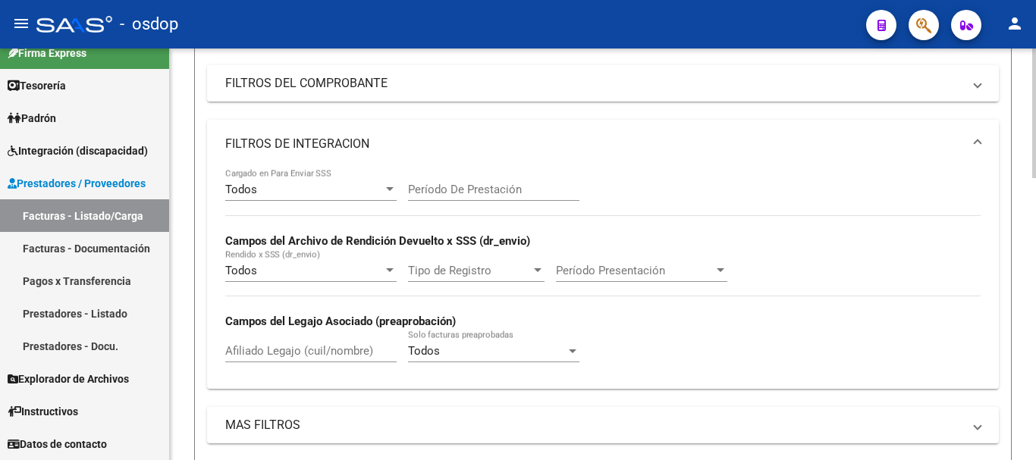
click at [281, 338] on div "Afiliado Legajo (cuil/nombre)" at bounding box center [310, 346] width 171 height 33
click at [285, 350] on input "Afiliado Legajo (cuil/nombre)" at bounding box center [310, 351] width 171 height 14
paste input "27393672744"
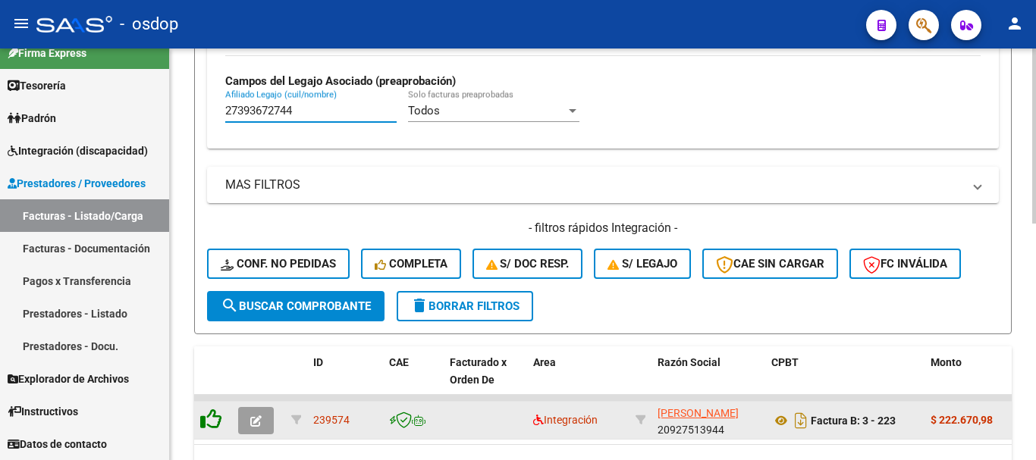
scroll to position [536, 0]
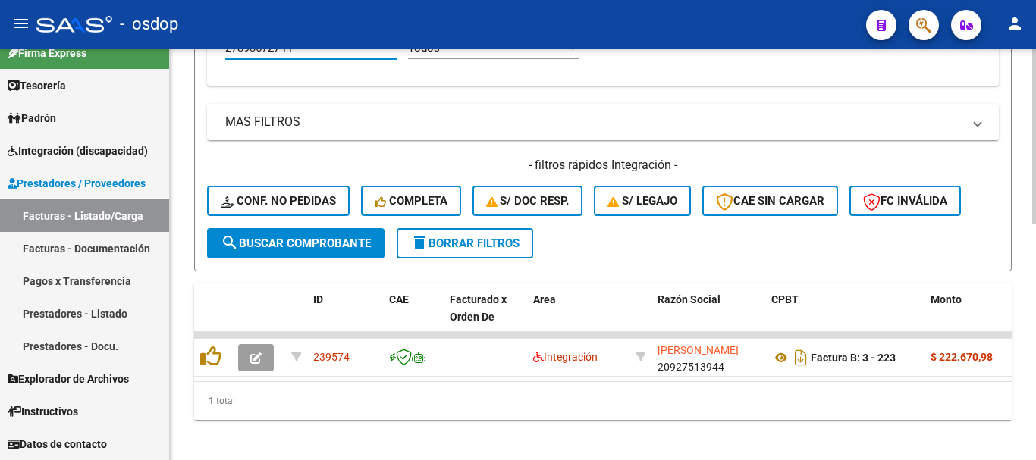
type input "27393672744"
click at [526, 416] on div "1 total" at bounding box center [603, 401] width 818 height 38
click at [608, 404] on div "1 total" at bounding box center [603, 401] width 818 height 38
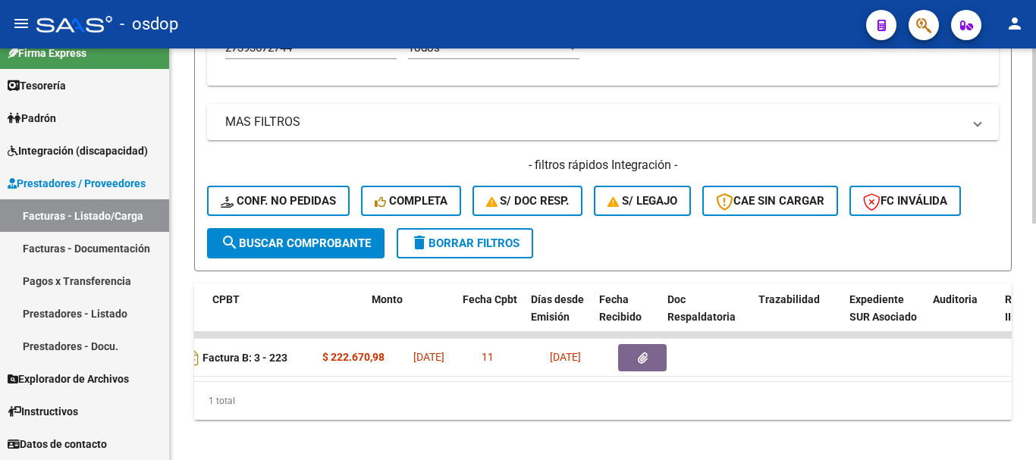
scroll to position [0, 545]
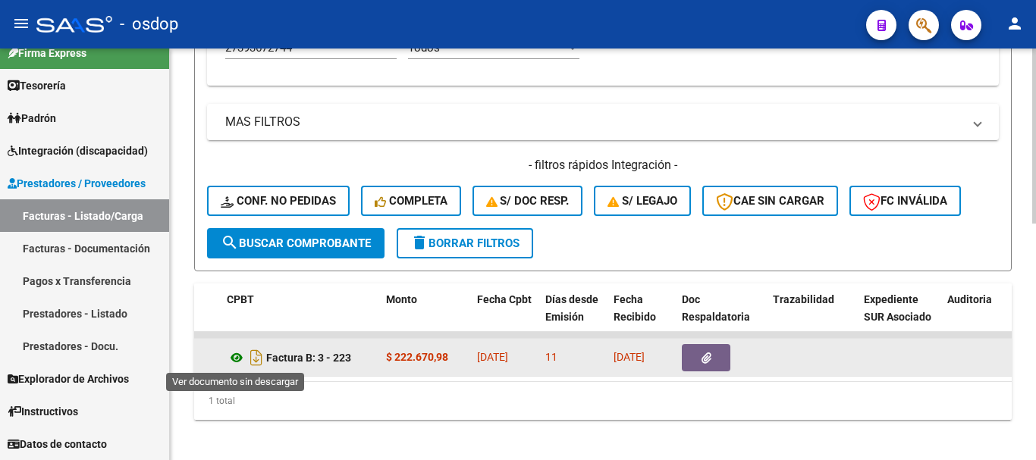
click at [240, 355] on icon at bounding box center [237, 358] width 20 height 18
click at [231, 355] on icon at bounding box center [237, 358] width 20 height 18
click at [702, 359] on icon "button" at bounding box center [707, 358] width 10 height 11
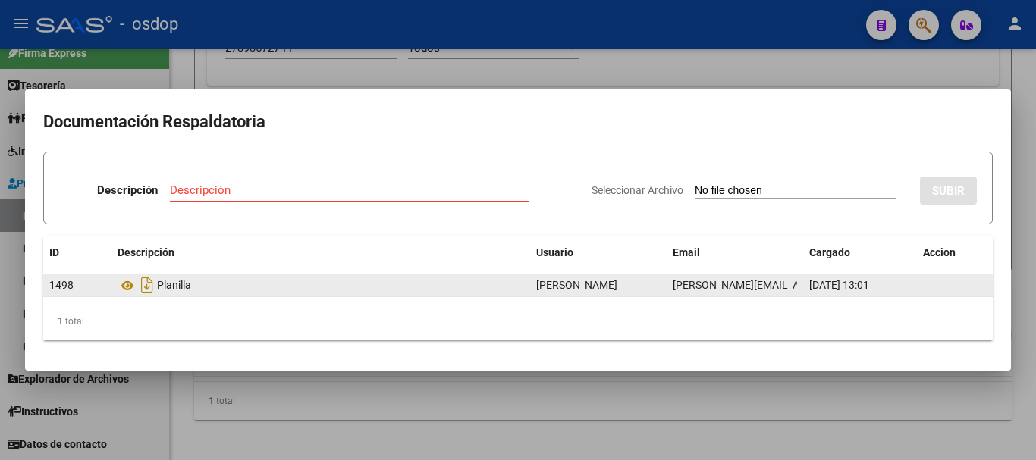
click at [115, 290] on datatable-body-cell "Planilla" at bounding box center [321, 286] width 419 height 22
click at [127, 286] on icon at bounding box center [128, 286] width 20 height 18
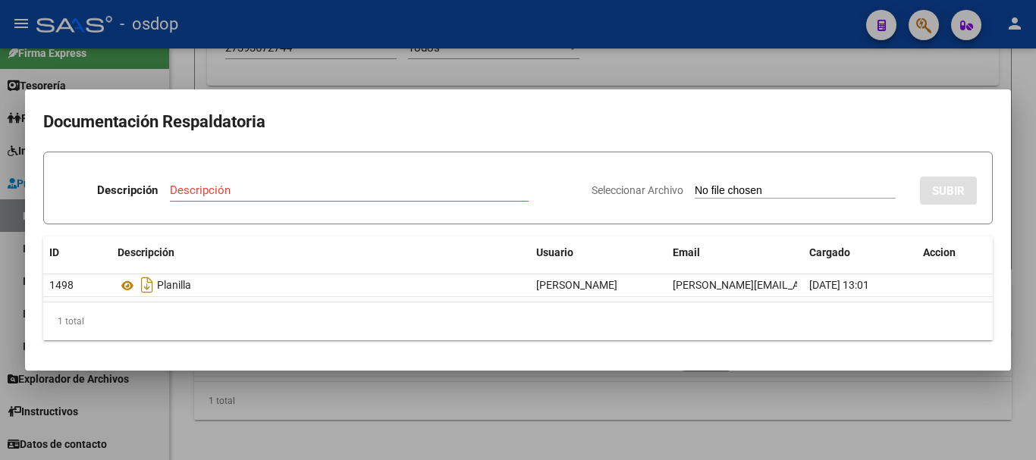
click at [341, 88] on div at bounding box center [518, 230] width 1036 height 460
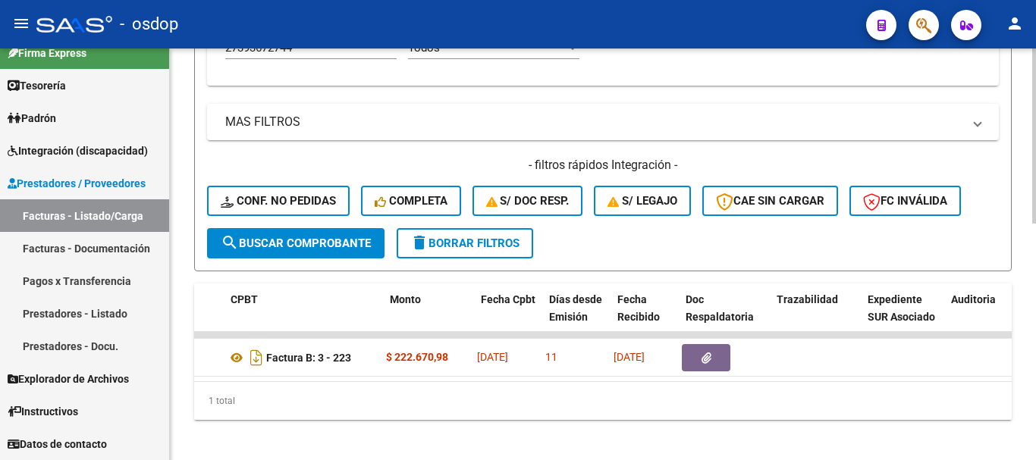
scroll to position [0, 0]
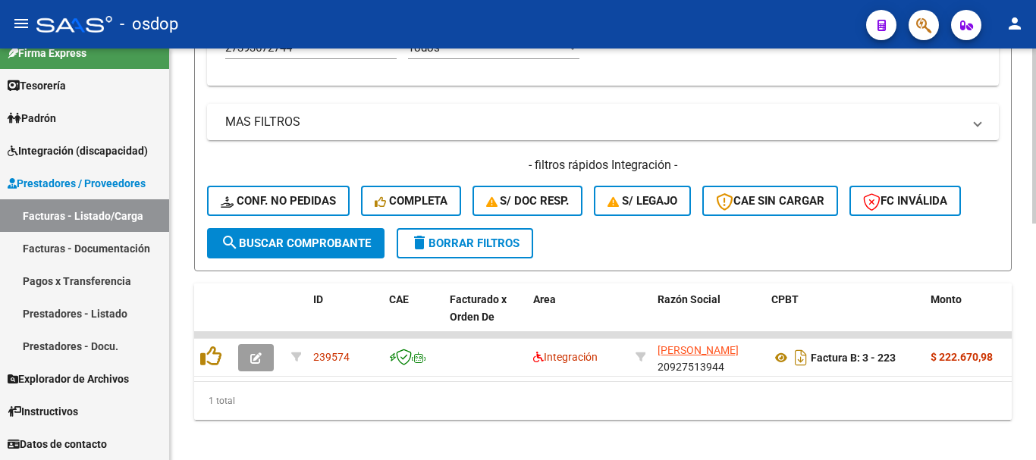
click at [293, 414] on div "1 total" at bounding box center [603, 401] width 818 height 38
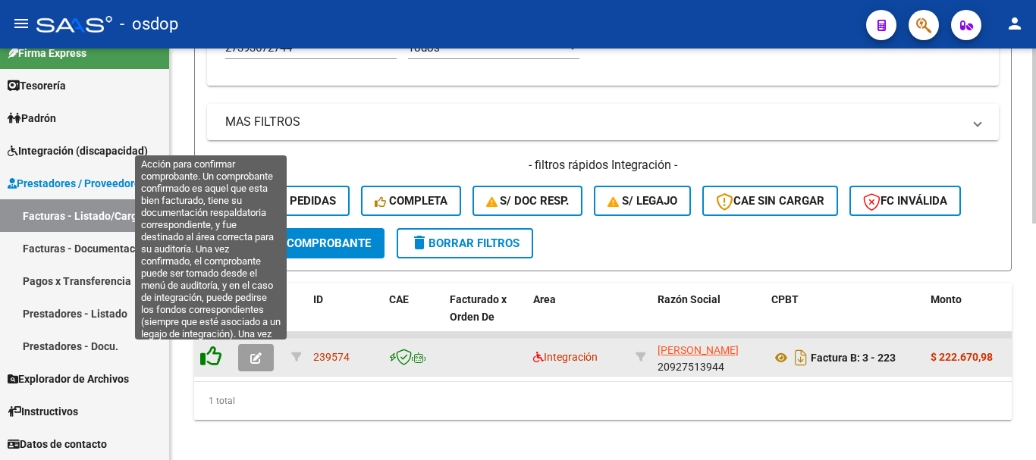
click at [211, 364] on icon at bounding box center [210, 356] width 21 height 21
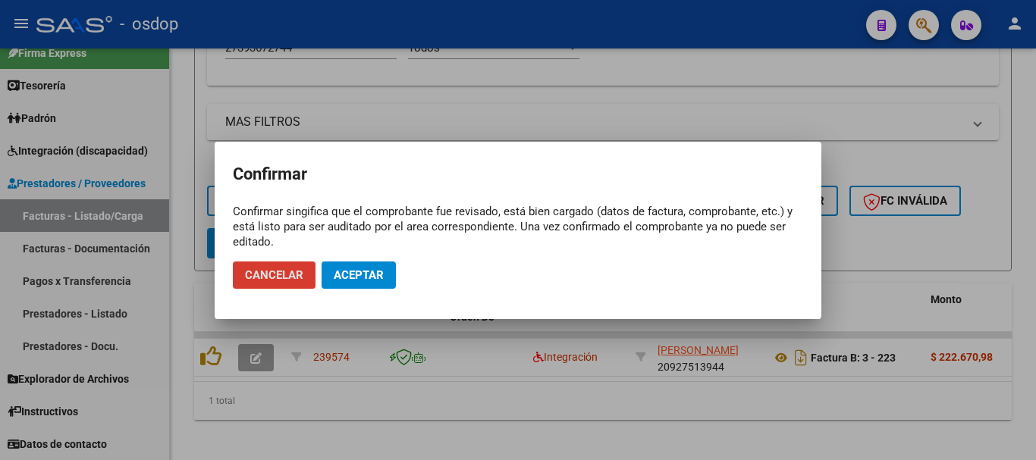
click at [364, 269] on span "Aceptar" at bounding box center [359, 276] width 50 height 14
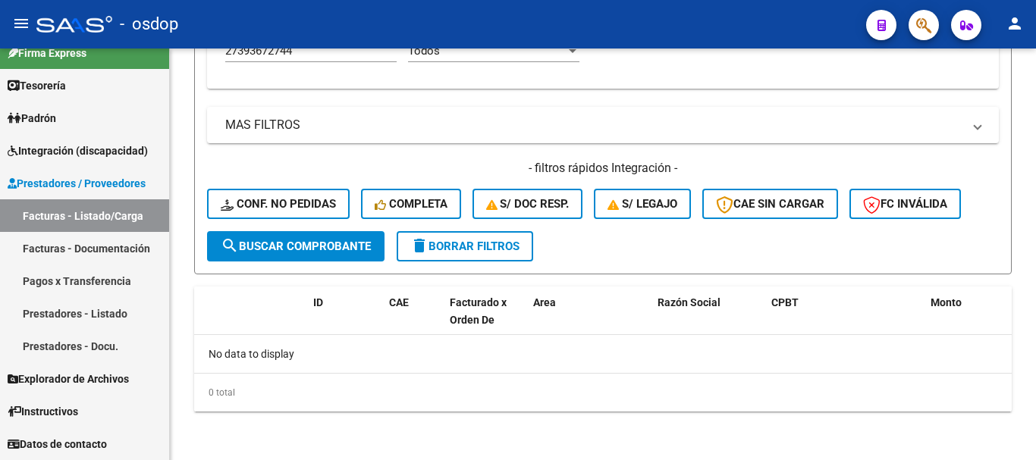
scroll to position [533, 0]
click at [259, 187] on div "- filtros rápidos Integración - Conf. no pedidas Completa S/ Doc Resp. S/ legaj…" at bounding box center [603, 195] width 792 height 71
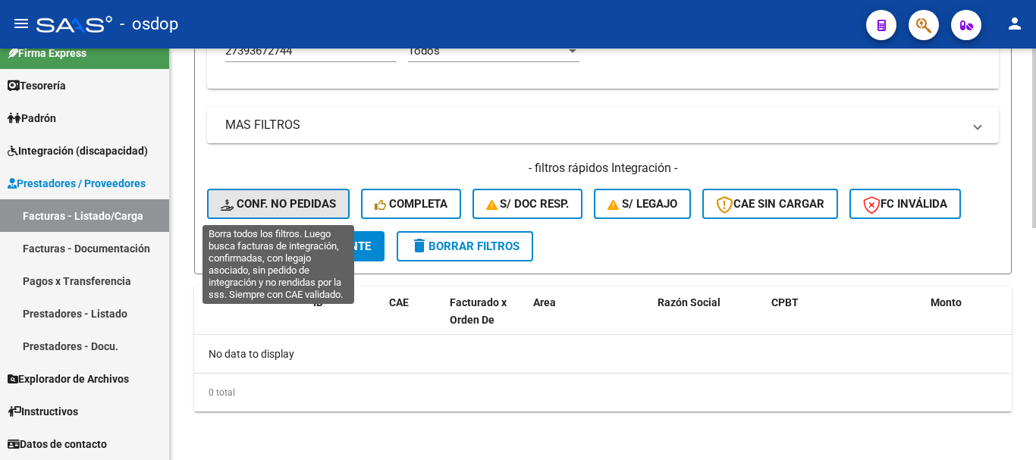
click at [262, 208] on span "Conf. no pedidas" at bounding box center [278, 204] width 115 height 14
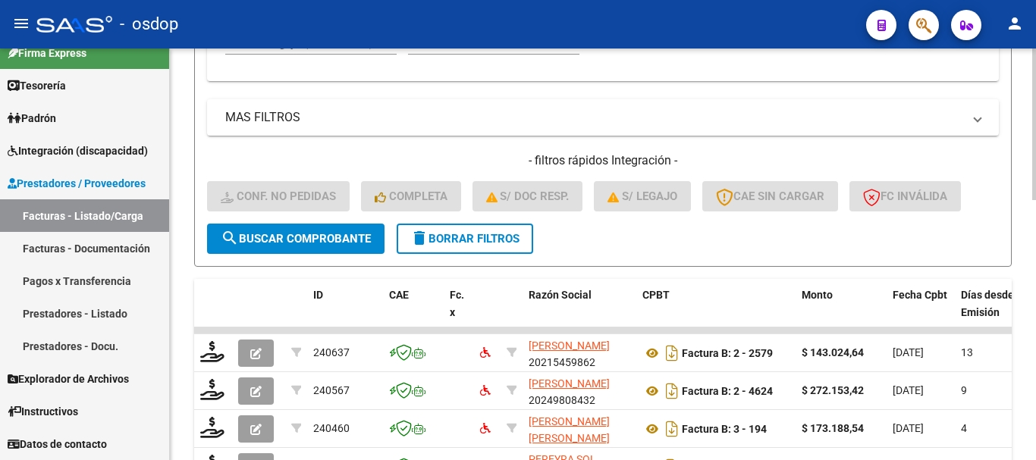
scroll to position [457, 0]
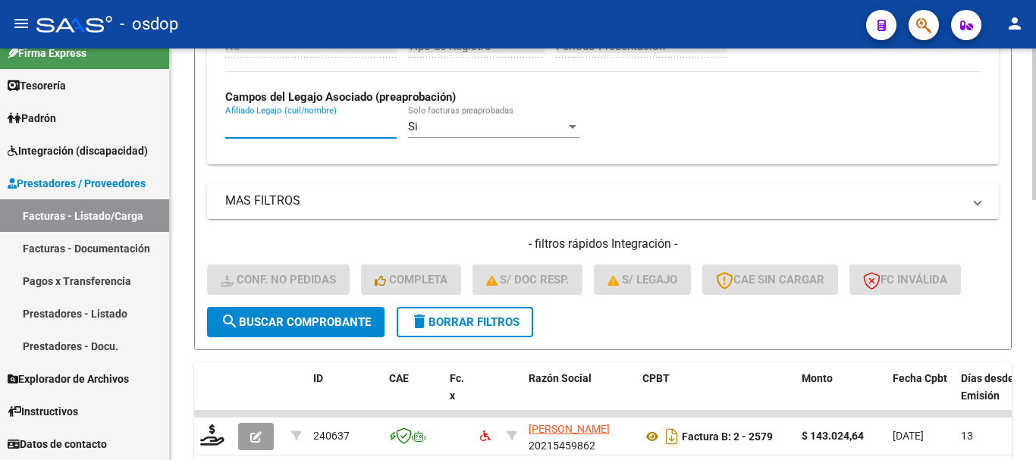
click at [314, 126] on input "Afiliado Legajo (cuil/nombre)" at bounding box center [310, 127] width 171 height 14
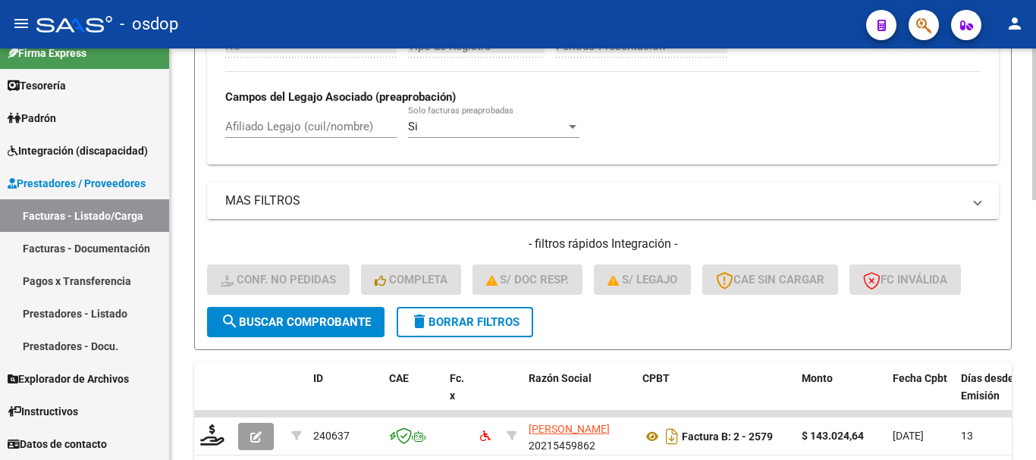
click at [297, 100] on strong "Campos del Legajo Asociado (preaprobación)" at bounding box center [340, 97] width 231 height 14
click at [312, 118] on div "Afiliado Legajo (cuil/nombre)" at bounding box center [310, 121] width 171 height 33
paste input "27393672744"
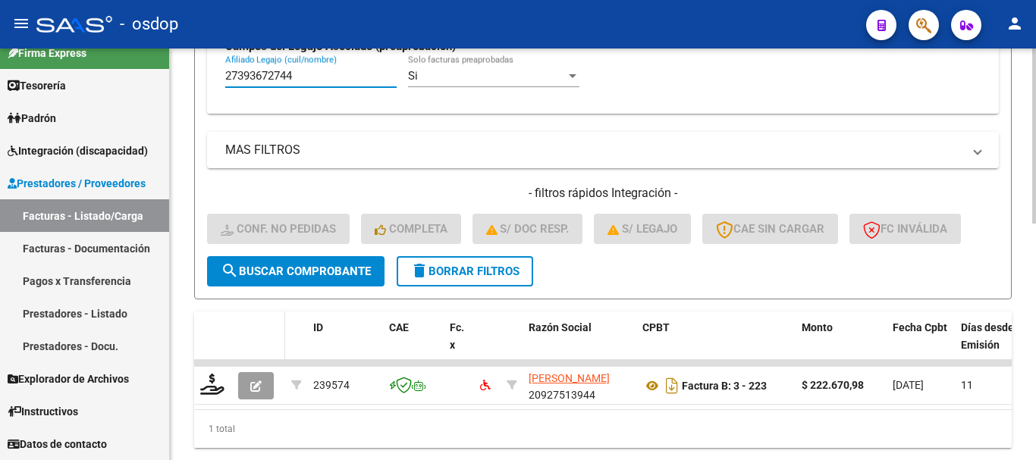
scroll to position [533, 0]
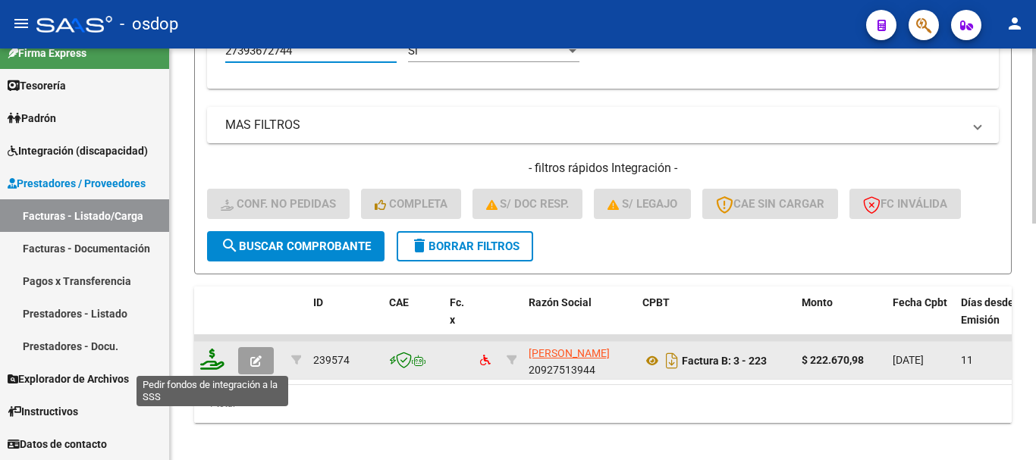
type input "27393672744"
click at [220, 366] on icon at bounding box center [212, 359] width 24 height 21
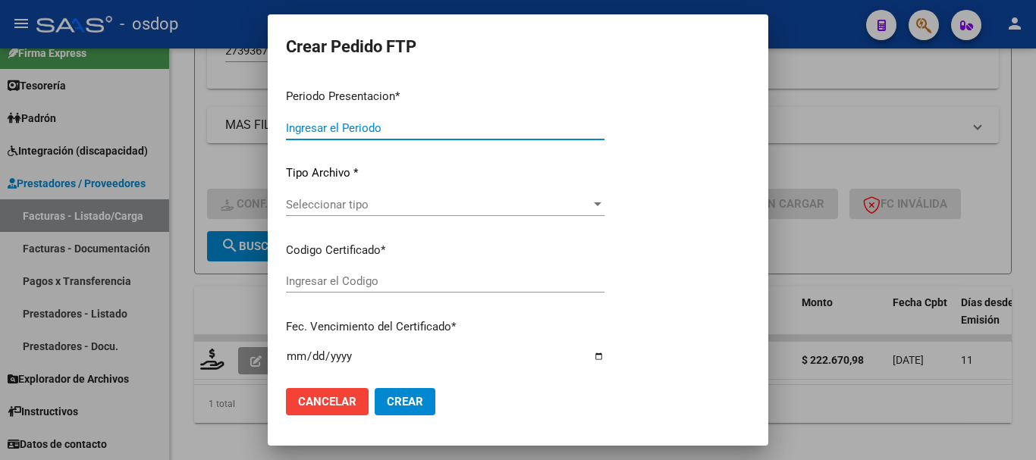
type input "202507"
type input "$ 222.670,98"
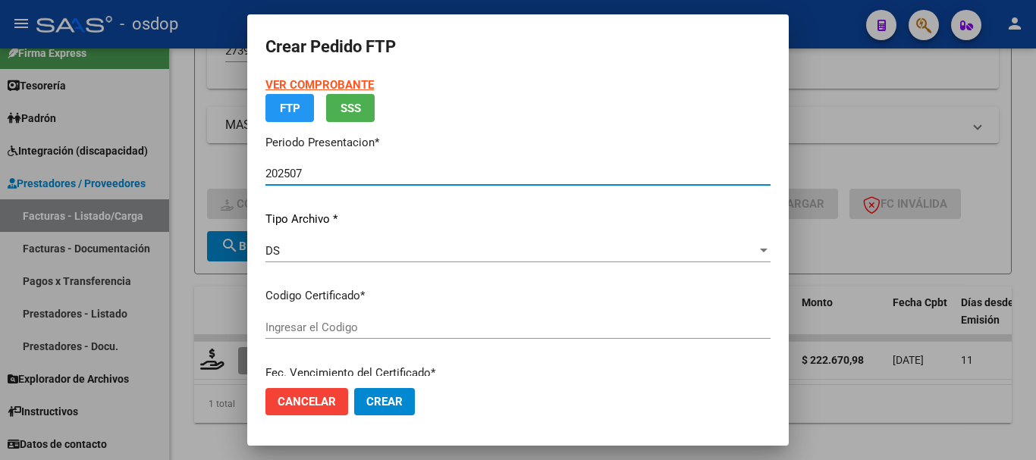
type input "178034409"
type input "2033-03-06"
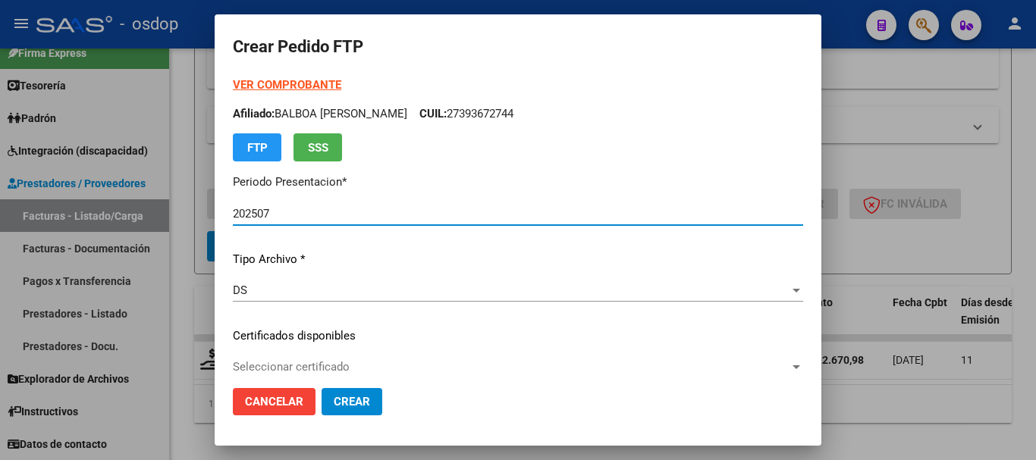
click at [502, 111] on p "Afiliado: BALBOA ANTONELA BELEN CUIL: 27393672744" at bounding box center [518, 113] width 570 height 17
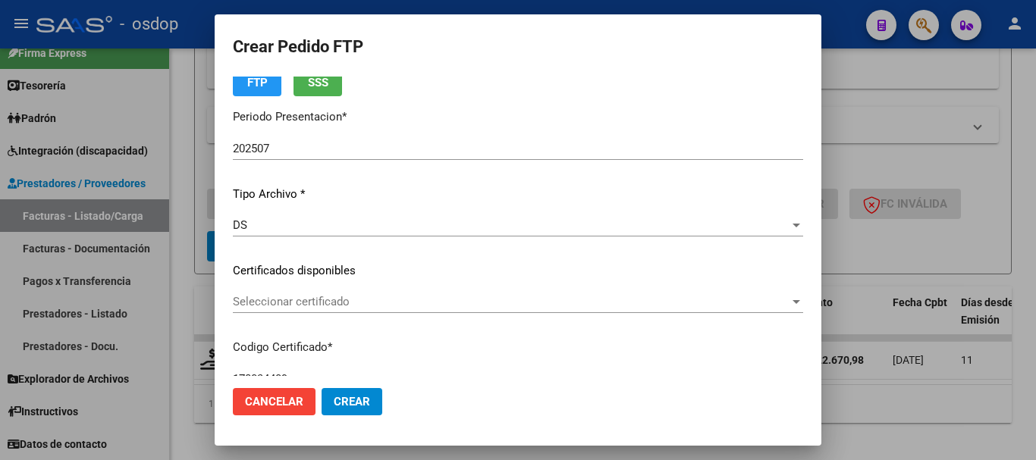
scroll to position [152, 0]
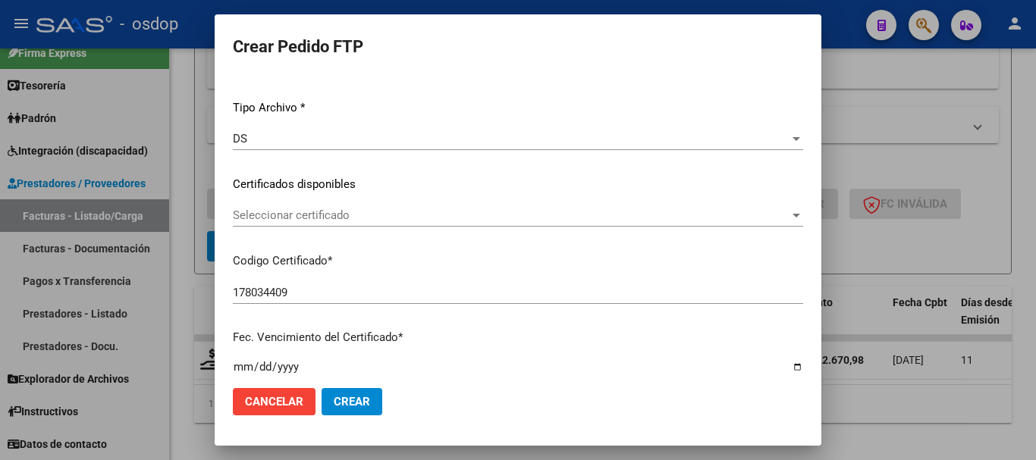
click at [375, 208] on div "Seleccionar certificado Seleccionar certificado" at bounding box center [518, 215] width 570 height 23
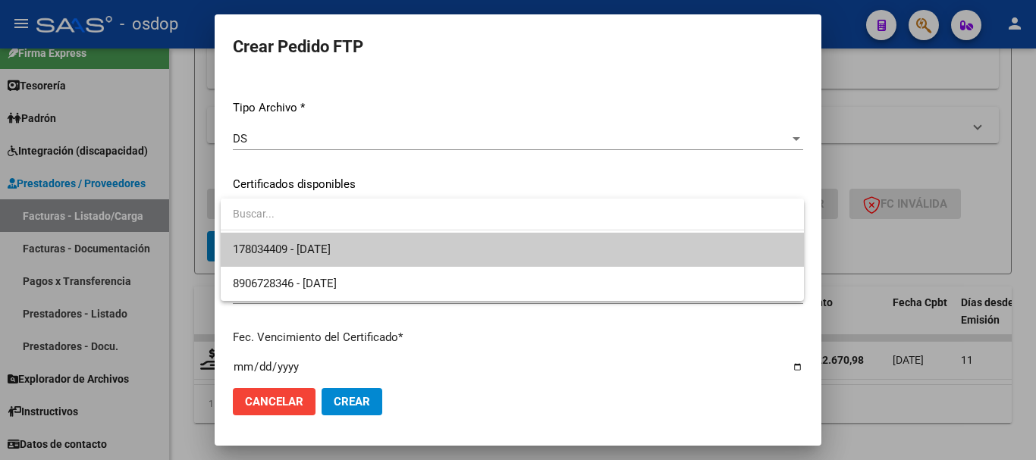
click at [375, 236] on span "178034409 - 2033-03-06" at bounding box center [512, 250] width 559 height 34
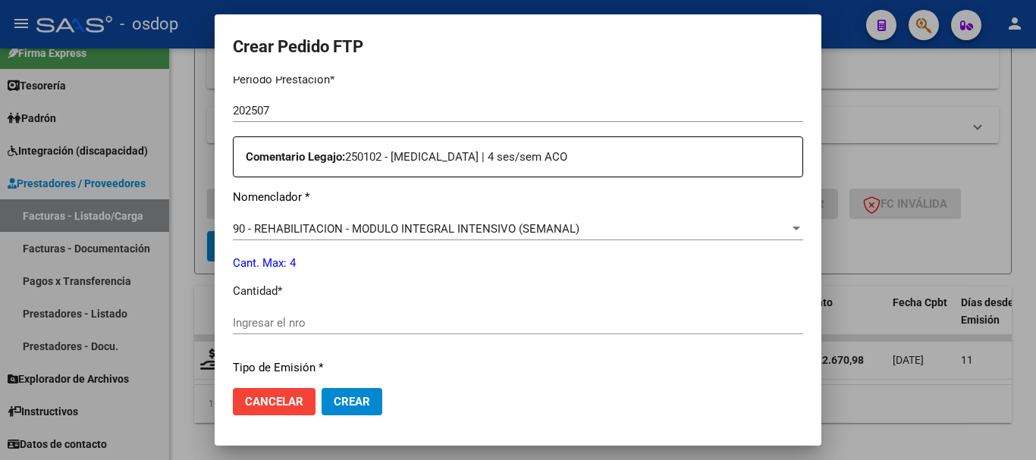
scroll to position [531, 0]
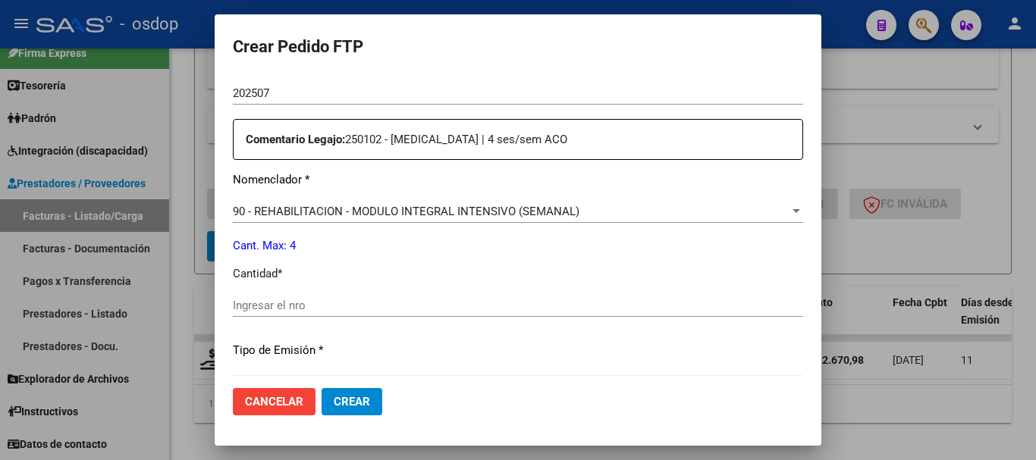
click at [316, 306] on input "Ingresar el nro" at bounding box center [518, 306] width 570 height 14
click at [399, 209] on span "90 - REHABILITACION - MODULO INTEGRAL INTENSIVO (SEMANAL)" at bounding box center [406, 212] width 347 height 14
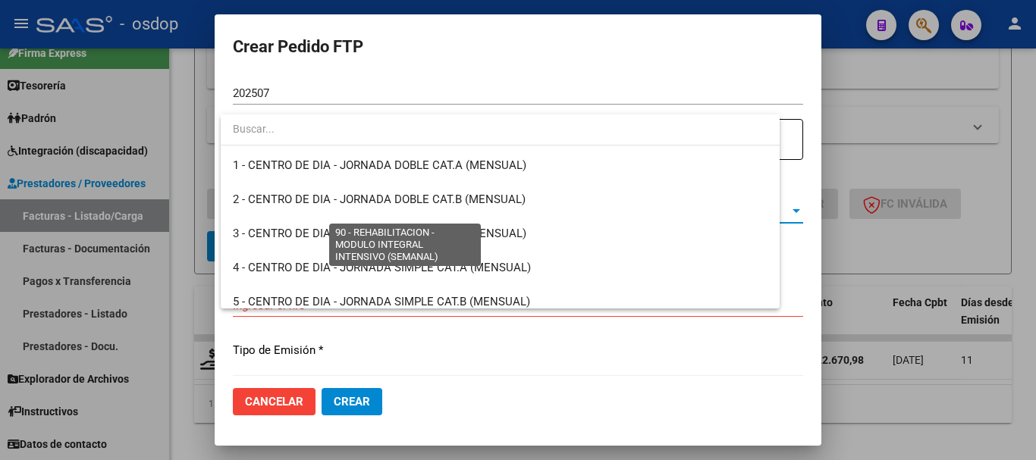
scroll to position [2992, 0]
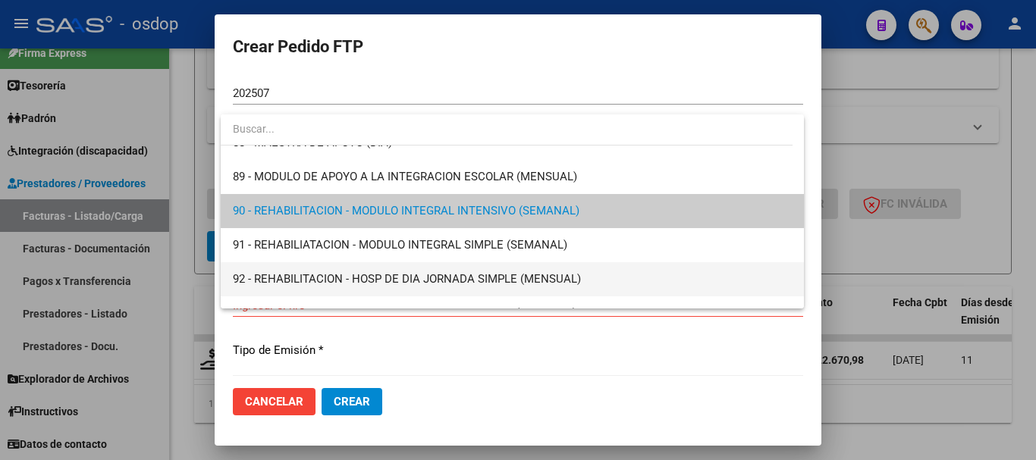
click at [495, 269] on span "92 - REHABILITACION - HOSP DE DIA JORNADA SIMPLE (MENSUAL)" at bounding box center [512, 279] width 559 height 34
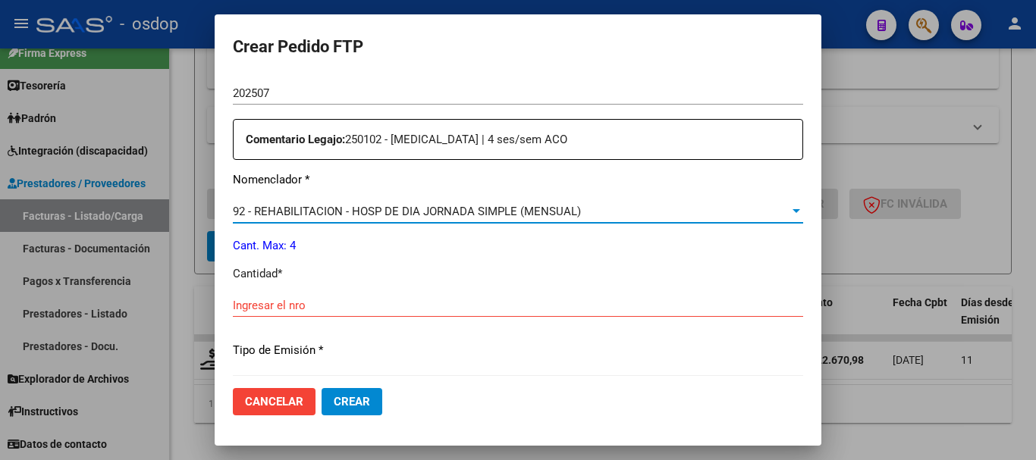
click at [499, 214] on span "92 - REHABILITACION - HOSP DE DIA JORNADA SIMPLE (MENSUAL)" at bounding box center [407, 212] width 348 height 14
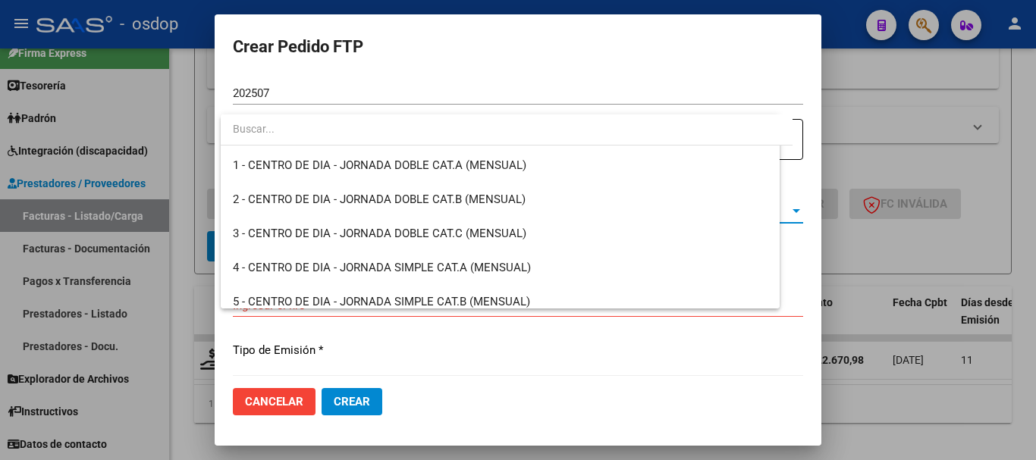
scroll to position [3061, 0]
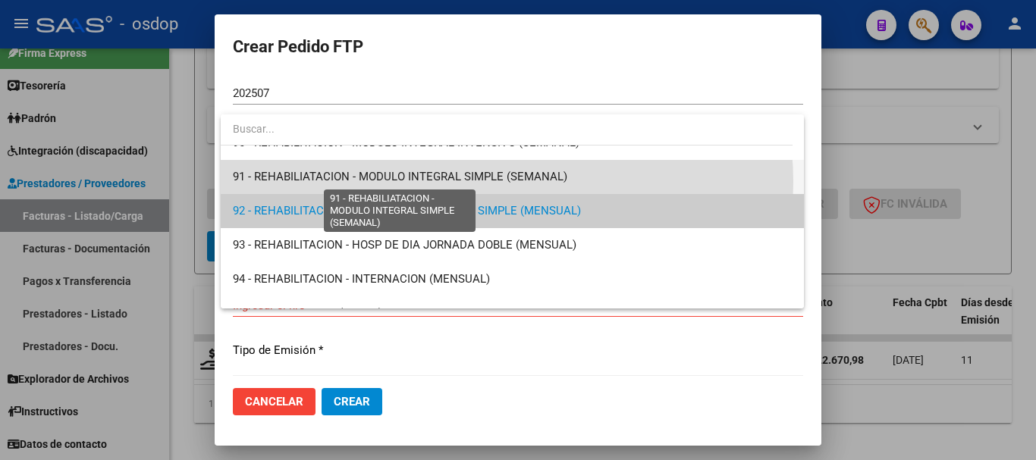
click at [484, 182] on span "91 - REHABILIATACION - MODULO INTEGRAL SIMPLE (SEMANAL)" at bounding box center [400, 177] width 335 height 14
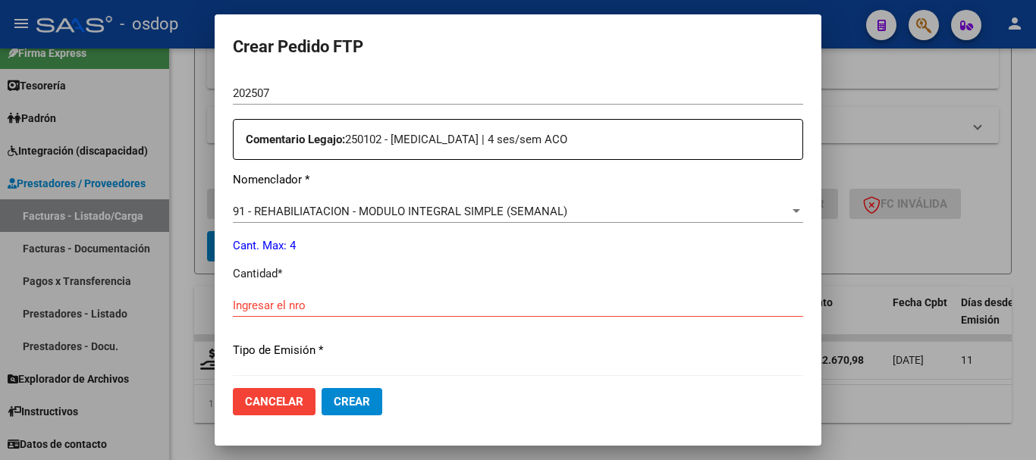
click at [426, 288] on div "Periodo Prestacion * 202507 Ingresar el Periodo Prestacion Comentario Legajo: 2…" at bounding box center [518, 302] width 570 height 520
click at [425, 313] on div "Ingresar el nro" at bounding box center [518, 305] width 570 height 23
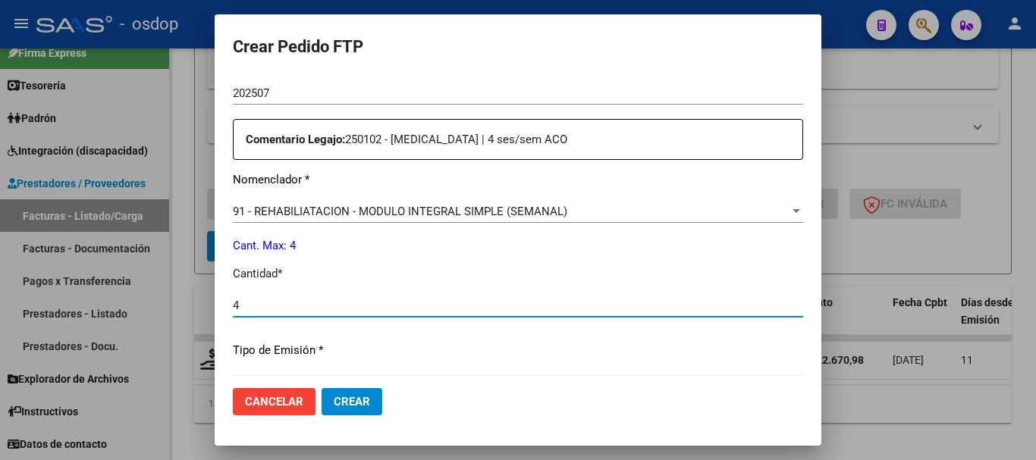
type input "4"
click at [229, 304] on mat-dialog-content "VER COMPROBANTE ARCA Padrón Afiliado: BALBOA ANTONELA BELEN CUIL: 27393672744 F…" at bounding box center [518, 227] width 607 height 300
click at [340, 290] on div "Periodo Prestacion * 202507 Ingresar el Periodo Prestacion Comentario Legajo: 2…" at bounding box center [518, 302] width 570 height 520
click at [342, 302] on input "4" at bounding box center [518, 306] width 570 height 14
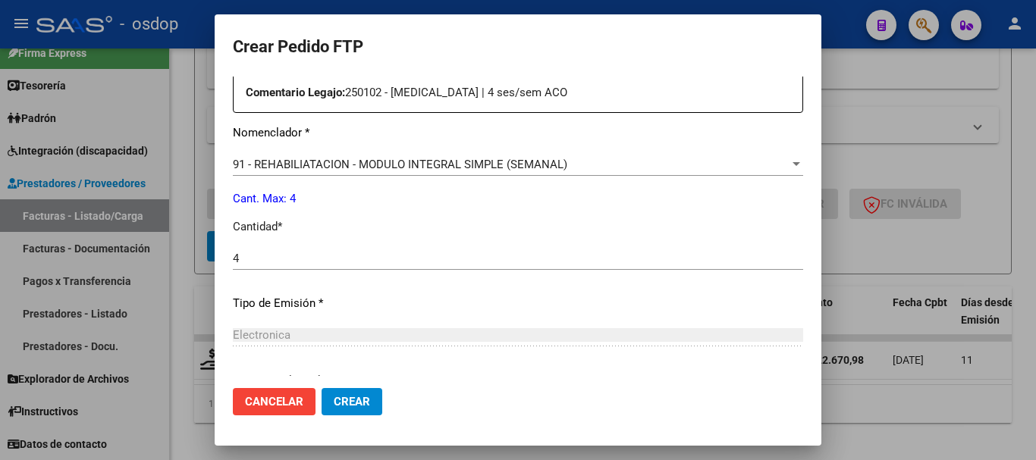
scroll to position [716, 0]
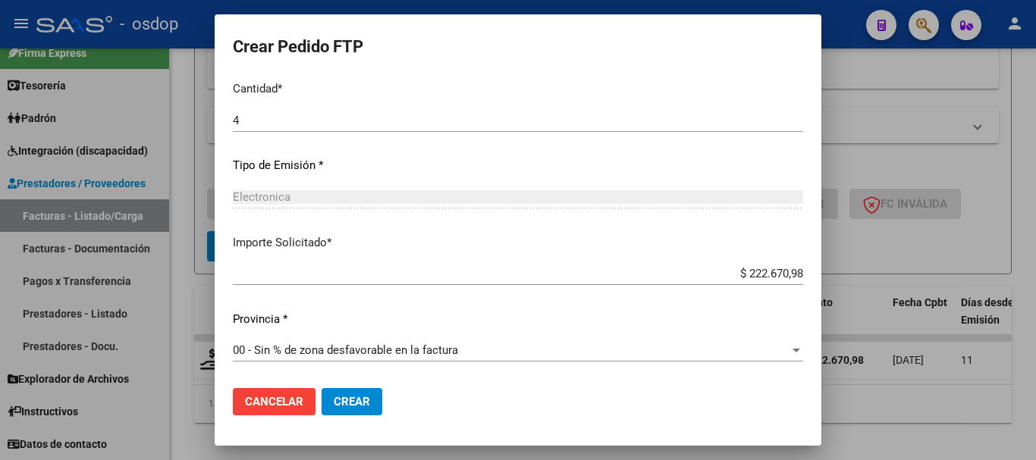
click at [346, 401] on span "Crear" at bounding box center [352, 402] width 36 height 14
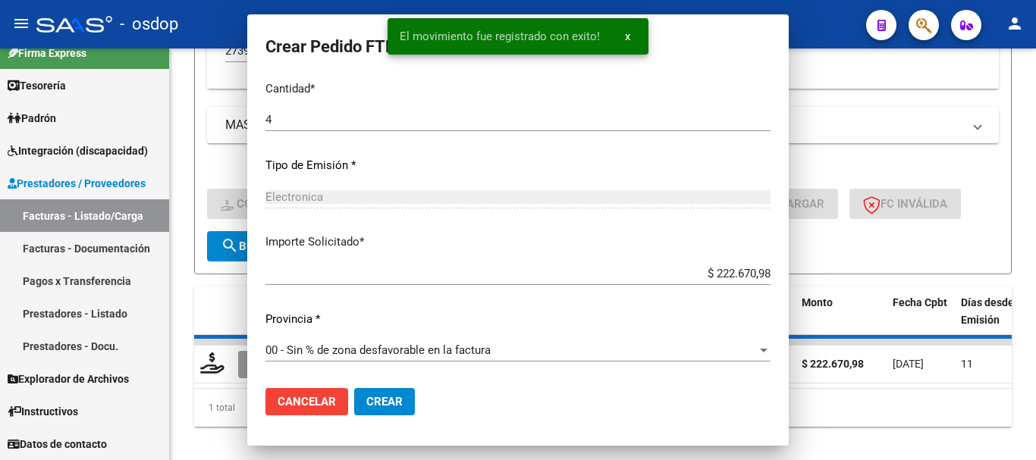
scroll to position [0, 0]
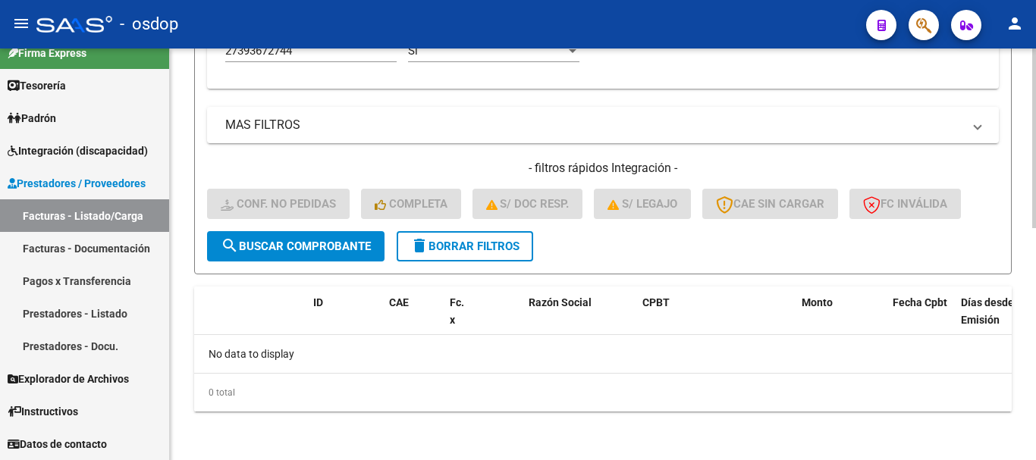
click at [485, 256] on button "delete Borrar Filtros" at bounding box center [465, 246] width 137 height 30
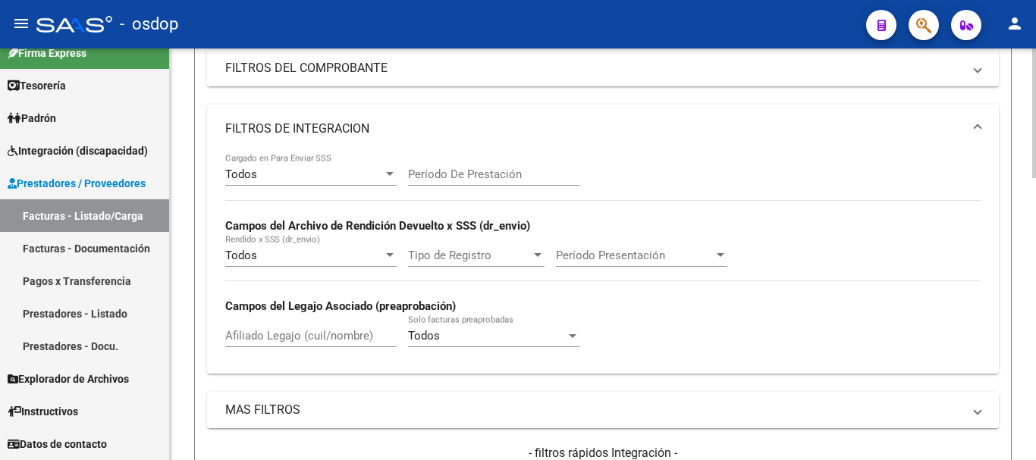
scroll to position [230, 0]
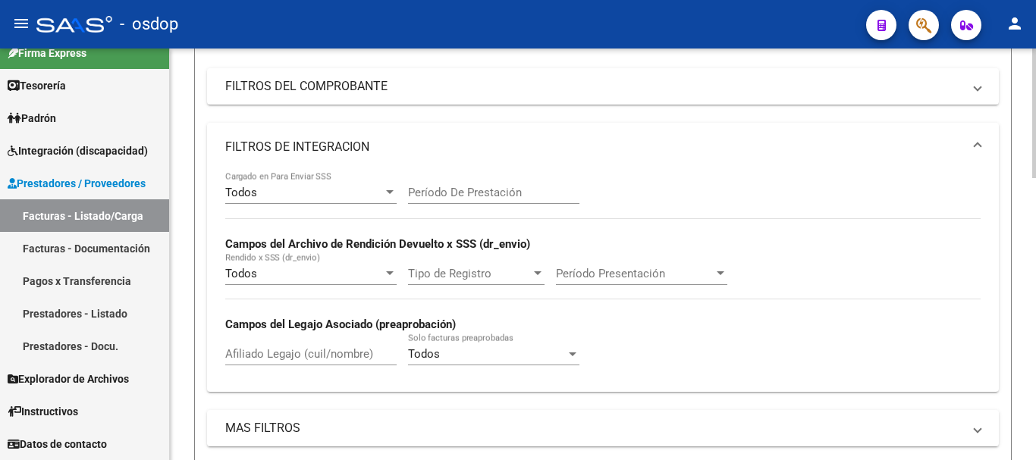
click at [328, 356] on input "Afiliado Legajo (cuil/nombre)" at bounding box center [310, 354] width 171 height 14
paste input "23495100529"
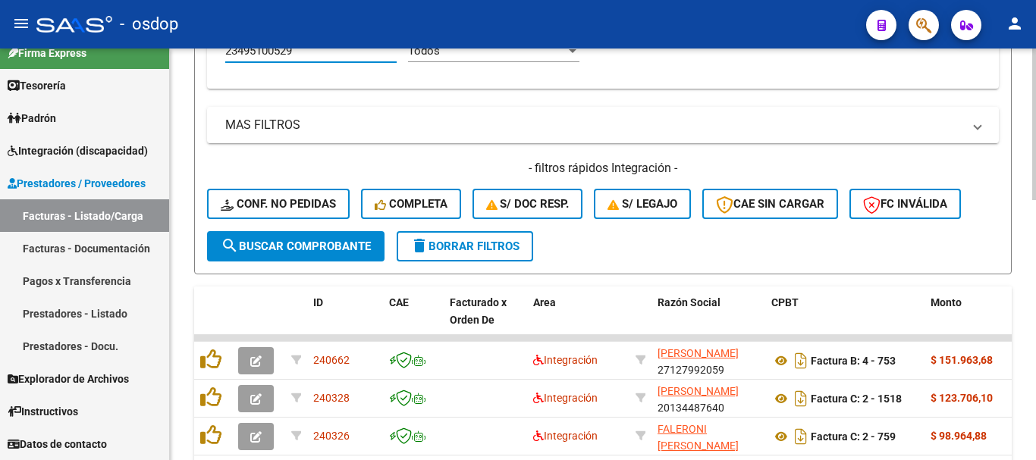
type input "23495100529"
click at [190, 279] on div "Video tutorial PRESTADORES -> Listado de CPBTs Emitidos por Prestadores / Prove…" at bounding box center [603, 69] width 866 height 1108
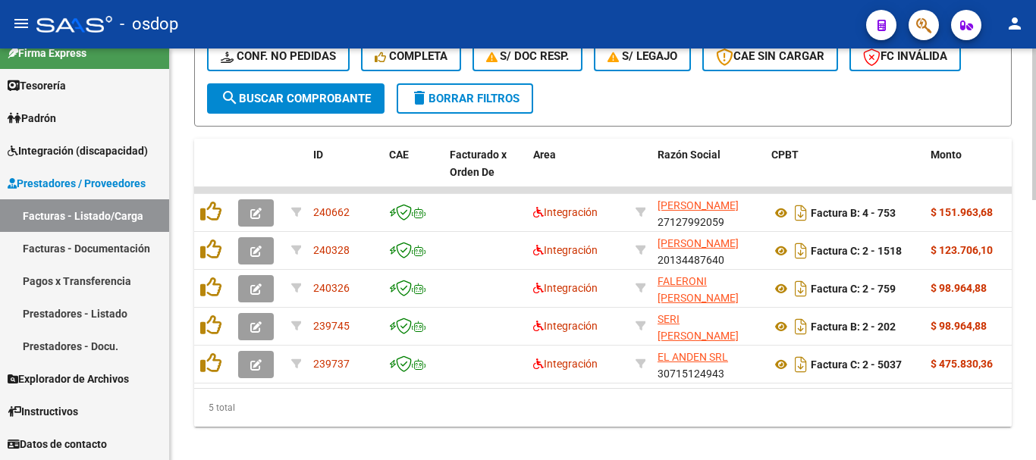
scroll to position [685, 0]
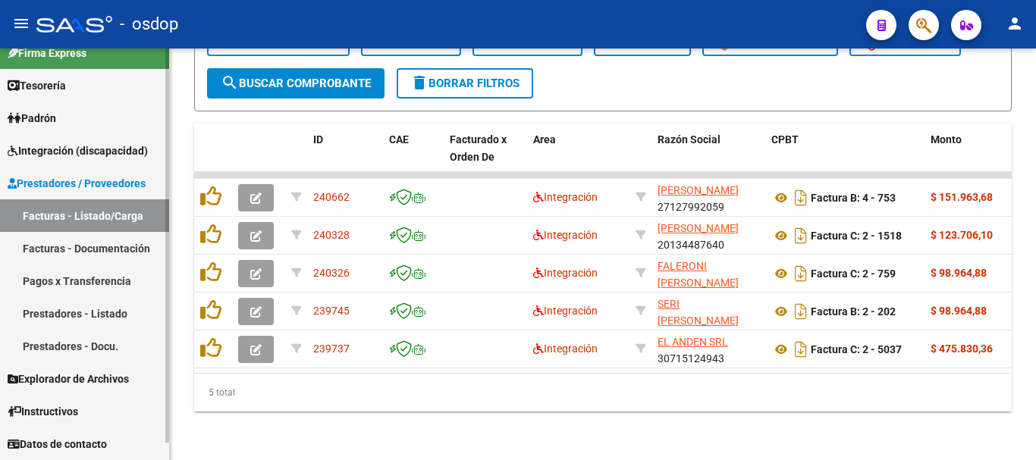
scroll to position [708, 0]
click at [199, 379] on div "5 total" at bounding box center [603, 393] width 818 height 38
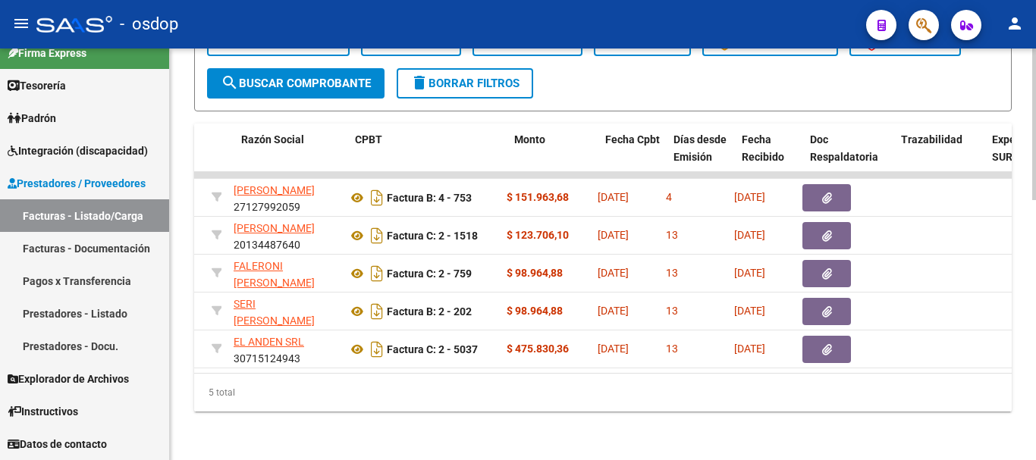
scroll to position [0, 416]
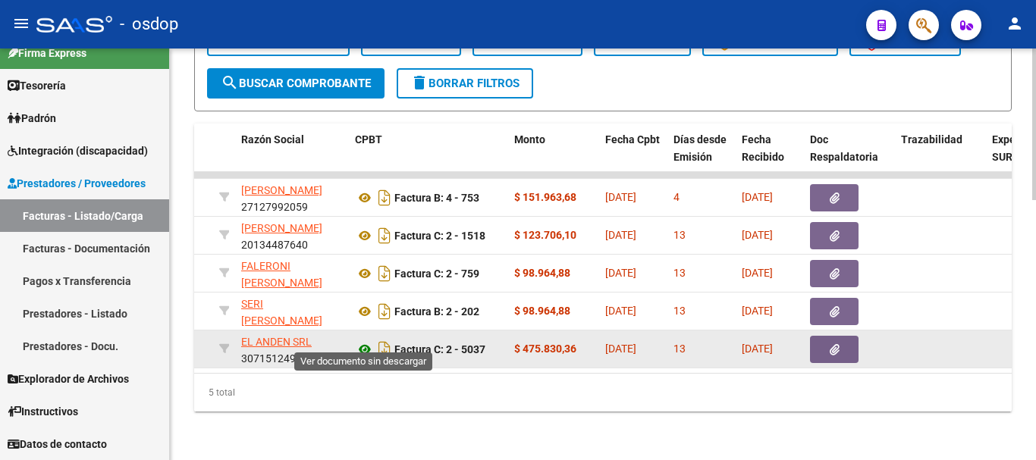
click at [369, 341] on icon at bounding box center [365, 350] width 20 height 18
click at [839, 344] on icon "button" at bounding box center [835, 349] width 10 height 11
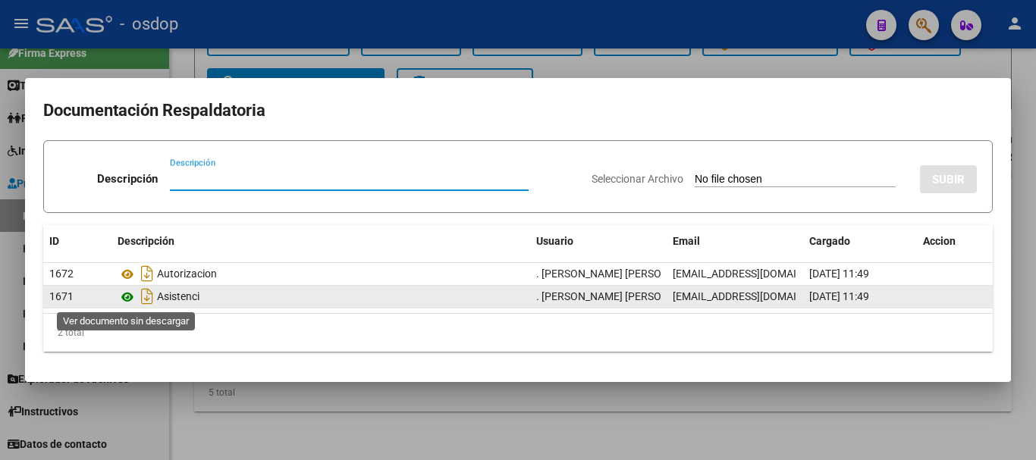
click at [121, 300] on icon at bounding box center [128, 297] width 20 height 18
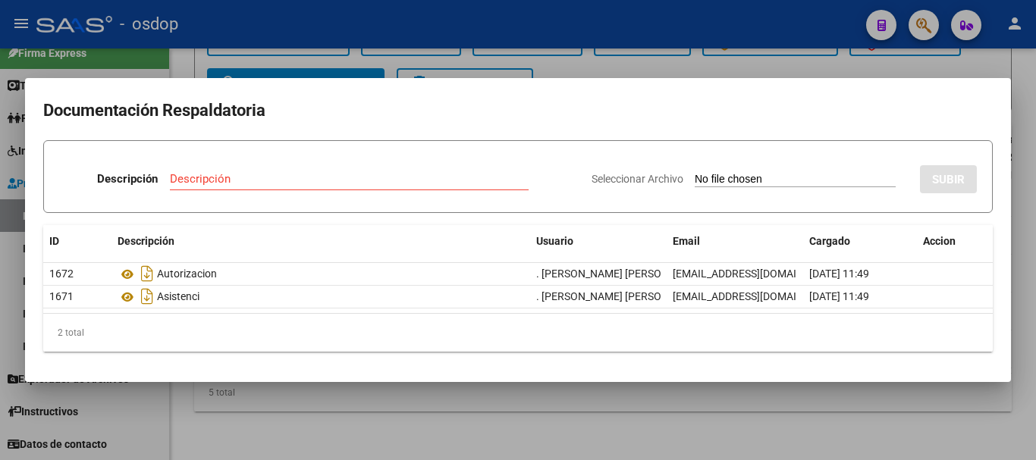
click at [305, 44] on div at bounding box center [518, 230] width 1036 height 460
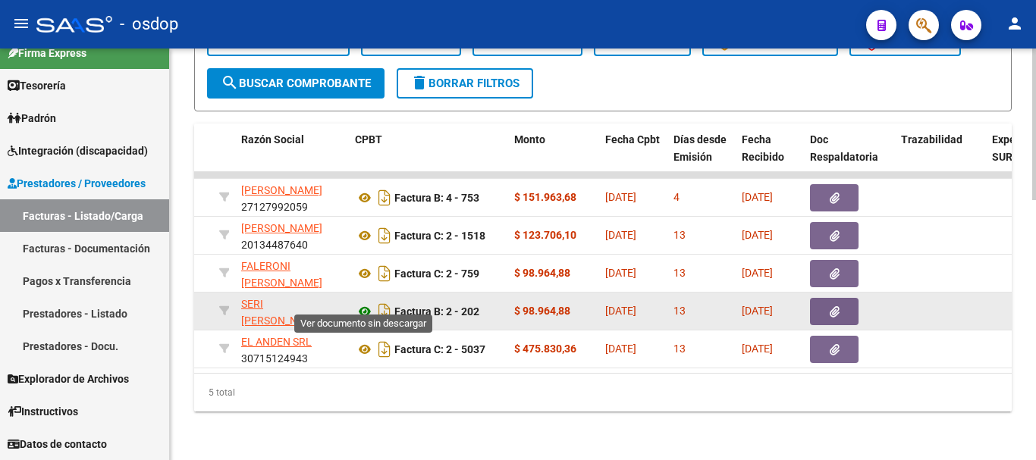
click at [362, 303] on icon at bounding box center [365, 312] width 20 height 18
click at [825, 298] on button "button" at bounding box center [834, 311] width 49 height 27
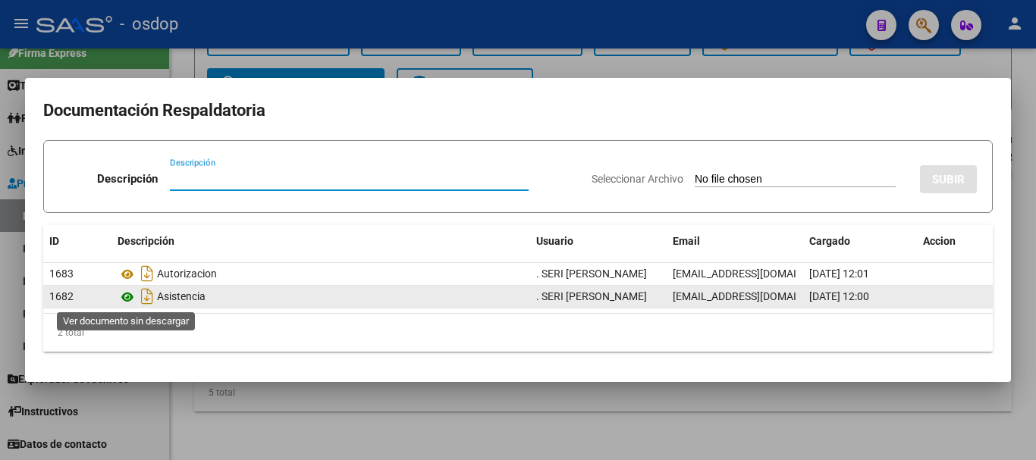
click at [133, 300] on icon at bounding box center [128, 297] width 20 height 18
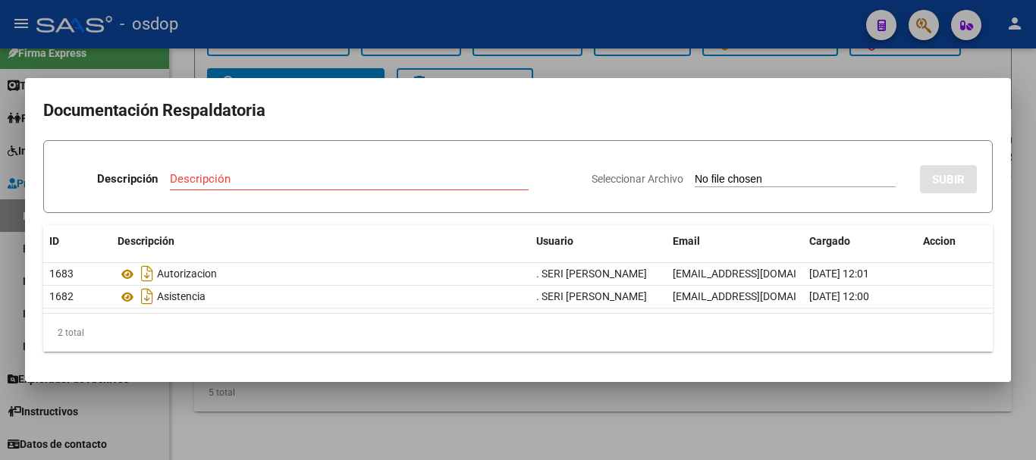
drag, startPoint x: 234, startPoint y: 40, endPoint x: 243, endPoint y: 82, distance: 42.7
click at [235, 40] on div at bounding box center [518, 230] width 1036 height 460
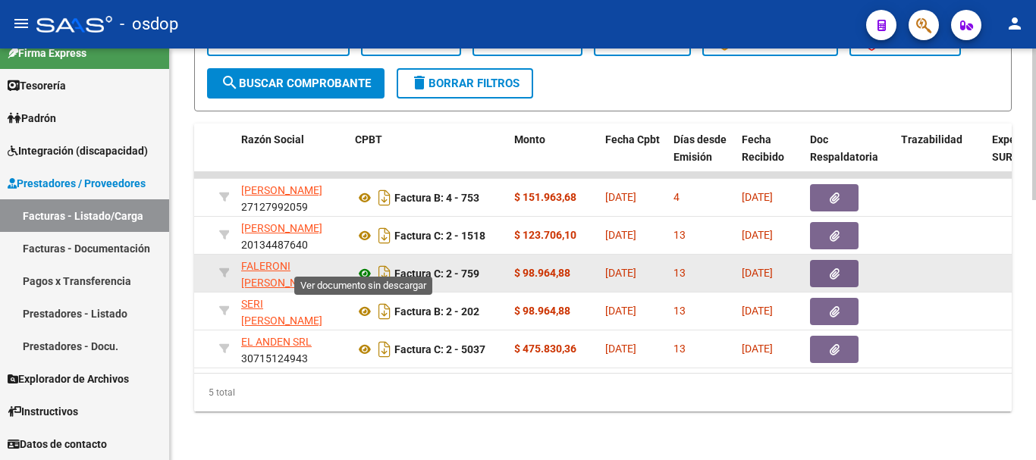
click at [372, 265] on icon at bounding box center [365, 274] width 20 height 18
click at [832, 267] on span "button" at bounding box center [835, 274] width 10 height 14
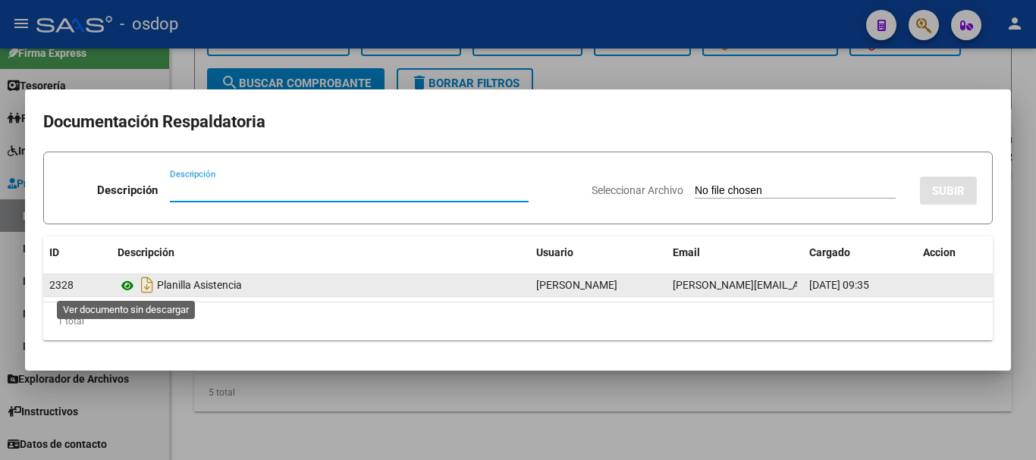
click at [131, 292] on icon at bounding box center [128, 286] width 20 height 18
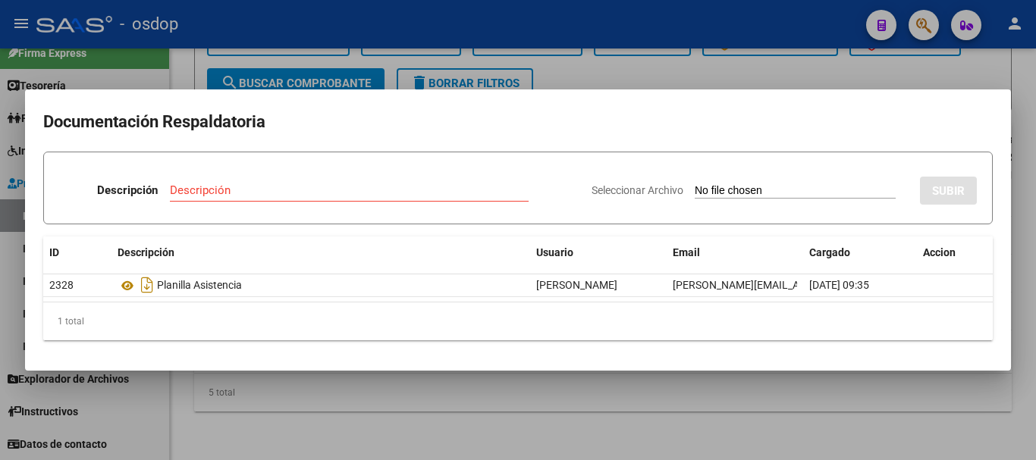
click at [228, 81] on div at bounding box center [518, 230] width 1036 height 460
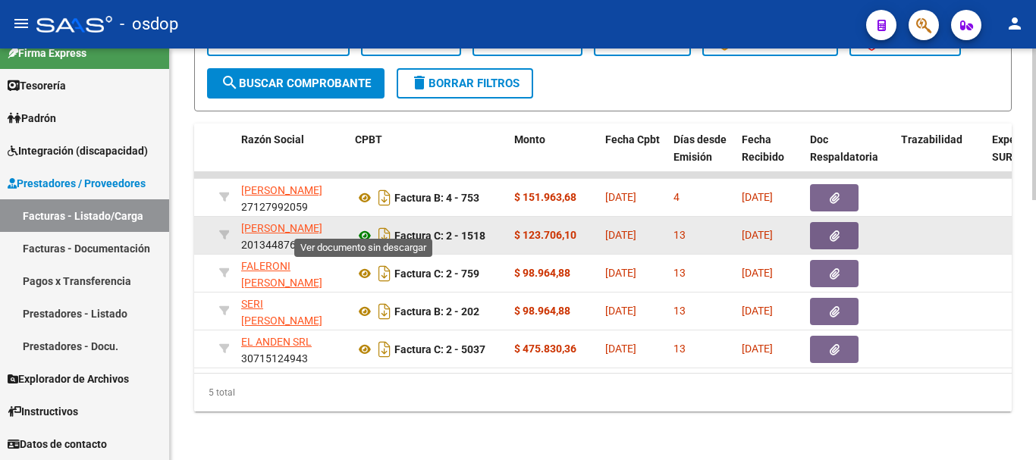
click at [364, 228] on icon at bounding box center [365, 236] width 20 height 18
click at [821, 225] on button "button" at bounding box center [834, 235] width 49 height 27
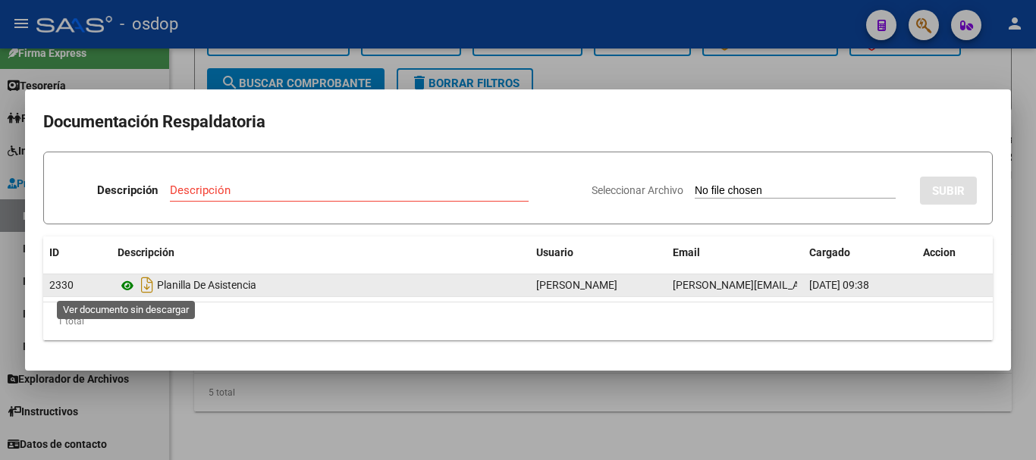
click at [130, 287] on icon at bounding box center [128, 286] width 20 height 18
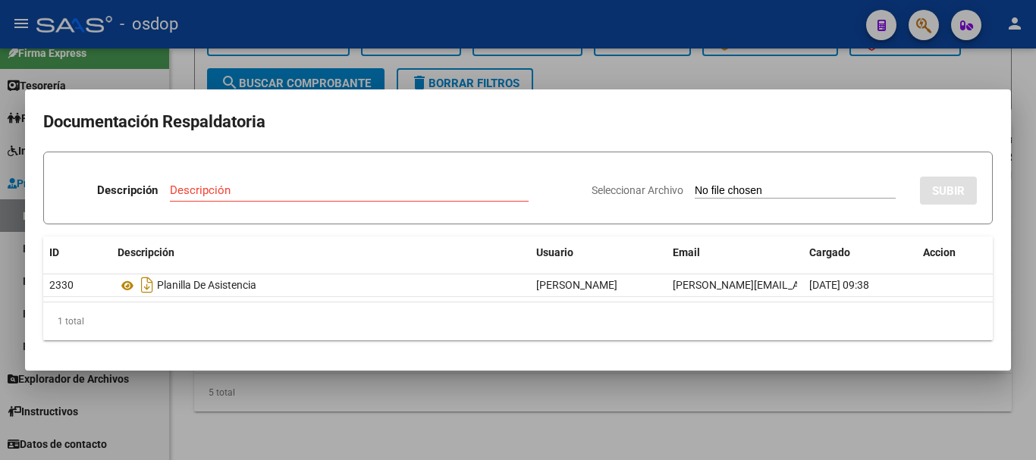
click at [177, 80] on div at bounding box center [518, 230] width 1036 height 460
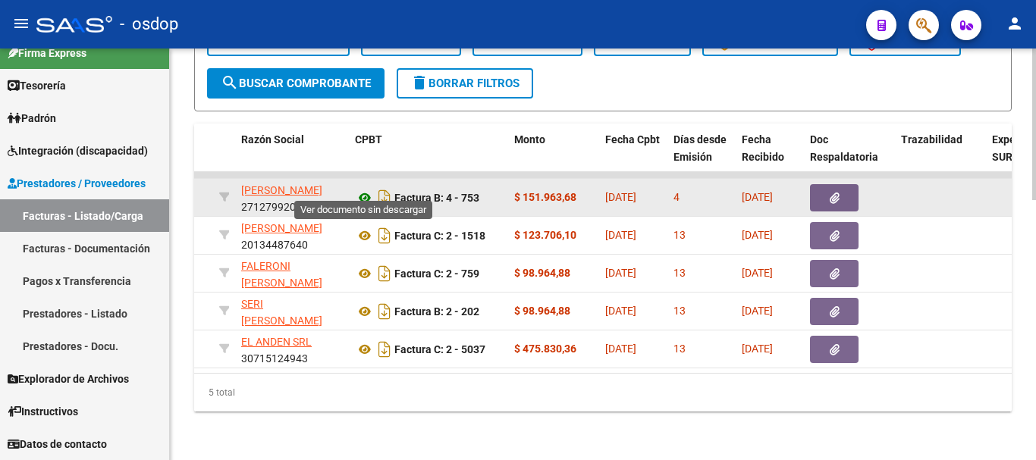
click at [367, 189] on icon at bounding box center [365, 198] width 20 height 18
click at [825, 184] on button "button" at bounding box center [834, 197] width 49 height 27
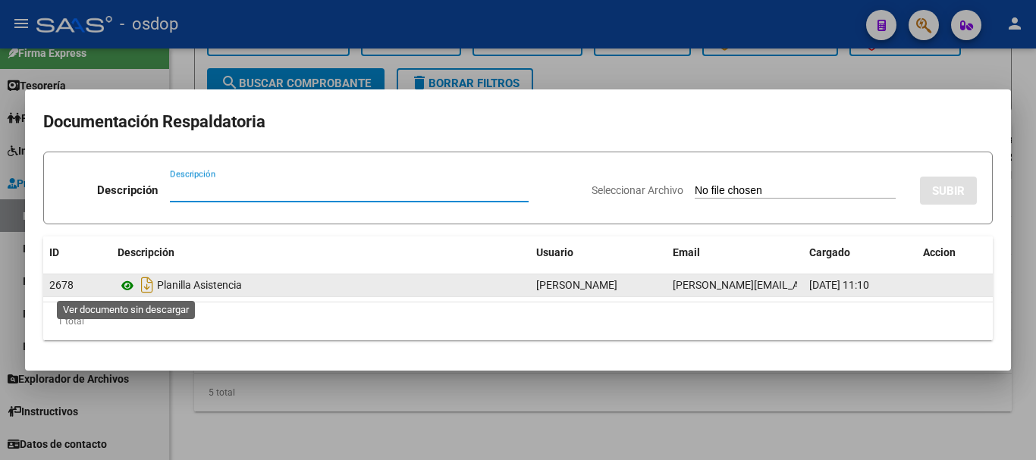
click at [134, 286] on icon at bounding box center [128, 286] width 20 height 18
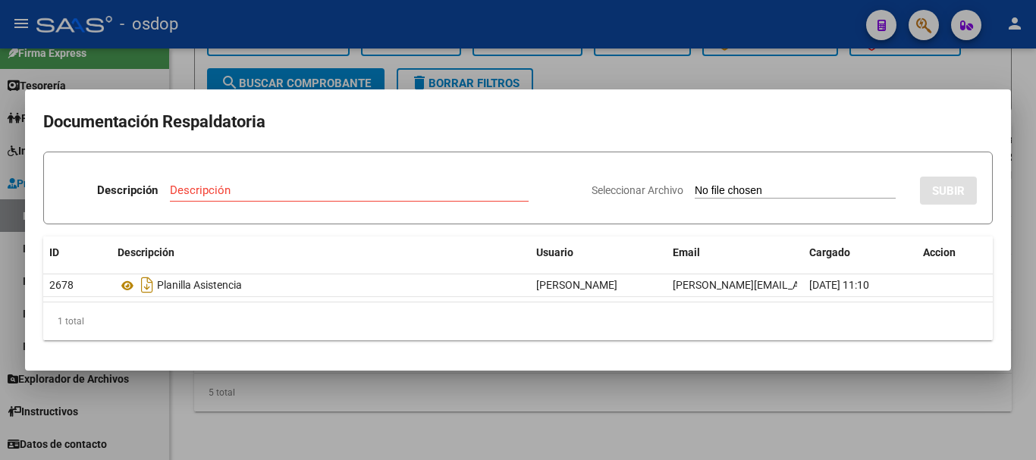
click at [256, 60] on div at bounding box center [518, 230] width 1036 height 460
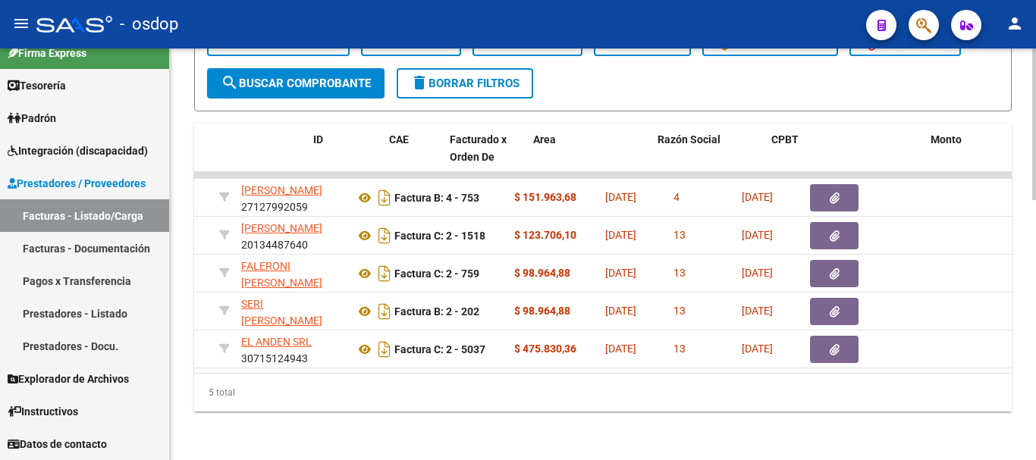
scroll to position [0, 0]
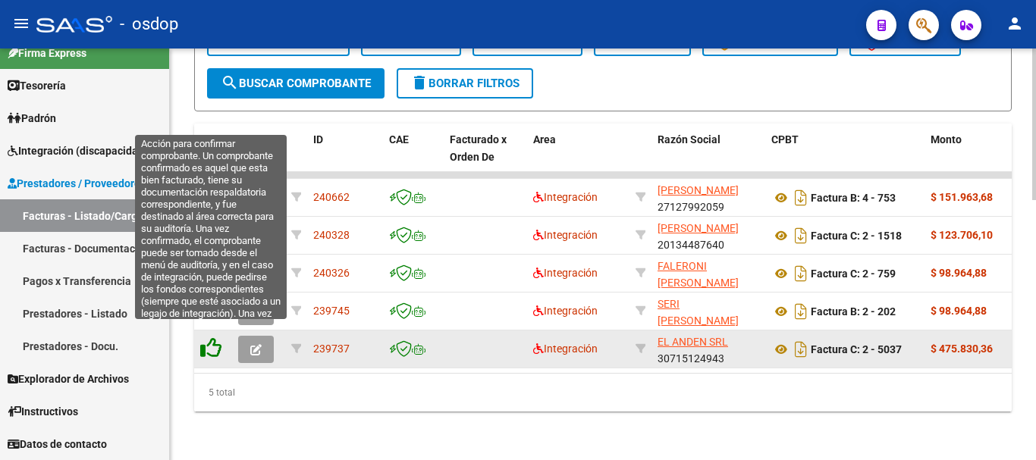
click at [212, 346] on icon at bounding box center [210, 348] width 21 height 21
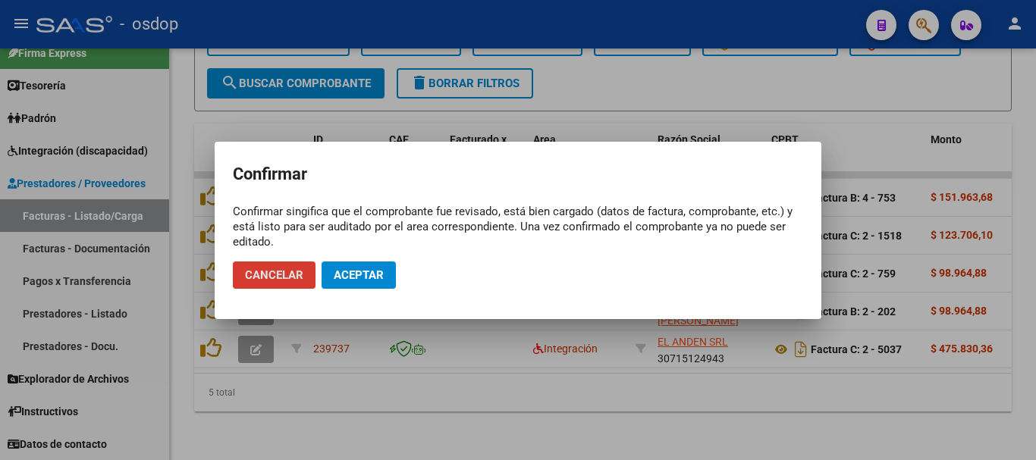
click at [352, 284] on button "Aceptar" at bounding box center [359, 275] width 74 height 27
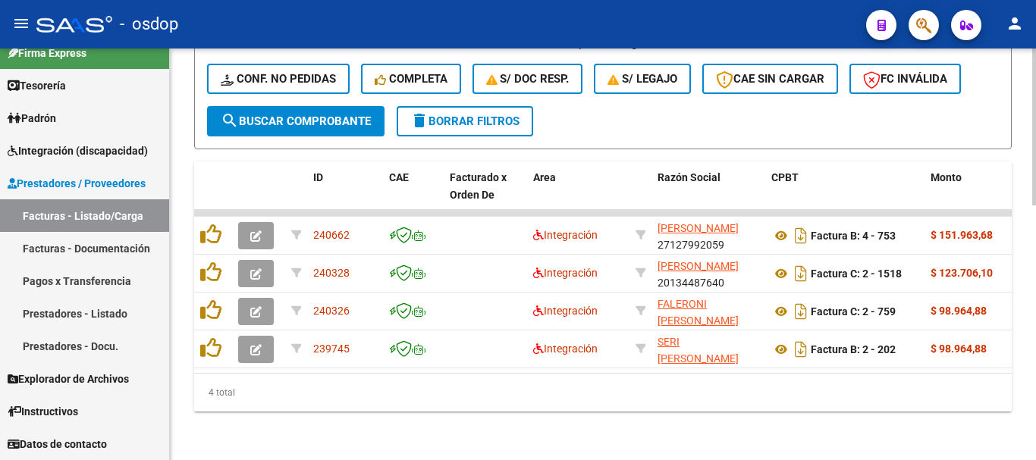
scroll to position [671, 0]
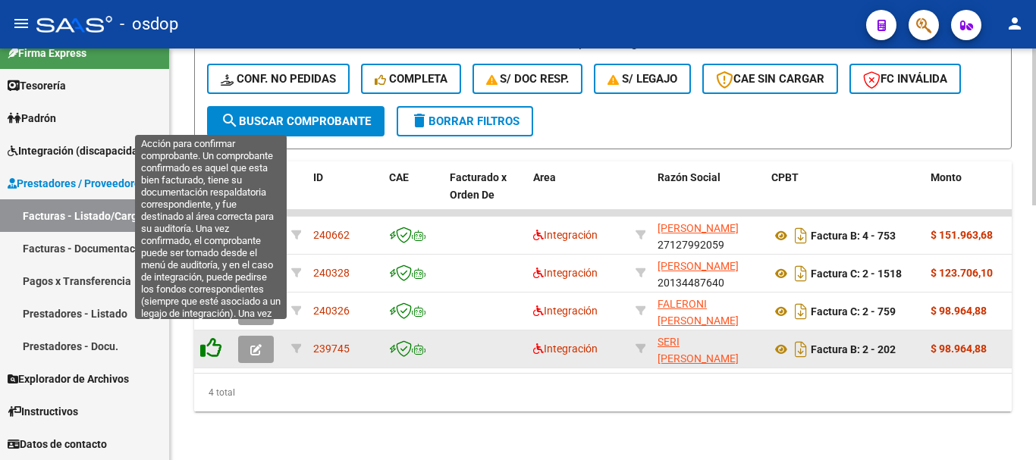
click at [214, 338] on icon at bounding box center [210, 348] width 21 height 21
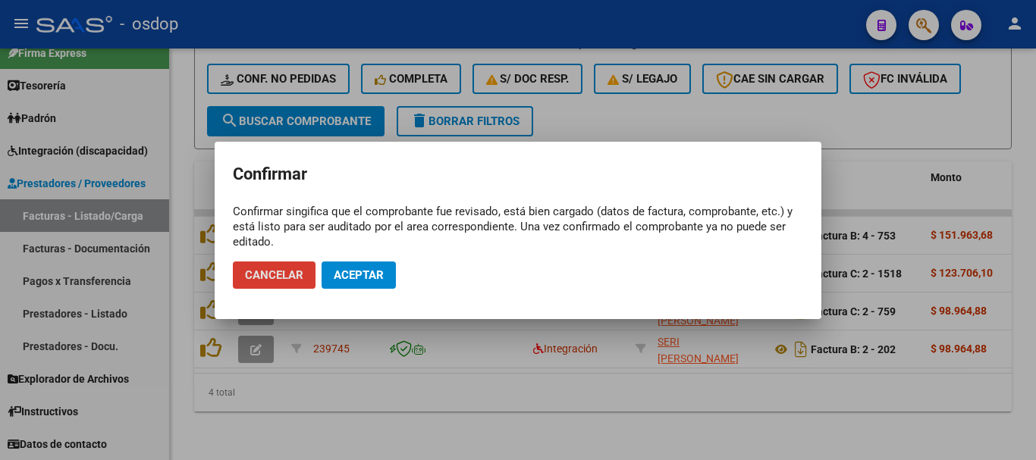
click at [370, 273] on span "Aceptar" at bounding box center [359, 276] width 50 height 14
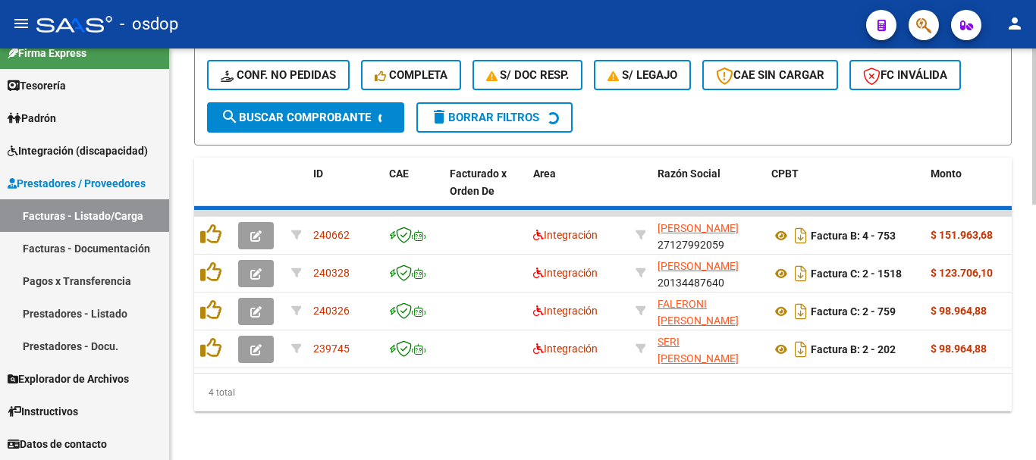
scroll to position [633, 0]
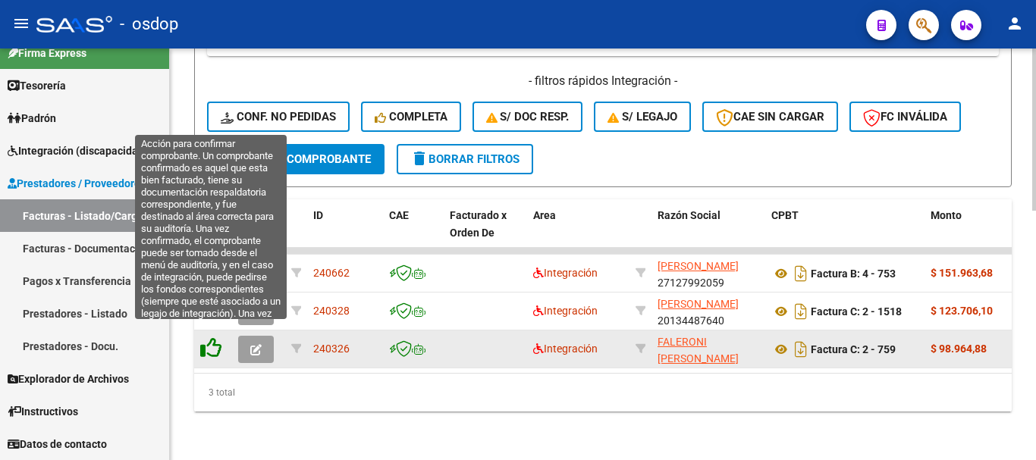
click at [205, 345] on icon at bounding box center [210, 348] width 21 height 21
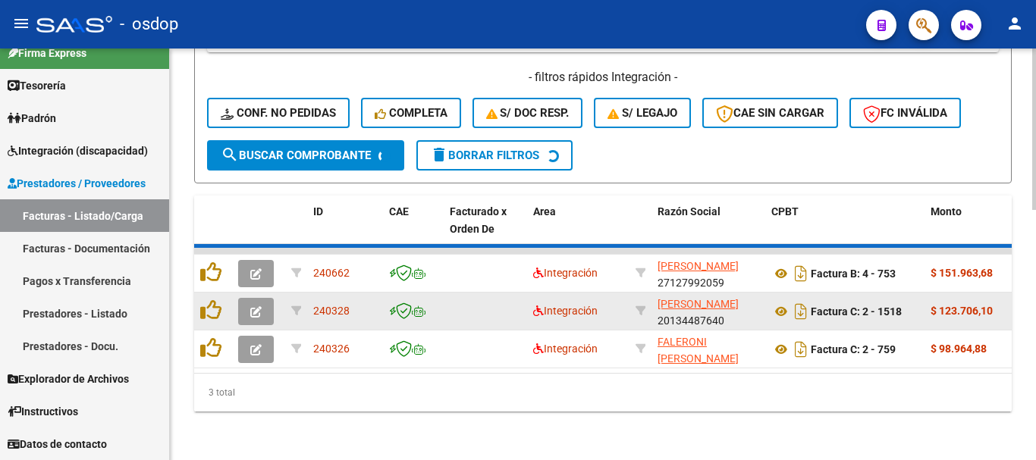
scroll to position [595, 0]
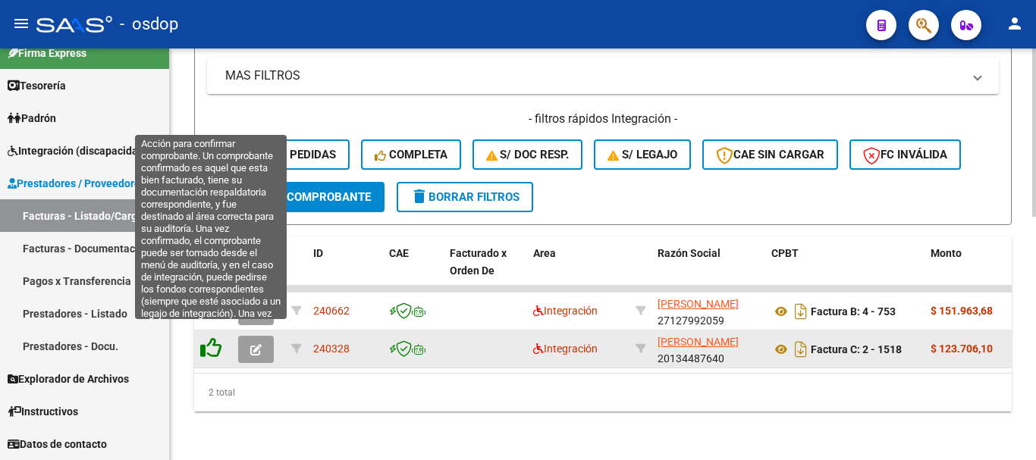
click at [209, 338] on icon at bounding box center [210, 348] width 21 height 21
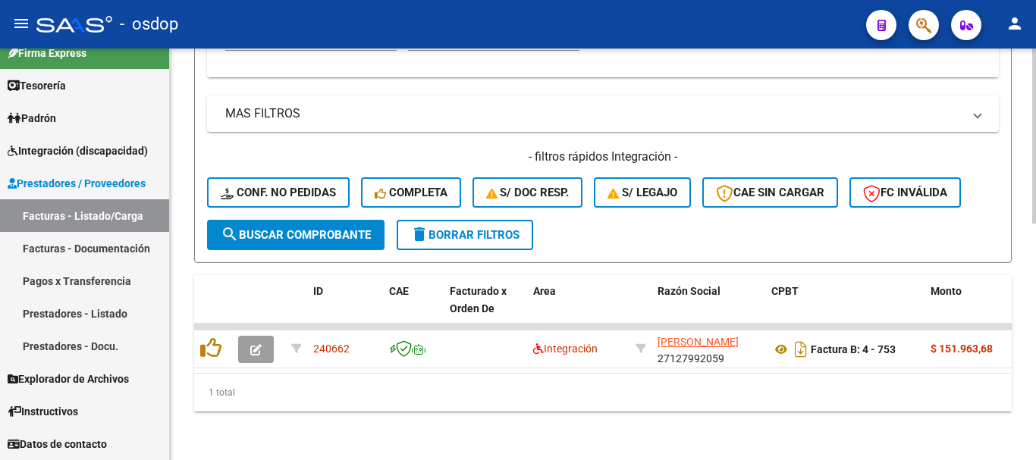
scroll to position [557, 0]
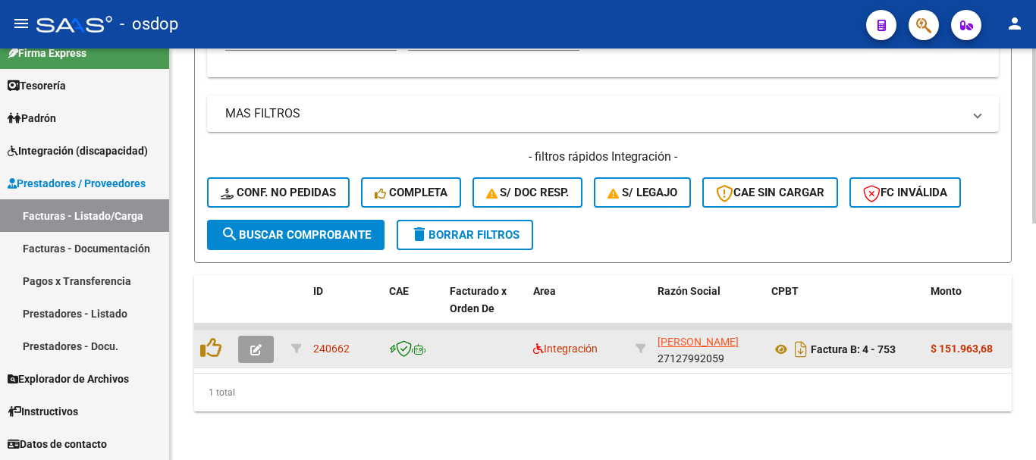
click at [263, 336] on button "button" at bounding box center [256, 349] width 36 height 27
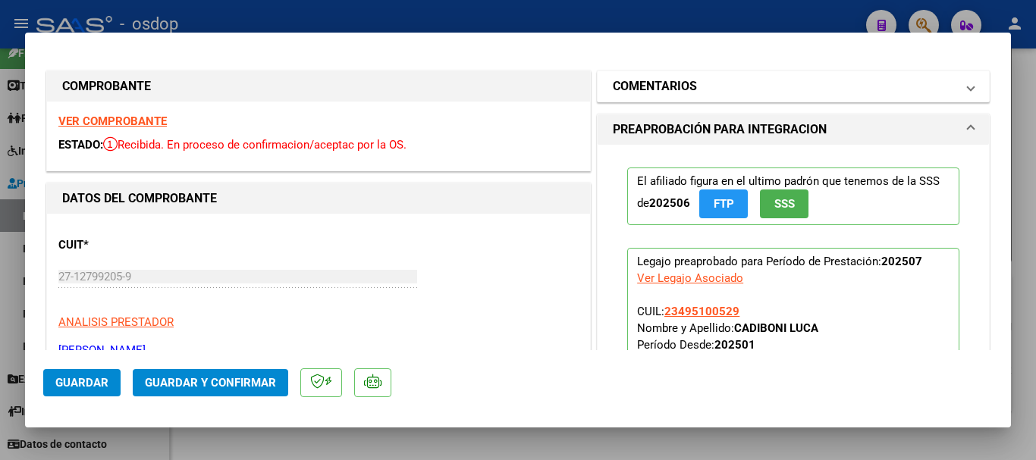
click at [739, 94] on mat-panel-title "COMENTARIOS" at bounding box center [784, 86] width 343 height 18
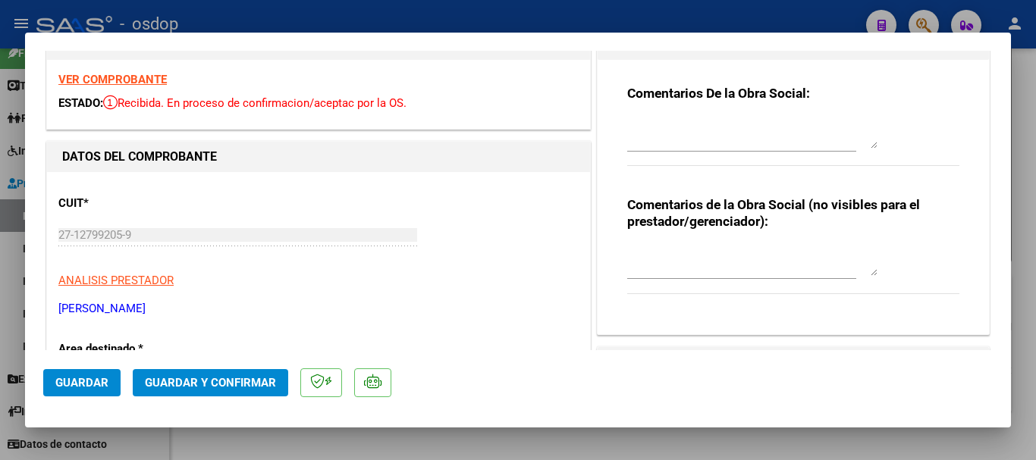
scroll to position [76, 0]
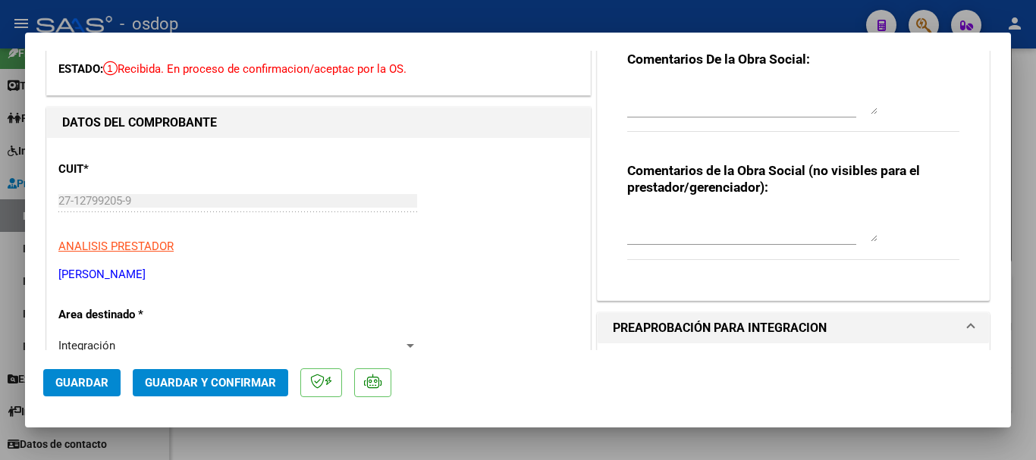
click at [680, 251] on div at bounding box center [741, 234] width 229 height 51
click at [663, 240] on textarea at bounding box center [752, 227] width 250 height 30
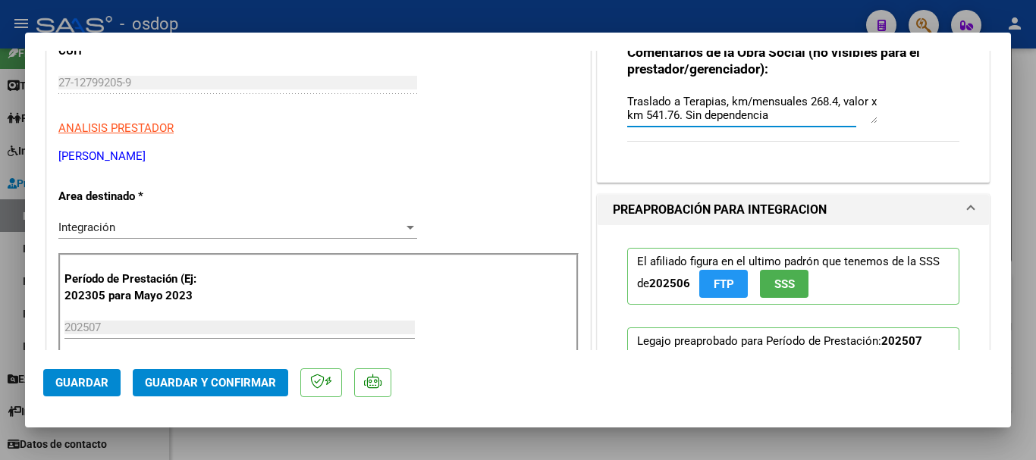
scroll to position [0, 0]
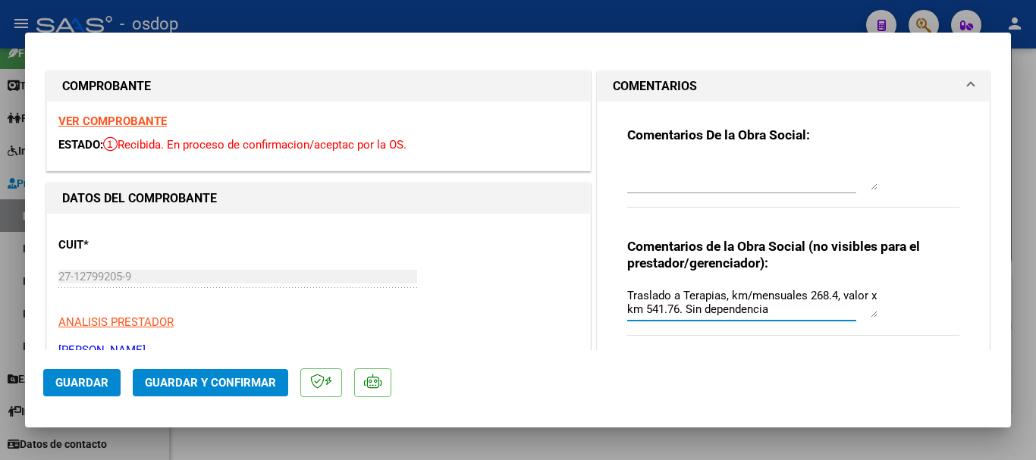
click at [766, 310] on textarea "Traslado a Terapias, km/mensuales 268.4, valor x km 541.76. Sin dependencia" at bounding box center [752, 302] width 250 height 30
type textarea "Traslado a Terapias, km/mensuales 268.4, valor x km 541.76. Sin dependencia"
click at [687, 177] on textarea at bounding box center [752, 175] width 250 height 30
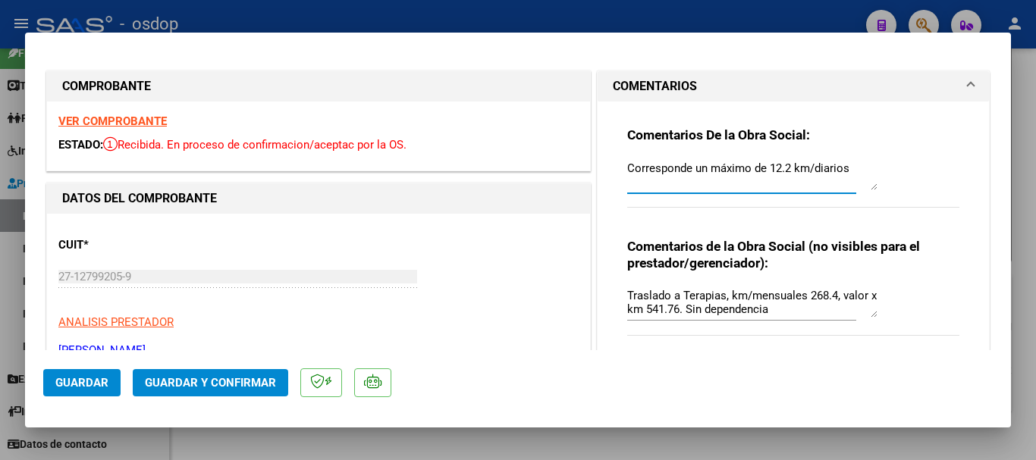
type textarea "Corresponde un máximo de 12.2 km/diarios"
click at [795, 308] on textarea "Traslado a Terapias, km/mensuales 268.4, valor x km 541.76. Sin dependencia" at bounding box center [752, 302] width 250 height 30
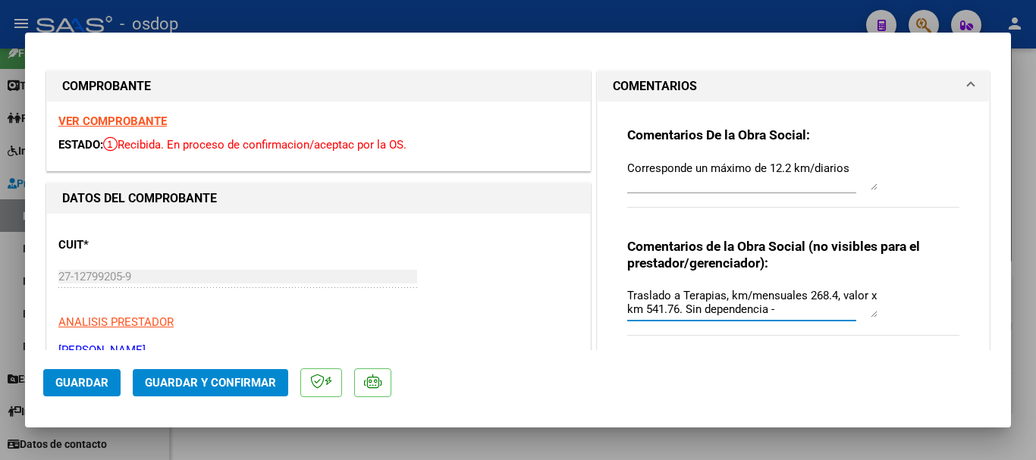
drag, startPoint x: 765, startPoint y: 309, endPoint x: 778, endPoint y: 313, distance: 12.5
click at [778, 313] on textarea "Traslado a Terapias, km/mensuales 268.4, valor x km 541.76. Sin dependencia -" at bounding box center [752, 302] width 250 height 30
drag, startPoint x: 778, startPoint y: 313, endPoint x: 767, endPoint y: 309, distance: 11.0
click at [767, 309] on textarea "Traslado a Terapias, km/mensuales 268.4, valor x km 541.76. Sin dependencia -" at bounding box center [752, 302] width 250 height 30
click at [627, 296] on textarea "Traslado a Terapias, km/mensuales 268.4, valor x km 541.76. Sin dependencia" at bounding box center [752, 302] width 250 height 30
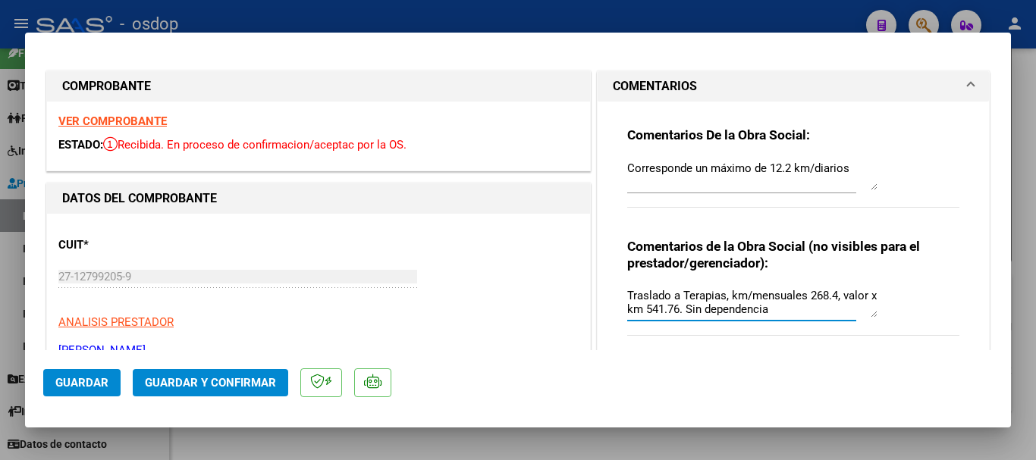
click at [627, 294] on textarea "Traslado a Terapias, km/mensuales 268.4, valor x km 541.76. Sin dependencia" at bounding box center [752, 302] width 250 height 30
click at [667, 295] on textarea "Solicitar 145408.38 // Debitar - Traslado a Terapias, km/mensuales 268.4, valor…" at bounding box center [752, 302] width 250 height 30
click at [778, 294] on textarea "Solicitar $145408.38 // Debitar - Traslado a Terapias, km/mensuales 268.4, valo…" at bounding box center [752, 302] width 250 height 30
drag, startPoint x: 727, startPoint y: 293, endPoint x: 674, endPoint y: 288, distance: 53.3
click at [674, 288] on textarea "Solicitar $145408.38 // Debitar $6555.3 - Traslado a Terapias, km/mensuales 268…" at bounding box center [752, 302] width 250 height 30
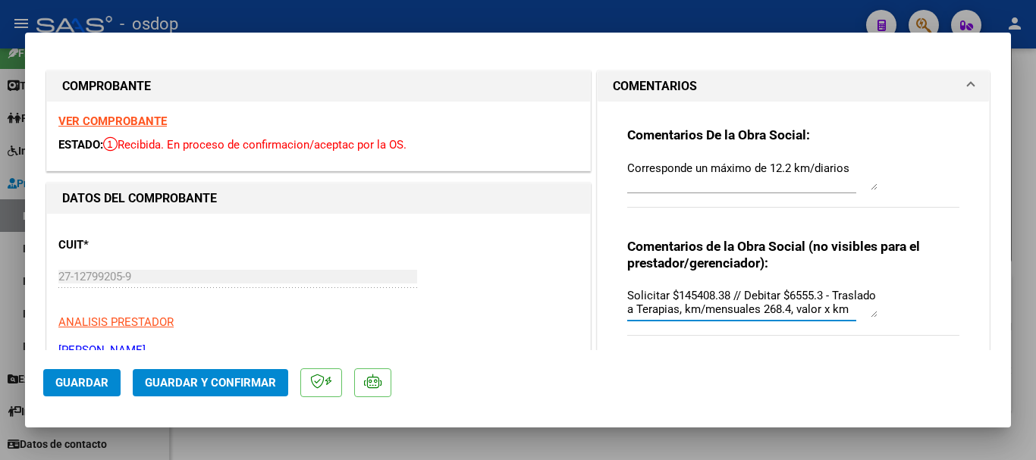
type textarea "Solicitar $145408.38 // Debitar $6555.3 - Traslado a Terapias, km/mensuales 268…"
click at [221, 379] on span "Guardar y Confirmar" at bounding box center [210, 383] width 131 height 14
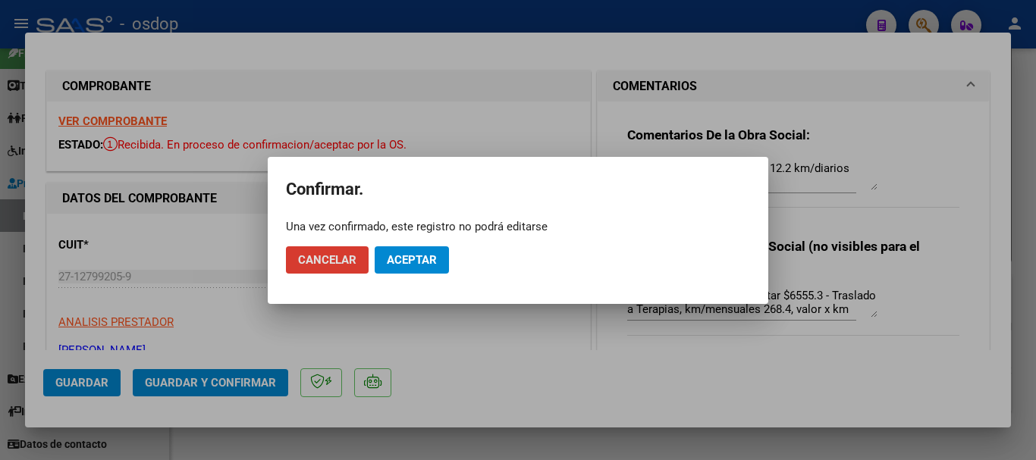
click at [433, 253] on span "Aceptar" at bounding box center [412, 260] width 50 height 14
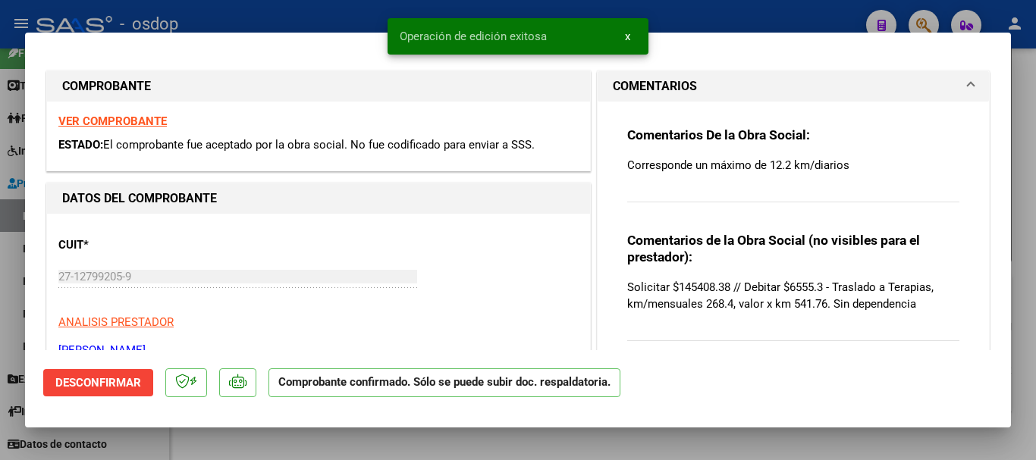
click at [744, 14] on div at bounding box center [518, 230] width 1036 height 460
type input "$ 0,00"
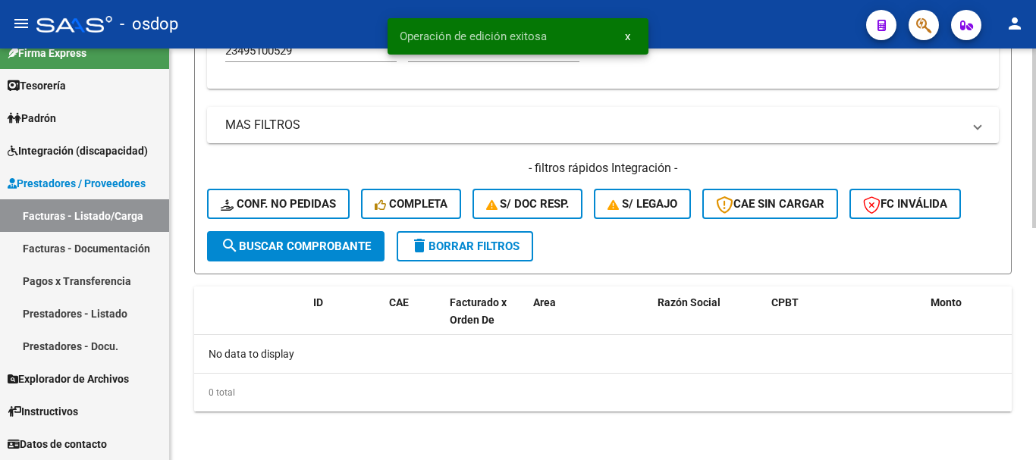
scroll to position [533, 0]
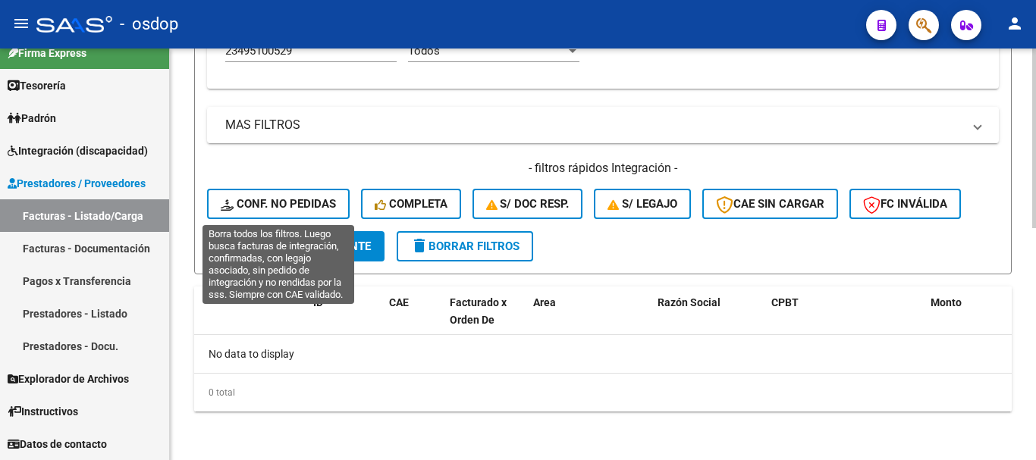
click at [238, 216] on button "Conf. no pedidas" at bounding box center [278, 204] width 143 height 30
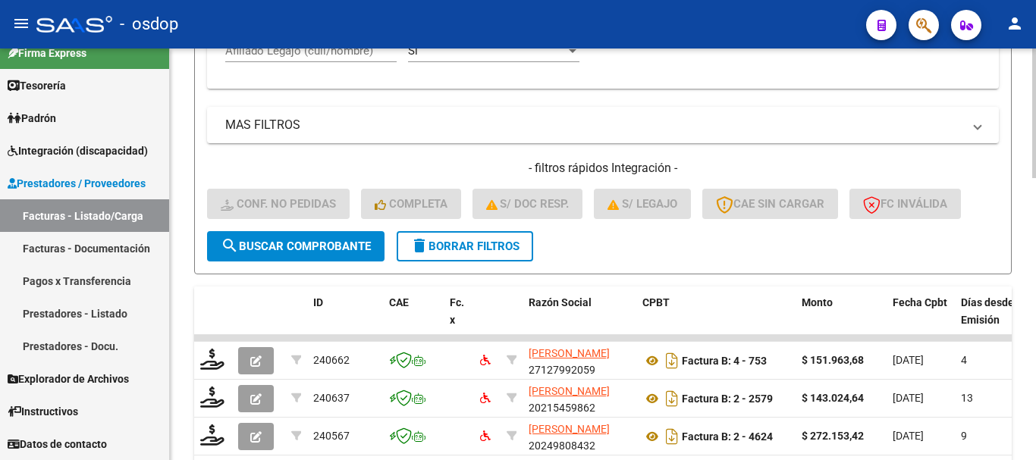
click at [296, 57] on input "Afiliado Legajo (cuil/nombre)" at bounding box center [310, 51] width 171 height 14
paste input "23495100529"
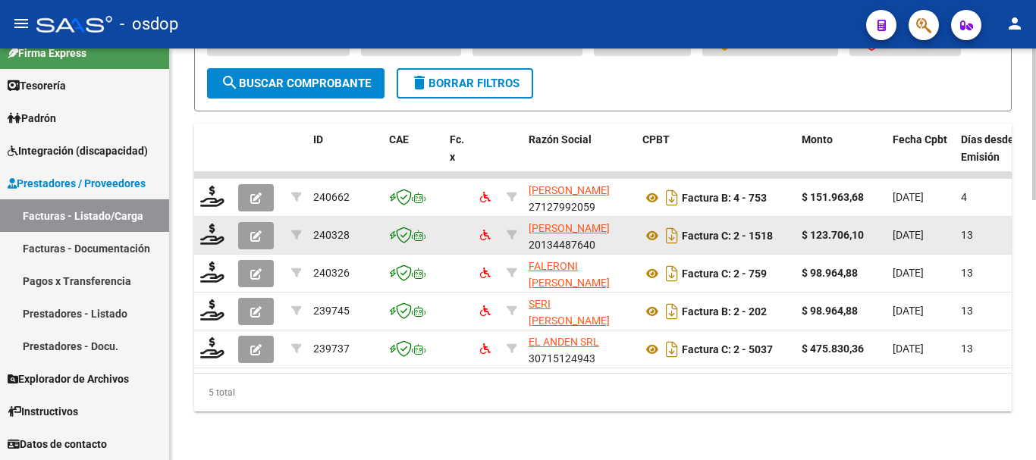
scroll to position [708, 0]
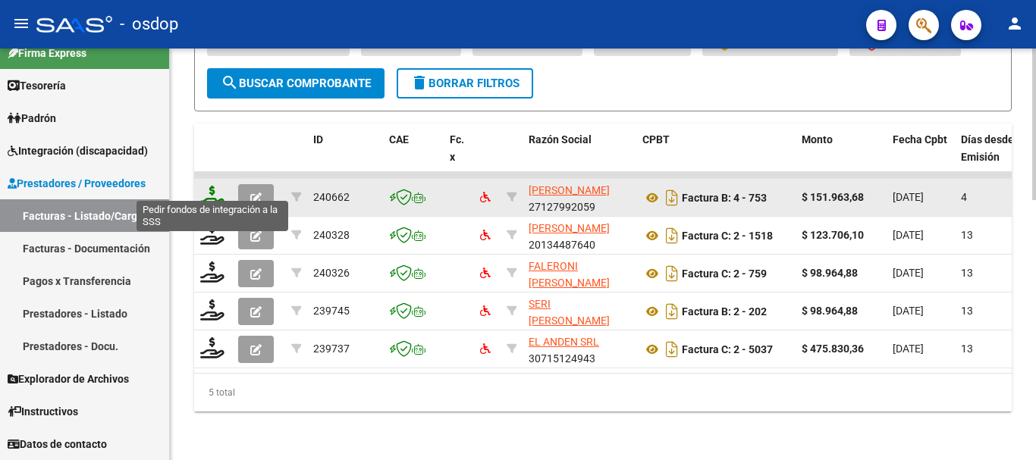
type input "23495100529"
click at [215, 186] on icon at bounding box center [212, 196] width 24 height 21
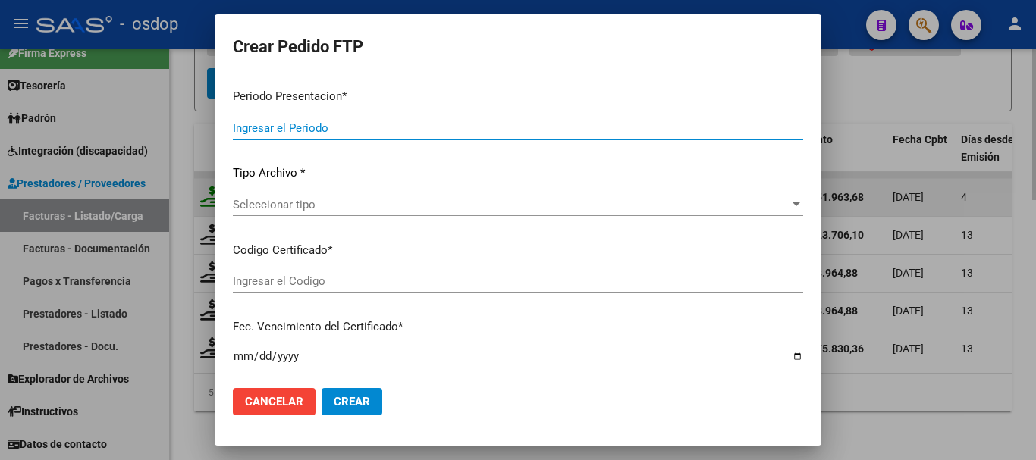
type input "202507"
type input "$ 151.963,68"
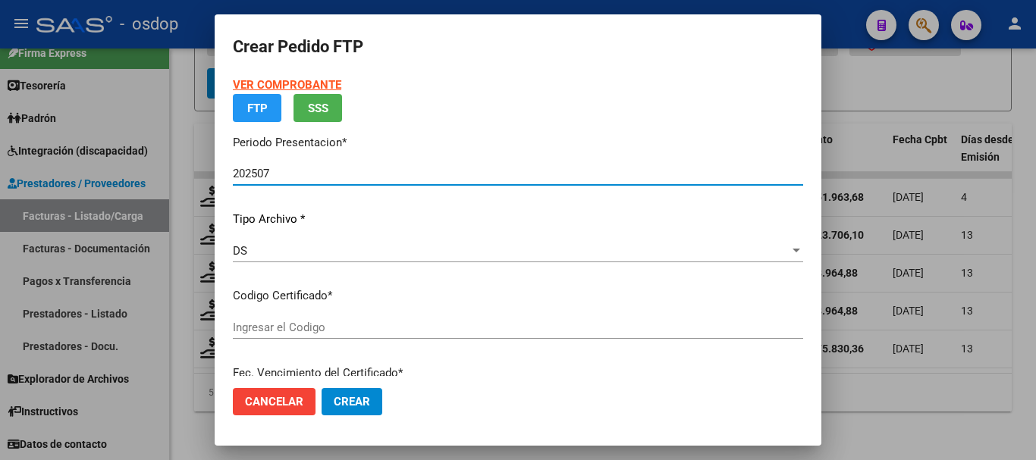
type input "379320309"
type input "2030-02-16"
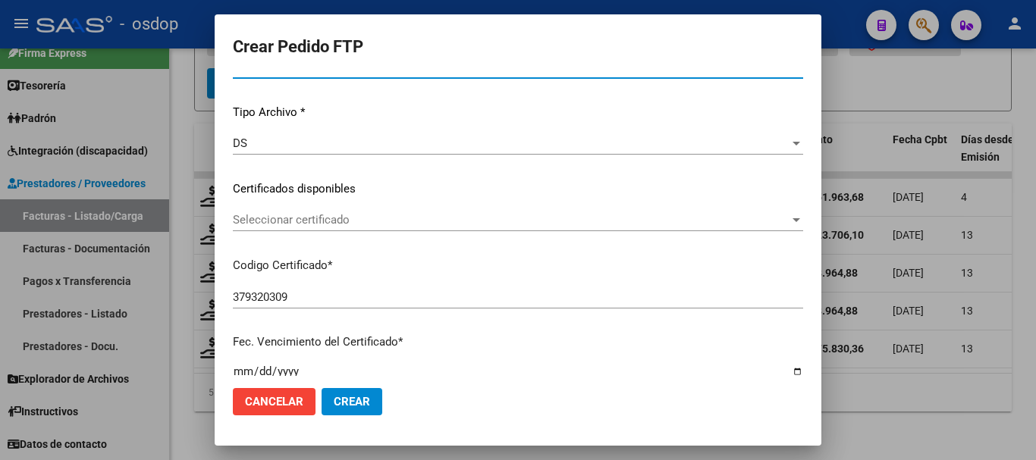
scroll to position [152, 0]
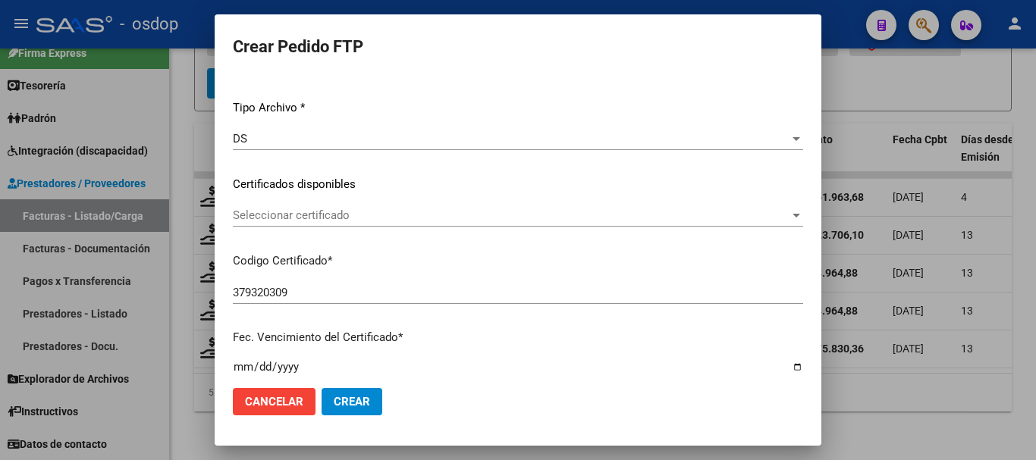
click at [331, 221] on span "Seleccionar certificado" at bounding box center [511, 216] width 557 height 14
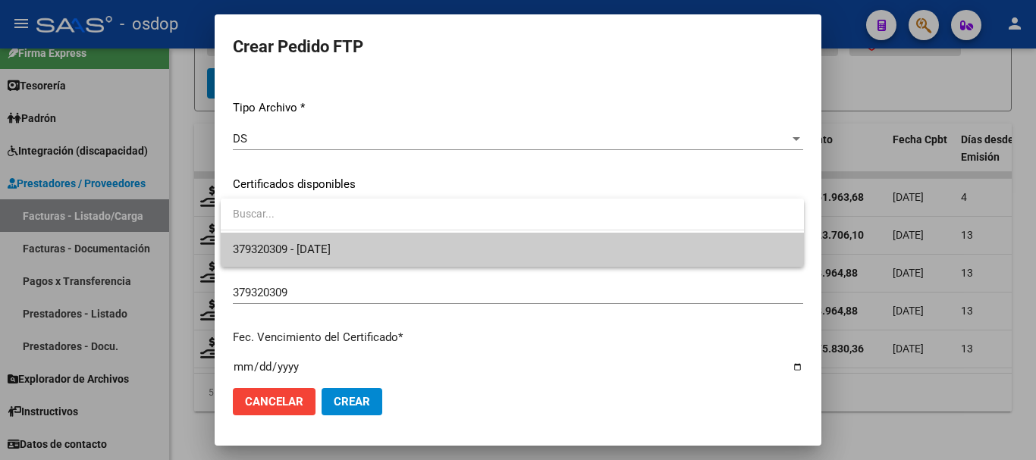
click at [335, 240] on span "379320309 - 2030-02-16" at bounding box center [512, 250] width 559 height 34
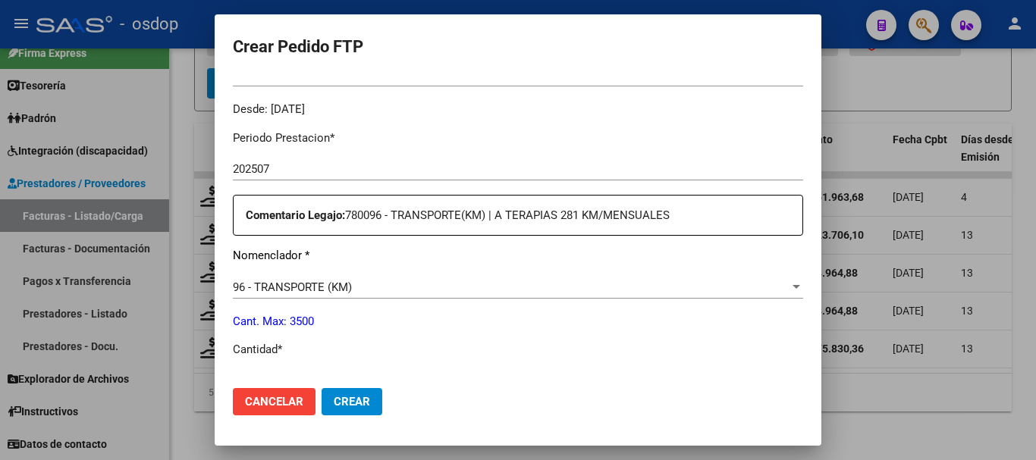
scroll to position [531, 0]
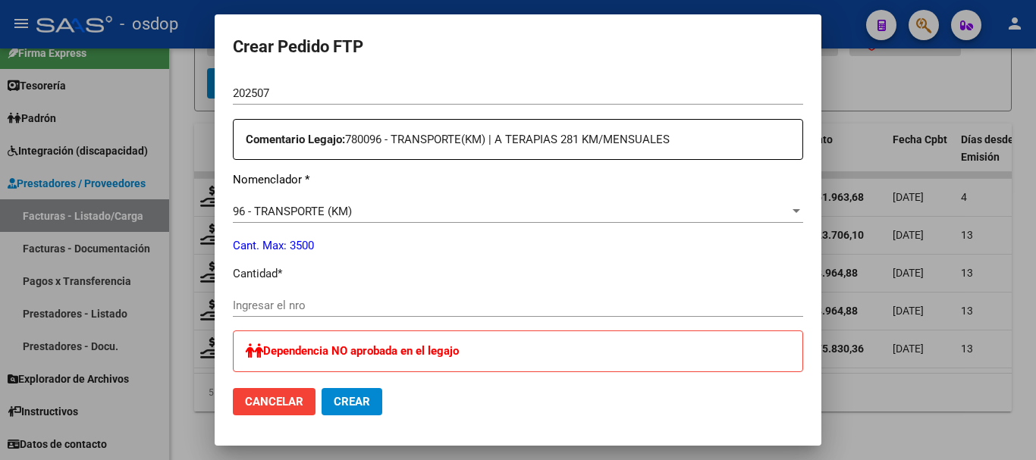
click at [353, 313] on div "Ingresar el nro" at bounding box center [518, 305] width 570 height 23
type input "268"
type input "268.4"
click at [369, 266] on p "Cantidad *" at bounding box center [518, 273] width 570 height 17
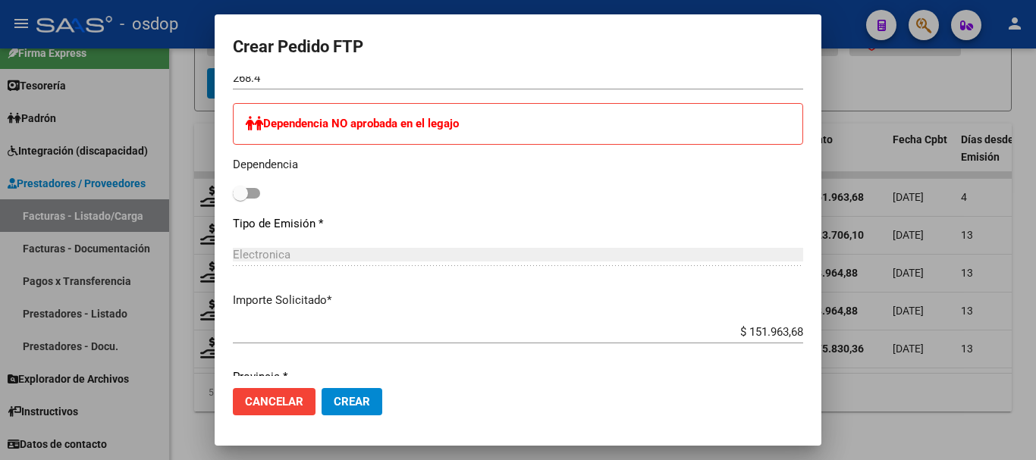
scroll to position [834, 0]
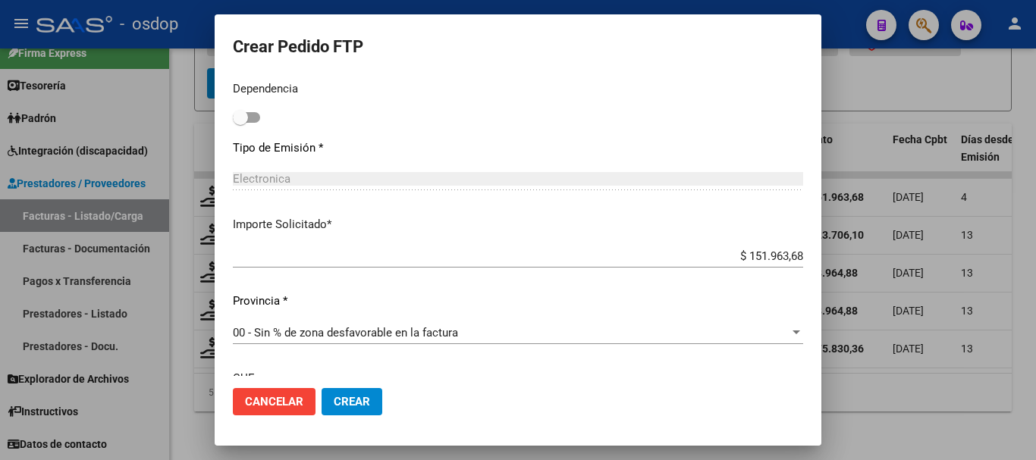
click at [304, 256] on input "$ 151.963,68" at bounding box center [518, 257] width 570 height 14
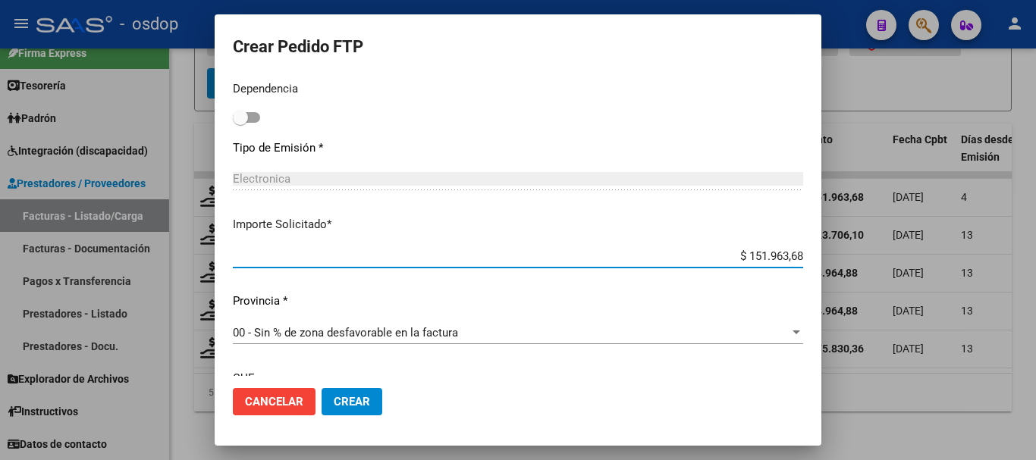
drag, startPoint x: 734, startPoint y: 258, endPoint x: 1031, endPoint y: 277, distance: 297.2
click at [852, 269] on div "Crear Pedido FTP VER COMPROBANTE ARCA Padrón Afiliado: CADIBONI LUCA CUIL: 2349…" at bounding box center [518, 230] width 1036 height 460
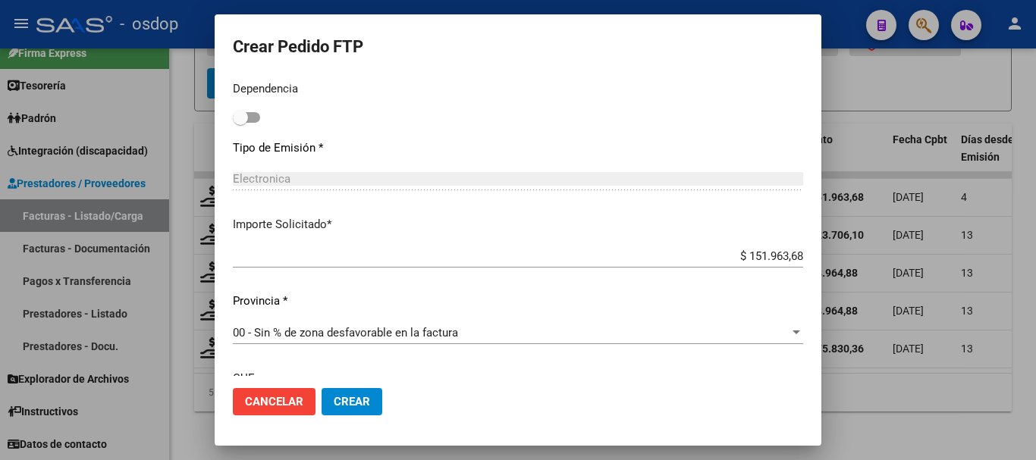
click at [702, 181] on div "Electronica" at bounding box center [518, 179] width 570 height 14
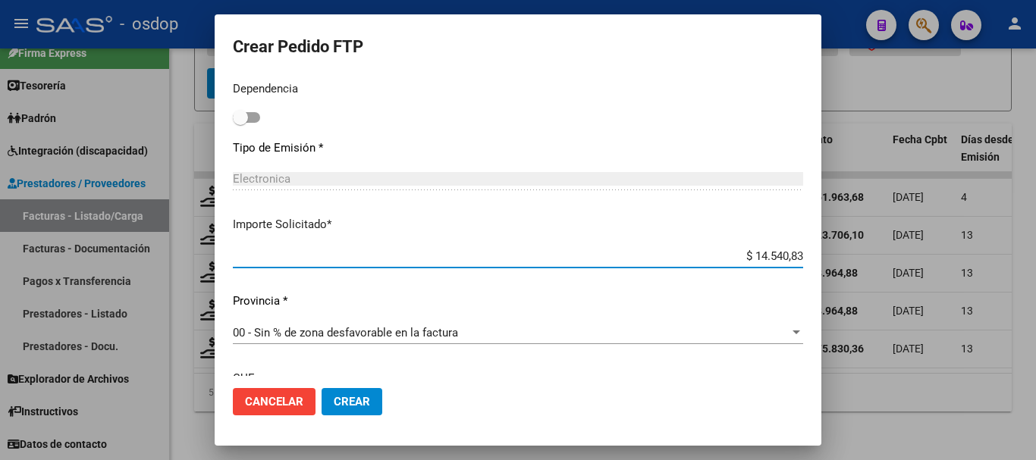
type input "$ 145.408,38"
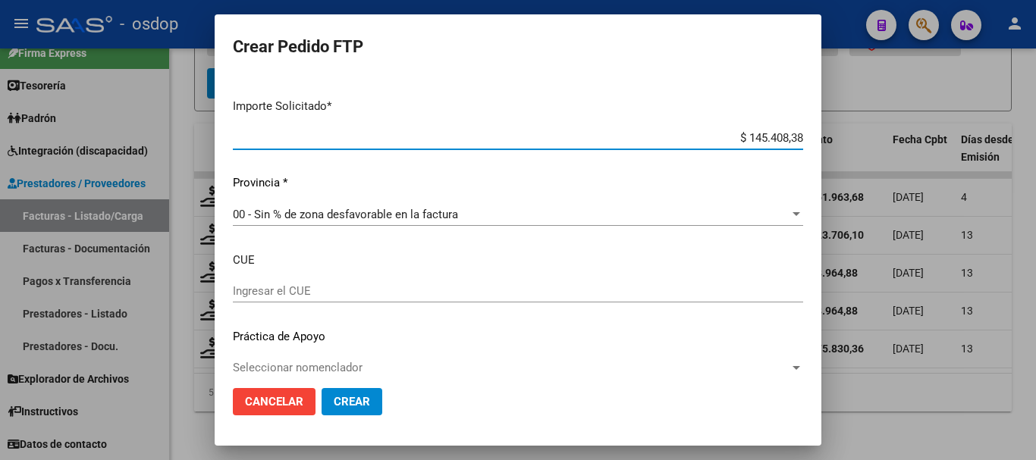
scroll to position [970, 0]
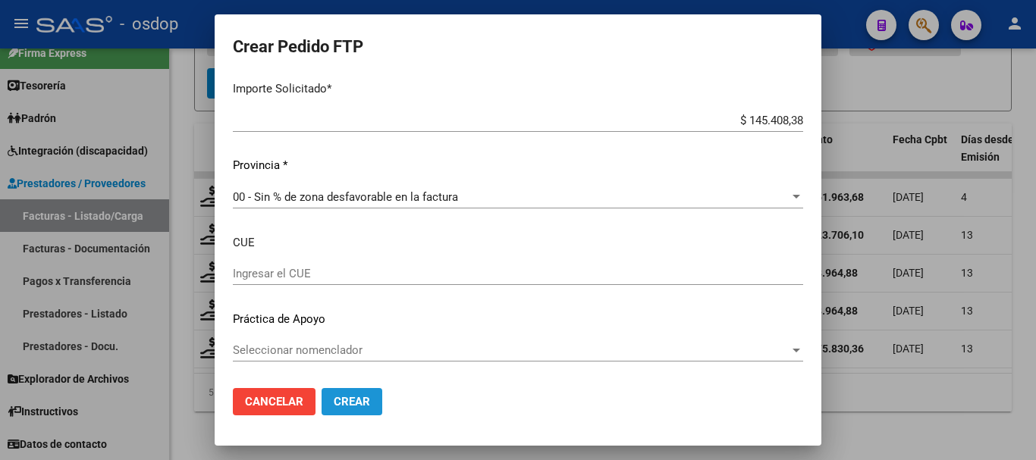
click at [338, 408] on span "Crear" at bounding box center [352, 402] width 36 height 14
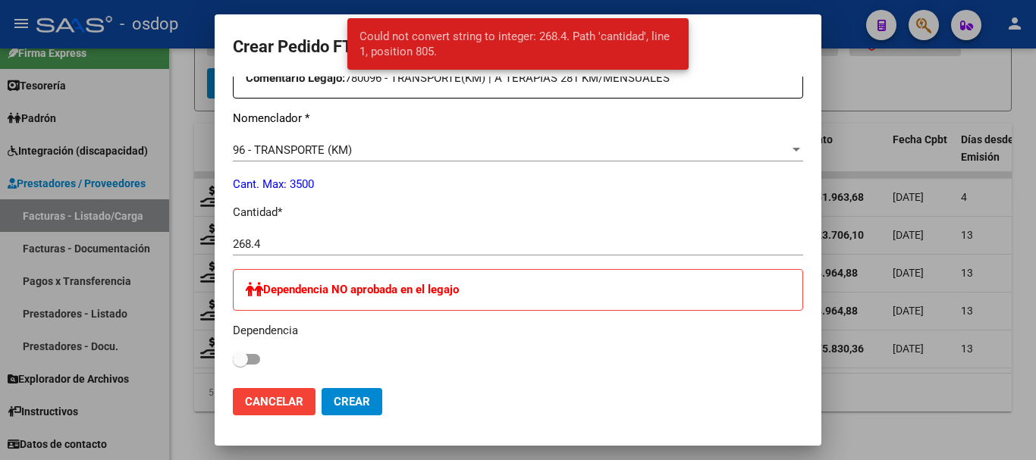
scroll to position [591, 0]
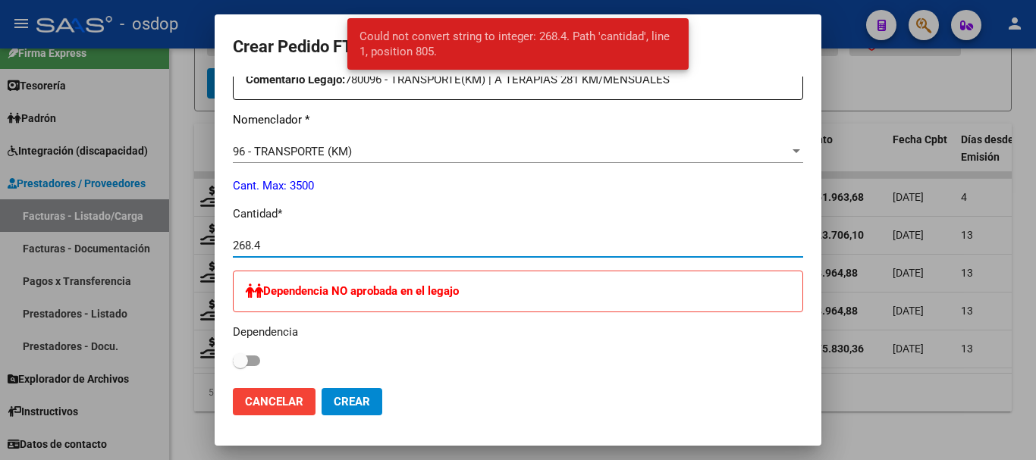
drag, startPoint x: 269, startPoint y: 248, endPoint x: 253, endPoint y: 245, distance: 17.0
click at [253, 245] on input "268.4" at bounding box center [518, 246] width 570 height 14
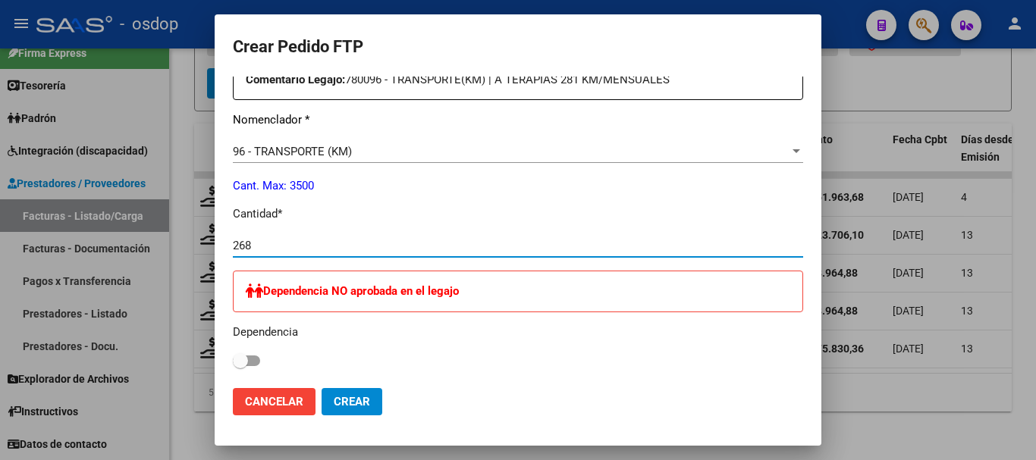
type input "268"
click at [344, 401] on span "Crear" at bounding box center [352, 402] width 36 height 14
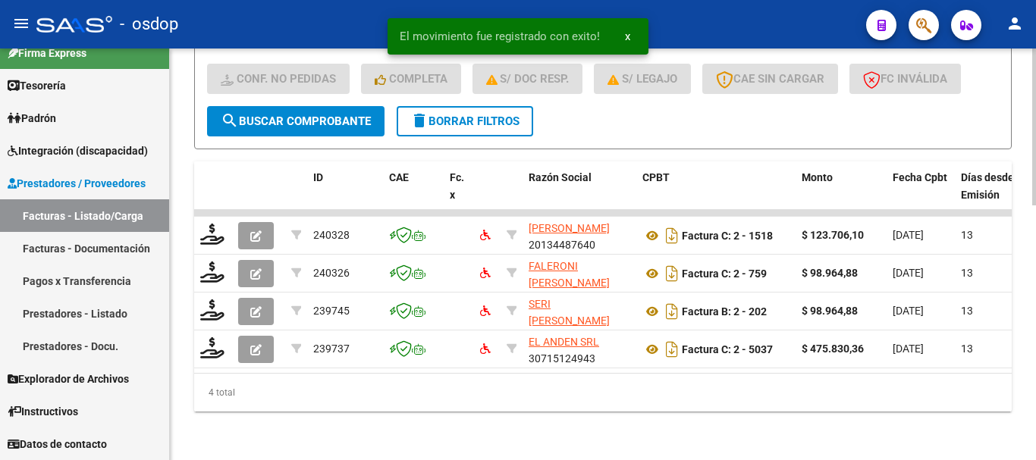
scroll to position [671, 0]
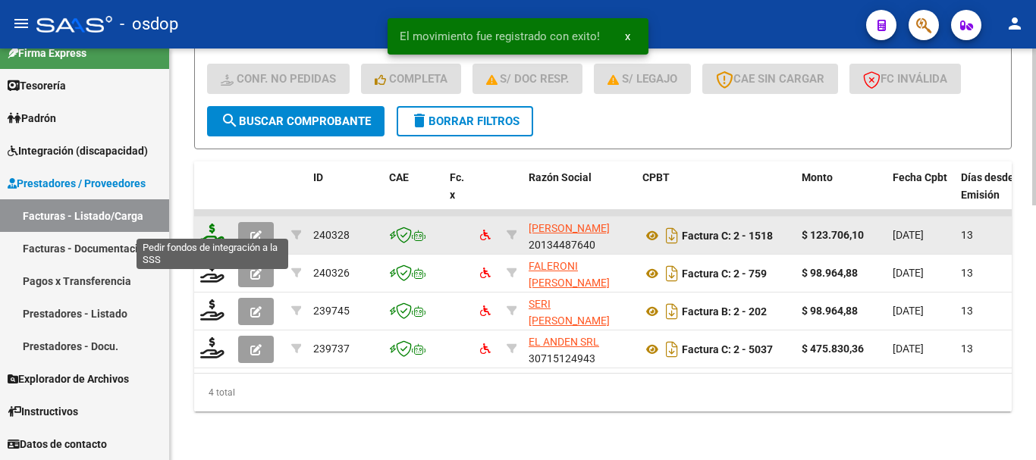
click at [203, 226] on icon at bounding box center [212, 234] width 24 height 21
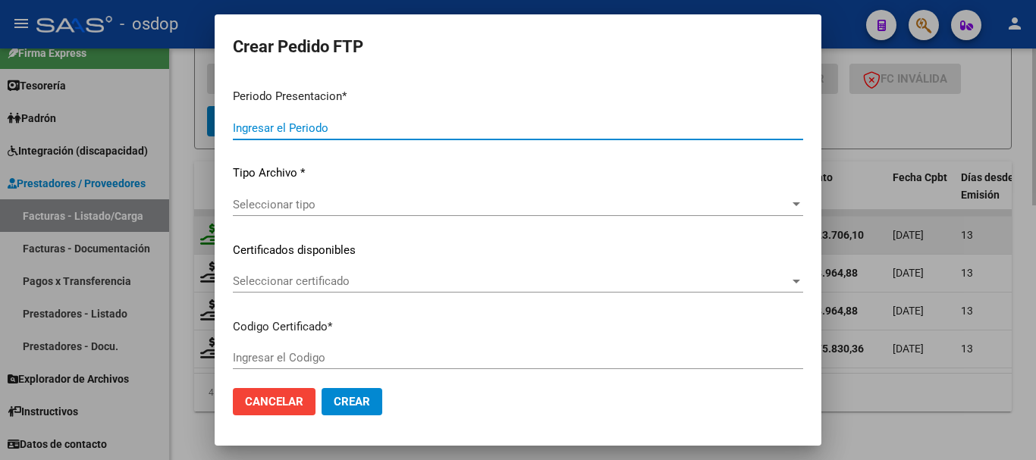
type input "202507"
type input "$ 123.706,10"
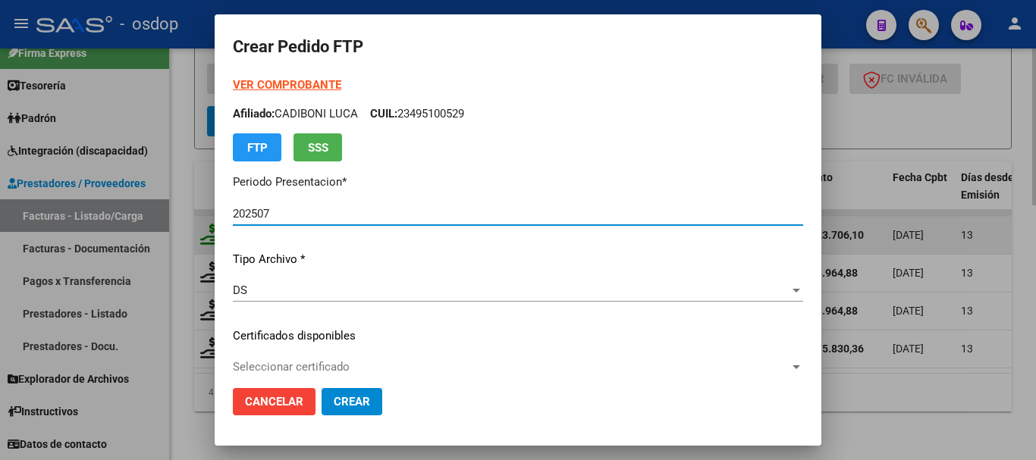
type input "379320309"
type input "2030-02-16"
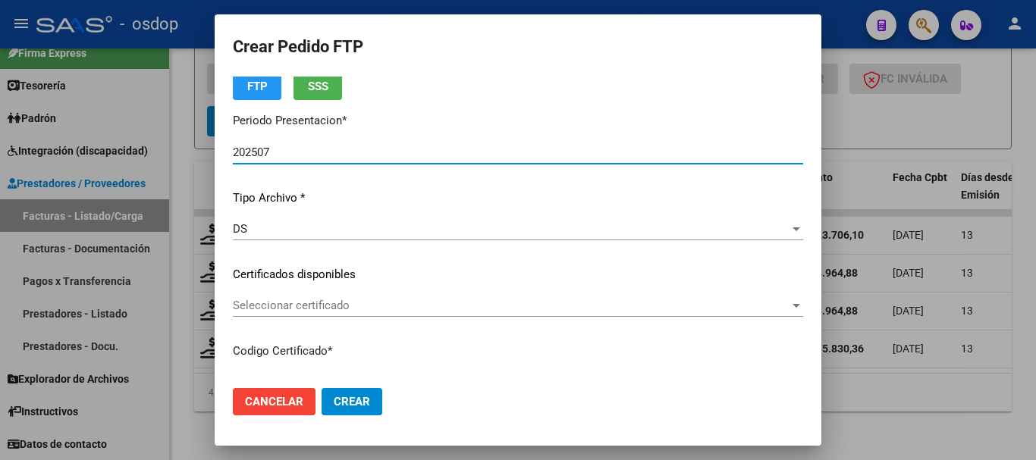
scroll to position [152, 0]
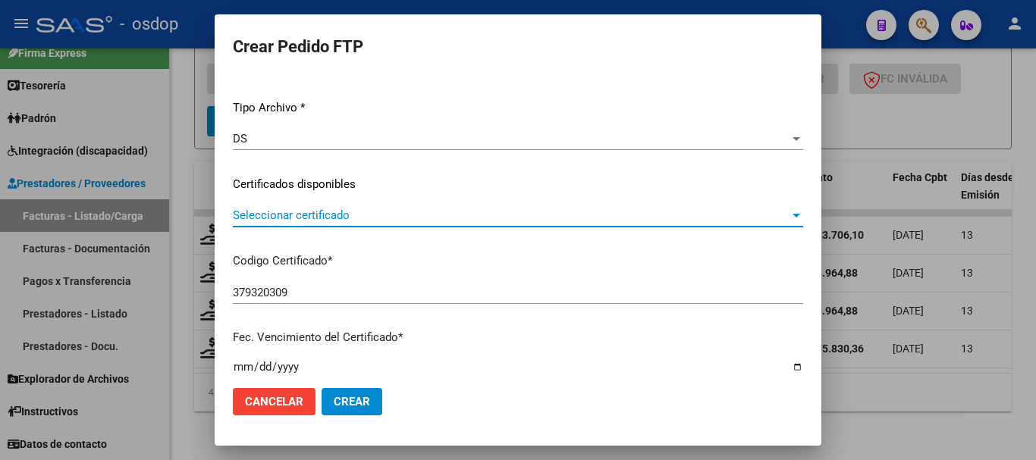
click at [363, 213] on span "Seleccionar certificado" at bounding box center [511, 216] width 557 height 14
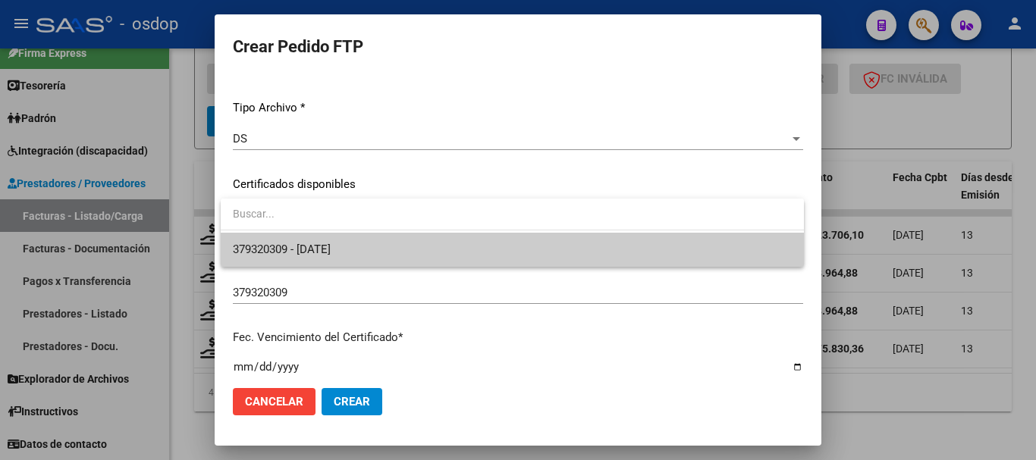
click at [360, 243] on span "379320309 - 2030-02-16" at bounding box center [512, 250] width 559 height 34
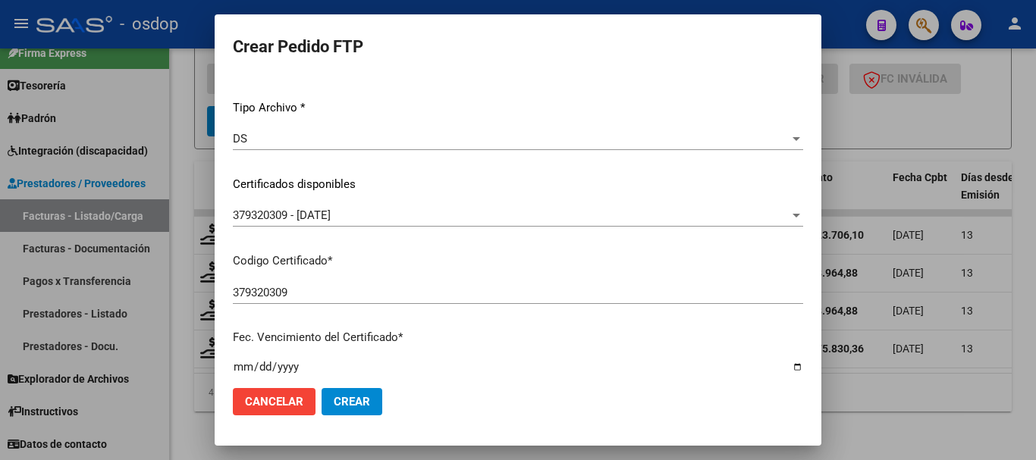
click at [337, 314] on div "379320309 Ingresar el Codigo" at bounding box center [518, 299] width 570 height 37
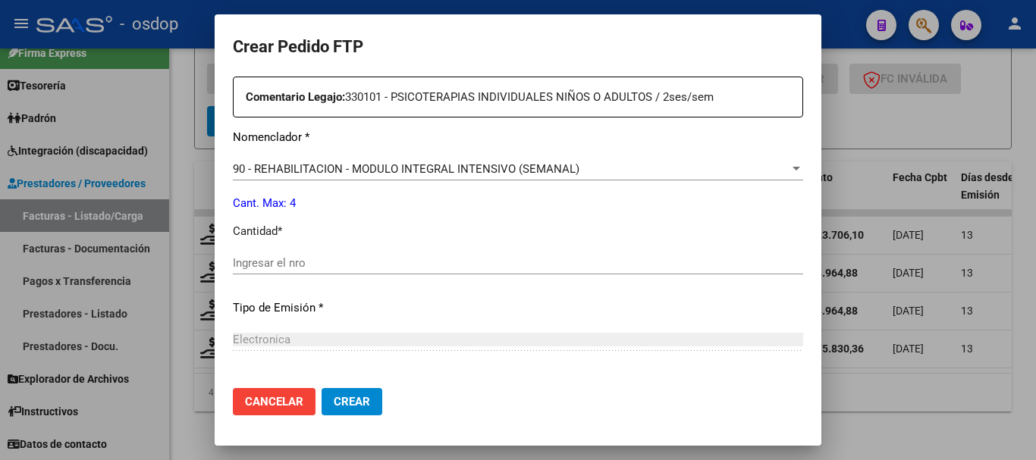
scroll to position [607, 0]
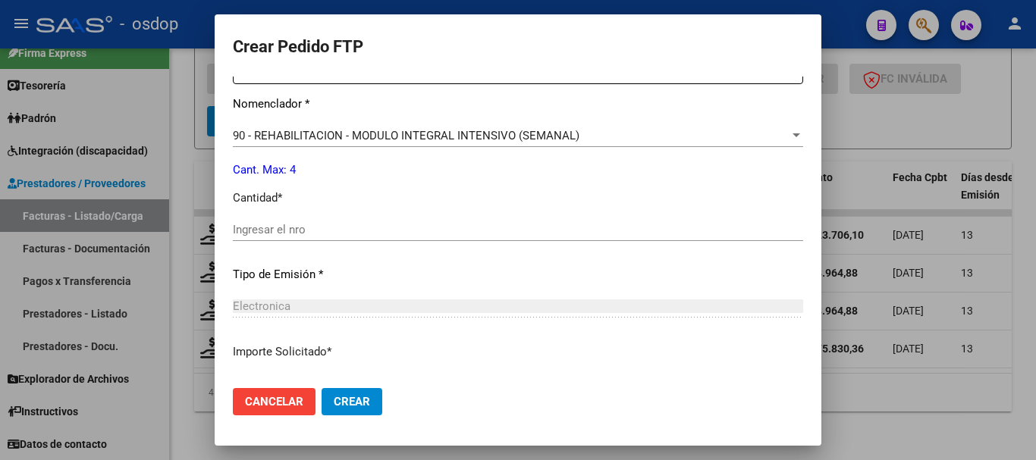
click at [396, 250] on div "Ingresar el nro" at bounding box center [518, 236] width 570 height 37
click at [379, 230] on input "Ingresar el nro" at bounding box center [518, 230] width 570 height 14
type input "4"
click at [322, 388] on button "Crear" at bounding box center [352, 401] width 61 height 27
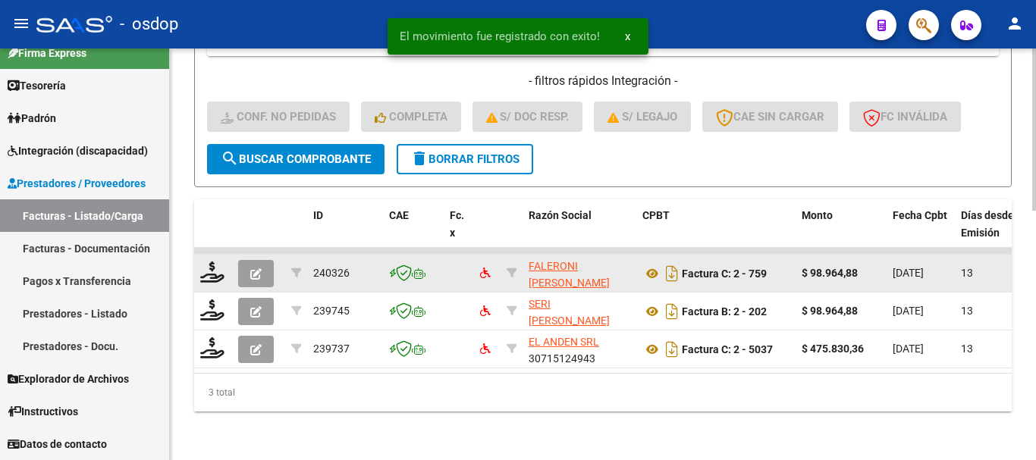
scroll to position [633, 0]
click at [210, 262] on icon at bounding box center [212, 272] width 24 height 21
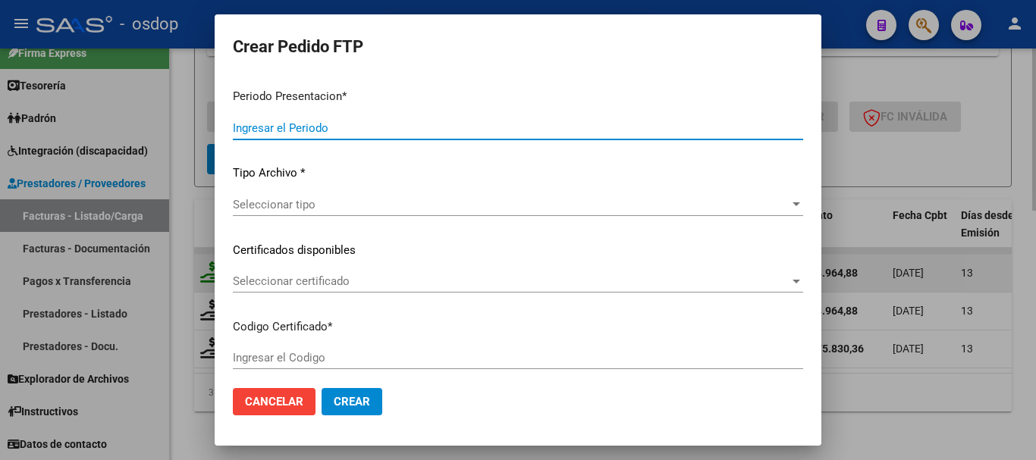
type input "202507"
type input "$ 98.964,88"
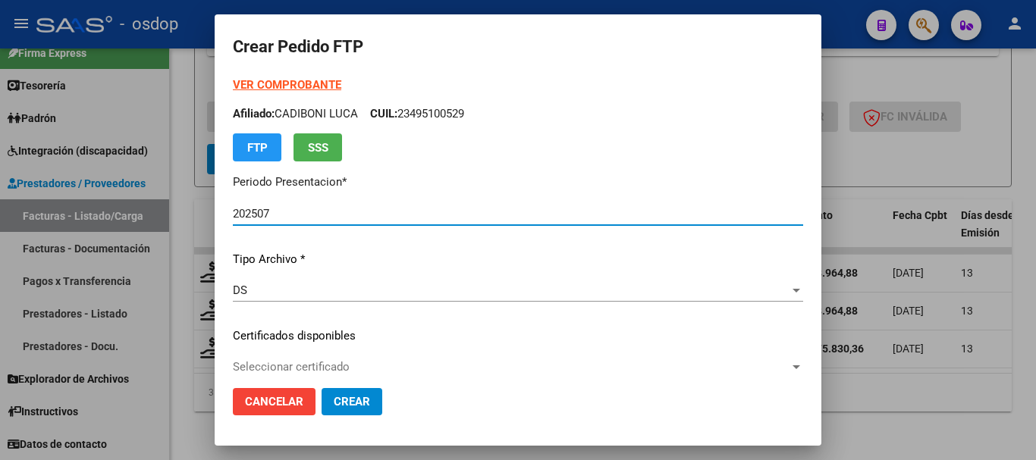
type input "379320309"
type input "2030-02-16"
click at [279, 344] on p "Certificados disponibles" at bounding box center [518, 336] width 570 height 17
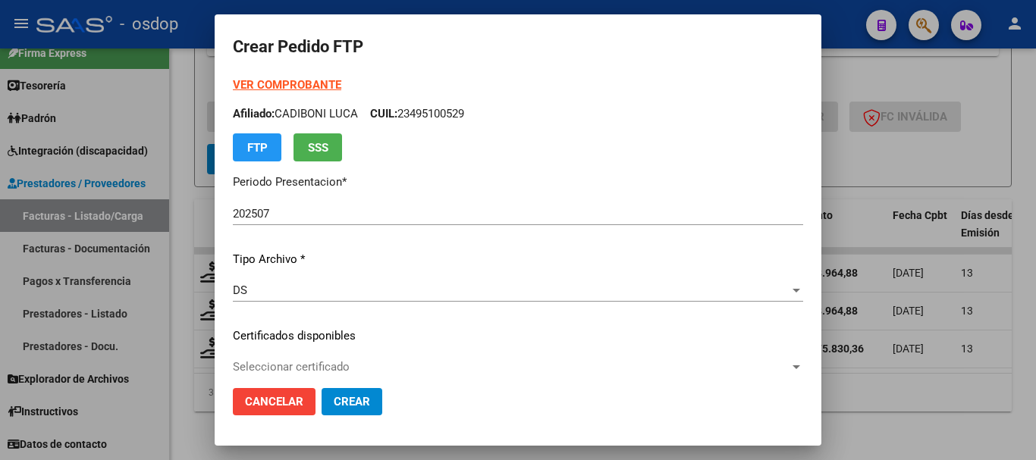
click at [290, 354] on div "VER COMPROBANTE ARCA Padrón Afiliado: CADIBONI LUCA CUIL: 23495100529 FTP SSS P…" at bounding box center [518, 325] width 570 height 496
click at [294, 361] on span "Seleccionar certificado" at bounding box center [511, 367] width 557 height 14
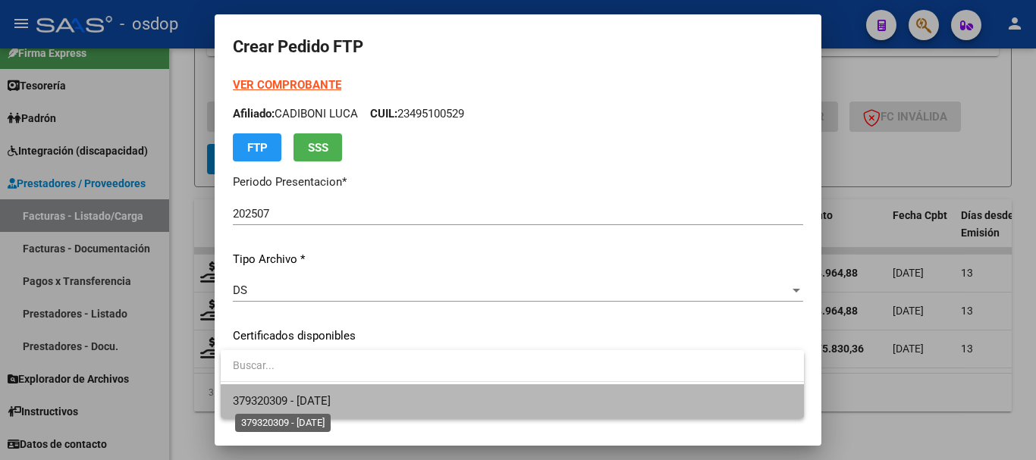
click at [287, 405] on span "379320309 - 2030-02-16" at bounding box center [282, 401] width 98 height 14
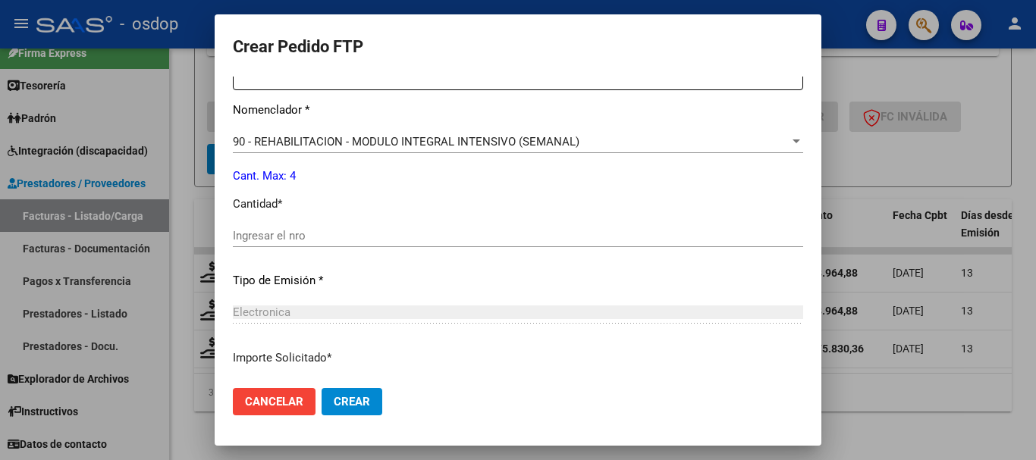
scroll to position [607, 0]
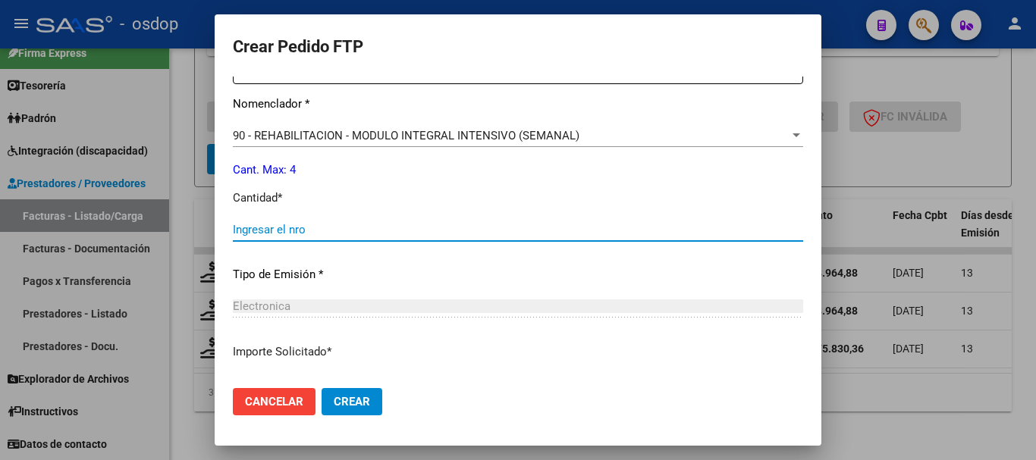
click at [321, 232] on input "Ingresar el nro" at bounding box center [518, 230] width 570 height 14
type input "4"
click at [322, 388] on button "Crear" at bounding box center [352, 401] width 61 height 27
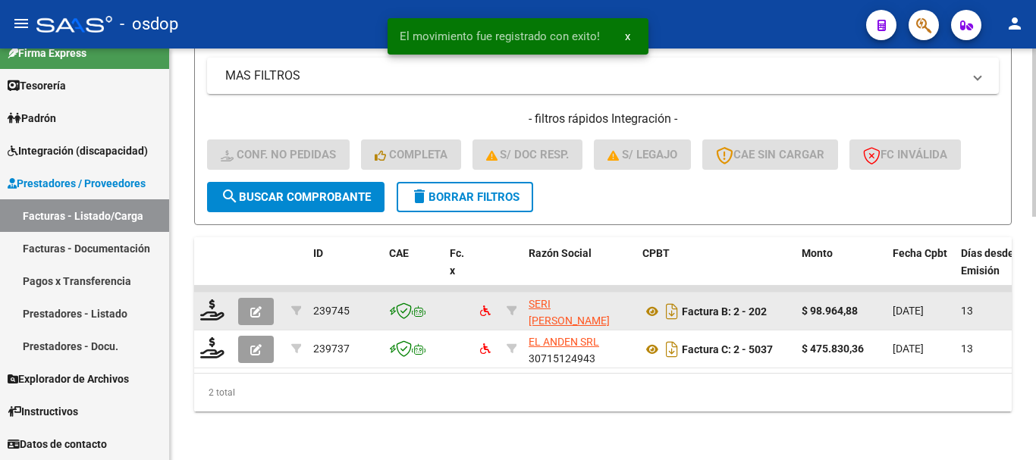
scroll to position [595, 0]
click at [217, 300] on icon at bounding box center [212, 310] width 24 height 21
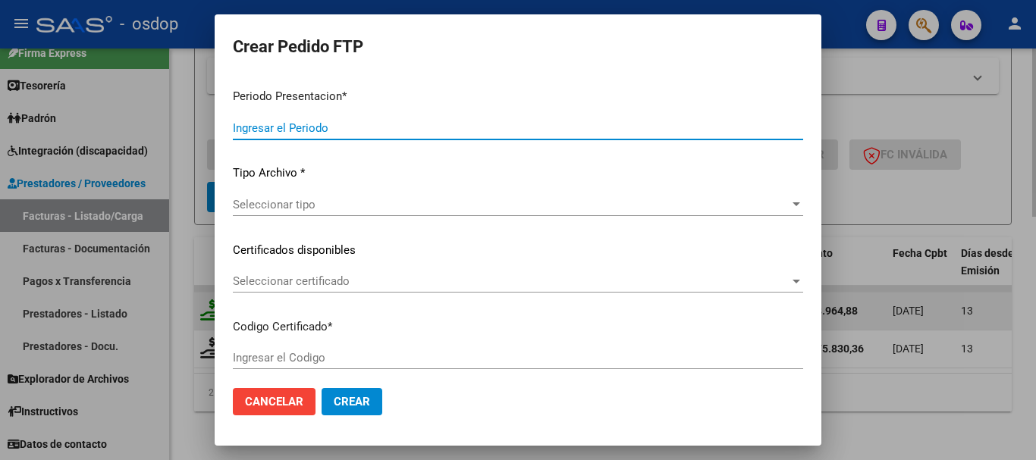
type input "202507"
type input "$ 98.964,88"
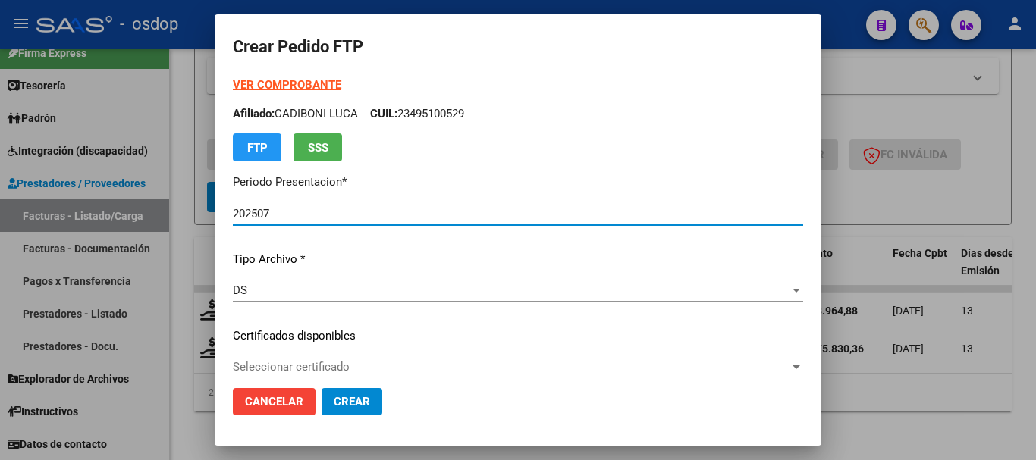
type input "379320309"
type input "2030-02-16"
click at [314, 363] on span "Seleccionar certificado" at bounding box center [511, 367] width 557 height 14
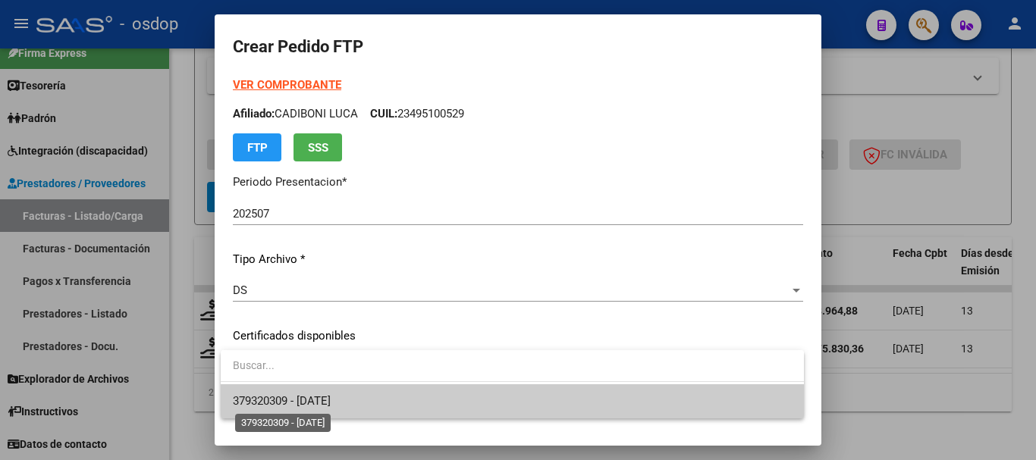
click at [261, 401] on span "379320309 - 2030-02-16" at bounding box center [282, 401] width 98 height 14
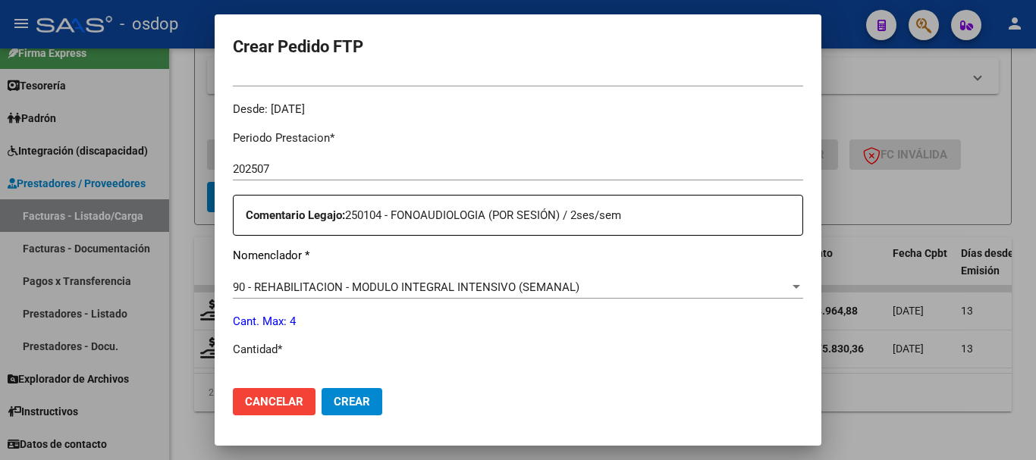
scroll to position [531, 0]
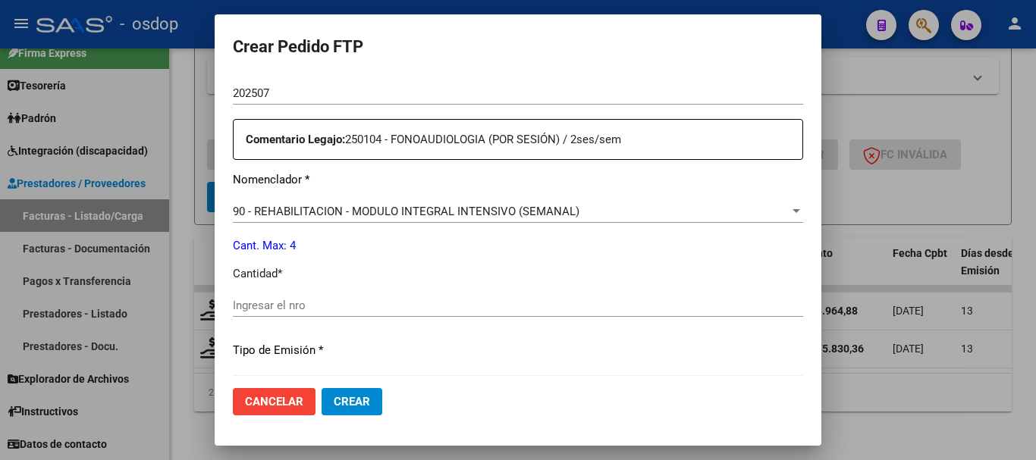
click at [308, 287] on div "Periodo Prestacion * 202507 Ingresar el Periodo Prestacion Comentario Legajo: 2…" at bounding box center [518, 302] width 570 height 520
click at [312, 297] on div "Ingresar el nro" at bounding box center [518, 305] width 570 height 23
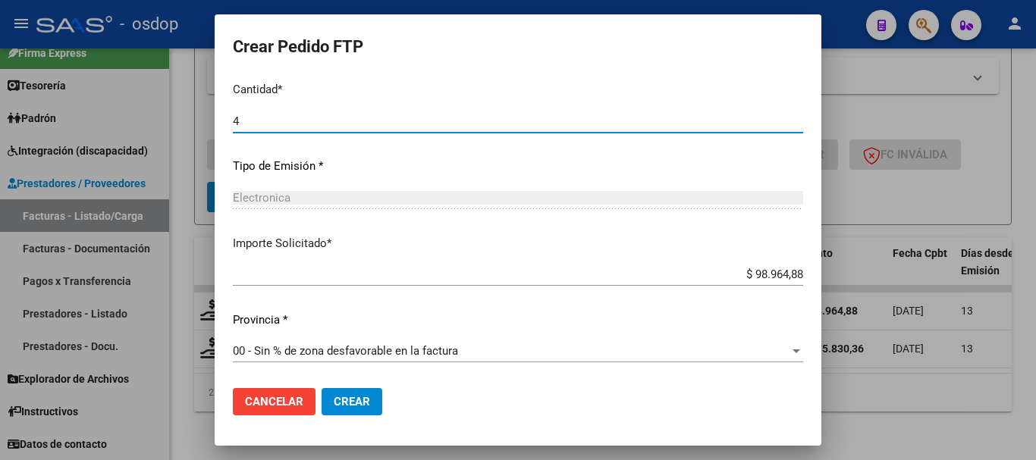
scroll to position [716, 0]
type input "4"
click at [322, 388] on button "Crear" at bounding box center [352, 401] width 61 height 27
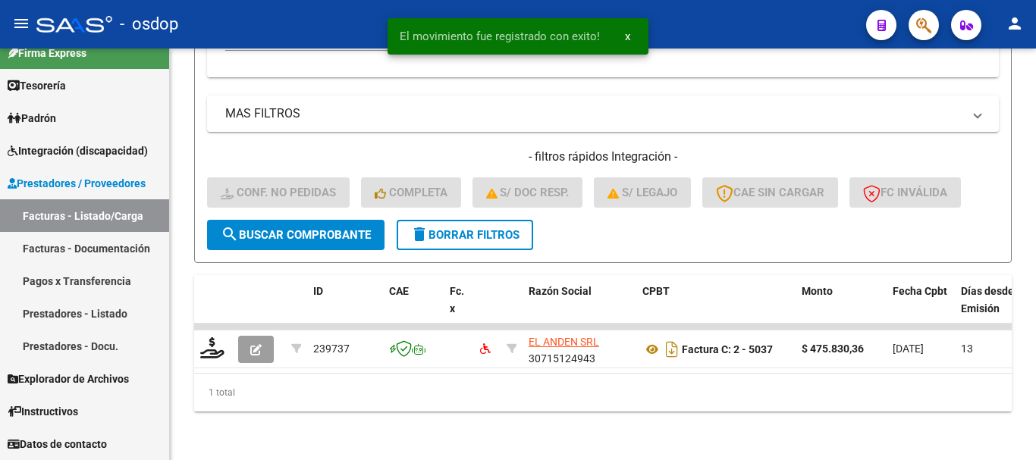
scroll to position [557, 0]
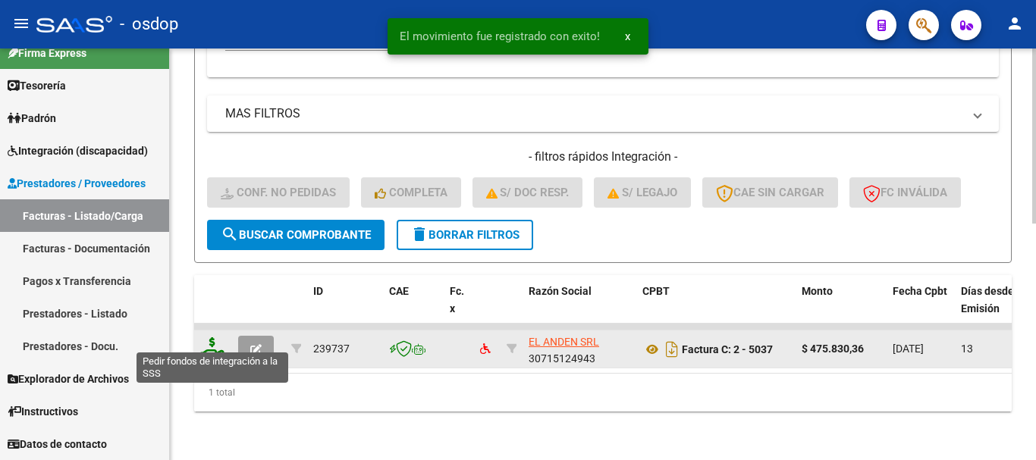
click at [215, 338] on icon at bounding box center [212, 348] width 24 height 21
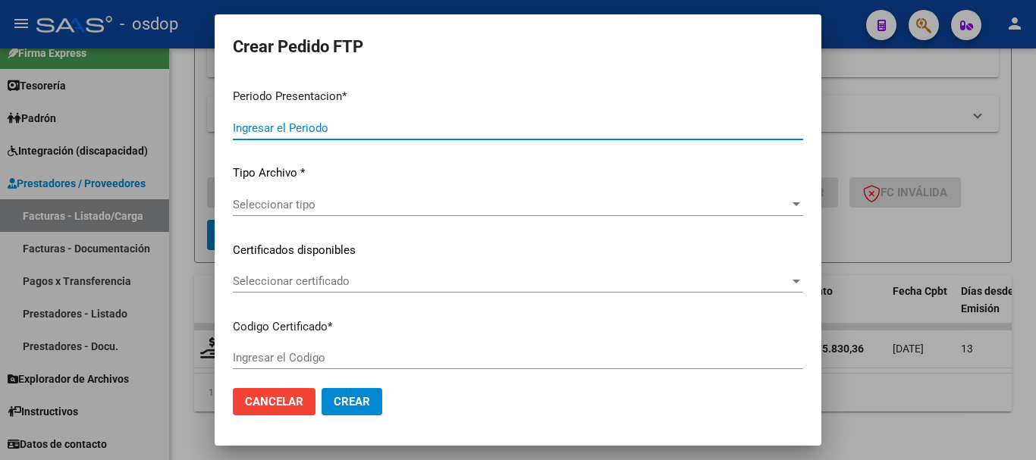
type input "202507"
type input "$ 475.830,36"
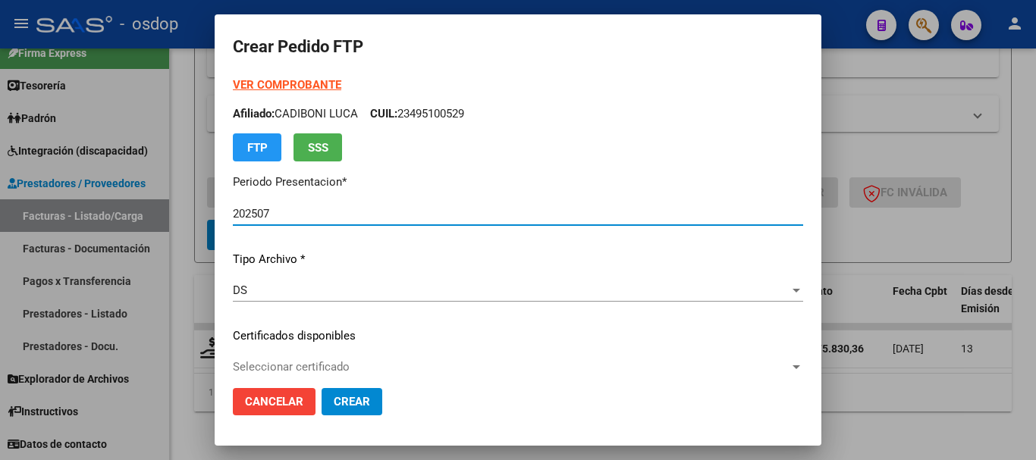
type input "379320309"
type input "2030-02-16"
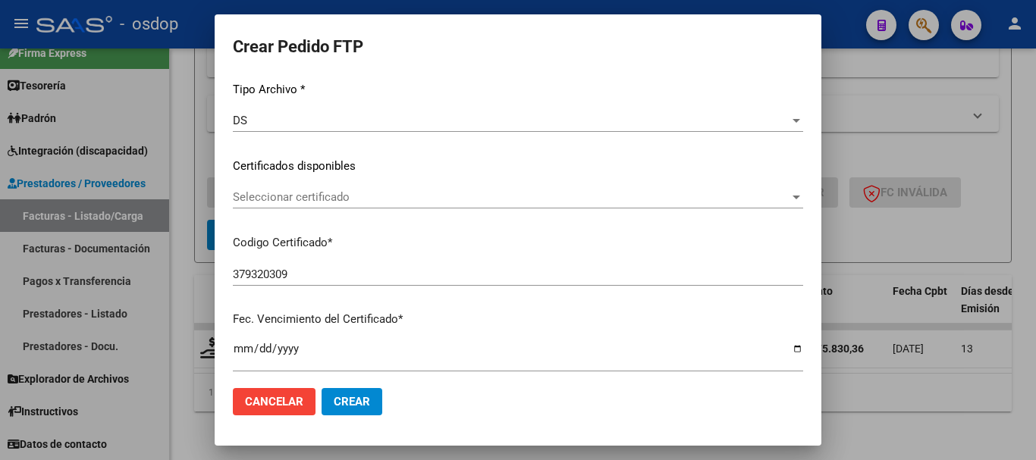
scroll to position [228, 0]
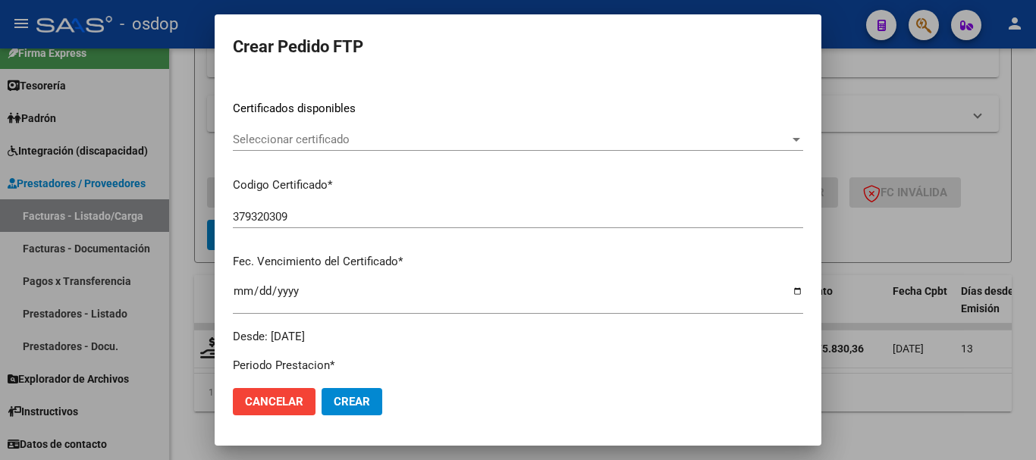
click at [326, 162] on div "Seleccionar certificado Seleccionar certificado" at bounding box center [518, 146] width 570 height 37
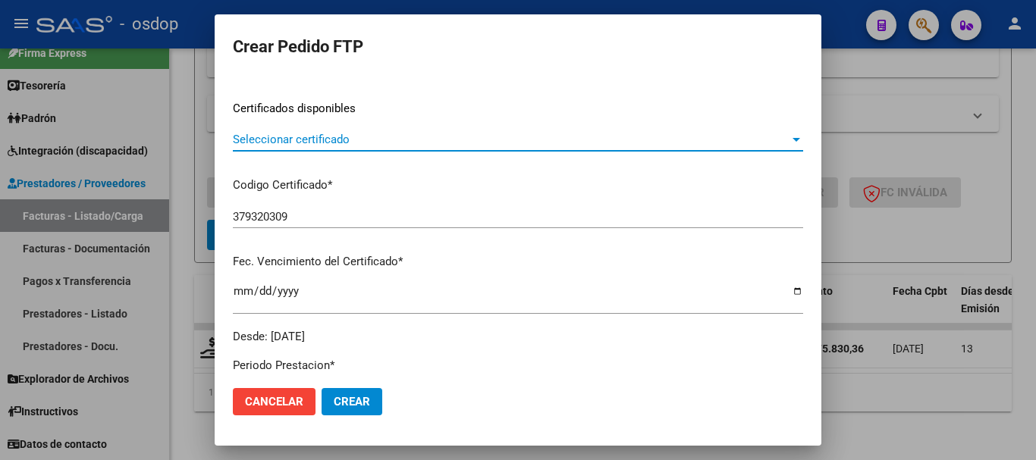
click at [327, 144] on span "Seleccionar certificado" at bounding box center [511, 140] width 557 height 14
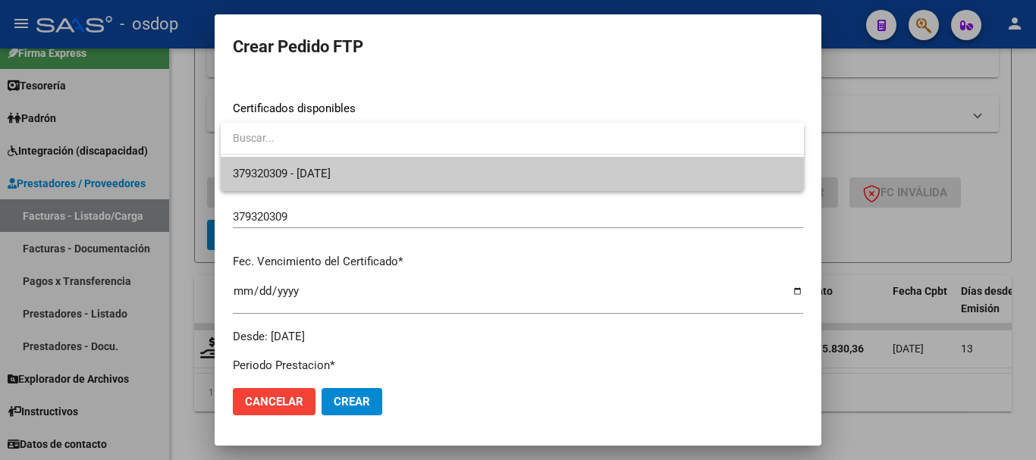
click at [341, 163] on span "379320309 - 2030-02-16" at bounding box center [512, 174] width 559 height 34
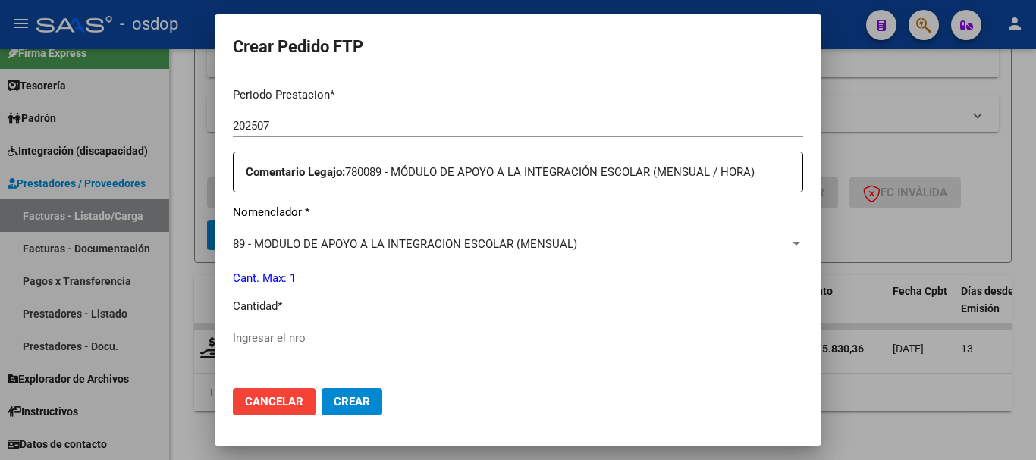
scroll to position [531, 0]
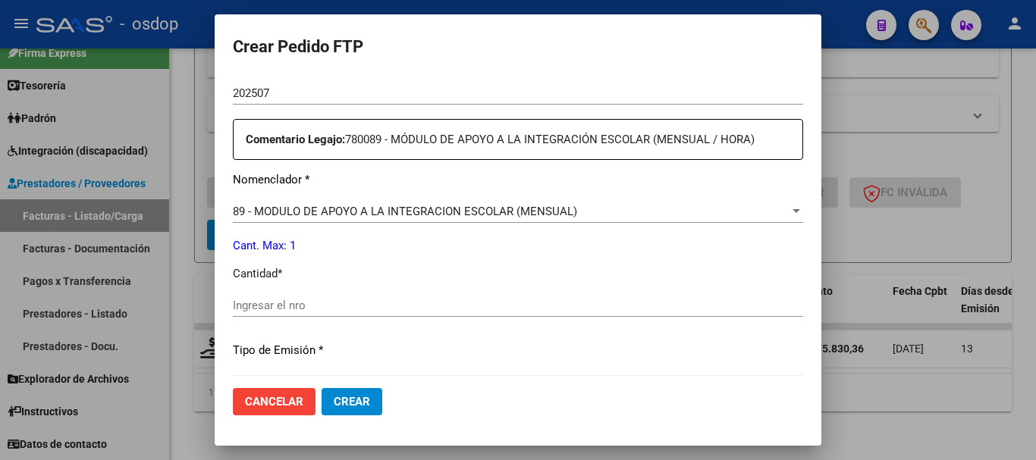
click at [272, 309] on input "Ingresar el nro" at bounding box center [518, 306] width 570 height 14
type input "1"
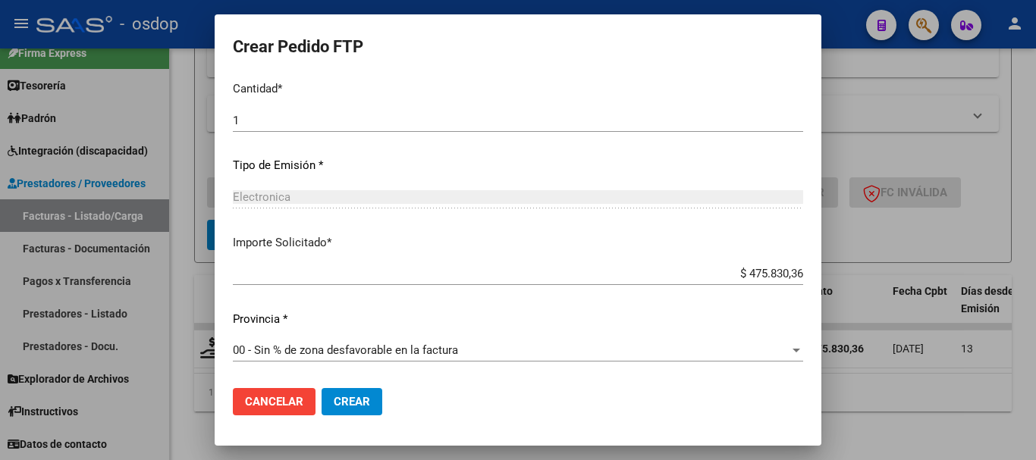
click at [350, 382] on mat-dialog-actions "Cancelar Crear" at bounding box center [518, 402] width 570 height 52
click at [359, 401] on span "Crear" at bounding box center [352, 402] width 36 height 14
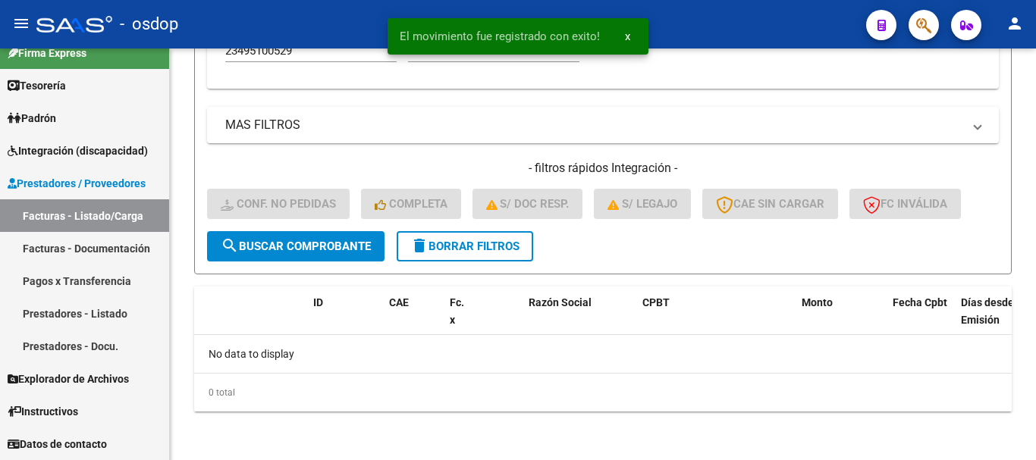
scroll to position [533, 0]
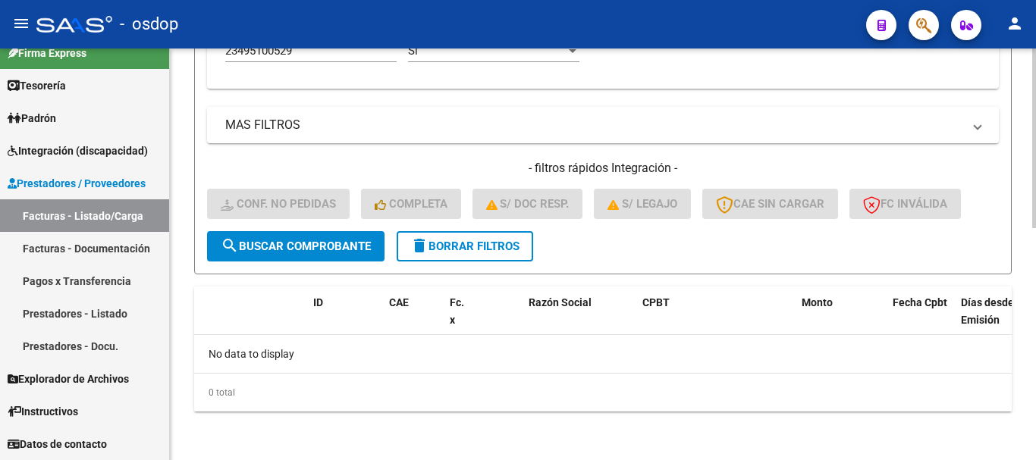
click at [496, 253] on span "delete Borrar Filtros" at bounding box center [464, 247] width 109 height 14
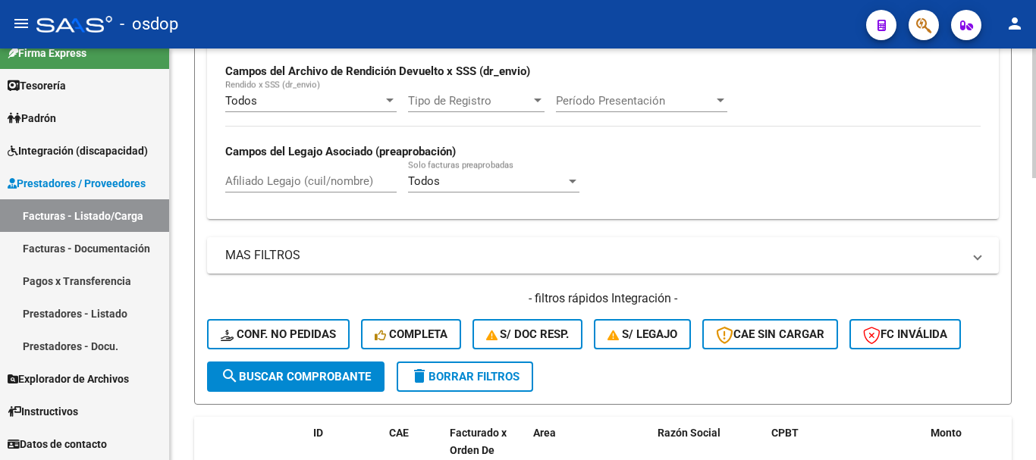
scroll to position [382, 0]
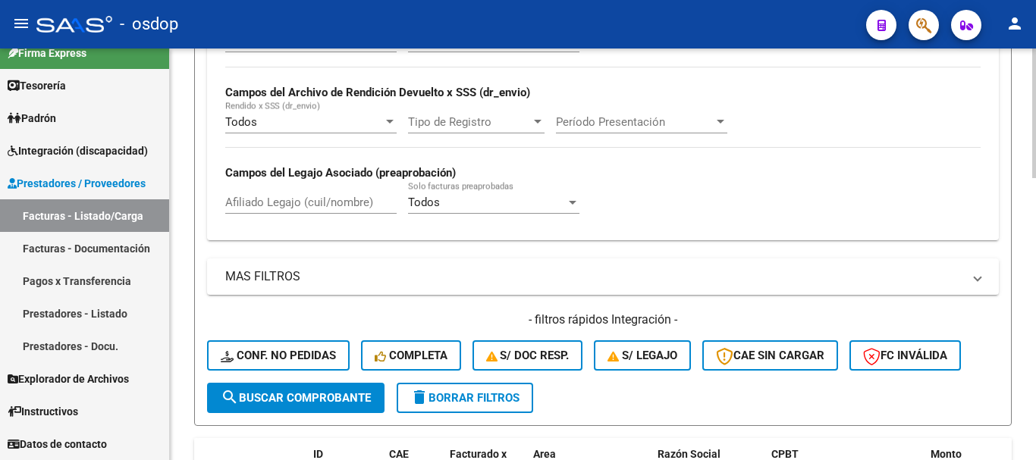
click at [291, 187] on div "Afiliado Legajo (cuil/nombre)" at bounding box center [310, 197] width 171 height 33
paste input "20590639290"
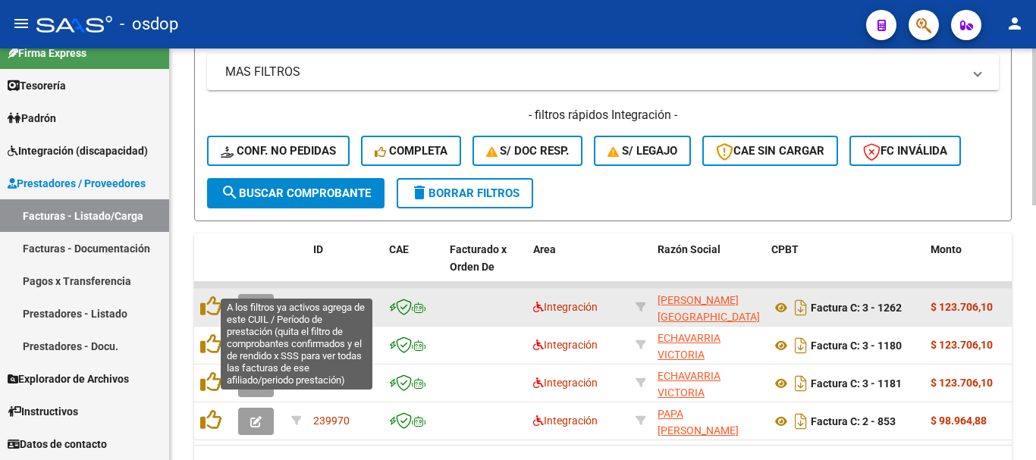
scroll to position [609, 0]
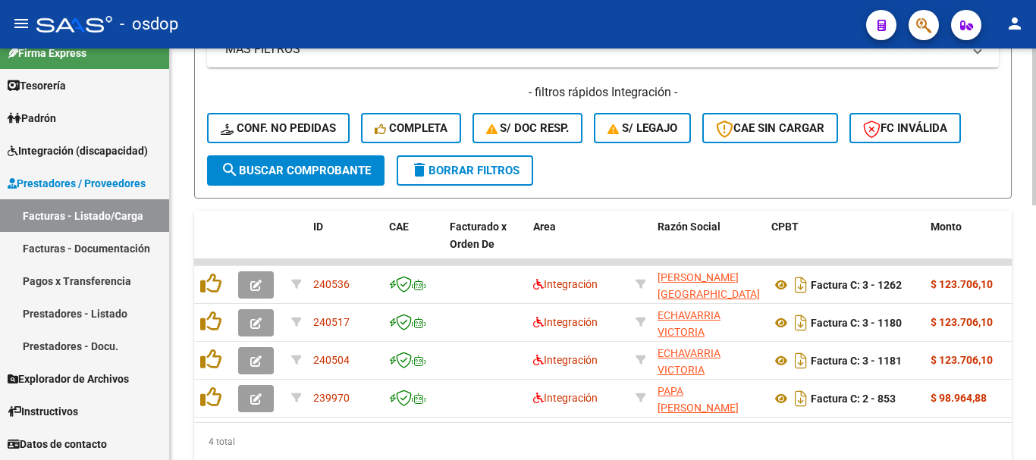
type input "20590639290"
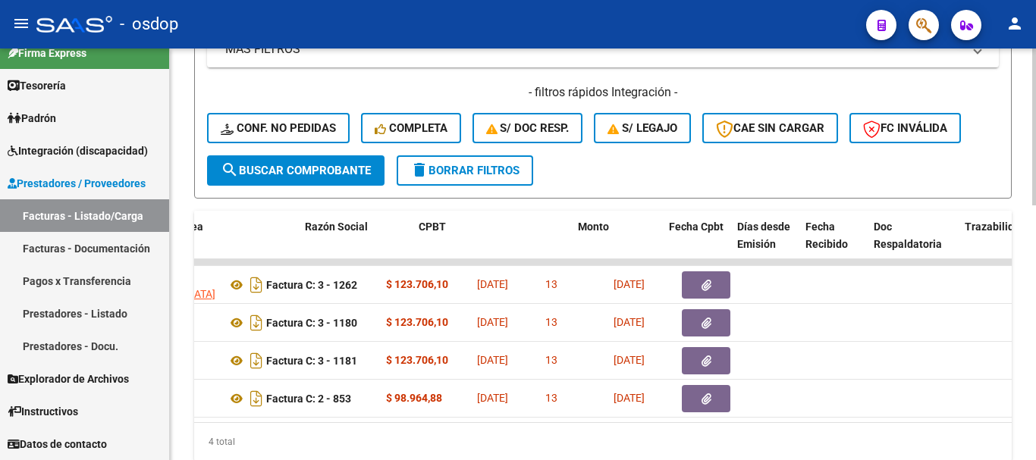
scroll to position [0, 353]
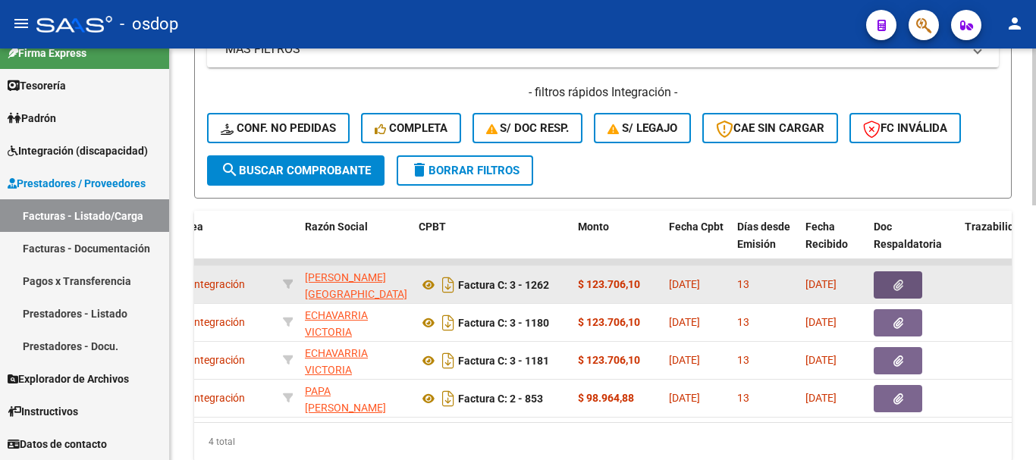
click at [908, 291] on button "button" at bounding box center [898, 285] width 49 height 27
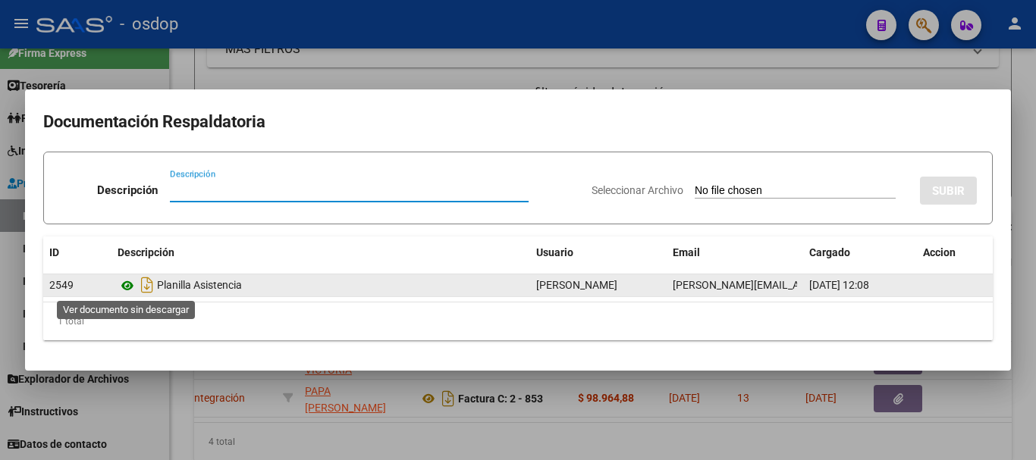
click at [128, 283] on icon at bounding box center [128, 286] width 20 height 18
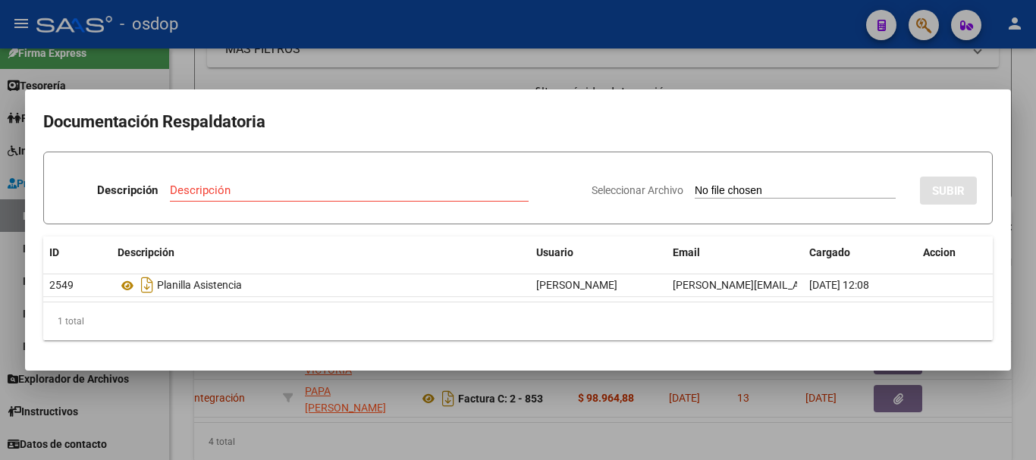
click at [366, 81] on div at bounding box center [518, 230] width 1036 height 460
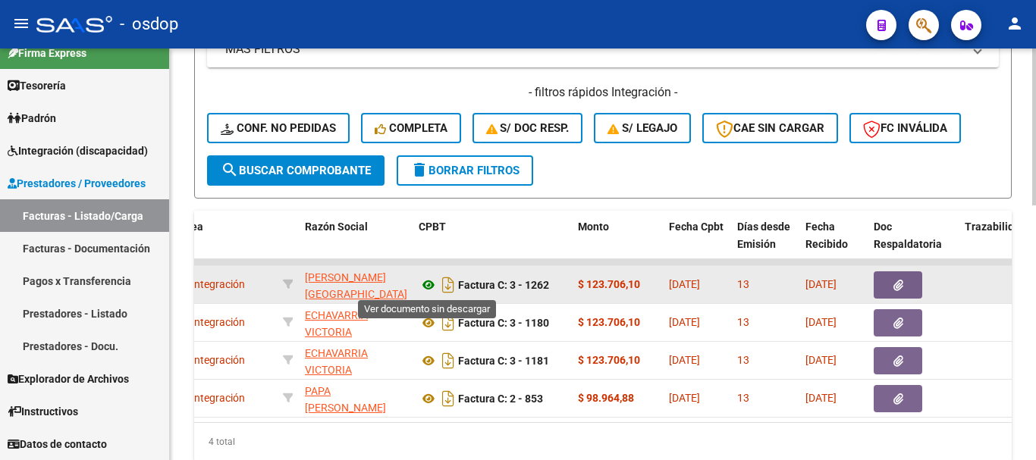
click at [422, 284] on icon at bounding box center [429, 285] width 20 height 18
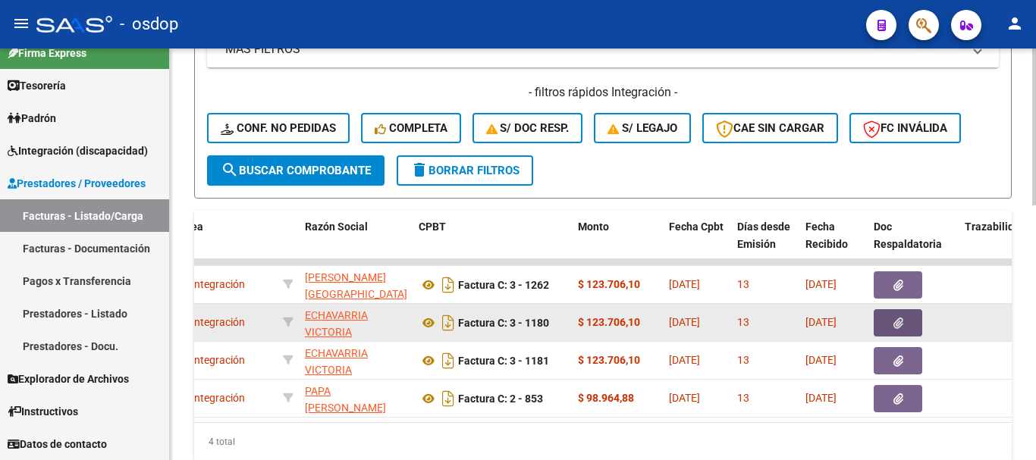
click at [904, 330] on button "button" at bounding box center [898, 322] width 49 height 27
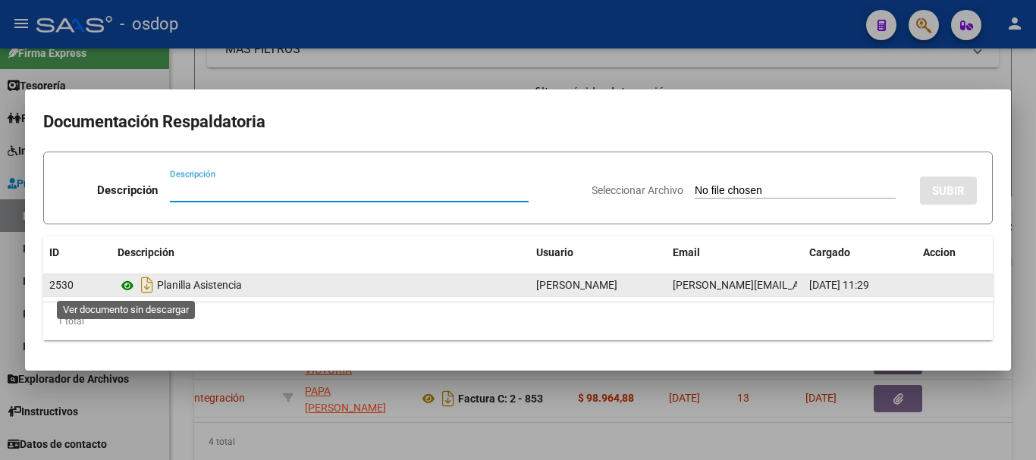
click at [129, 284] on icon at bounding box center [128, 286] width 20 height 18
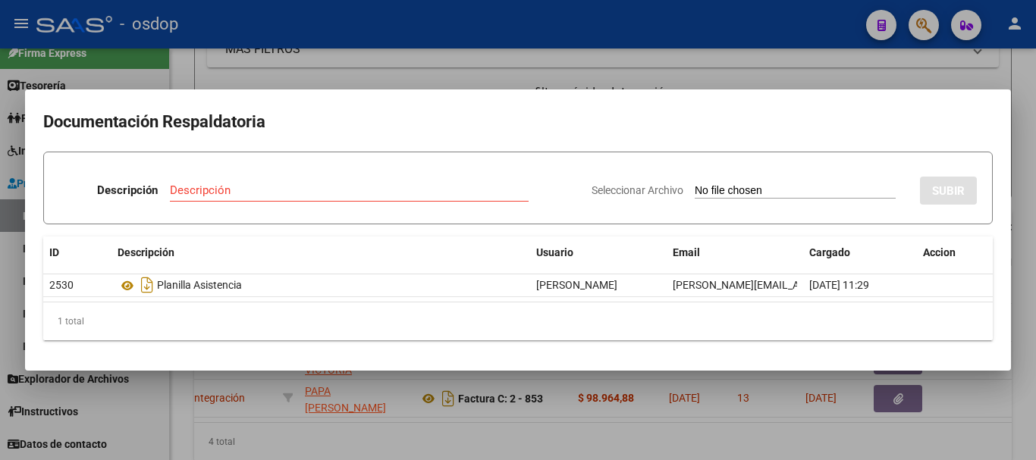
click at [330, 77] on div at bounding box center [518, 230] width 1036 height 460
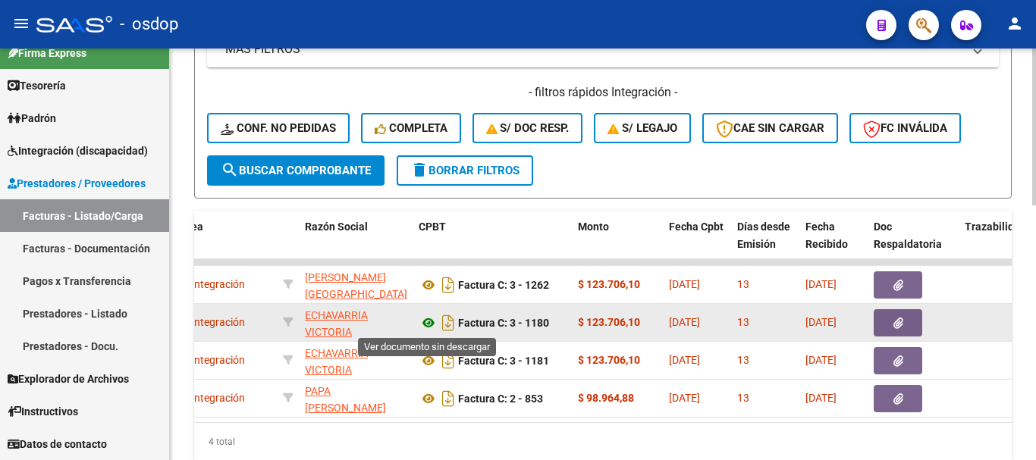
click at [428, 322] on icon at bounding box center [429, 323] width 20 height 18
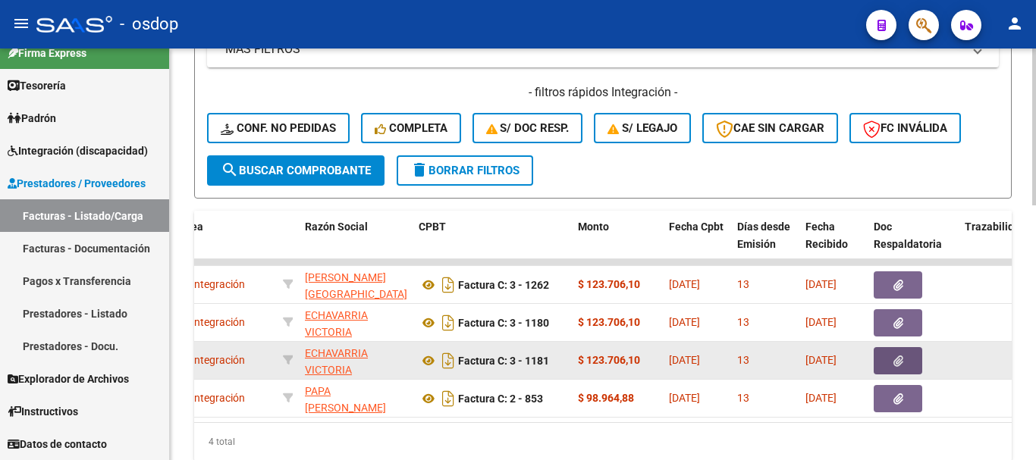
click at [885, 363] on button "button" at bounding box center [898, 360] width 49 height 27
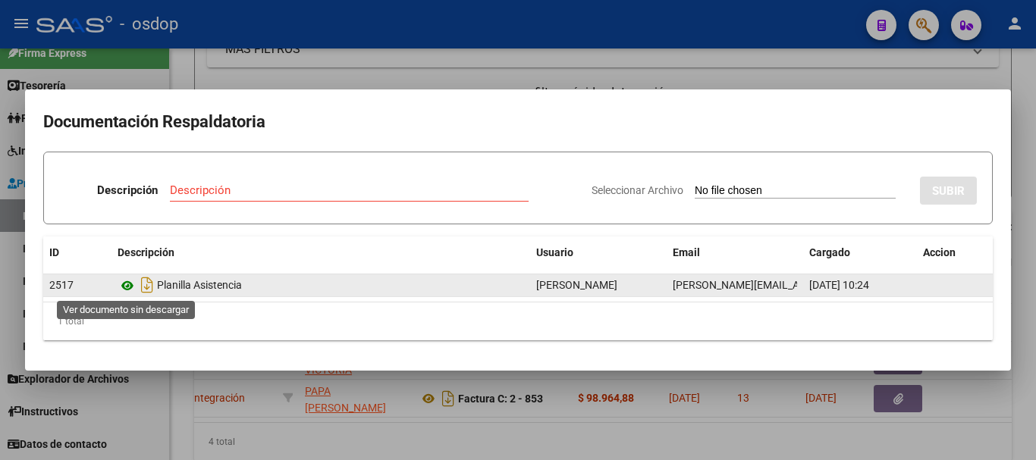
click at [131, 287] on icon at bounding box center [128, 286] width 20 height 18
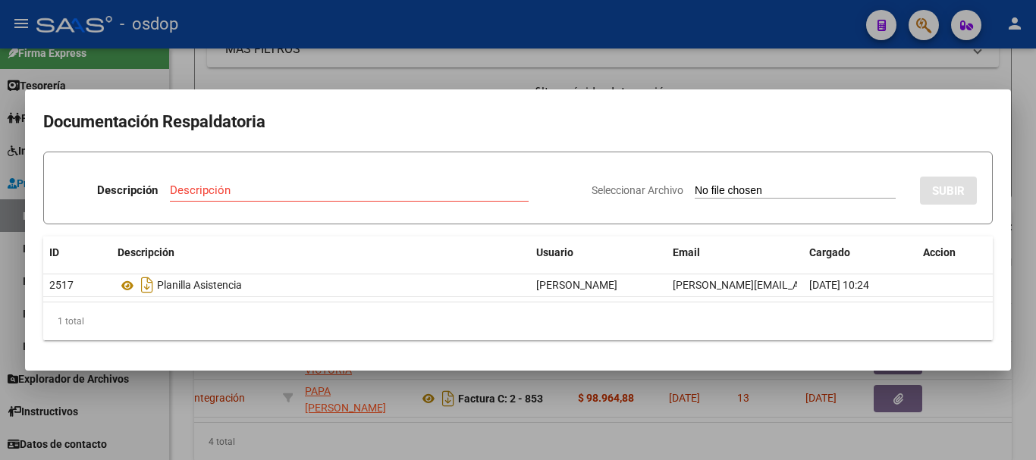
click at [349, 42] on div at bounding box center [518, 230] width 1036 height 460
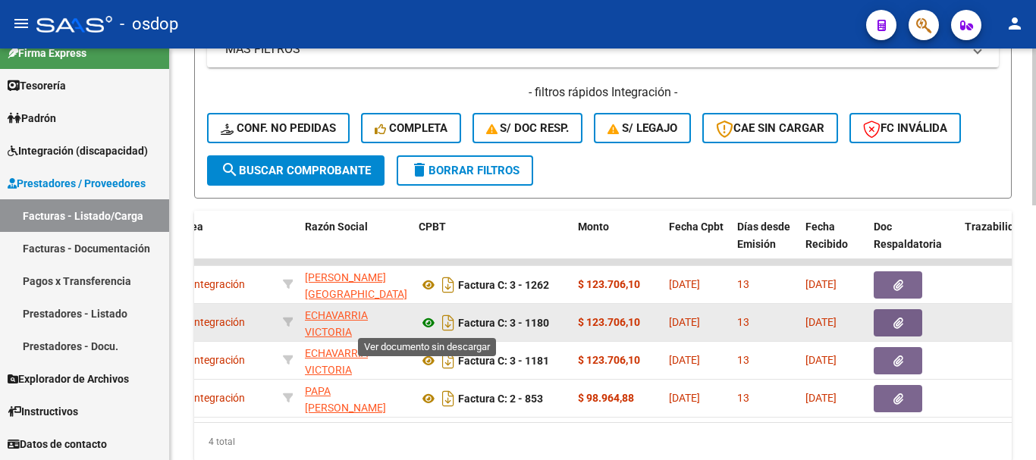
click at [429, 321] on icon at bounding box center [429, 323] width 20 height 18
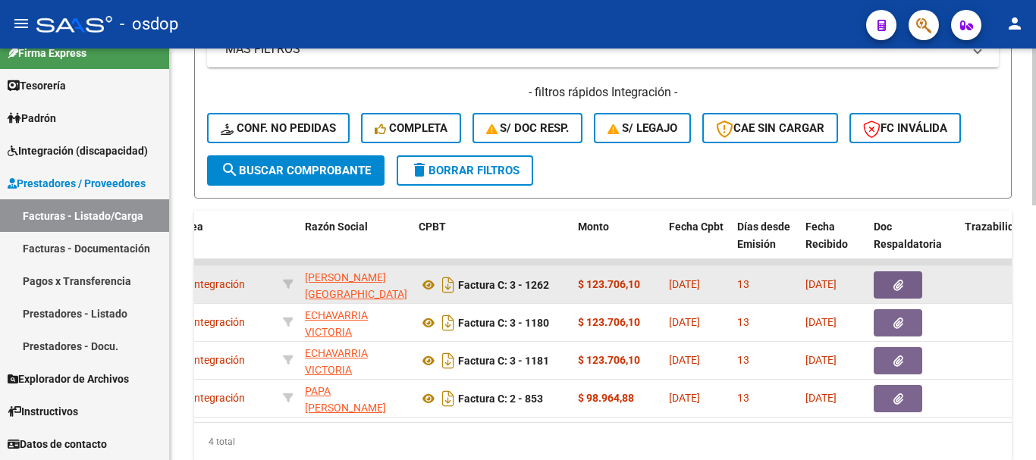
click at [892, 291] on button "button" at bounding box center [898, 285] width 49 height 27
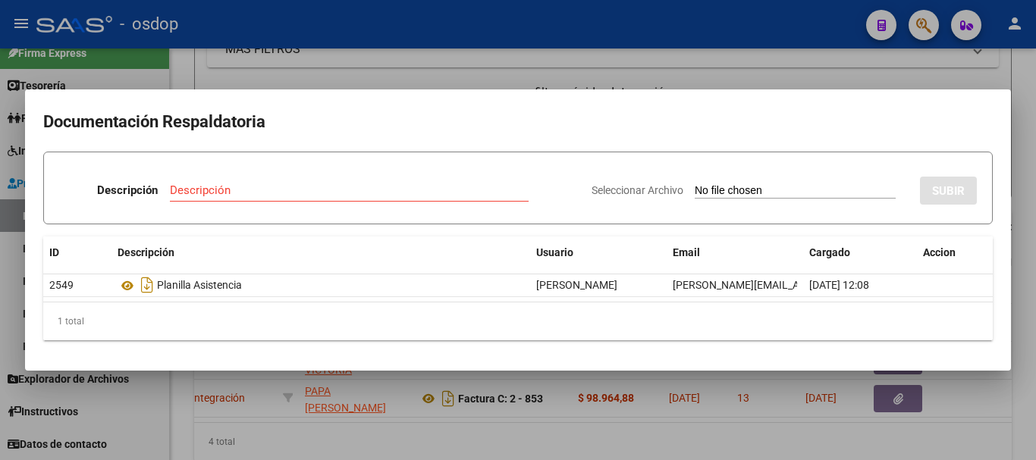
click at [196, 42] on div at bounding box center [518, 230] width 1036 height 460
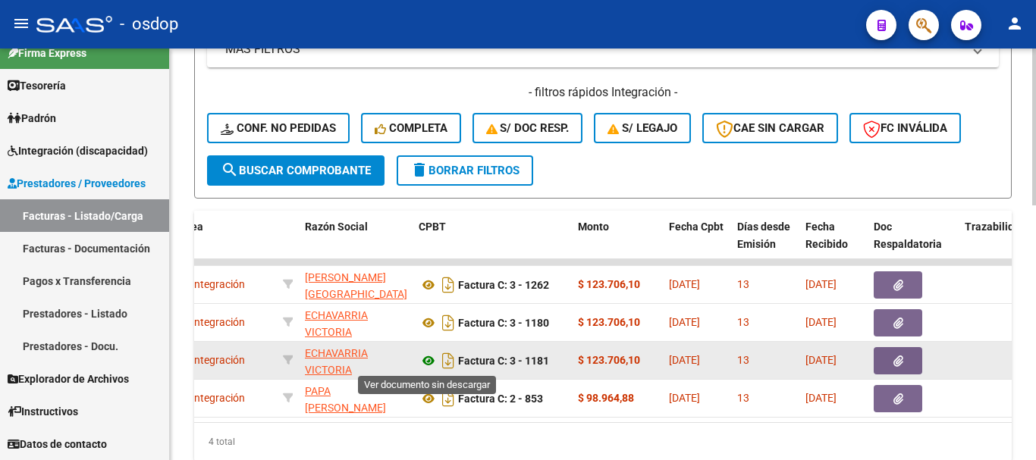
click at [431, 360] on icon at bounding box center [429, 361] width 20 height 18
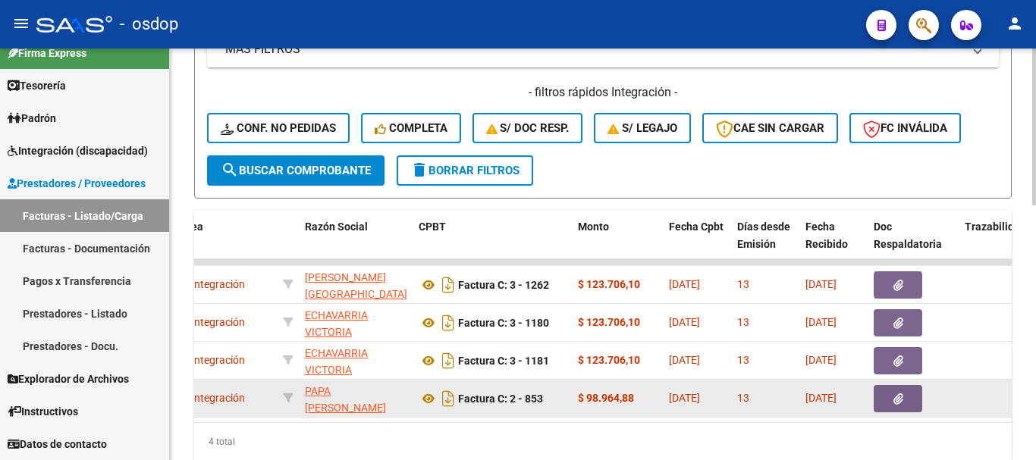
click at [890, 413] on datatable-body-cell at bounding box center [913, 398] width 91 height 37
click at [894, 404] on icon "button" at bounding box center [899, 399] width 10 height 11
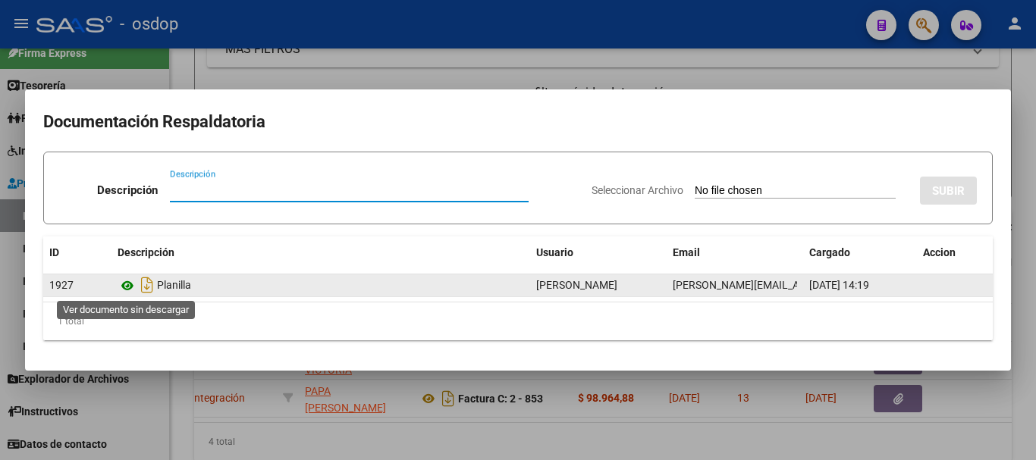
click at [124, 278] on icon at bounding box center [128, 286] width 20 height 18
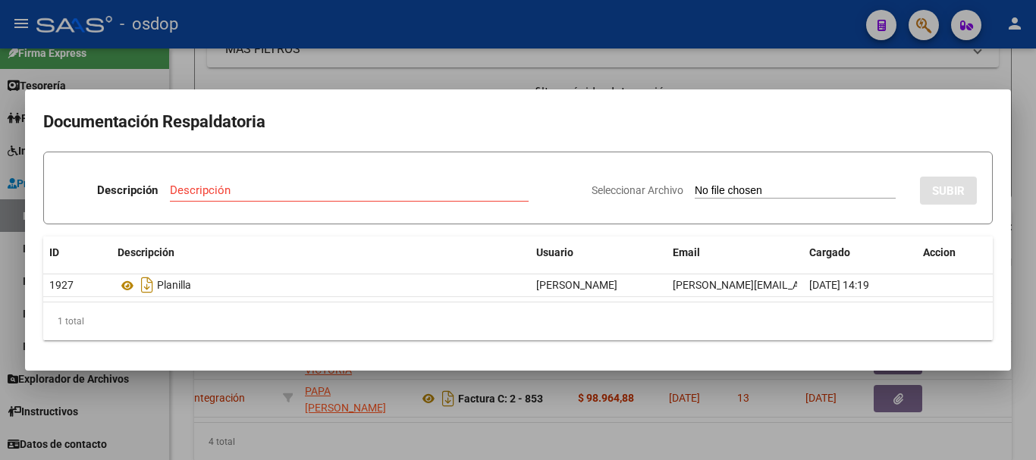
click at [246, 85] on div at bounding box center [518, 230] width 1036 height 460
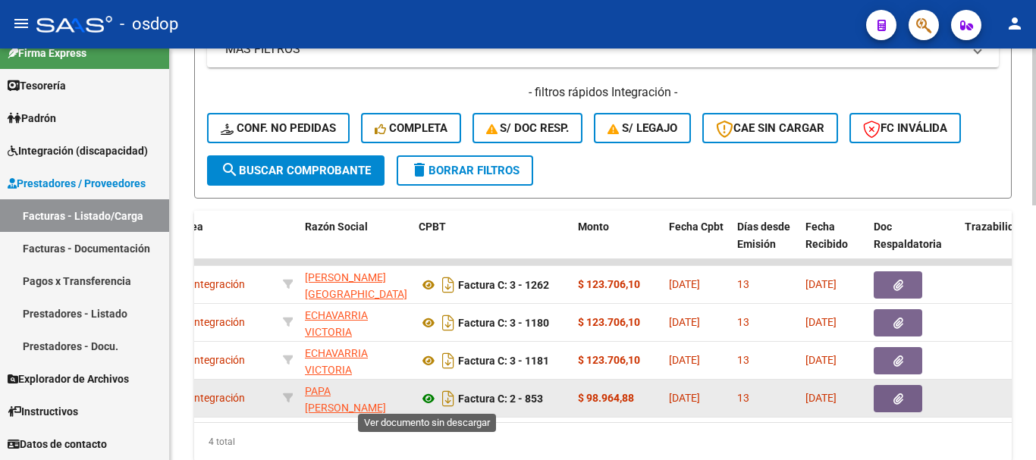
click at [431, 403] on icon at bounding box center [429, 399] width 20 height 18
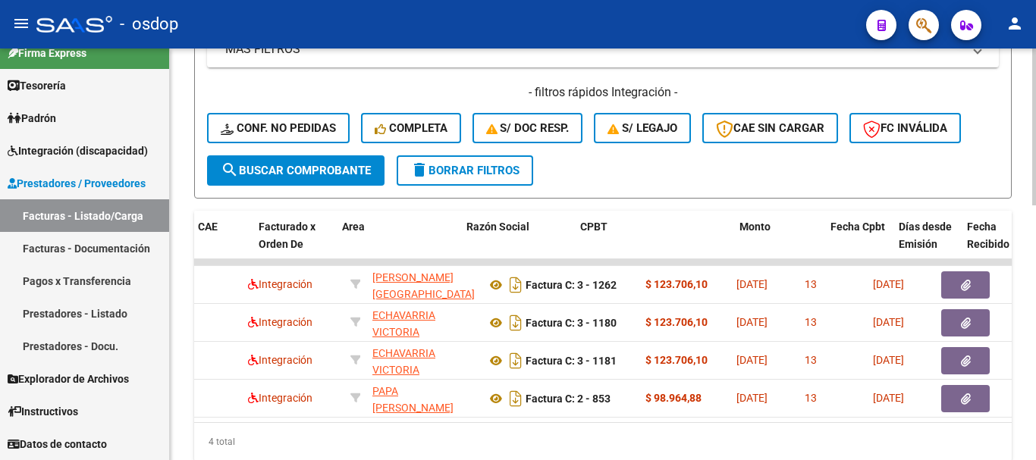
scroll to position [0, 0]
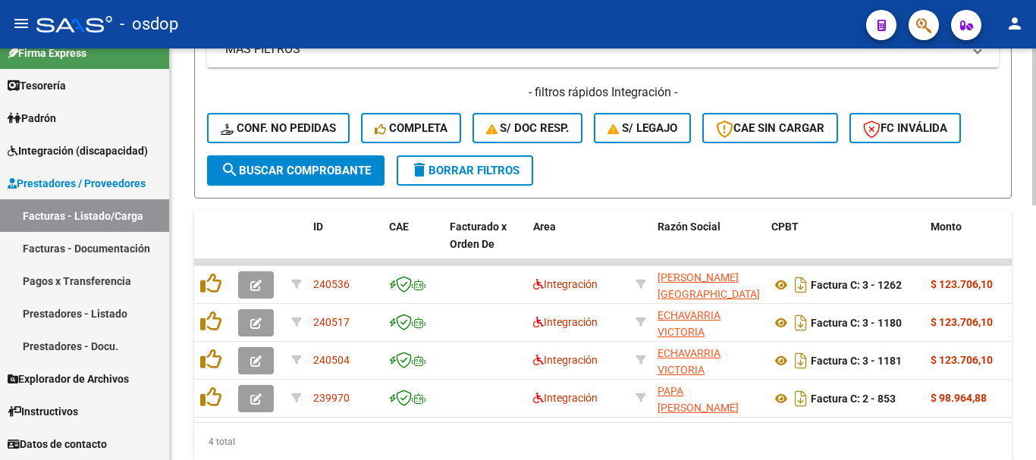
click at [264, 436] on div "4 total" at bounding box center [603, 442] width 818 height 38
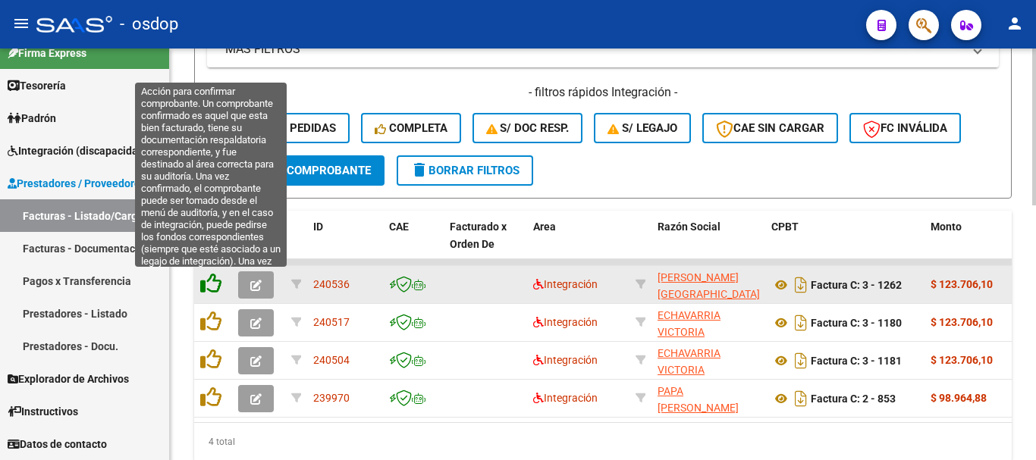
click at [218, 287] on icon at bounding box center [210, 283] width 21 height 21
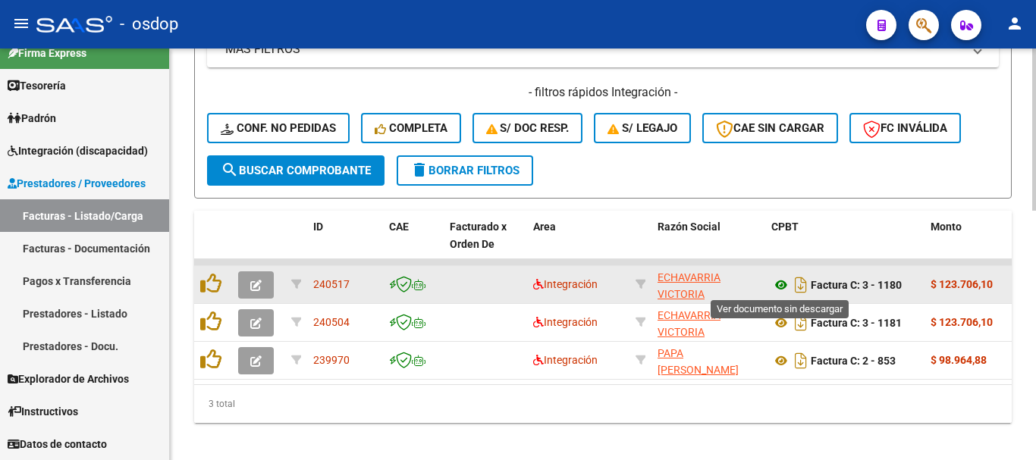
click at [782, 277] on icon at bounding box center [781, 285] width 20 height 18
click at [258, 276] on button "button" at bounding box center [256, 285] width 36 height 27
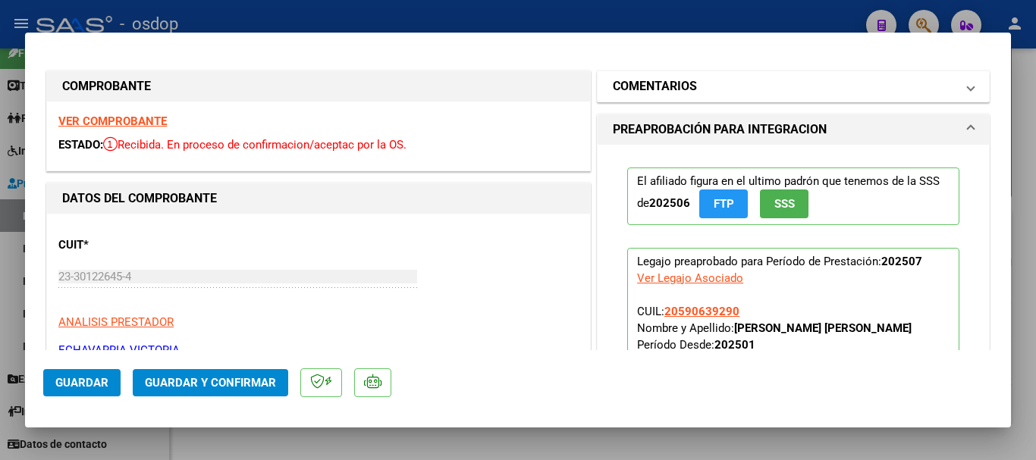
click at [707, 86] on mat-panel-title "COMENTARIOS" at bounding box center [784, 86] width 343 height 18
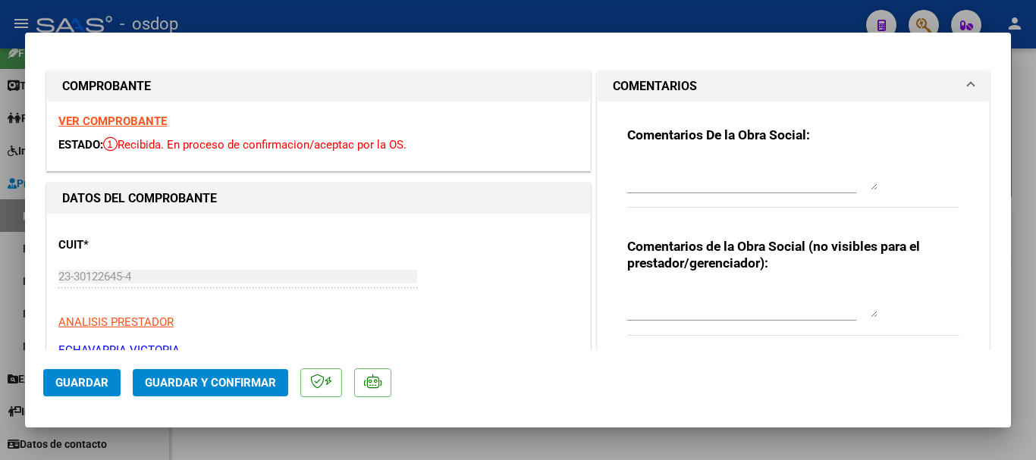
click at [690, 309] on textarea at bounding box center [752, 302] width 250 height 30
type textarea "A cargo de OSDOP"
click at [563, 268] on div "CUIT * 23-30122645-4 Ingresar CUIT ANALISIS PRESTADOR ECHAVARRIA VICTORIA ARCA …" at bounding box center [318, 292] width 520 height 134
click at [570, 269] on div "CUIT * 23-30122645-4 Ingresar CUIT ANALISIS PRESTADOR ECHAVARRIA VICTORIA ARCA …" at bounding box center [318, 292] width 520 height 134
click at [111, 14] on div at bounding box center [518, 230] width 1036 height 460
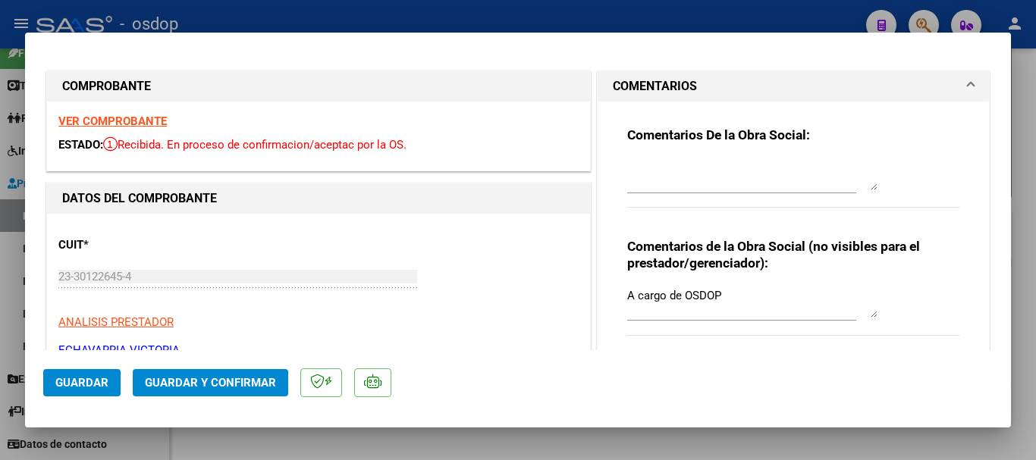
type input "$ 0,00"
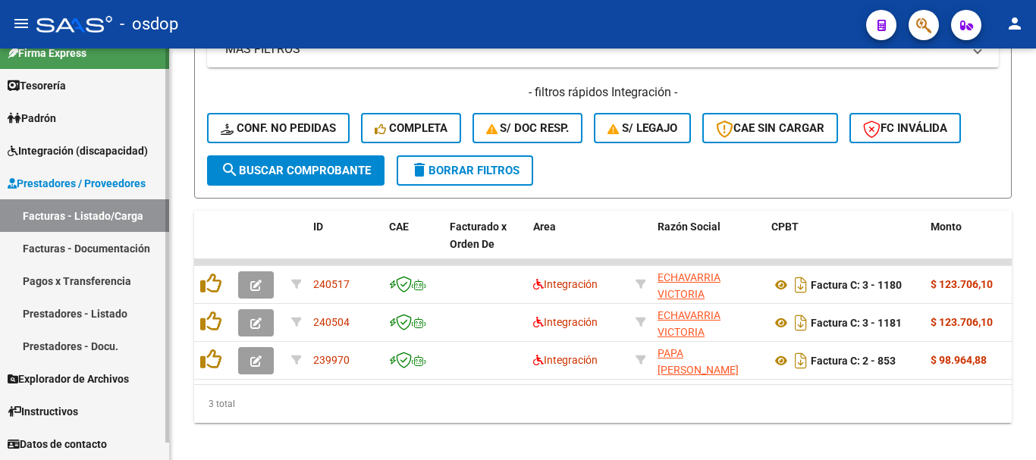
click at [97, 147] on span "Integración (discapacidad)" at bounding box center [78, 151] width 140 height 17
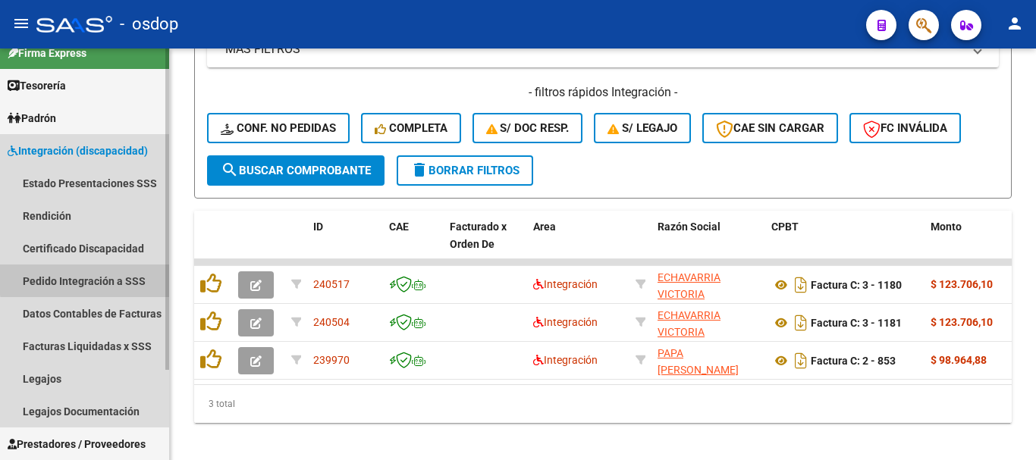
click at [113, 278] on link "Pedido Integración a SSS" at bounding box center [84, 281] width 169 height 33
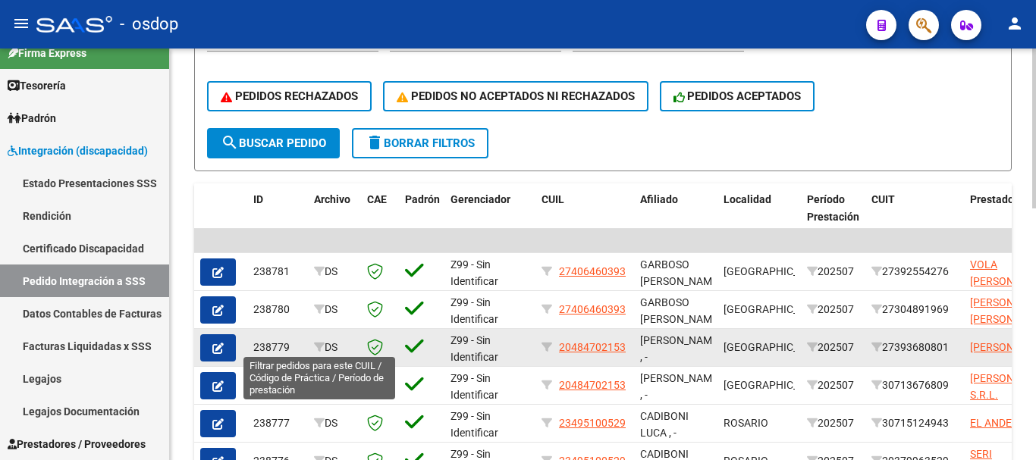
scroll to position [379, 0]
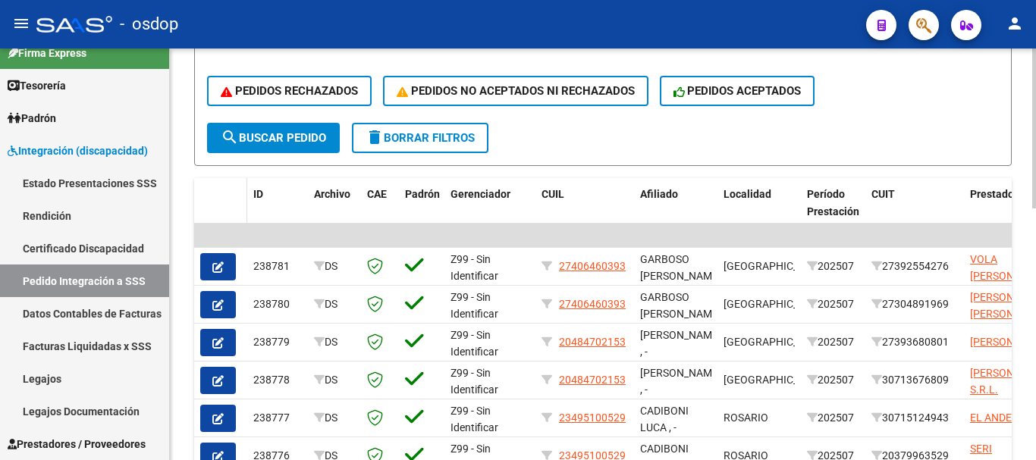
click at [234, 184] on datatable-header-cell at bounding box center [220, 211] width 53 height 67
click at [237, 176] on div "Instructivo SSS - Instructivo Reversión SSS - Nomenclador de Prestaciones - Cro…" at bounding box center [603, 191] width 818 height 959
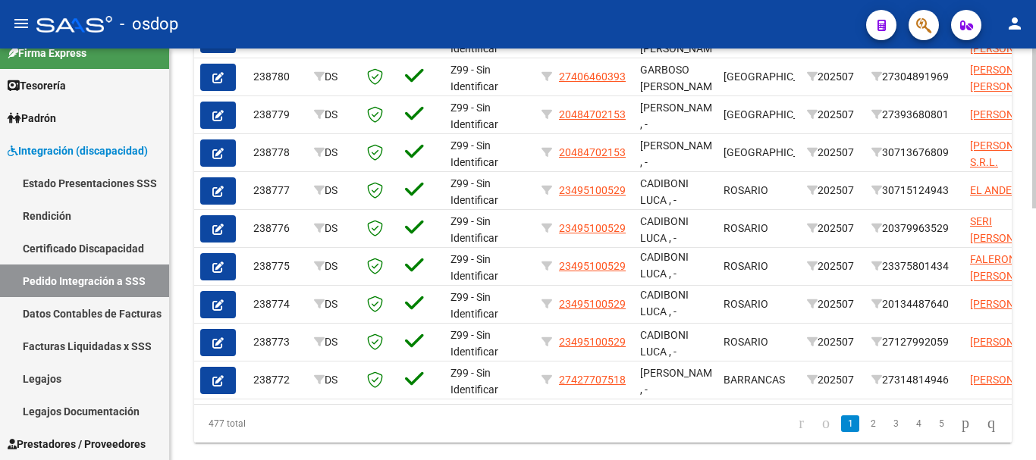
scroll to position [303, 0]
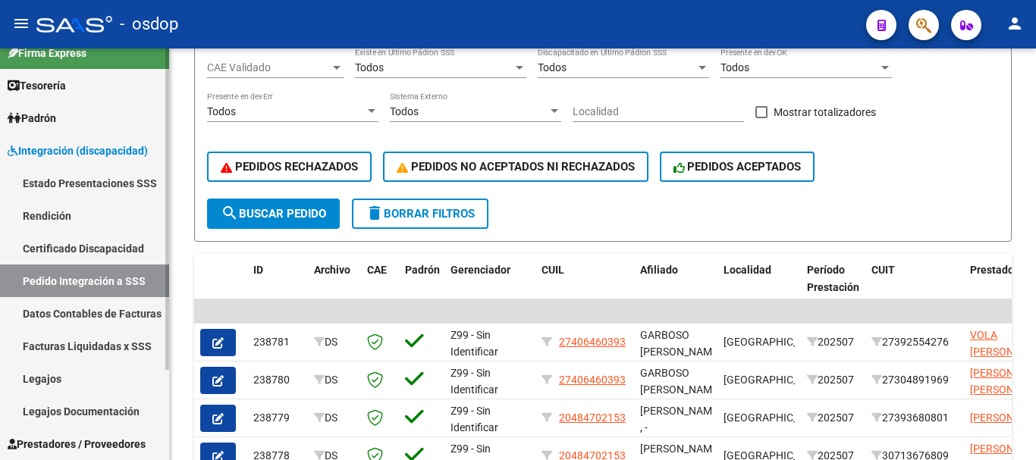
click at [84, 147] on span "Integración (discapacidad)" at bounding box center [78, 151] width 140 height 17
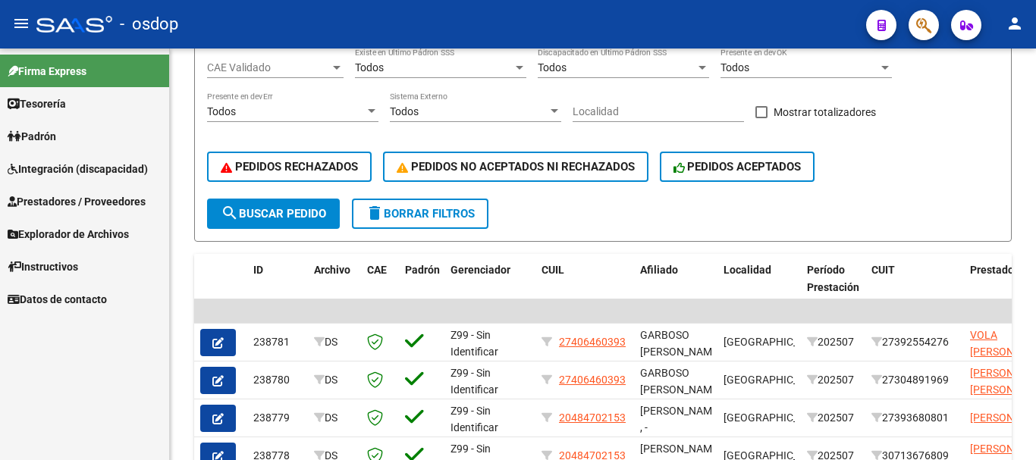
scroll to position [0, 0]
click at [101, 209] on span "Prestadores / Proveedores" at bounding box center [77, 201] width 138 height 17
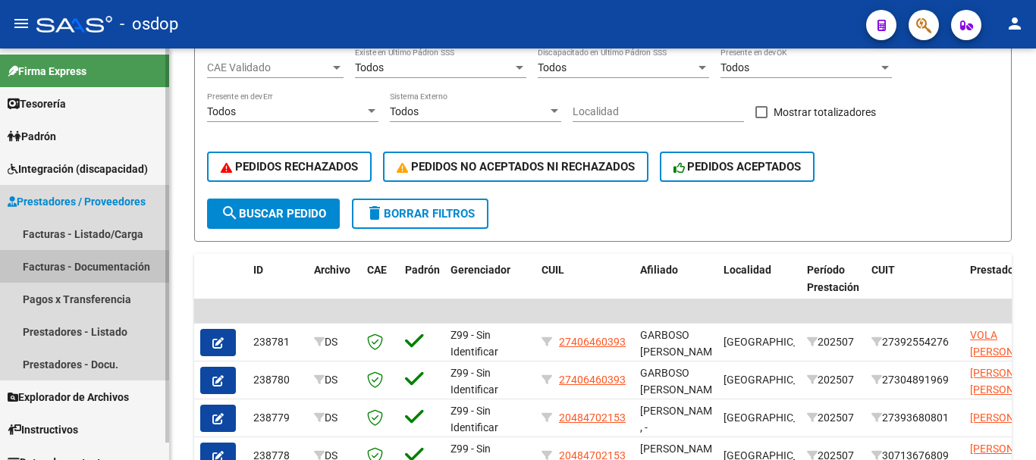
click at [111, 272] on link "Facturas - Documentación" at bounding box center [84, 266] width 169 height 33
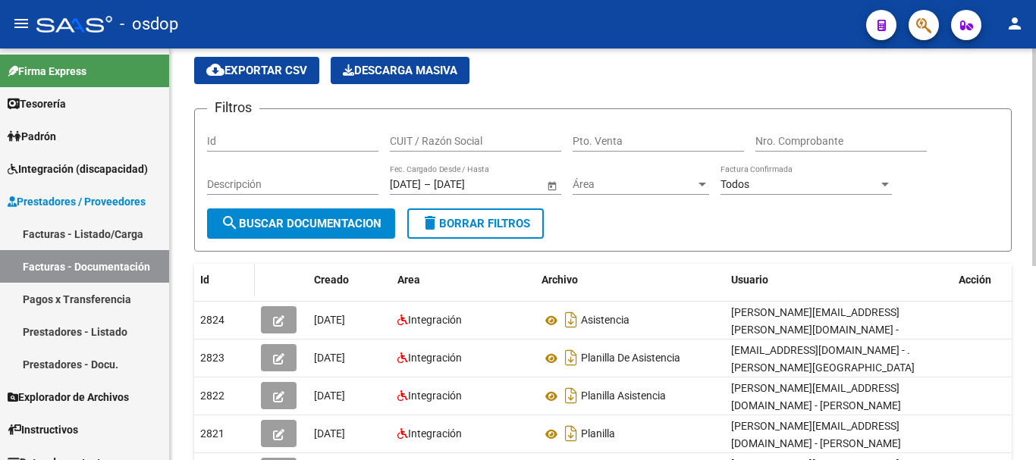
scroll to position [76, 0]
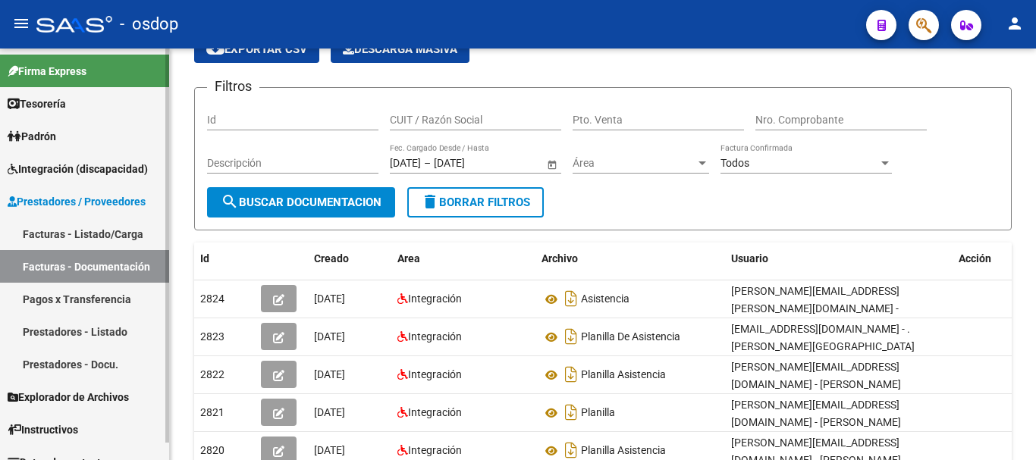
click at [83, 243] on link "Facturas - Listado/Carga" at bounding box center [84, 234] width 169 height 33
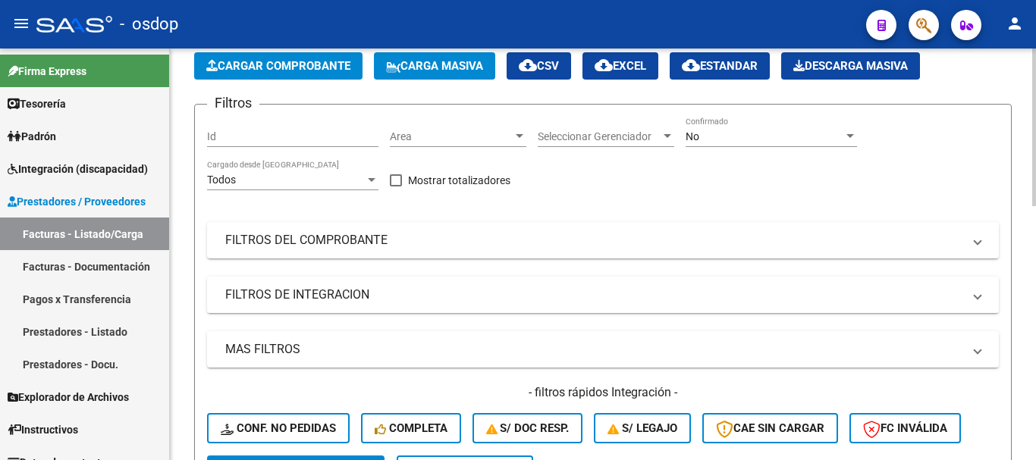
click at [249, 290] on mat-panel-title "FILTROS DE INTEGRACION" at bounding box center [593, 295] width 737 height 17
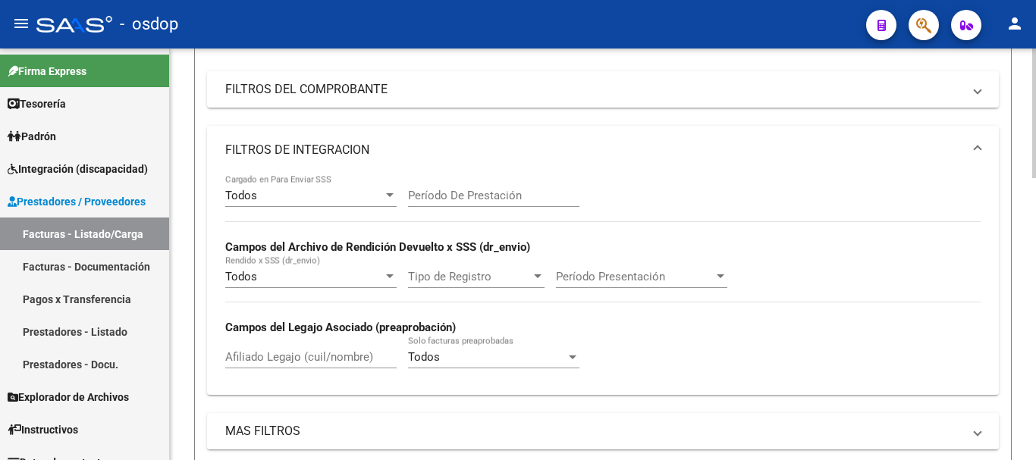
scroll to position [228, 0]
click at [287, 354] on input "Afiliado Legajo (cuil/nombre)" at bounding box center [310, 357] width 171 height 14
paste input "20498170901"
type input "20498170901"
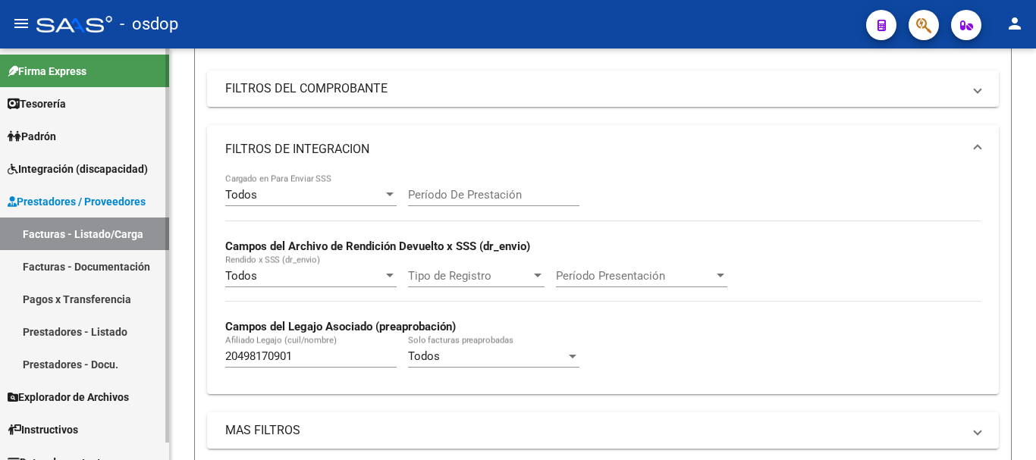
click at [119, 232] on link "Facturas - Listado/Carga" at bounding box center [84, 234] width 169 height 33
drag, startPoint x: 325, startPoint y: 361, endPoint x: 0, endPoint y: 350, distance: 324.8
click at [0, 353] on mat-sidenav-container "Firma Express Tesorería Extractos Procesados (csv) Extractos Originales (pdf) P…" at bounding box center [518, 255] width 1036 height 412
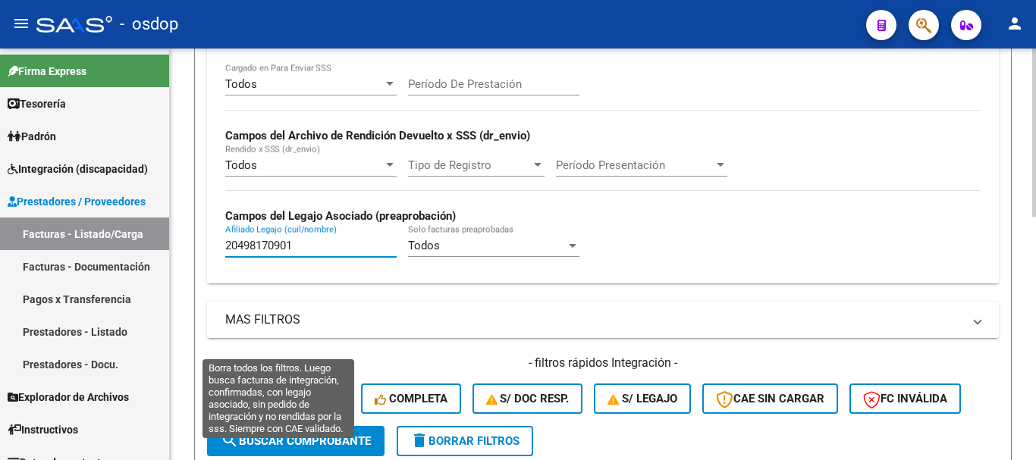
scroll to position [455, 0]
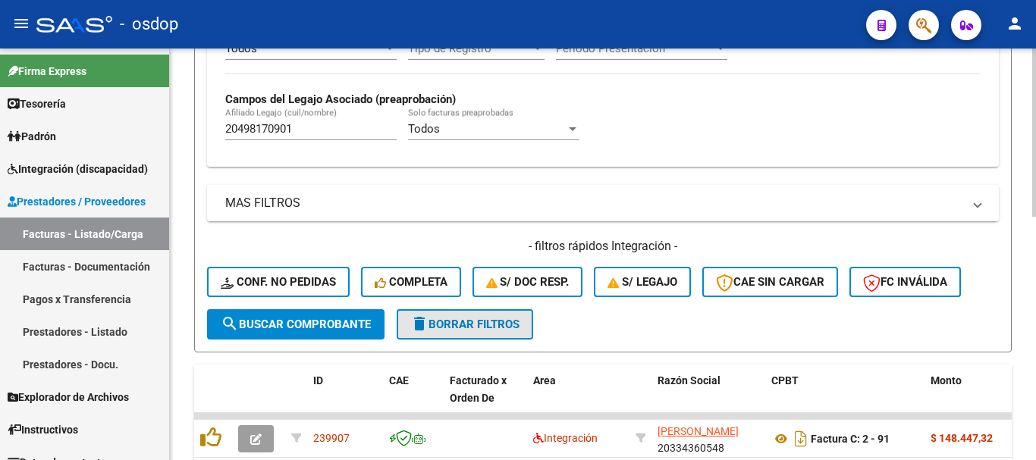
click at [491, 310] on button "delete Borrar Filtros" at bounding box center [465, 324] width 137 height 30
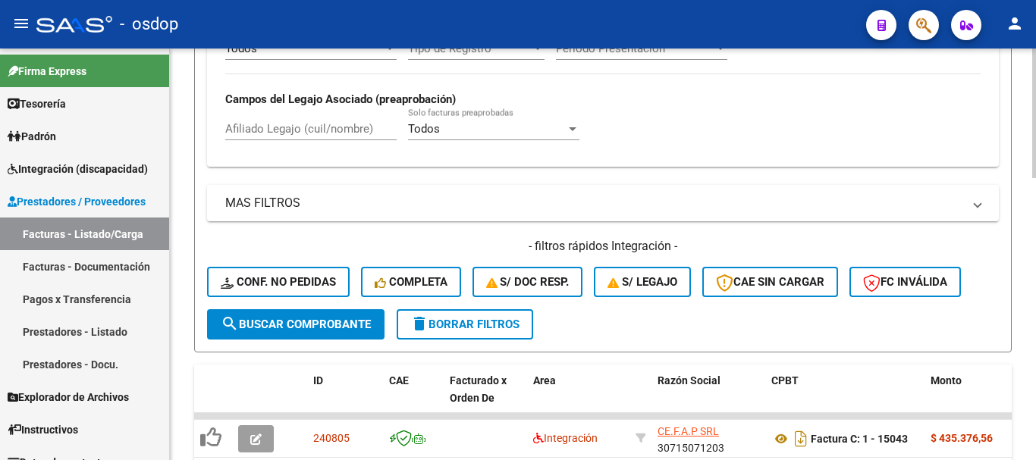
click at [334, 119] on div "Afiliado Legajo (cuil/nombre)" at bounding box center [310, 124] width 171 height 33
click at [336, 124] on input "Afiliado Legajo (cuil/nombre)" at bounding box center [310, 129] width 171 height 14
paste input "20498170901"
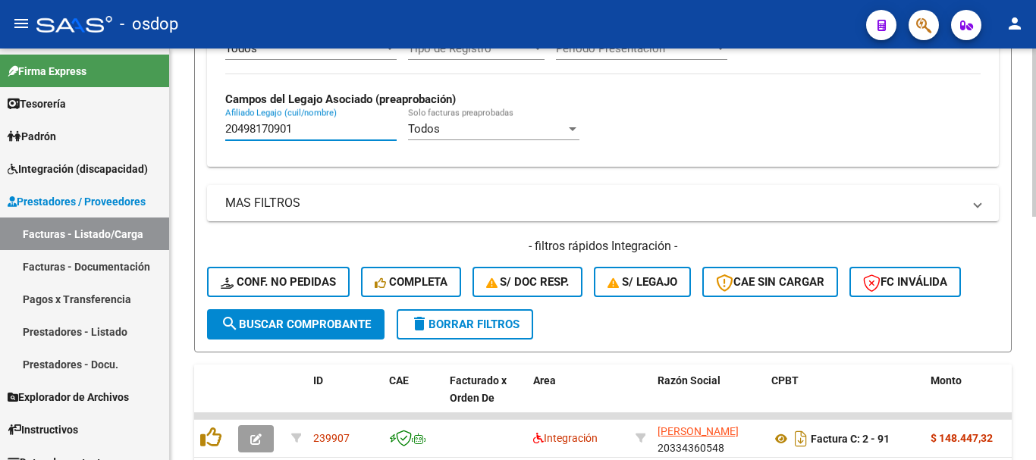
type input "20498170901"
click at [269, 379] on datatable-header-cell at bounding box center [258, 398] width 53 height 67
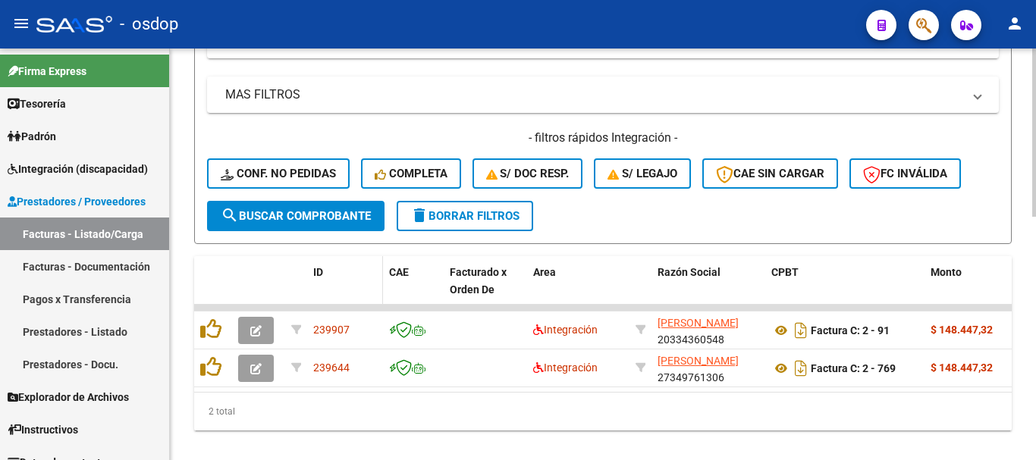
scroll to position [595, 0]
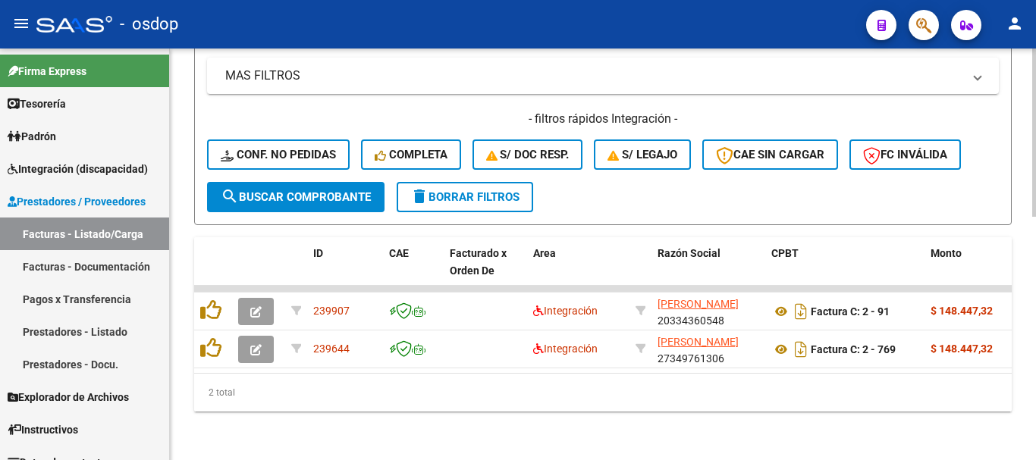
click at [327, 374] on div "2 total" at bounding box center [603, 393] width 818 height 38
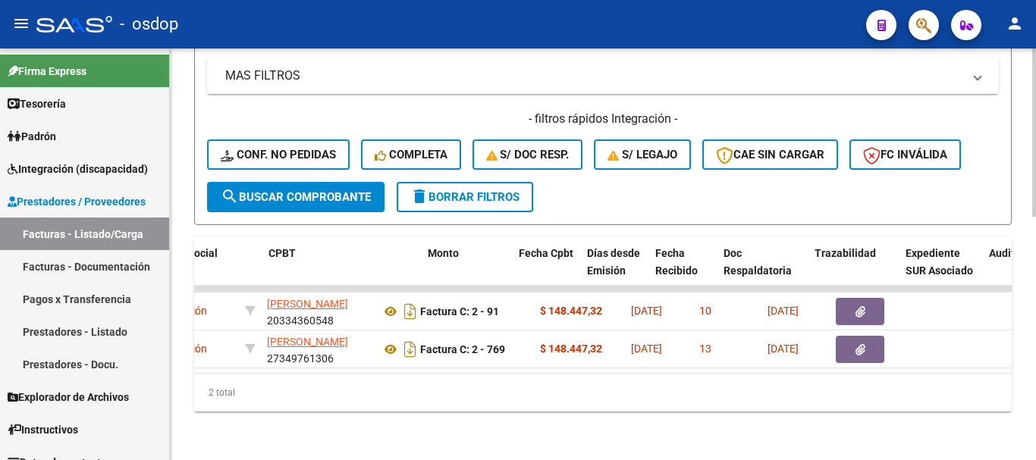
scroll to position [0, 387]
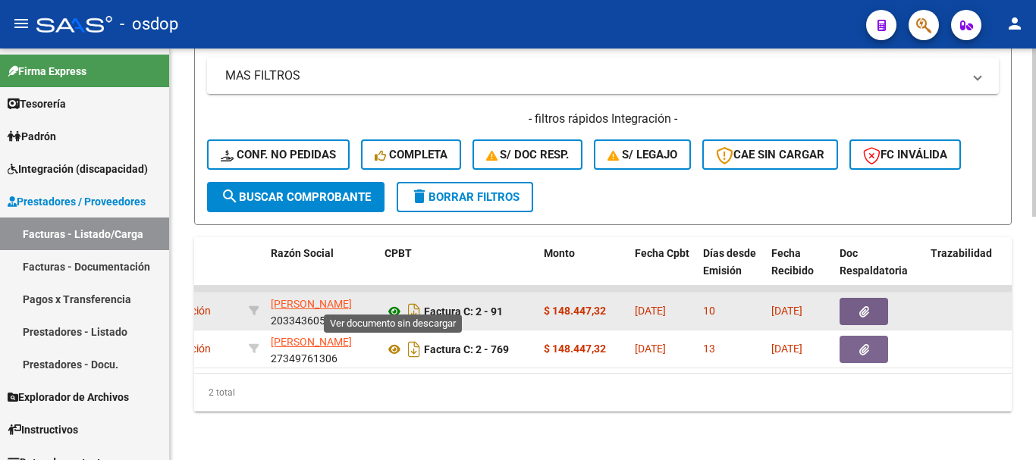
click at [400, 303] on icon at bounding box center [395, 312] width 20 height 18
click at [859, 306] on icon "button" at bounding box center [864, 311] width 10 height 11
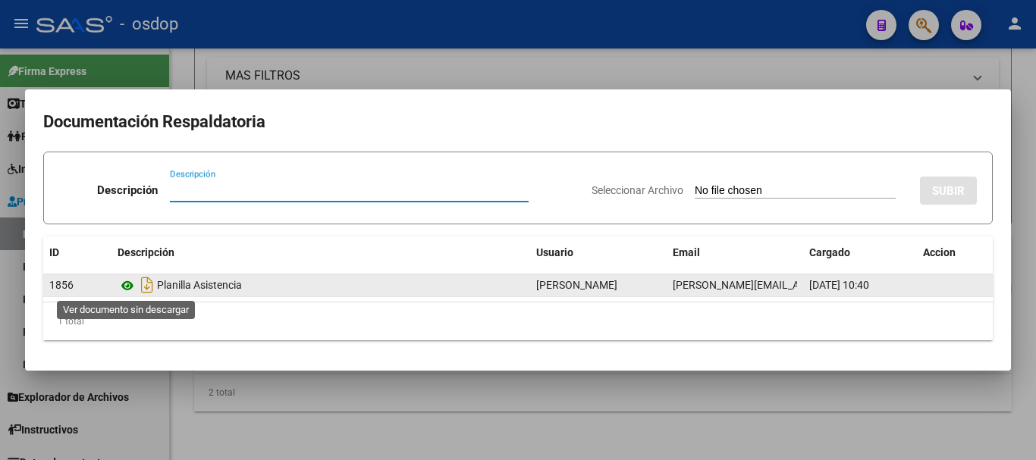
click at [130, 284] on icon at bounding box center [128, 286] width 20 height 18
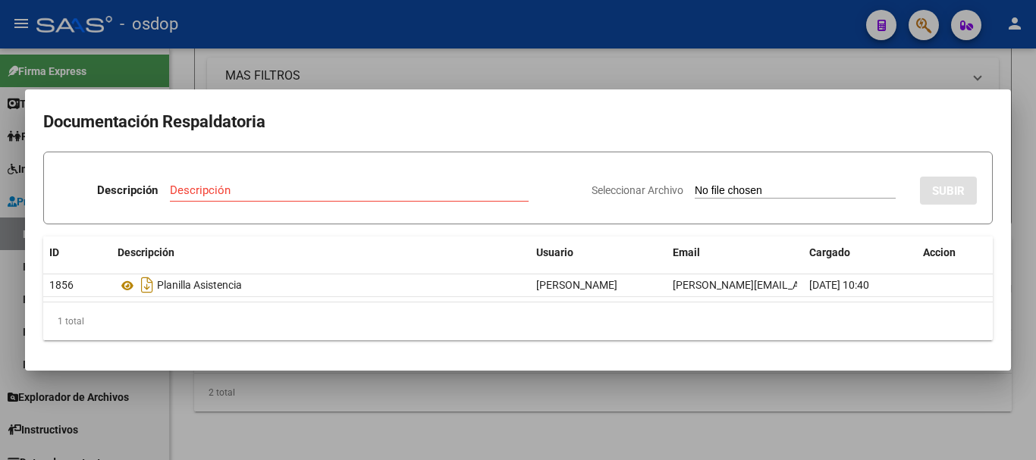
click at [413, 397] on div at bounding box center [518, 230] width 1036 height 460
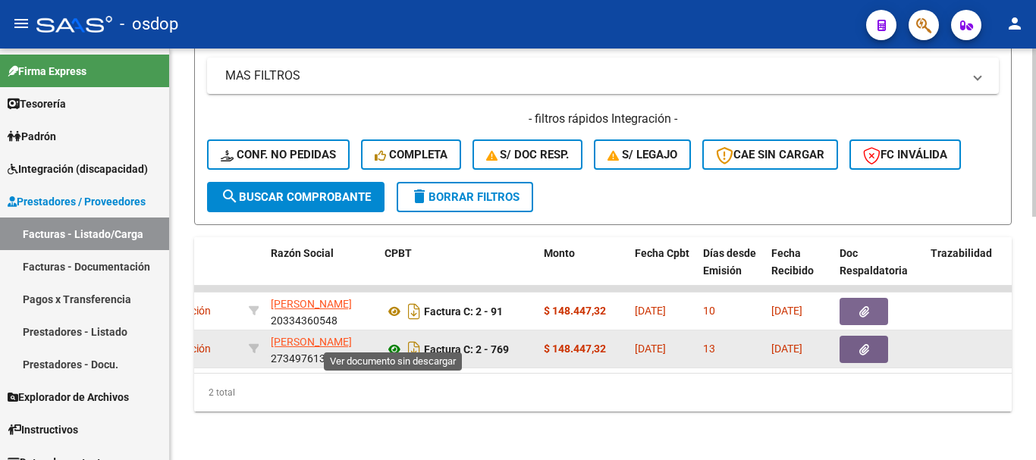
click at [387, 341] on icon at bounding box center [395, 350] width 20 height 18
click at [849, 336] on button "button" at bounding box center [864, 349] width 49 height 27
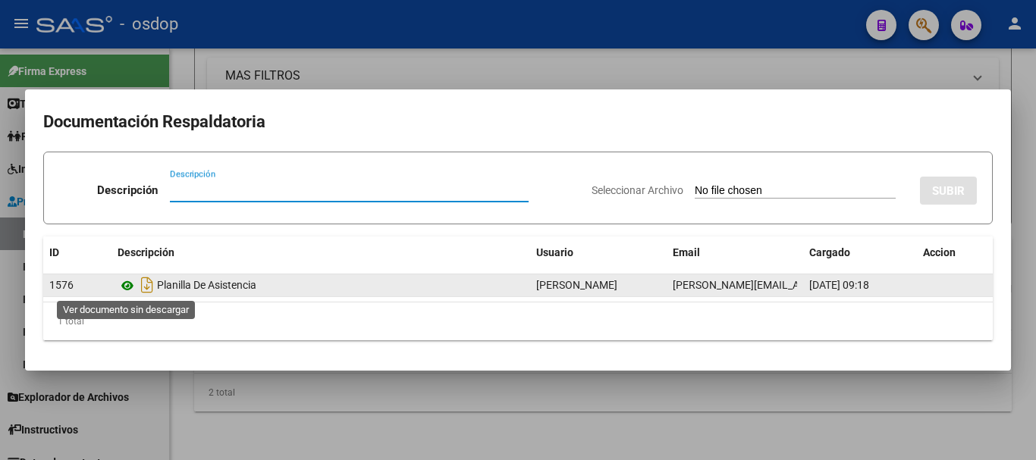
click at [126, 288] on icon at bounding box center [128, 286] width 20 height 18
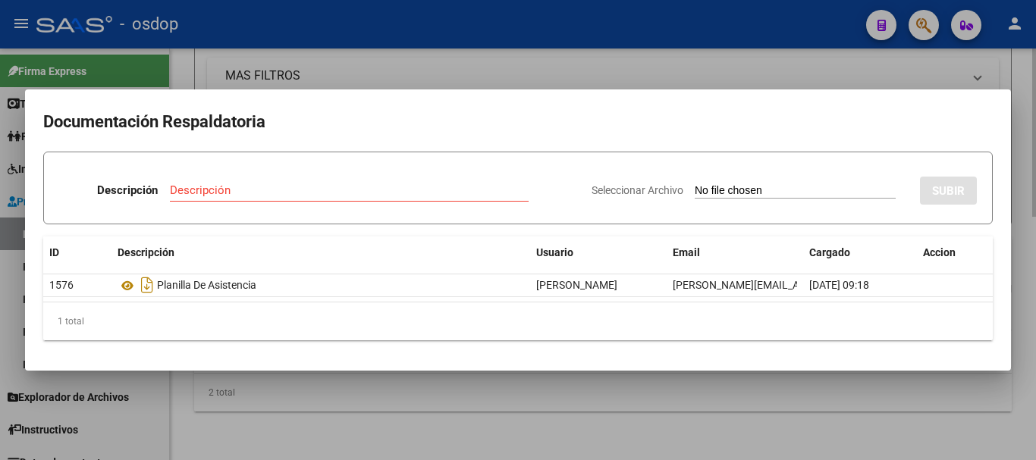
drag, startPoint x: 172, startPoint y: 33, endPoint x: 186, endPoint y: 59, distance: 29.2
click at [173, 35] on div at bounding box center [518, 230] width 1036 height 460
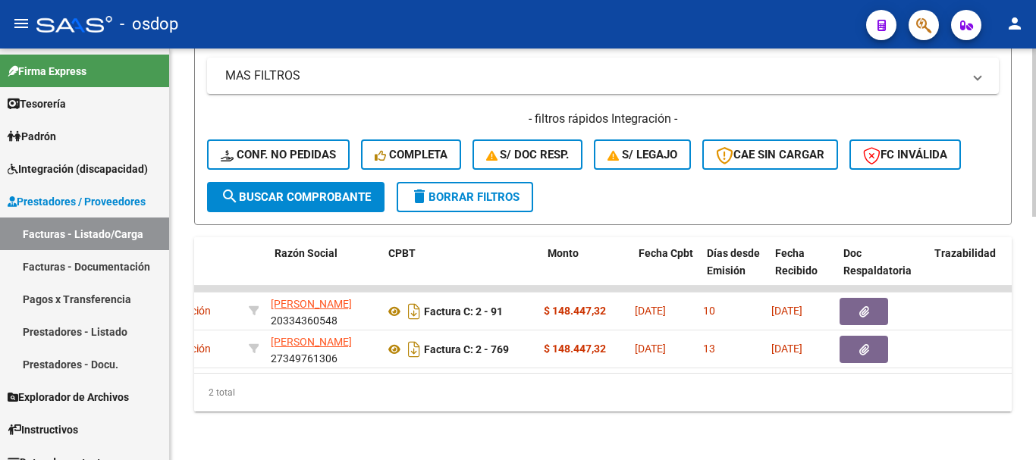
scroll to position [0, 0]
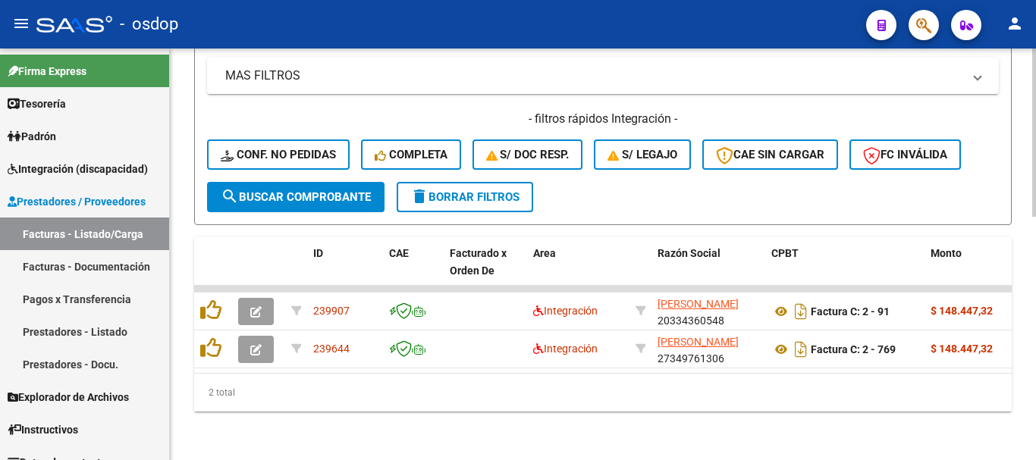
click at [316, 381] on div "2 total" at bounding box center [603, 393] width 818 height 38
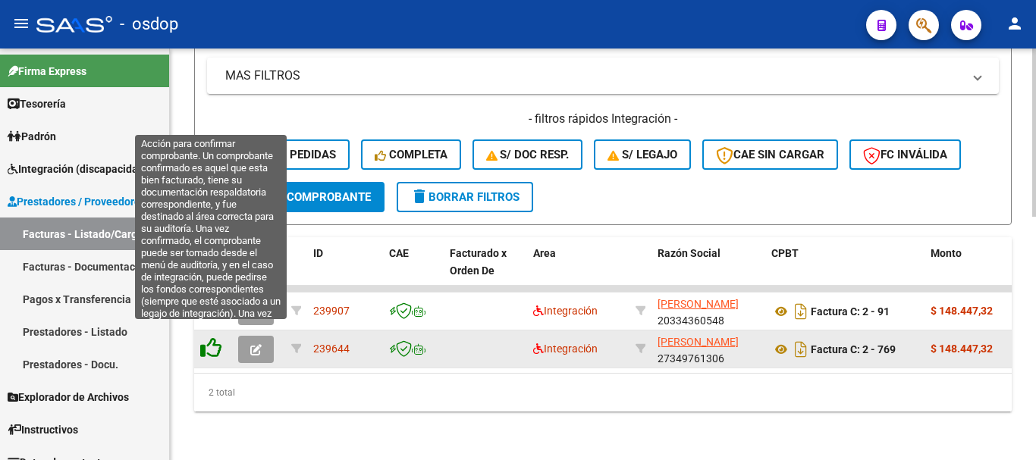
click at [209, 341] on icon at bounding box center [210, 348] width 21 height 21
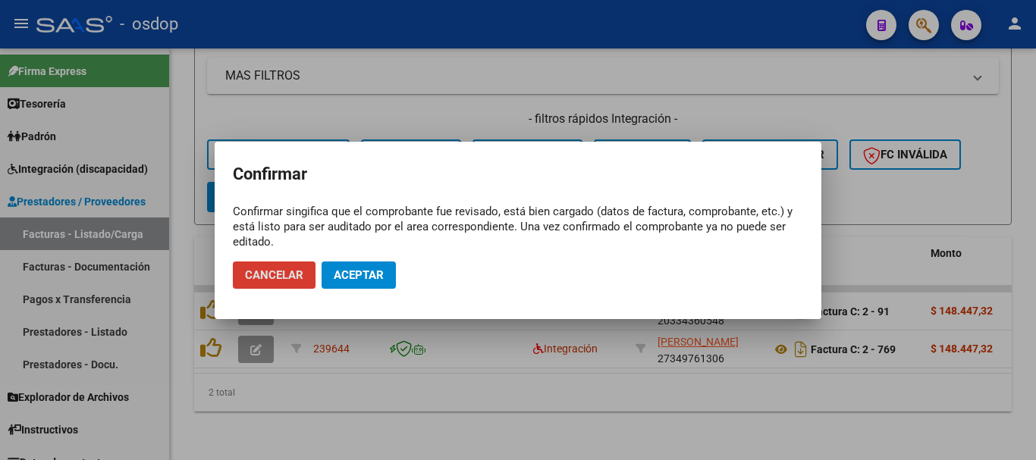
click at [347, 278] on span "Aceptar" at bounding box center [359, 276] width 50 height 14
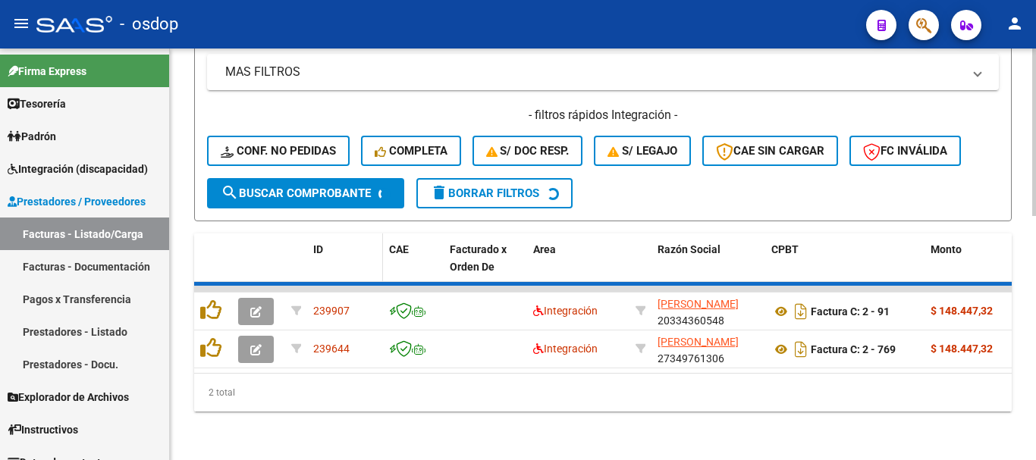
scroll to position [557, 0]
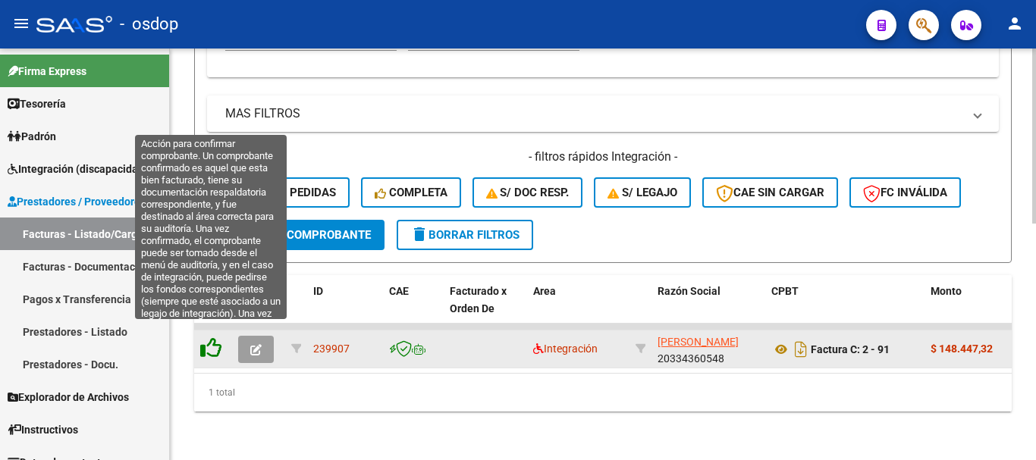
click at [221, 338] on icon at bounding box center [210, 348] width 21 height 21
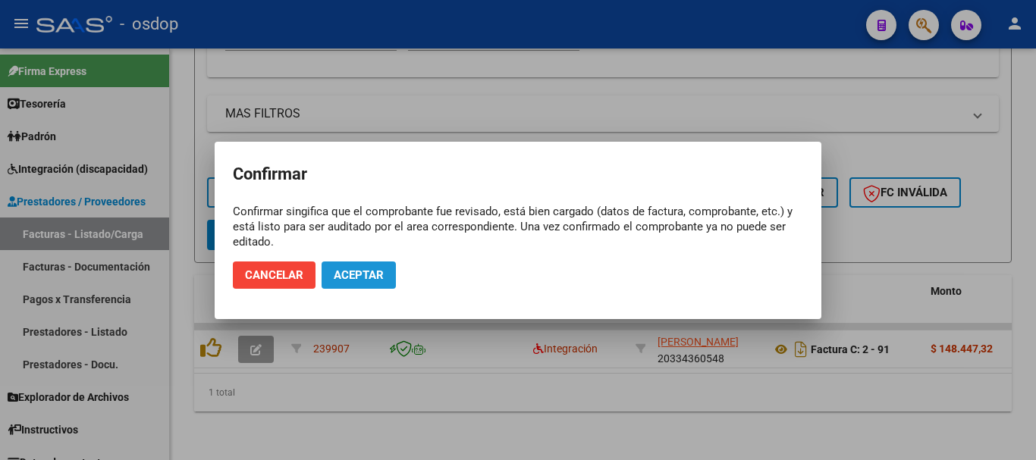
click at [356, 285] on button "Aceptar" at bounding box center [359, 275] width 74 height 27
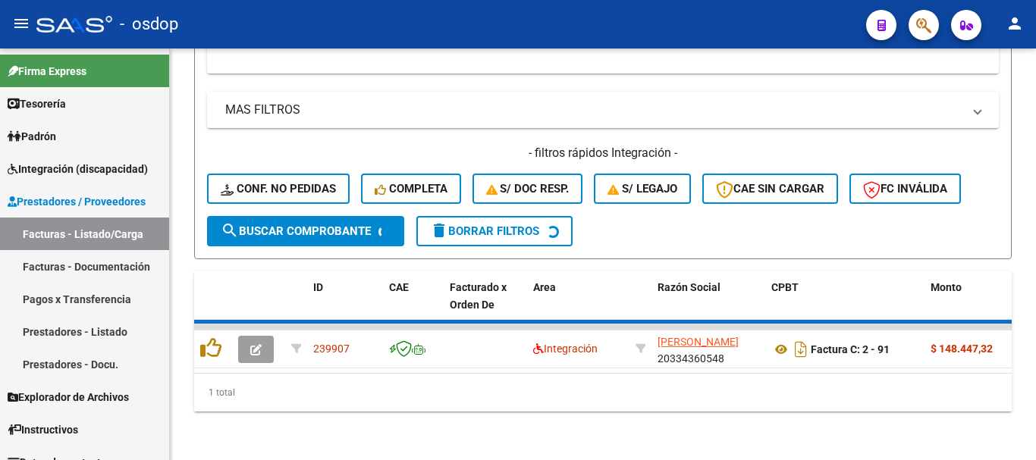
scroll to position [533, 0]
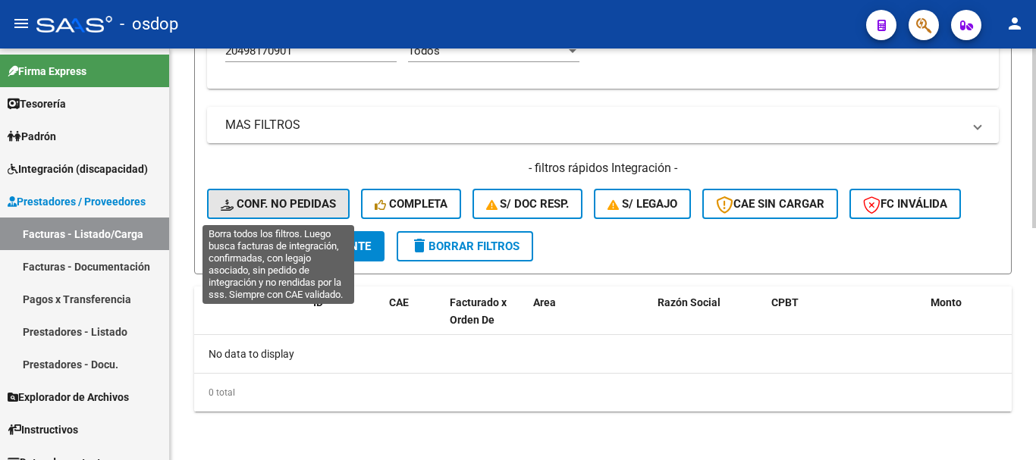
click at [319, 218] on button "Conf. no pedidas" at bounding box center [278, 204] width 143 height 30
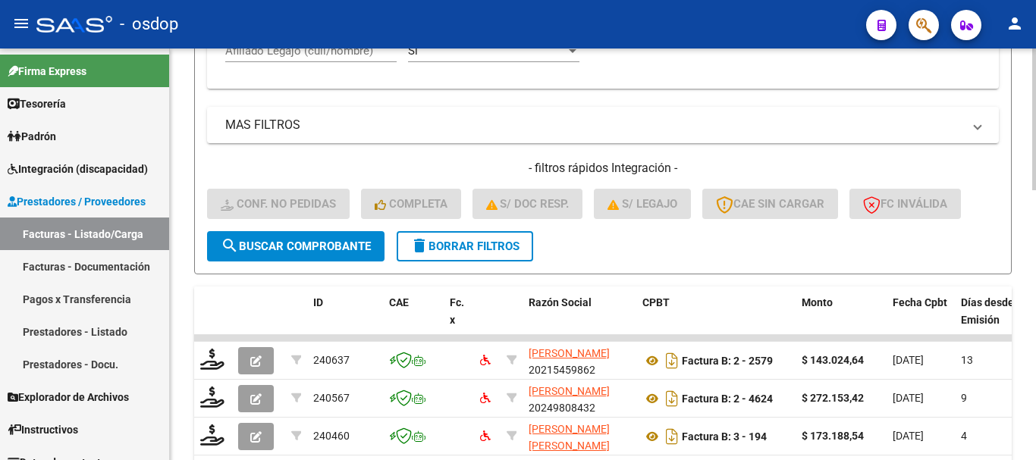
click at [276, 168] on h4 "- filtros rápidos Integración -" at bounding box center [603, 168] width 792 height 17
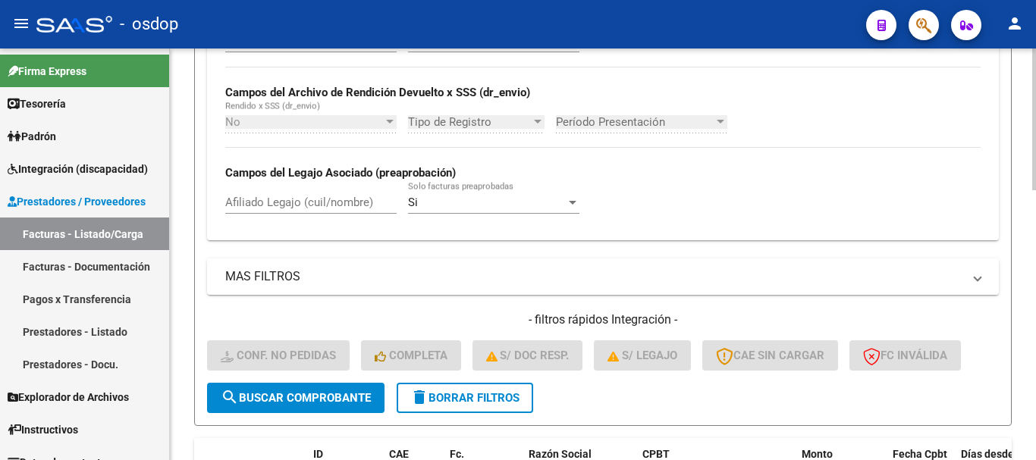
scroll to position [230, 0]
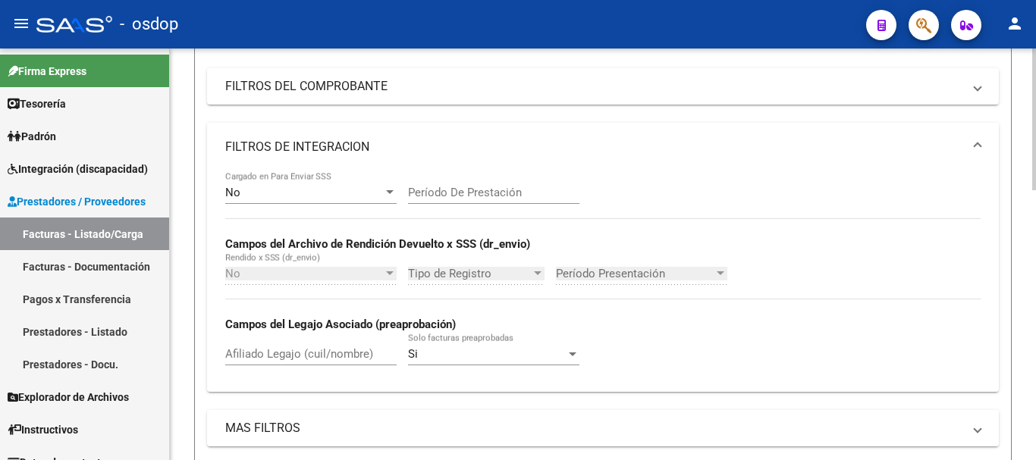
click at [322, 353] on input "Afiliado Legajo (cuil/nombre)" at bounding box center [310, 354] width 171 height 14
paste input "20498170901"
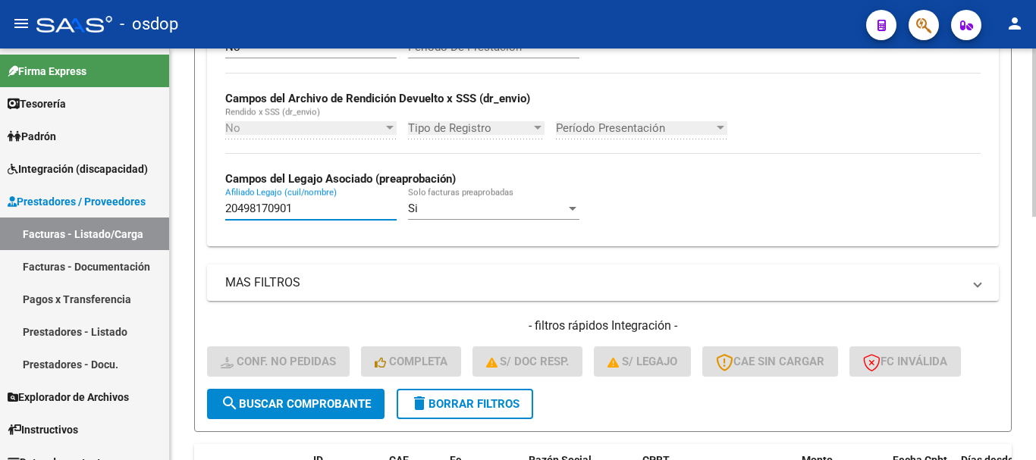
scroll to position [595, 0]
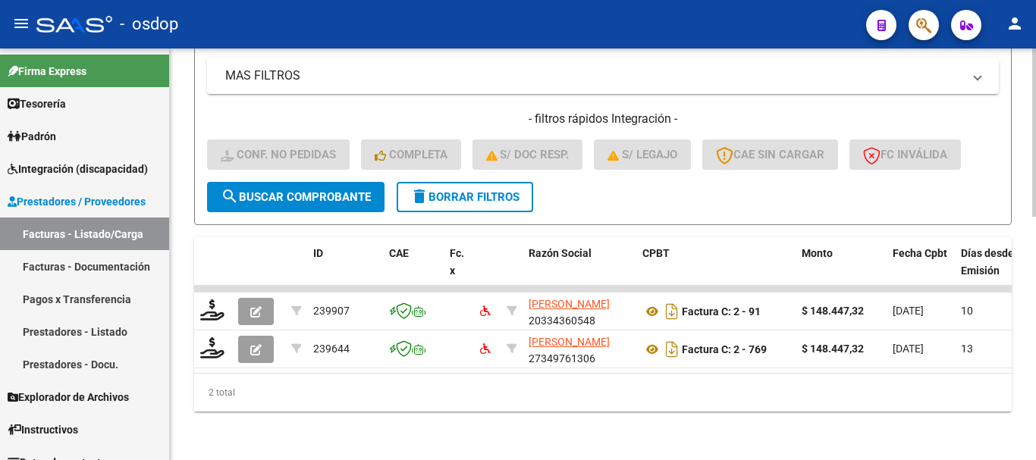
type input "20498170901"
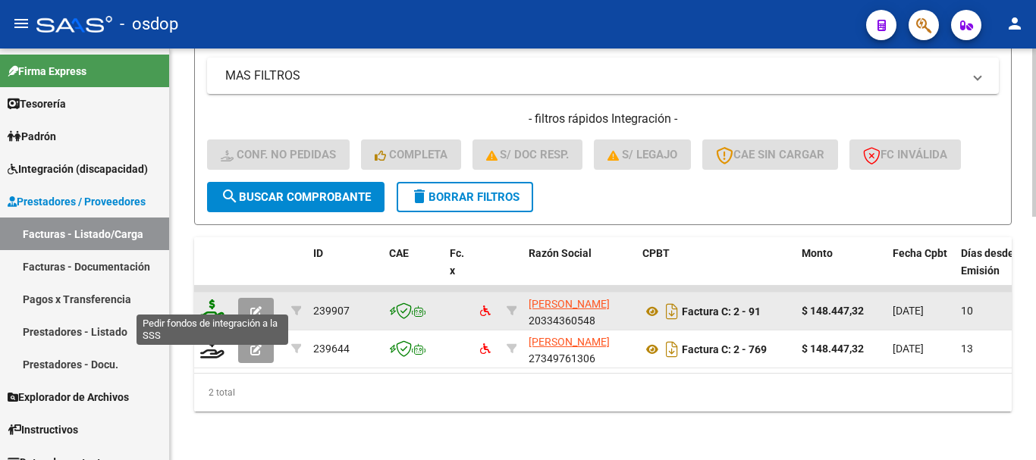
click at [216, 300] on icon at bounding box center [212, 310] width 24 height 21
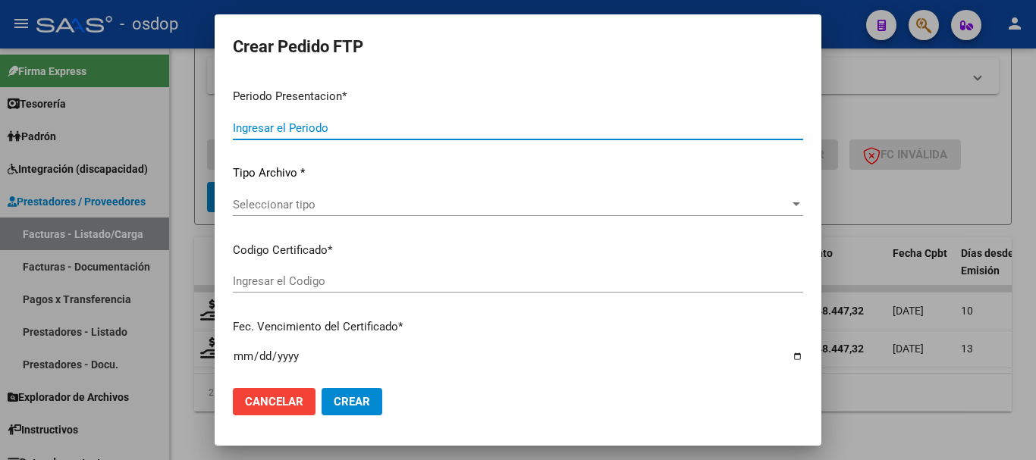
type input "202507"
type input "$ 148.447,32"
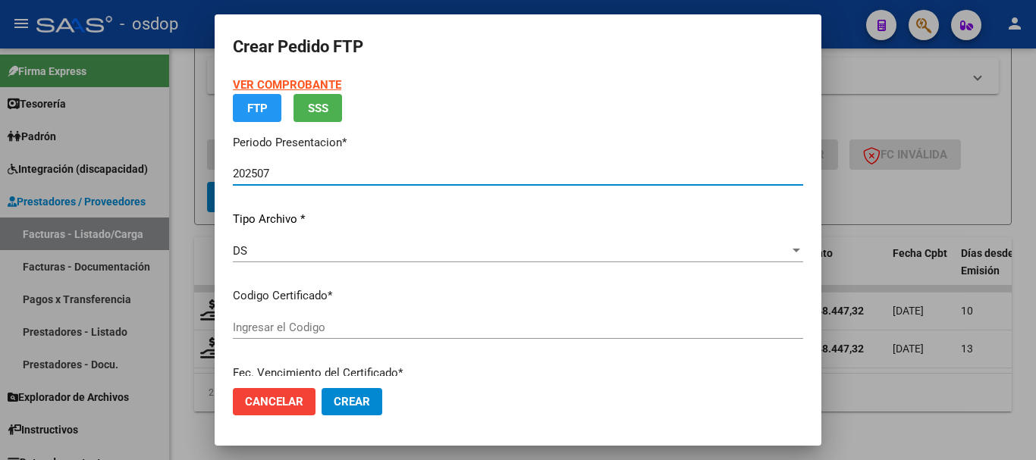
type input "5006392001"
type input "2028-05-02"
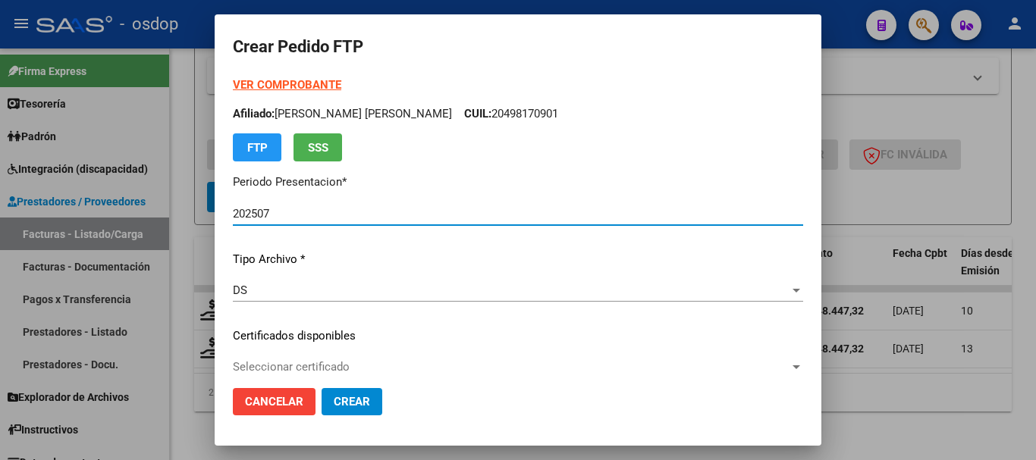
click at [282, 369] on span "Seleccionar certificado" at bounding box center [511, 367] width 557 height 14
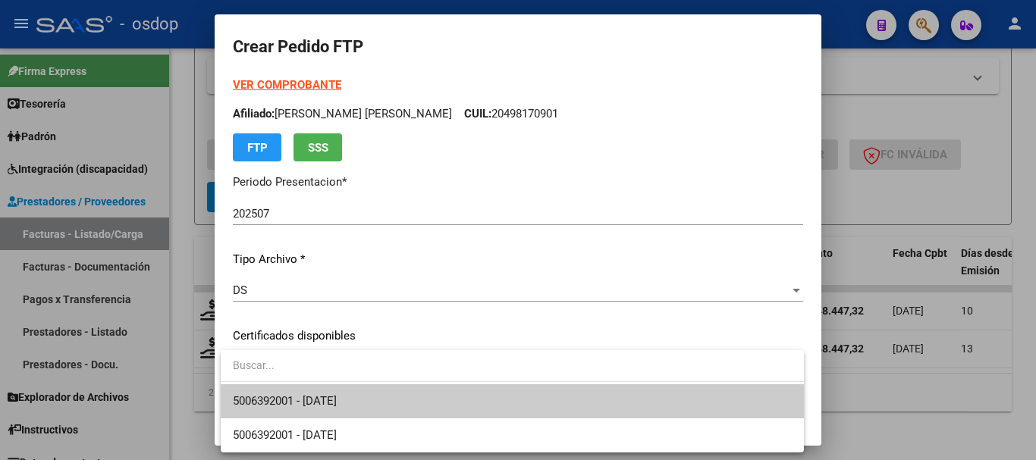
click at [281, 398] on span "5006392001 - 2028-05-02" at bounding box center [285, 401] width 104 height 14
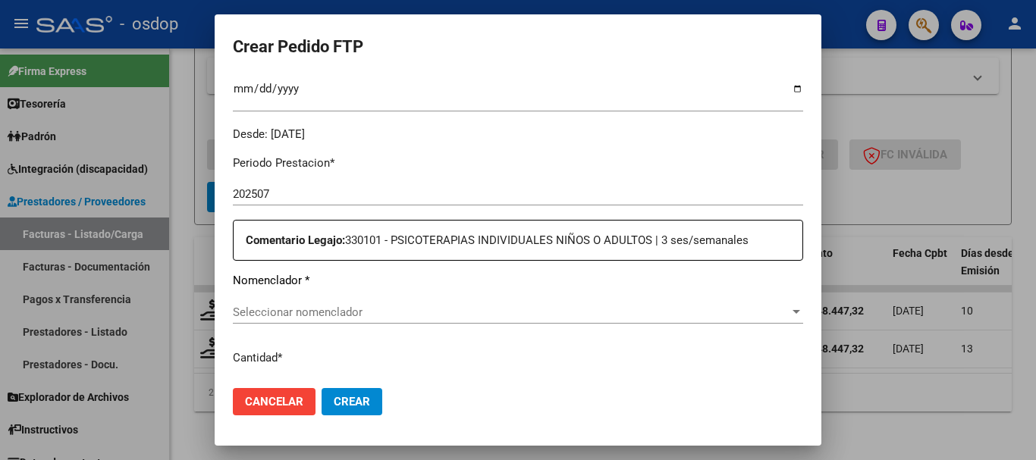
scroll to position [455, 0]
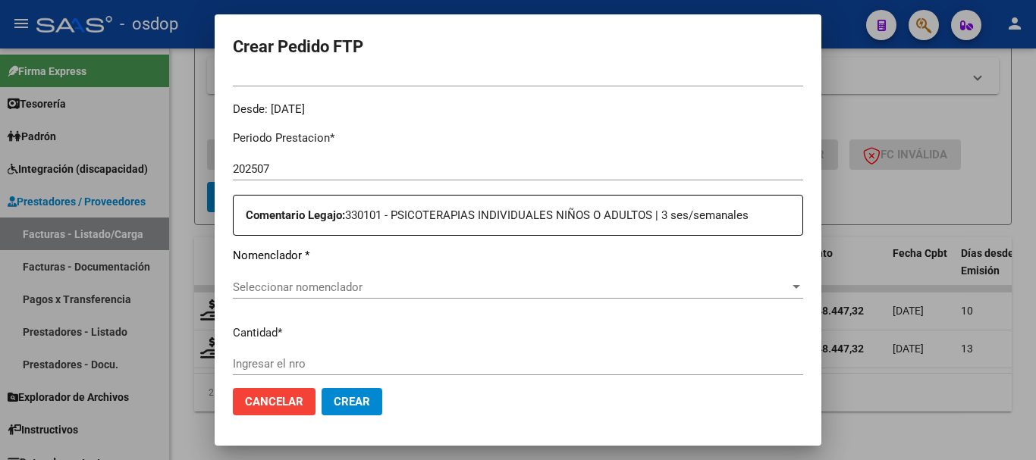
click at [323, 288] on span "Seleccionar nomenclador" at bounding box center [511, 288] width 557 height 14
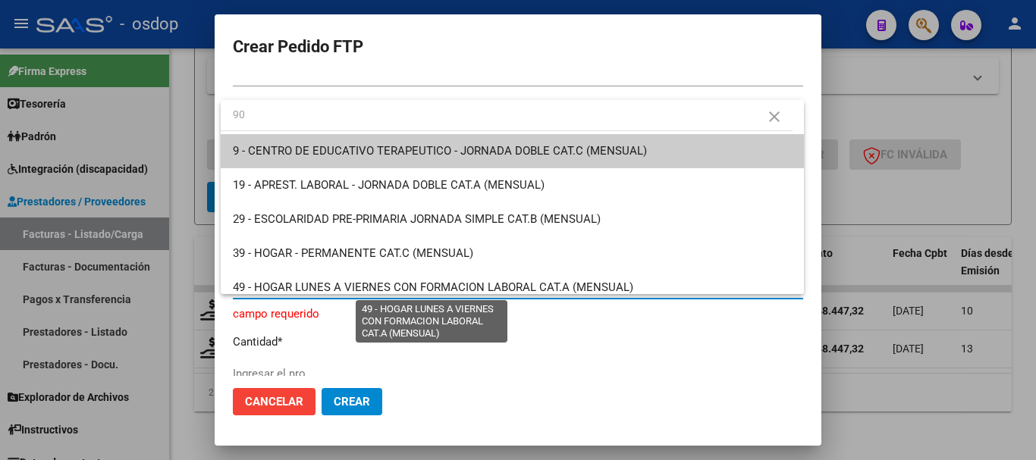
type input "90"
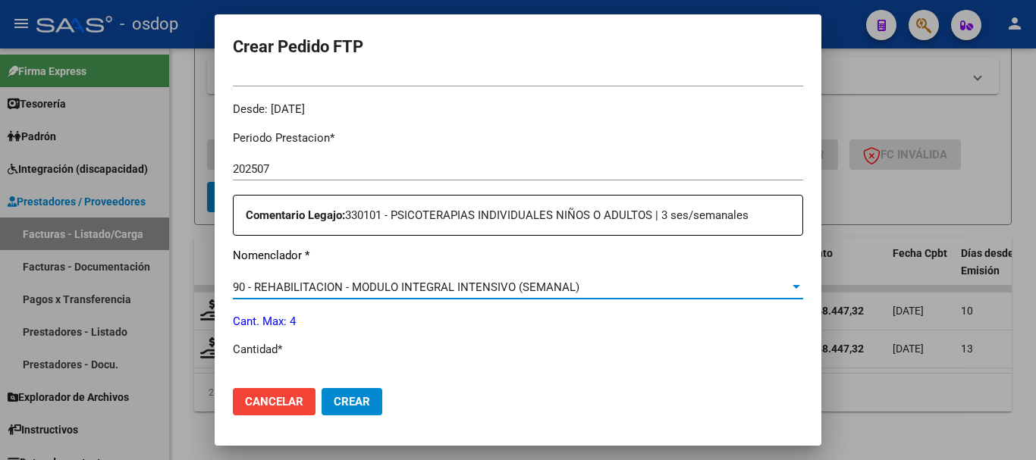
click at [273, 353] on p "Cantidad *" at bounding box center [518, 349] width 570 height 17
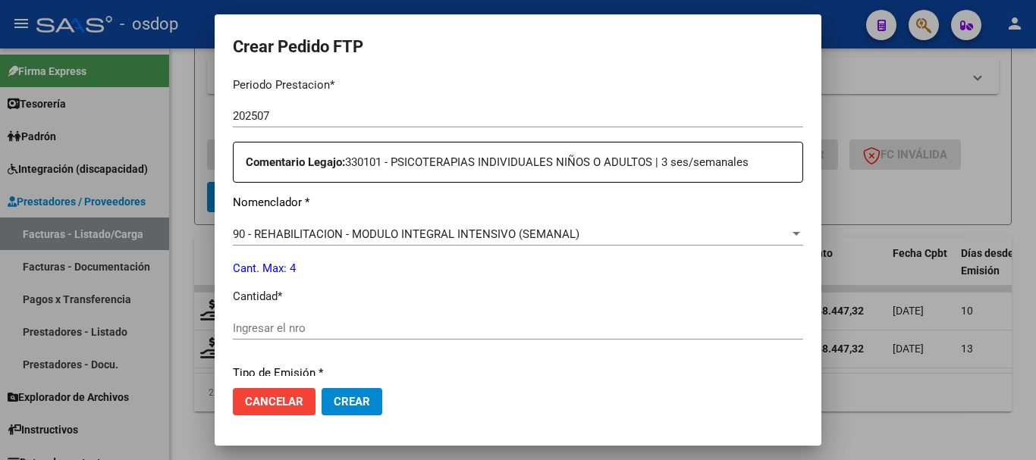
scroll to position [531, 0]
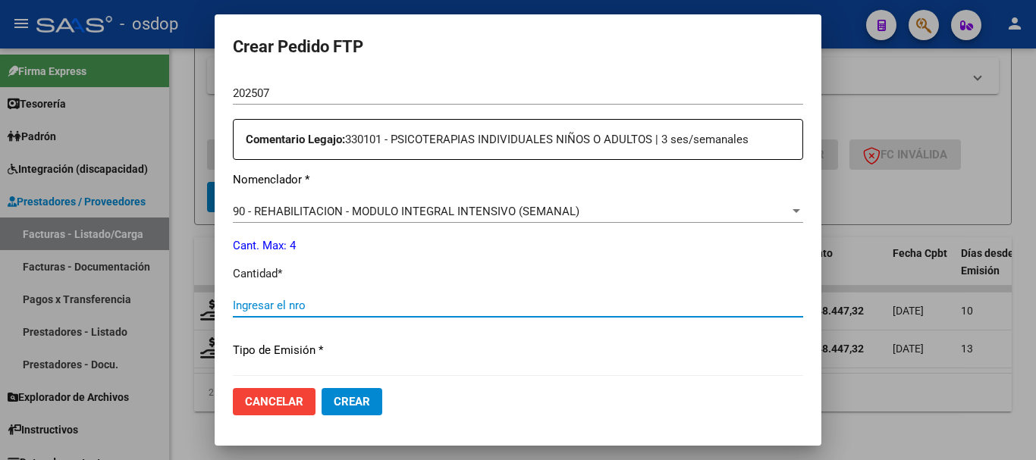
click at [281, 312] on input "Ingresar el nro" at bounding box center [518, 306] width 570 height 14
type input "4"
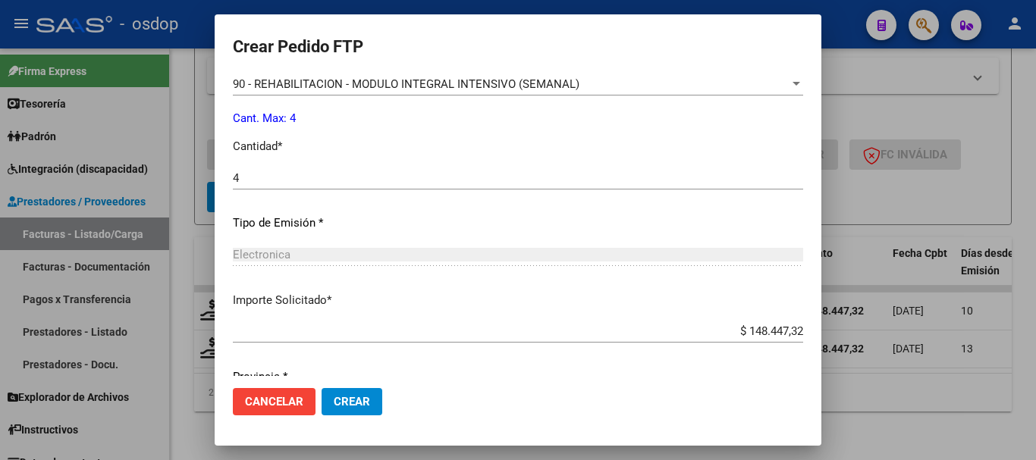
scroll to position [716, 0]
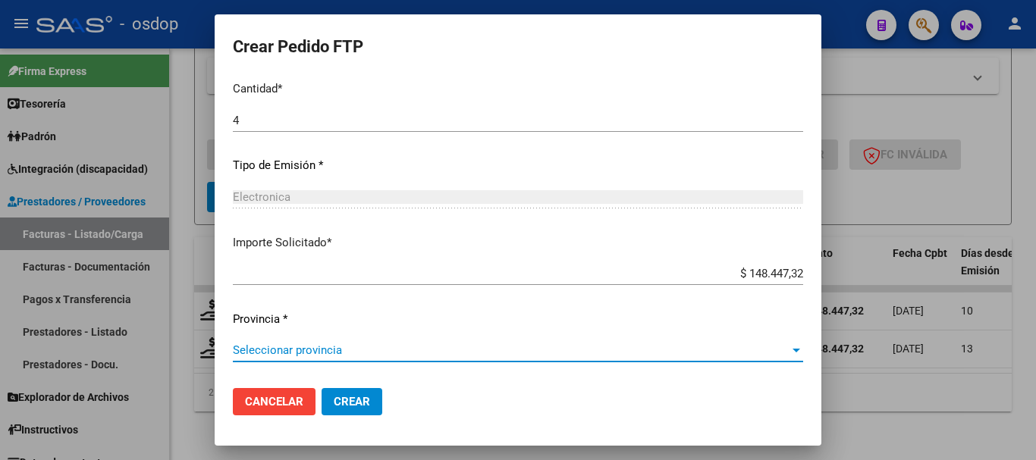
click at [335, 350] on span "Seleccionar provincia" at bounding box center [511, 351] width 557 height 14
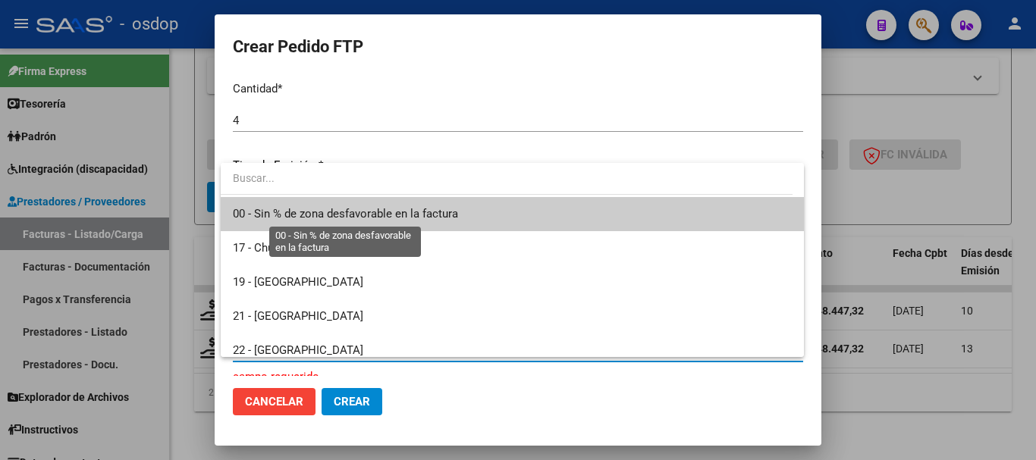
click at [324, 217] on span "00 - Sin % de zona desfavorable en la factura" at bounding box center [345, 214] width 225 height 14
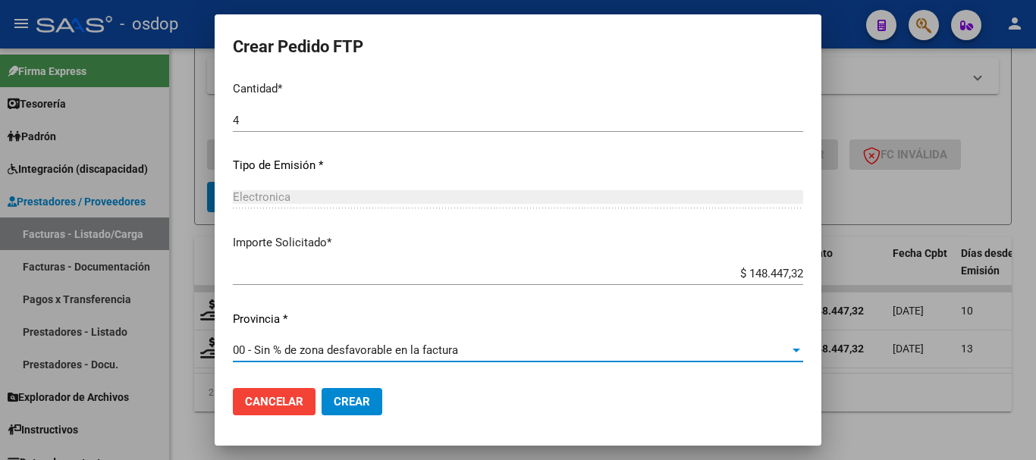
drag, startPoint x: 369, startPoint y: 374, endPoint x: 353, endPoint y: 406, distance: 35.3
click at [362, 385] on form "Crear Pedido FTP VER COMPROBANTE ARCA Padrón Afiliado: SCIBONA LUZI ALEXIS LION…" at bounding box center [518, 230] width 570 height 395
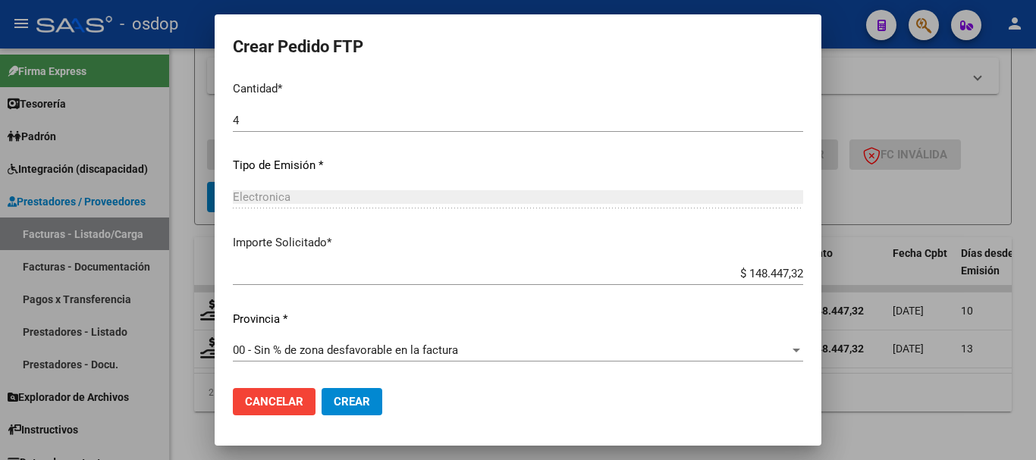
click at [356, 409] on button "Crear" at bounding box center [352, 401] width 61 height 27
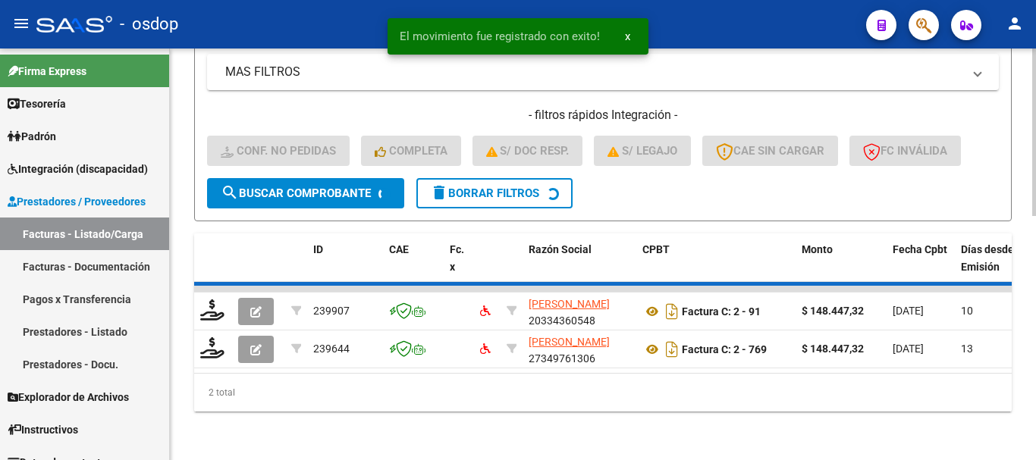
scroll to position [557, 0]
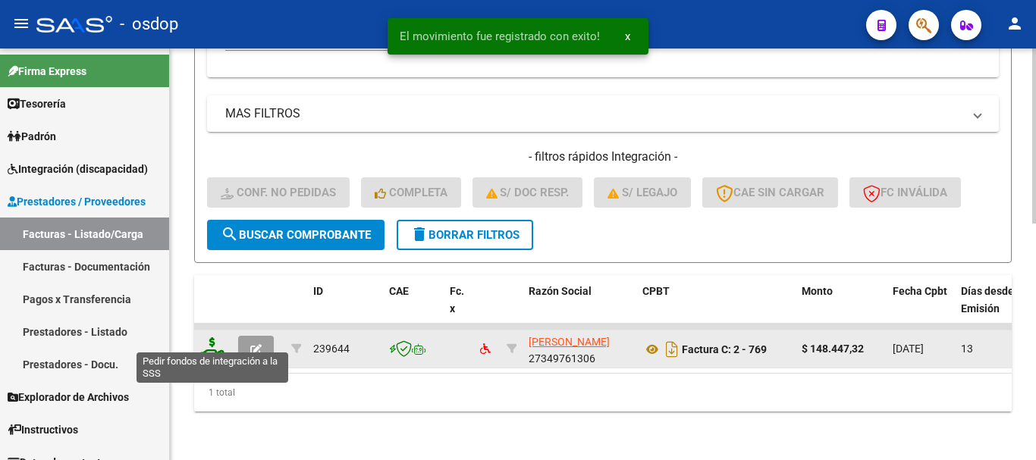
click at [211, 338] on icon at bounding box center [212, 348] width 24 height 21
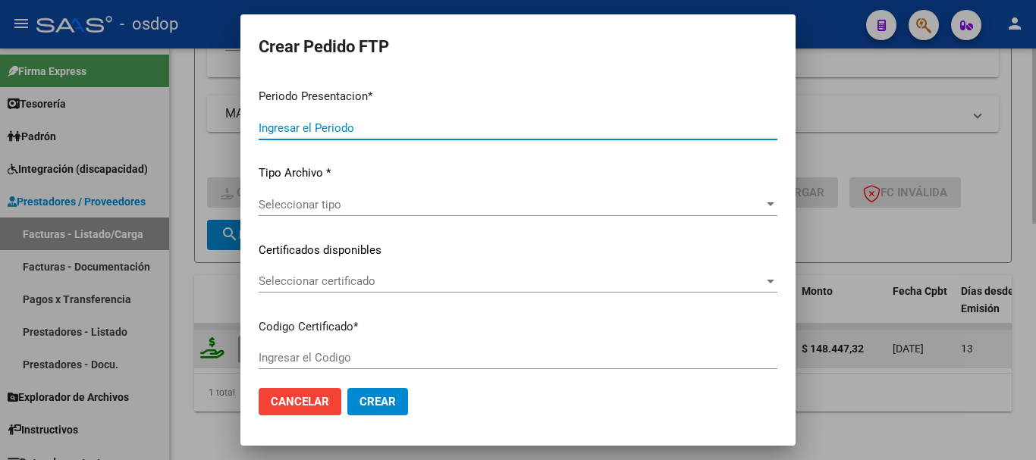
type input "202507"
type input "$ 148.447,32"
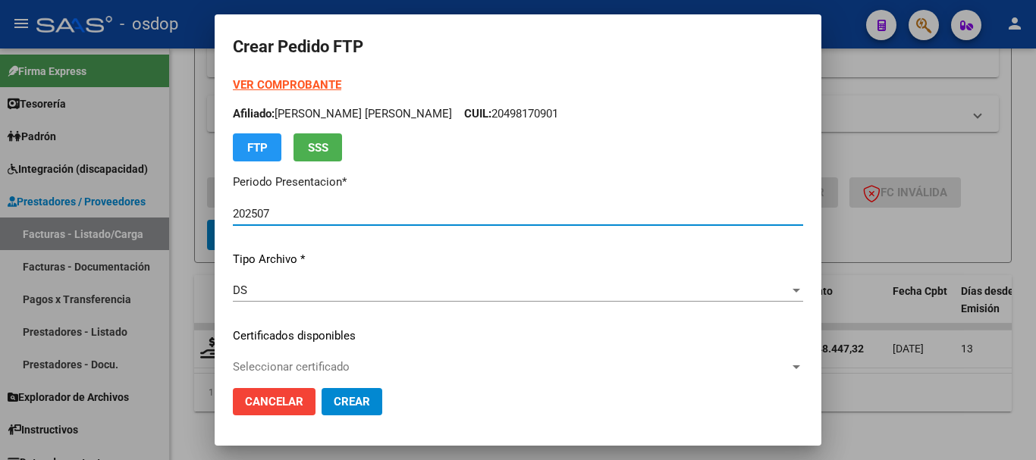
type input "5006392001"
type input "2028-05-02"
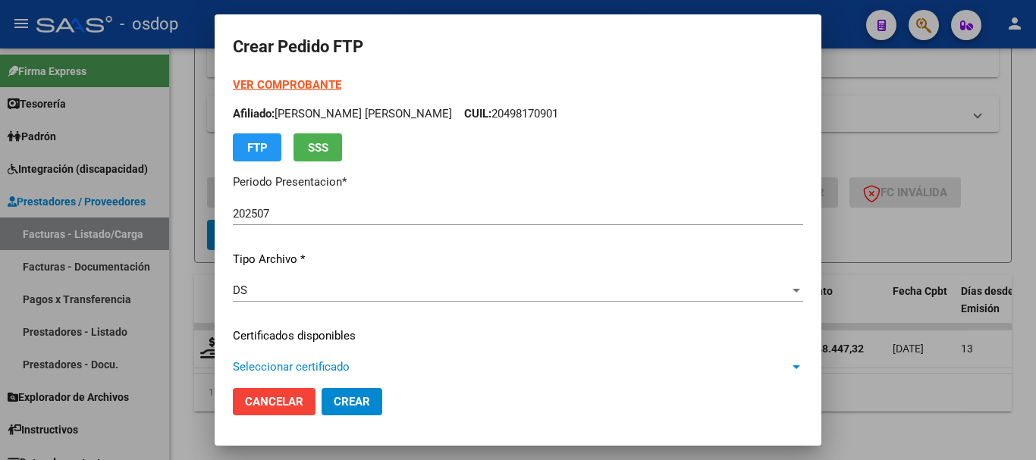
click at [296, 366] on span "Seleccionar certificado" at bounding box center [511, 367] width 557 height 14
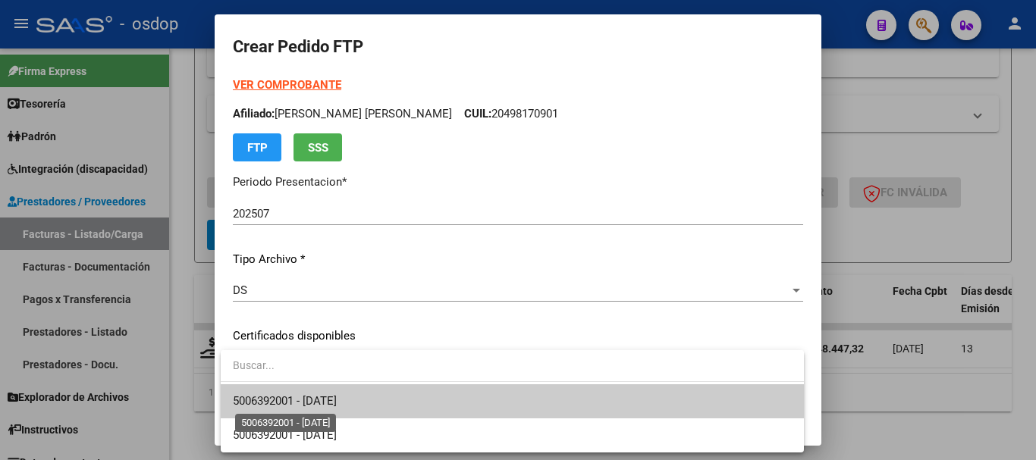
click at [295, 402] on span "5006392001 - 2028-05-02" at bounding box center [285, 401] width 104 height 14
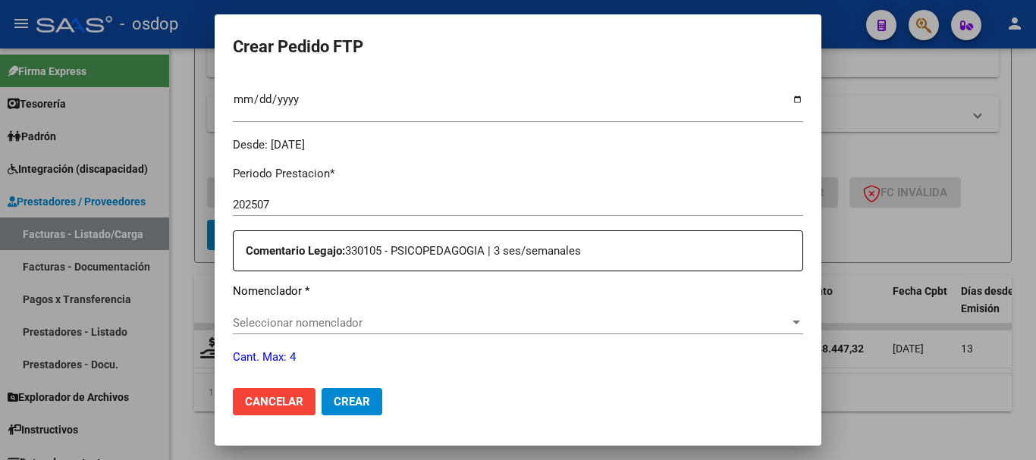
scroll to position [455, 0]
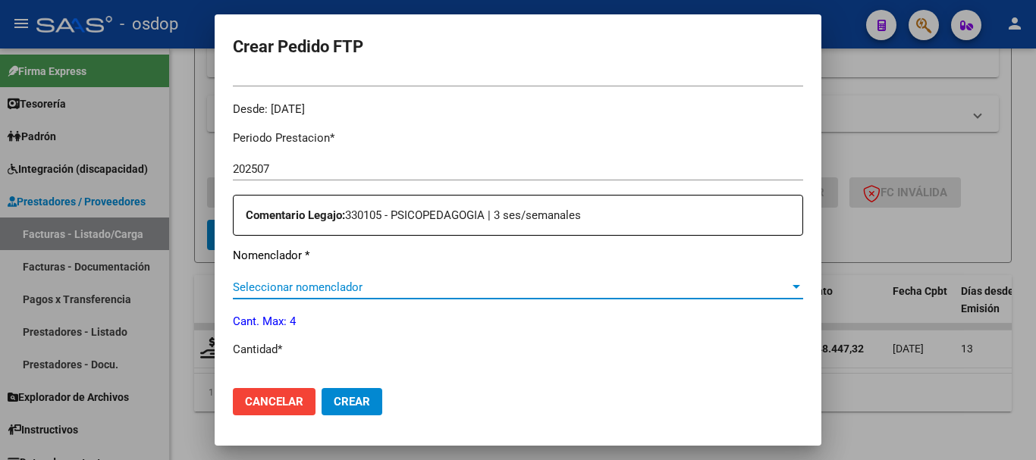
click at [331, 290] on span "Seleccionar nomenclador" at bounding box center [511, 288] width 557 height 14
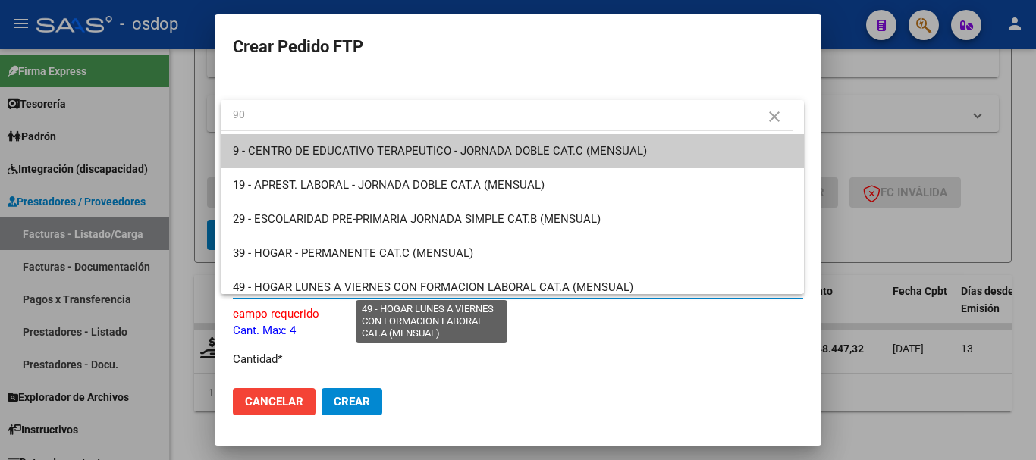
type input "90"
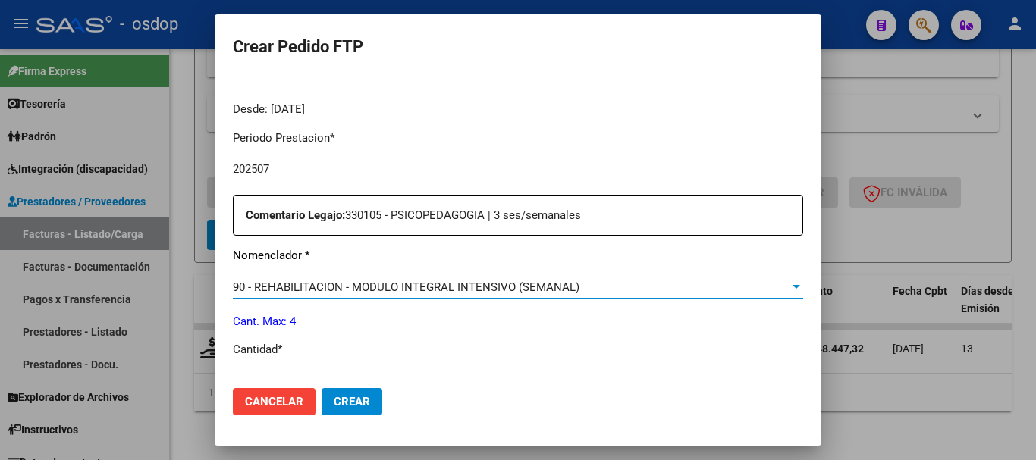
click at [341, 357] on p "Cantidad *" at bounding box center [518, 349] width 570 height 17
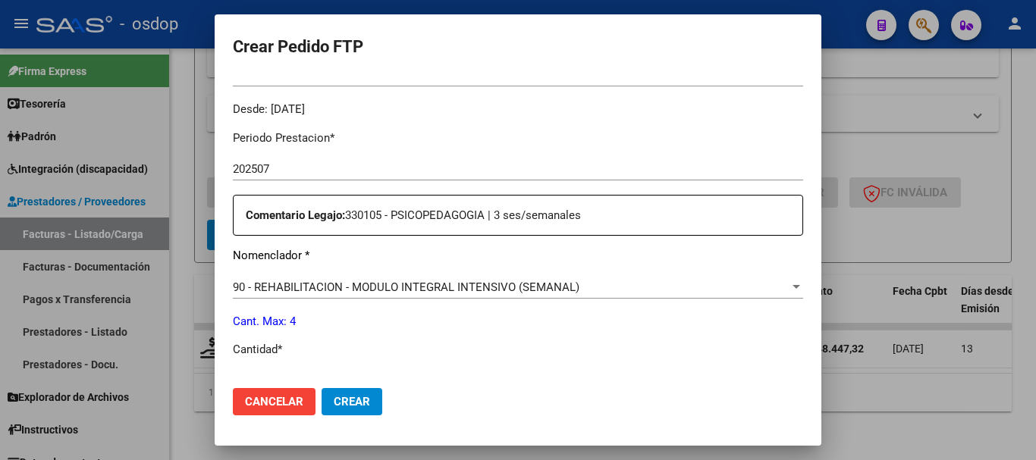
click at [370, 375] on input "Ingresar el nro" at bounding box center [518, 382] width 570 height 14
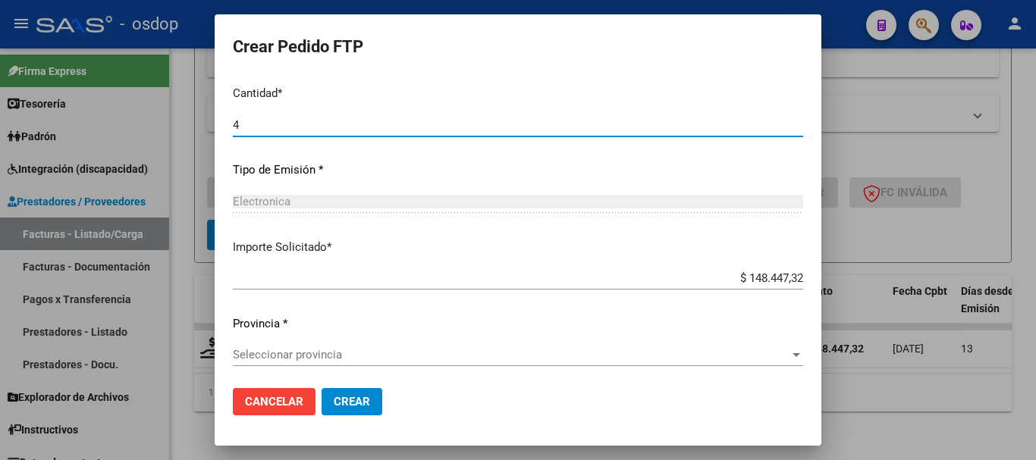
scroll to position [716, 0]
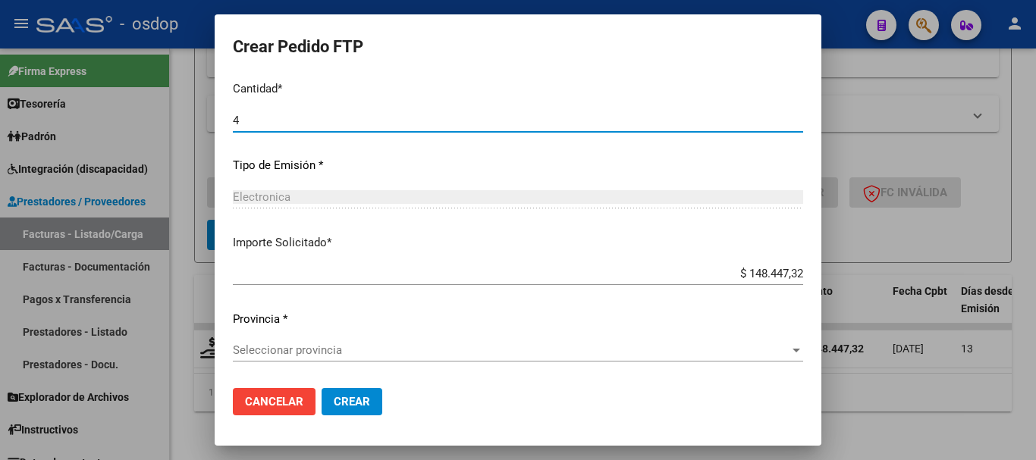
type input "4"
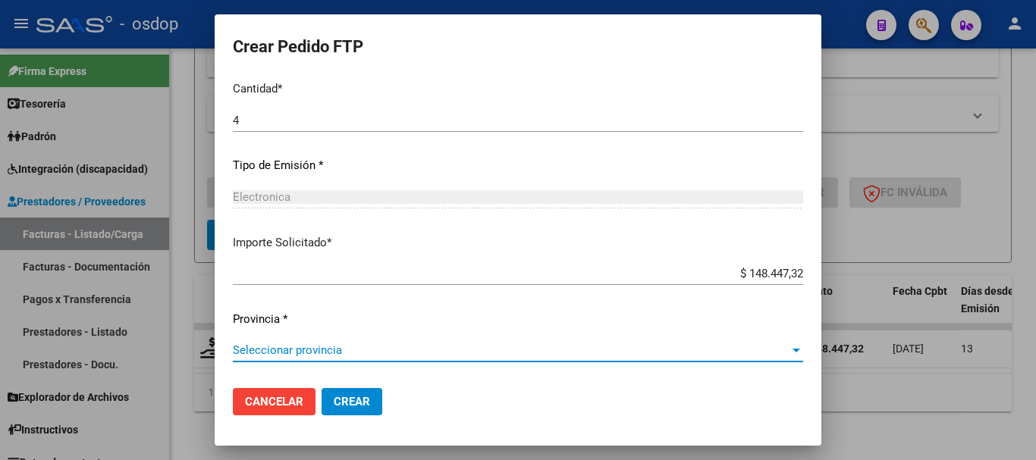
click at [284, 353] on span "Seleccionar provincia" at bounding box center [511, 351] width 557 height 14
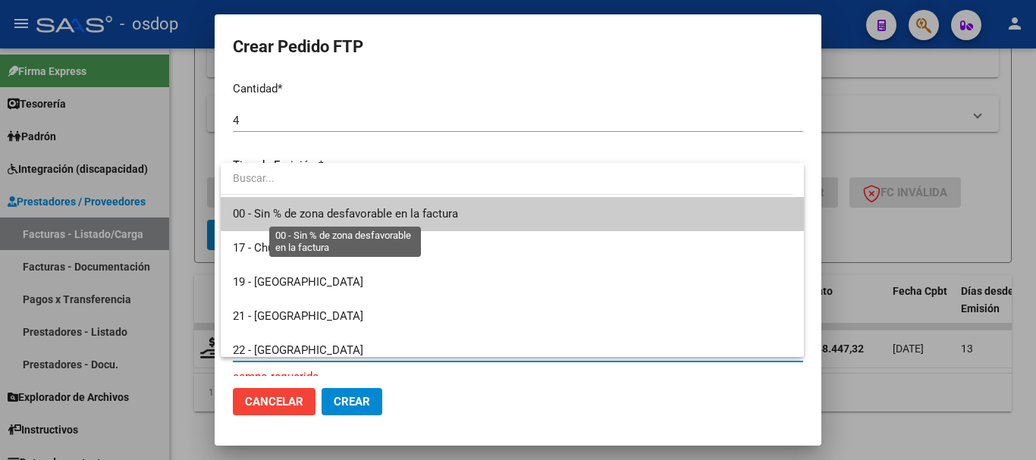
click at [295, 207] on span "00 - Sin % de zona desfavorable en la factura" at bounding box center [345, 214] width 225 height 14
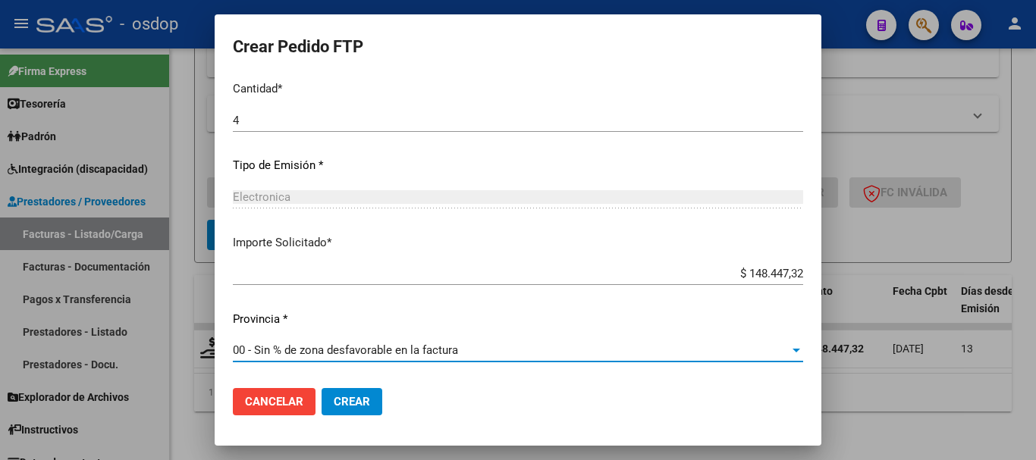
click at [350, 407] on span "Crear" at bounding box center [352, 402] width 36 height 14
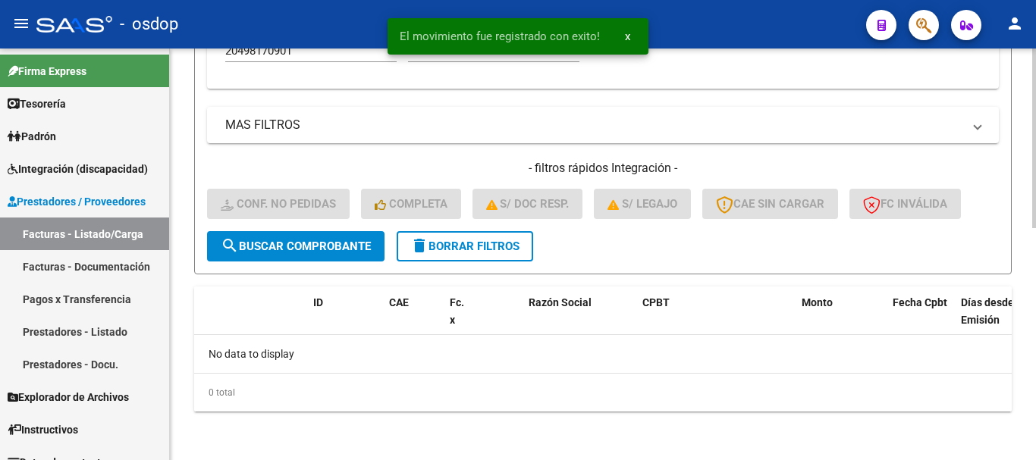
scroll to position [533, 0]
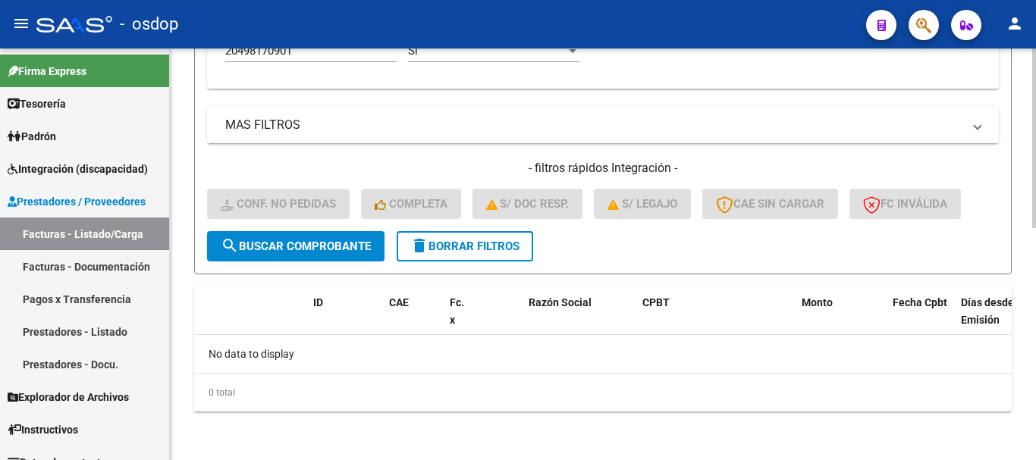
click at [480, 240] on span "delete Borrar Filtros" at bounding box center [464, 247] width 109 height 14
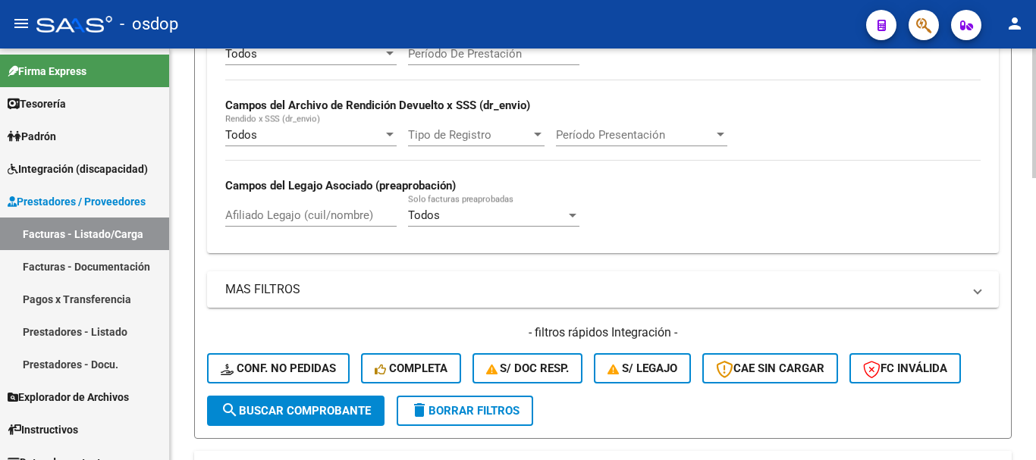
scroll to position [306, 0]
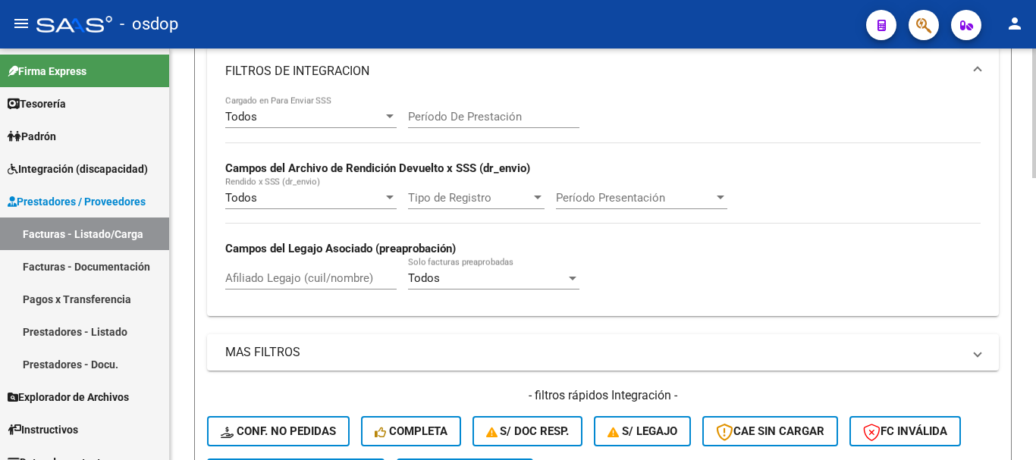
click at [297, 269] on div "Afiliado Legajo (cuil/nombre)" at bounding box center [310, 273] width 171 height 33
paste input "27467602042"
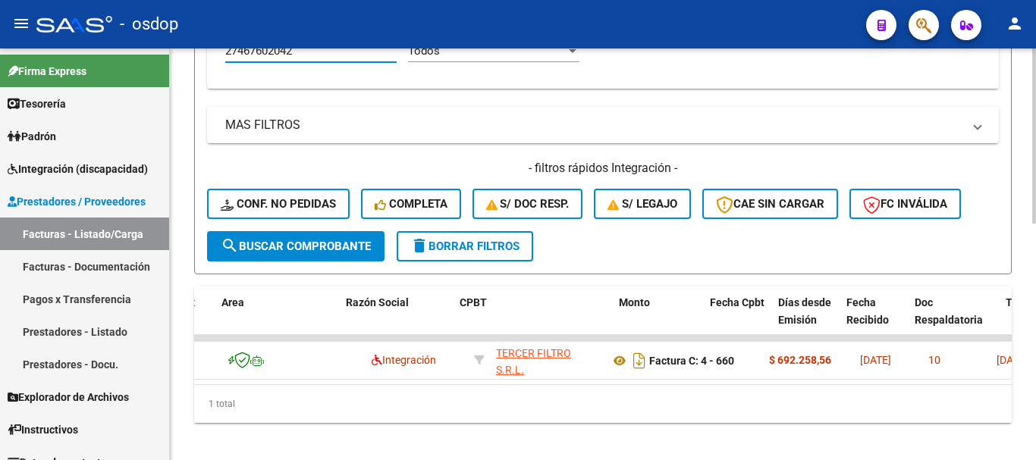
scroll to position [0, 327]
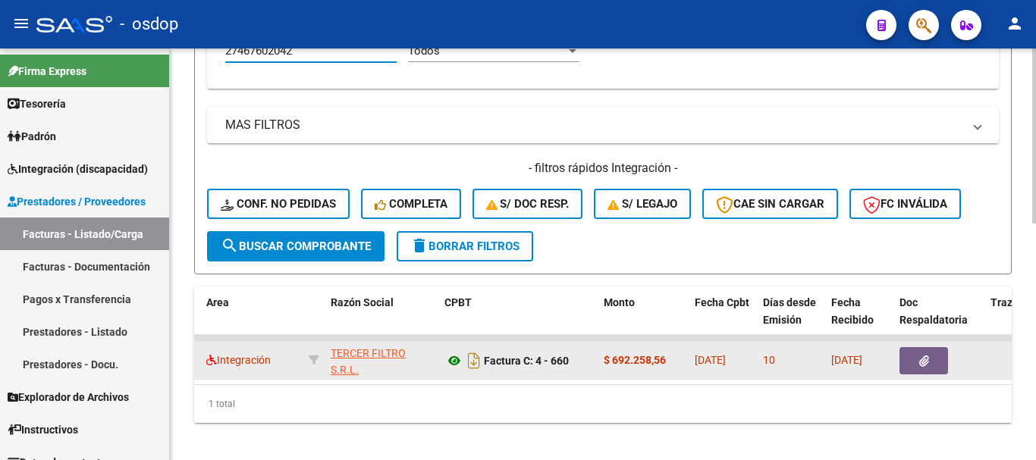
type input "27467602042"
click at [445, 357] on icon at bounding box center [455, 361] width 20 height 18
click at [928, 357] on icon "button" at bounding box center [924, 361] width 10 height 11
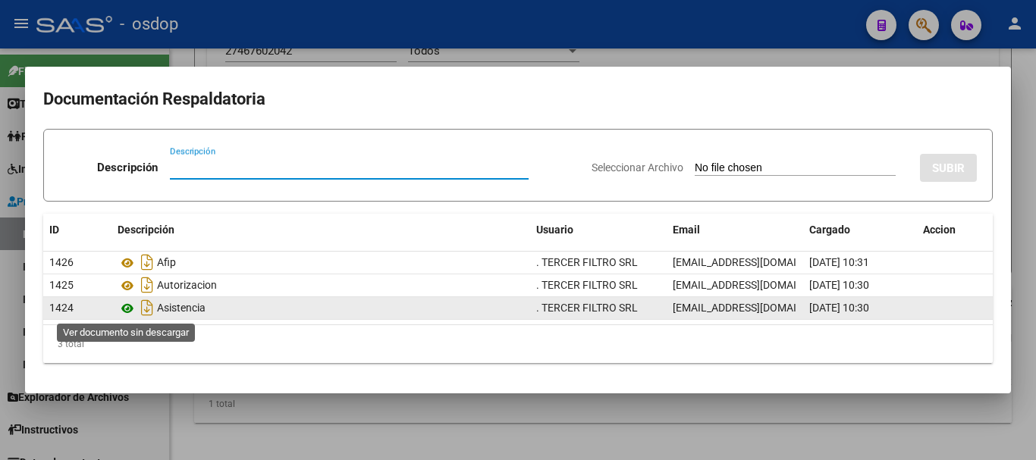
click at [132, 304] on icon at bounding box center [128, 309] width 20 height 18
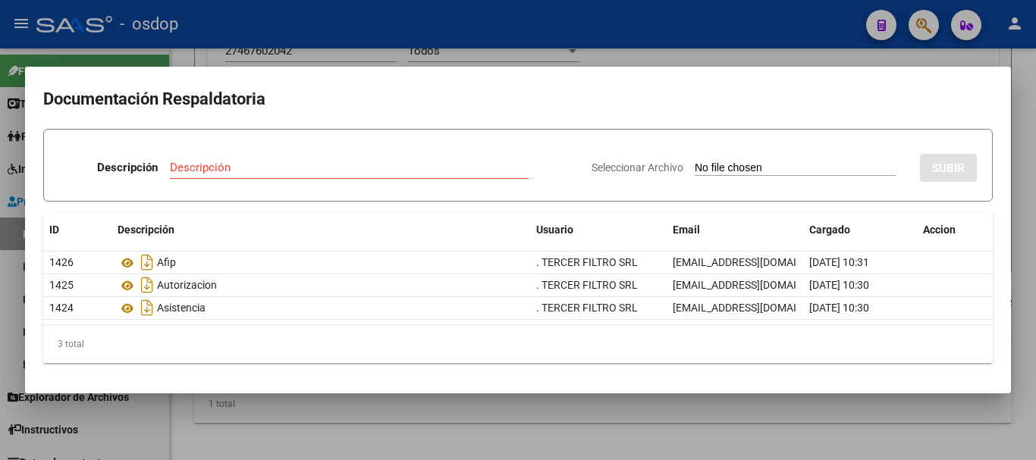
click at [313, 91] on h2 "Documentación Respaldatoria" at bounding box center [518, 99] width 950 height 29
click at [321, 65] on div at bounding box center [518, 230] width 1036 height 460
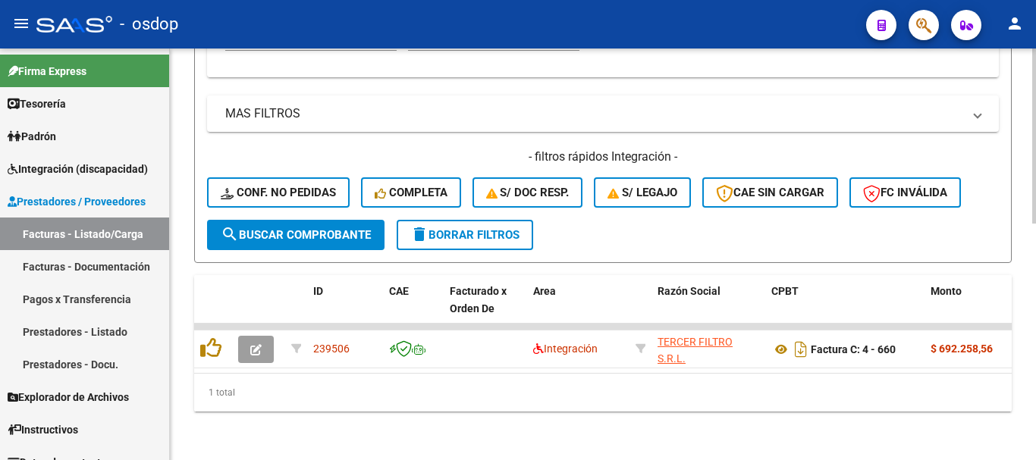
scroll to position [557, 0]
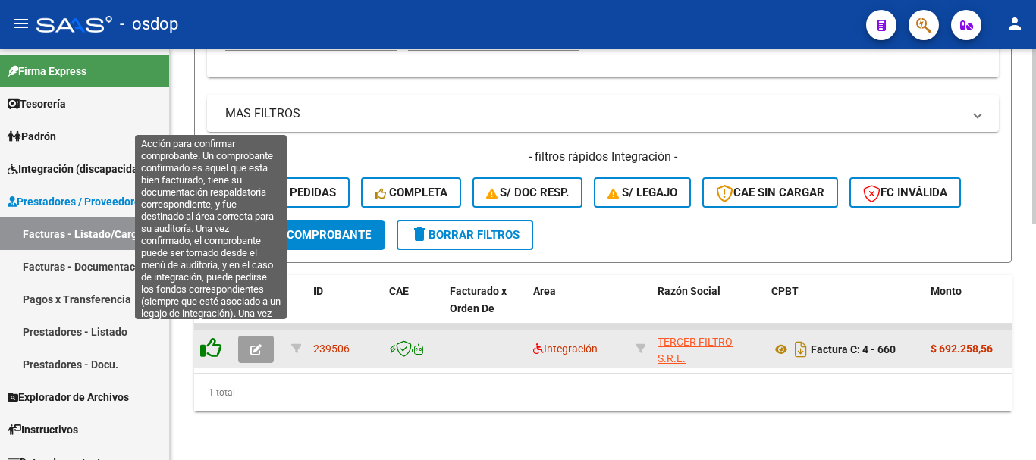
click at [215, 338] on icon at bounding box center [210, 348] width 21 height 21
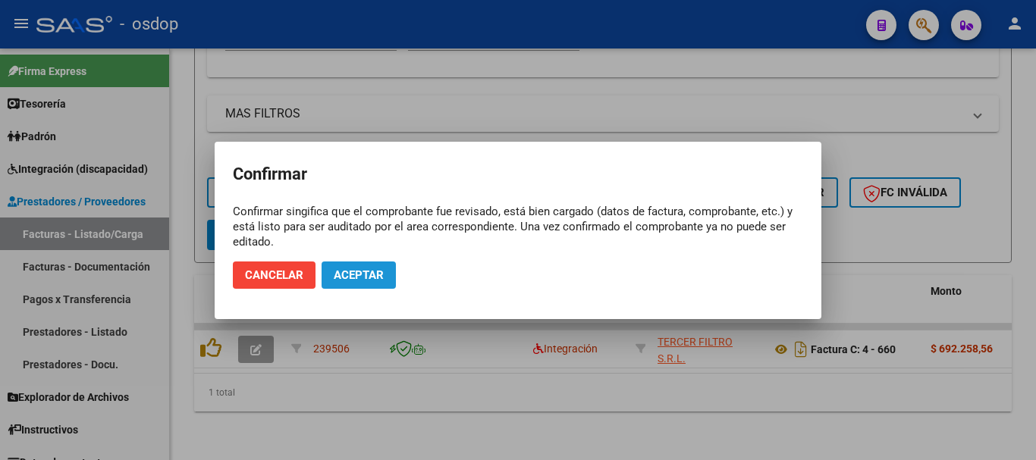
click at [375, 282] on button "Aceptar" at bounding box center [359, 275] width 74 height 27
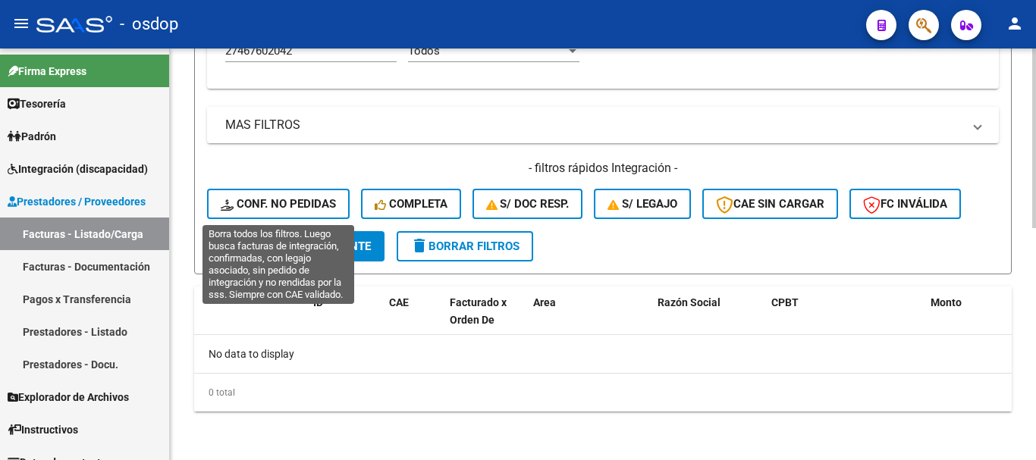
click at [308, 203] on span "Conf. no pedidas" at bounding box center [278, 204] width 115 height 14
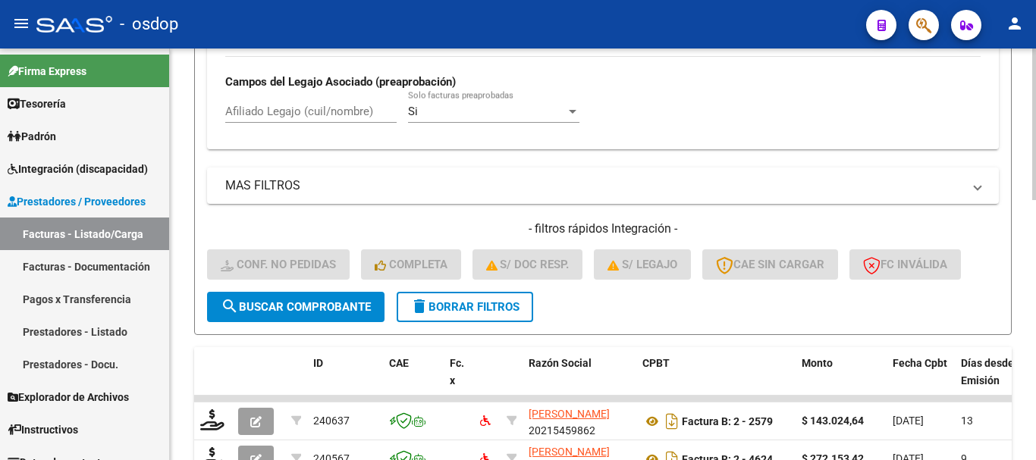
scroll to position [382, 0]
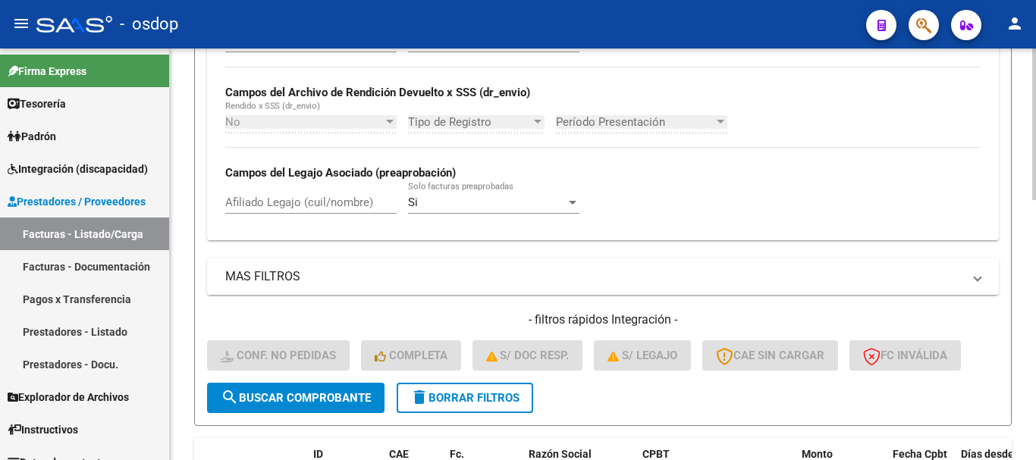
click at [319, 203] on input "Afiliado Legajo (cuil/nombre)" at bounding box center [310, 203] width 171 height 14
paste input "27467602042"
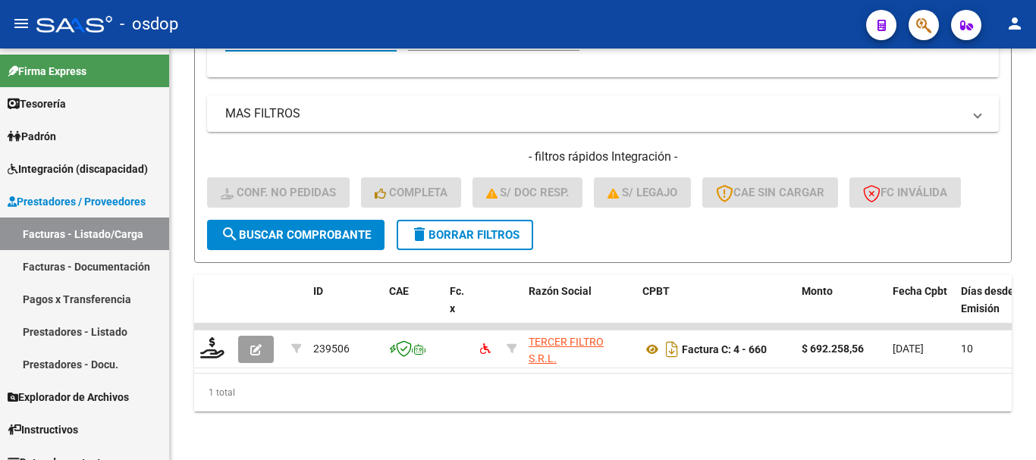
scroll to position [557, 0]
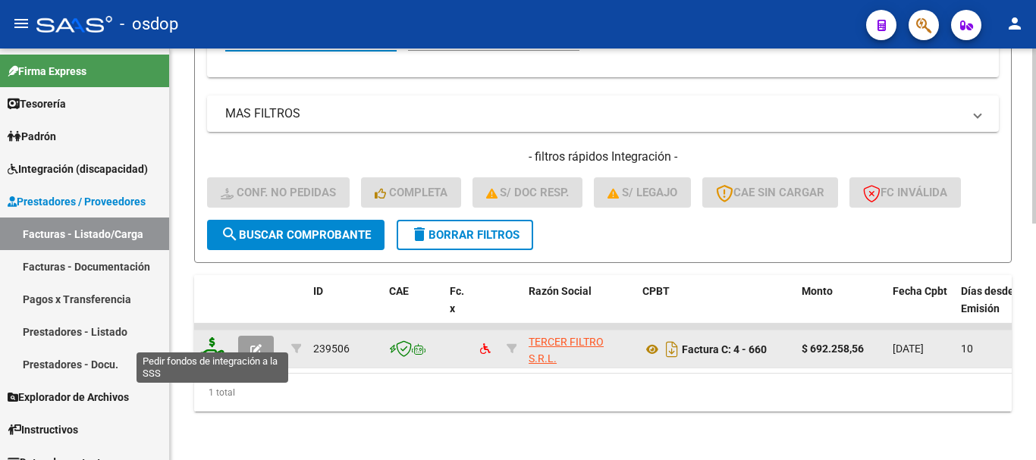
type input "27467602042"
click at [213, 341] on icon at bounding box center [212, 348] width 24 height 21
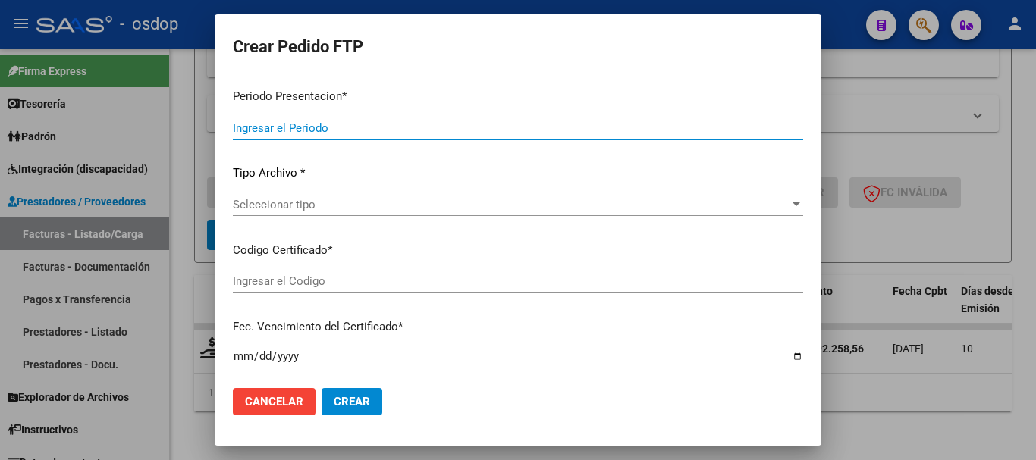
type input "202507"
type input "$ 692.258,56"
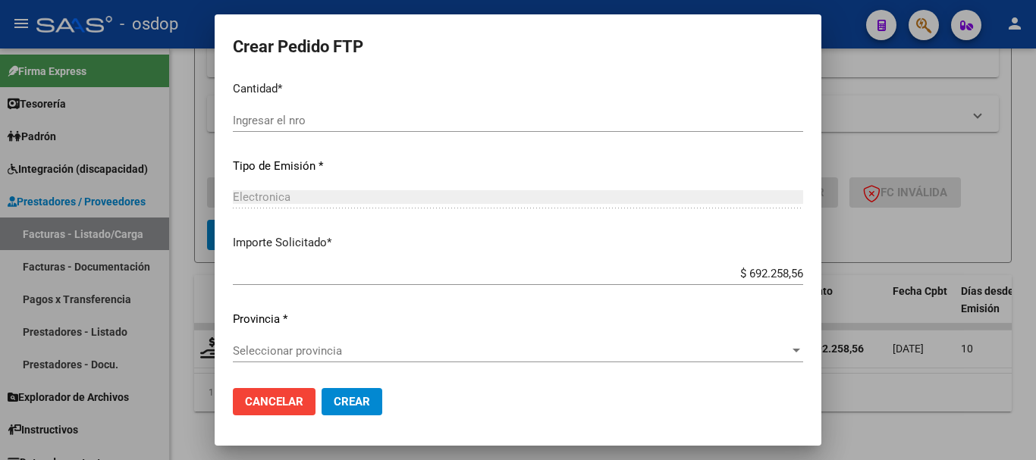
type input "9337352102"
type input "2028-12-19"
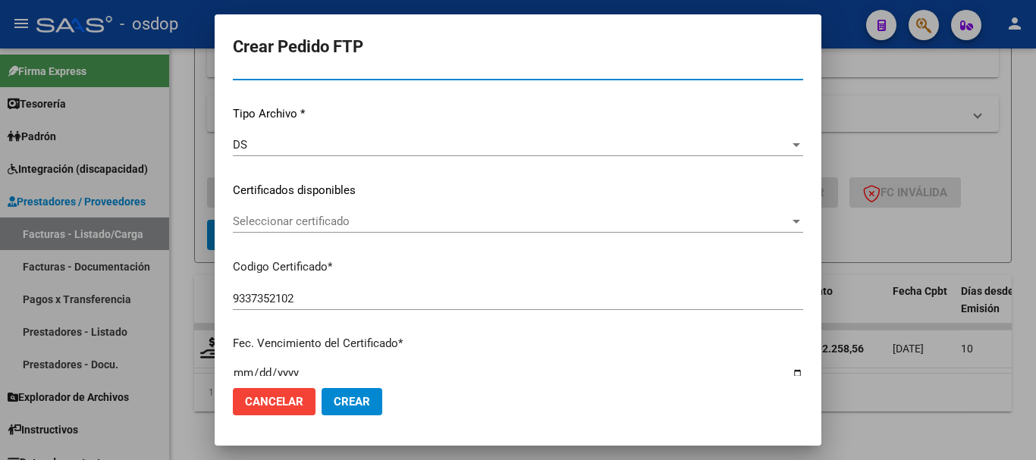
scroll to position [110, 0]
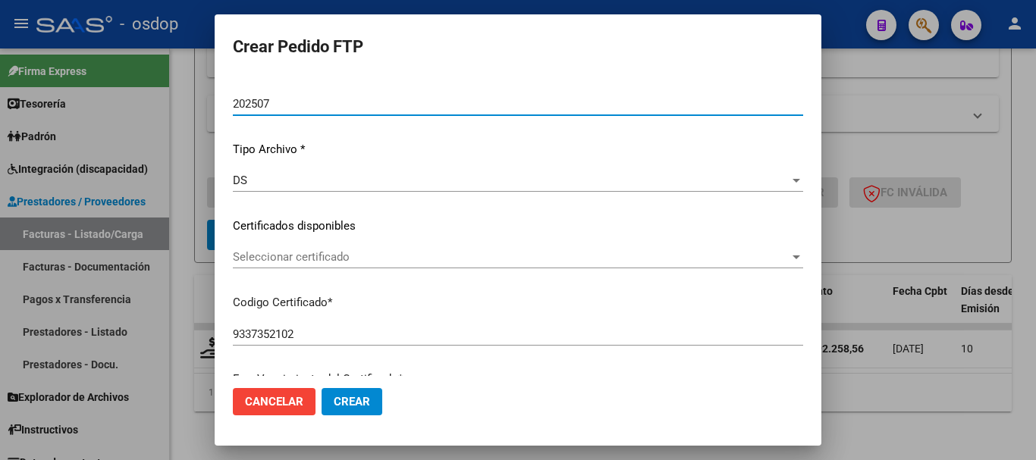
click at [328, 257] on span "Seleccionar certificado" at bounding box center [511, 257] width 557 height 14
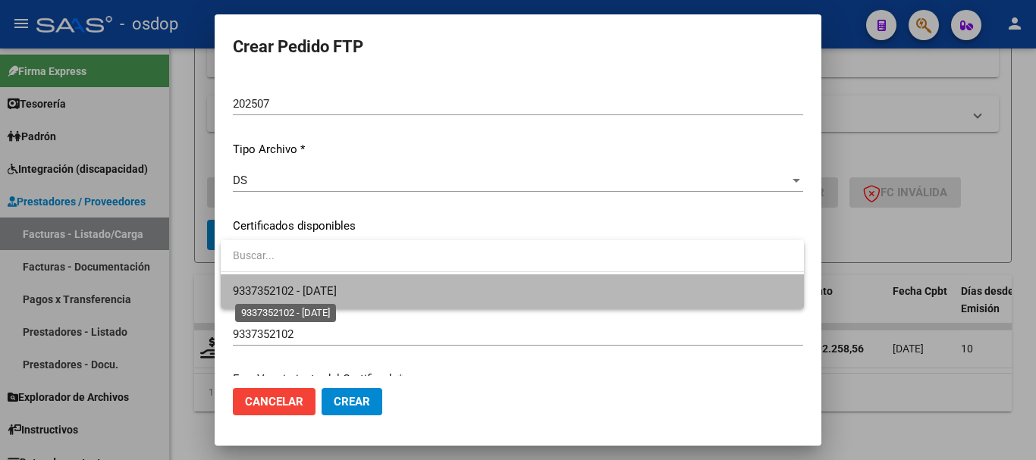
click at [337, 287] on span "9337352102 - 2028-12-19" at bounding box center [285, 291] width 104 height 14
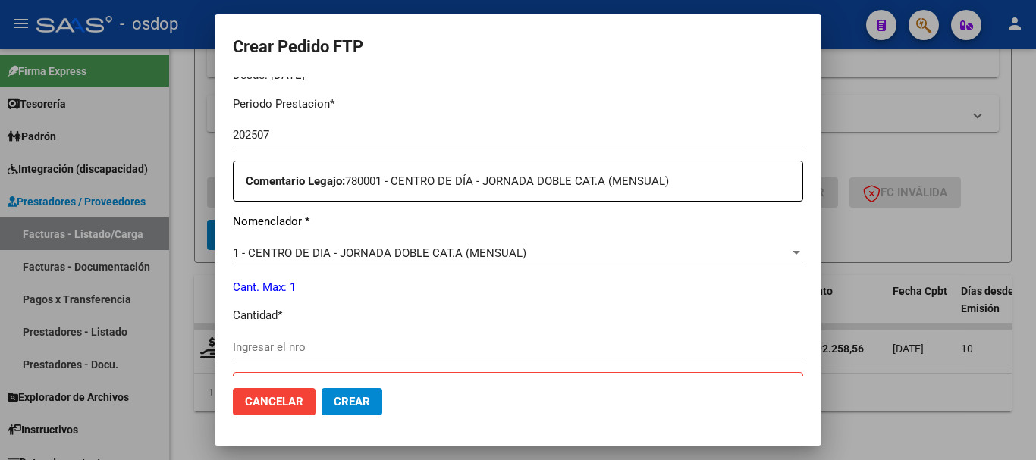
scroll to position [565, 0]
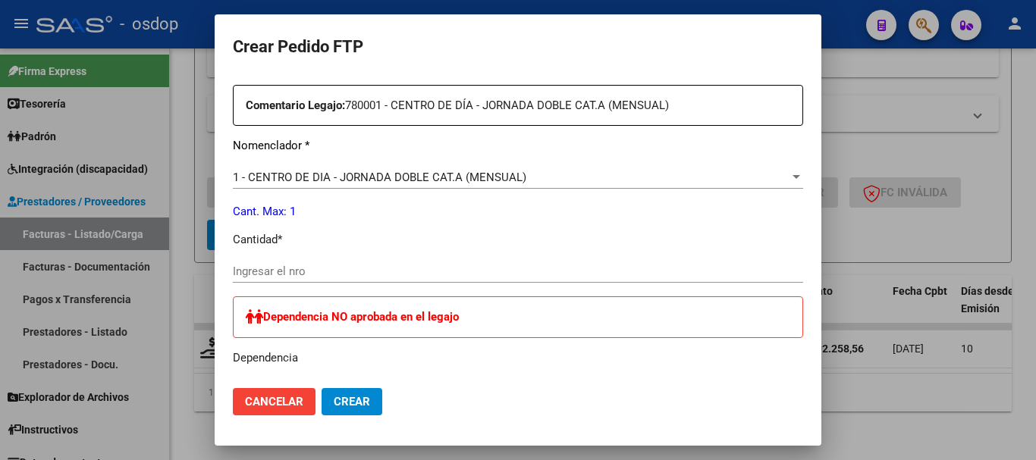
click at [309, 267] on input "Ingresar el nro" at bounding box center [518, 272] width 570 height 14
type input "1"
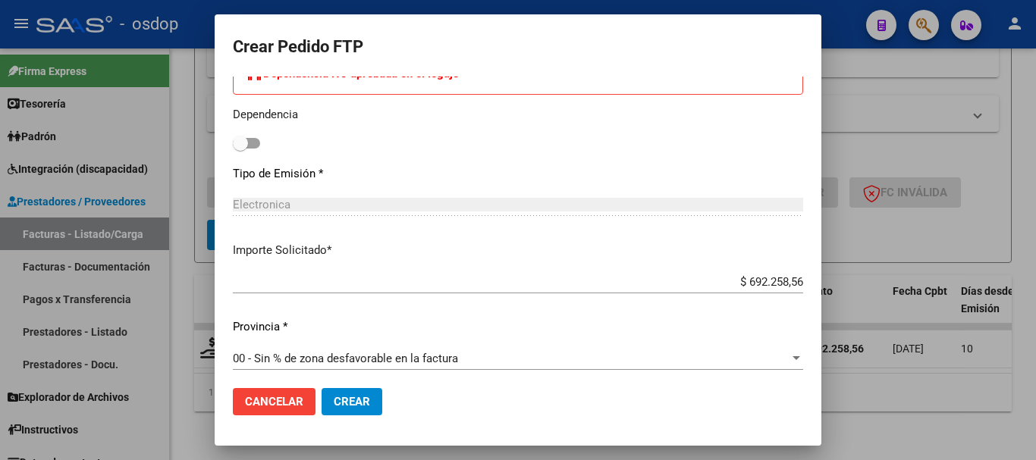
scroll to position [816, 0]
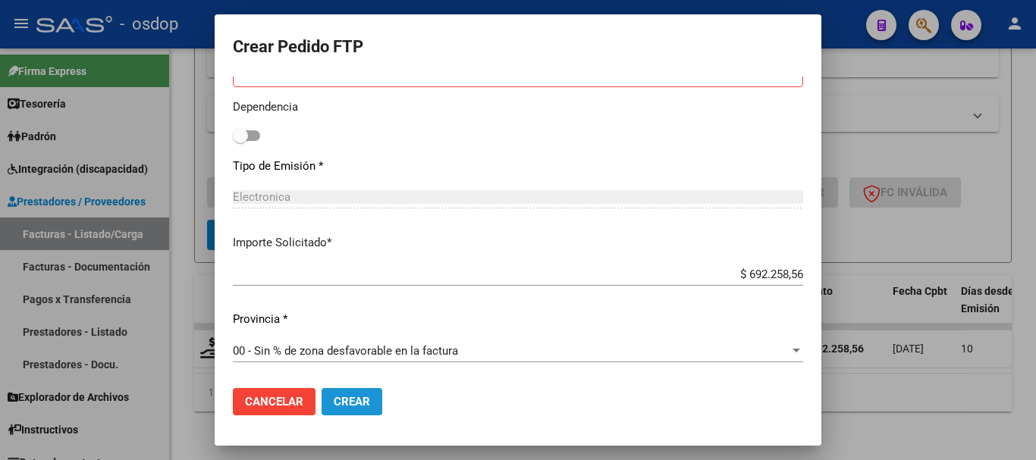
click at [344, 395] on span "Crear" at bounding box center [352, 402] width 36 height 14
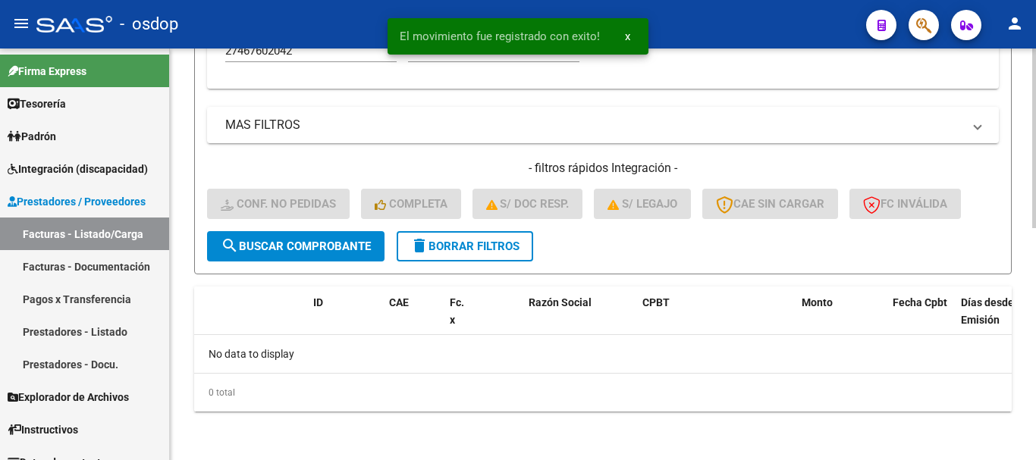
scroll to position [533, 0]
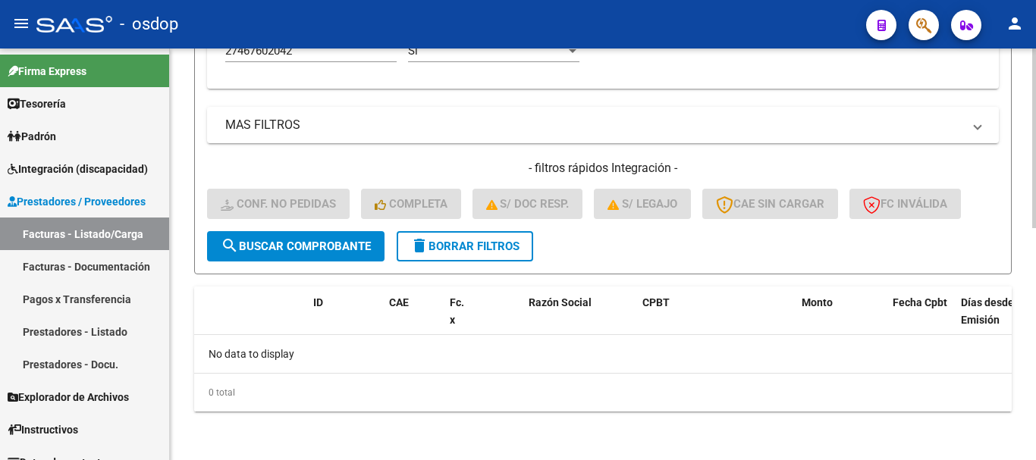
click at [471, 242] on span "delete Borrar Filtros" at bounding box center [464, 247] width 109 height 14
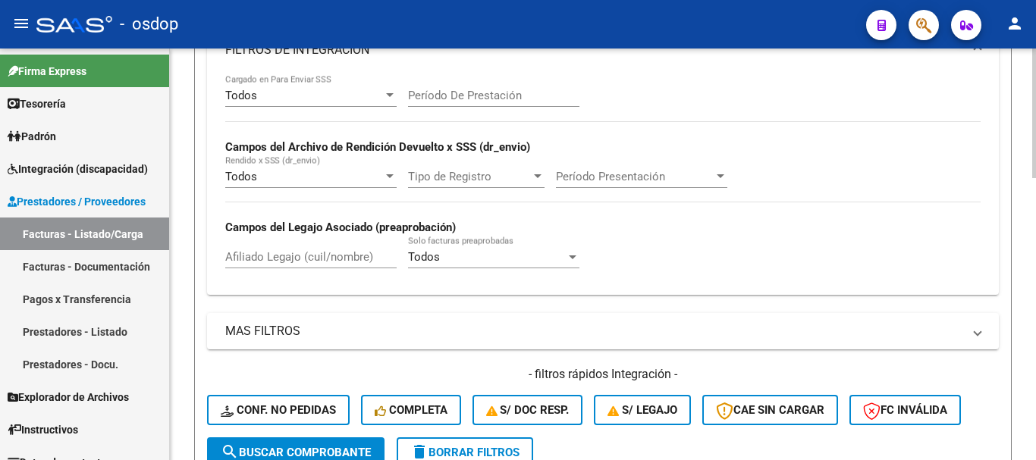
scroll to position [306, 0]
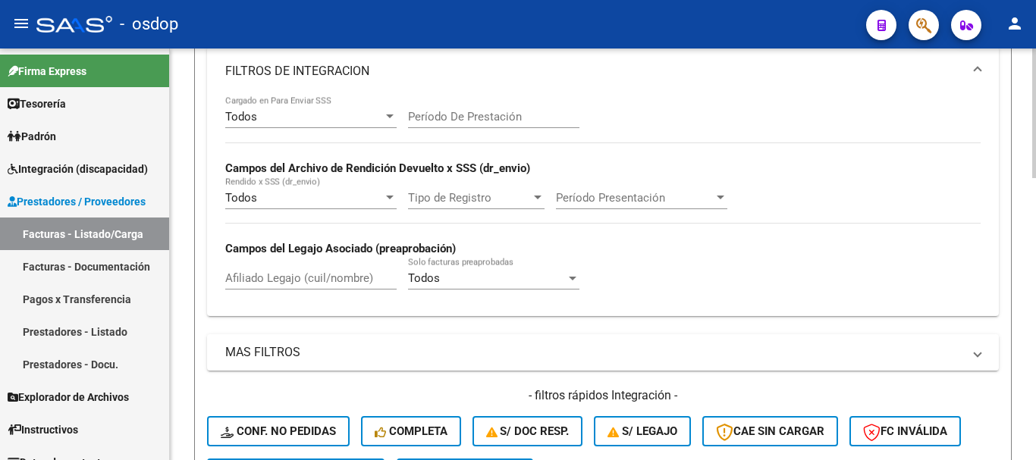
click at [317, 276] on input "Afiliado Legajo (cuil/nombre)" at bounding box center [310, 279] width 171 height 14
paste input "27490416132"
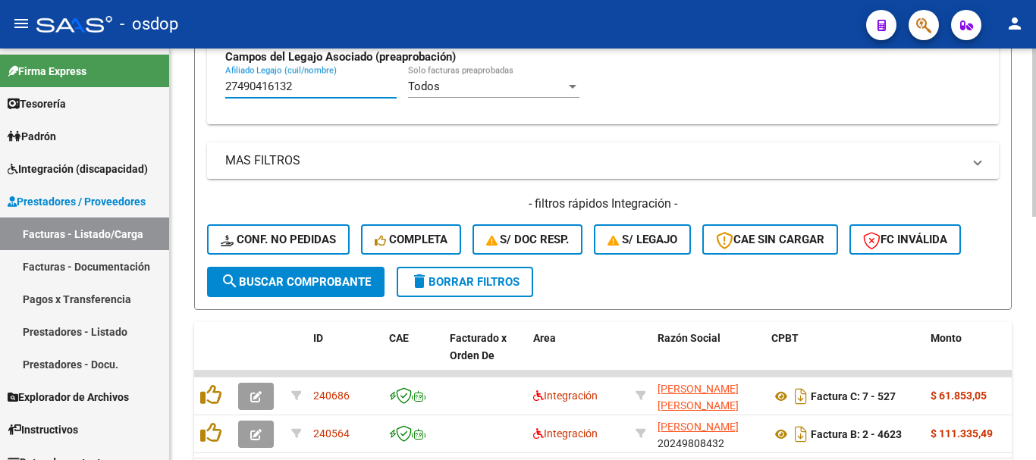
scroll to position [533, 0]
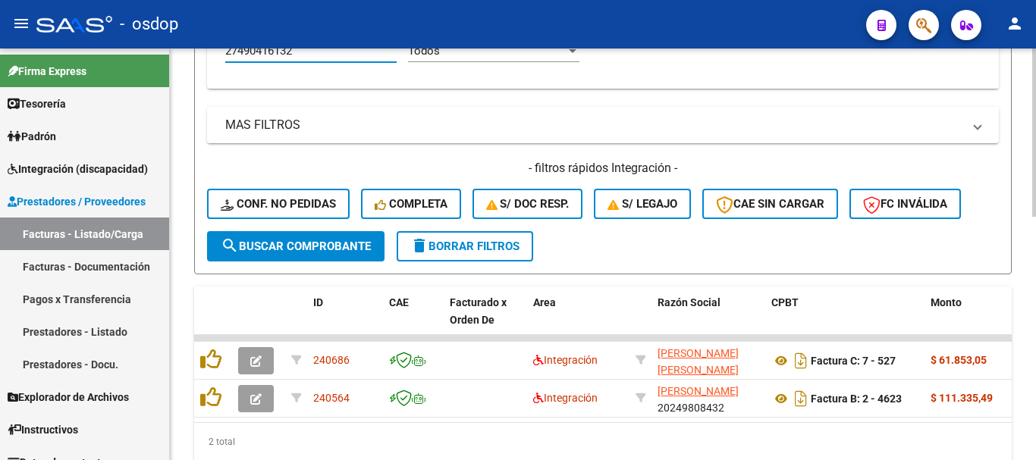
type input "27490416132"
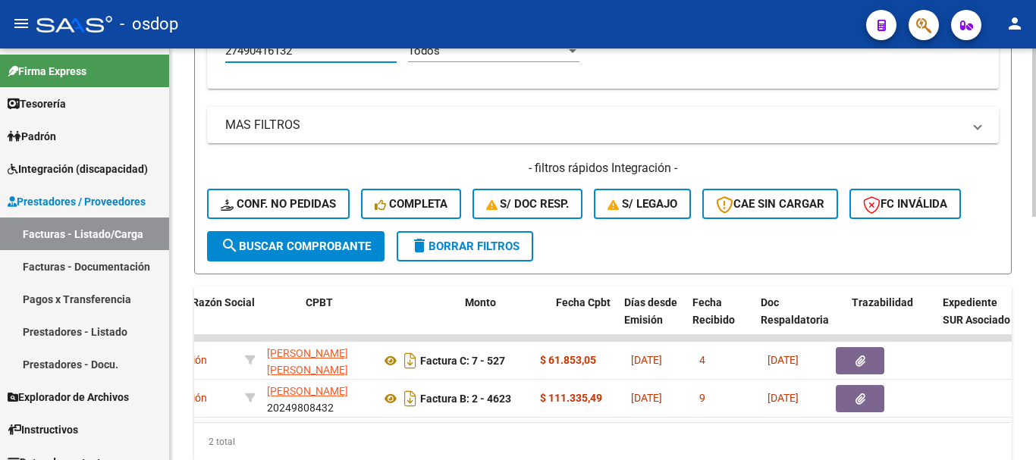
scroll to position [0, 503]
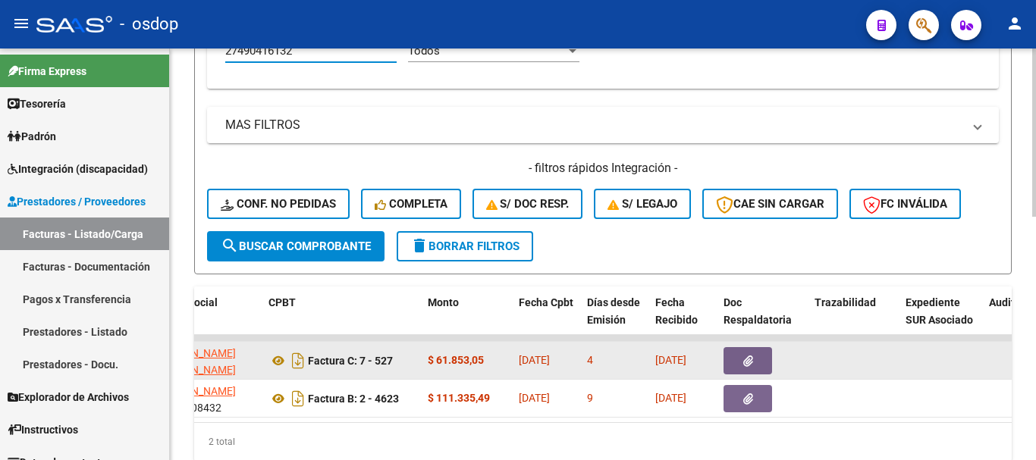
click at [755, 364] on button "button" at bounding box center [748, 360] width 49 height 27
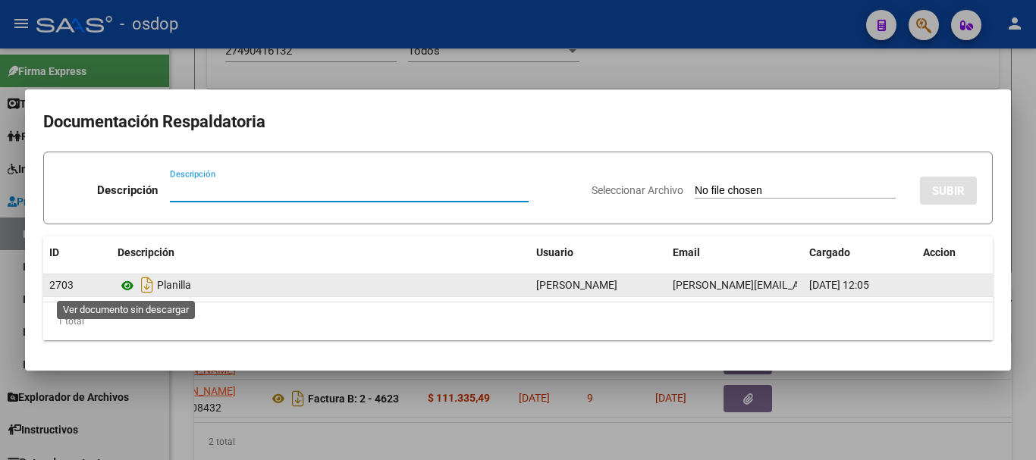
click at [123, 294] on icon at bounding box center [128, 286] width 20 height 18
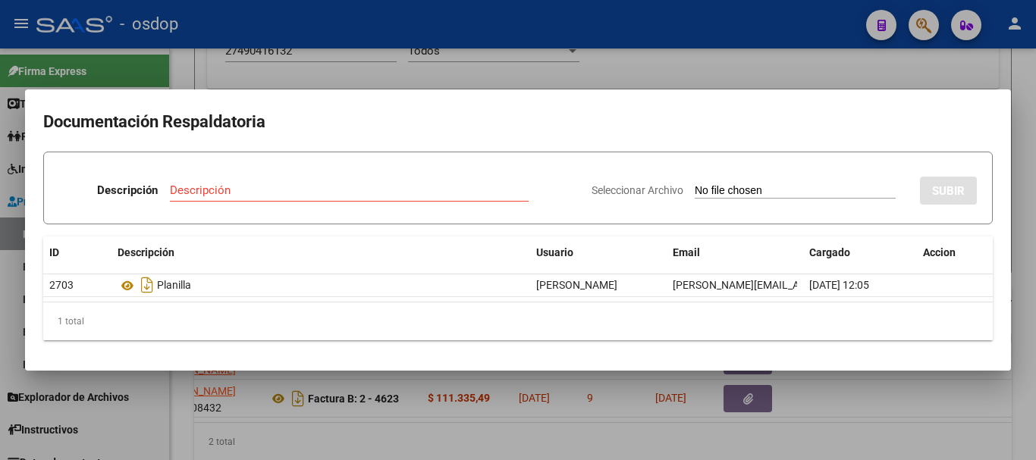
click at [273, 80] on div at bounding box center [518, 230] width 1036 height 460
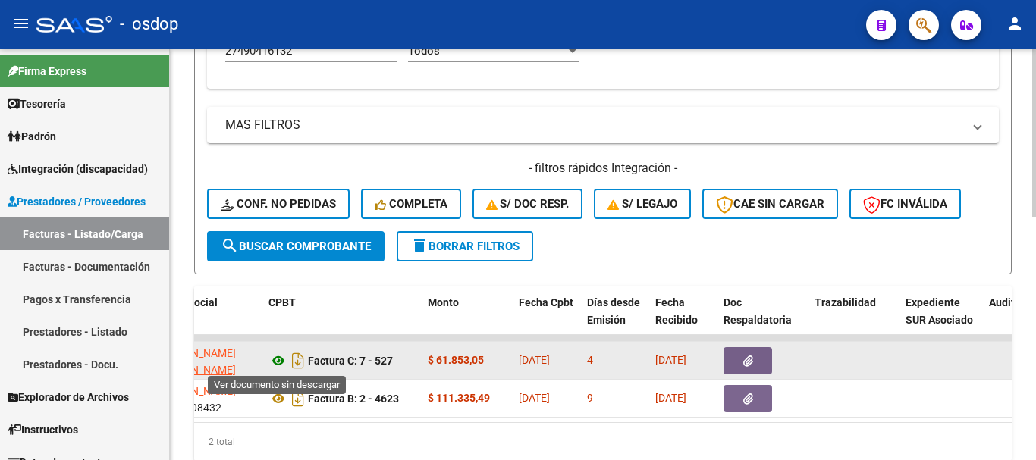
click at [278, 361] on icon at bounding box center [279, 361] width 20 height 18
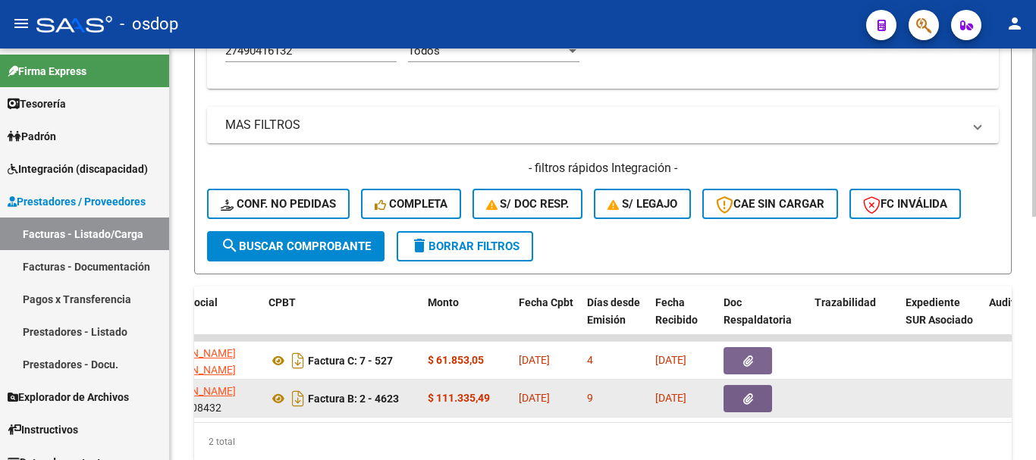
click at [758, 407] on button "button" at bounding box center [748, 398] width 49 height 27
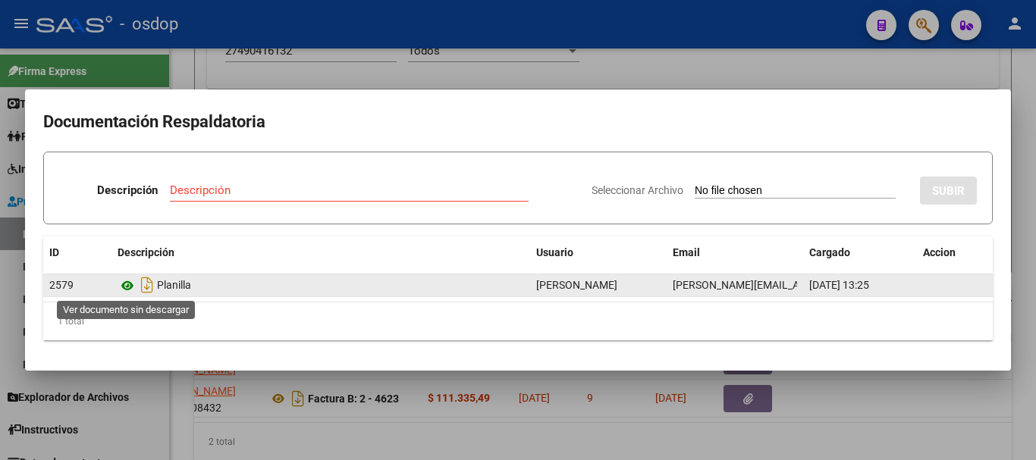
click at [131, 284] on icon at bounding box center [128, 286] width 20 height 18
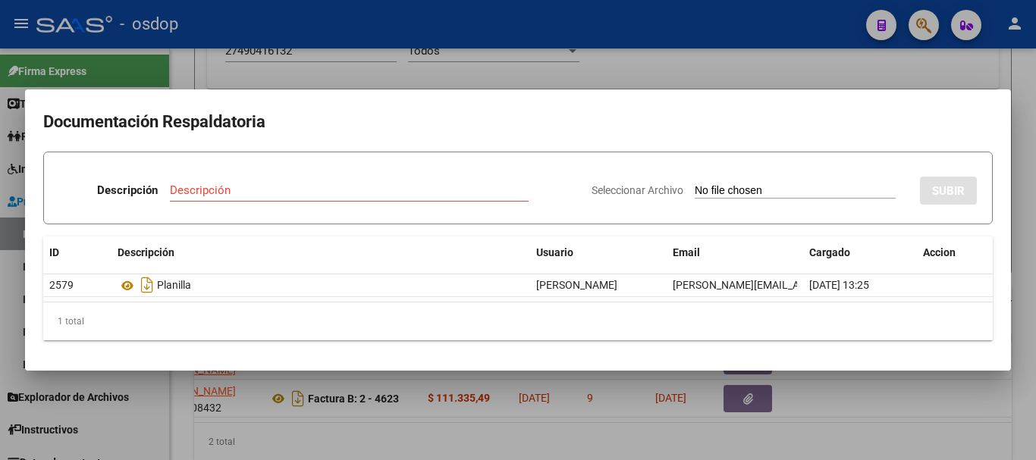
click at [259, 71] on div at bounding box center [518, 230] width 1036 height 460
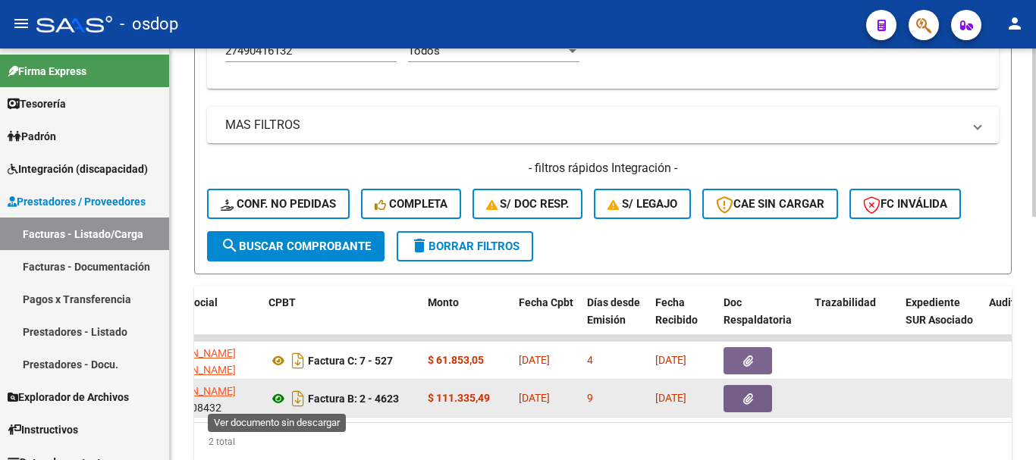
click at [284, 404] on icon at bounding box center [279, 399] width 20 height 18
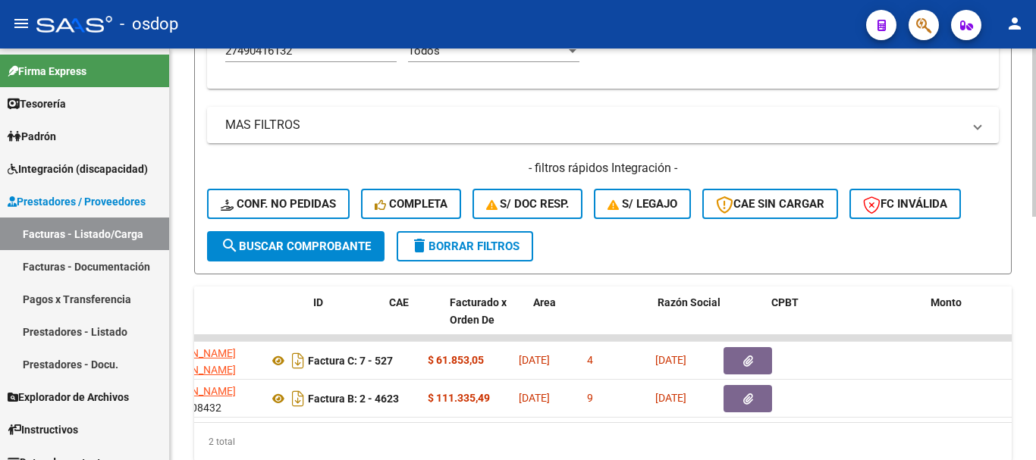
scroll to position [0, 0]
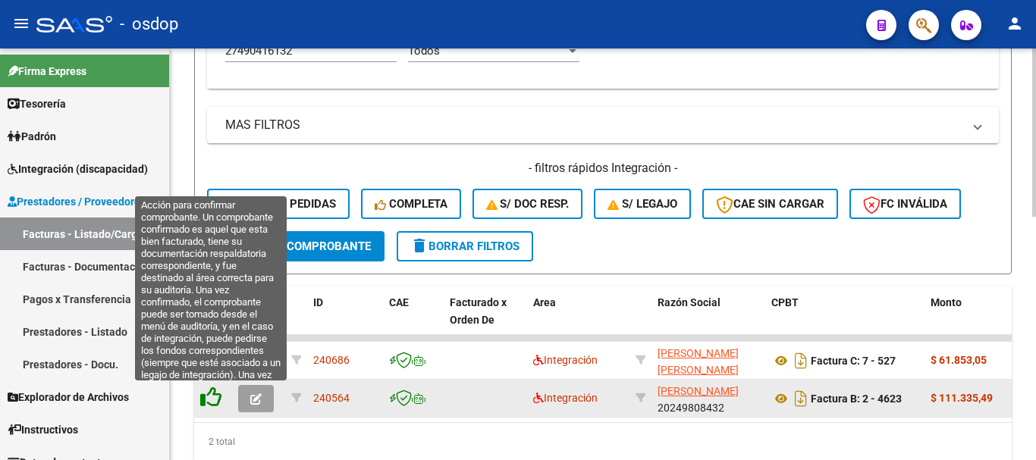
click at [215, 404] on icon at bounding box center [210, 397] width 21 height 21
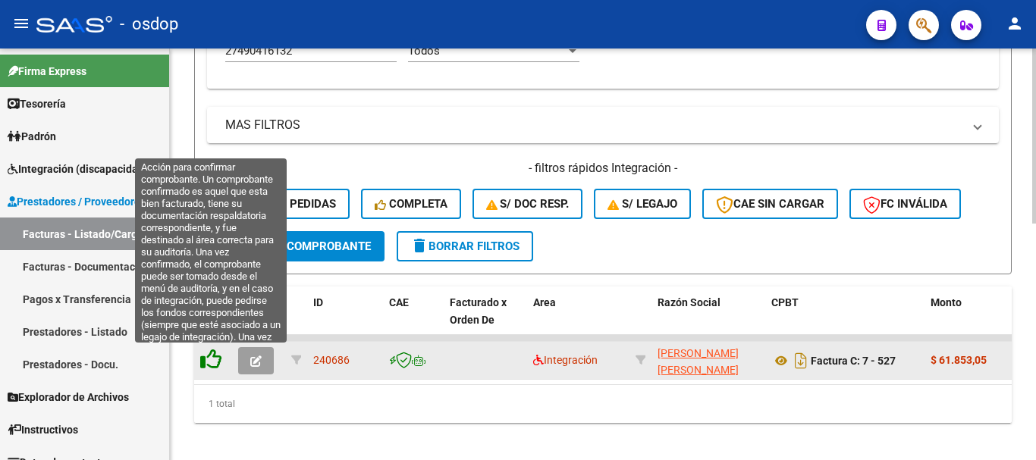
click at [218, 359] on icon at bounding box center [210, 359] width 21 height 21
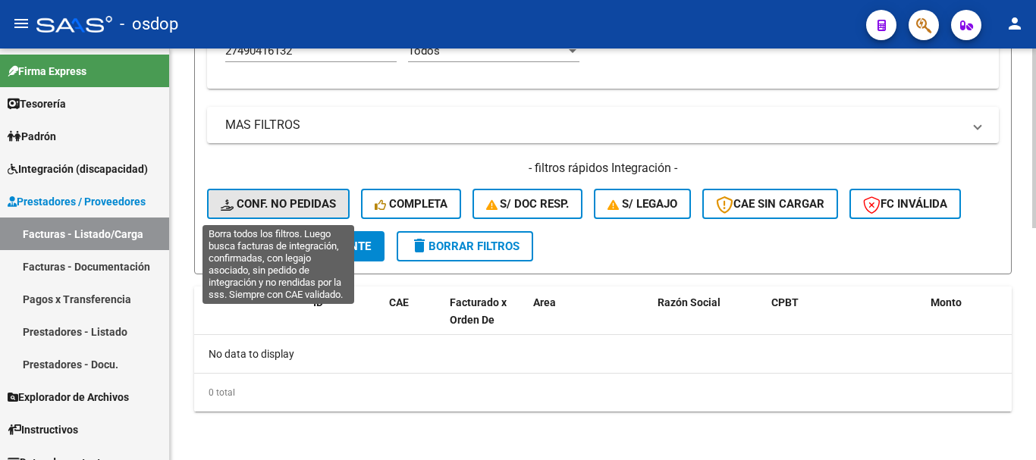
click at [313, 189] on button "Conf. no pedidas" at bounding box center [278, 204] width 143 height 30
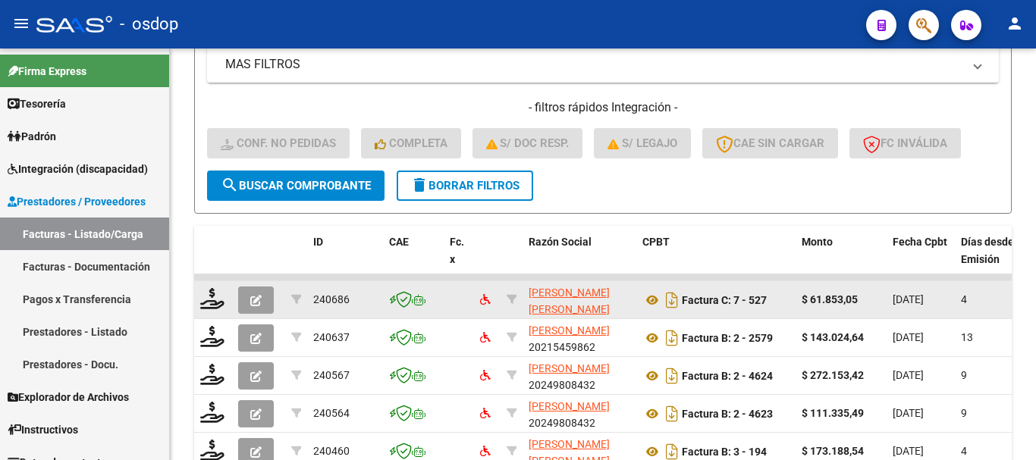
scroll to position [481, 0]
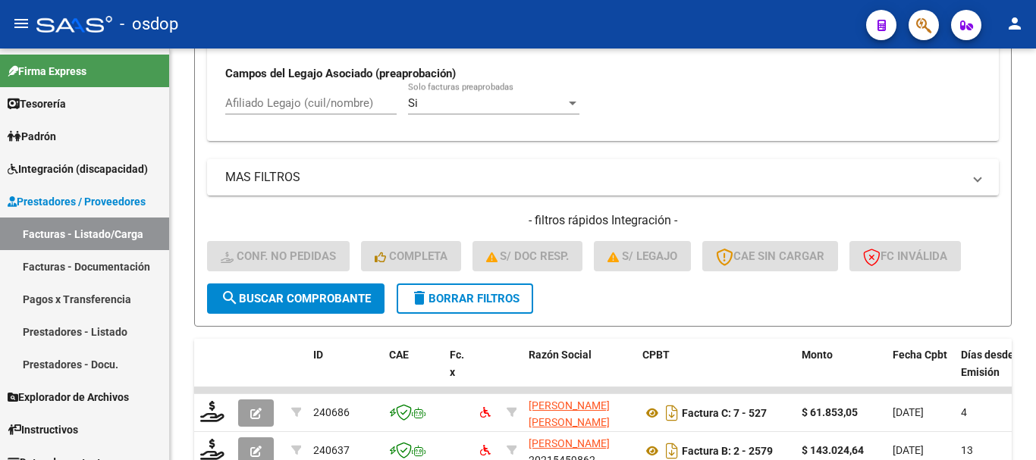
click at [286, 112] on div "Afiliado Legajo (cuil/nombre)" at bounding box center [310, 98] width 171 height 33
paste input "27490416132"
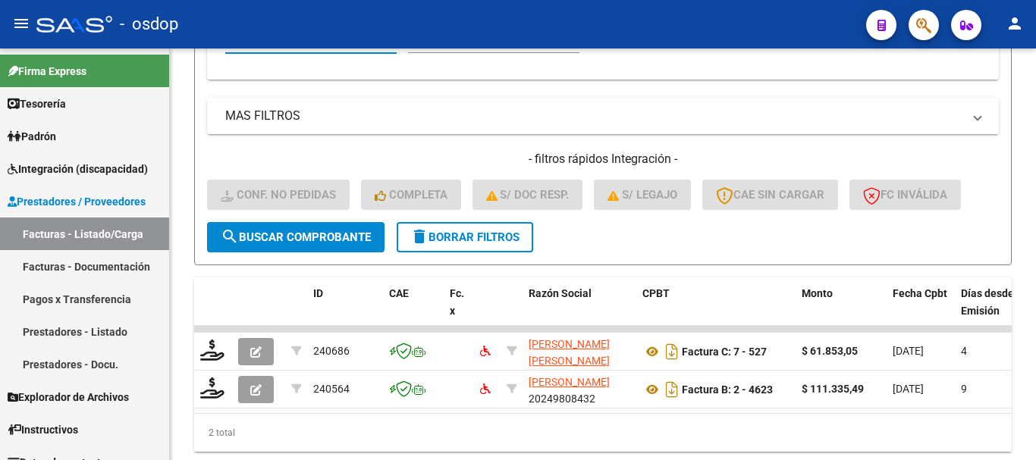
scroll to position [595, 0]
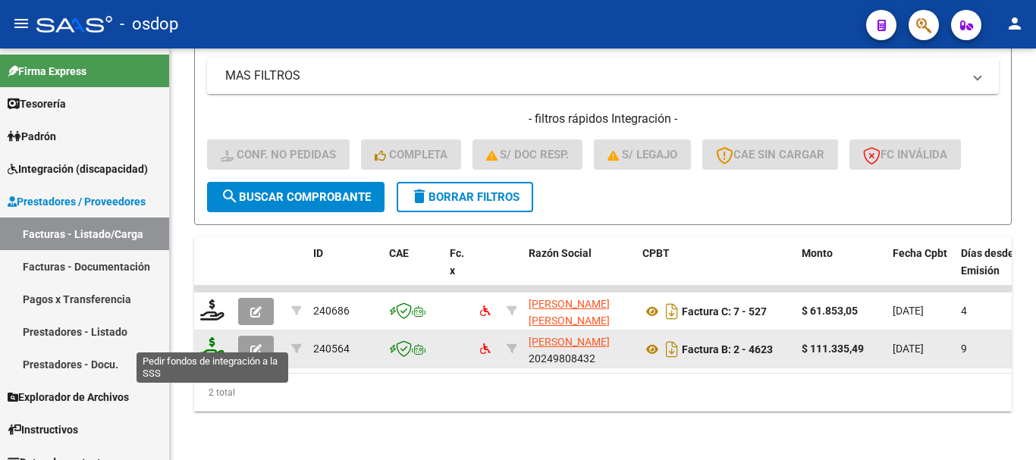
type input "27490416132"
click at [212, 344] on icon at bounding box center [212, 348] width 24 height 21
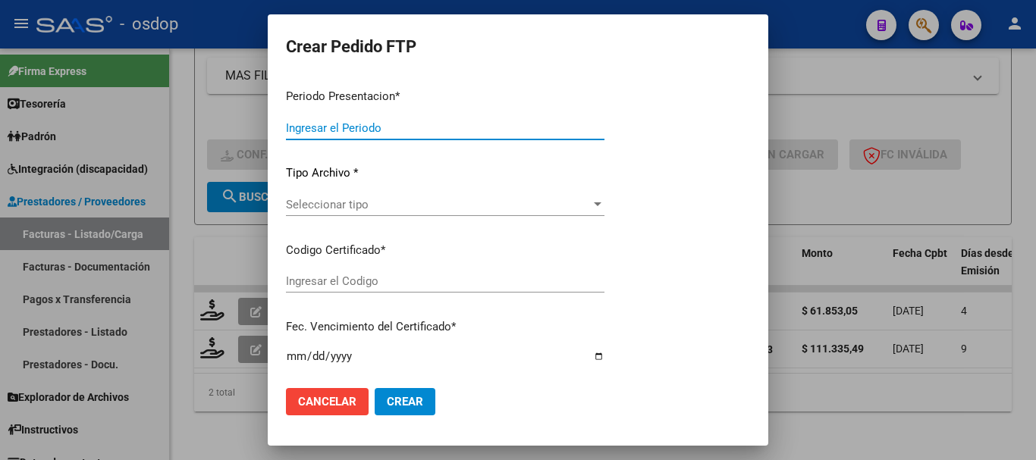
type input "202507"
type input "$ 111.335,49"
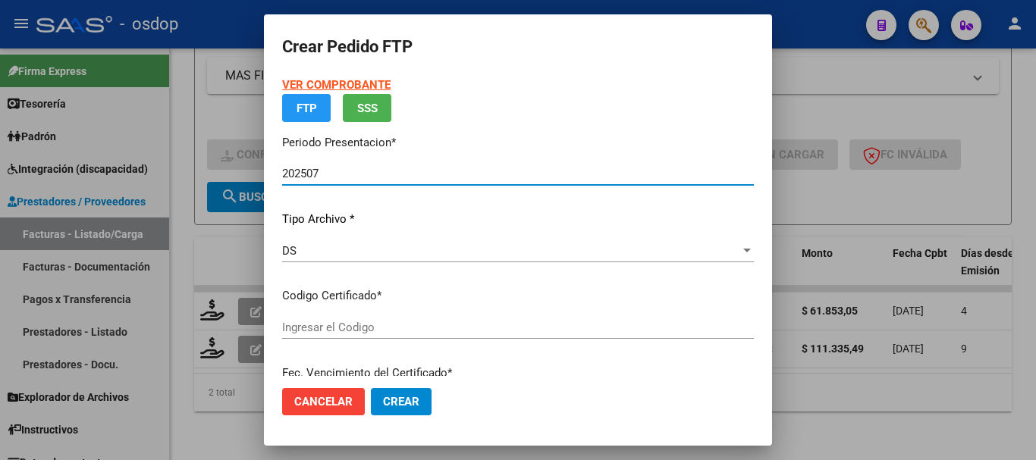
type input "2791752637"
type input "2028-05-30"
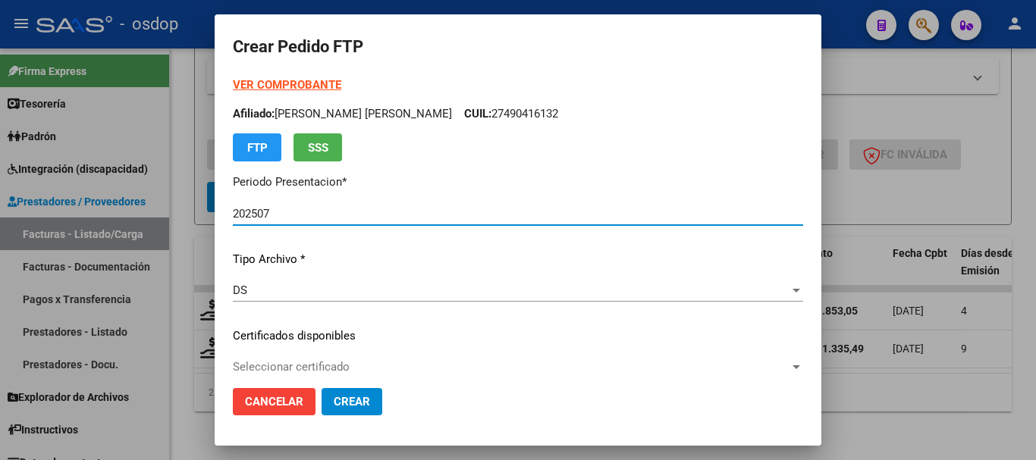
scroll to position [76, 0]
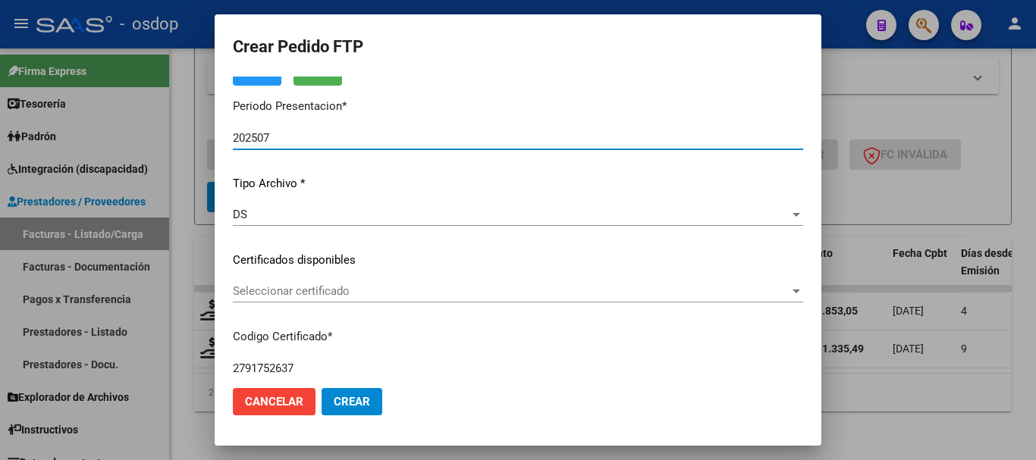
drag, startPoint x: 357, startPoint y: 263, endPoint x: 366, endPoint y: 282, distance: 21.0
click at [357, 267] on p "Certificados disponibles" at bounding box center [518, 260] width 570 height 17
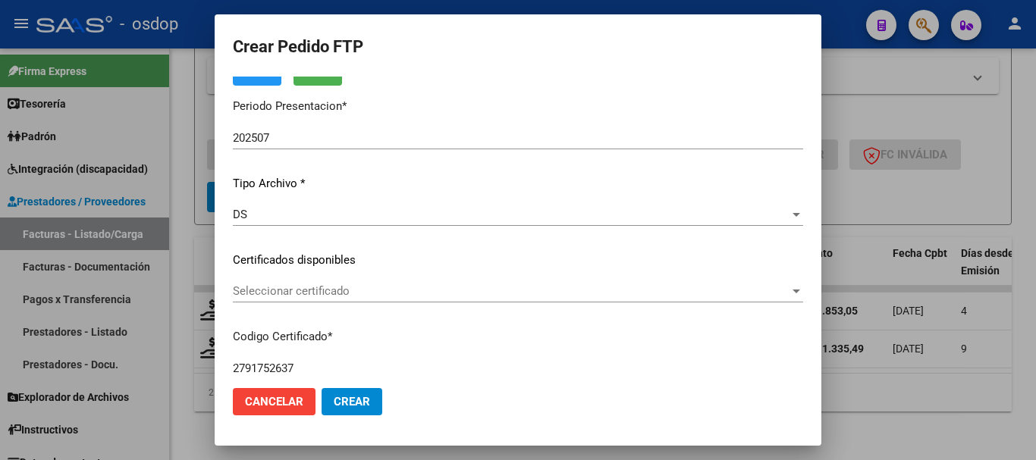
click at [370, 297] on span "Seleccionar certificado" at bounding box center [511, 291] width 557 height 14
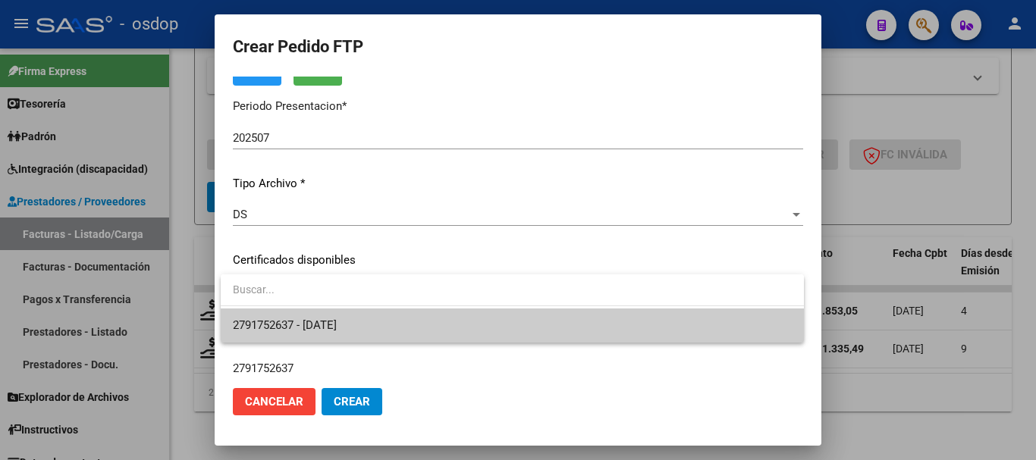
click at [367, 321] on span "2791752637 - 2028-05-30" at bounding box center [512, 326] width 559 height 34
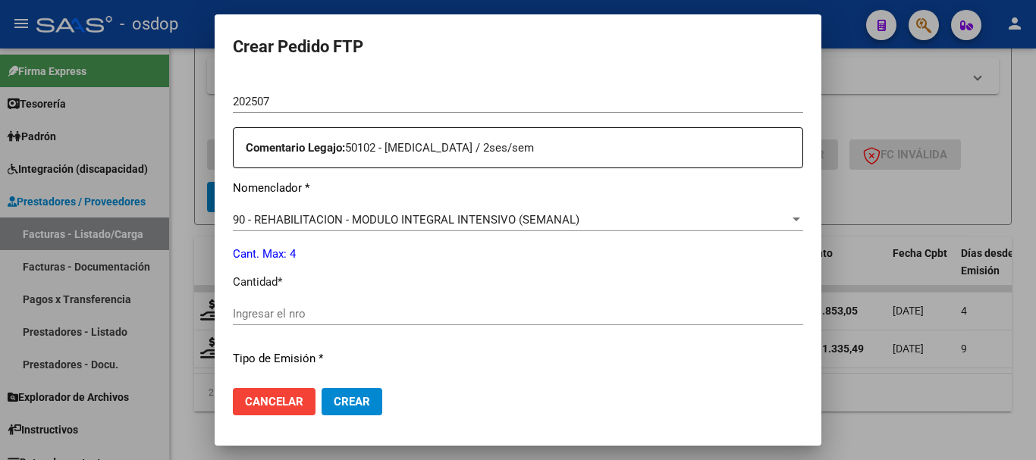
scroll to position [531, 0]
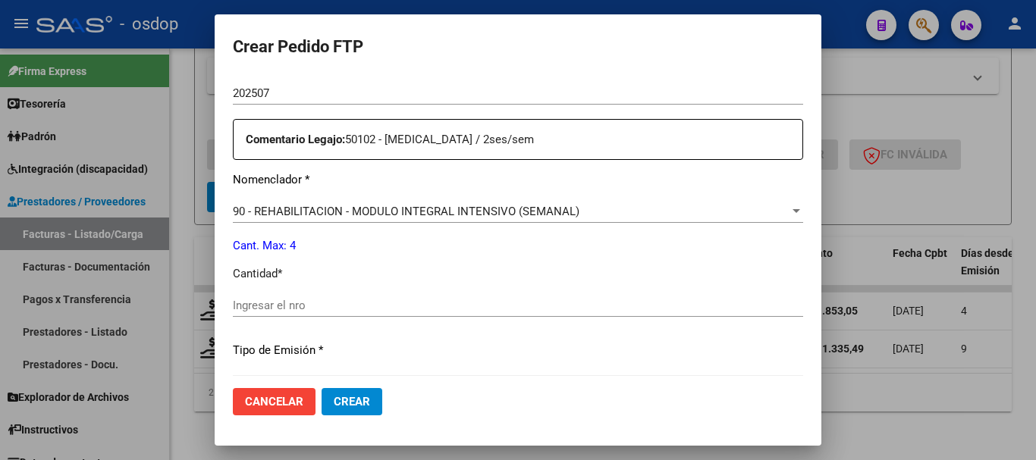
click at [432, 219] on div "90 - REHABILITACION - MODULO INTEGRAL INTENSIVO (SEMANAL) Seleccionar nomenclad…" at bounding box center [518, 211] width 570 height 23
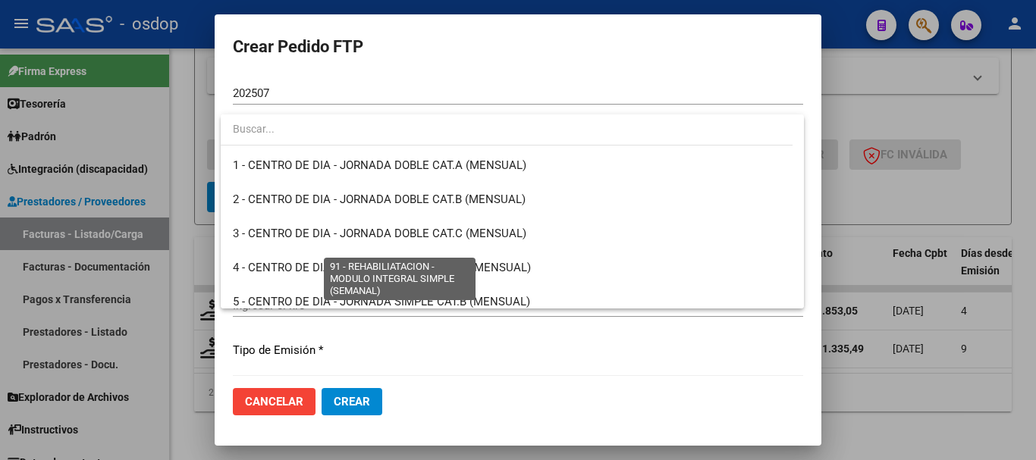
scroll to position [2992, 0]
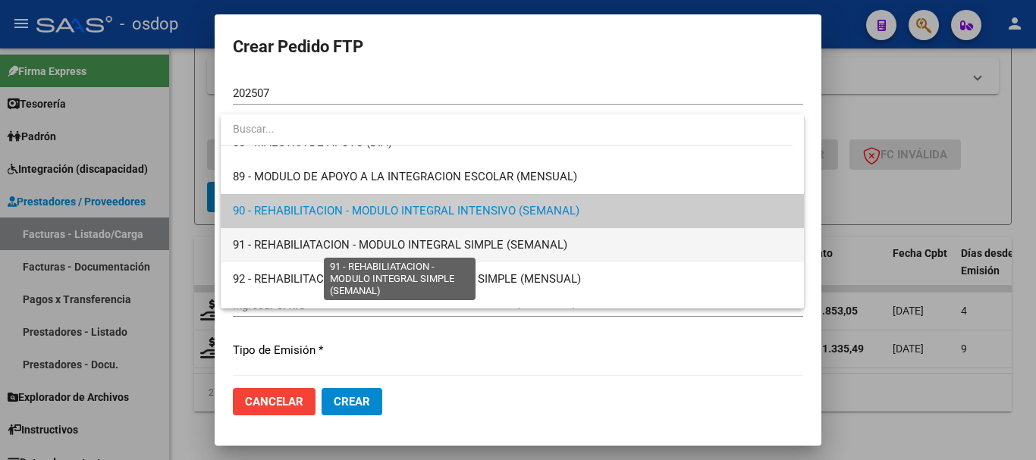
click at [419, 235] on span "91 - REHABILIATACION - MODULO INTEGRAL SIMPLE (SEMANAL)" at bounding box center [512, 245] width 559 height 34
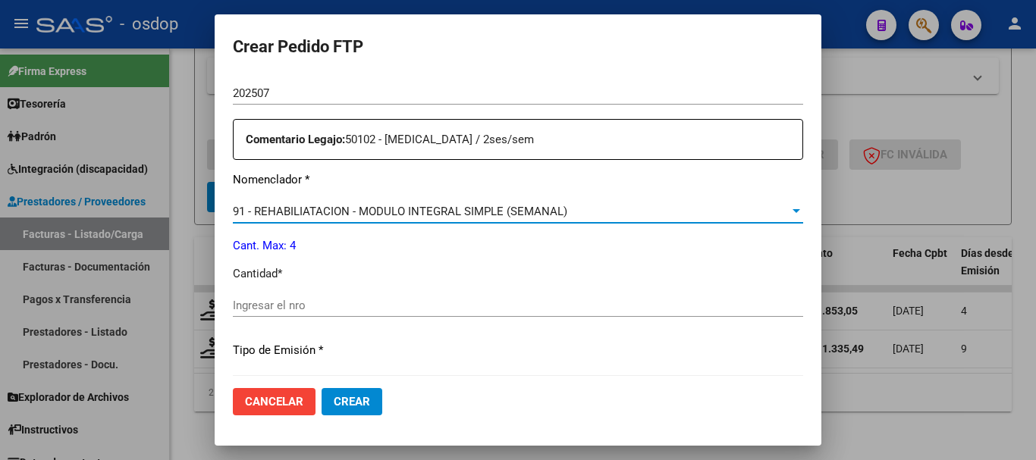
click at [388, 297] on div "Ingresar el nro" at bounding box center [518, 305] width 570 height 23
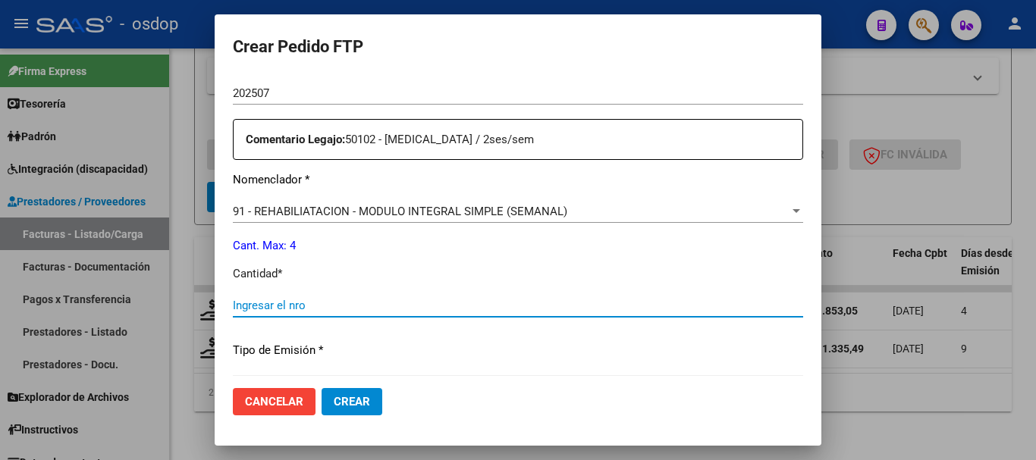
click at [388, 309] on input "Ingresar el nro" at bounding box center [518, 306] width 570 height 14
type input "4"
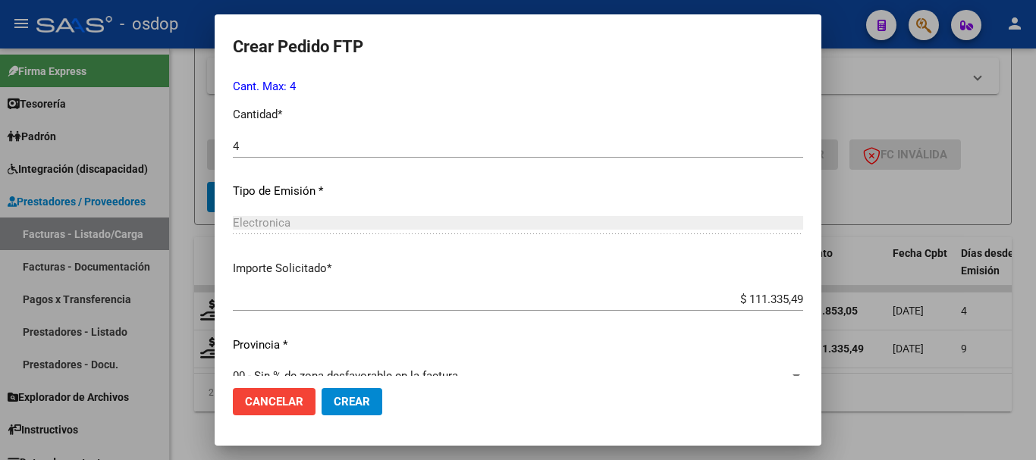
scroll to position [716, 0]
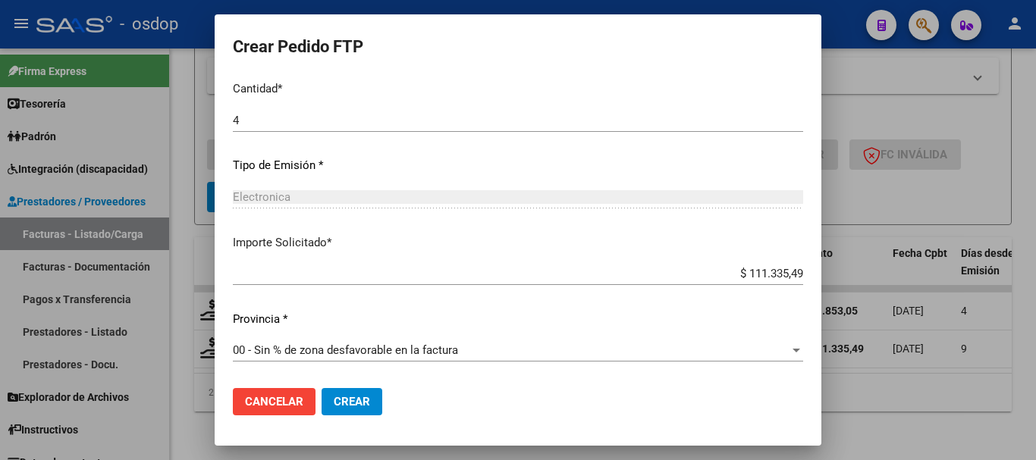
click at [361, 407] on span "Crear" at bounding box center [352, 402] width 36 height 14
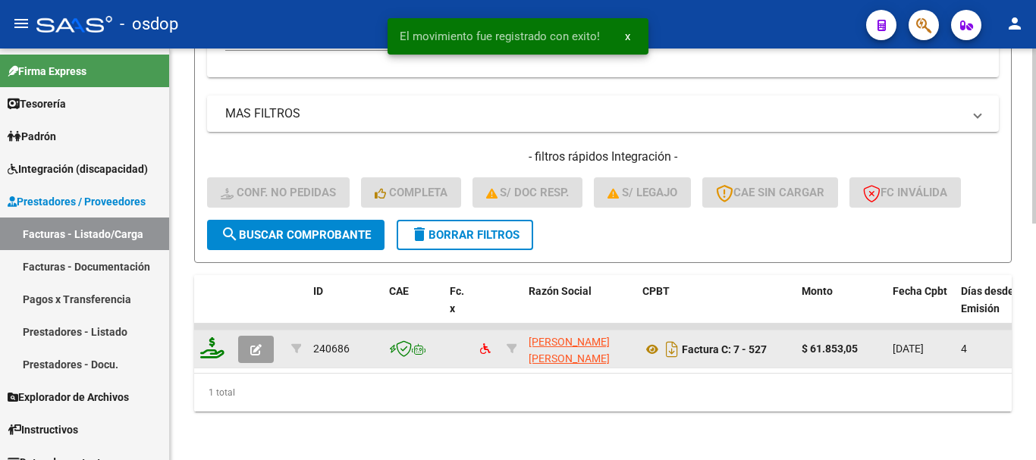
scroll to position [557, 0]
click at [225, 338] on div at bounding box center [213, 350] width 26 height 24
click at [224, 338] on div at bounding box center [213, 350] width 26 height 24
click at [219, 338] on icon at bounding box center [212, 348] width 24 height 21
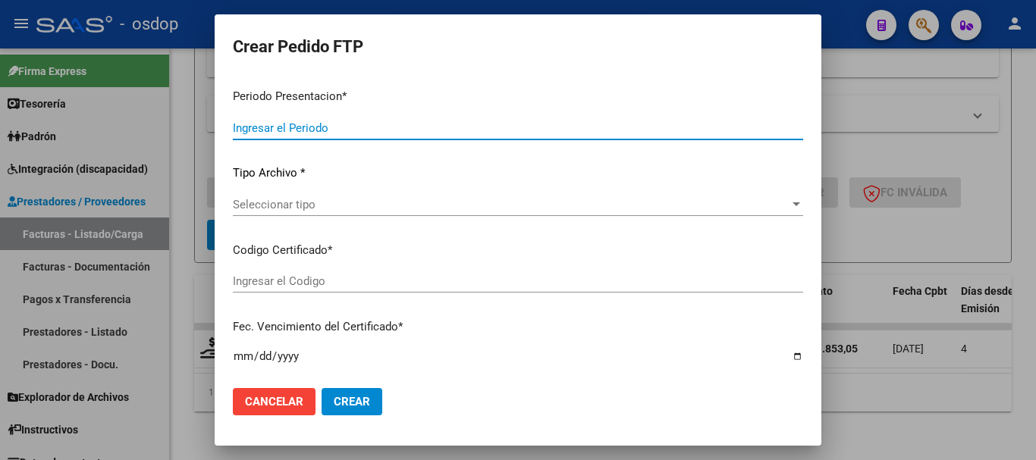
type input "202507"
type input "$ 61.853,05"
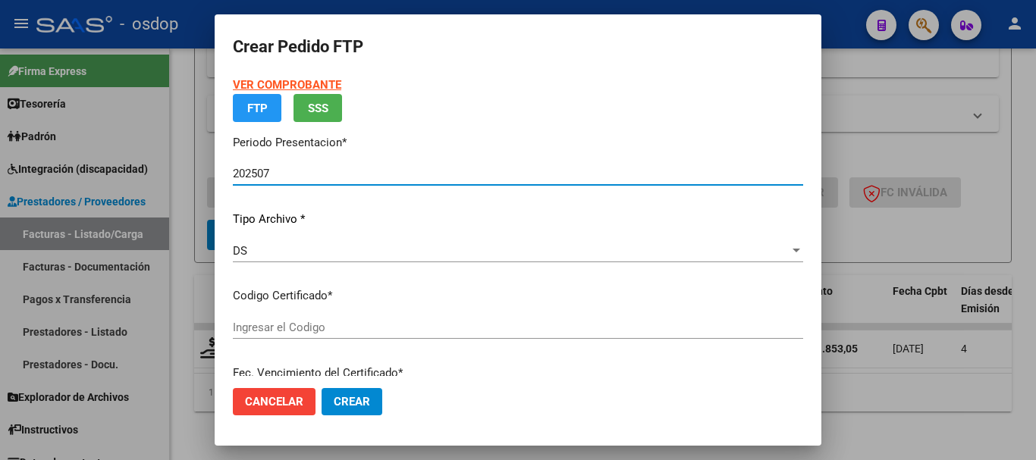
type input "2791752637"
type input "2028-05-30"
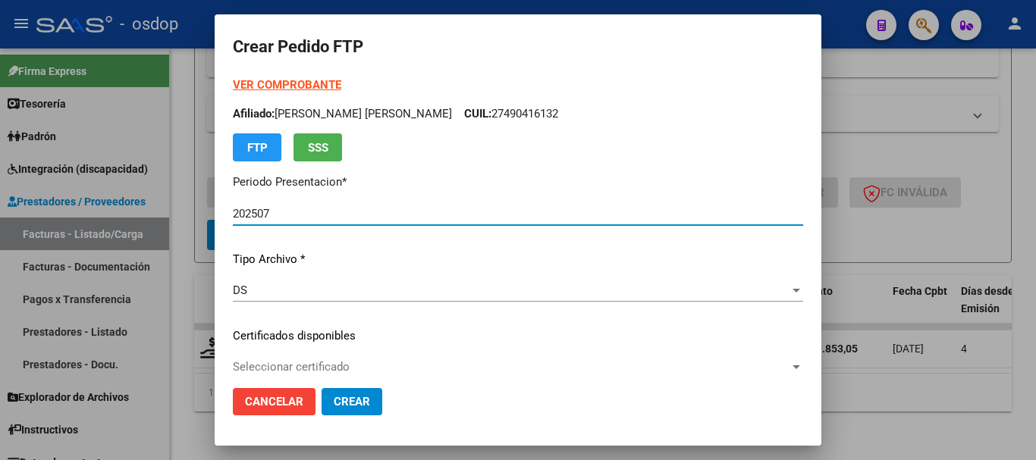
click at [366, 368] on span "Seleccionar certificado" at bounding box center [511, 367] width 557 height 14
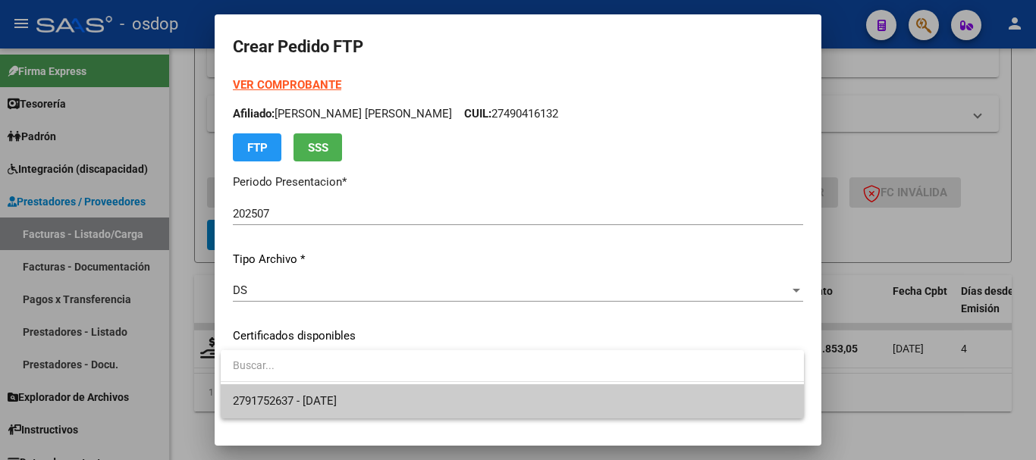
click at [377, 401] on span "2791752637 - 2028-05-30" at bounding box center [512, 402] width 559 height 34
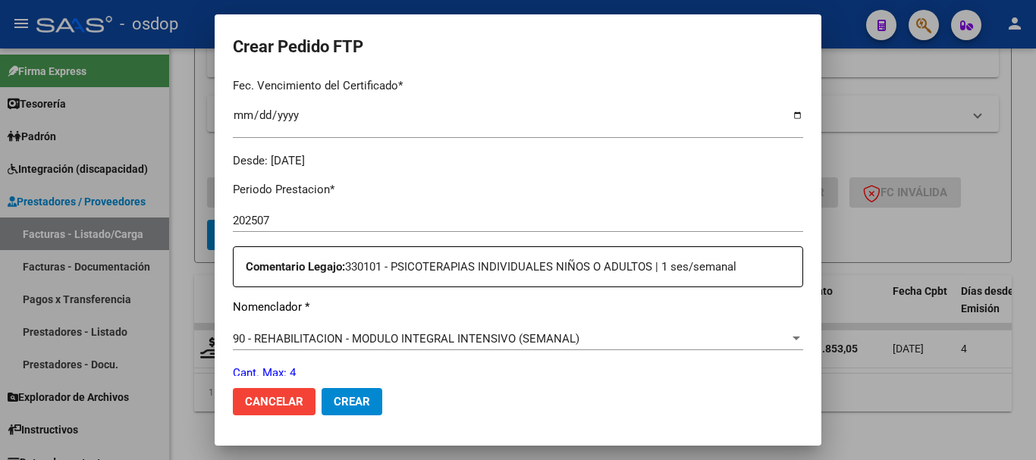
scroll to position [531, 0]
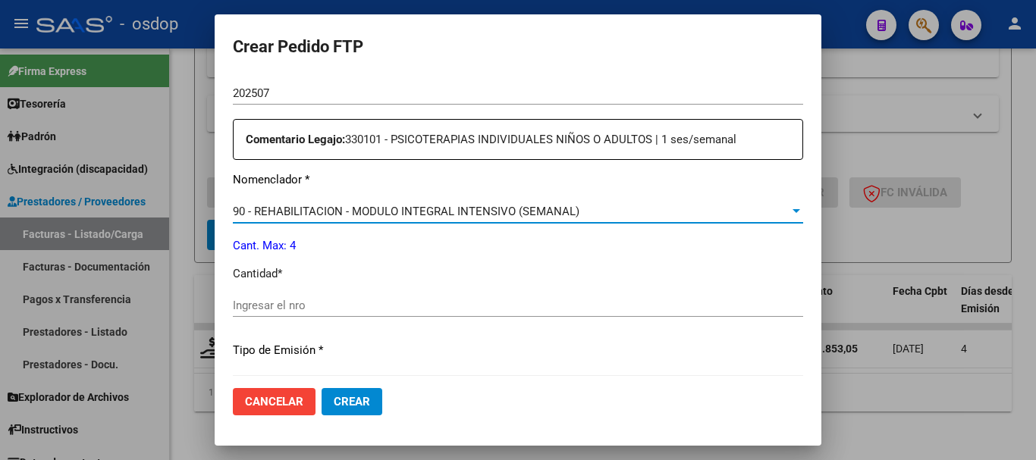
click at [394, 211] on span "90 - REHABILITACION - MODULO INTEGRAL INTENSIVO (SEMANAL)" at bounding box center [406, 212] width 347 height 14
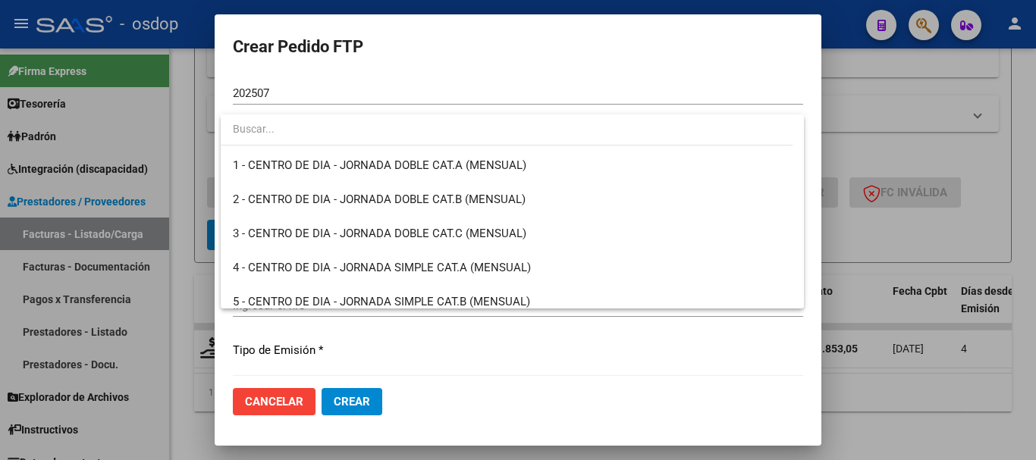
scroll to position [2992, 0]
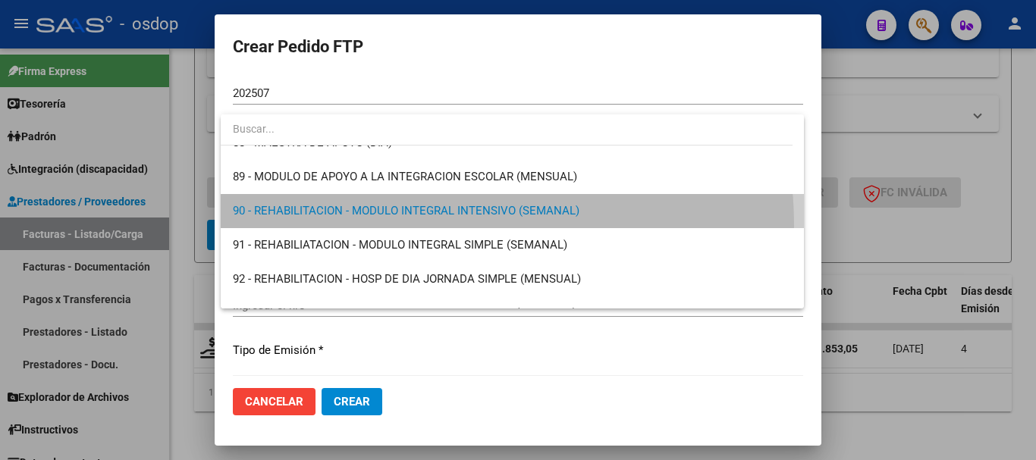
click at [388, 227] on span "90 - REHABILITACION - MODULO INTEGRAL INTENSIVO (SEMANAL)" at bounding box center [512, 211] width 559 height 34
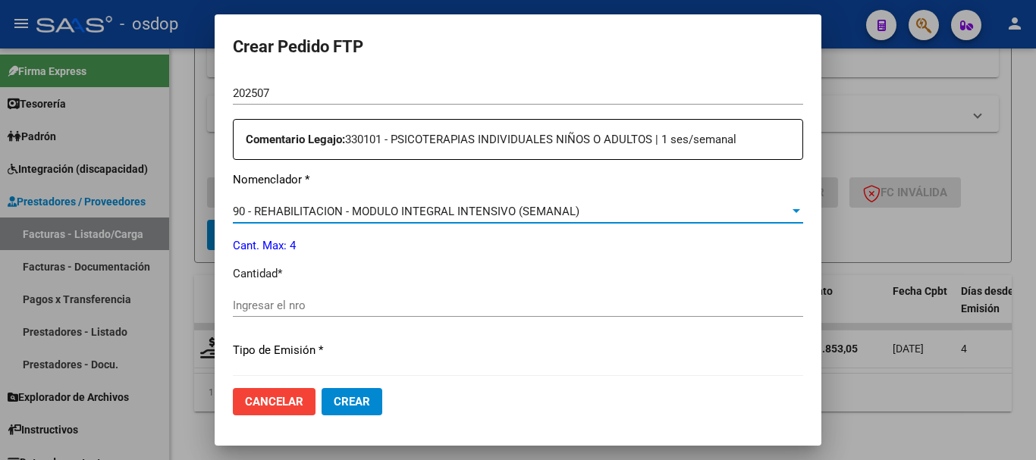
click at [391, 170] on div "Periodo Prestacion * 202507 Ingresar el Periodo Prestacion Comentario Legajo: 3…" at bounding box center [518, 302] width 570 height 520
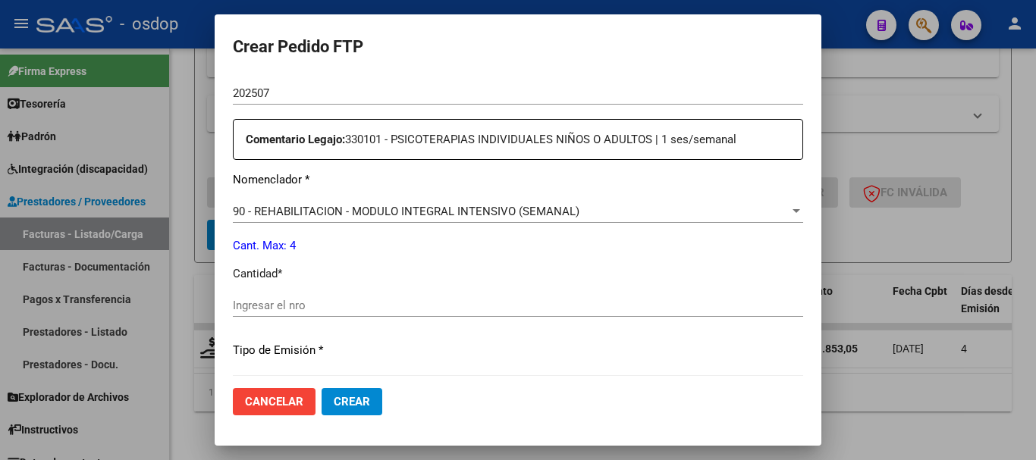
click at [389, 205] on span "90 - REHABILITACION - MODULO INTEGRAL INTENSIVO (SEMANAL)" at bounding box center [406, 212] width 347 height 14
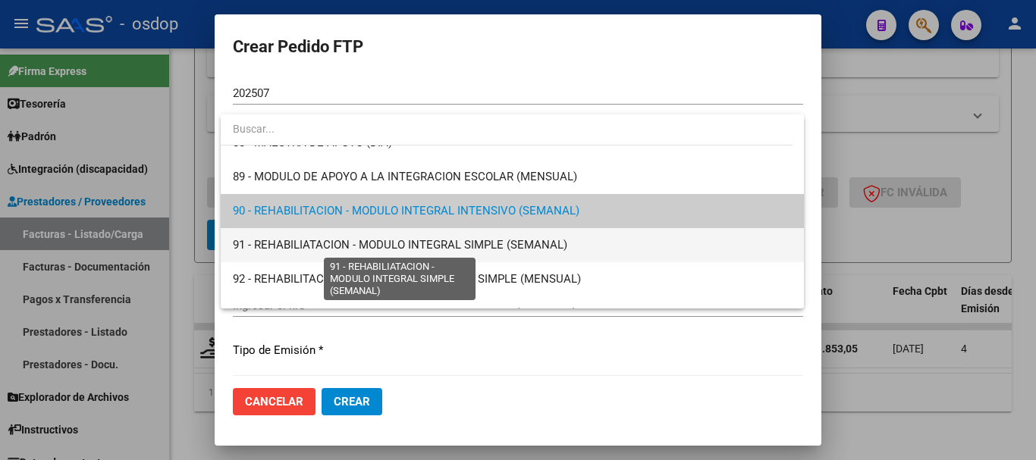
click at [395, 249] on span "91 - REHABILIATACION - MODULO INTEGRAL SIMPLE (SEMANAL)" at bounding box center [400, 245] width 335 height 14
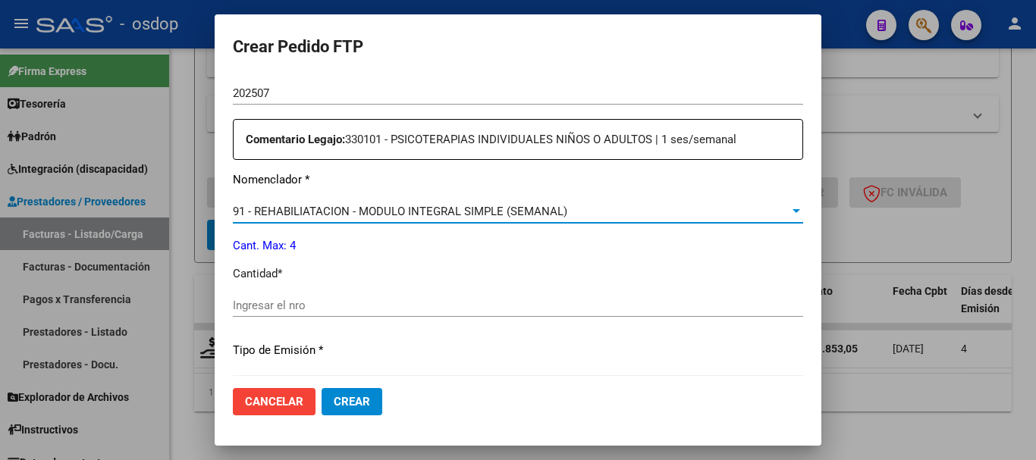
click at [375, 308] on input "Ingresar el nro" at bounding box center [518, 306] width 570 height 14
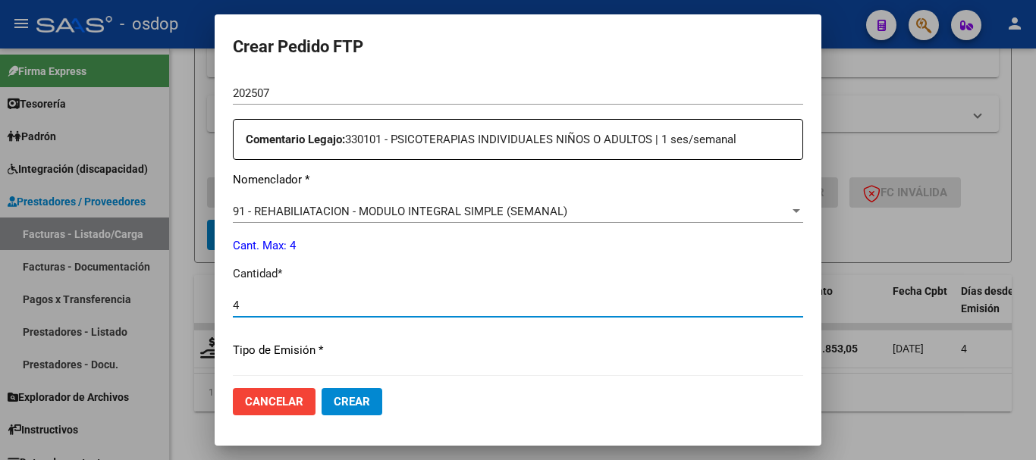
type input "4"
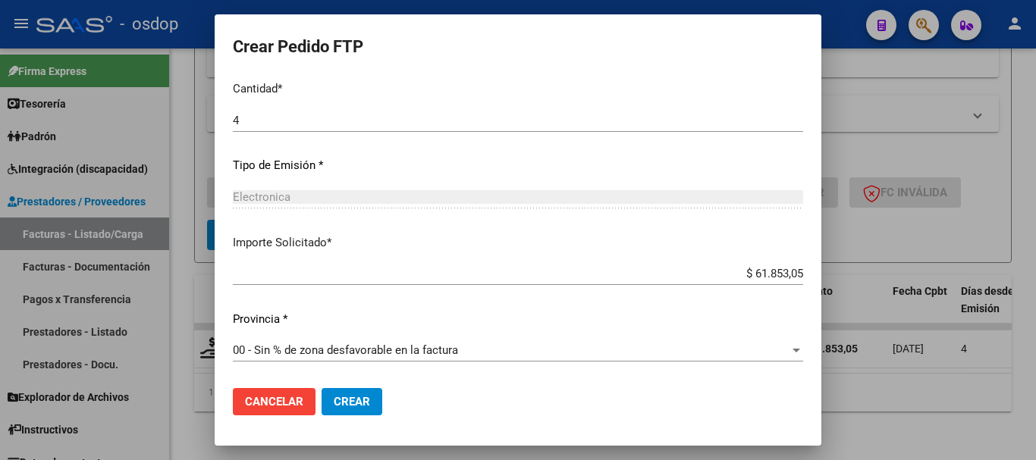
click at [343, 397] on span "Crear" at bounding box center [352, 402] width 36 height 14
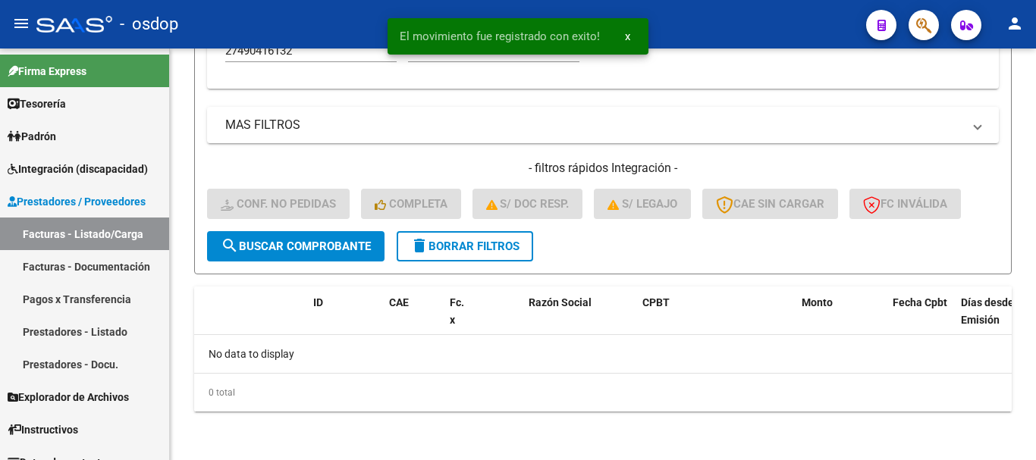
scroll to position [533, 0]
click at [479, 244] on span "delete Borrar Filtros" at bounding box center [464, 247] width 109 height 14
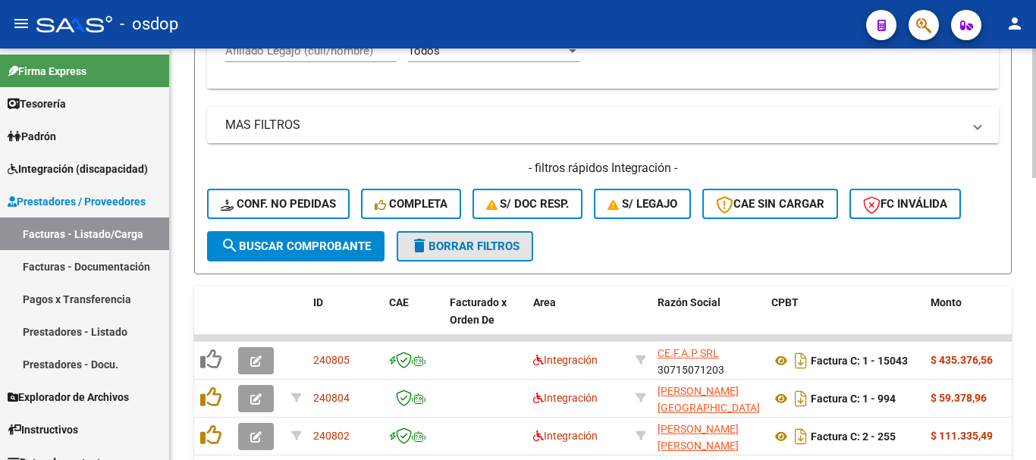
click at [451, 240] on span "delete Borrar Filtros" at bounding box center [464, 247] width 109 height 14
click at [375, 140] on mat-expansion-panel-header "MAS FILTROS" at bounding box center [603, 125] width 792 height 36
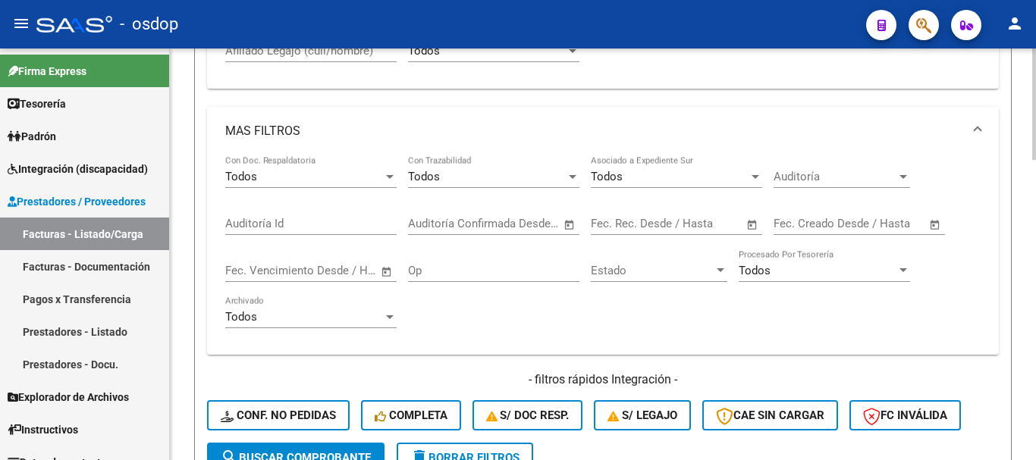
click at [351, 131] on mat-panel-title "MAS FILTROS" at bounding box center [593, 131] width 737 height 17
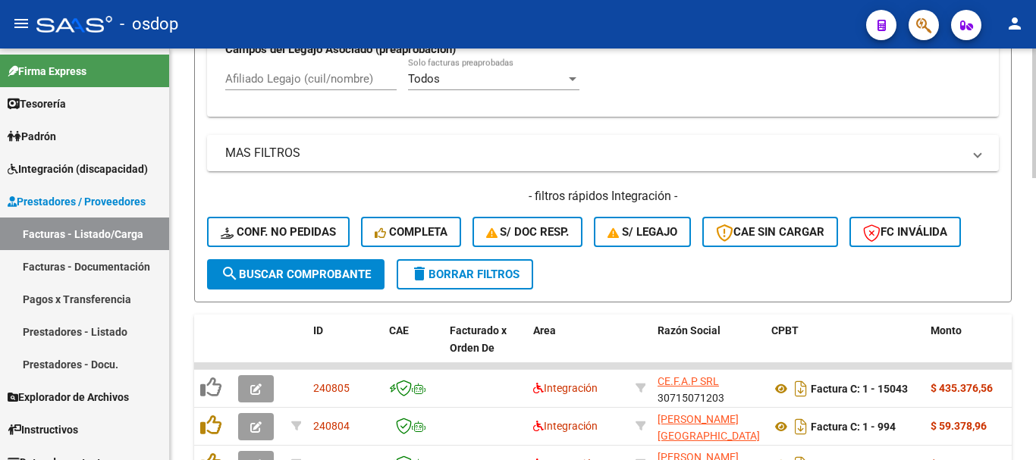
scroll to position [457, 0]
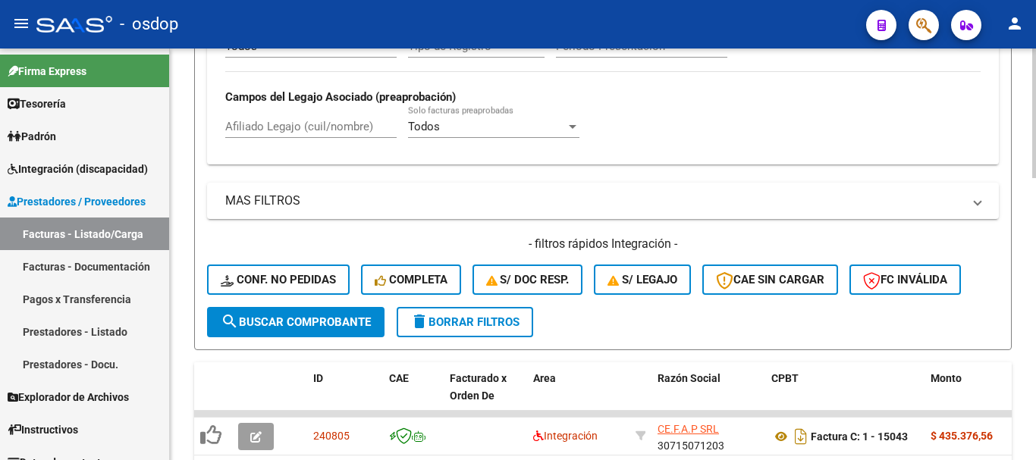
click at [269, 127] on input "Afiliado Legajo (cuil/nombre)" at bounding box center [310, 127] width 171 height 14
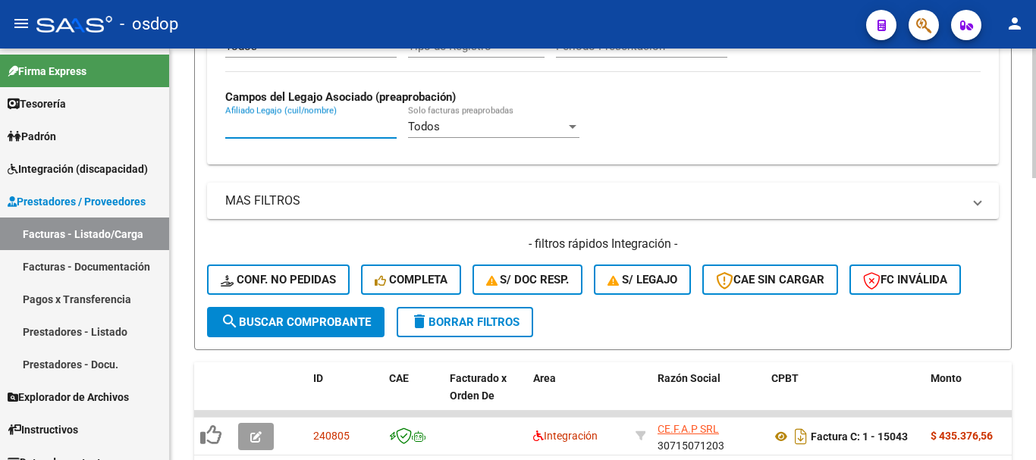
paste input "27442922638"
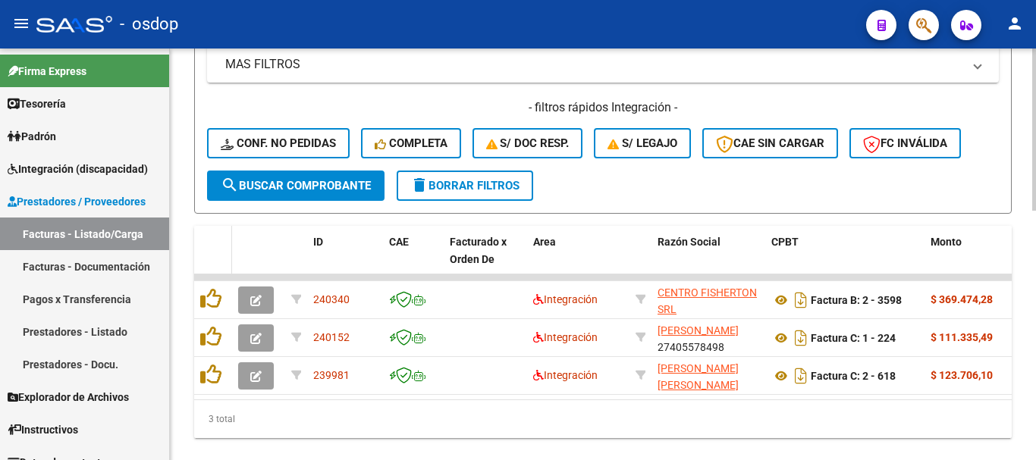
scroll to position [633, 0]
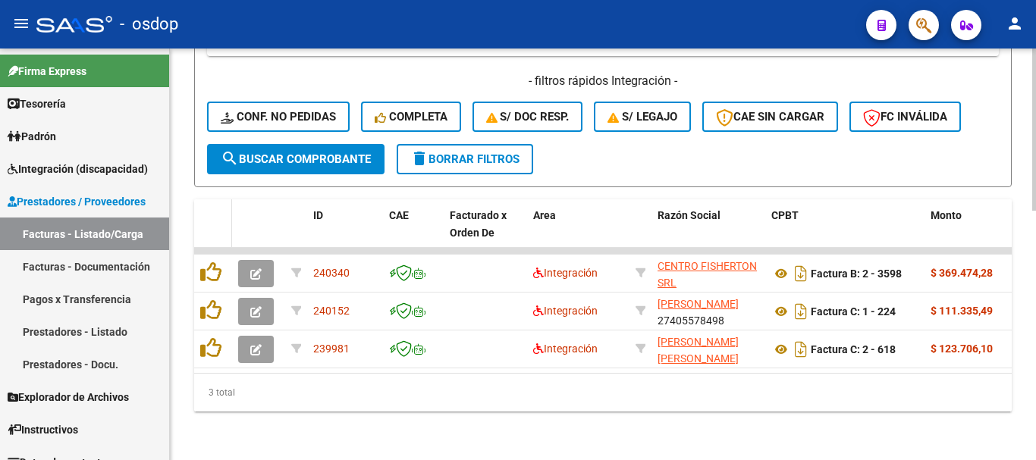
type input "27442922638"
click at [205, 199] on datatable-header-cell at bounding box center [213, 232] width 38 height 67
click at [564, 407] on div "3 total" at bounding box center [603, 393] width 818 height 38
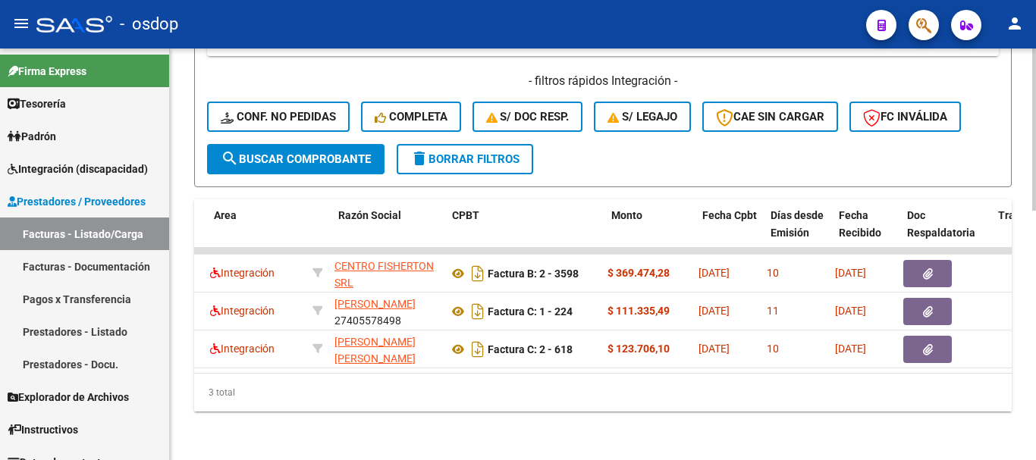
scroll to position [0, 289]
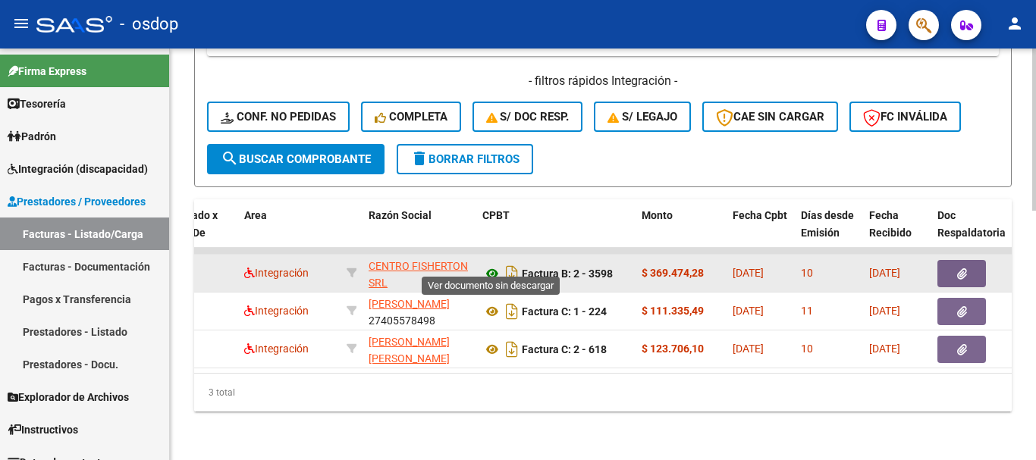
click at [489, 267] on icon at bounding box center [492, 274] width 20 height 18
click at [945, 260] on button "button" at bounding box center [962, 273] width 49 height 27
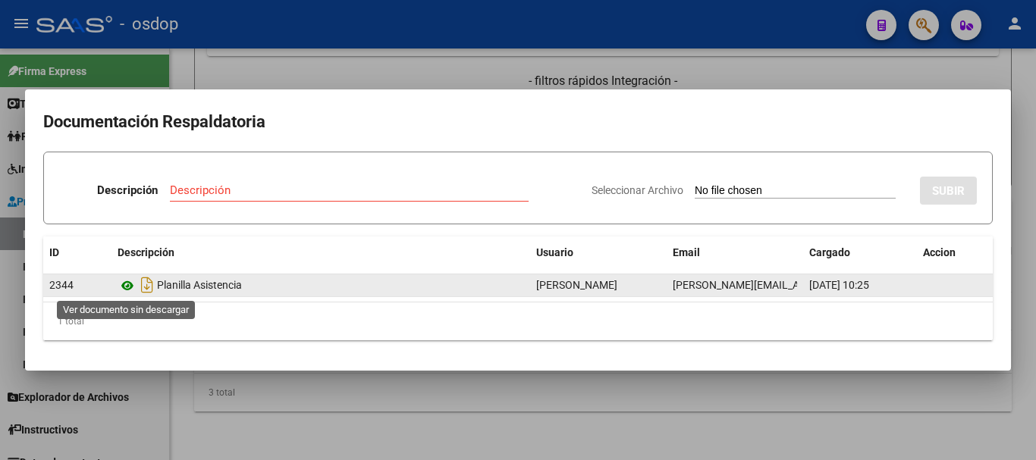
click at [122, 278] on icon at bounding box center [128, 286] width 20 height 18
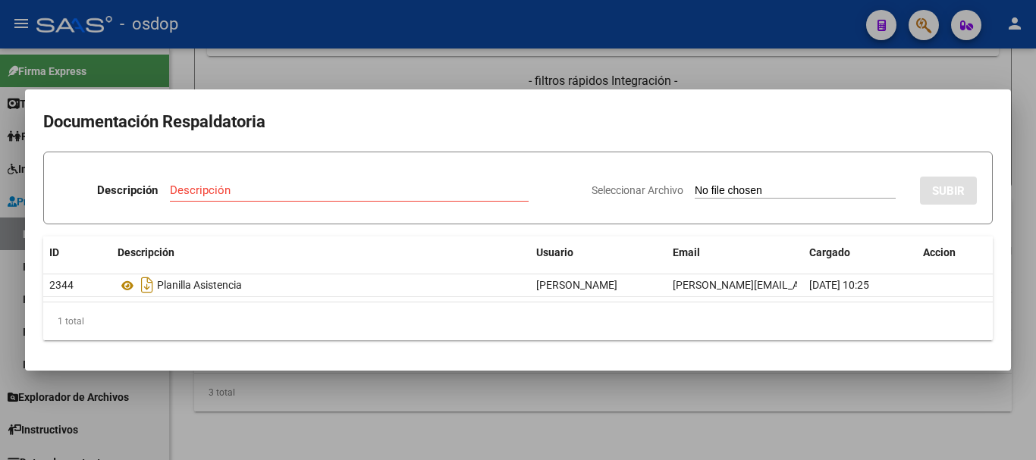
click at [254, 388] on div at bounding box center [518, 230] width 1036 height 460
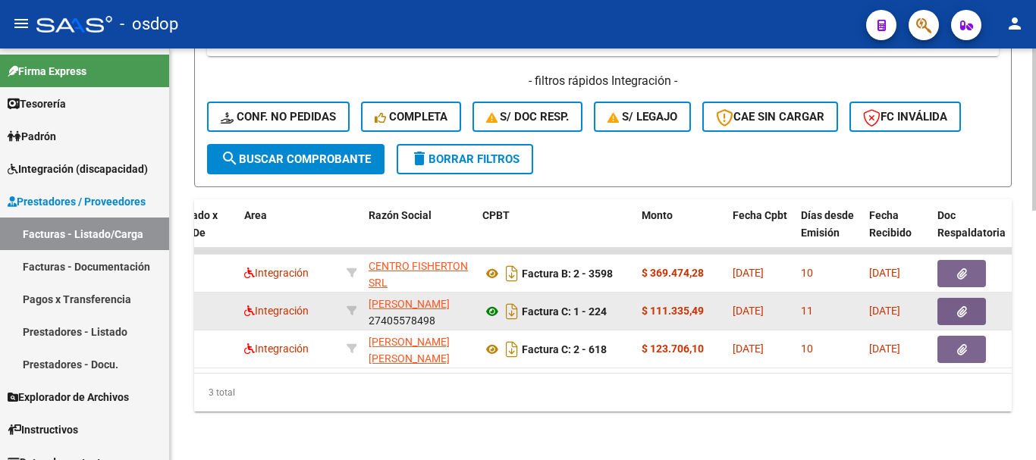
click at [488, 303] on icon at bounding box center [492, 312] width 20 height 18
click at [966, 310] on button "button" at bounding box center [962, 311] width 49 height 27
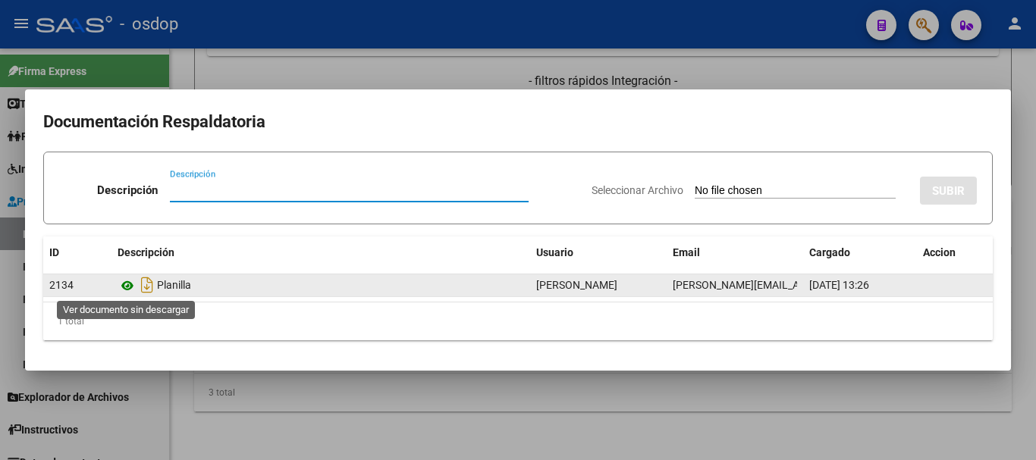
click at [130, 287] on icon at bounding box center [128, 286] width 20 height 18
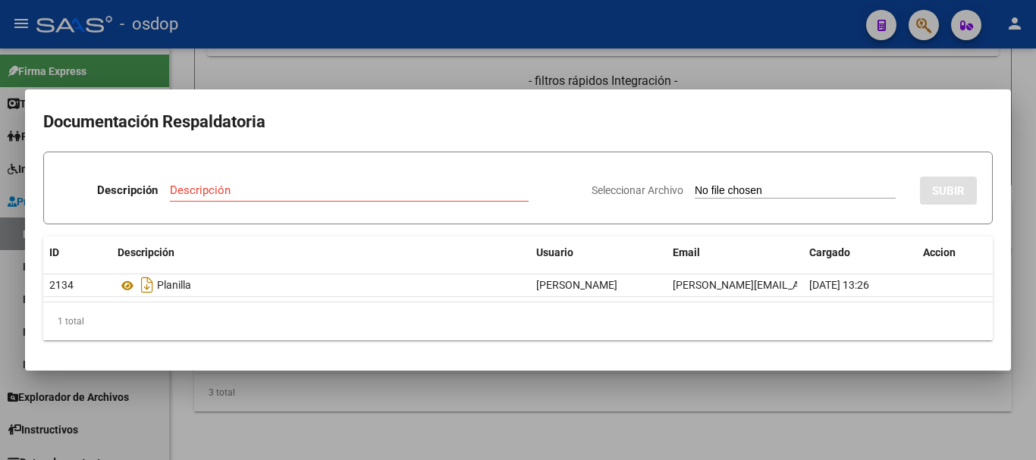
drag, startPoint x: 275, startPoint y: 331, endPoint x: 291, endPoint y: 372, distance: 43.2
click at [285, 357] on mat-dialog-container "Documentación Respaldatoria Descripción Descripción Seleccionar Archivo SUBIR I…" at bounding box center [518, 230] width 986 height 281
drag, startPoint x: 293, startPoint y: 375, endPoint x: 303, endPoint y: 380, distance: 11.9
click at [293, 375] on div at bounding box center [518, 230] width 1036 height 460
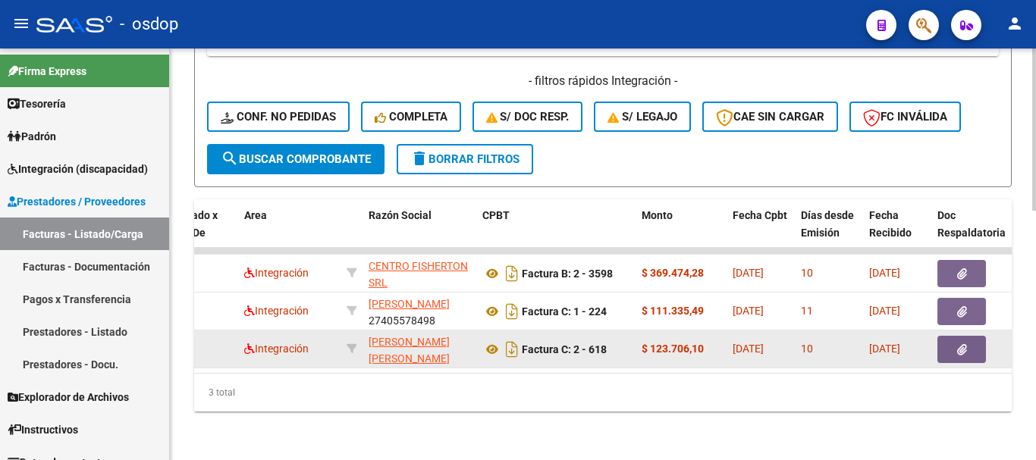
click at [475, 341] on datatable-body-cell "DONNELLY KEHOE VICTORIA CARMEN 24333358502" at bounding box center [420, 349] width 114 height 37
click at [492, 341] on icon at bounding box center [492, 350] width 20 height 18
click at [961, 344] on icon "button" at bounding box center [962, 349] width 10 height 11
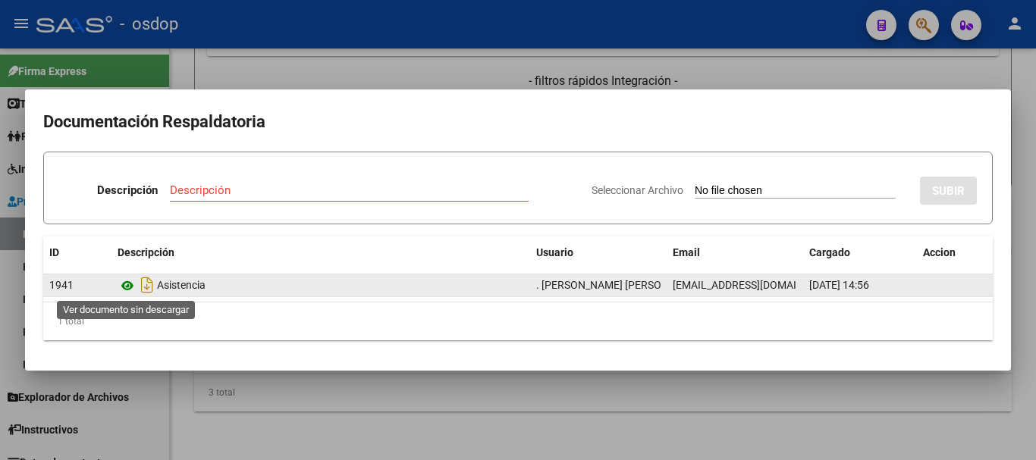
click at [126, 292] on icon at bounding box center [128, 286] width 20 height 18
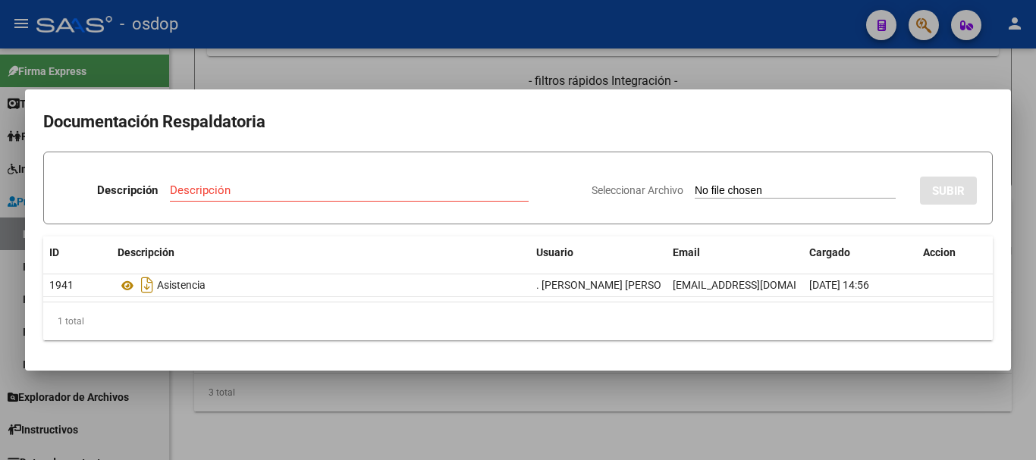
click at [403, 422] on div at bounding box center [518, 230] width 1036 height 460
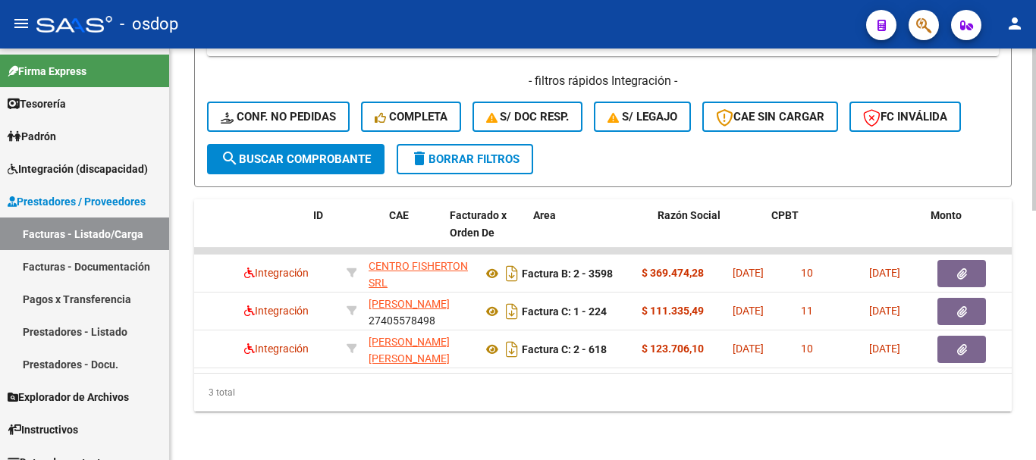
scroll to position [0, 0]
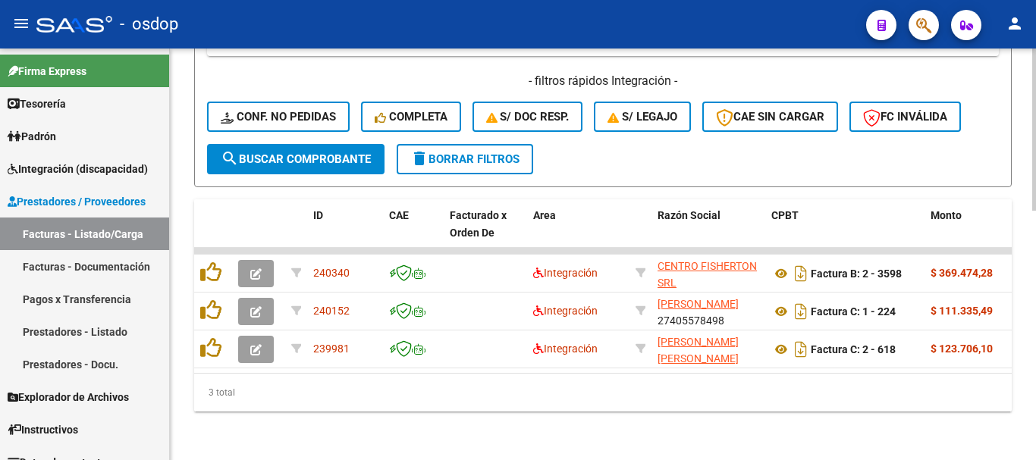
click at [309, 401] on div "3 total" at bounding box center [603, 393] width 818 height 38
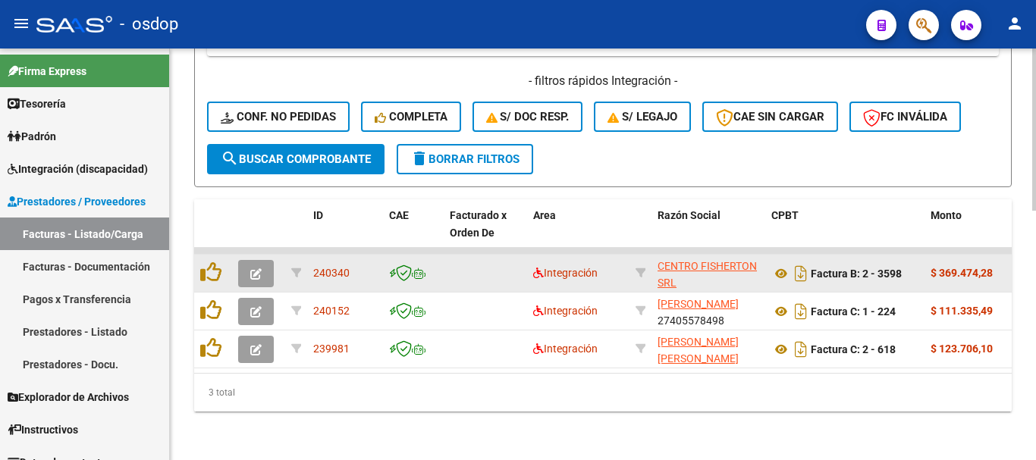
click at [223, 262] on div at bounding box center [213, 274] width 26 height 24
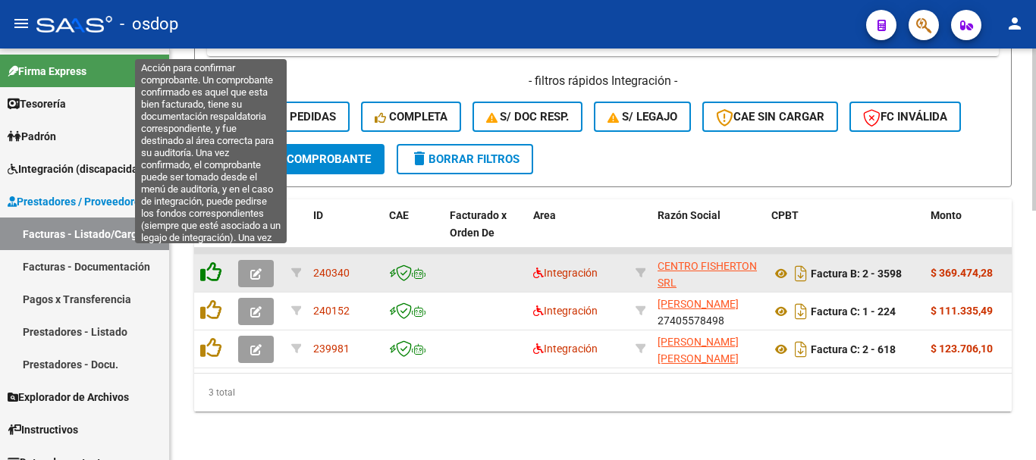
click at [215, 262] on icon at bounding box center [210, 272] width 21 height 21
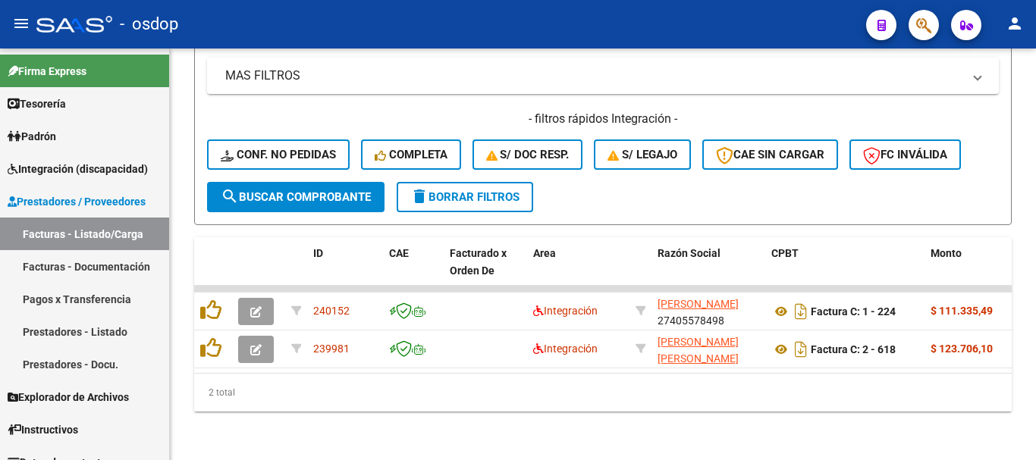
scroll to position [595, 0]
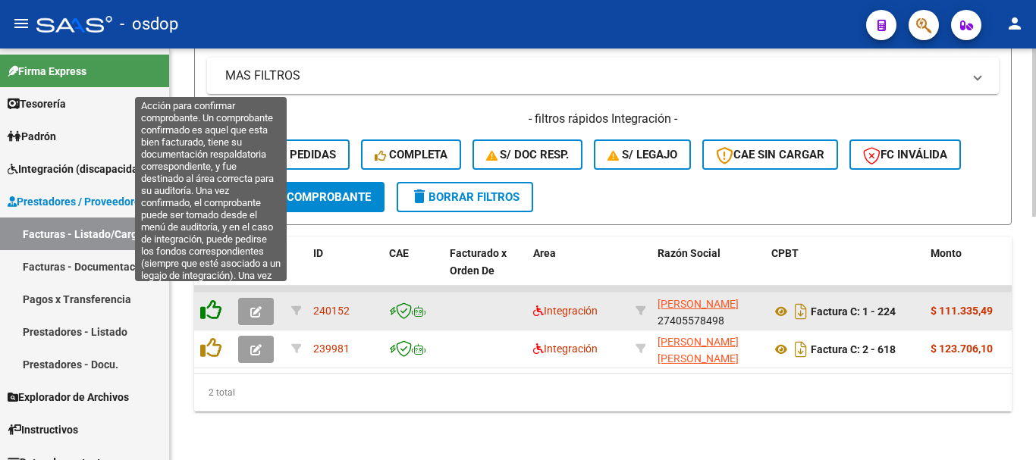
click at [215, 306] on icon at bounding box center [210, 310] width 21 height 21
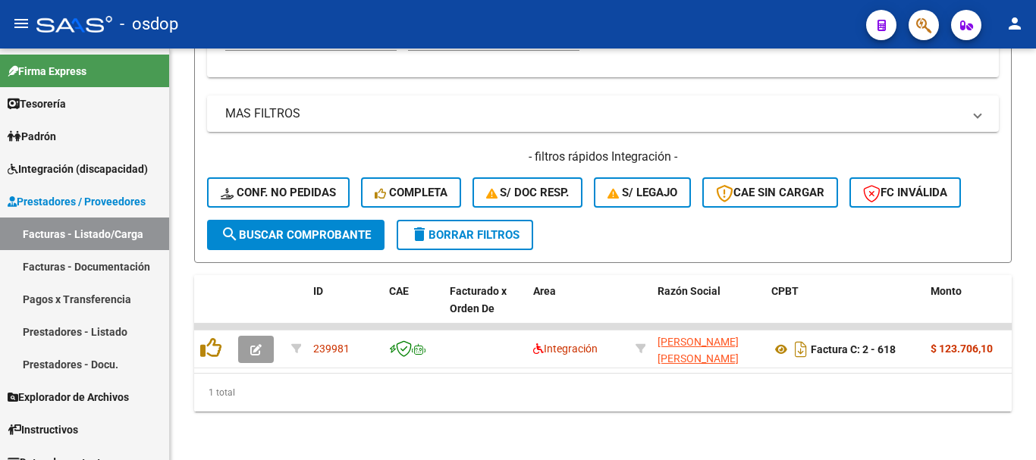
scroll to position [557, 0]
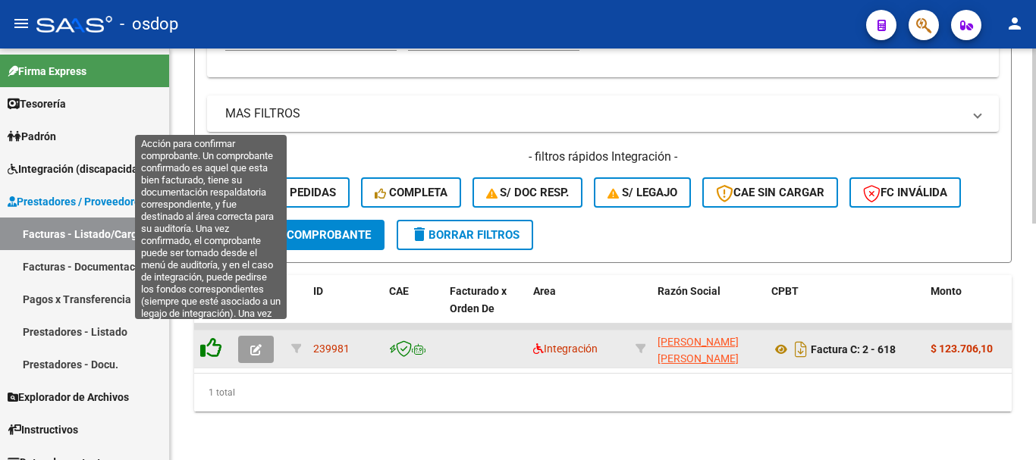
click at [203, 343] on icon at bounding box center [210, 348] width 21 height 21
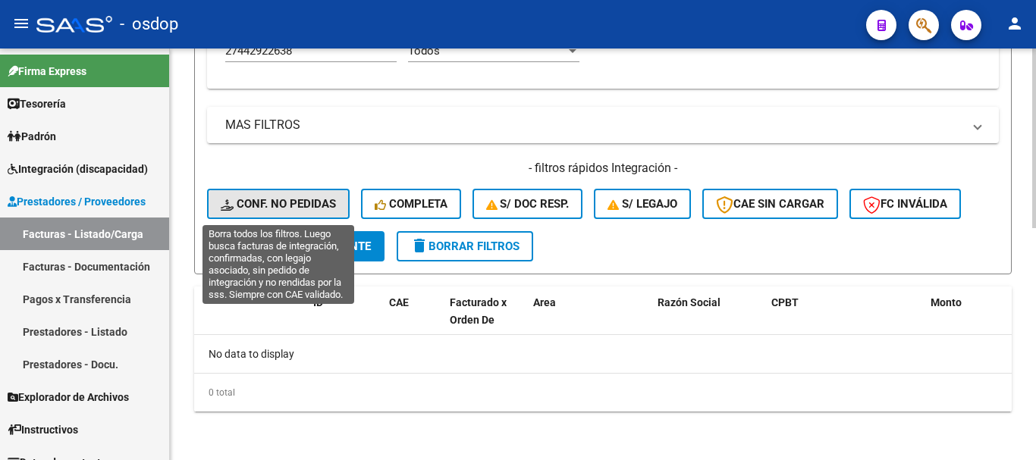
click at [281, 190] on button "Conf. no pedidas" at bounding box center [278, 204] width 143 height 30
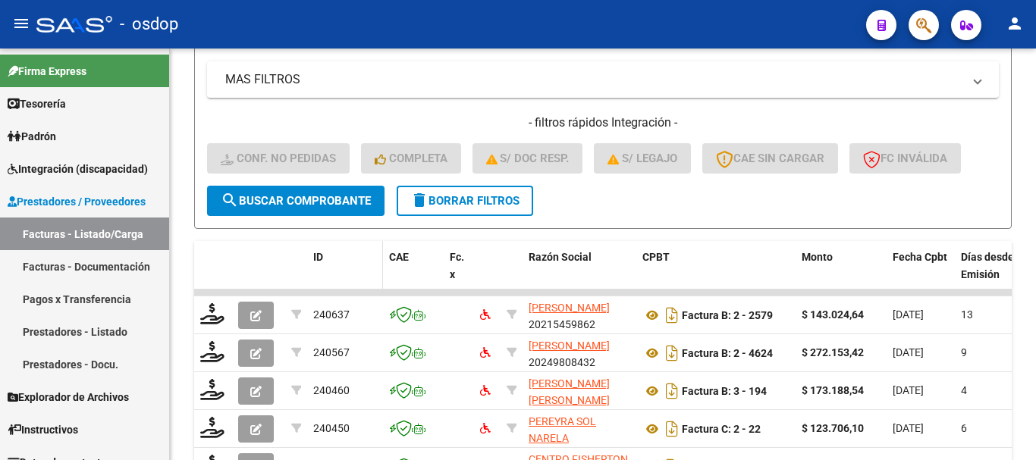
scroll to position [533, 0]
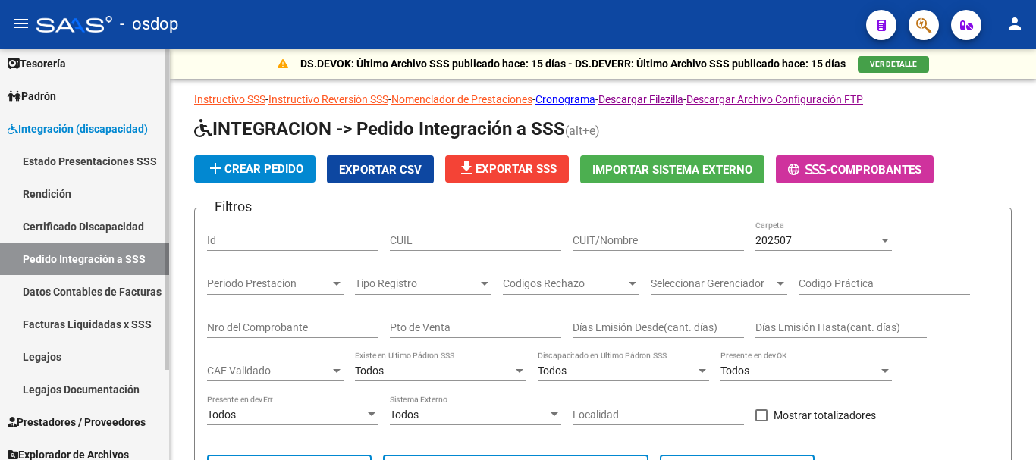
scroll to position [76, 0]
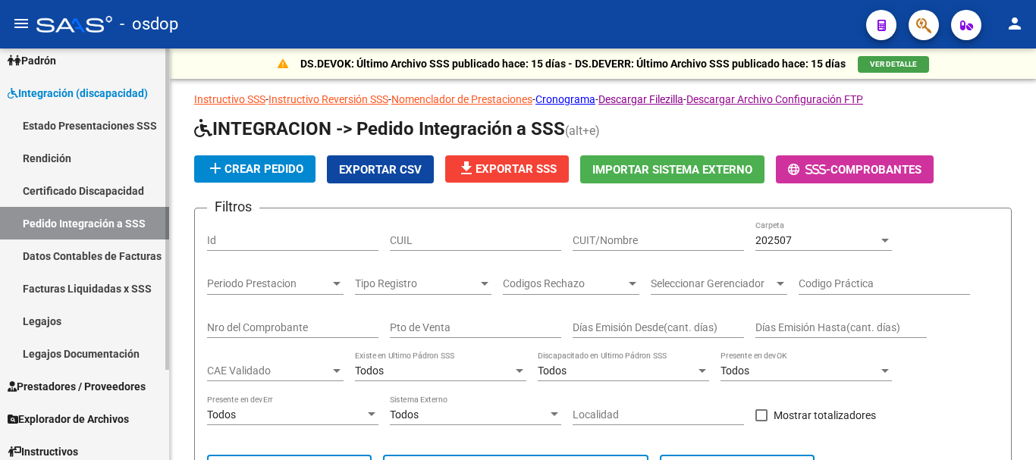
click at [71, 379] on span "Prestadores / Proveedores" at bounding box center [77, 387] width 138 height 17
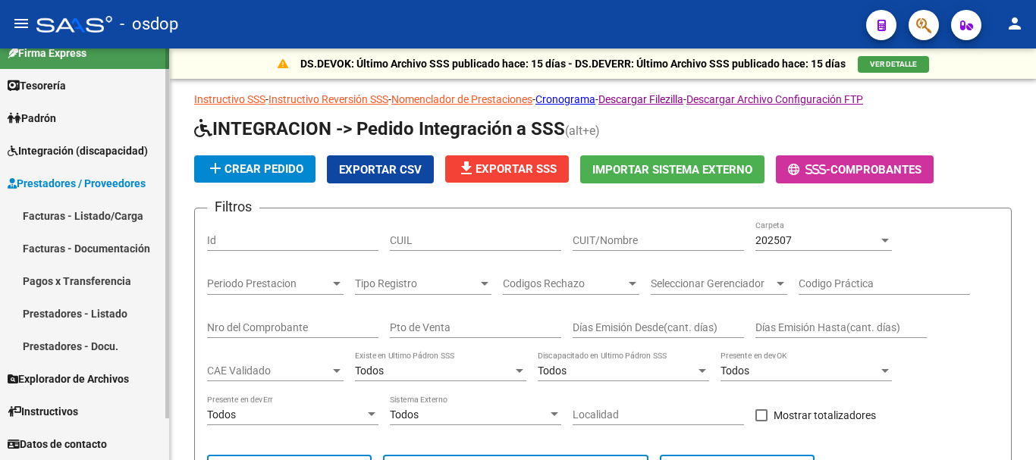
scroll to position [18, 0]
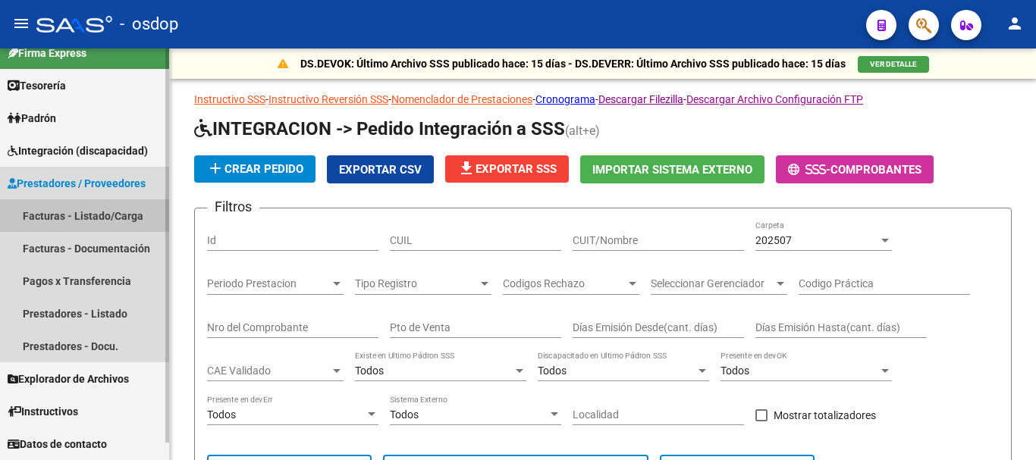
click at [106, 221] on link "Facturas - Listado/Carga" at bounding box center [84, 215] width 169 height 33
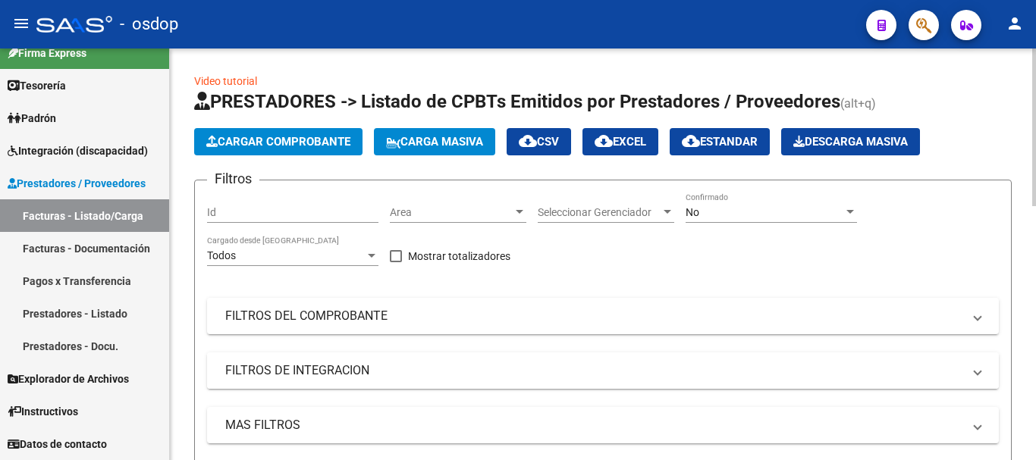
click at [347, 369] on mat-panel-title "FILTROS DE INTEGRACION" at bounding box center [593, 371] width 737 height 17
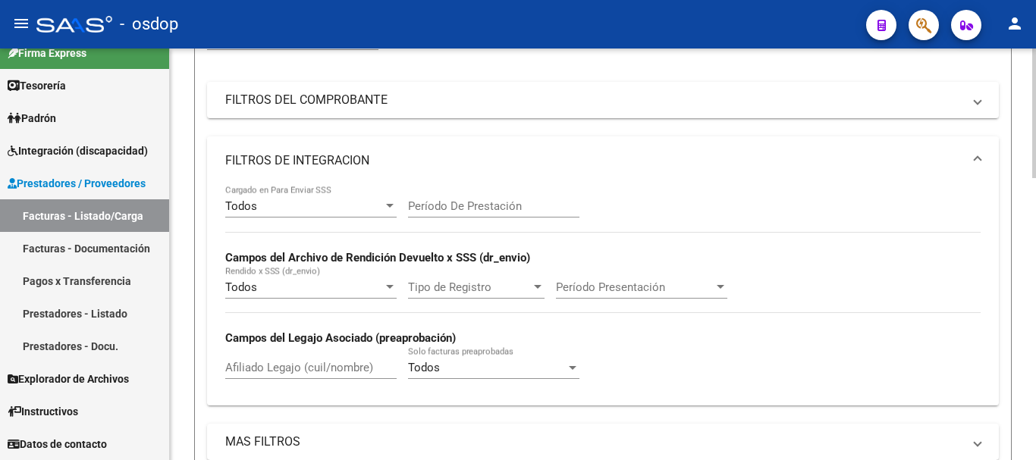
scroll to position [228, 0]
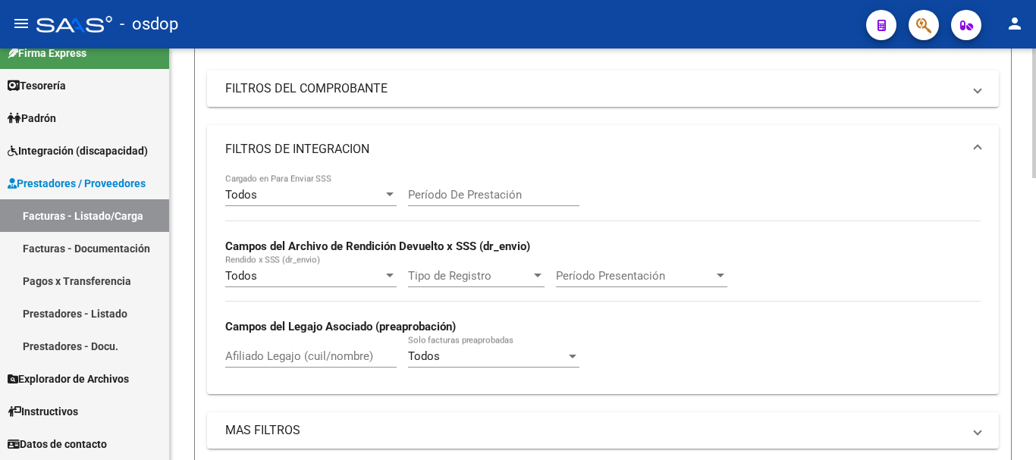
click at [259, 359] on input "Afiliado Legajo (cuil/nombre)" at bounding box center [310, 357] width 171 height 14
paste input "20590639290"
type input "20590639290"
click at [190, 343] on div "Video tutorial PRESTADORES -> Listado de CPBTs Emitidos por Prestadores / Prove…" at bounding box center [603, 337] width 866 height 1032
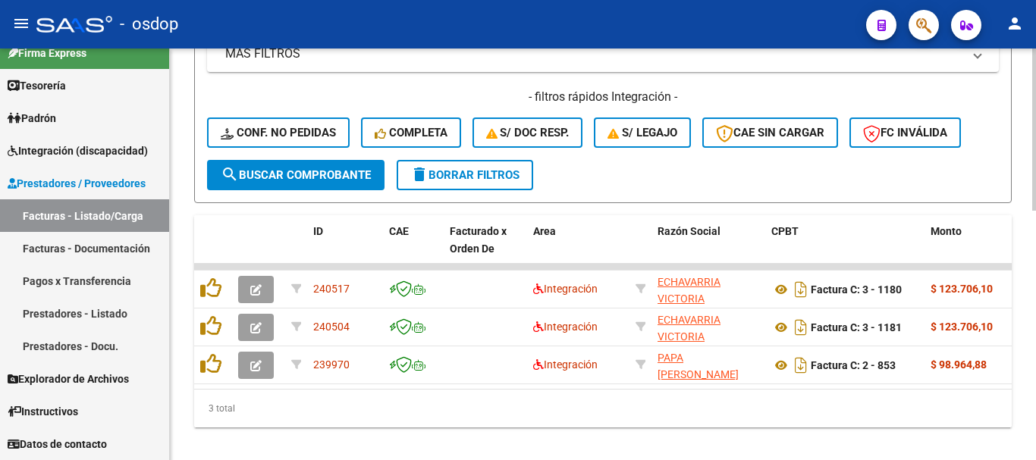
scroll to position [607, 0]
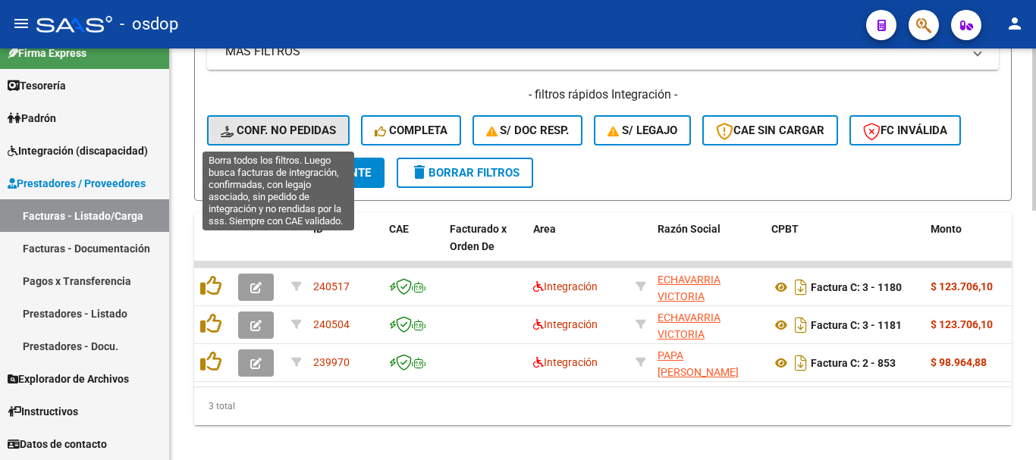
click at [309, 127] on span "Conf. no pedidas" at bounding box center [278, 131] width 115 height 14
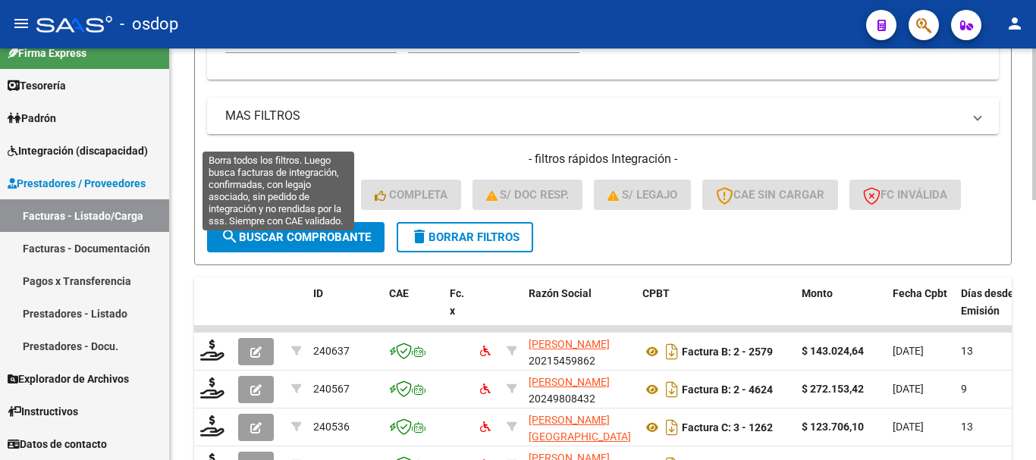
scroll to position [455, 0]
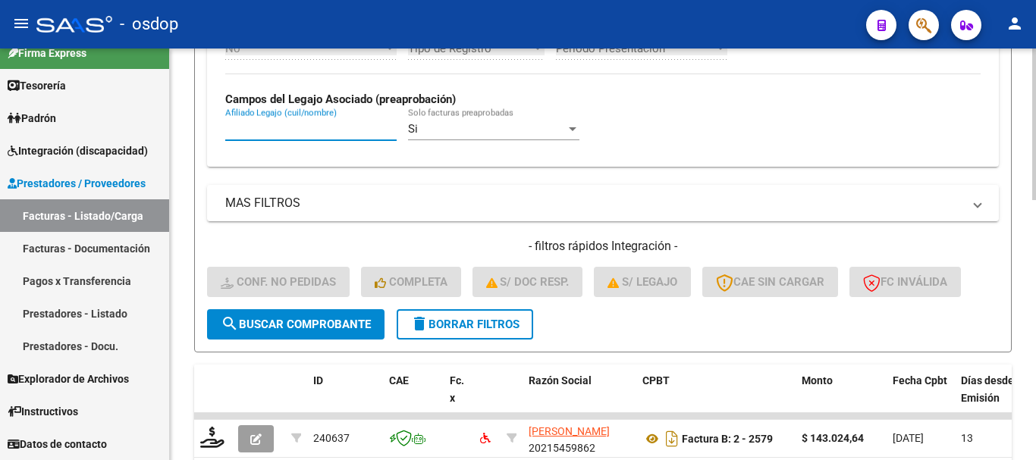
click at [269, 133] on input "Afiliado Legajo (cuil/nombre)" at bounding box center [310, 129] width 171 height 14
paste input "20590639290"
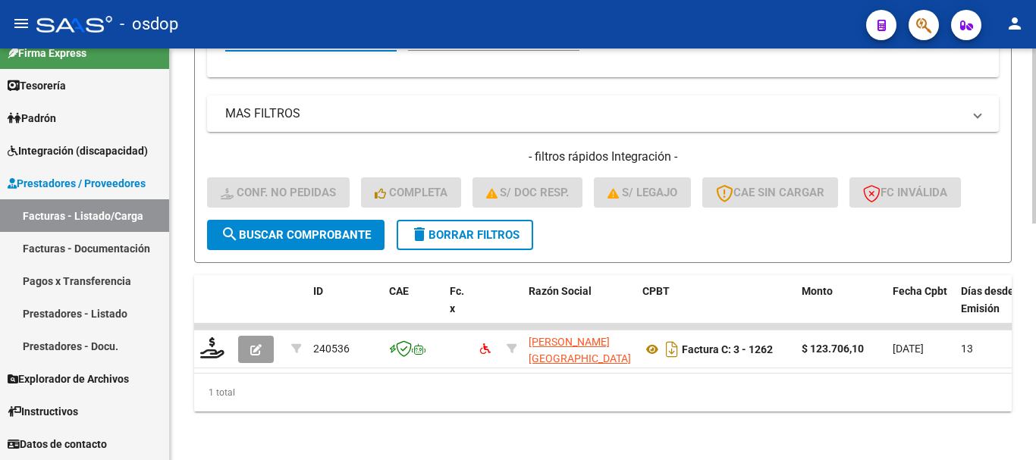
scroll to position [557, 0]
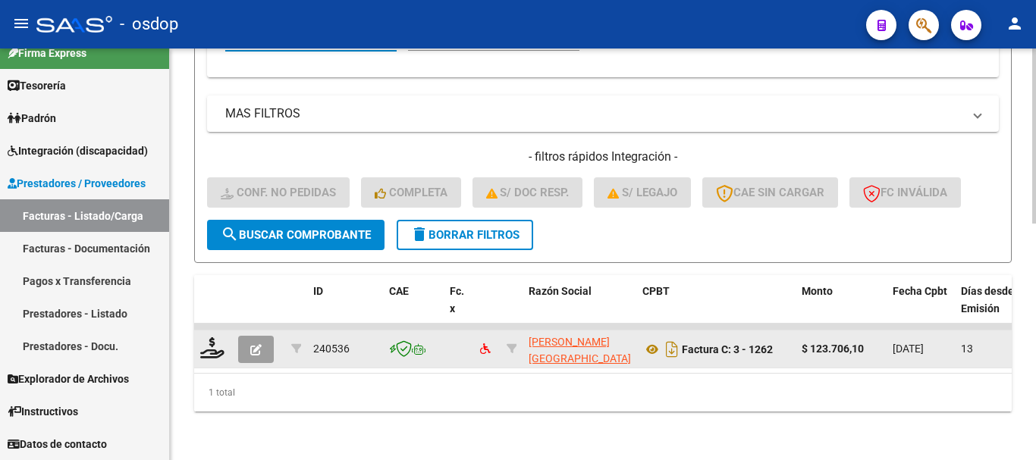
type input "20590639290"
click at [246, 336] on button "button" at bounding box center [256, 349] width 36 height 27
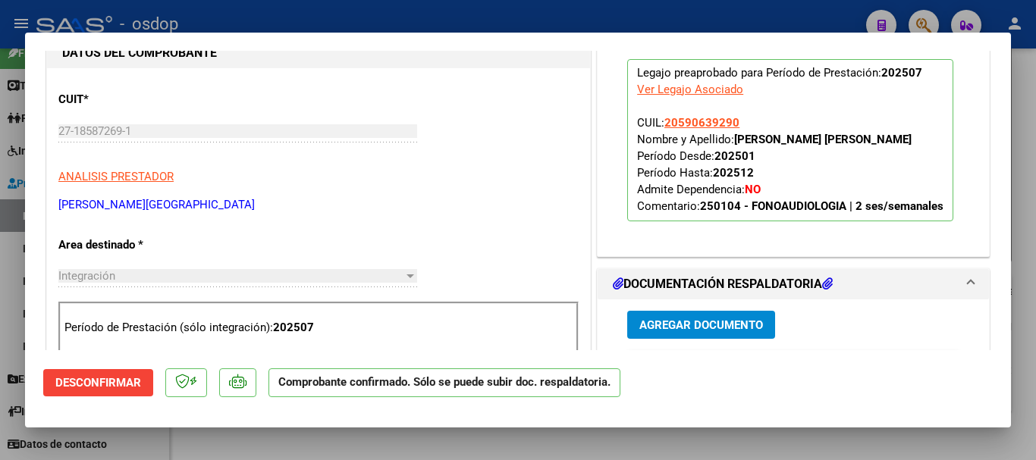
scroll to position [152, 0]
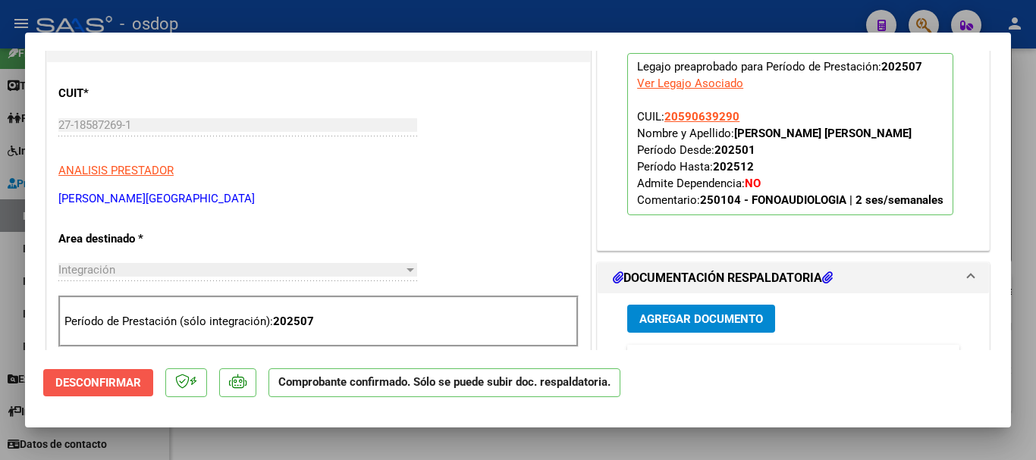
click at [131, 379] on span "Desconfirmar" at bounding box center [98, 383] width 86 height 14
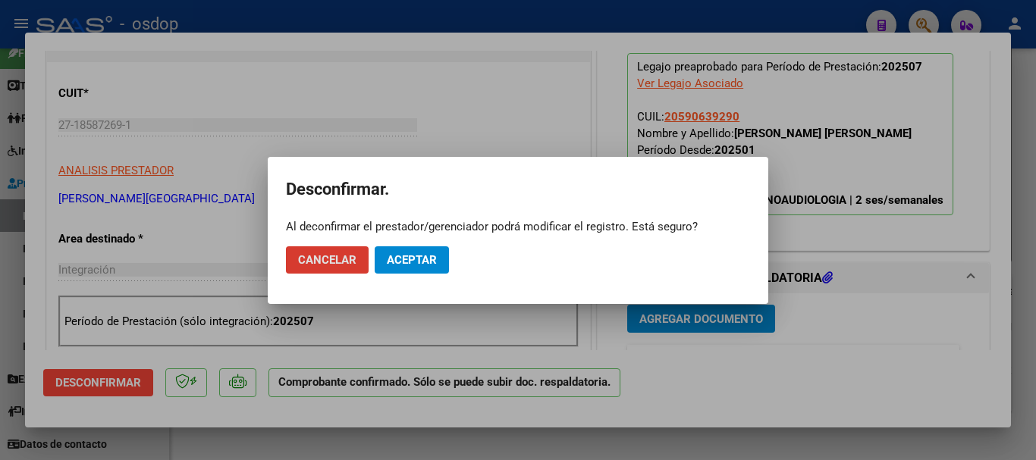
click at [423, 267] on button "Aceptar" at bounding box center [412, 260] width 74 height 27
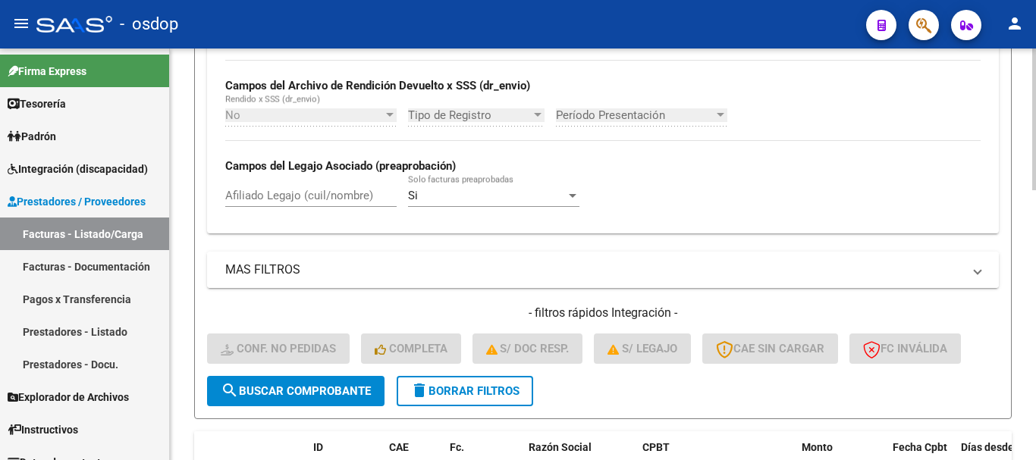
scroll to position [382, 0]
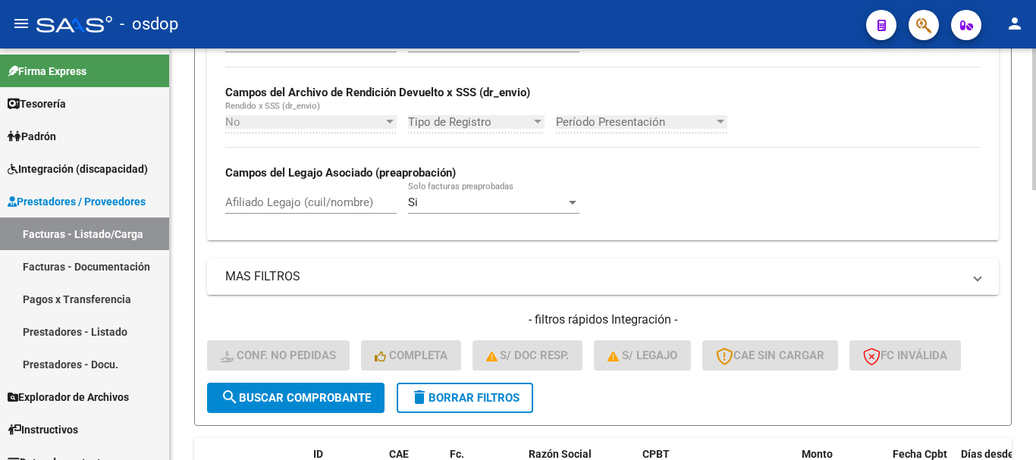
click at [331, 212] on div "Afiliado Legajo (cuil/nombre)" at bounding box center [310, 197] width 171 height 33
click at [322, 197] on input "Afiliado Legajo (cuil/nombre)" at bounding box center [310, 203] width 171 height 14
paste input "27442922638"
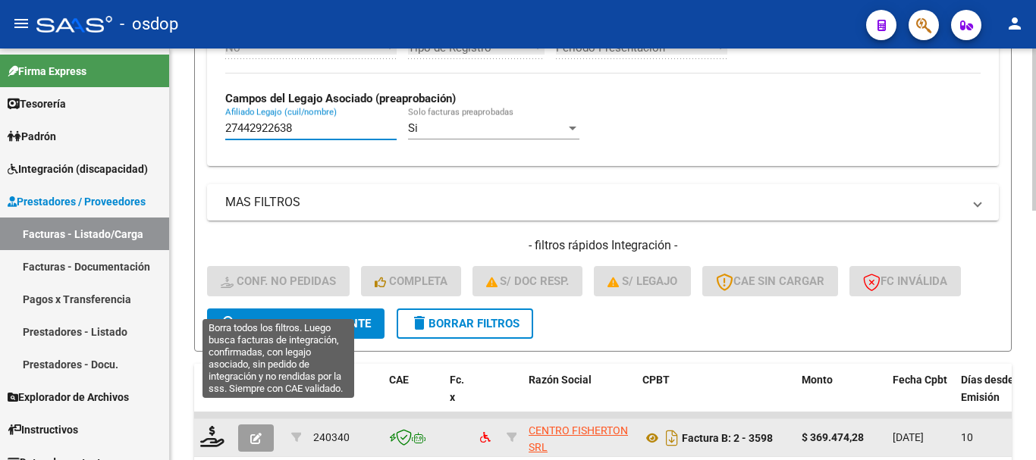
scroll to position [633, 0]
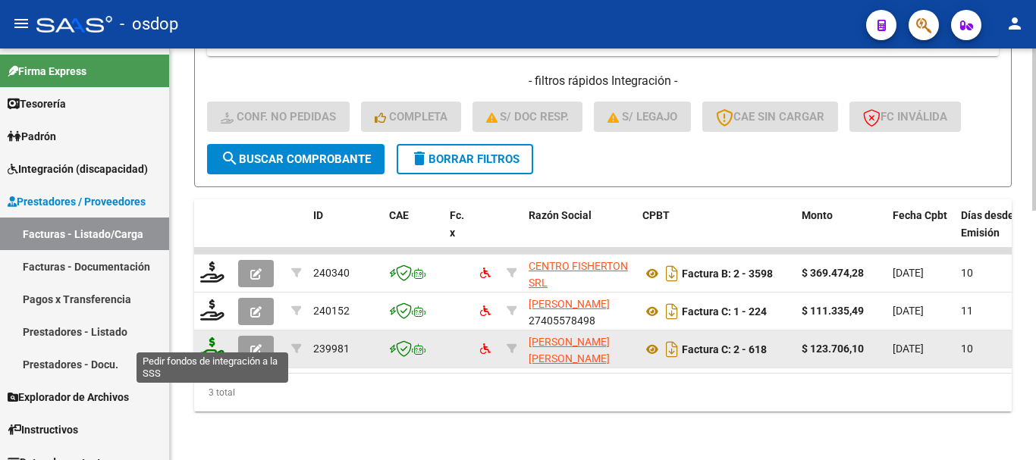
type input "27442922638"
click at [210, 346] on icon at bounding box center [212, 348] width 24 height 21
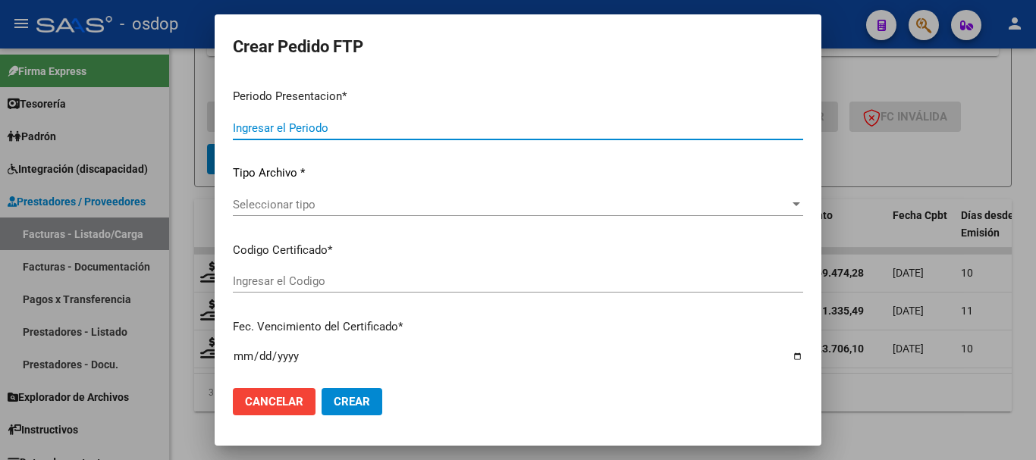
type input "202507"
type input "$ 123.706,10"
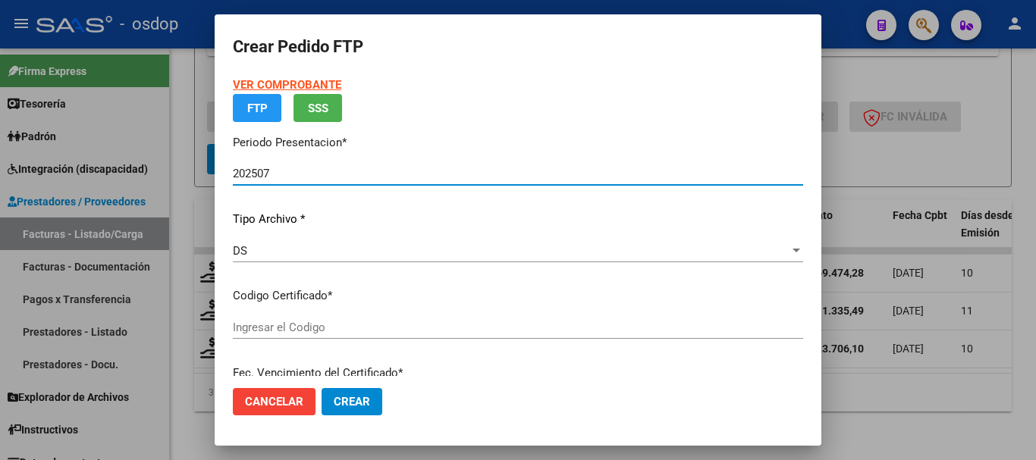
type input "9825335619"
type input "[DATE]"
click at [356, 305] on p "Certificados disponibles" at bounding box center [518, 295] width 570 height 17
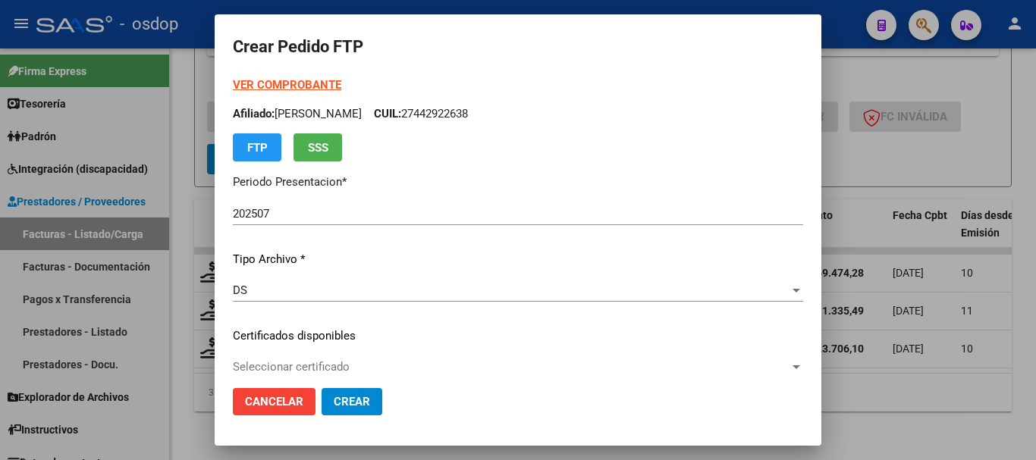
click at [349, 369] on span "Seleccionar certificado" at bounding box center [511, 367] width 557 height 14
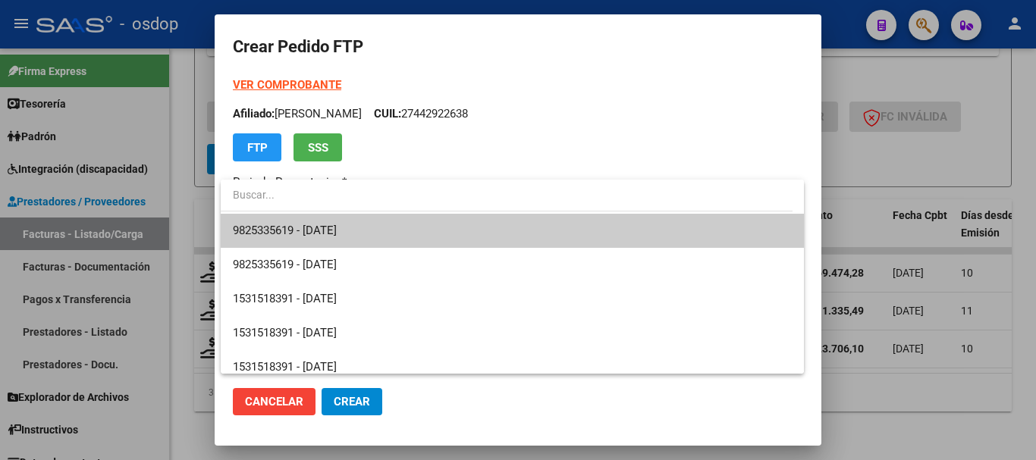
click at [384, 231] on span "9825335619 - [DATE]" at bounding box center [512, 231] width 559 height 34
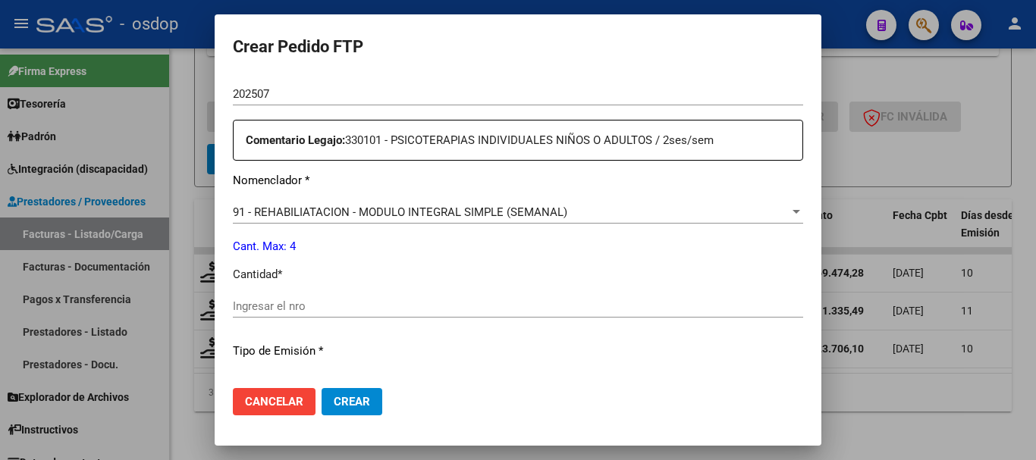
scroll to position [531, 0]
click at [593, 303] on input "Ingresar el nro" at bounding box center [518, 306] width 570 height 14
type input "4"
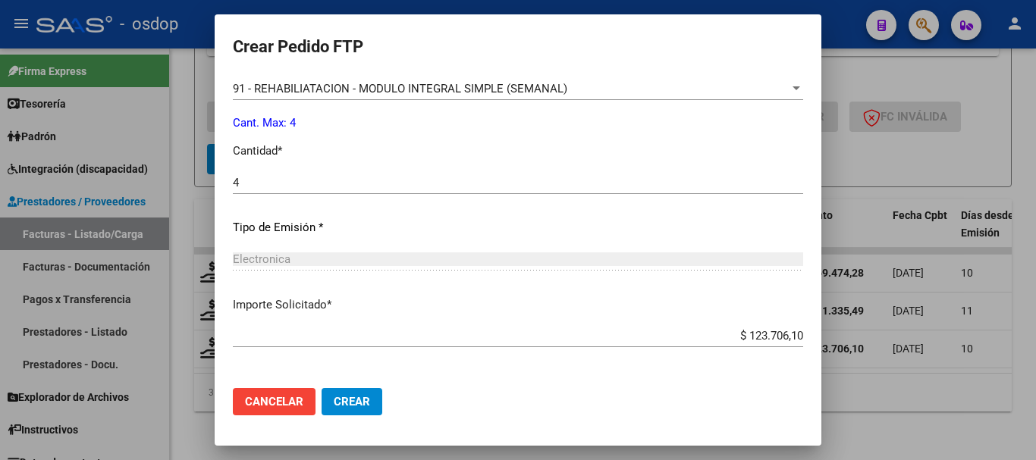
scroll to position [716, 0]
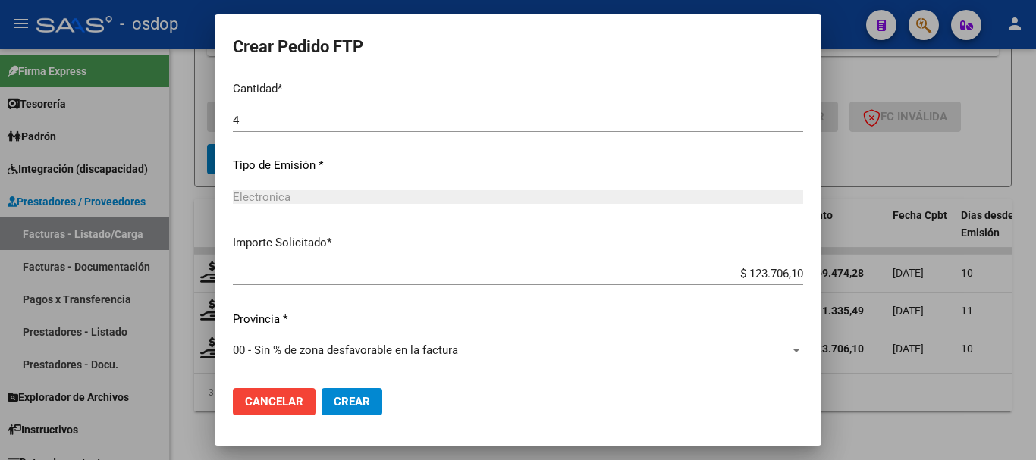
click at [389, 393] on mat-dialog-actions "Cancelar Crear" at bounding box center [518, 402] width 570 height 52
click at [368, 400] on span "Crear" at bounding box center [352, 402] width 36 height 14
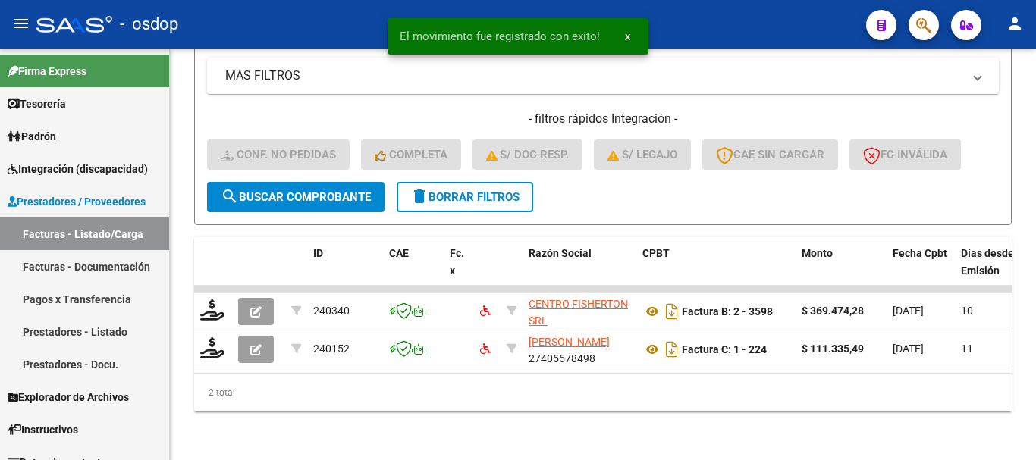
scroll to position [595, 0]
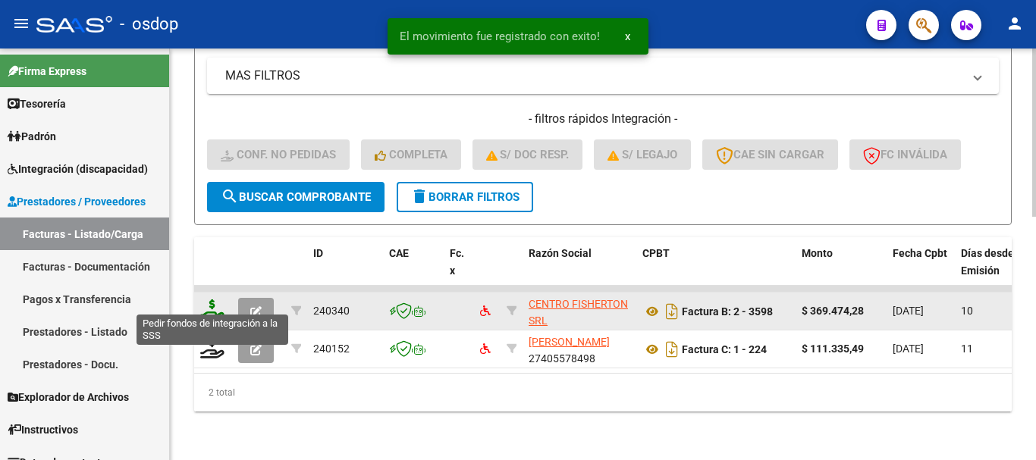
click at [208, 300] on icon at bounding box center [212, 310] width 24 height 21
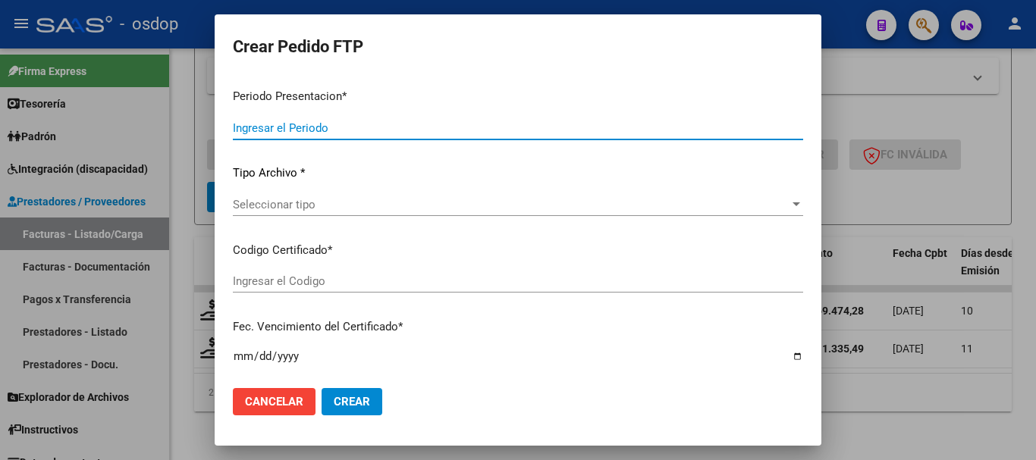
type input "202507"
type input "$ 369.474,28"
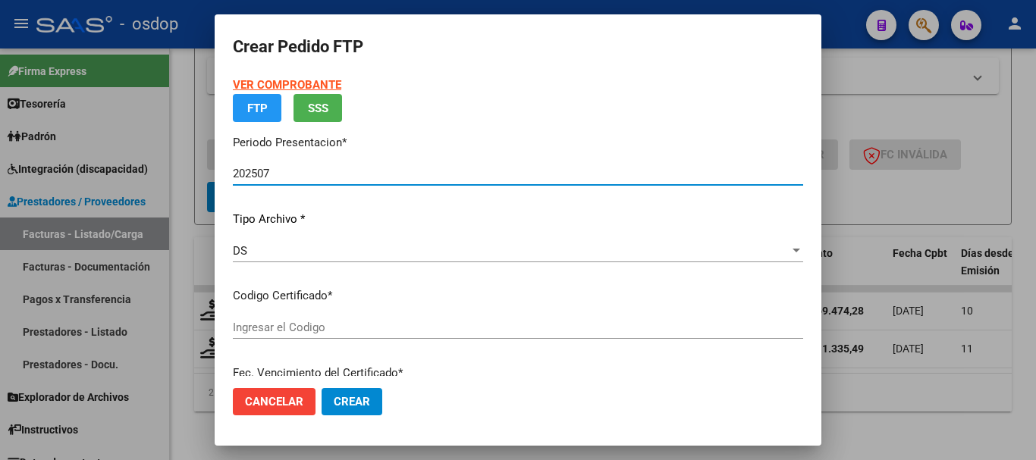
type input "9825335619"
type input "[DATE]"
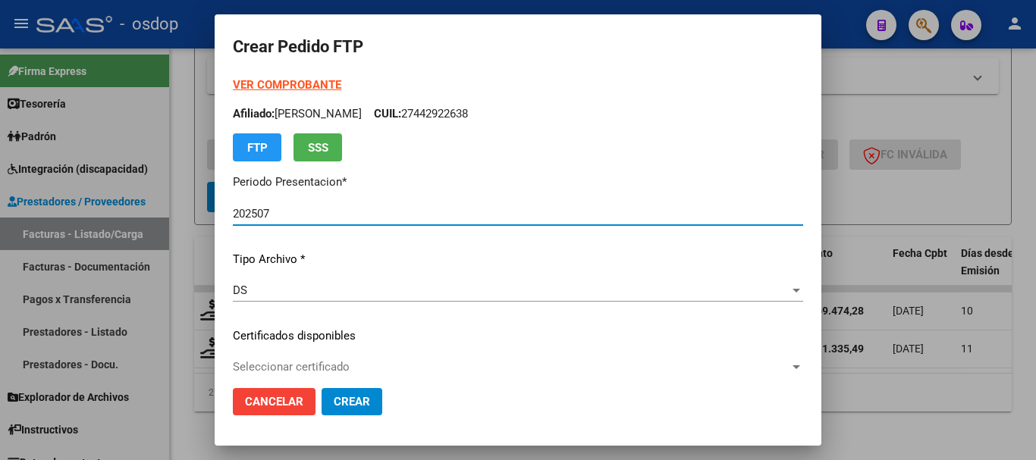
click at [306, 363] on span "Seleccionar certificado" at bounding box center [511, 367] width 557 height 14
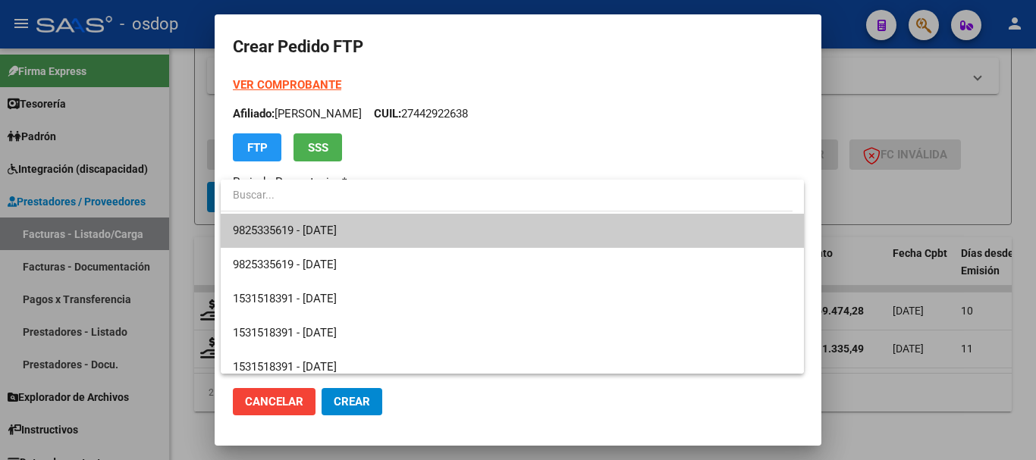
click at [330, 244] on span "9825335619 - [DATE]" at bounding box center [512, 231] width 559 height 34
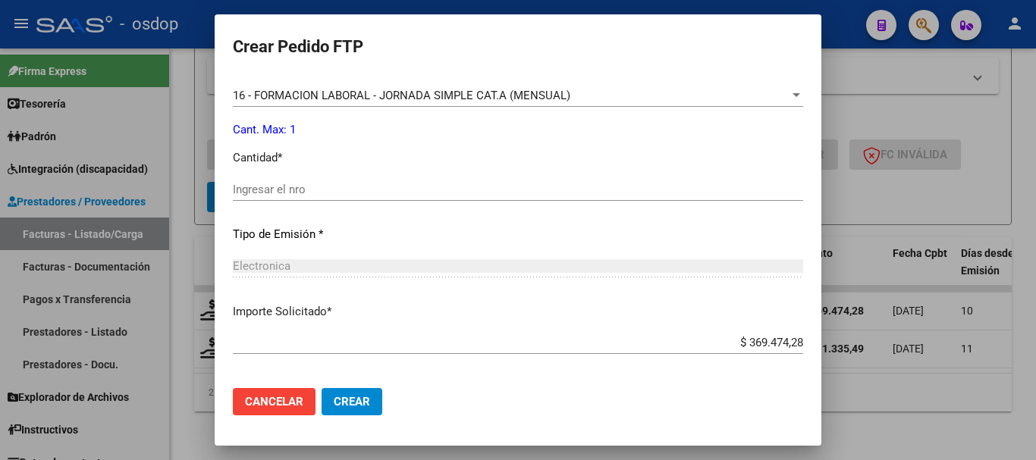
scroll to position [683, 0]
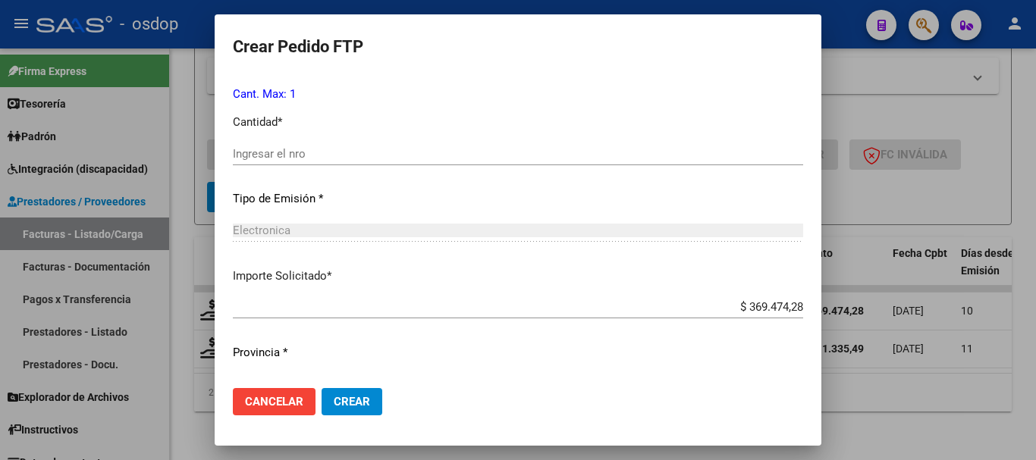
click at [343, 154] on input "Ingresar el nro" at bounding box center [518, 154] width 570 height 14
type input "1"
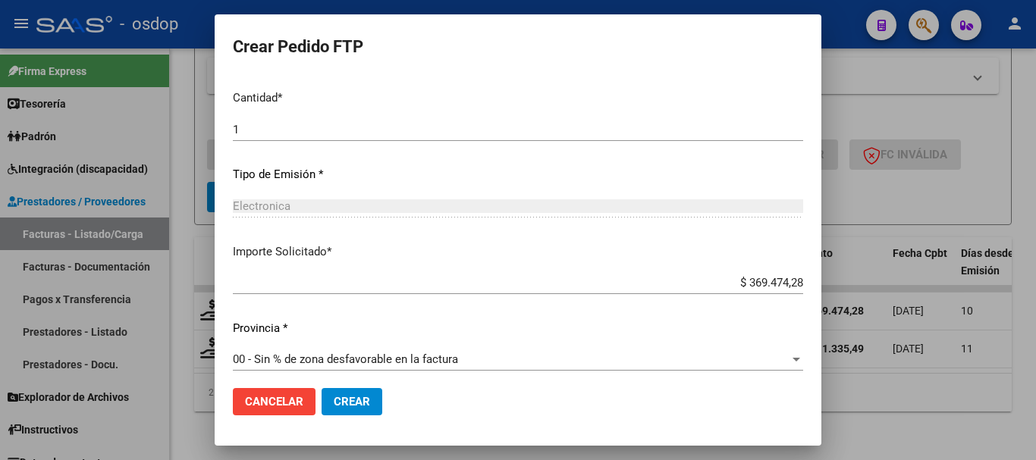
scroll to position [716, 0]
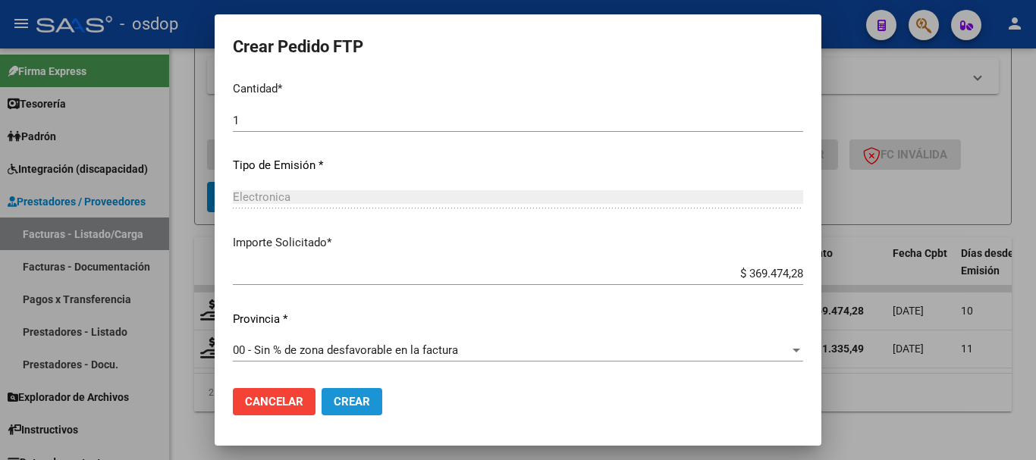
click at [352, 409] on button "Crear" at bounding box center [352, 401] width 61 height 27
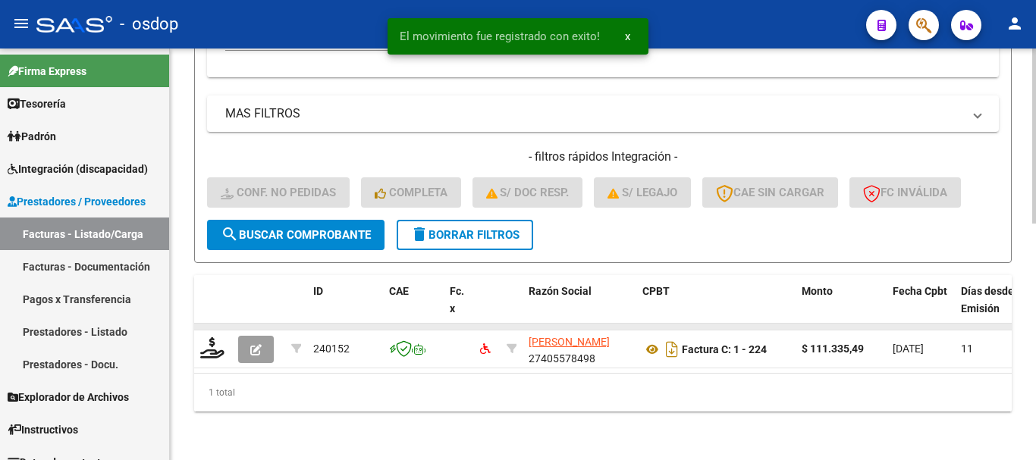
scroll to position [557, 0]
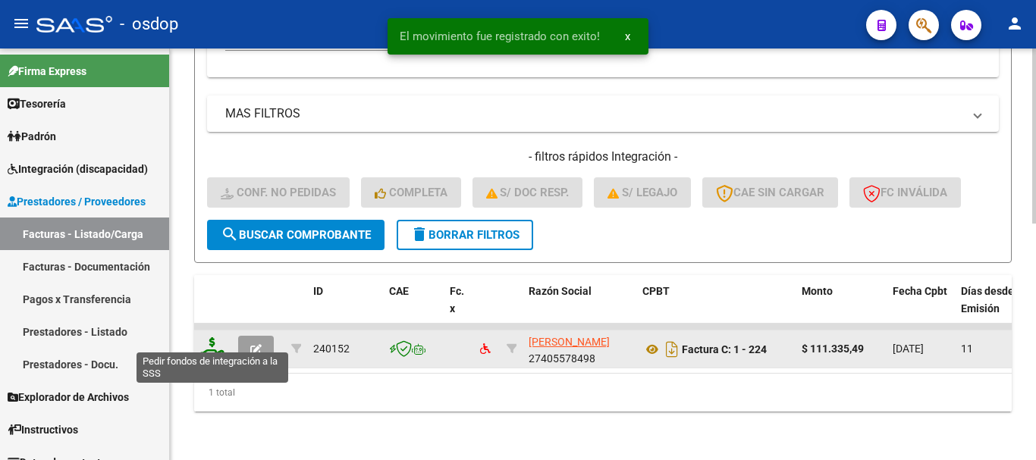
click at [211, 338] on icon at bounding box center [212, 348] width 24 height 21
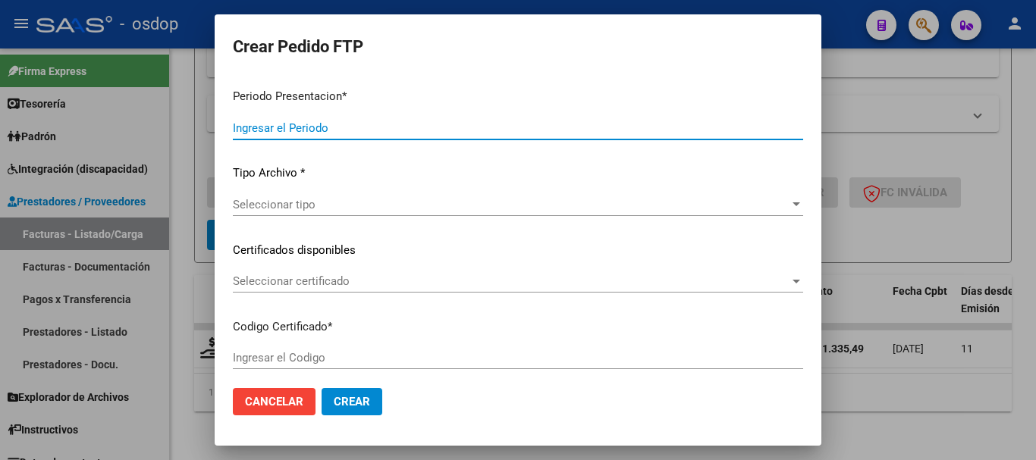
type input "202507"
type input "$ 111.335,49"
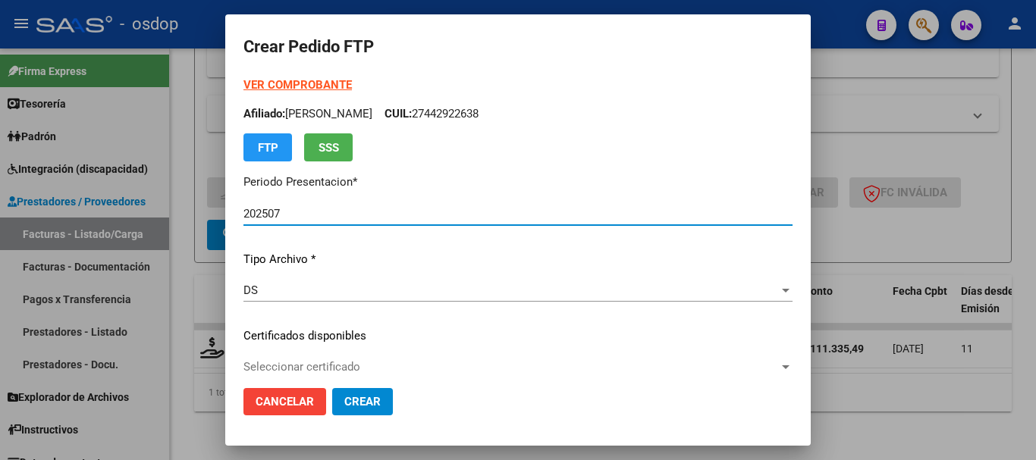
type input "9825335619"
type input "[DATE]"
click at [292, 357] on div "Seleccionar certificado Seleccionar certificado" at bounding box center [517, 367] width 549 height 23
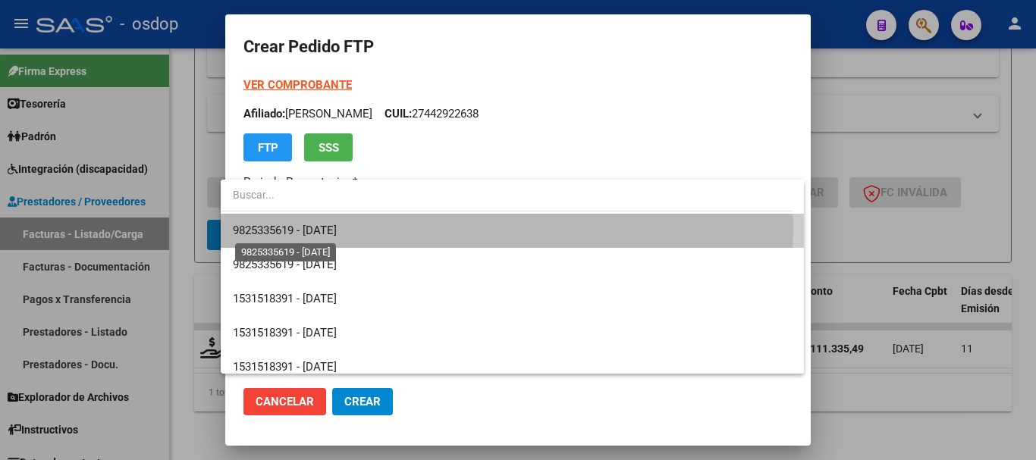
click at [337, 228] on span "9825335619 - [DATE]" at bounding box center [285, 231] width 104 height 14
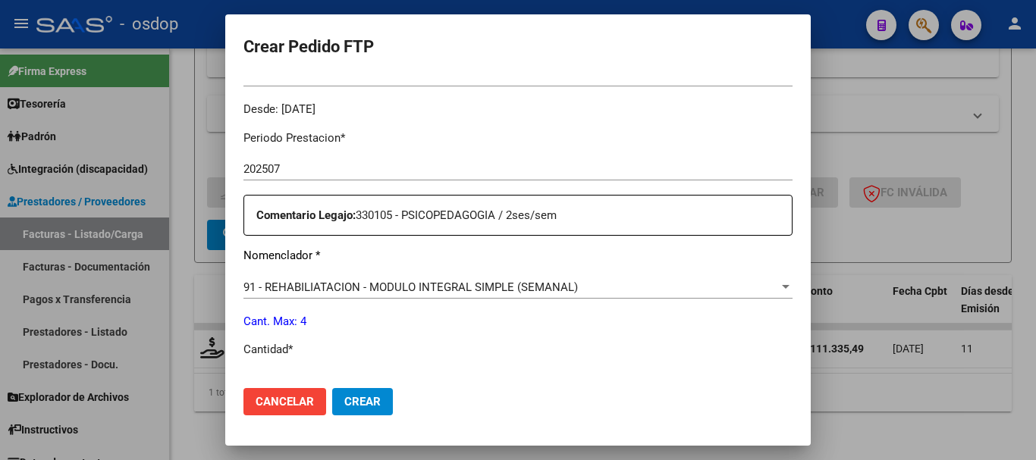
scroll to position [531, 0]
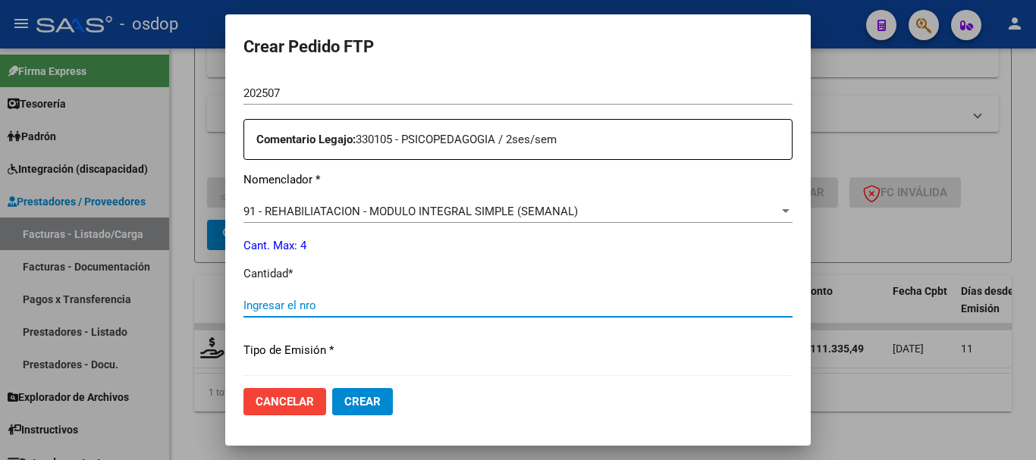
click at [322, 310] on input "Ingresar el nro" at bounding box center [517, 306] width 549 height 14
type input "4"
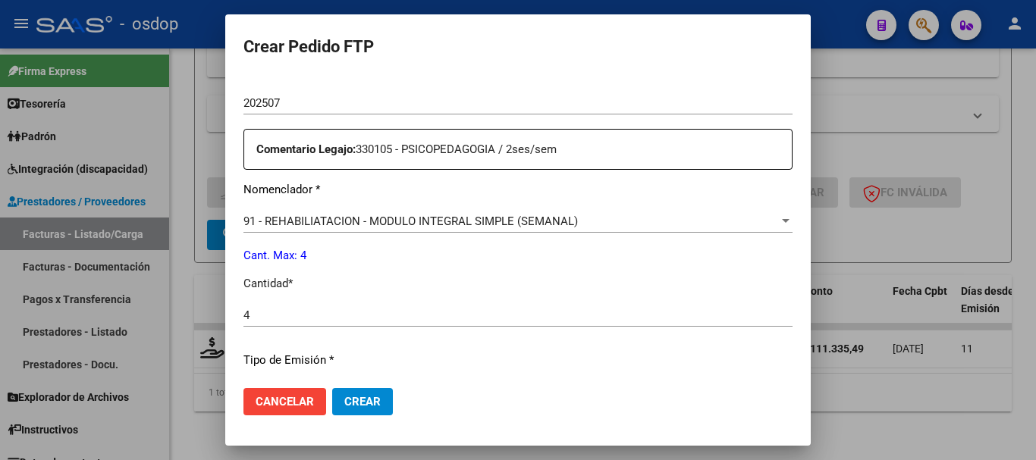
scroll to position [564, 0]
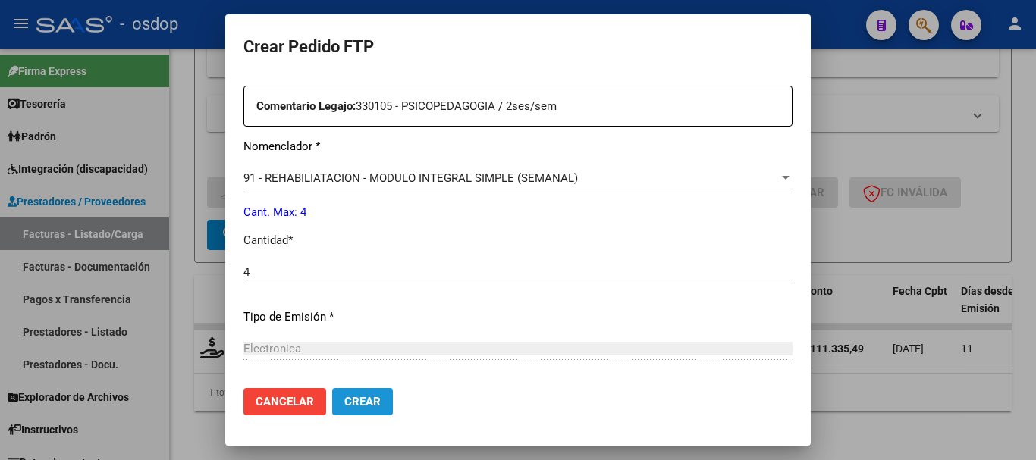
click at [350, 397] on span "Crear" at bounding box center [362, 402] width 36 height 14
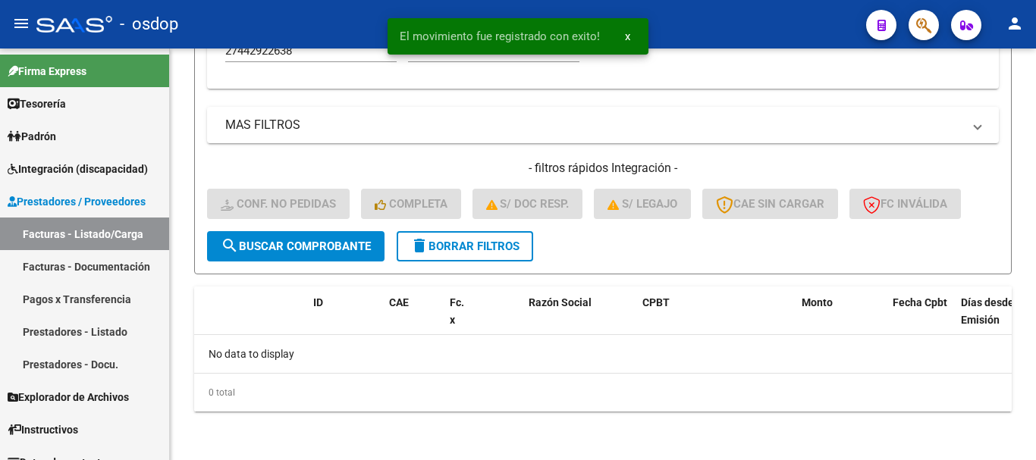
scroll to position [533, 0]
click at [350, 397] on div "0 total" at bounding box center [603, 393] width 818 height 38
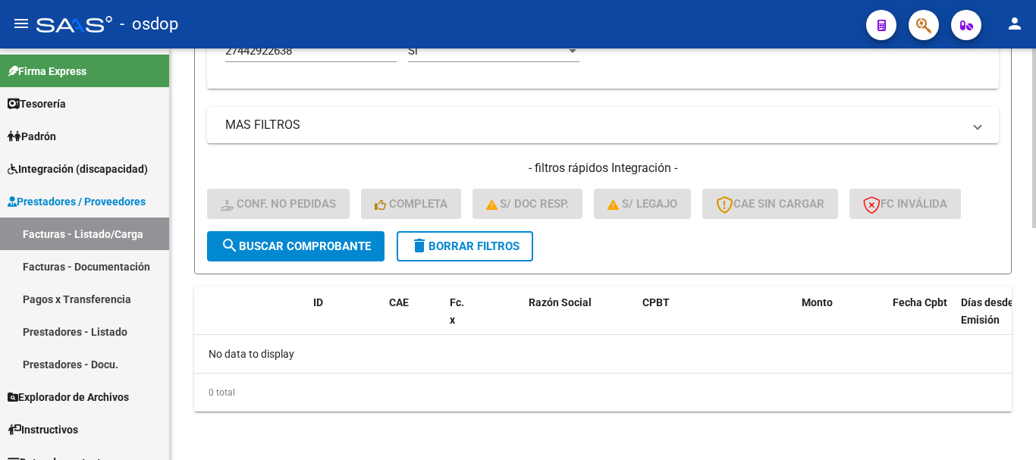
click at [425, 250] on mat-icon "delete" at bounding box center [419, 246] width 18 height 18
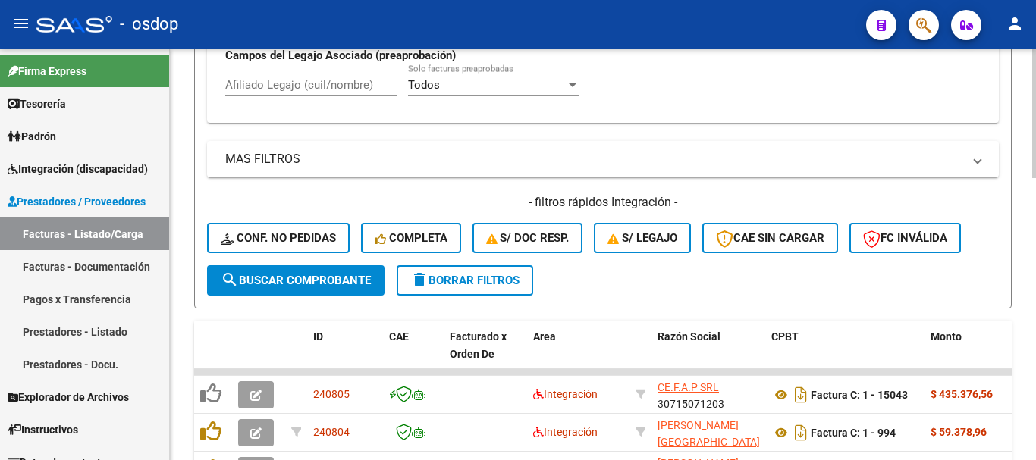
scroll to position [347, 0]
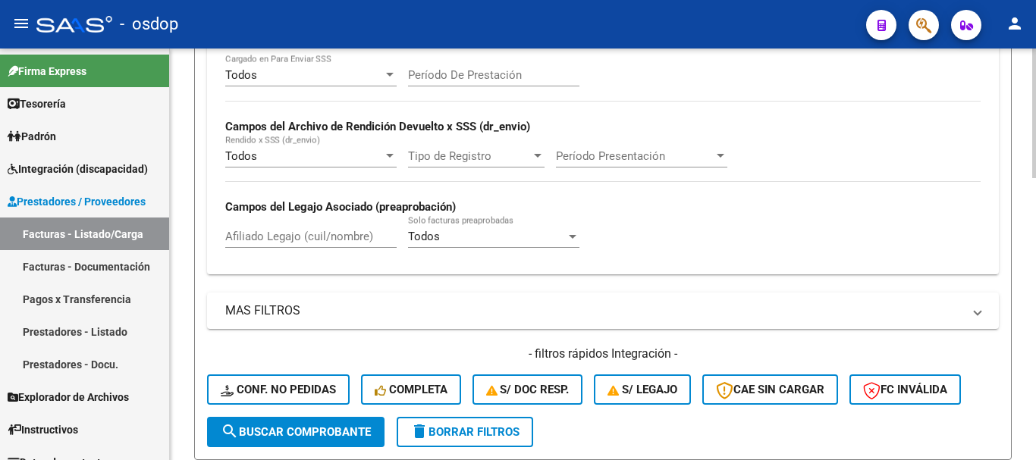
click at [351, 234] on input "Afiliado Legajo (cuil/nombre)" at bounding box center [310, 237] width 171 height 14
paste input "23507873839"
type input "23507873839"
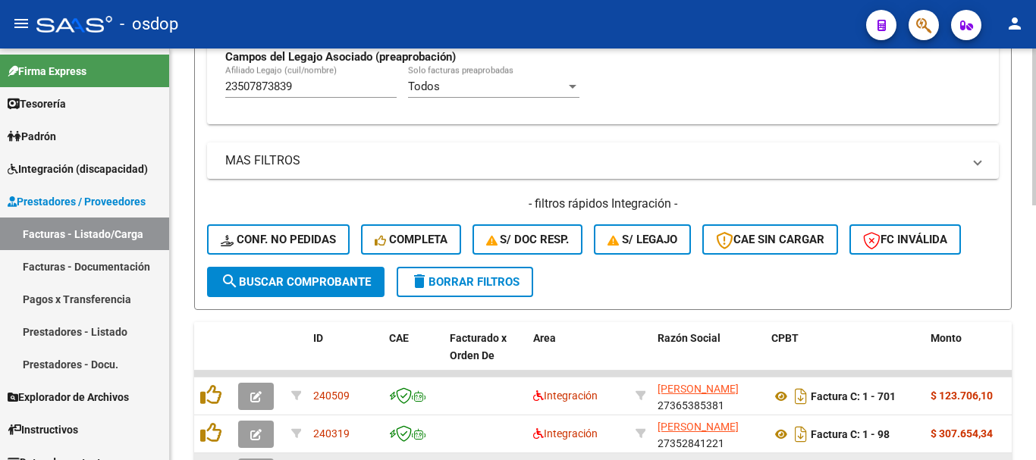
scroll to position [651, 0]
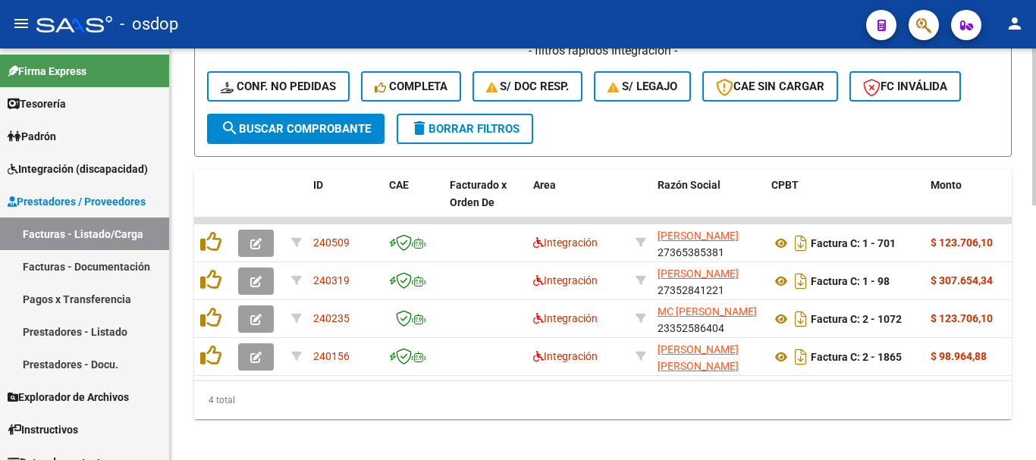
click at [459, 410] on div "4 total" at bounding box center [603, 401] width 818 height 38
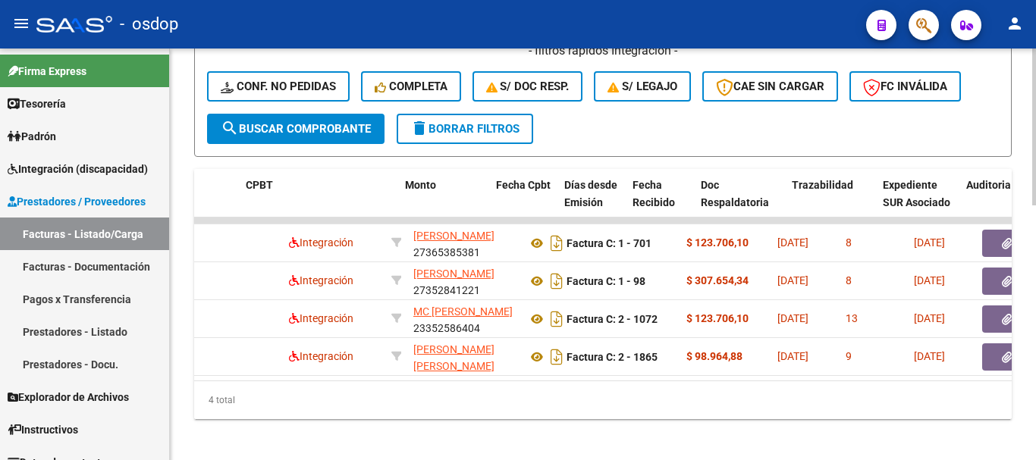
scroll to position [0, 529]
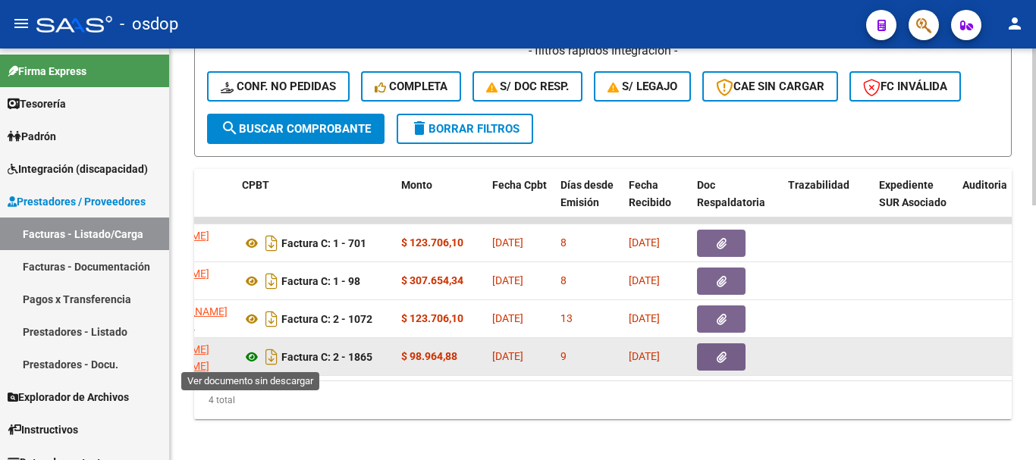
click at [256, 353] on icon at bounding box center [252, 357] width 20 height 18
click at [727, 362] on button "button" at bounding box center [721, 357] width 49 height 27
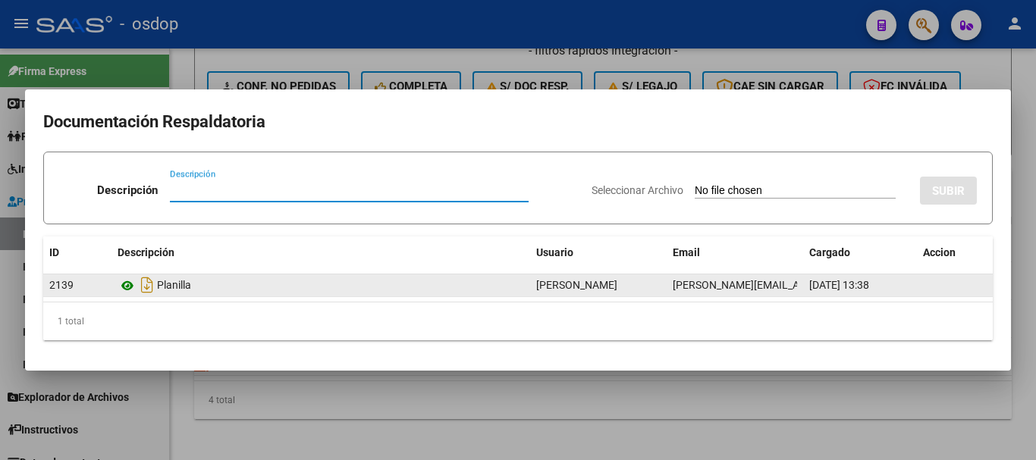
drag, startPoint x: 117, startPoint y: 281, endPoint x: 127, endPoint y: 284, distance: 10.3
click at [122, 282] on datatable-body-cell "Planilla" at bounding box center [321, 286] width 419 height 22
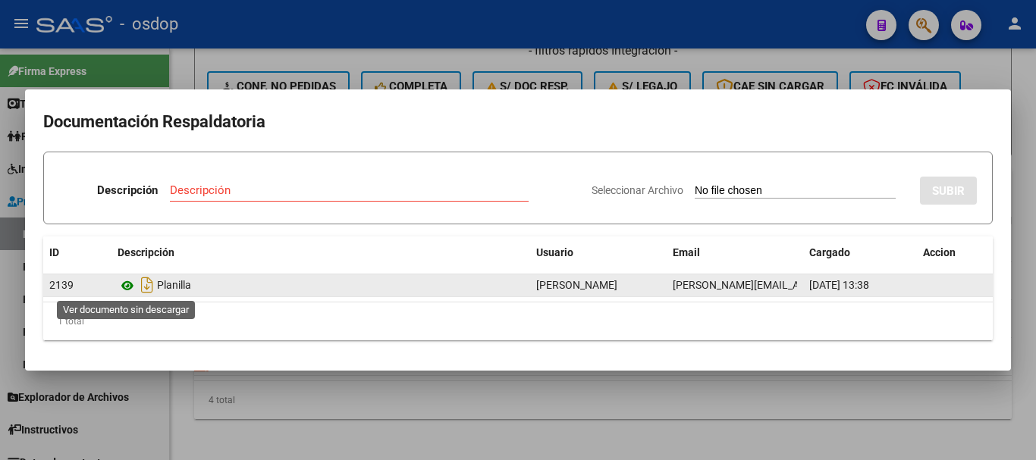
click at [127, 284] on icon at bounding box center [128, 286] width 20 height 18
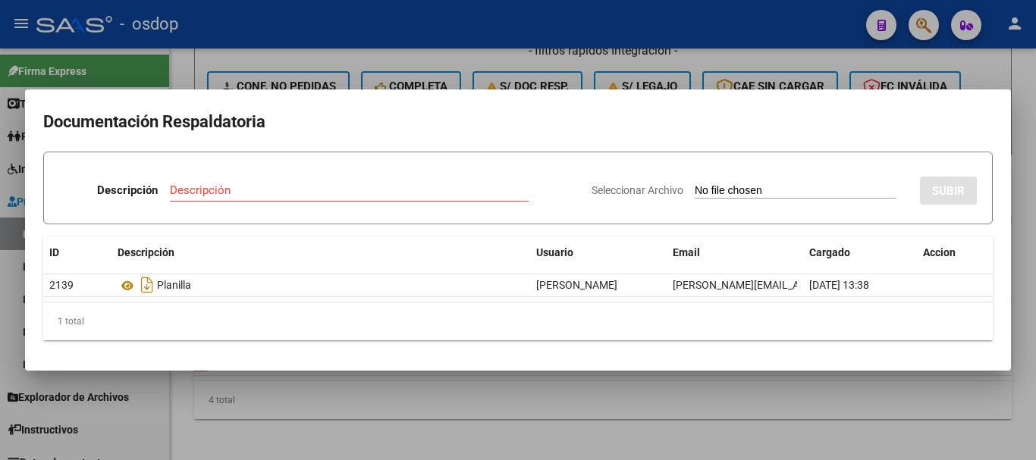
click at [269, 425] on div at bounding box center [518, 230] width 1036 height 460
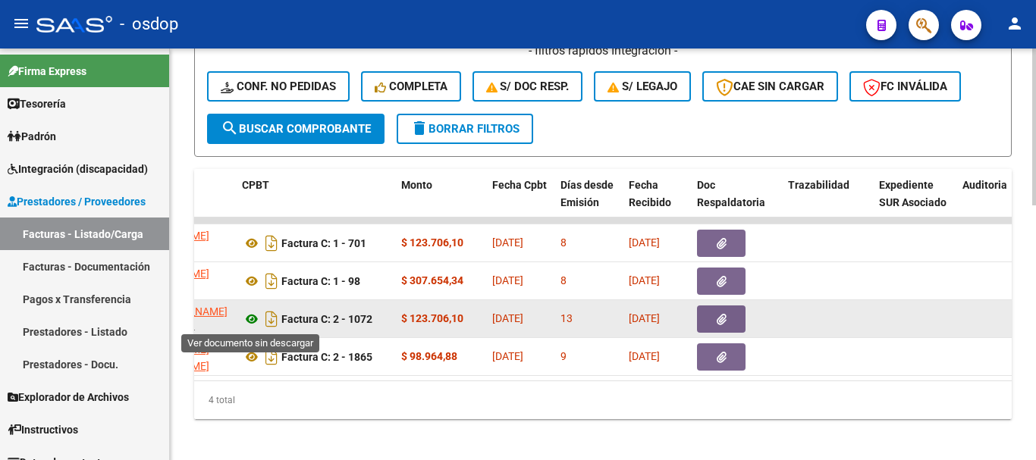
click at [255, 322] on icon at bounding box center [252, 319] width 20 height 18
click at [709, 319] on button "button" at bounding box center [721, 319] width 49 height 27
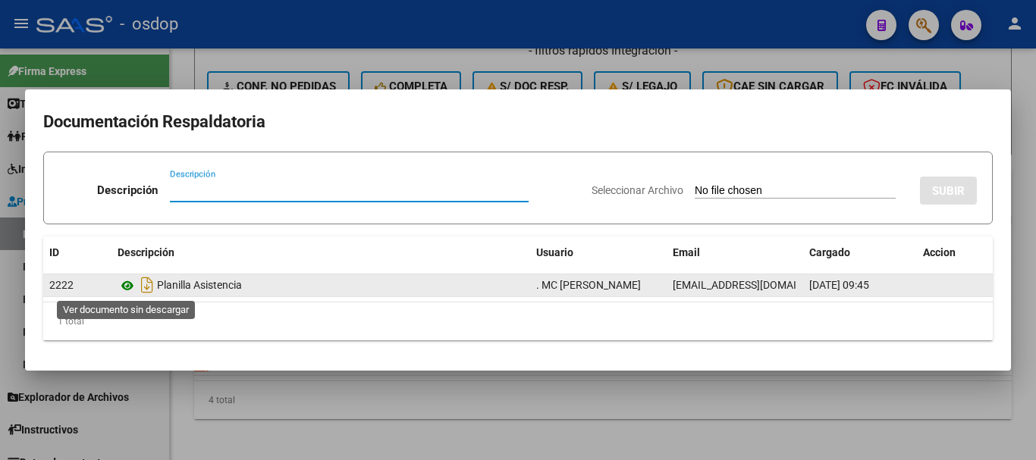
click at [128, 288] on icon at bounding box center [128, 286] width 20 height 18
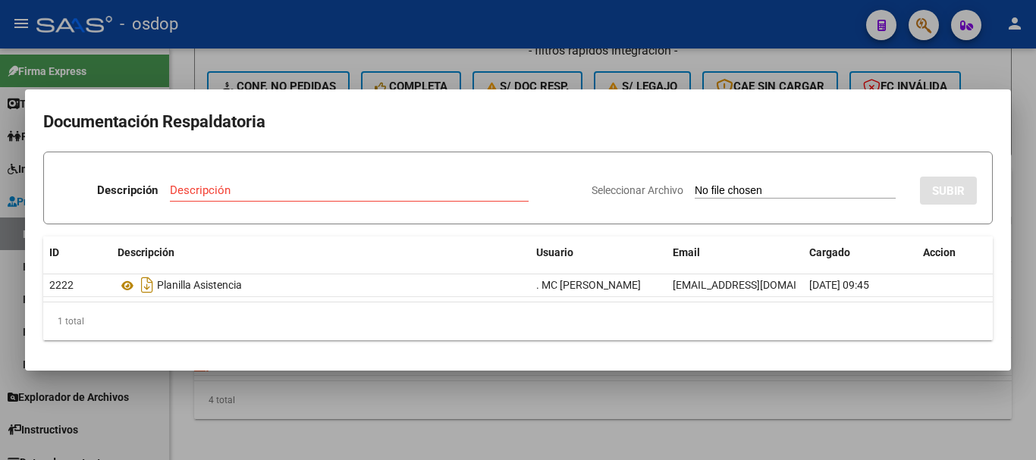
click at [220, 435] on div at bounding box center [518, 230] width 1036 height 460
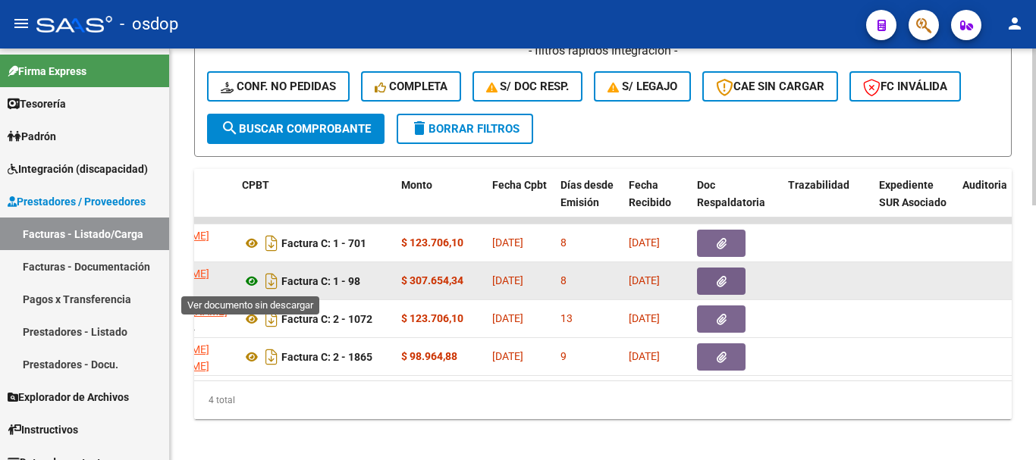
click at [253, 285] on icon at bounding box center [252, 281] width 20 height 18
click at [724, 287] on icon "button" at bounding box center [722, 281] width 10 height 11
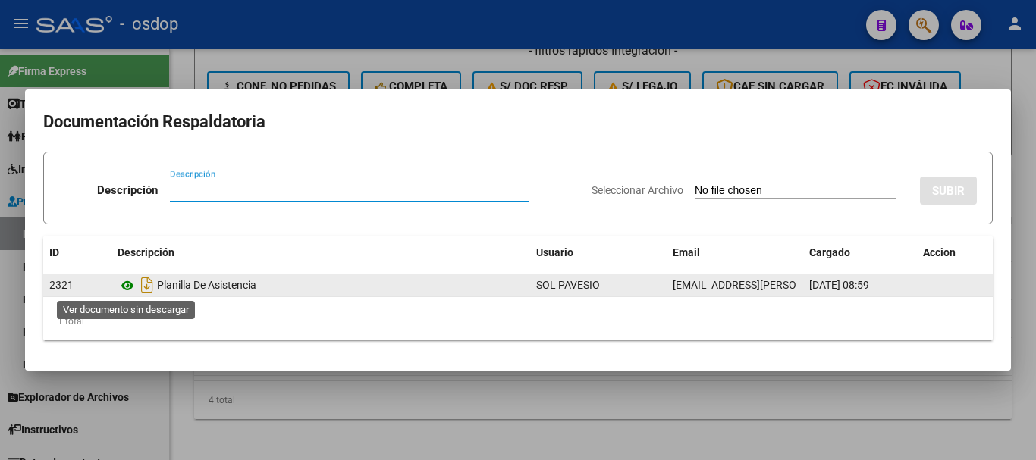
click at [134, 284] on icon at bounding box center [128, 286] width 20 height 18
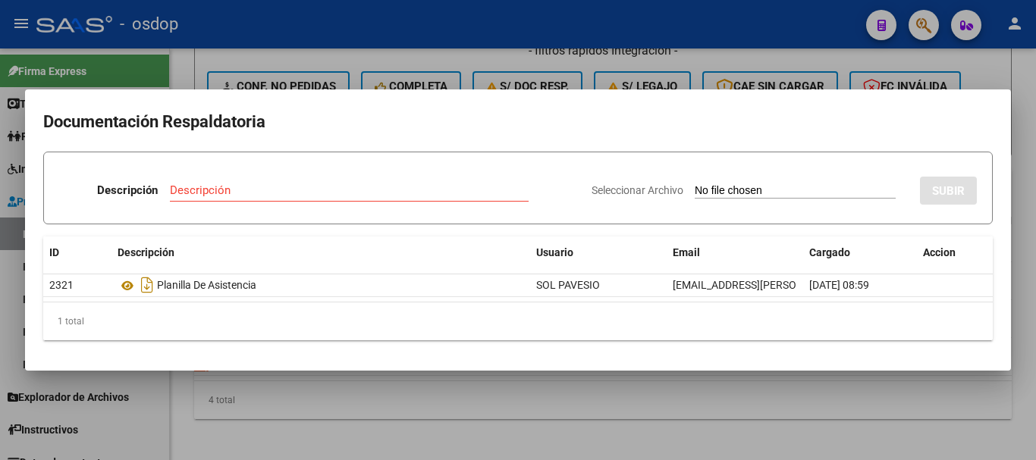
click at [212, 392] on div at bounding box center [518, 230] width 1036 height 460
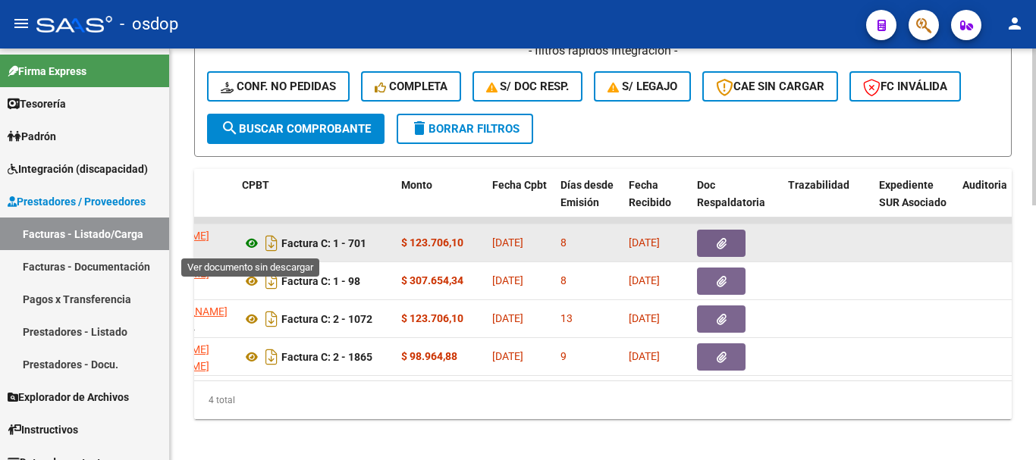
click at [250, 247] on icon at bounding box center [252, 243] width 20 height 18
click at [698, 237] on button "button" at bounding box center [721, 243] width 49 height 27
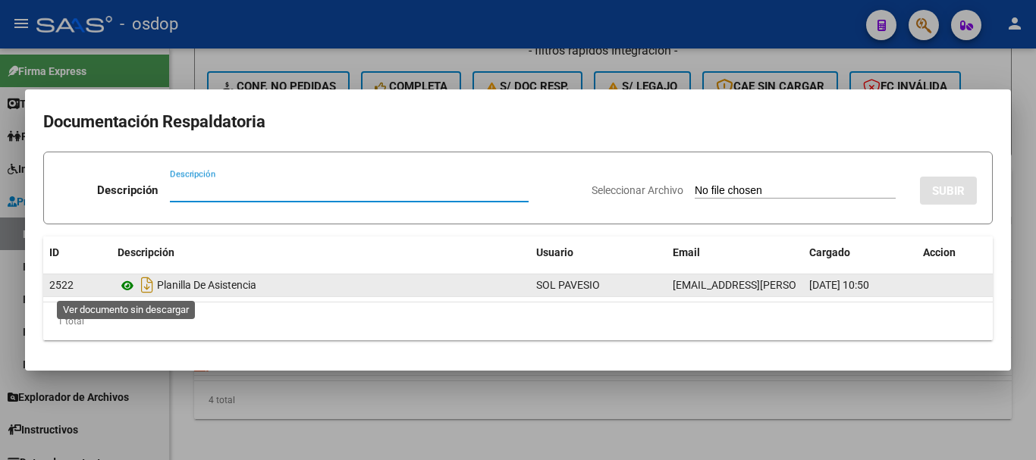
click at [129, 289] on icon at bounding box center [128, 286] width 20 height 18
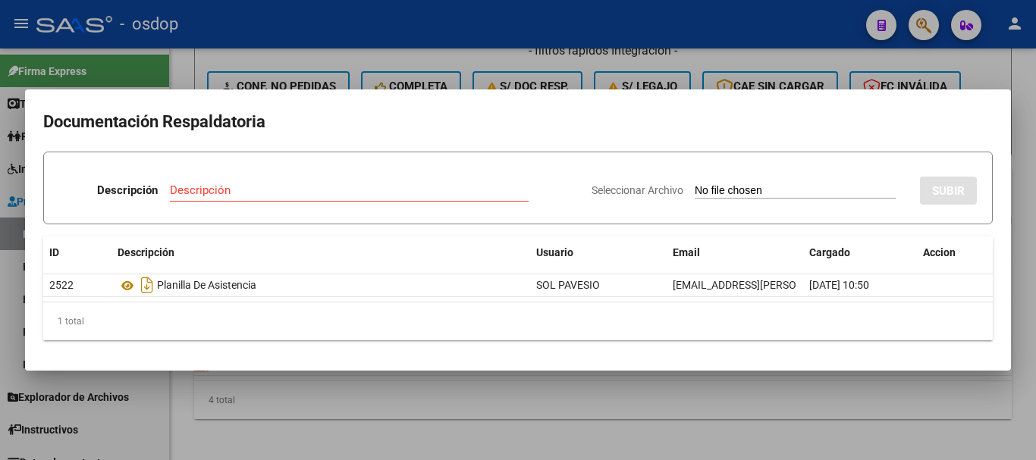
click at [274, 383] on div at bounding box center [518, 230] width 1036 height 460
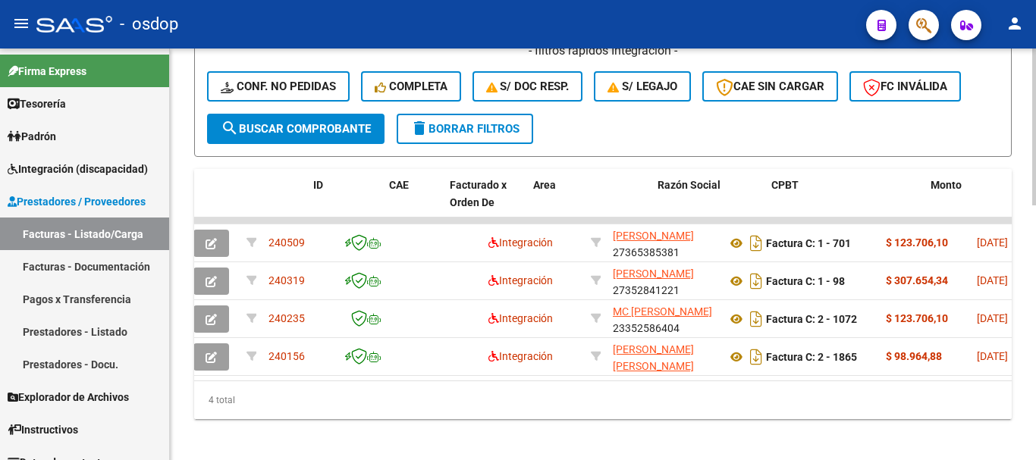
scroll to position [0, 0]
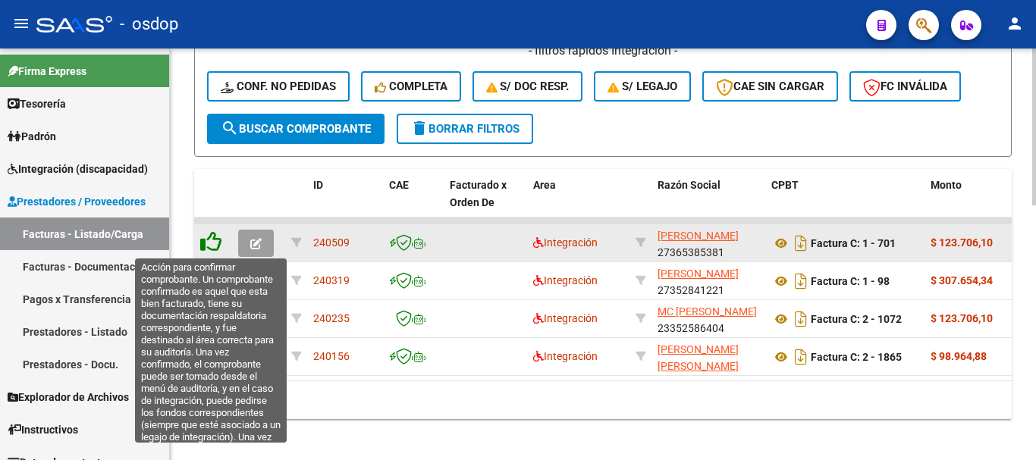
click at [212, 250] on icon at bounding box center [210, 241] width 21 height 21
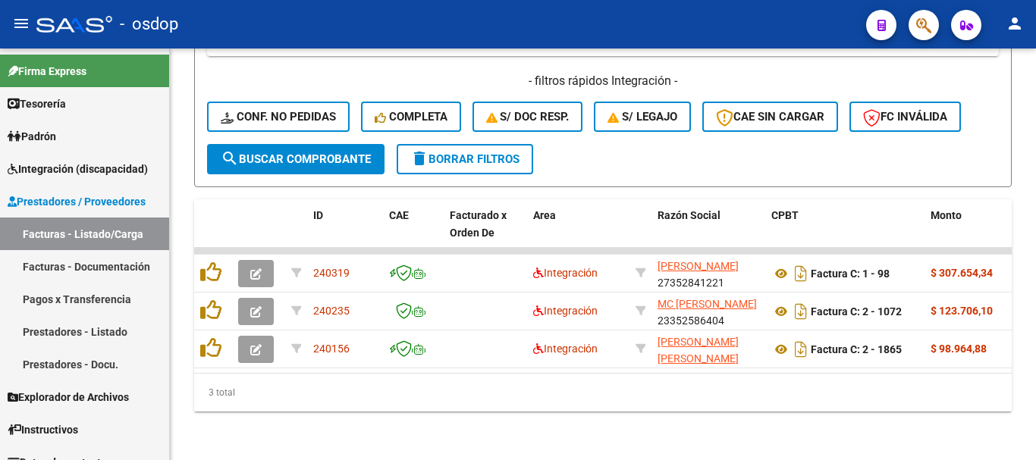
scroll to position [633, 0]
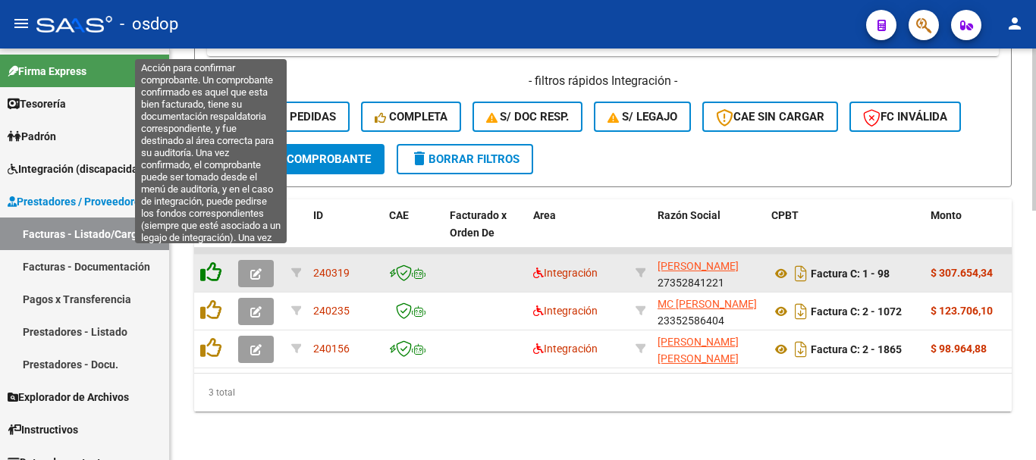
click at [218, 262] on icon at bounding box center [210, 272] width 21 height 21
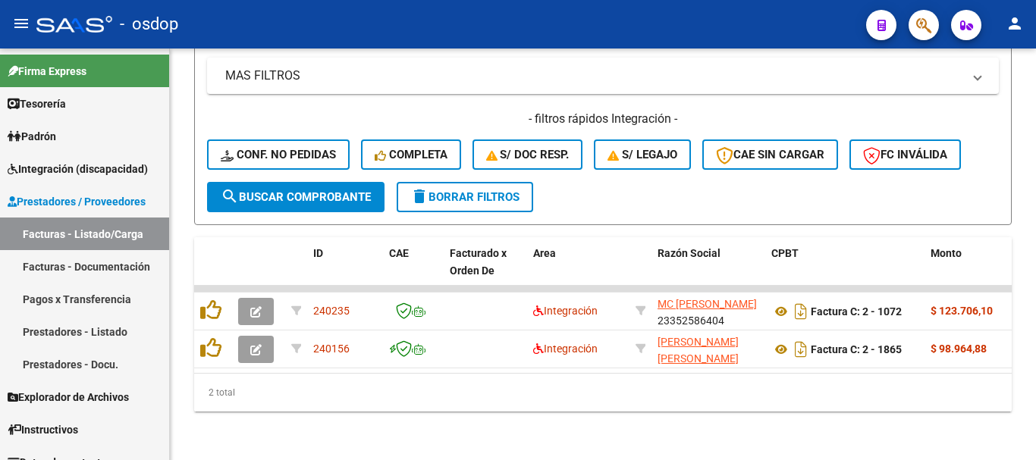
scroll to position [595, 0]
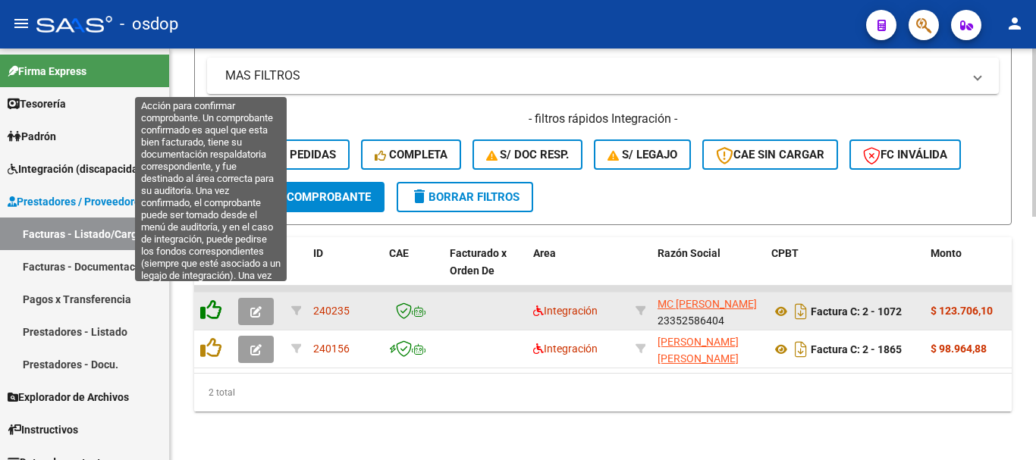
click at [212, 300] on icon at bounding box center [210, 310] width 21 height 21
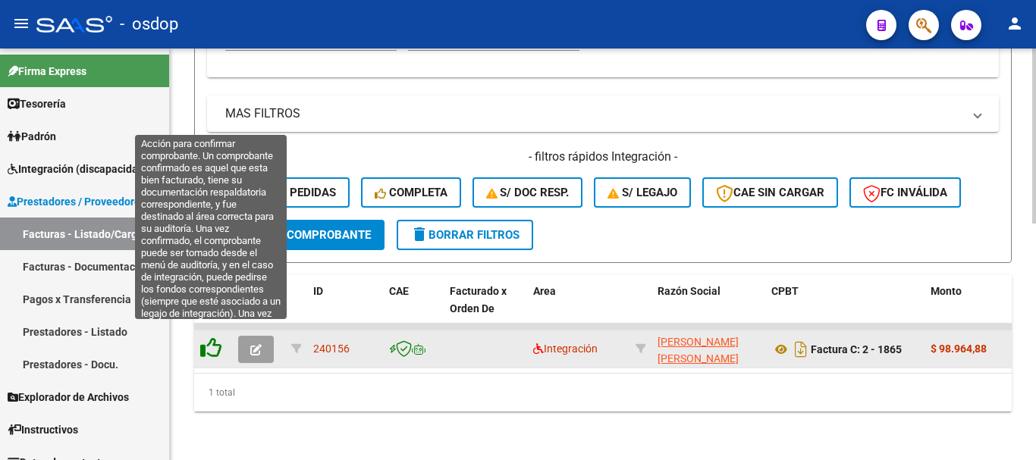
click at [203, 338] on icon at bounding box center [210, 348] width 21 height 21
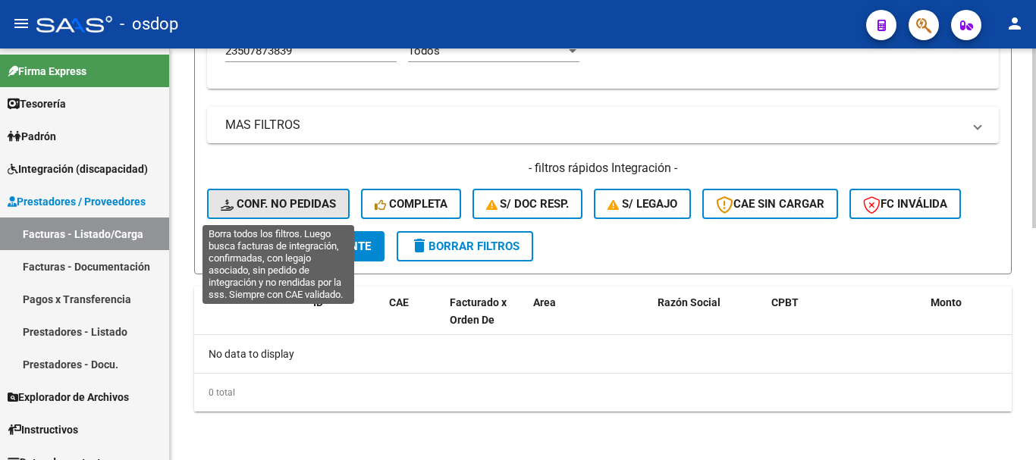
click at [298, 208] on span "Conf. no pedidas" at bounding box center [278, 204] width 115 height 14
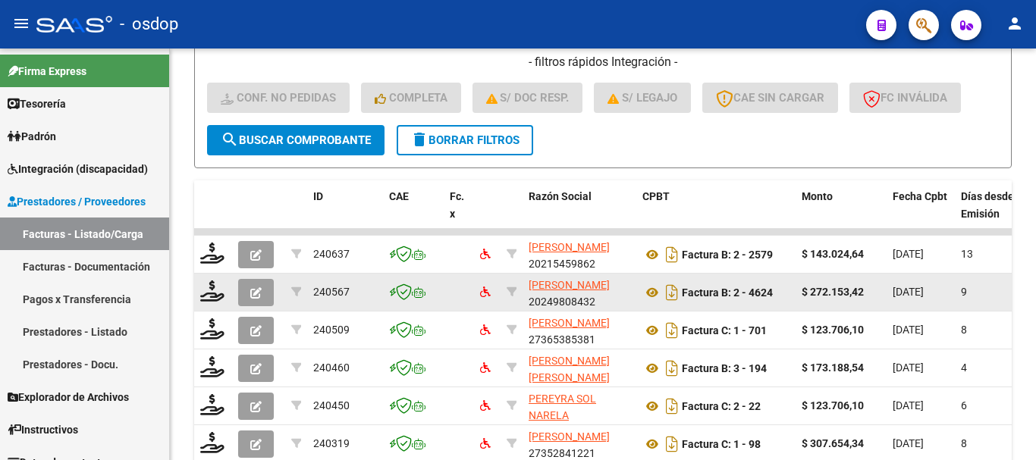
scroll to position [761, 0]
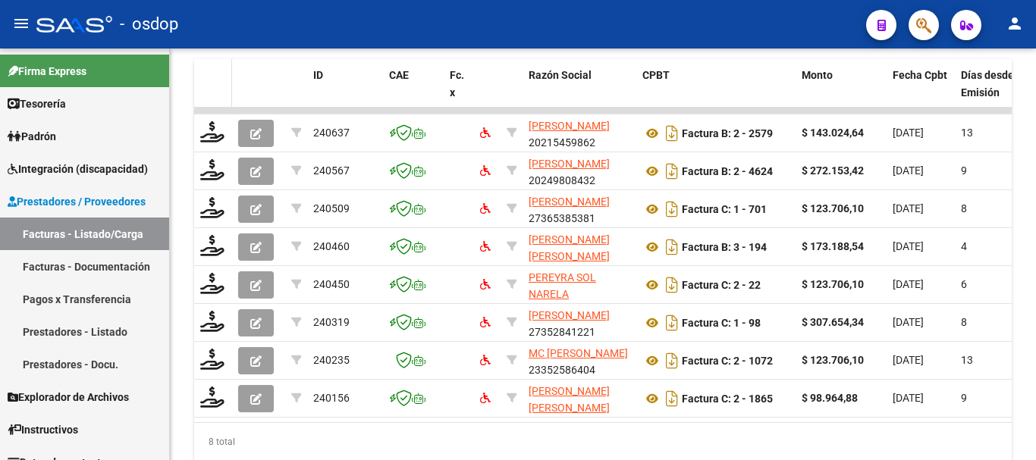
click at [206, 80] on datatable-header-cell at bounding box center [213, 92] width 38 height 67
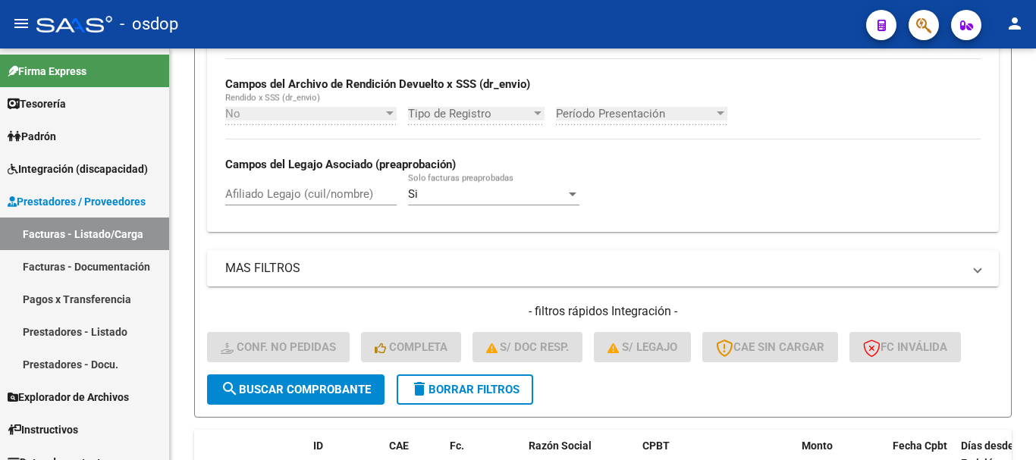
scroll to position [382, 0]
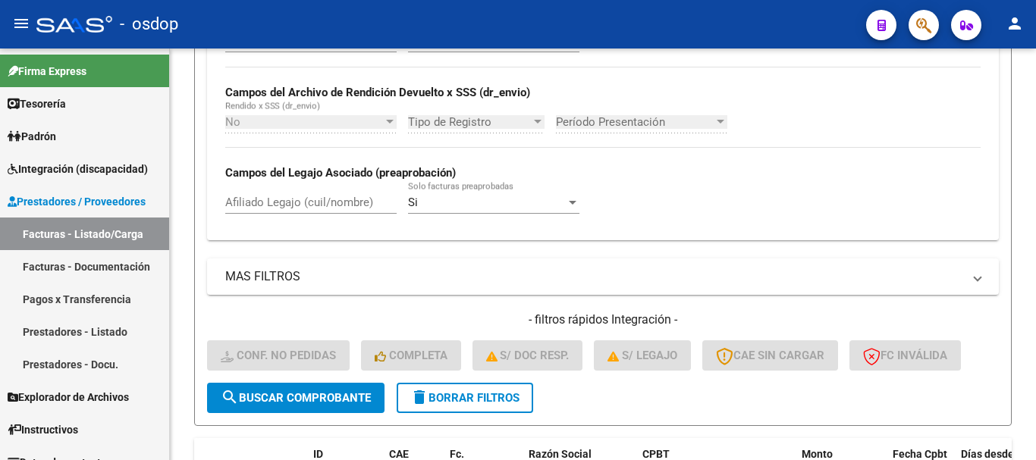
click at [295, 202] on input "Afiliado Legajo (cuil/nombre)" at bounding box center [310, 203] width 171 height 14
paste input "23507873839"
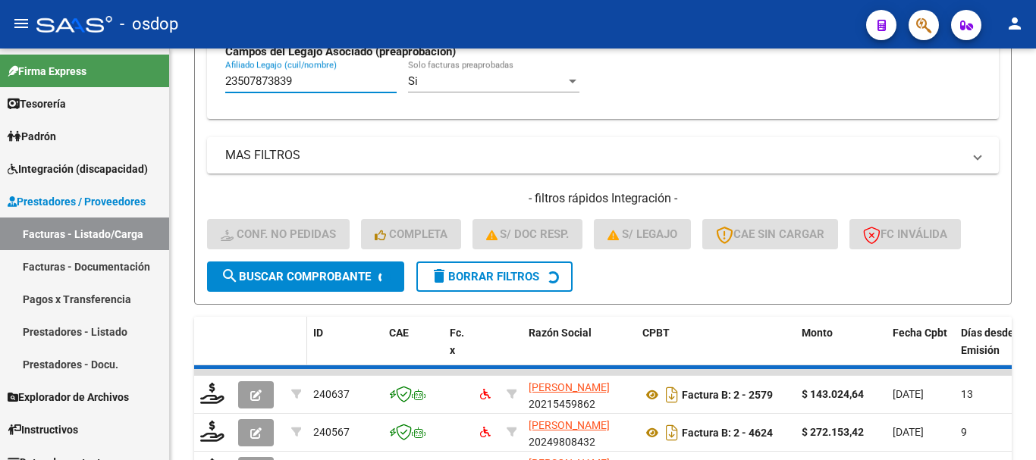
scroll to position [590, 0]
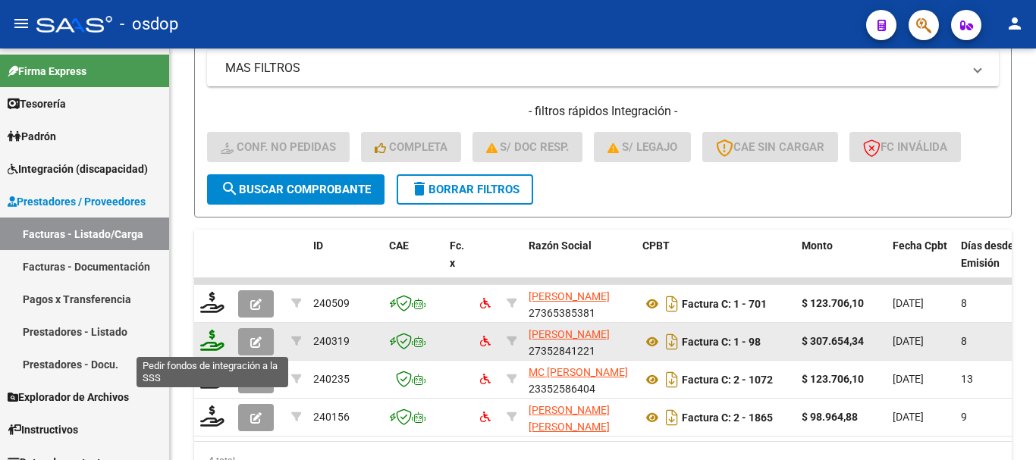
type input "23507873839"
click at [220, 349] on icon at bounding box center [212, 340] width 24 height 21
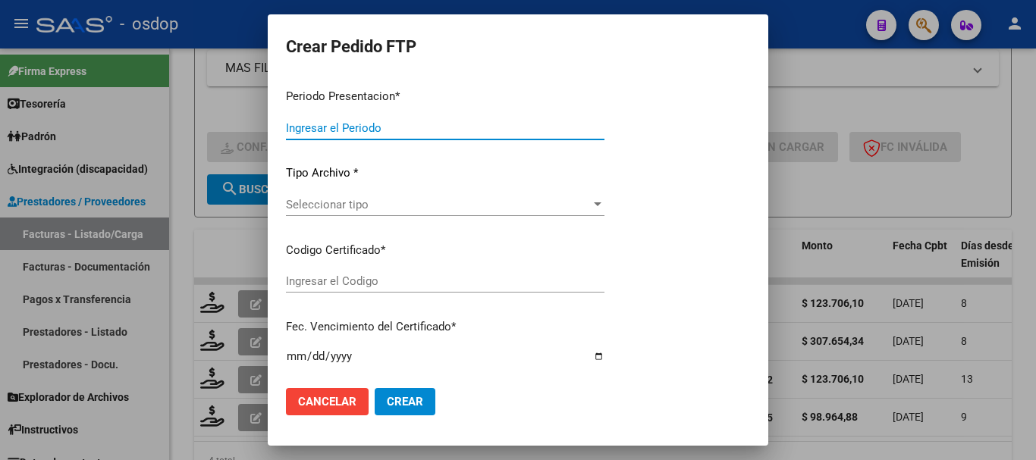
type input "202507"
type input "$ 307.654,34"
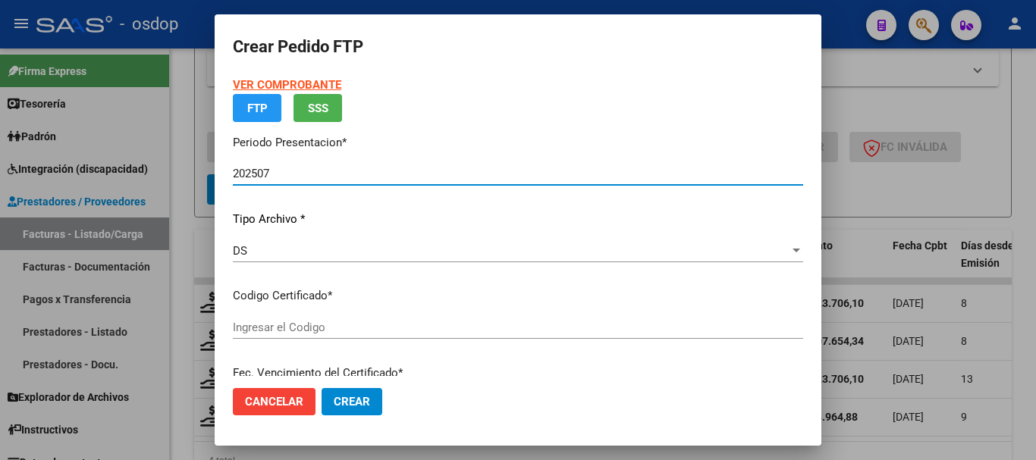
type input "5633562055"
type input "[DATE]"
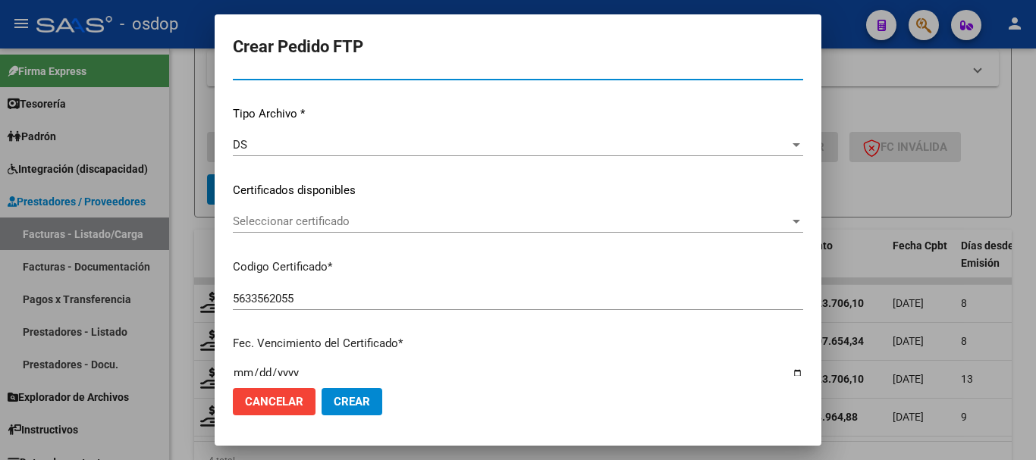
scroll to position [152, 0]
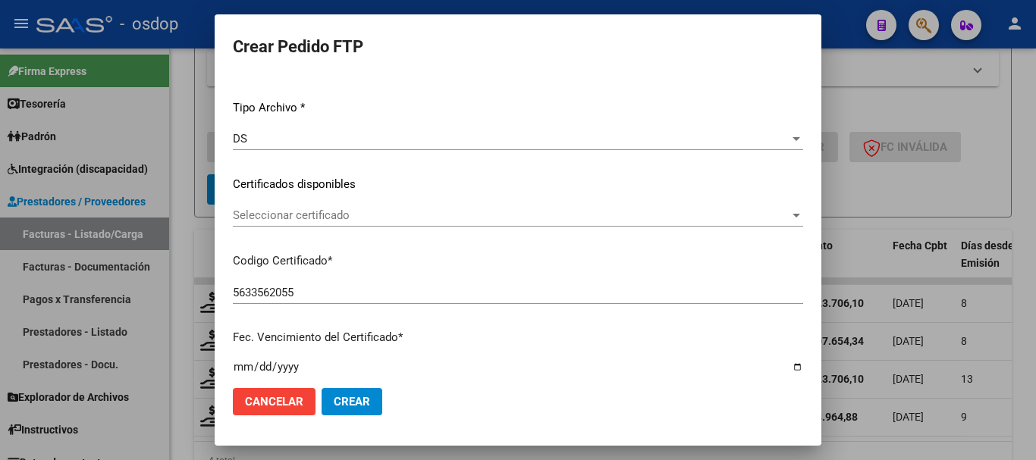
click at [343, 202] on div "VER COMPROBANTE ARCA Padrón Afiliado: [PERSON_NAME] CUIL: 23507873839 FTP SSS P…" at bounding box center [518, 173] width 570 height 496
click at [348, 205] on div "Seleccionar certificado Seleccionar certificado" at bounding box center [518, 215] width 570 height 23
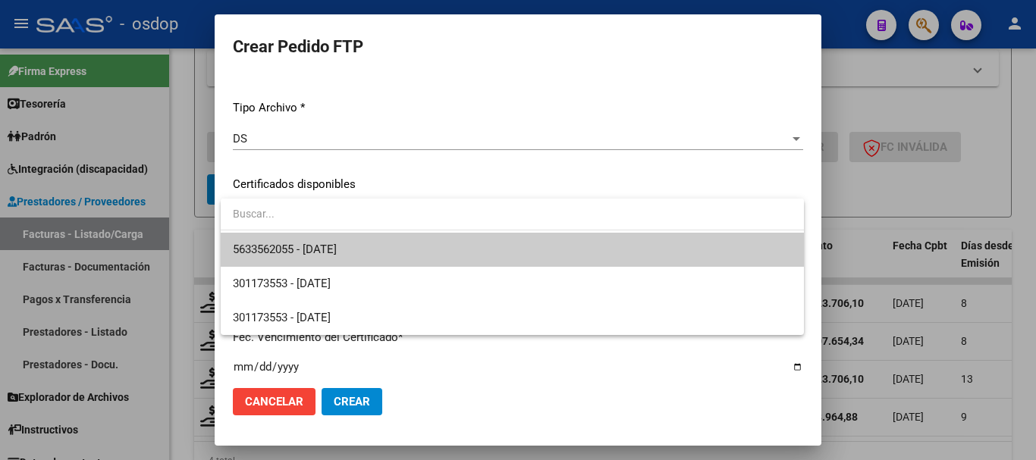
click at [375, 248] on span "5633562055 - [DATE]" at bounding box center [512, 250] width 559 height 34
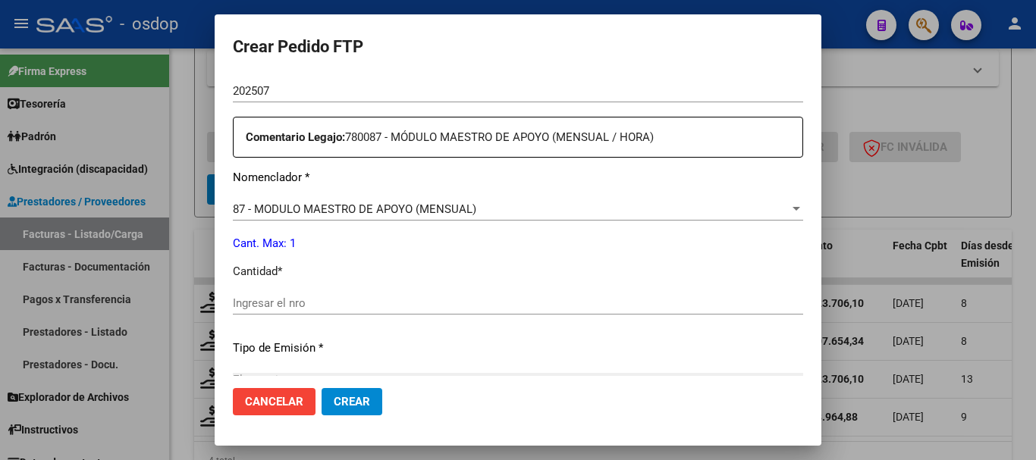
scroll to position [607, 0]
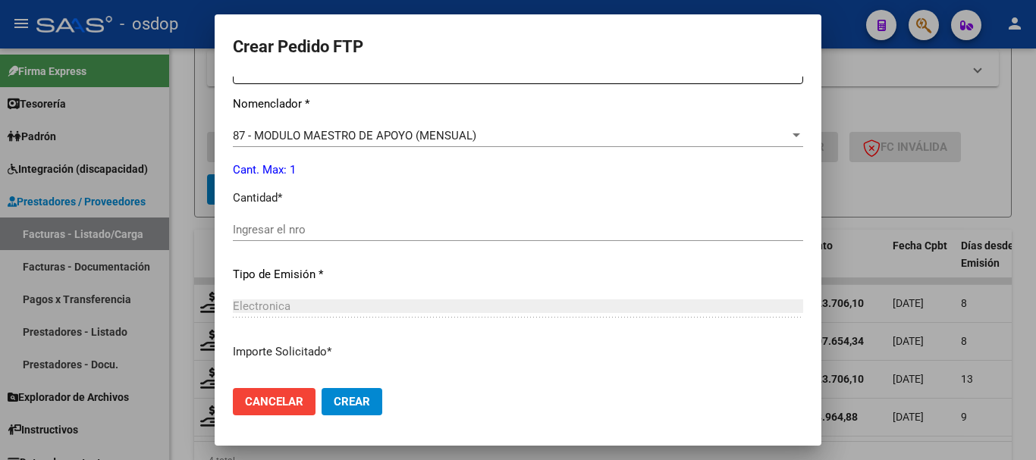
click at [378, 229] on input "Ingresar el nro" at bounding box center [518, 230] width 570 height 14
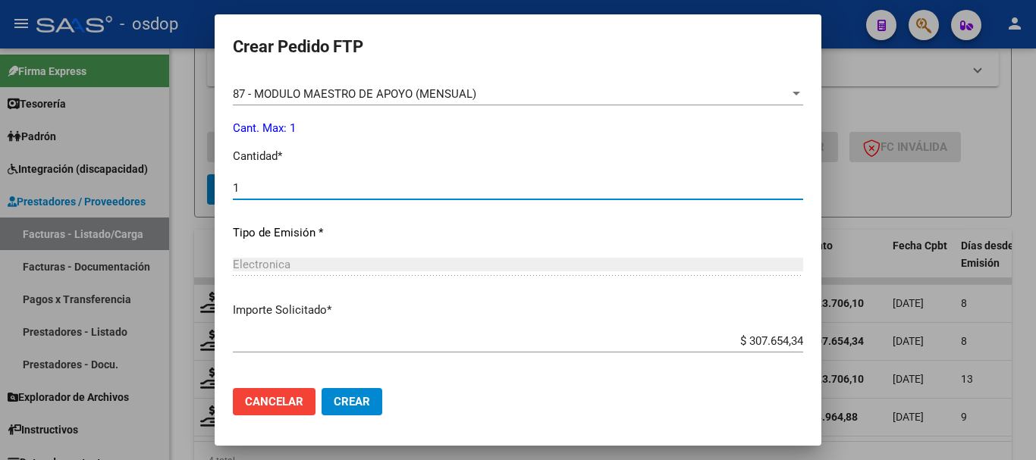
scroll to position [716, 0]
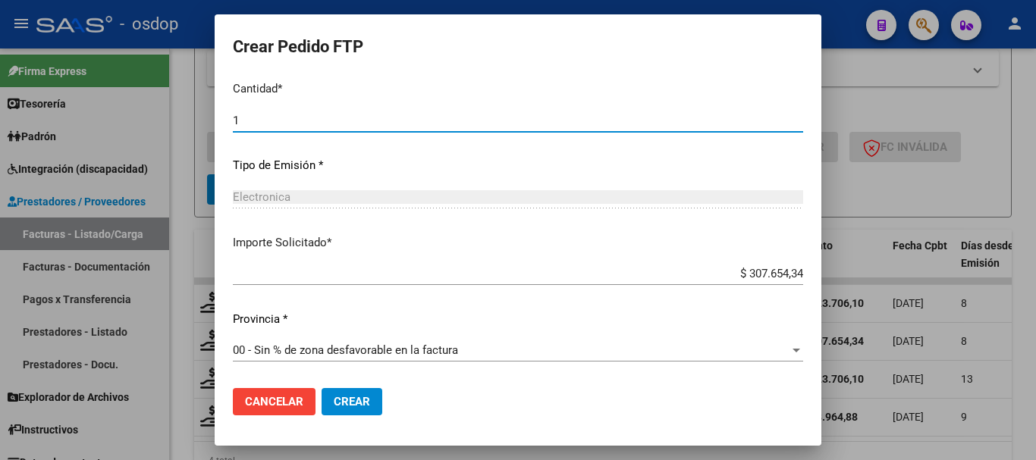
type input "1"
click at [322, 388] on button "Crear" at bounding box center [352, 401] width 61 height 27
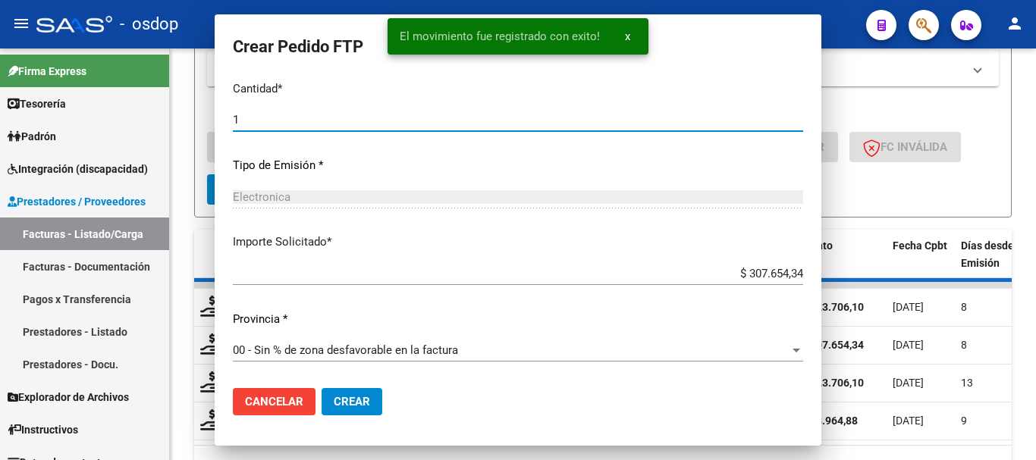
scroll to position [630, 0]
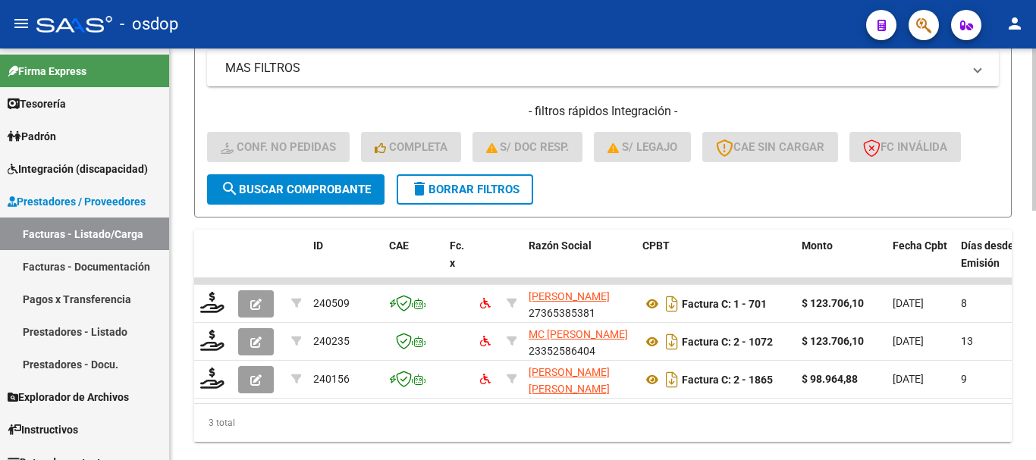
click at [233, 438] on div "3 total" at bounding box center [603, 423] width 818 height 38
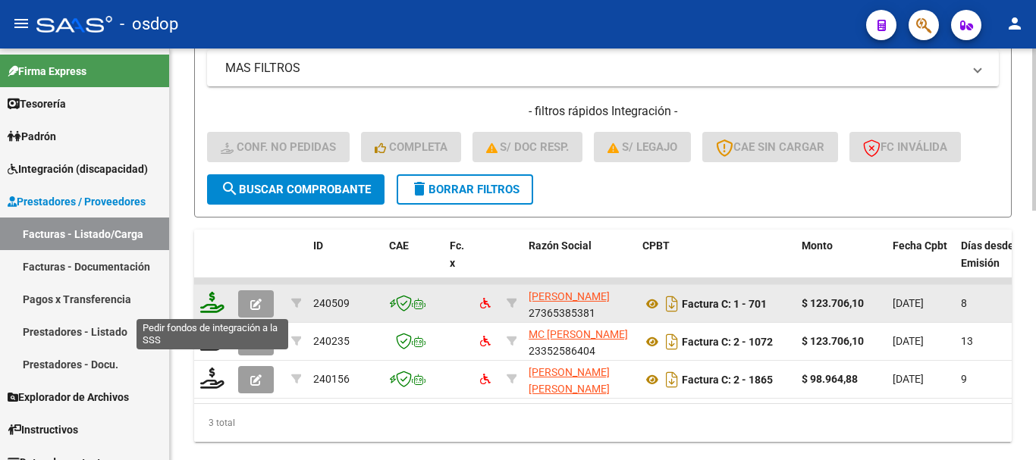
click at [218, 297] on icon at bounding box center [212, 302] width 24 height 21
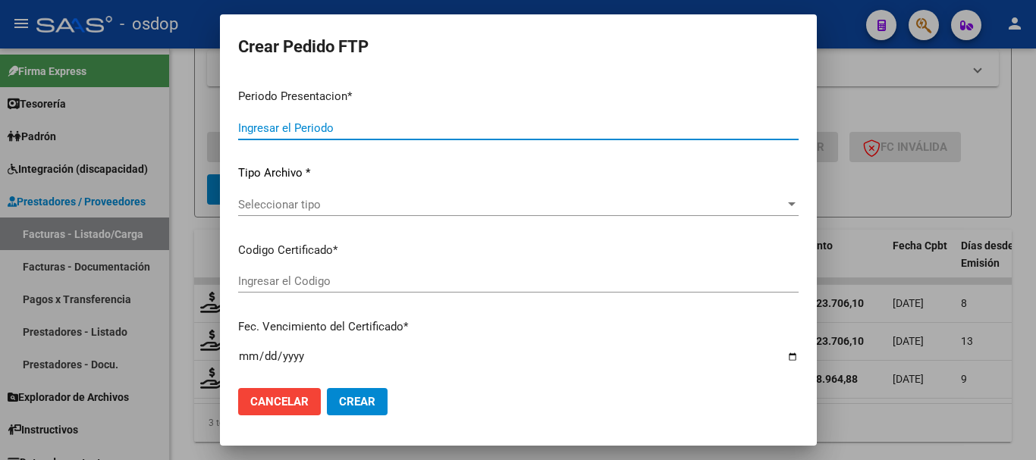
type input "202507"
type input "$ 123.706,10"
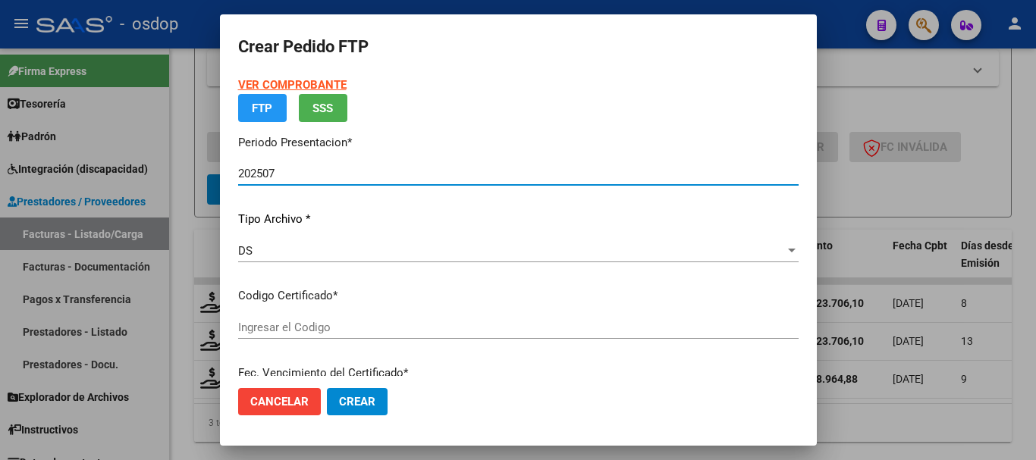
type input "5633562055"
type input "[DATE]"
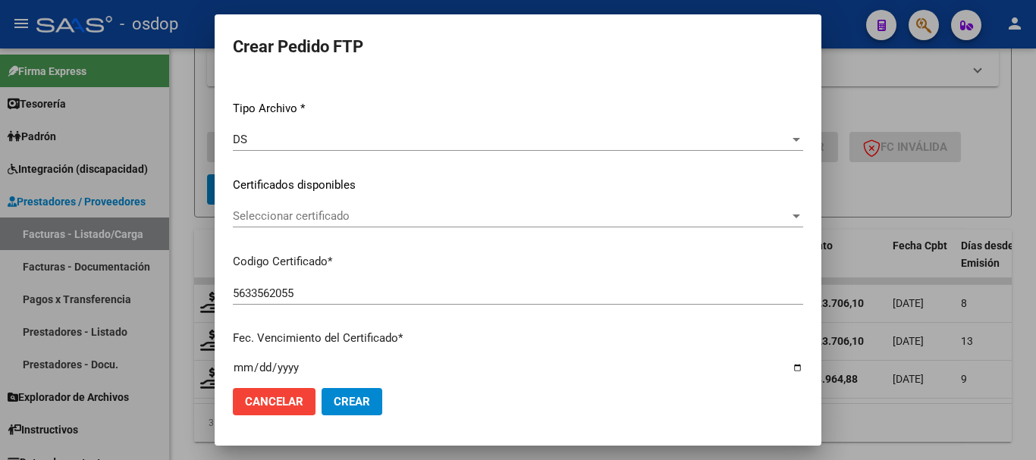
scroll to position [152, 0]
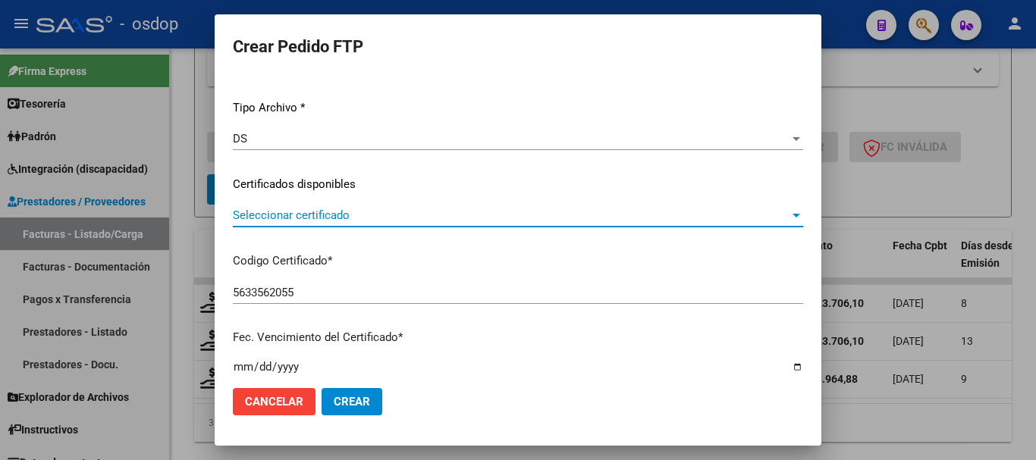
click at [321, 209] on span "Seleccionar certificado" at bounding box center [511, 216] width 557 height 14
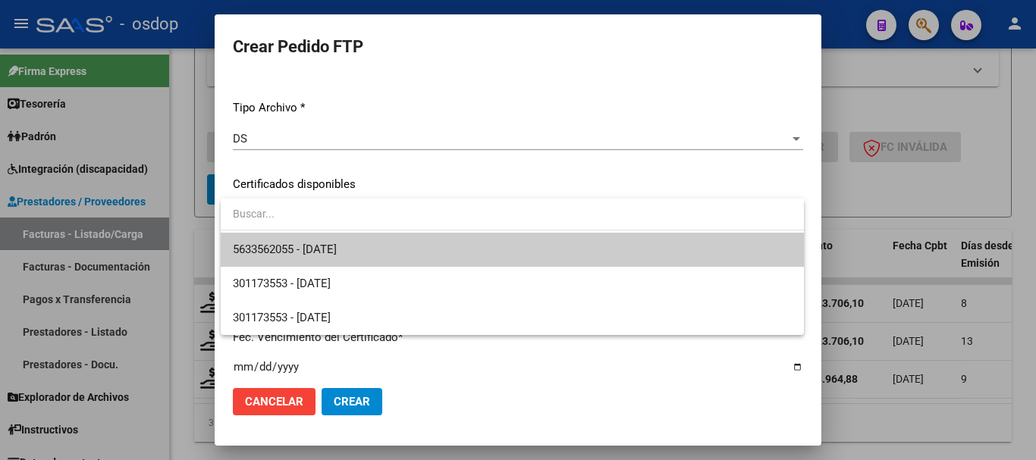
click at [334, 240] on span "5633562055 - [DATE]" at bounding box center [512, 250] width 559 height 34
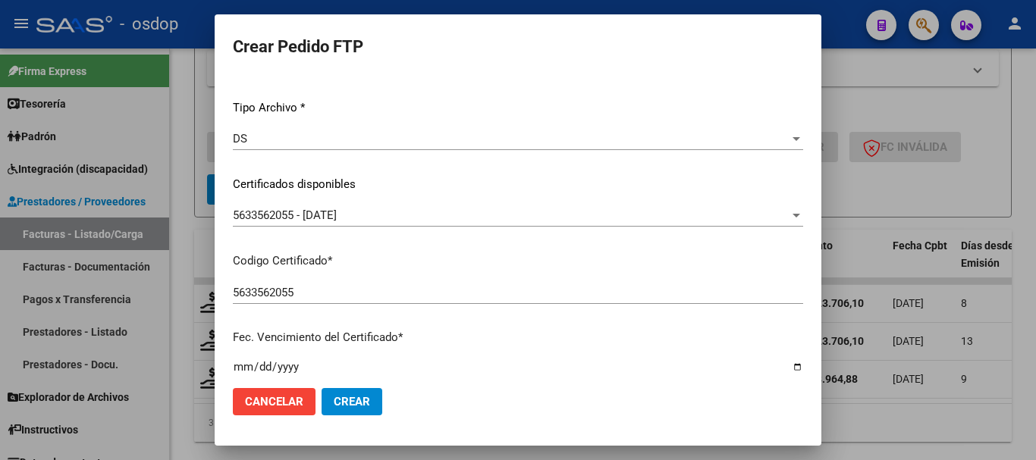
click at [225, 218] on mat-dialog-content "VER COMPROBANTE ARCA Padrón Afiliado: [PERSON_NAME] CUIL: 23507873839 FTP SSS P…" at bounding box center [518, 227] width 607 height 300
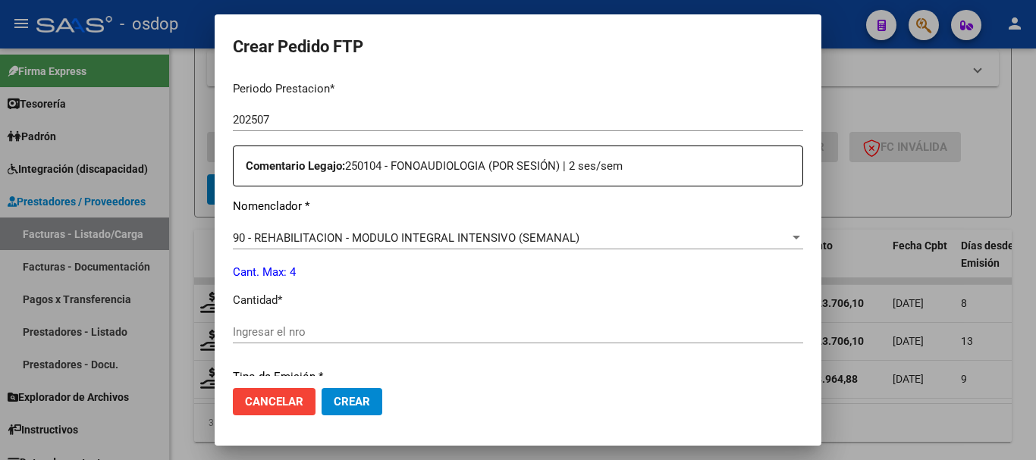
scroll to position [531, 0]
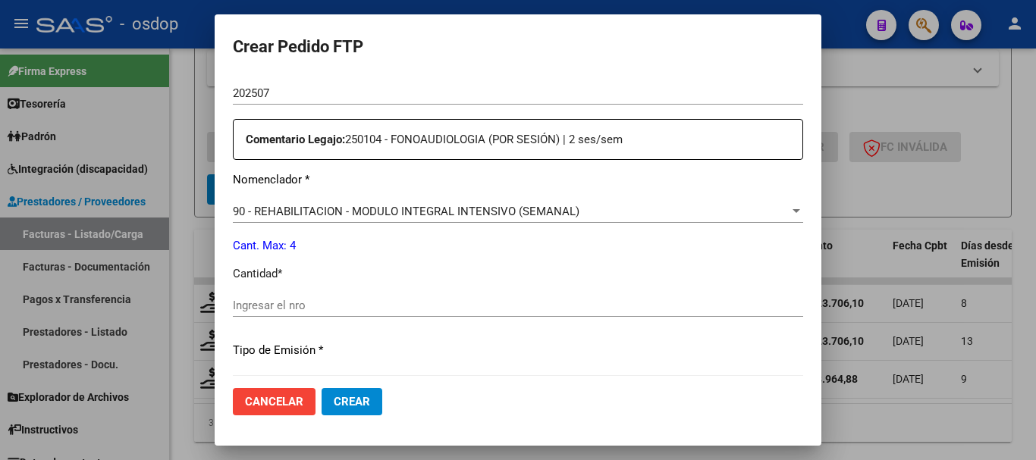
click at [303, 309] on input "Ingresar el nro" at bounding box center [518, 306] width 570 height 14
type input "4"
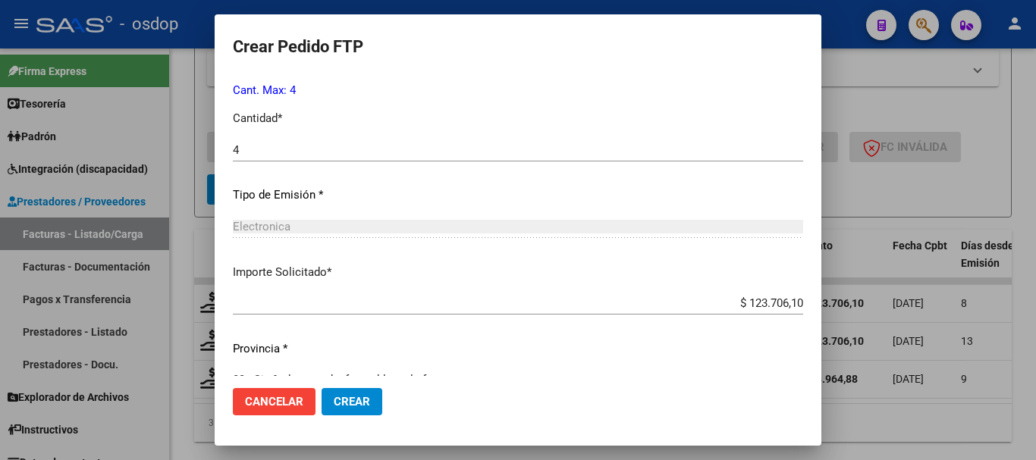
scroll to position [716, 0]
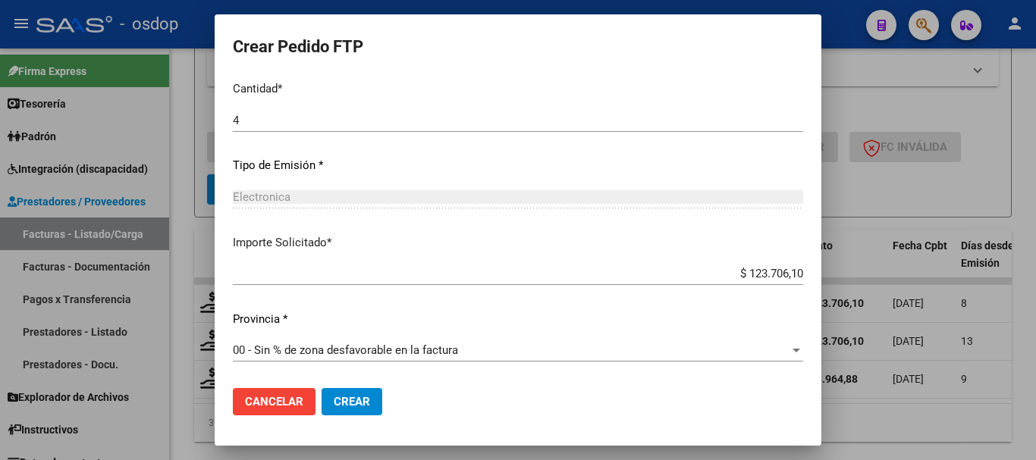
click at [364, 401] on span "Crear" at bounding box center [352, 402] width 36 height 14
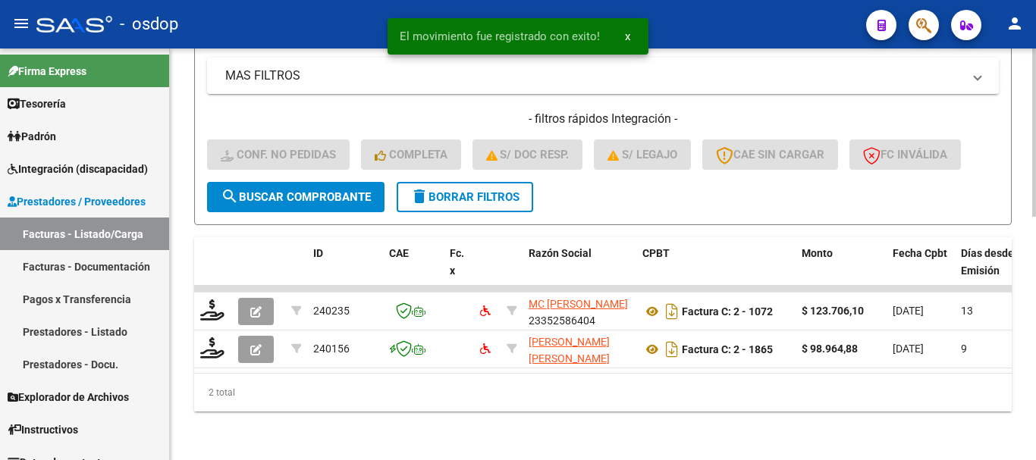
drag, startPoint x: 256, startPoint y: 454, endPoint x: 255, endPoint y: 438, distance: 15.9
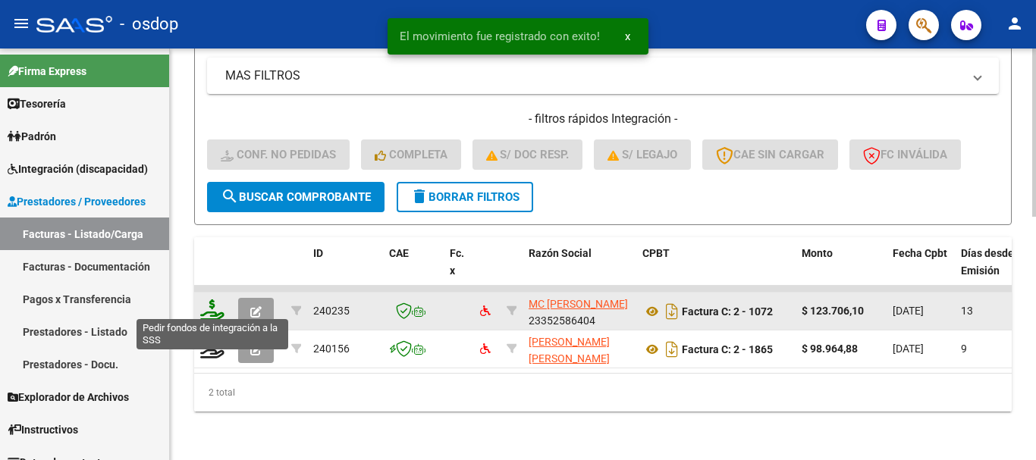
click at [212, 300] on icon at bounding box center [212, 310] width 24 height 21
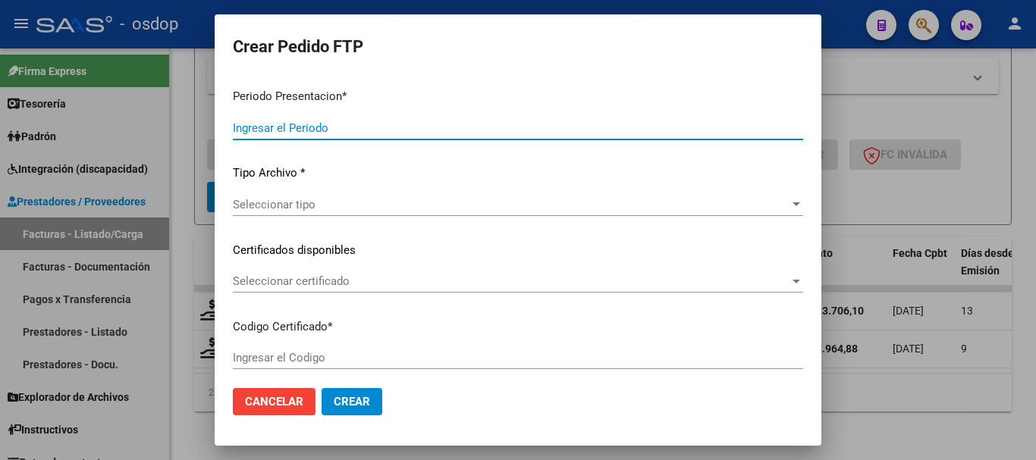
type input "202507"
type input "$ 123.706,10"
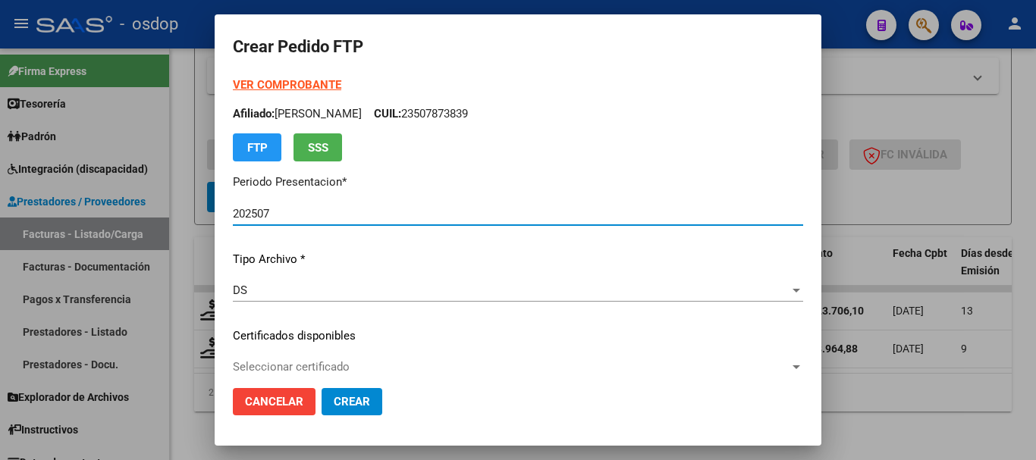
type input "5633562055"
type input "[DATE]"
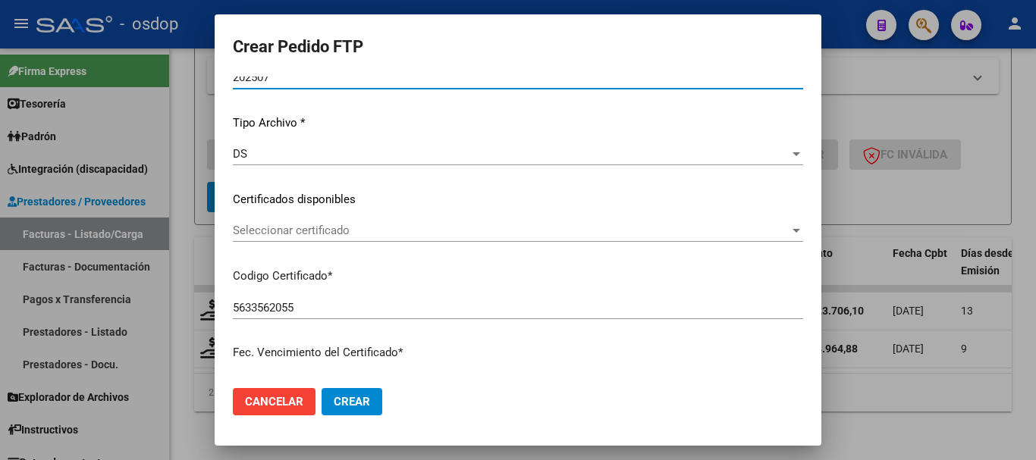
scroll to position [152, 0]
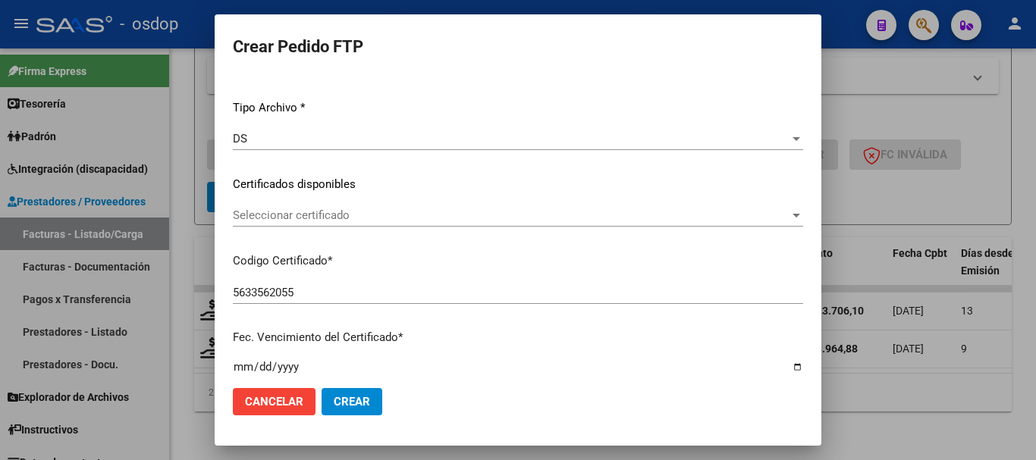
click at [284, 228] on div "Seleccionar certificado Seleccionar certificado" at bounding box center [518, 222] width 570 height 37
click at [284, 223] on div "Seleccionar certificado Seleccionar certificado" at bounding box center [518, 215] width 570 height 23
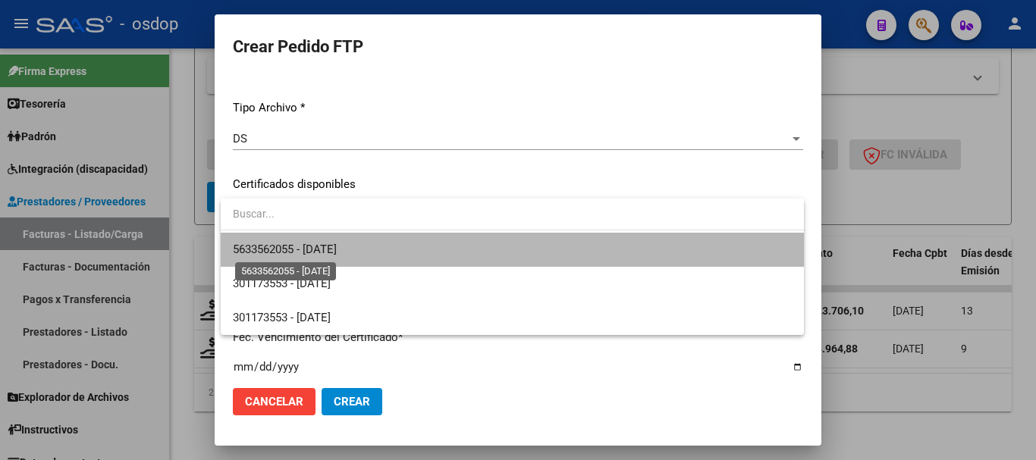
click at [297, 255] on span "5633562055 - [DATE]" at bounding box center [285, 250] width 104 height 14
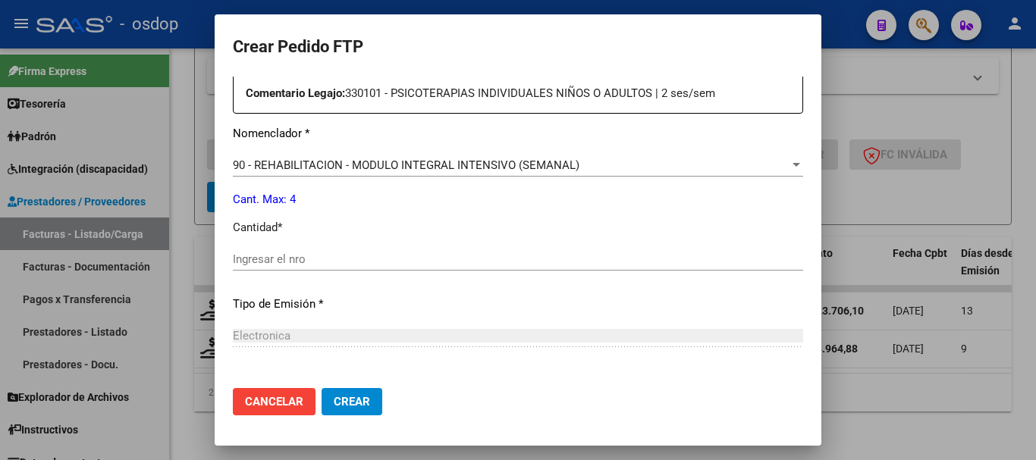
scroll to position [607, 0]
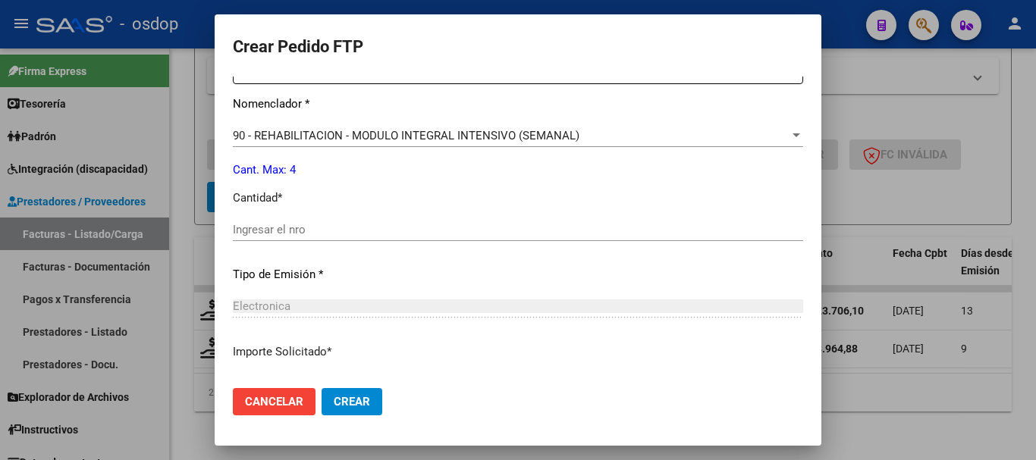
click at [304, 221] on div "Ingresar el nro" at bounding box center [518, 229] width 570 height 23
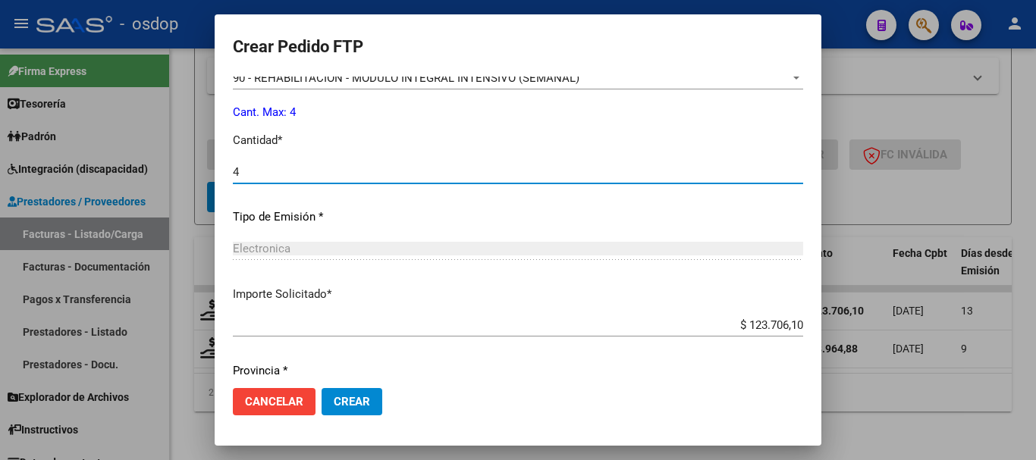
scroll to position [716, 0]
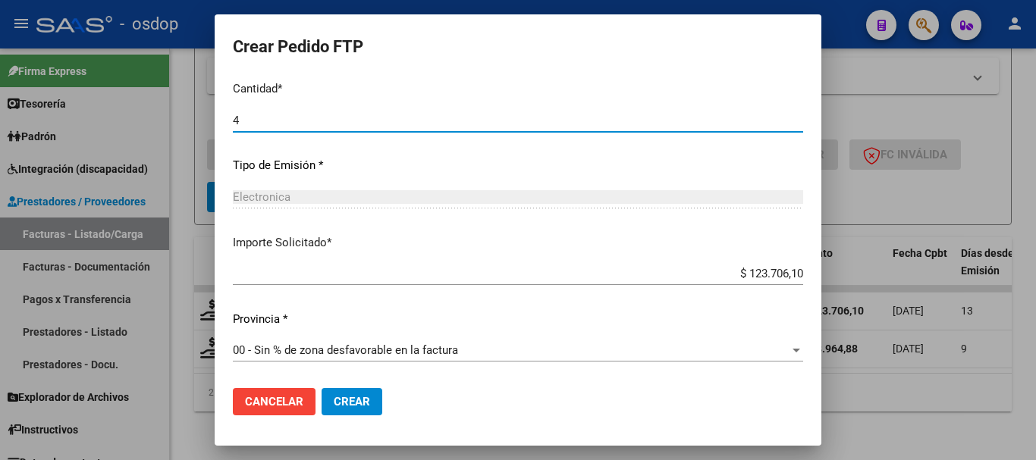
type input "4"
click at [343, 399] on span "Crear" at bounding box center [352, 402] width 36 height 14
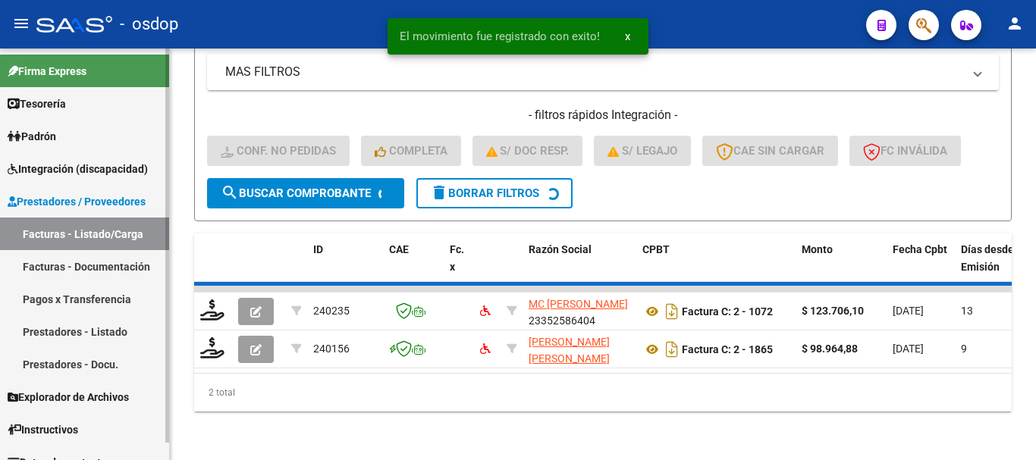
scroll to position [557, 0]
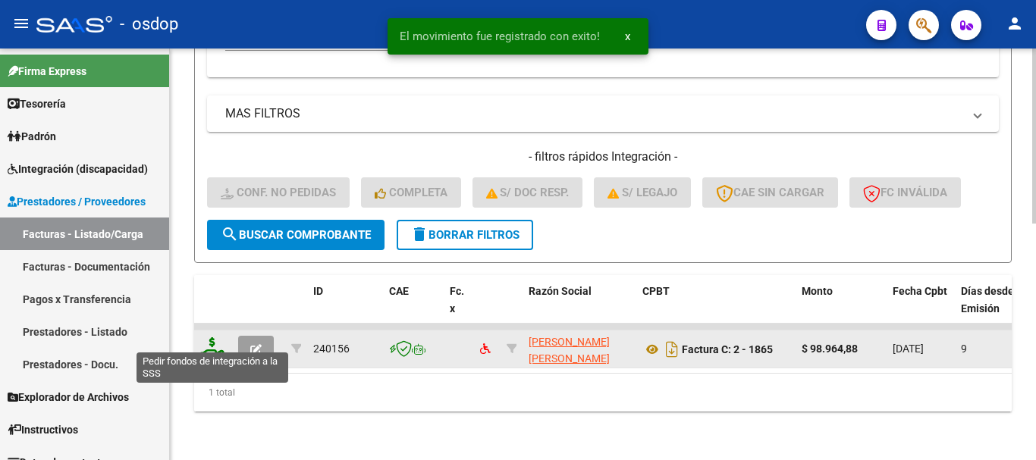
click at [219, 338] on icon at bounding box center [212, 348] width 24 height 21
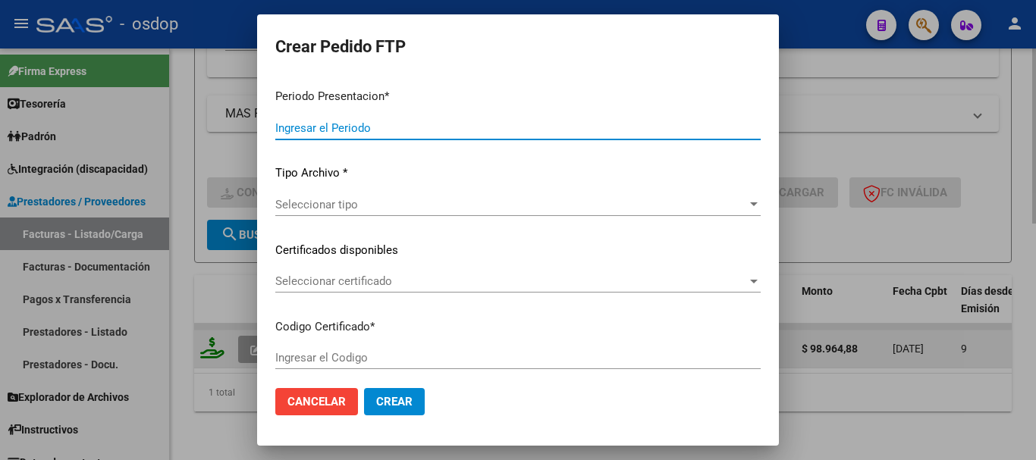
type input "202507"
type input "$ 98.964,88"
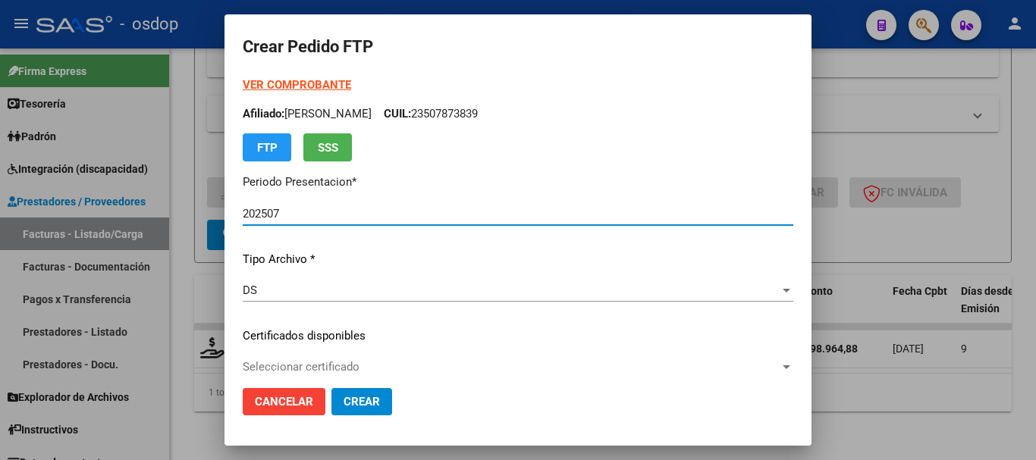
type input "5633562055"
type input "[DATE]"
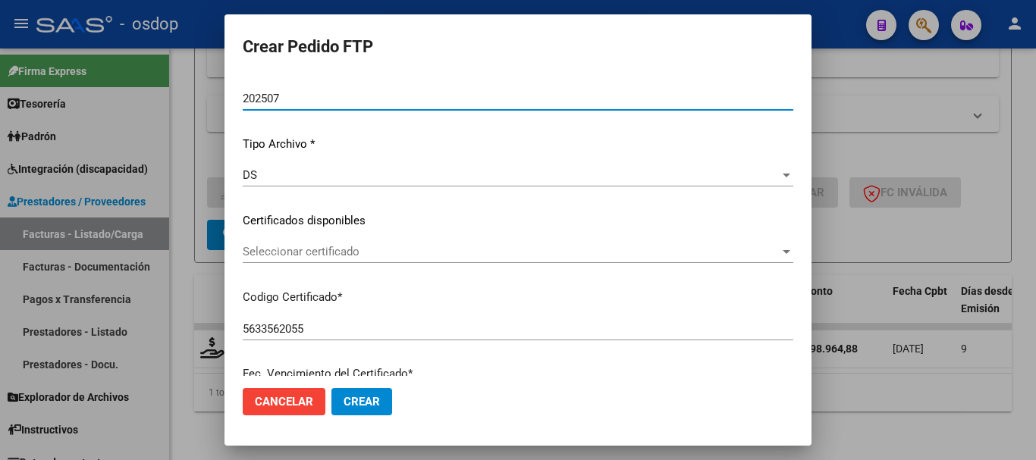
scroll to position [152, 0]
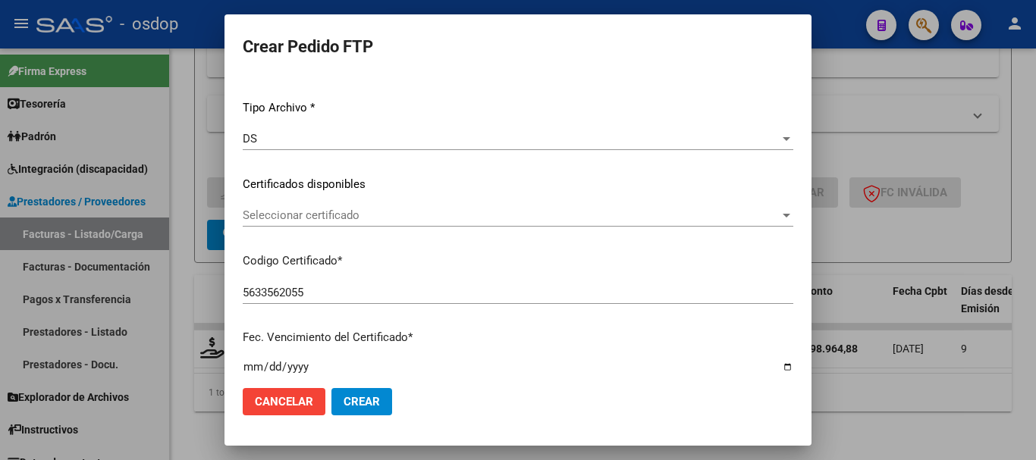
click at [323, 247] on div "VER COMPROBANTE ARCA Padrón Afiliado: [PERSON_NAME] CUIL: 23507873839 FTP SSS P…" at bounding box center [518, 173] width 551 height 496
click at [289, 225] on div "Seleccionar certificado Seleccionar certificado" at bounding box center [518, 215] width 551 height 23
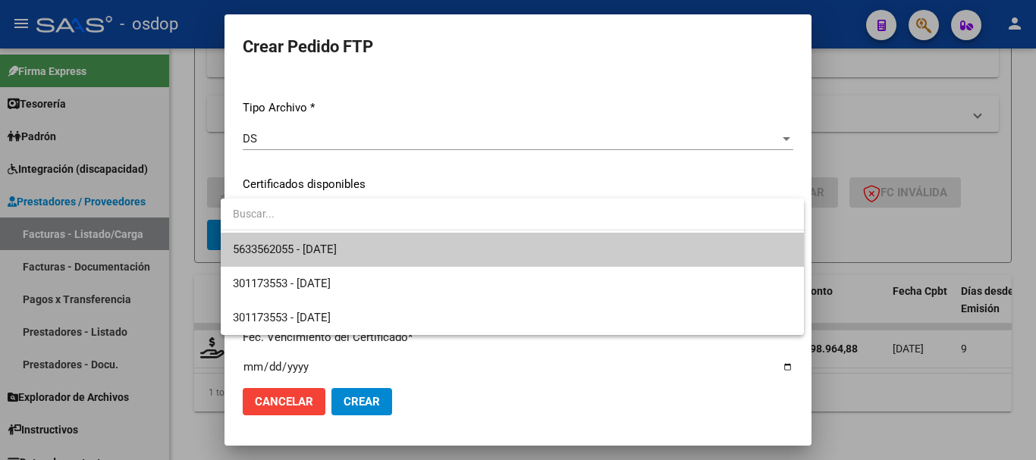
click at [272, 242] on span "5633562055 - [DATE]" at bounding box center [512, 250] width 559 height 34
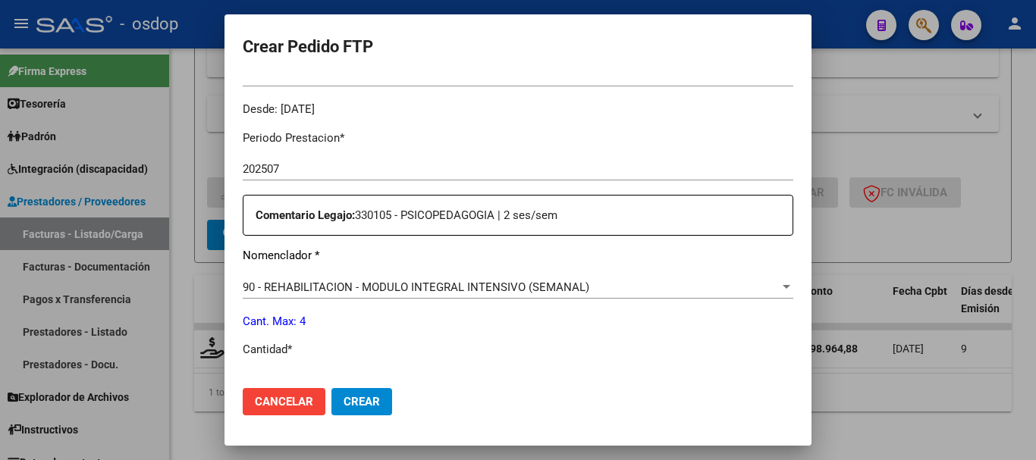
scroll to position [531, 0]
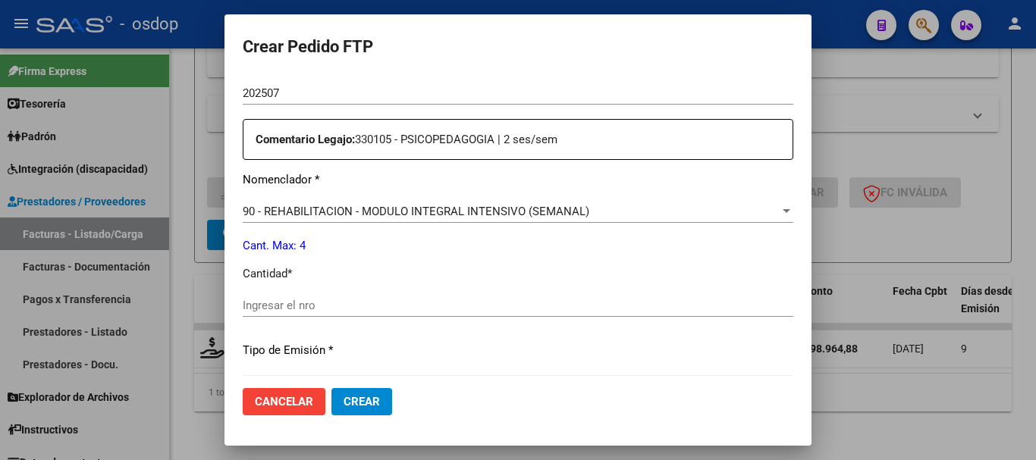
click at [319, 303] on input "Ingresar el nro" at bounding box center [518, 306] width 551 height 14
type input "4"
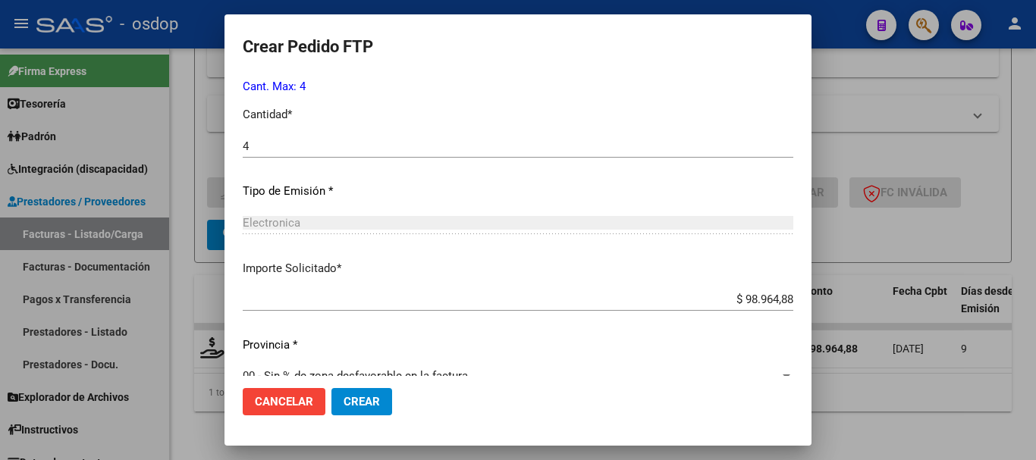
scroll to position [716, 0]
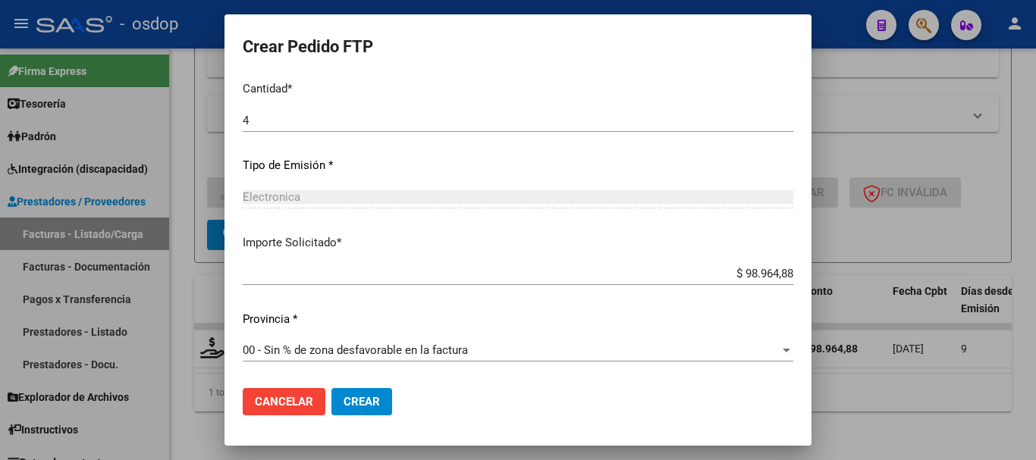
click at [354, 402] on span "Crear" at bounding box center [362, 402] width 36 height 14
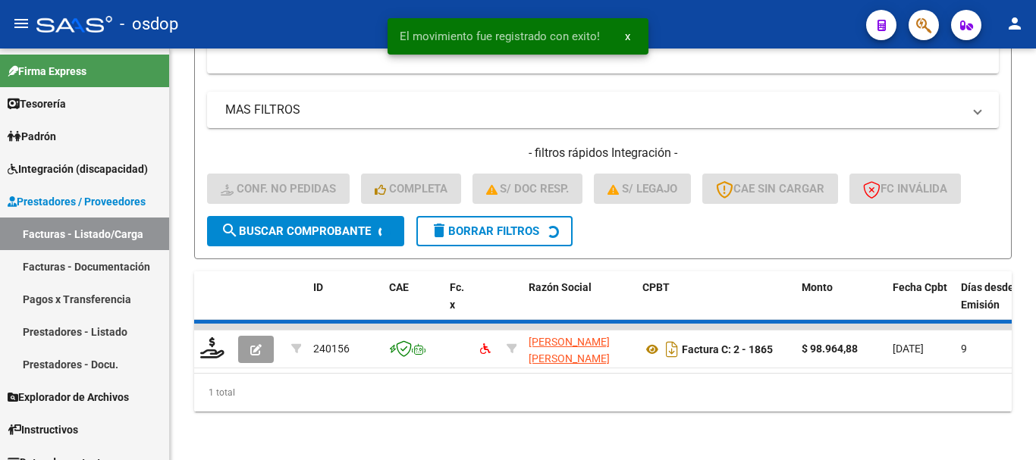
scroll to position [533, 0]
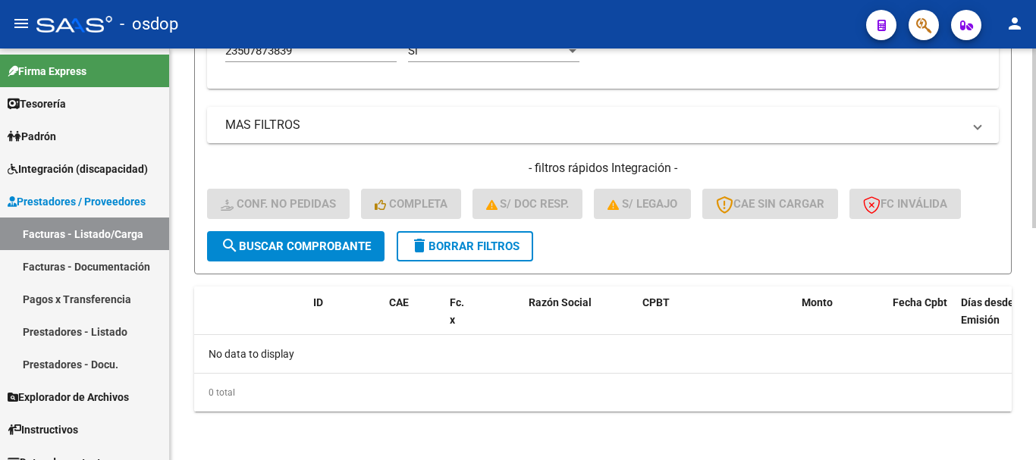
click at [511, 259] on button "delete Borrar Filtros" at bounding box center [465, 246] width 137 height 30
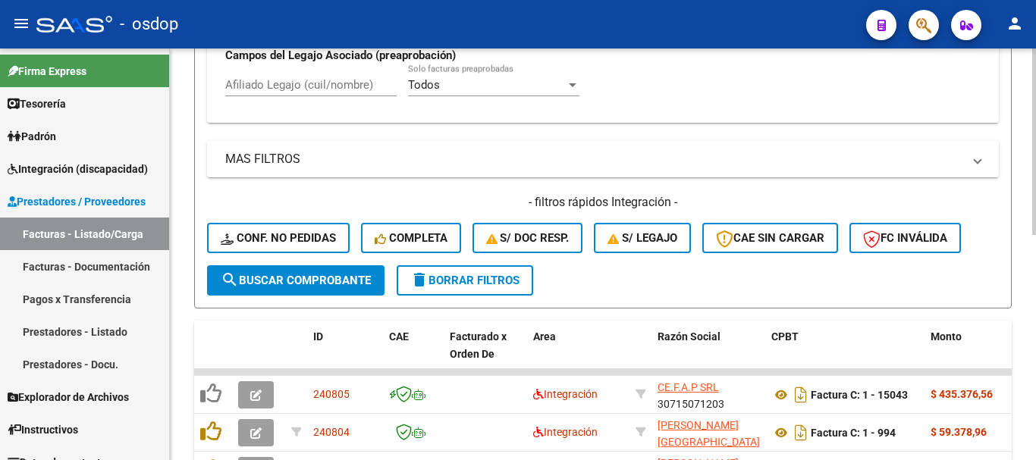
scroll to position [382, 0]
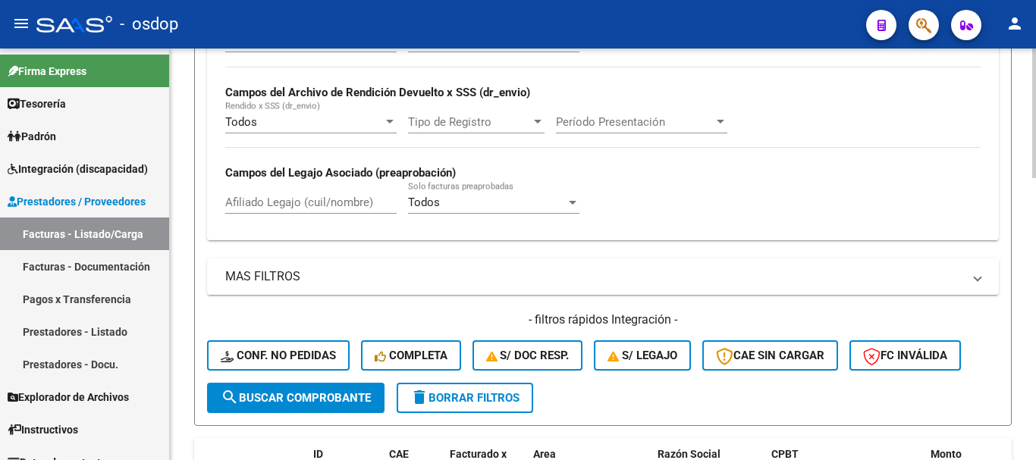
click at [341, 198] on input "Afiliado Legajo (cuil/nombre)" at bounding box center [310, 203] width 171 height 14
paste input "27477690314"
type input "27477690314"
click at [203, 252] on form "Filtros Id Area Area Seleccionar Gerenciador Seleccionar Gerenciador No Confirm…" at bounding box center [603, 112] width 818 height 628
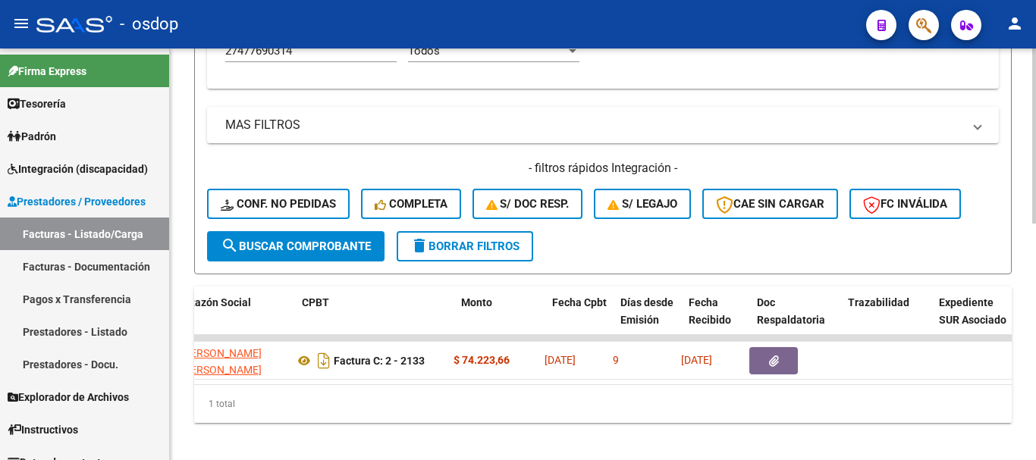
scroll to position [0, 470]
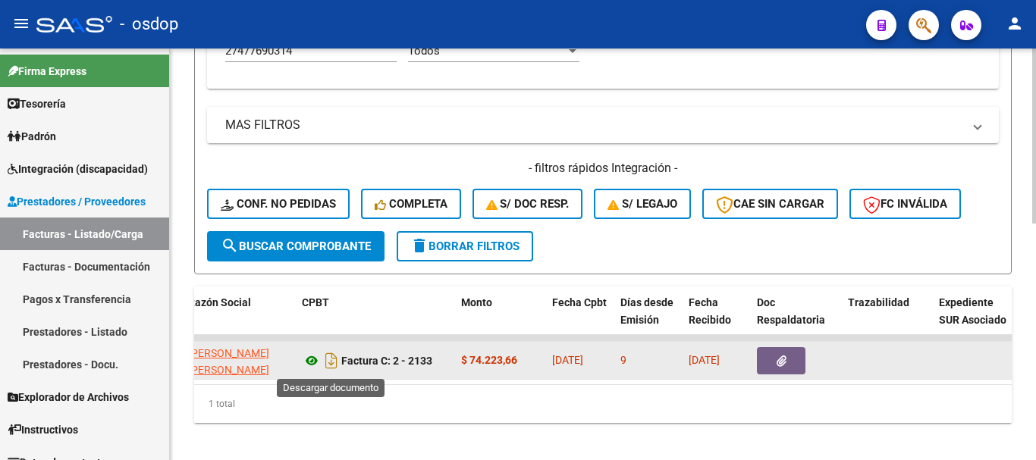
click at [318, 364] on icon at bounding box center [312, 361] width 20 height 18
click at [802, 363] on button "button" at bounding box center [781, 360] width 49 height 27
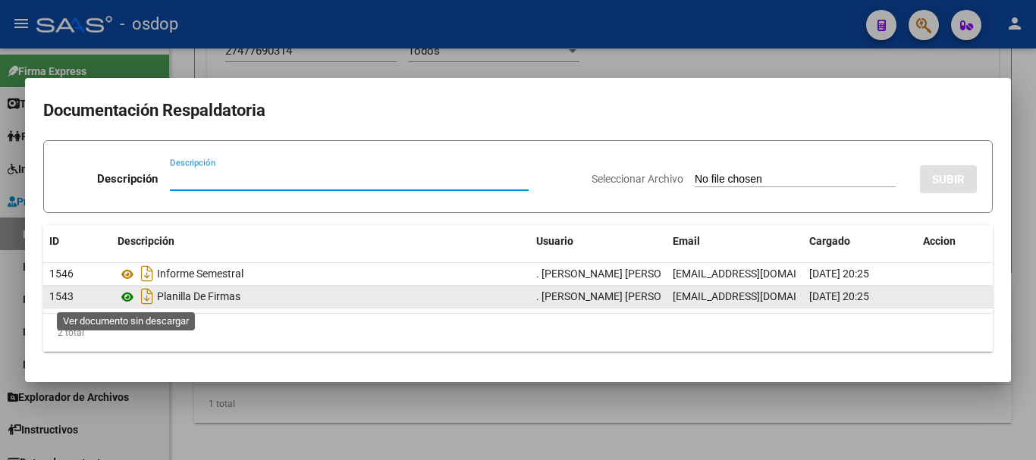
click at [136, 297] on icon at bounding box center [128, 297] width 20 height 18
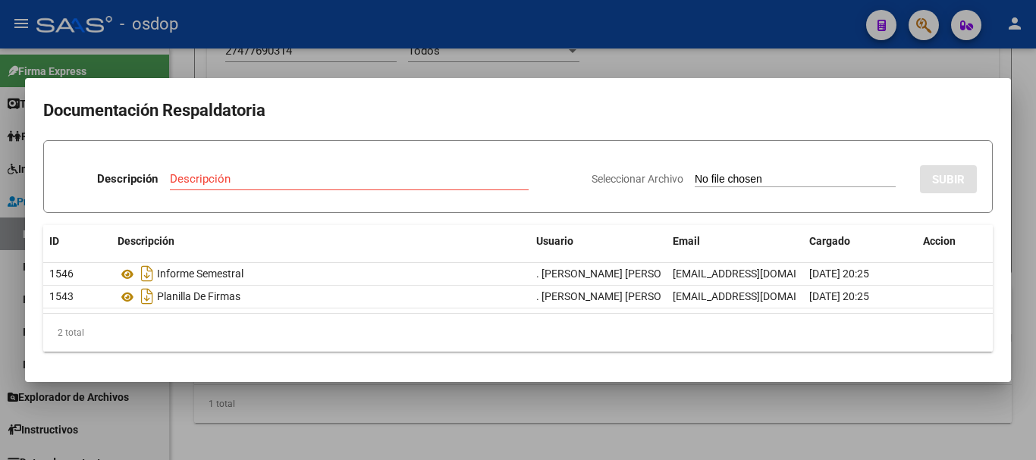
click at [256, 451] on div at bounding box center [518, 230] width 1036 height 460
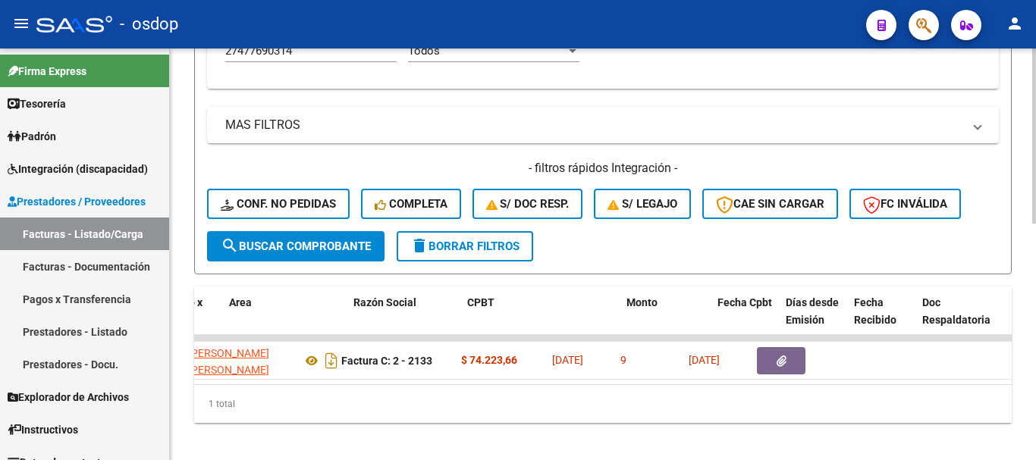
scroll to position [0, 0]
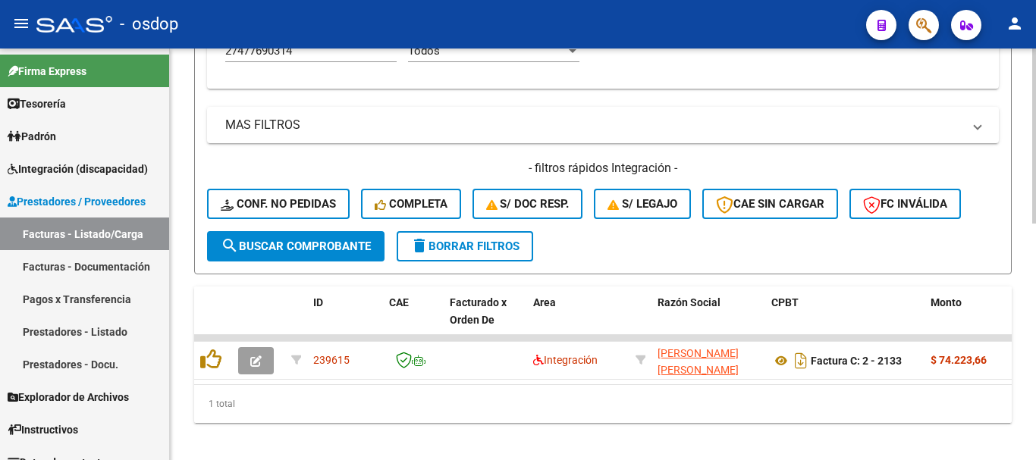
click at [262, 423] on div "1 total" at bounding box center [603, 404] width 818 height 38
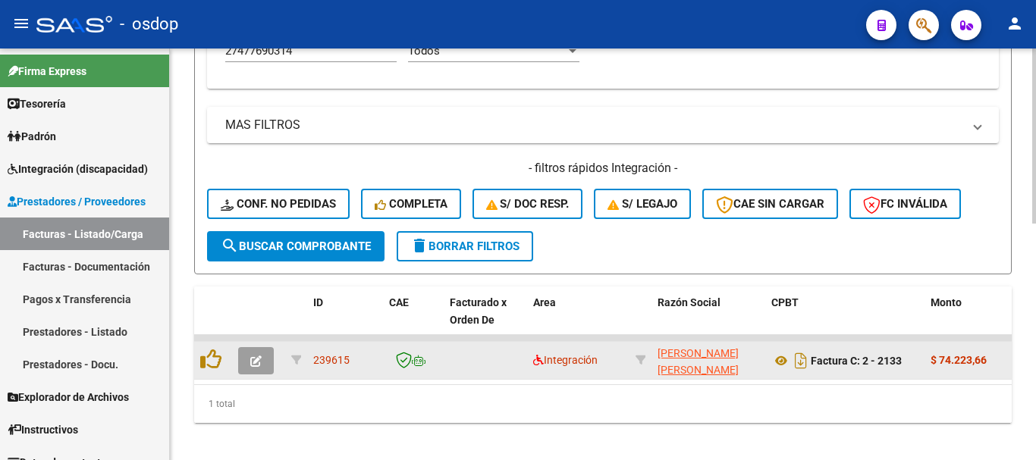
click at [224, 360] on div at bounding box center [213, 361] width 26 height 24
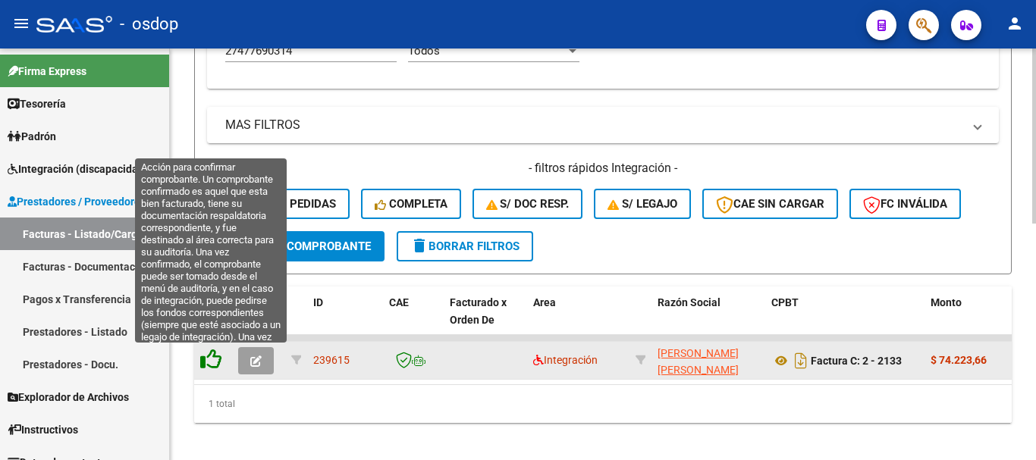
click at [214, 358] on icon at bounding box center [210, 359] width 21 height 21
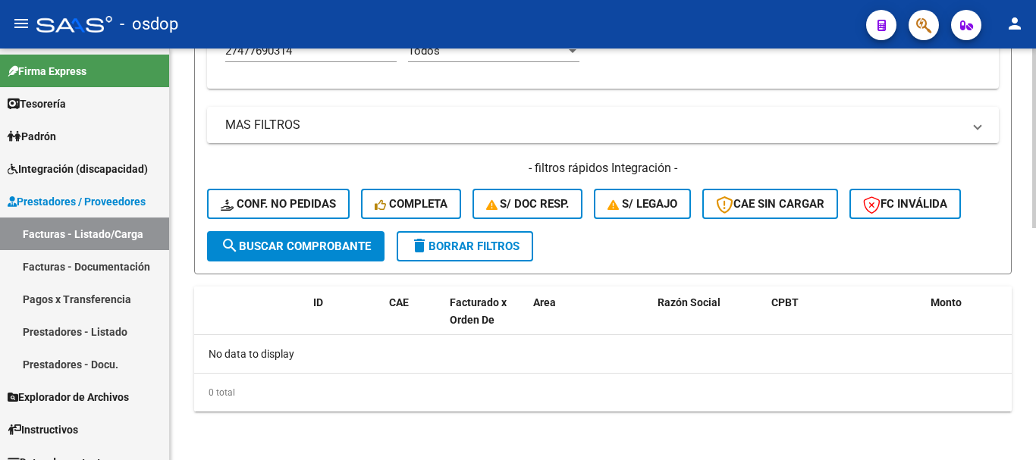
click at [278, 191] on button "Conf. no pedidas" at bounding box center [278, 204] width 143 height 30
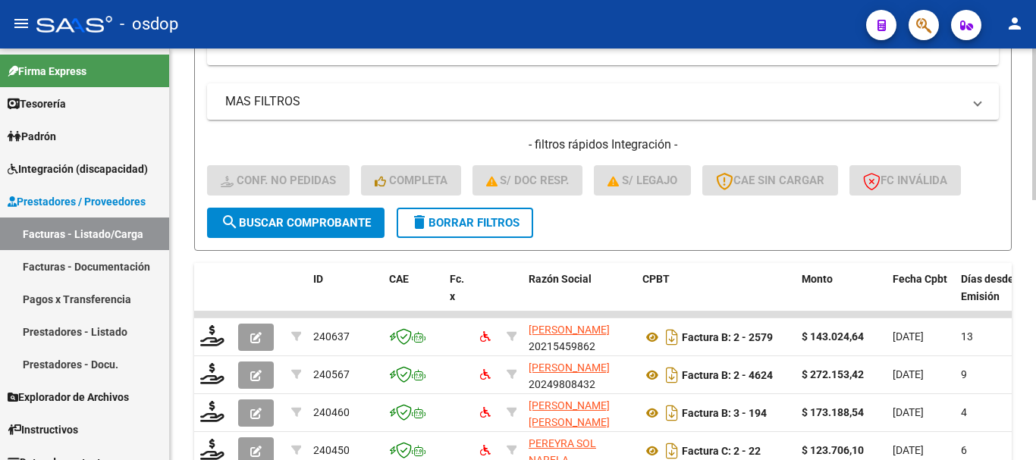
scroll to position [405, 0]
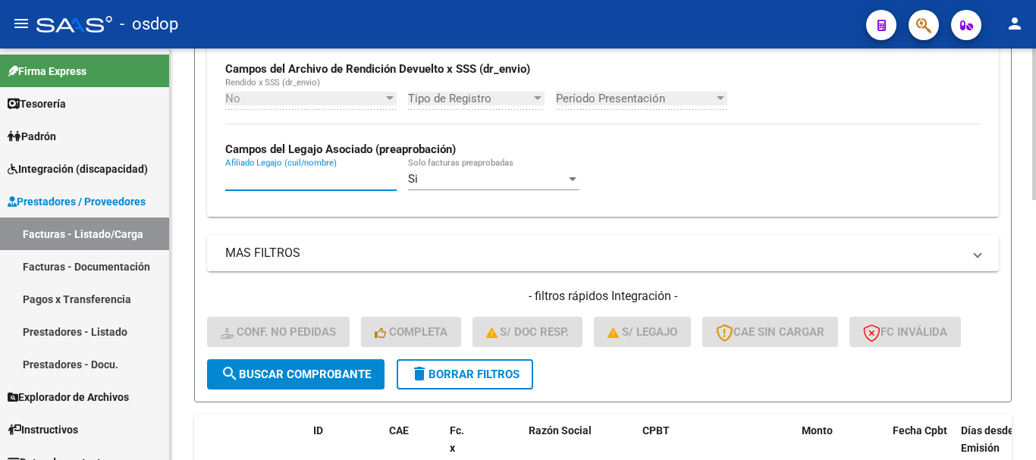
click at [303, 181] on input "Afiliado Legajo (cuil/nombre)" at bounding box center [310, 179] width 171 height 14
click at [363, 180] on input "Afiliado Legajo (cuil/nombre)" at bounding box center [310, 179] width 171 height 14
paste input "27477690314"
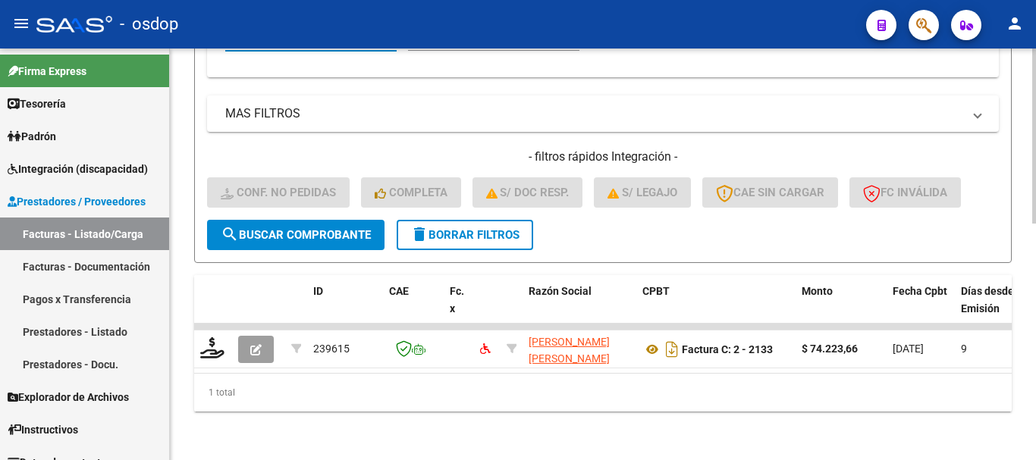
scroll to position [557, 0]
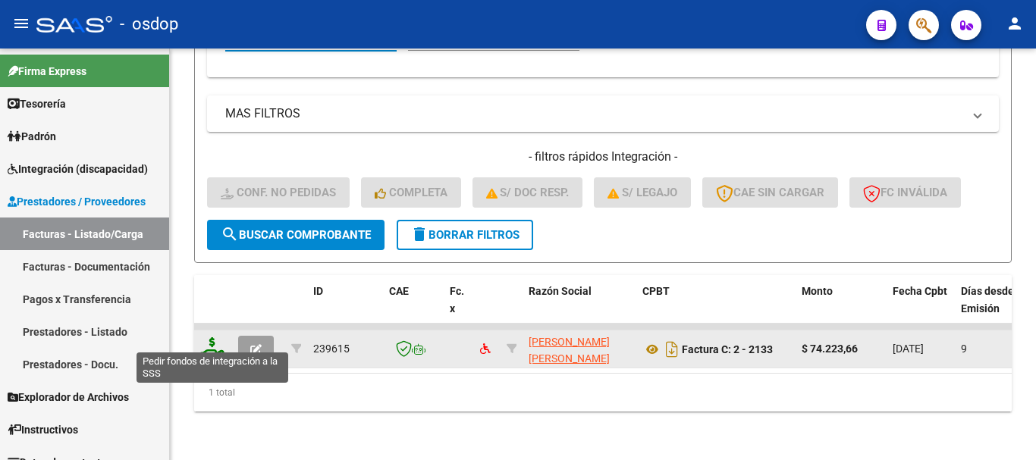
type input "27477690314"
click at [212, 338] on icon at bounding box center [212, 348] width 24 height 21
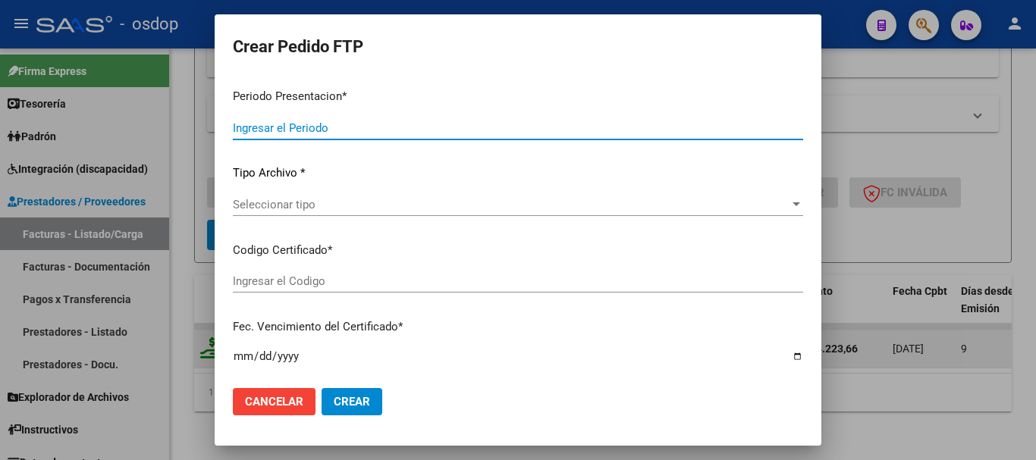
type input "202507"
type input "$ 74.223,66"
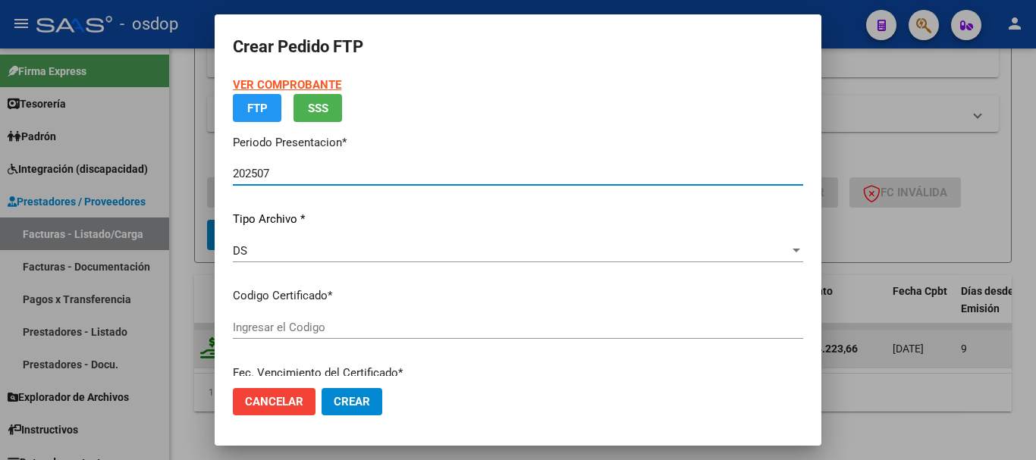
type input "6754269692"
type input "[DATE]"
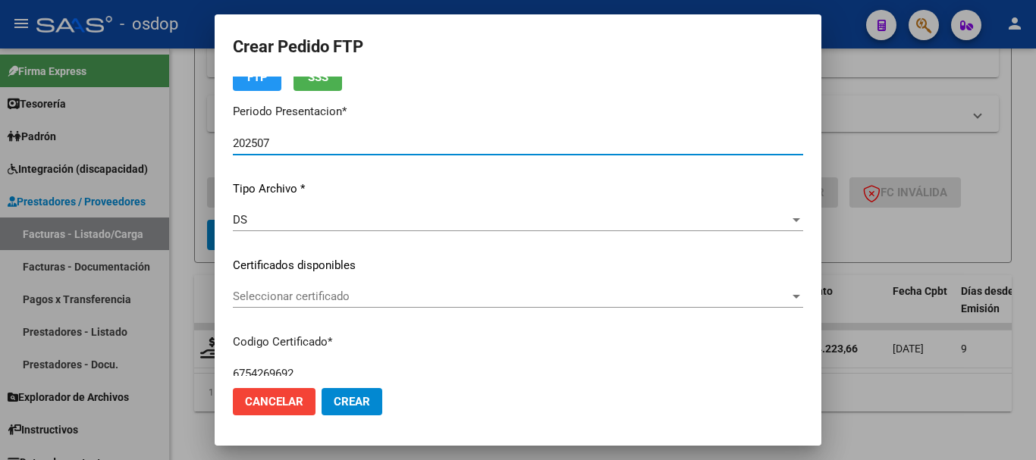
scroll to position [152, 0]
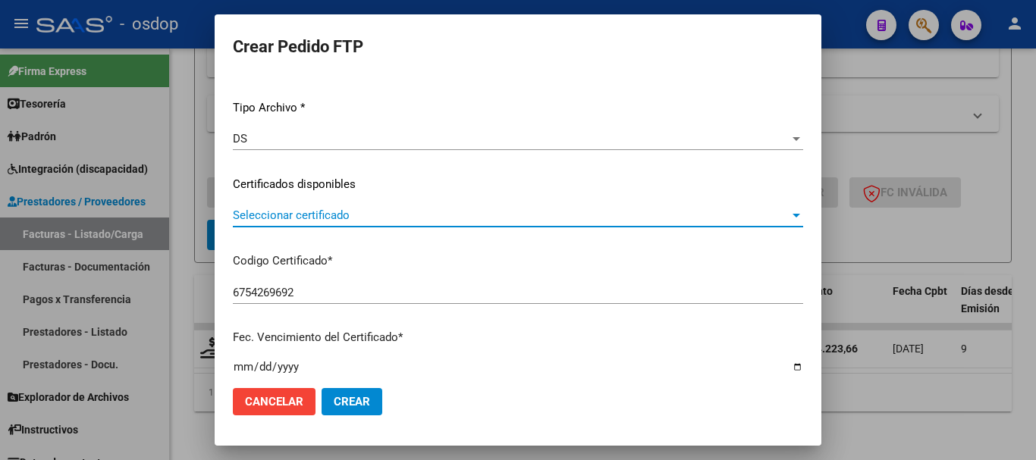
click at [397, 218] on span "Seleccionar certificado" at bounding box center [511, 216] width 557 height 14
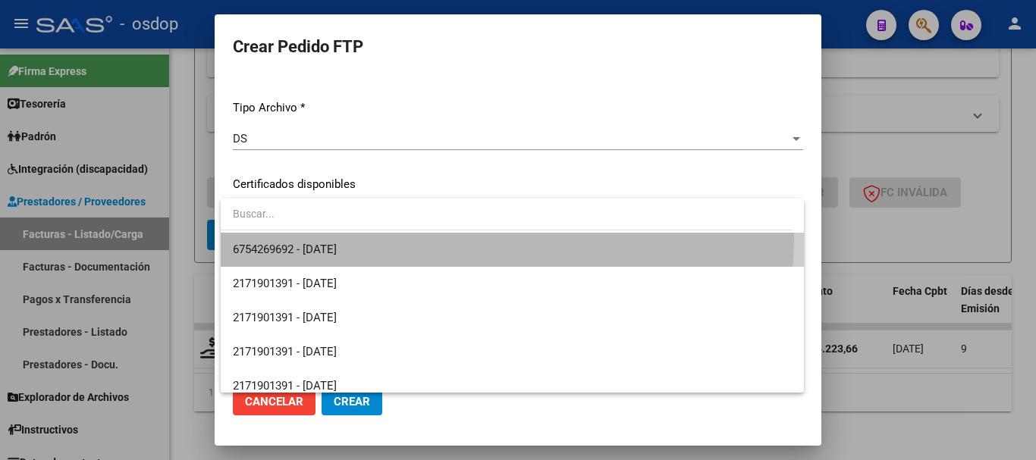
click at [416, 235] on span "6754269692 - [DATE]" at bounding box center [512, 250] width 559 height 34
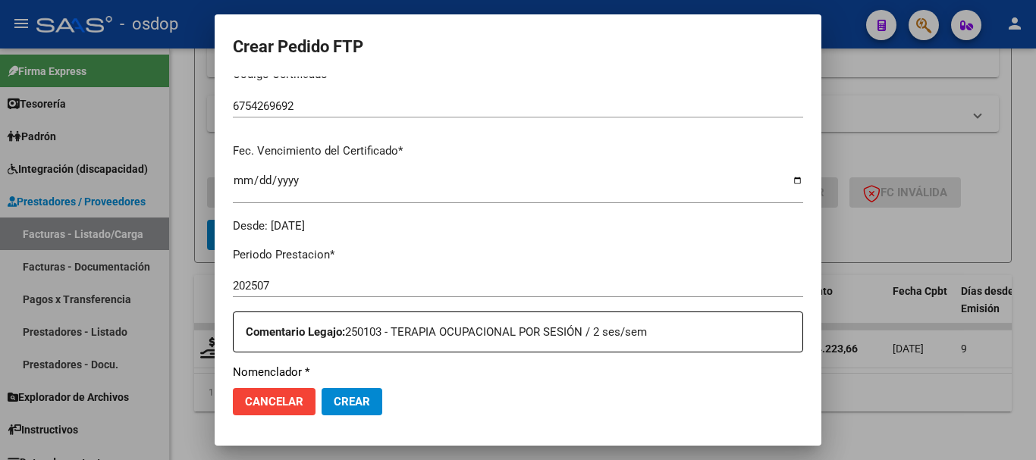
scroll to position [531, 0]
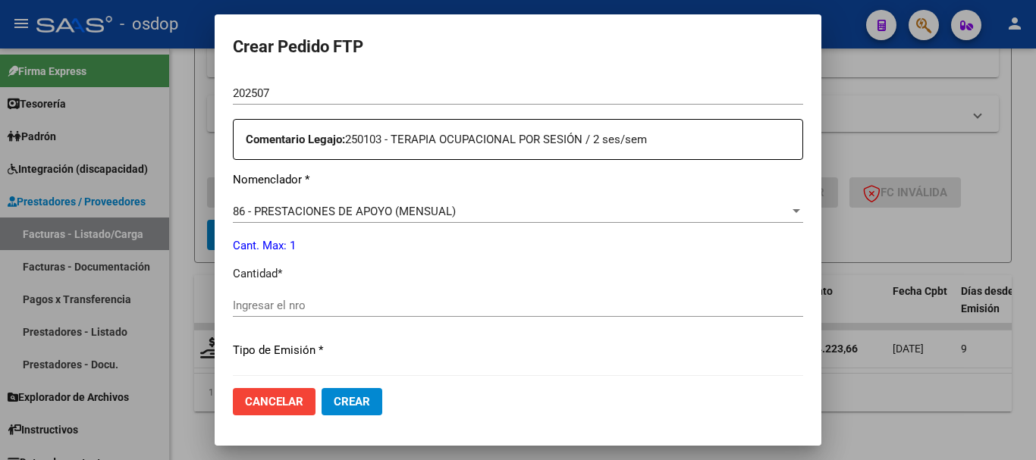
click at [429, 205] on span "86 - PRESTACIONES DE APOYO (MENSUAL)" at bounding box center [344, 212] width 223 height 14
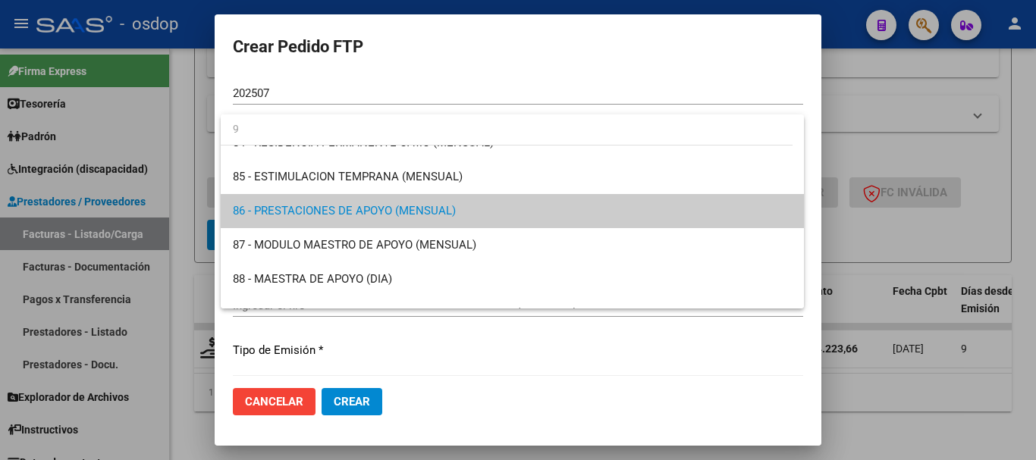
scroll to position [0, 0]
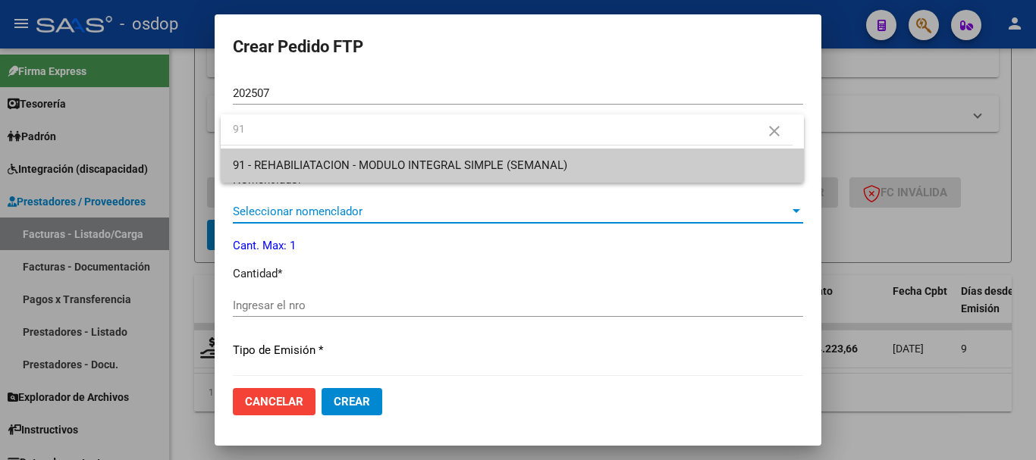
type input "91"
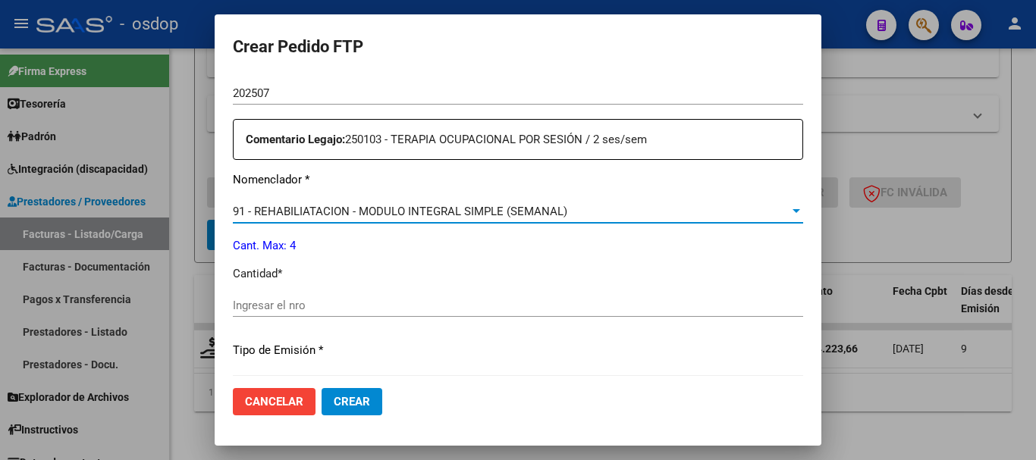
click at [395, 315] on div "Ingresar el nro" at bounding box center [518, 305] width 570 height 23
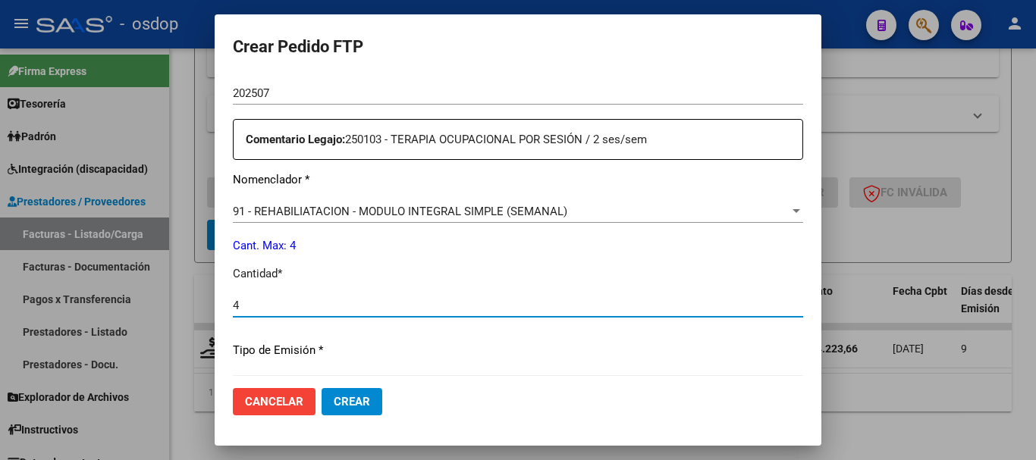
type input "4"
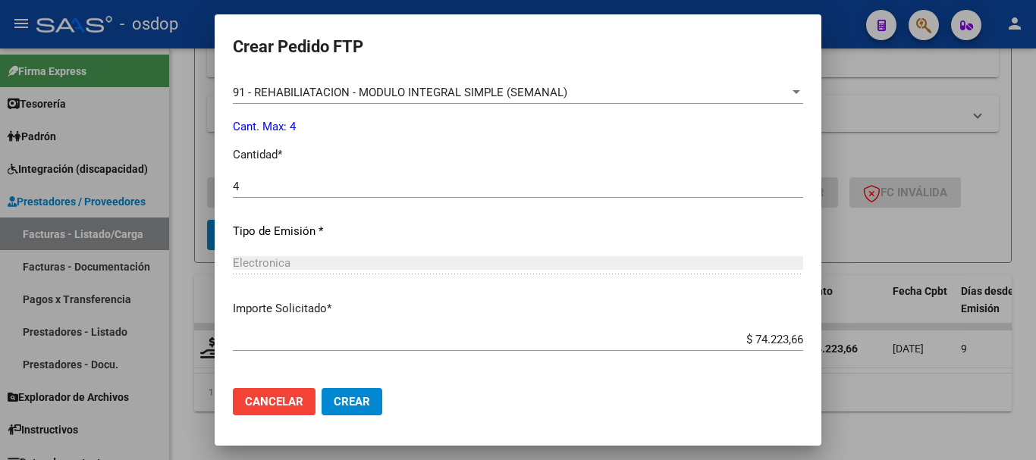
scroll to position [716, 0]
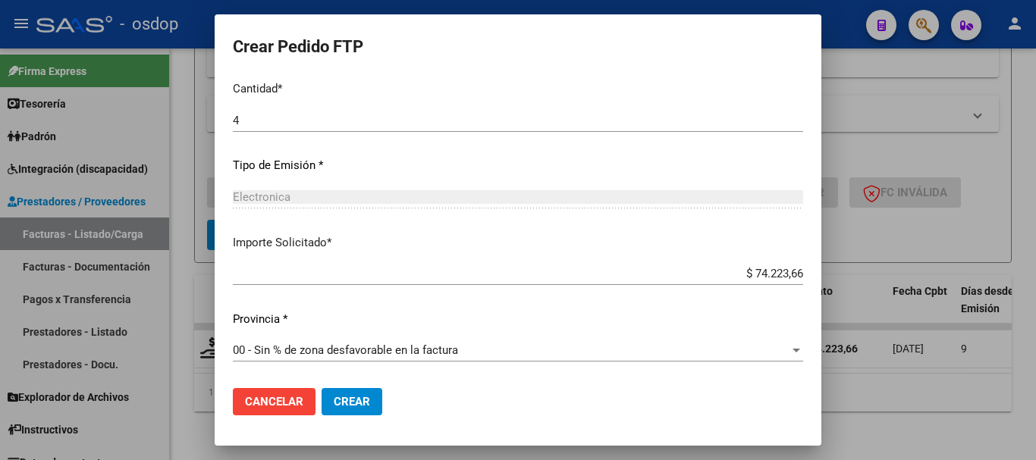
click at [357, 396] on span "Crear" at bounding box center [352, 402] width 36 height 14
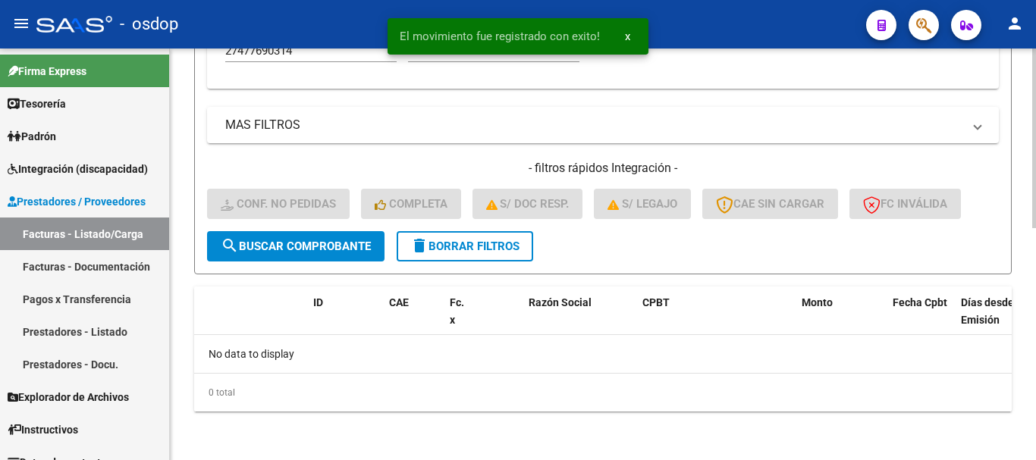
scroll to position [533, 0]
